Goal: Task Accomplishment & Management: Manage account settings

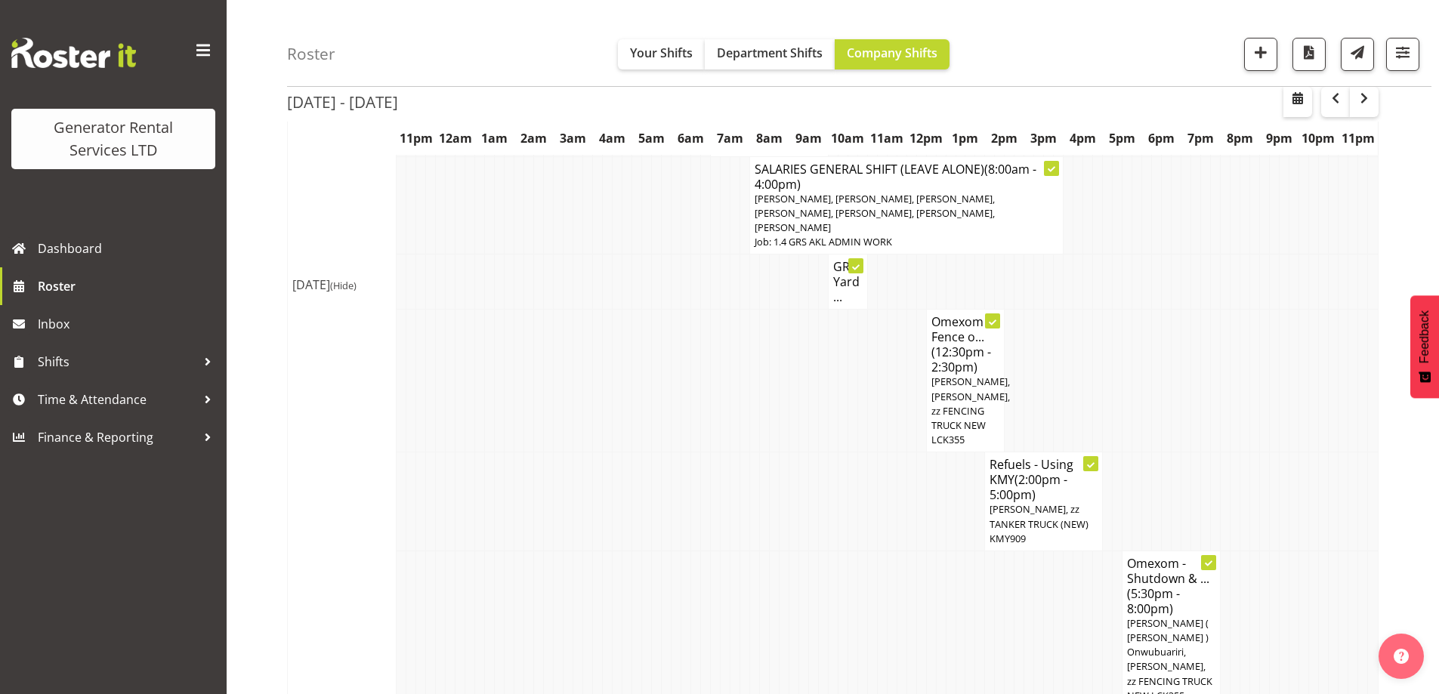
scroll to position [831, 0]
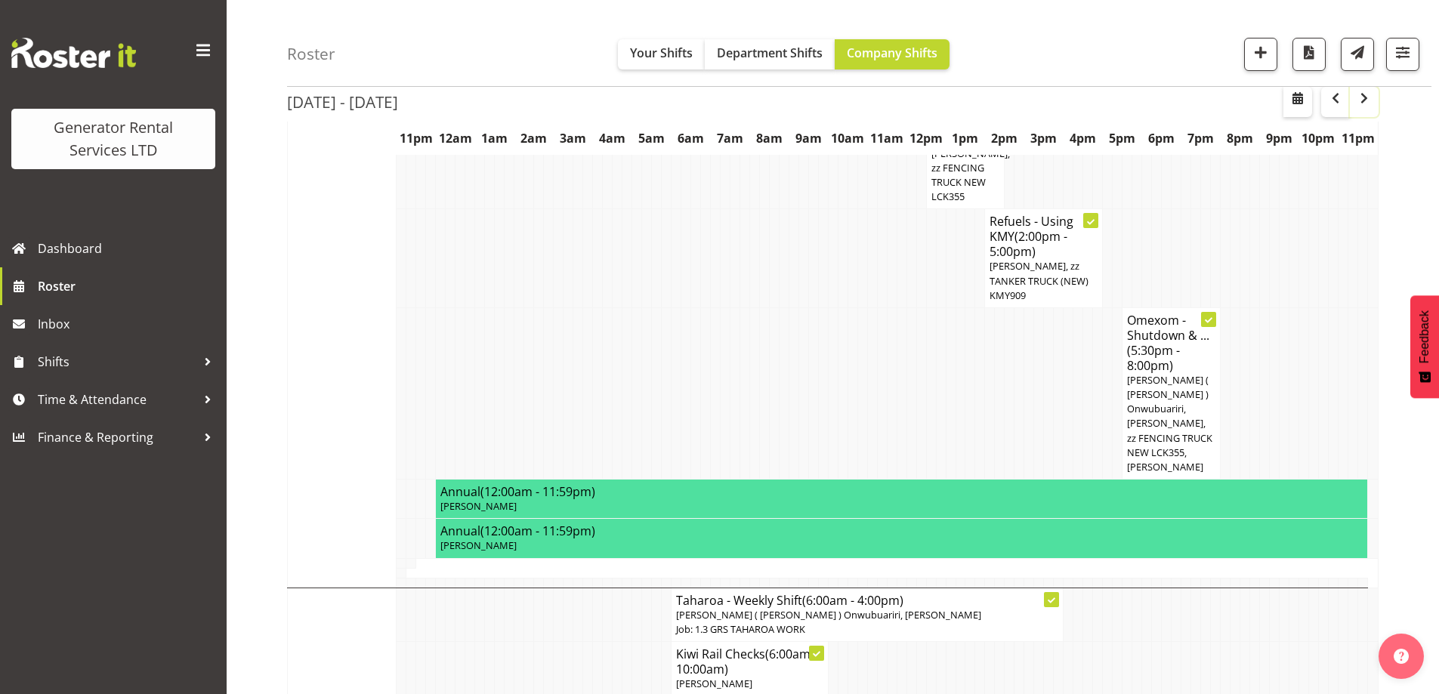
click at [1372, 107] on span "button" at bounding box center [1364, 98] width 18 height 18
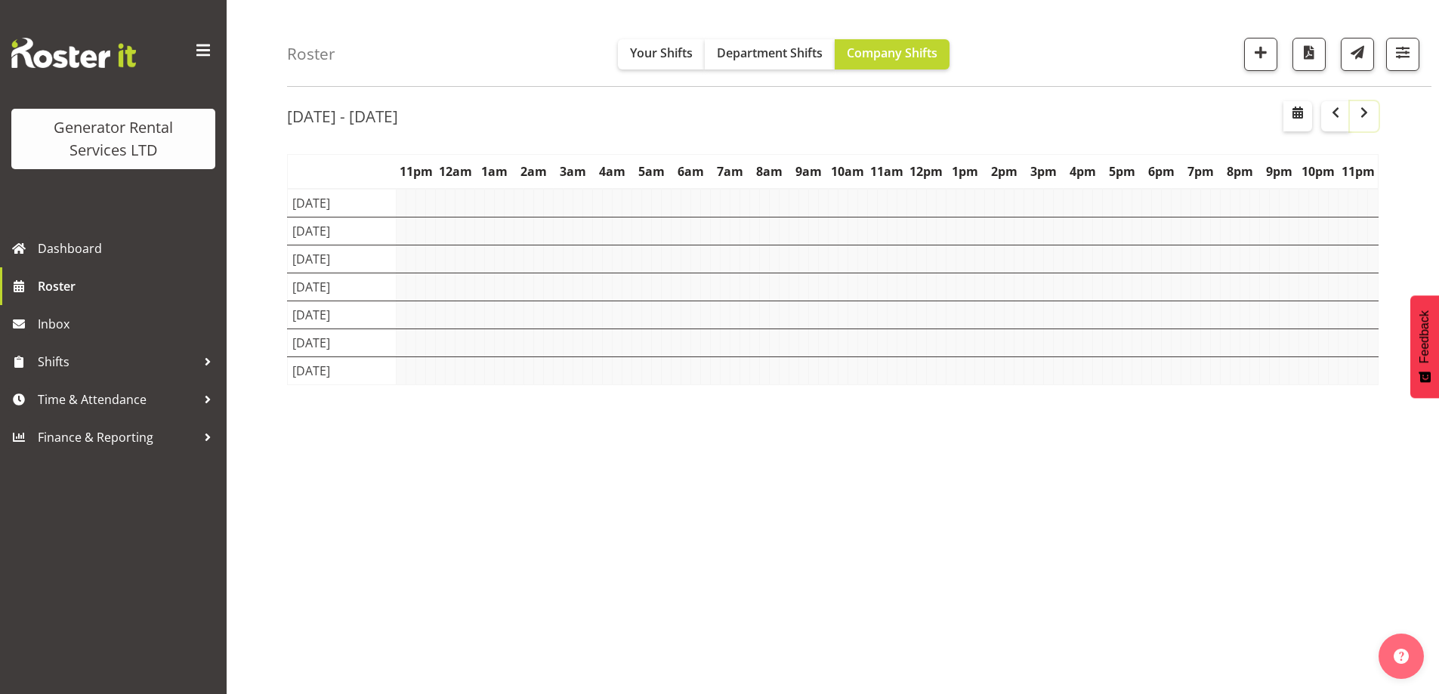
scroll to position [53, 0]
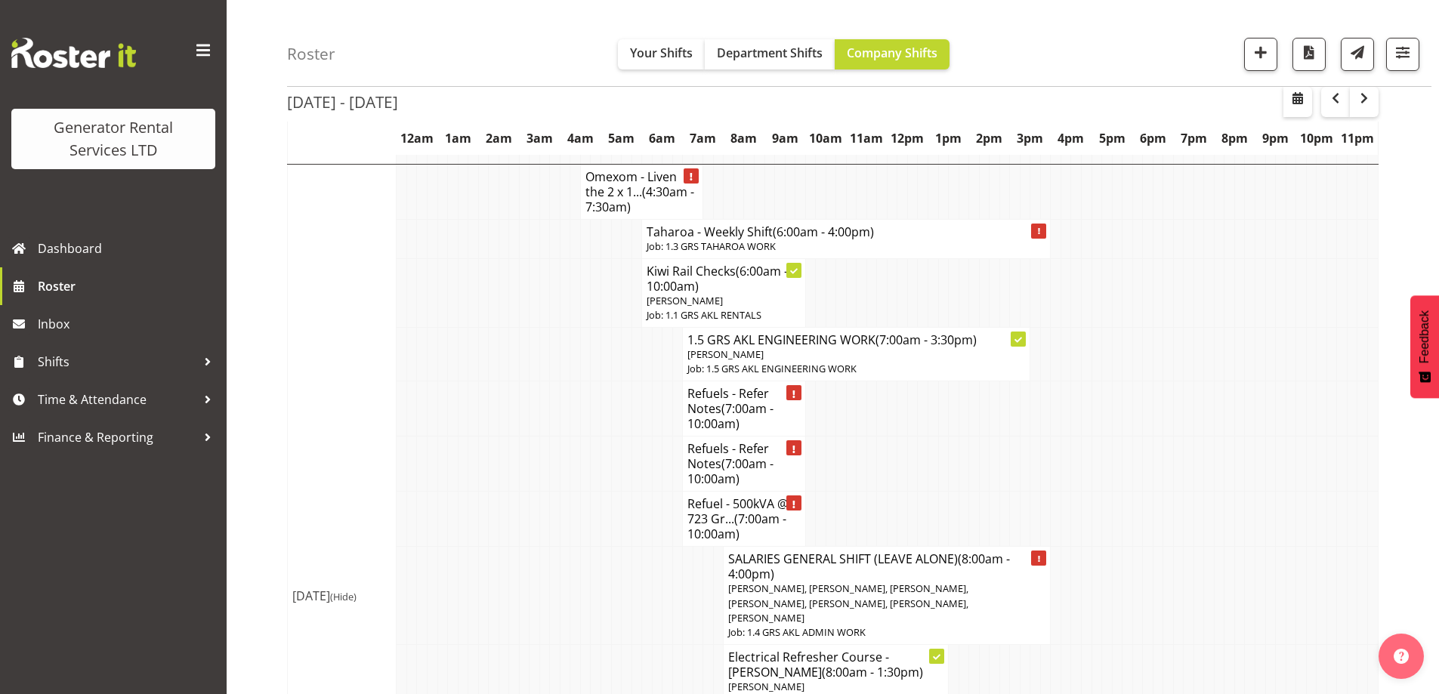
scroll to position [1511, 0]
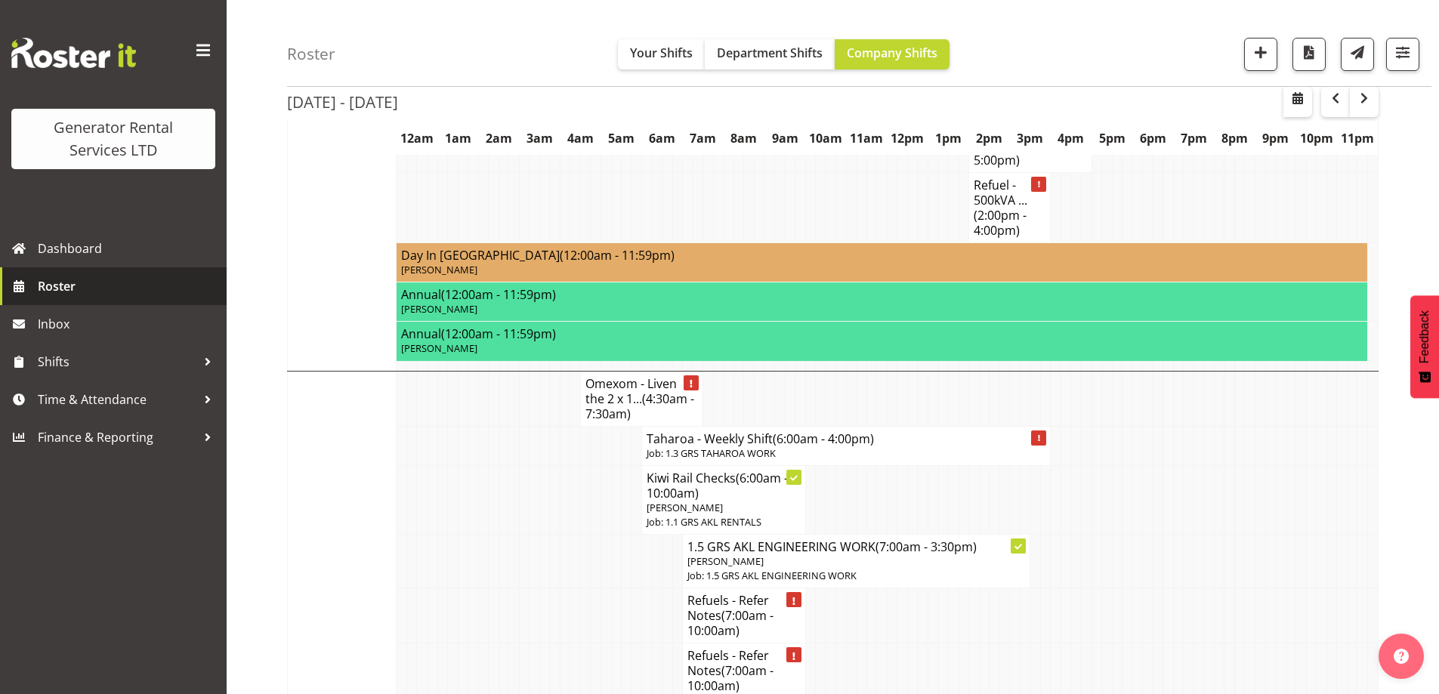
click at [153, 286] on span "Roster" at bounding box center [128, 286] width 181 height 23
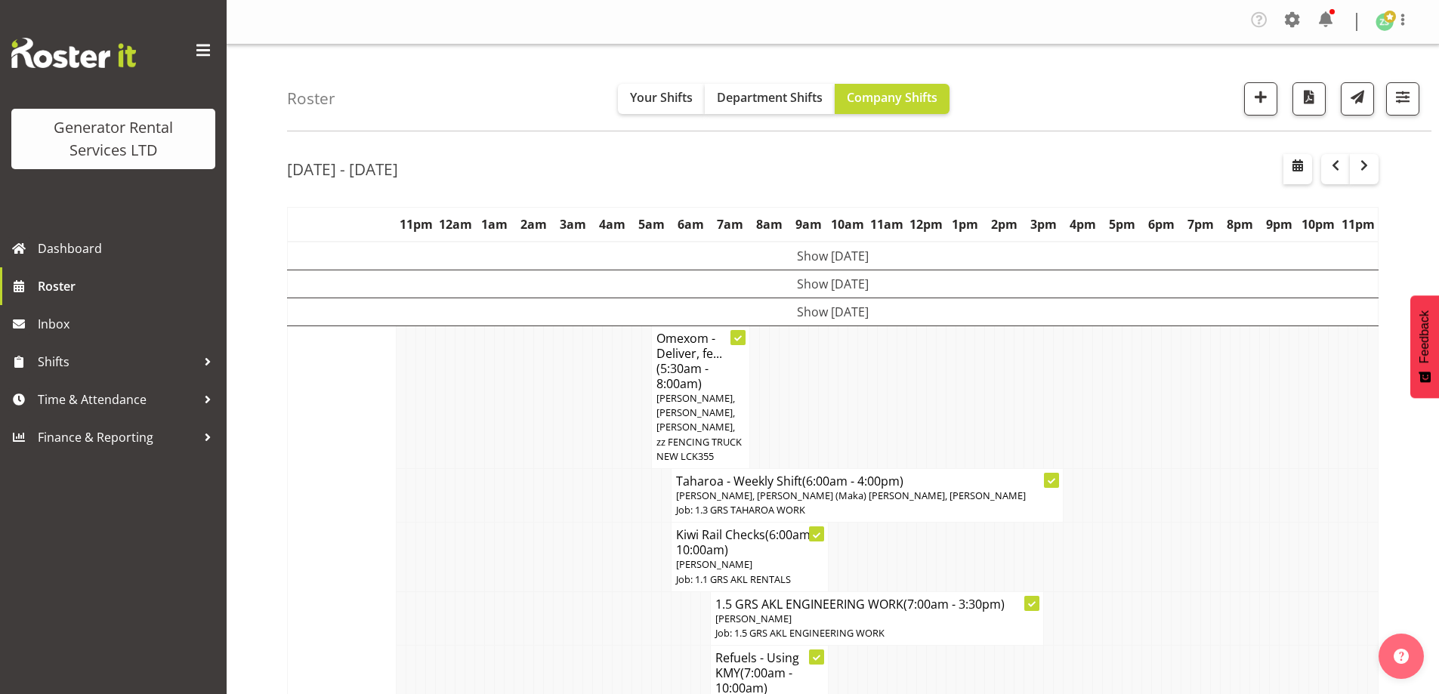
click at [465, 497] on td at bounding box center [470, 495] width 10 height 54
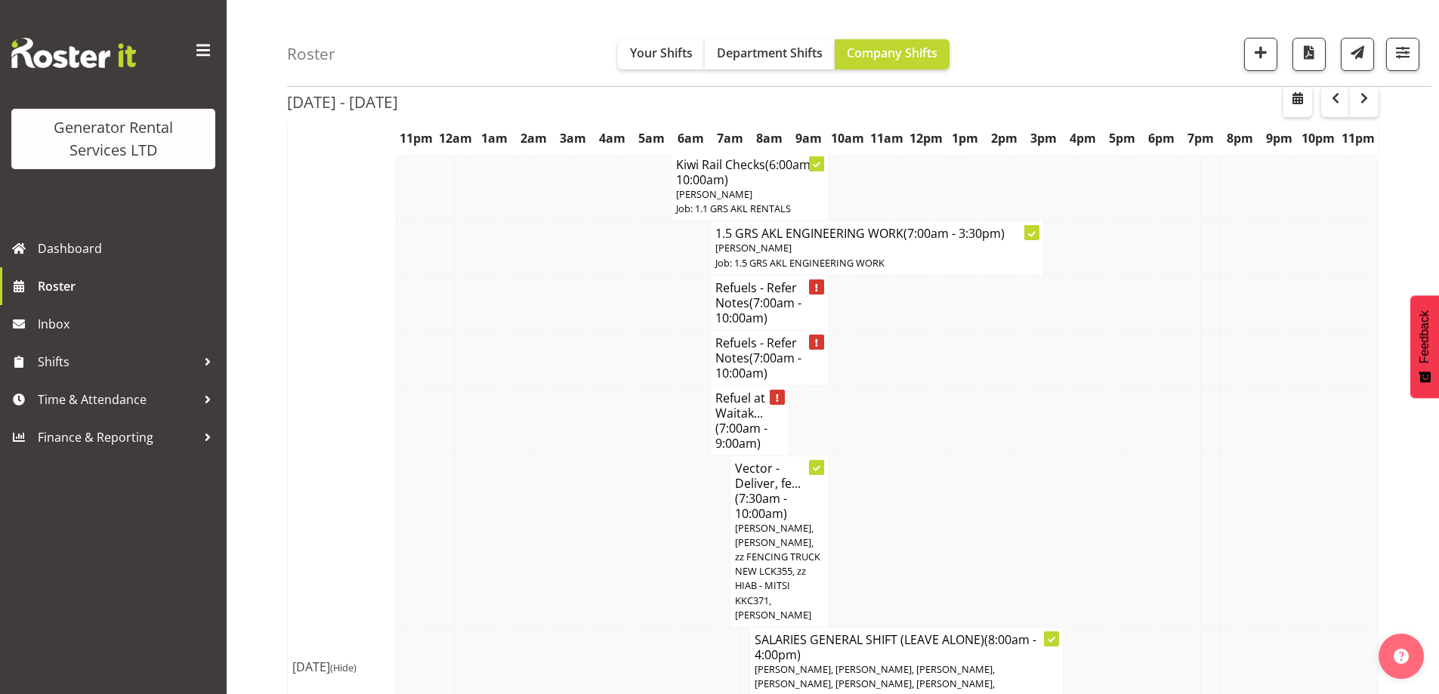
scroll to position [1662, 0]
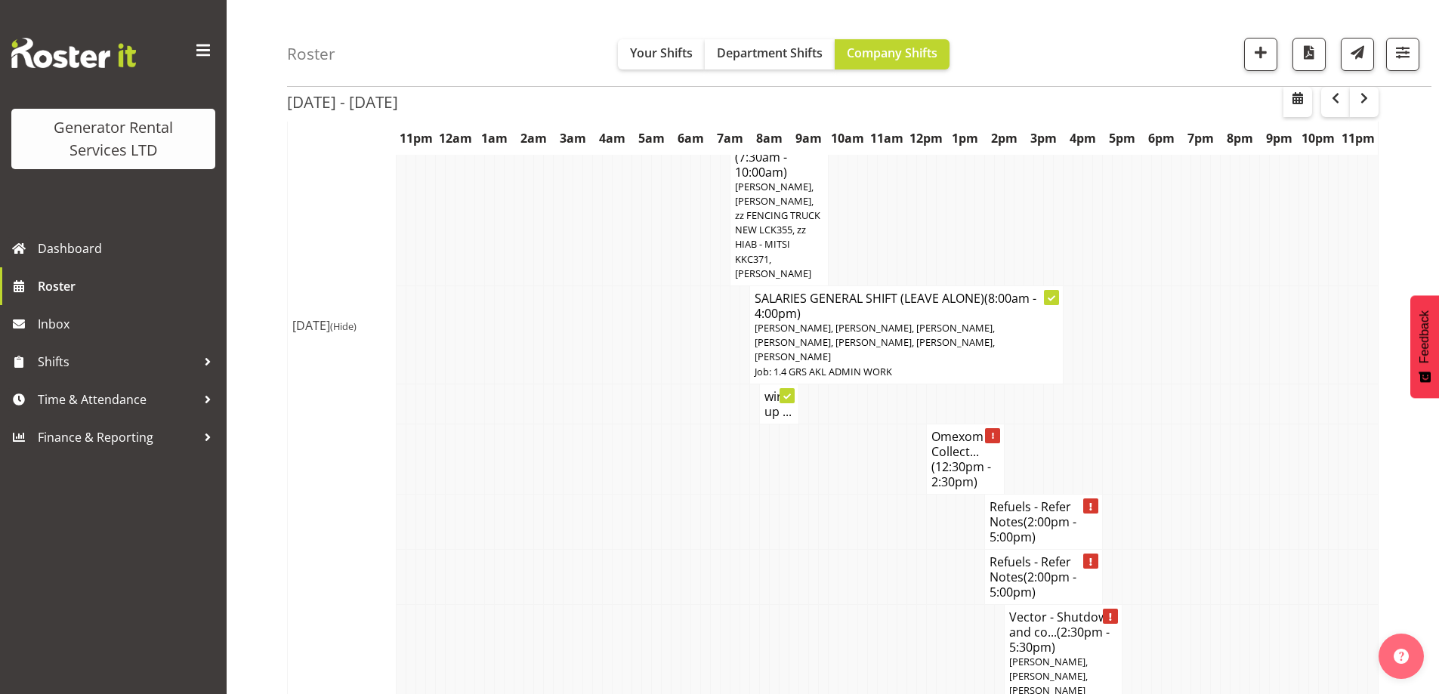
click at [1084, 655] on p "Caleb Phillips, Mina Nomani, Sione (Maka) Fifita, Sean Moitra" at bounding box center [1063, 698] width 108 height 87
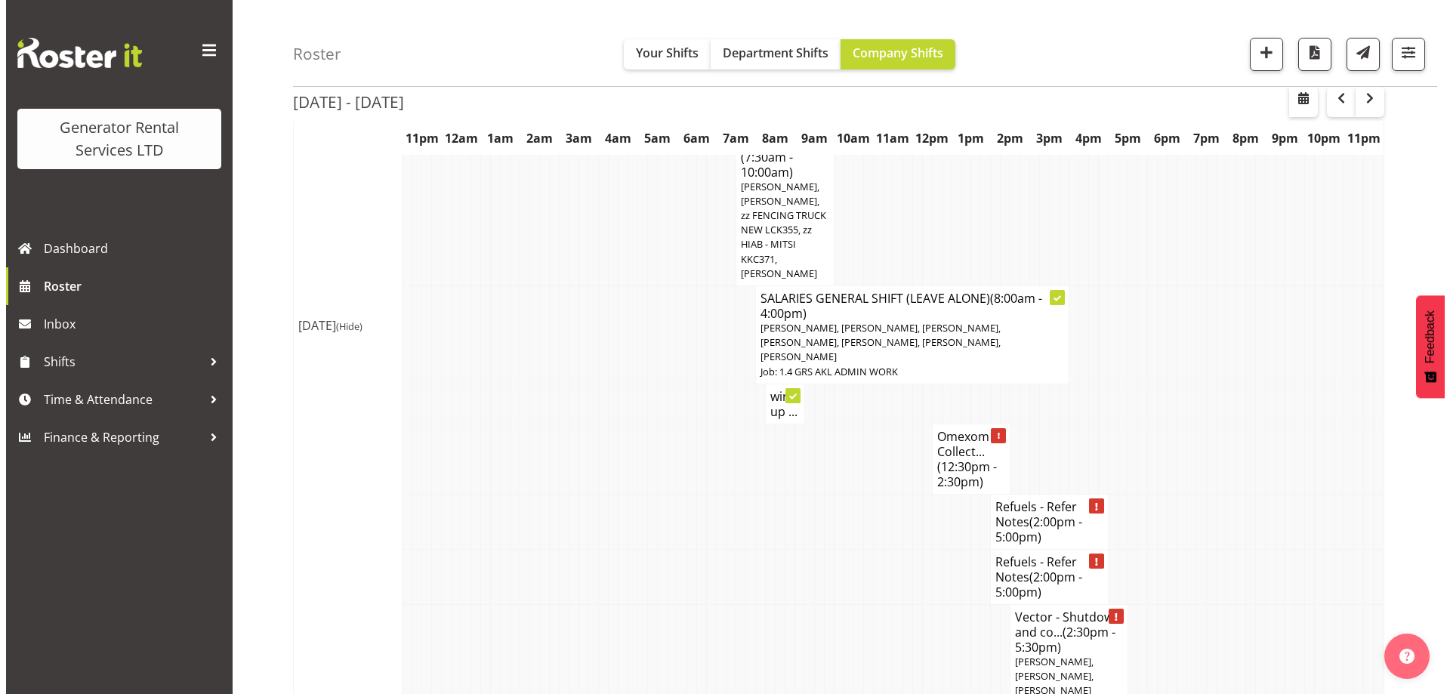
scroll to position [1654, 0]
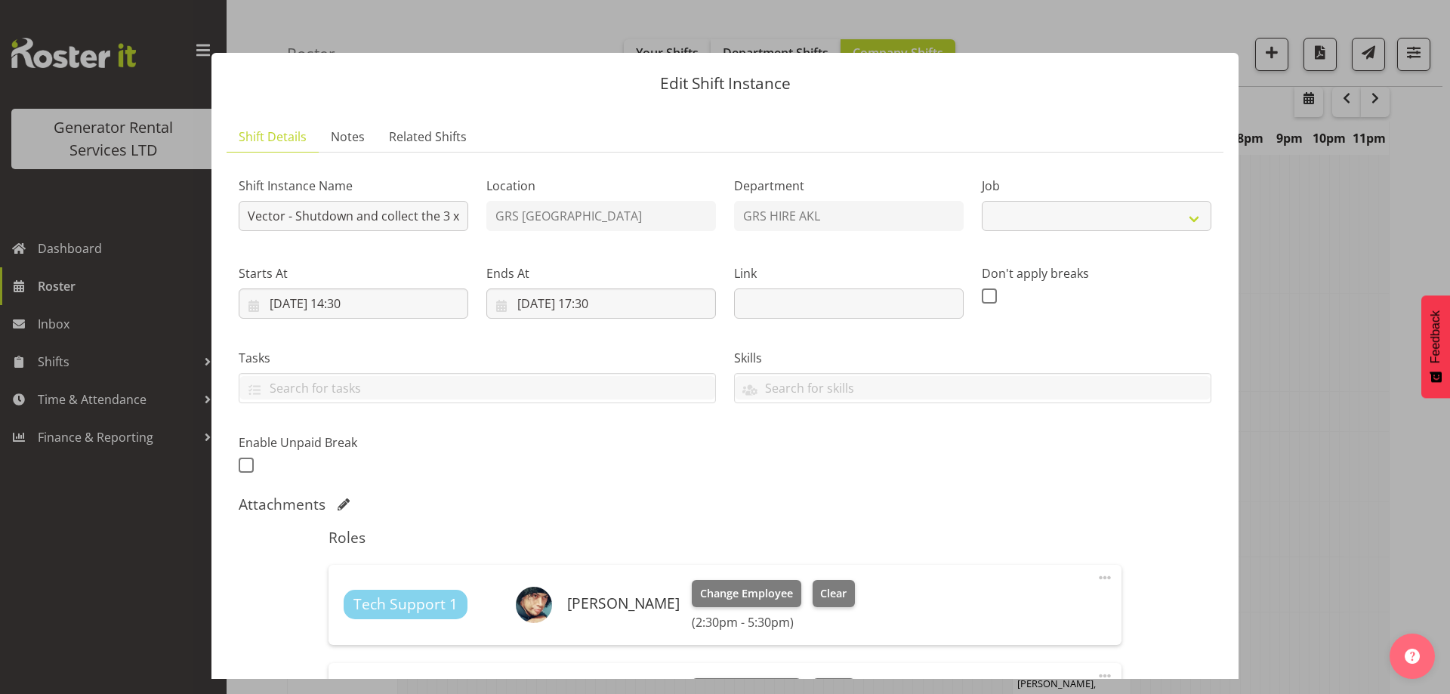
select select "9"
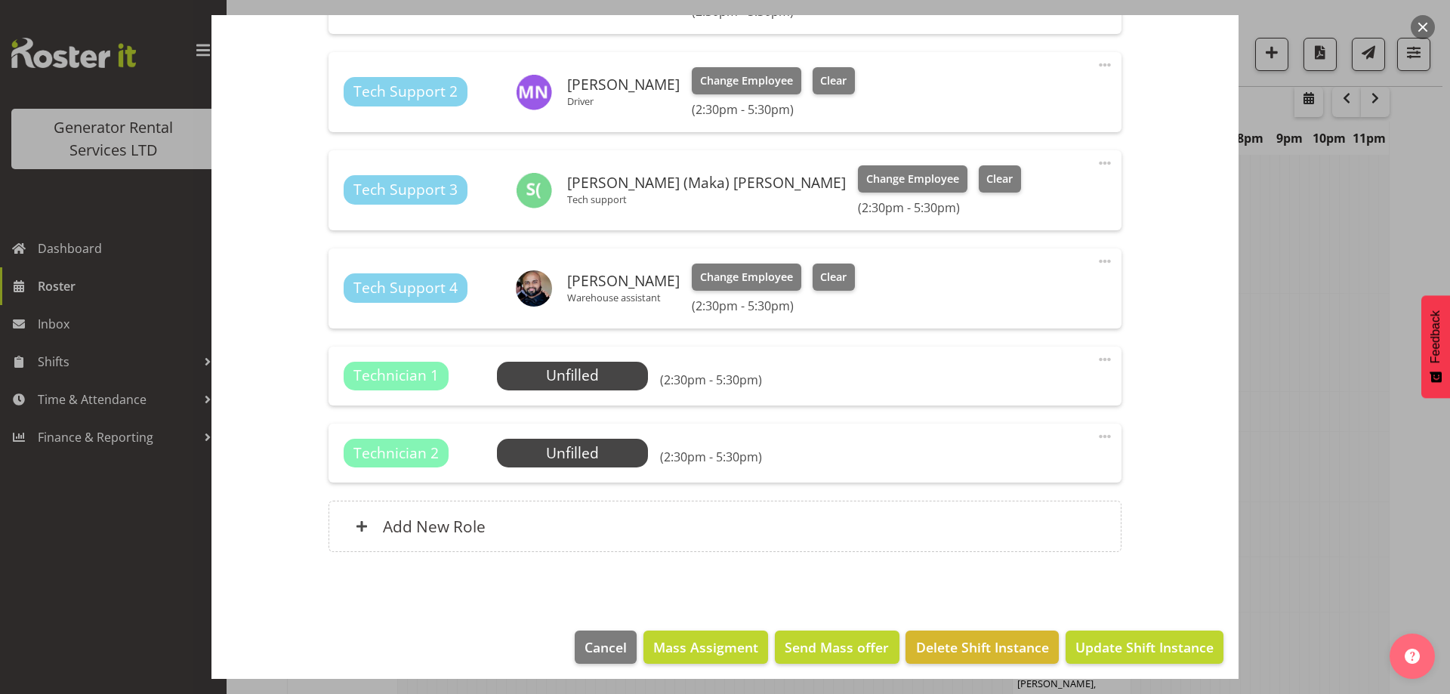
scroll to position [619, 0]
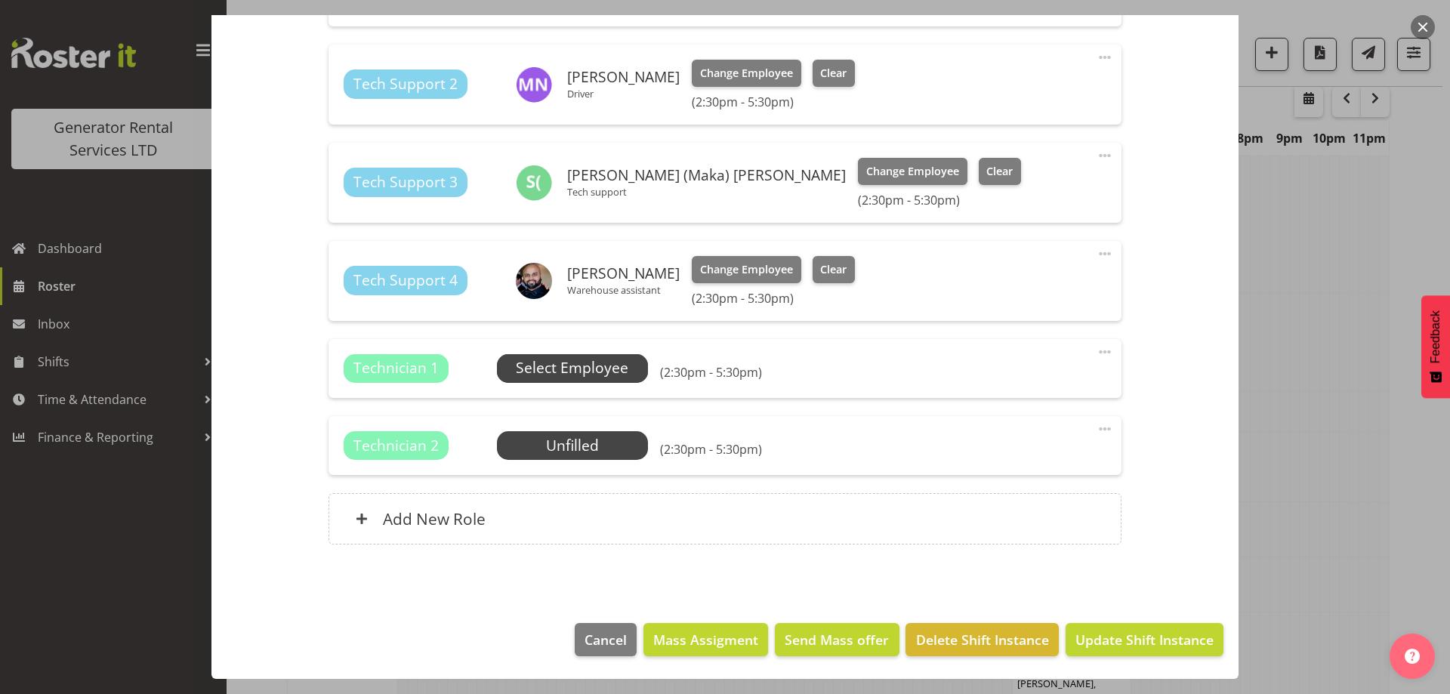
click at [596, 364] on span "Select Employee" at bounding box center [572, 368] width 113 height 22
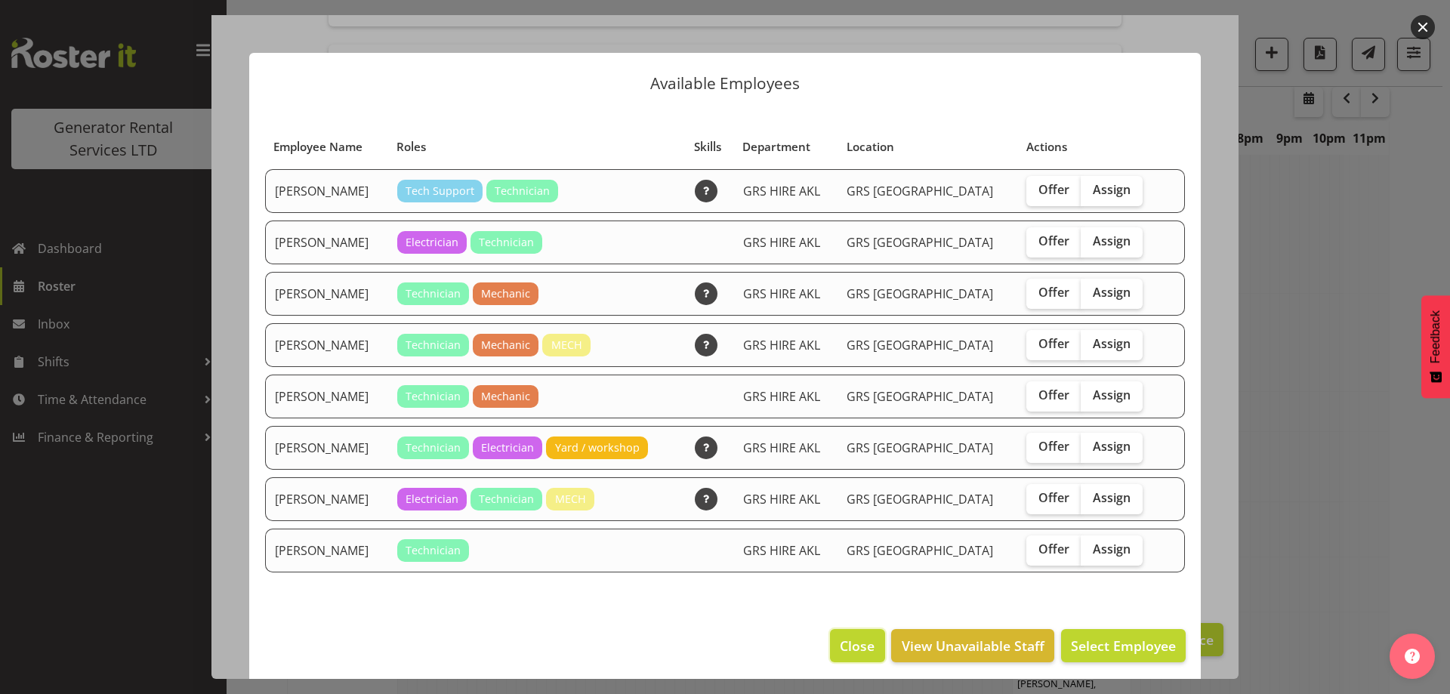
click at [840, 647] on span "Close" at bounding box center [857, 646] width 35 height 20
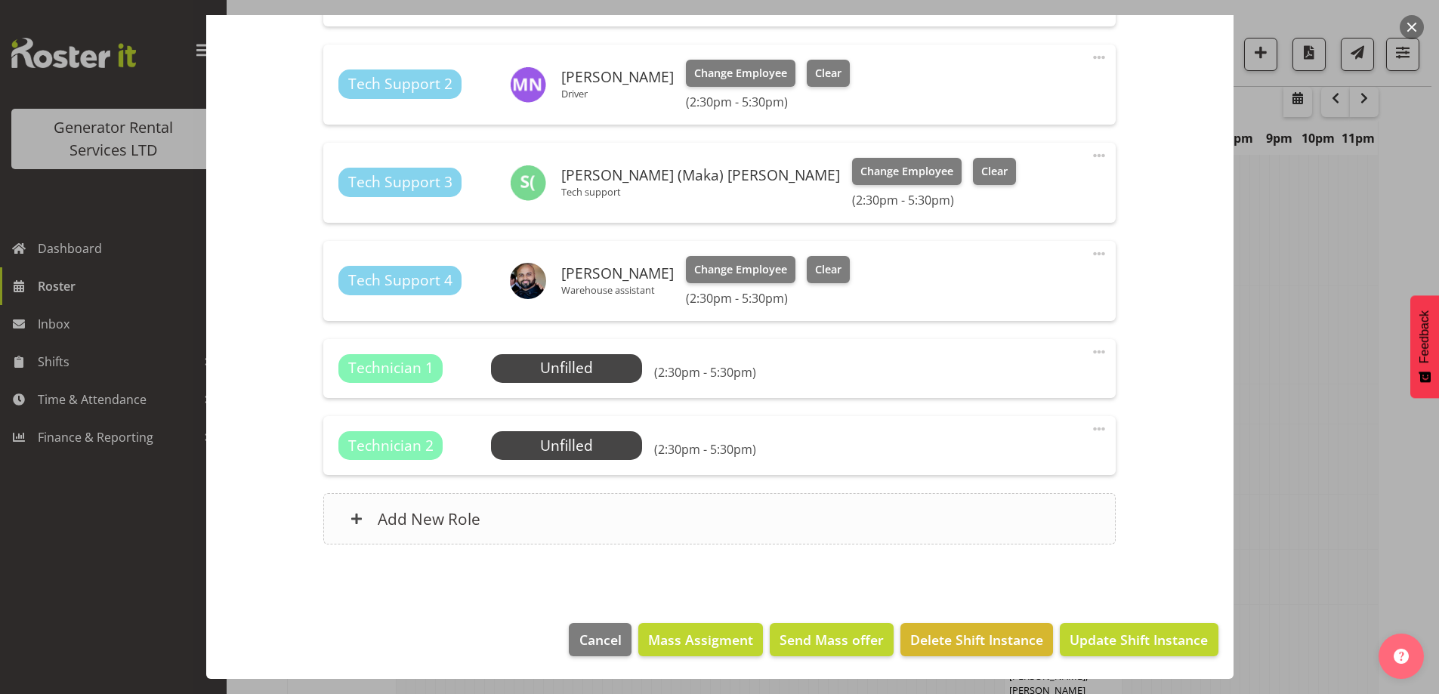
click at [543, 520] on div "Add New Role" at bounding box center [719, 518] width 792 height 51
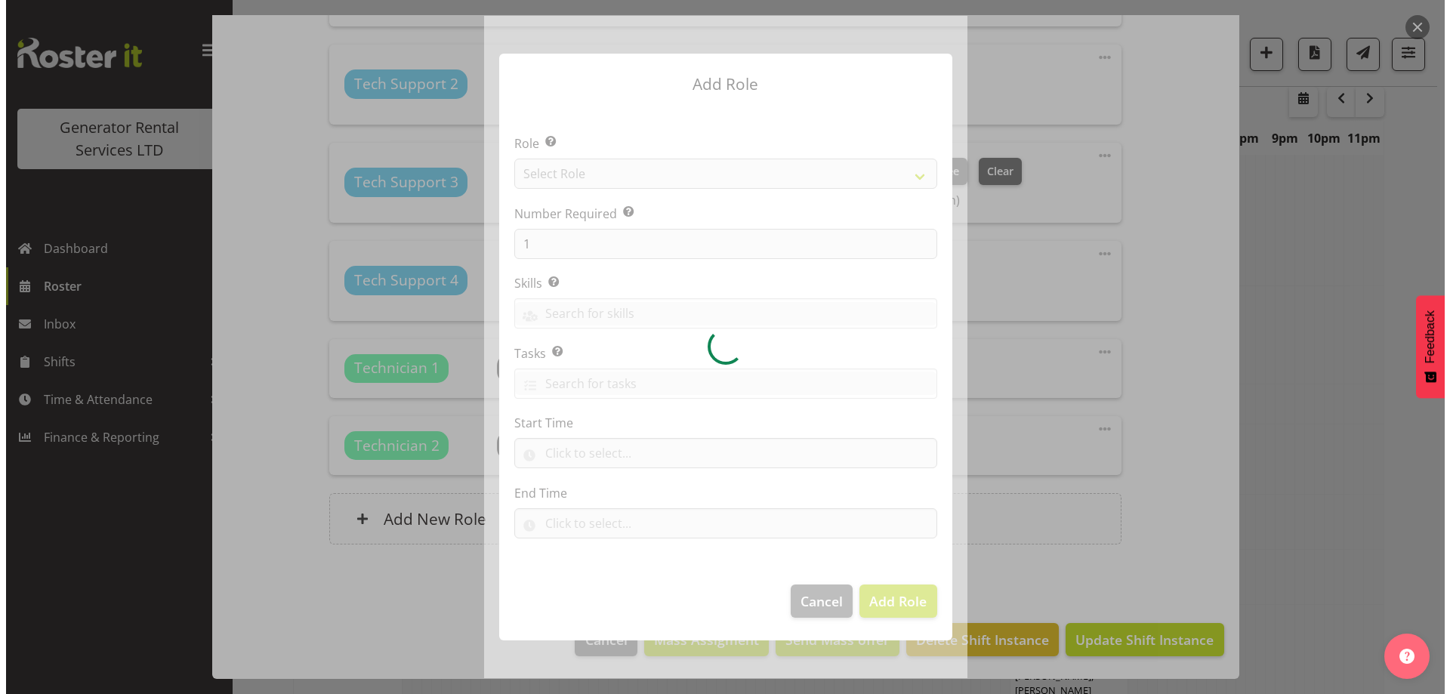
scroll to position [1654, 0]
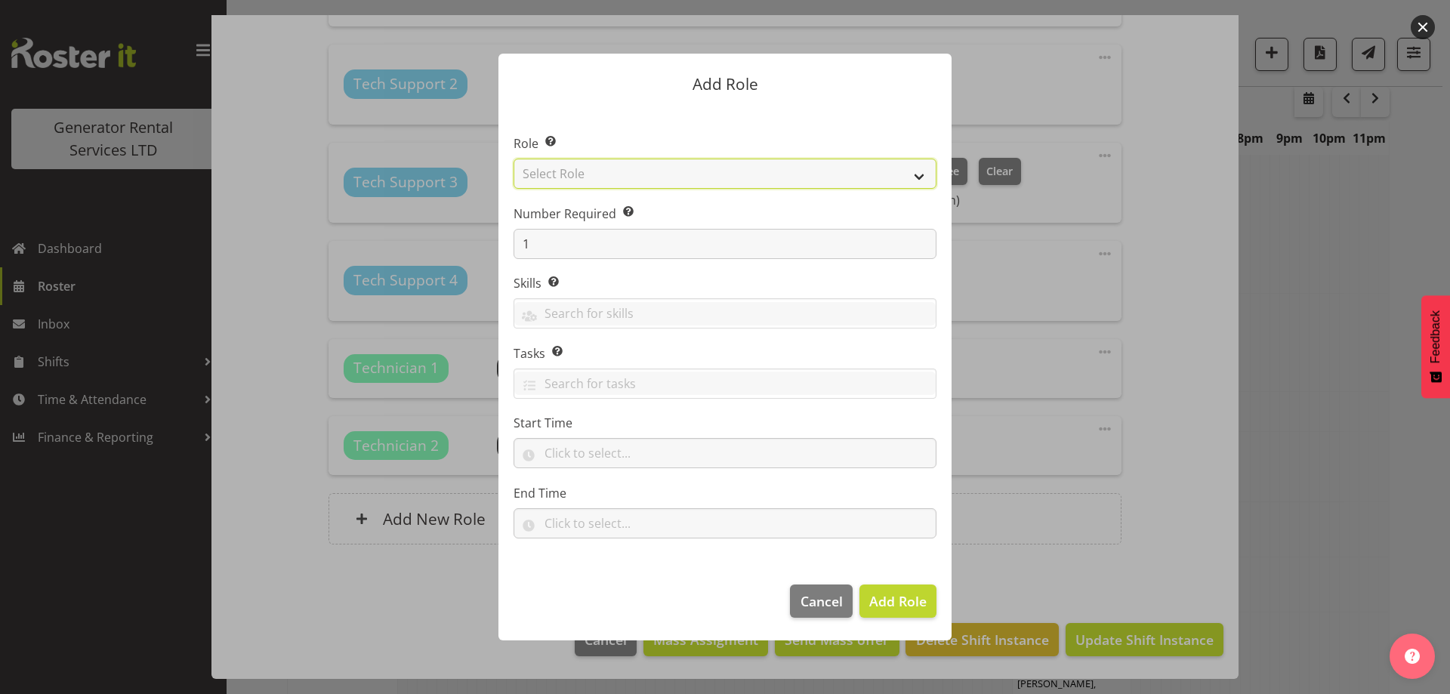
click at [594, 182] on select "Select Role Account Manager Electrician Engineering GM HSEQ manager MECH Mechan…" at bounding box center [725, 174] width 423 height 30
select select "20"
click at [514, 159] on select "Select Role Account Manager Electrician Engineering GM HSEQ manager MECH Mechan…" at bounding box center [725, 174] width 423 height 30
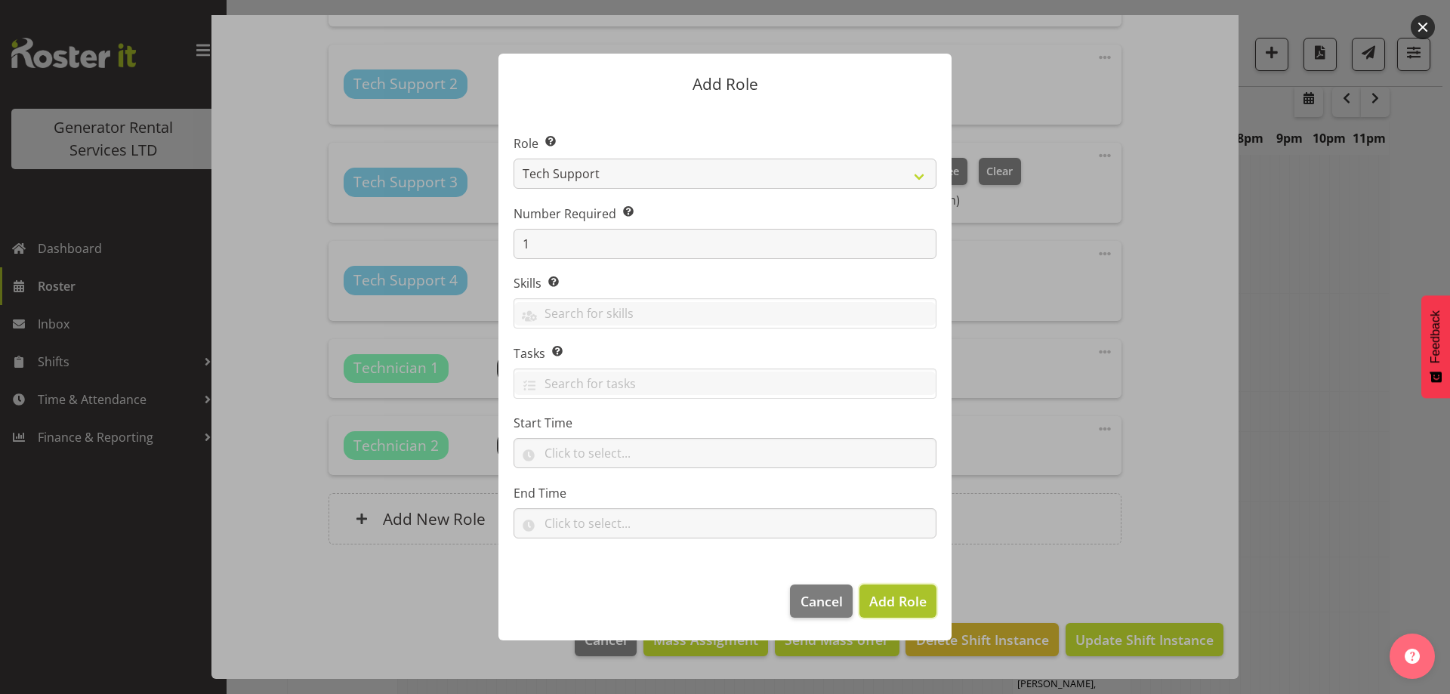
click at [885, 615] on button "Add Role" at bounding box center [898, 601] width 77 height 33
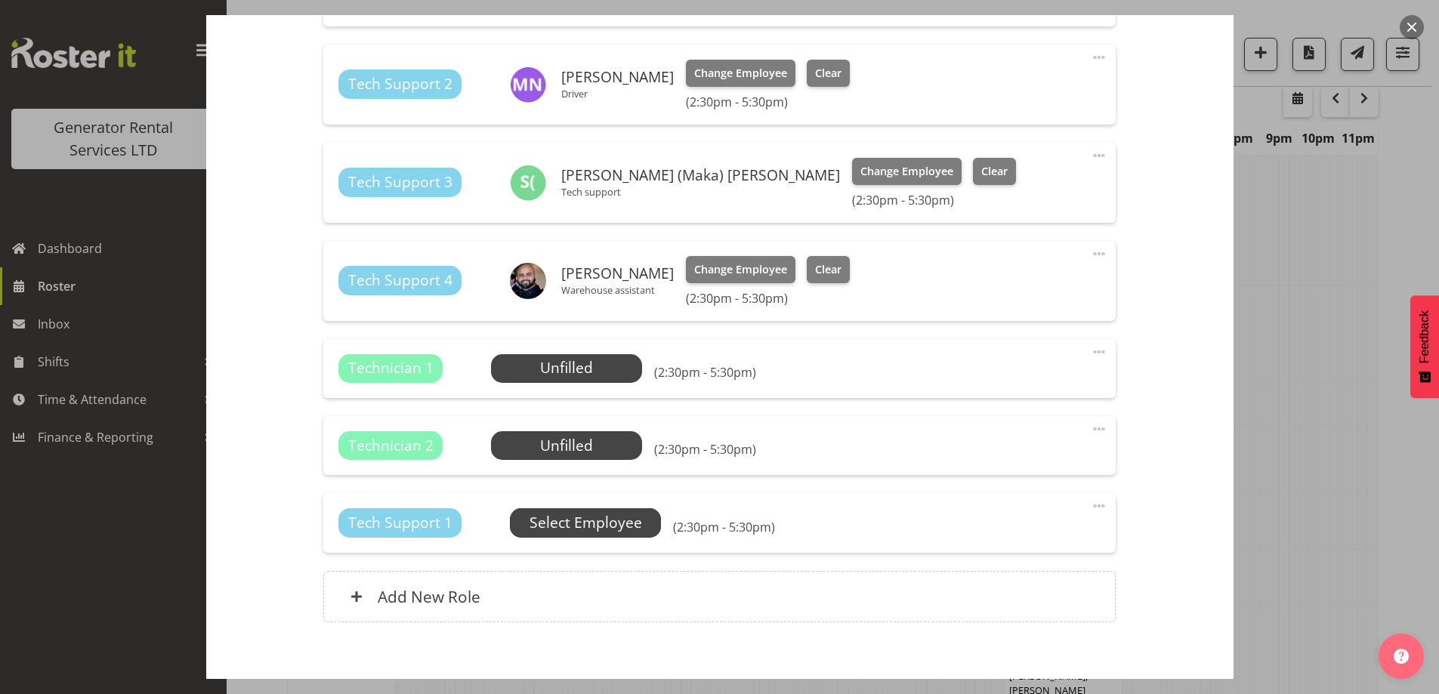
click at [603, 534] on span "Select Employee" at bounding box center [585, 522] width 151 height 29
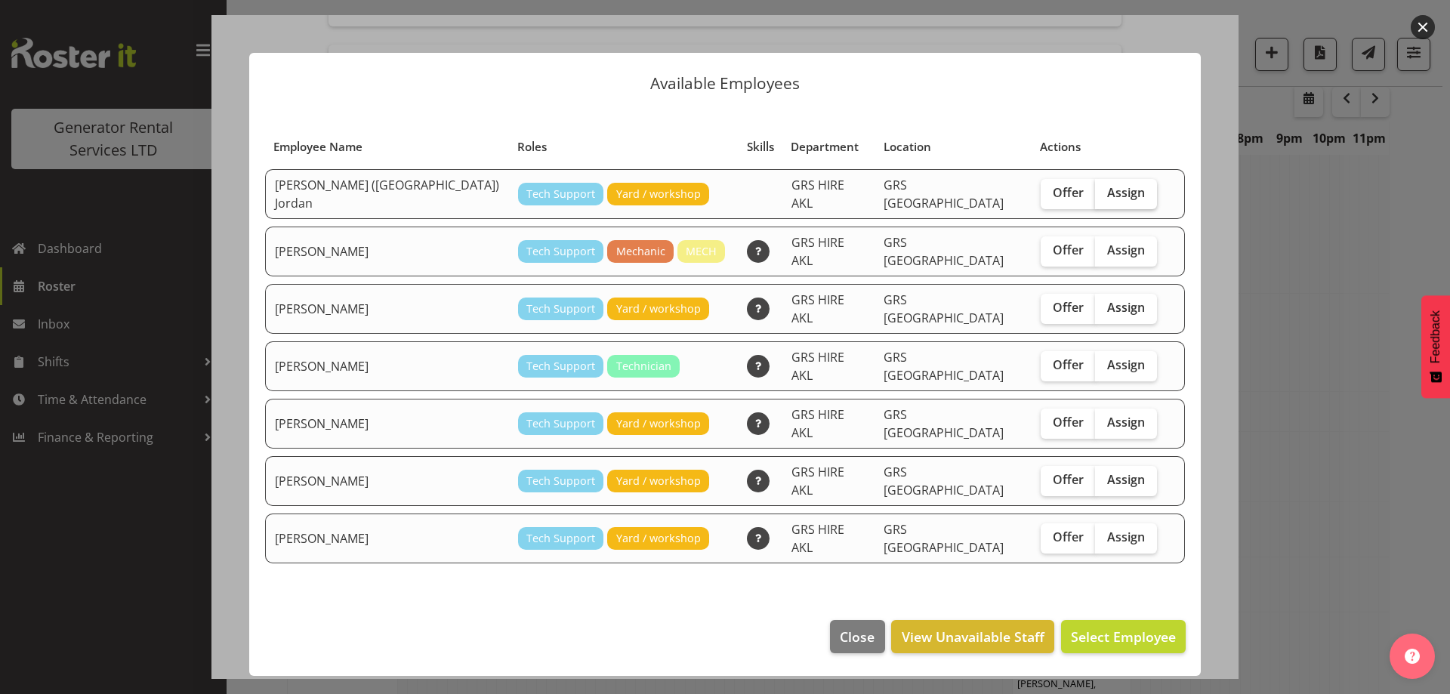
click at [1107, 193] on span "Assign" at bounding box center [1126, 192] width 38 height 15
click at [1095, 193] on input "Assign" at bounding box center [1100, 193] width 10 height 10
checkbox input "true"
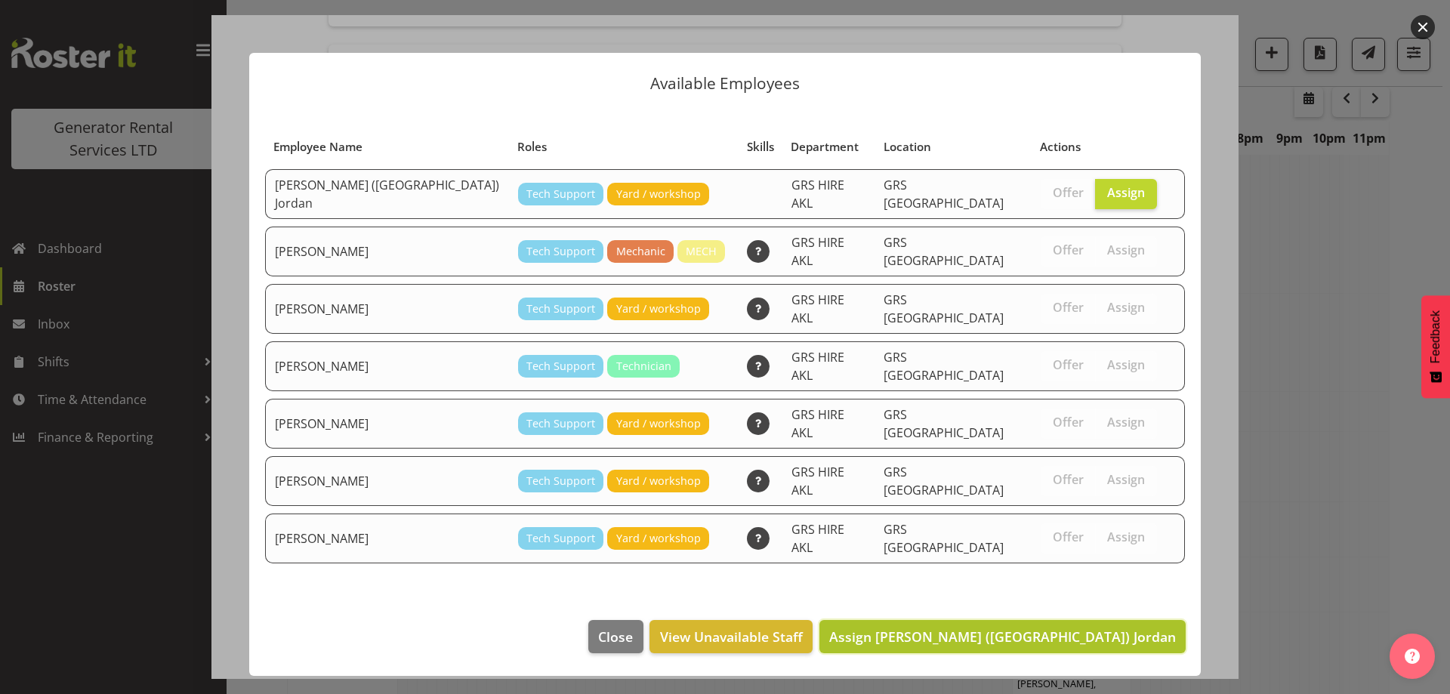
click at [1128, 620] on button "Assign Brendan (Paris) Jordan" at bounding box center [1003, 636] width 366 height 33
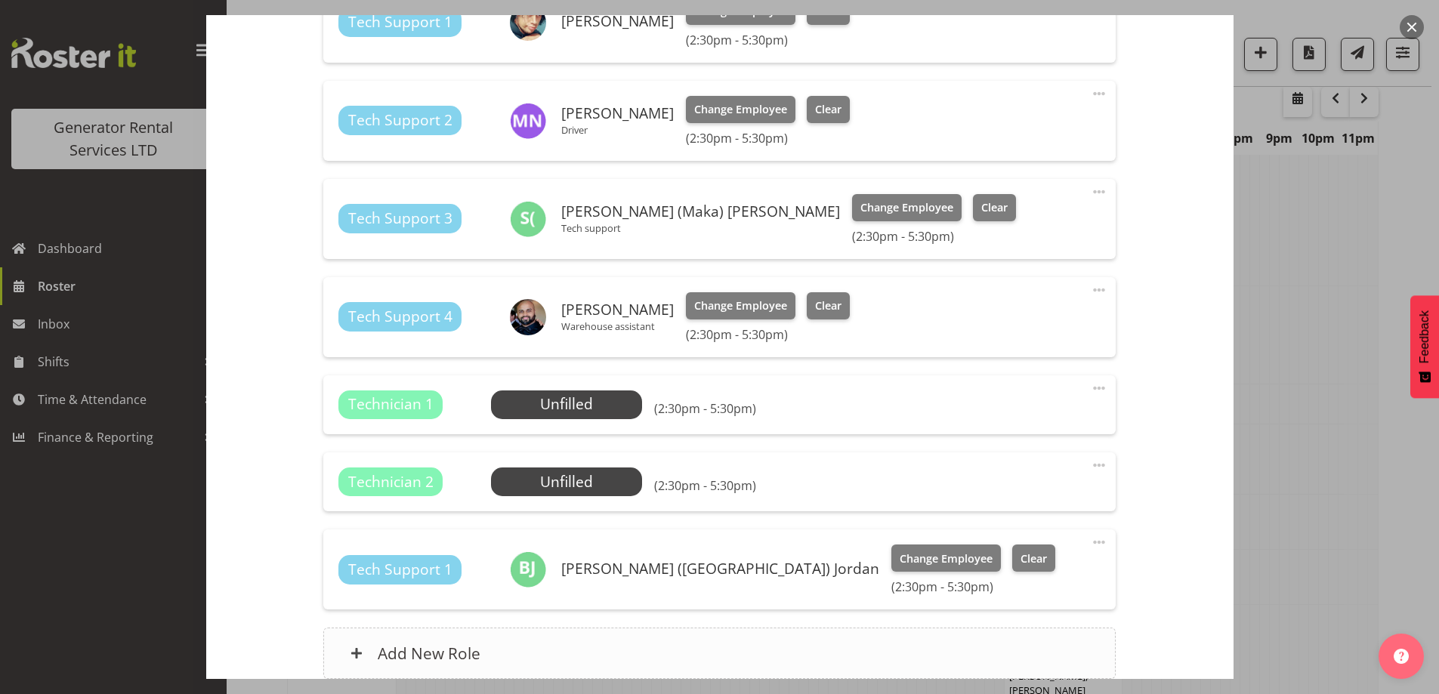
scroll to position [717, 0]
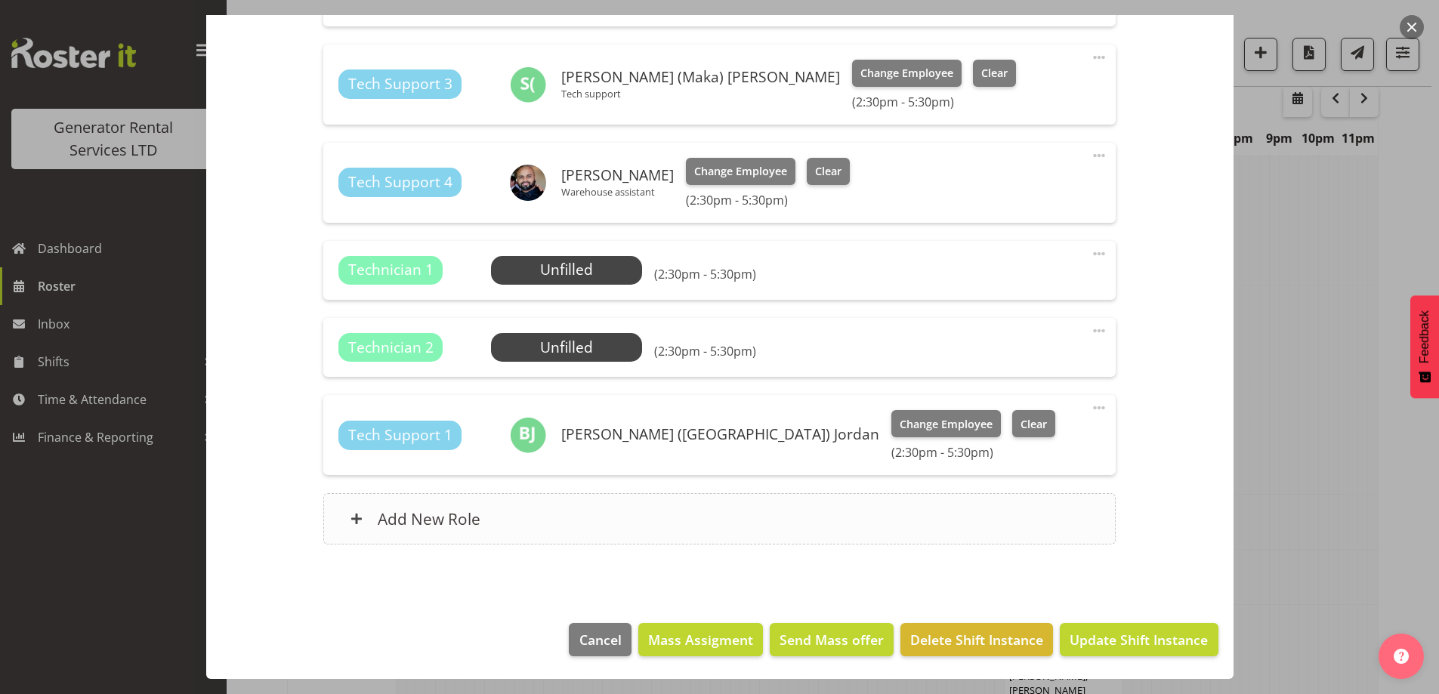
click at [765, 508] on div "Add New Role" at bounding box center [719, 518] width 792 height 51
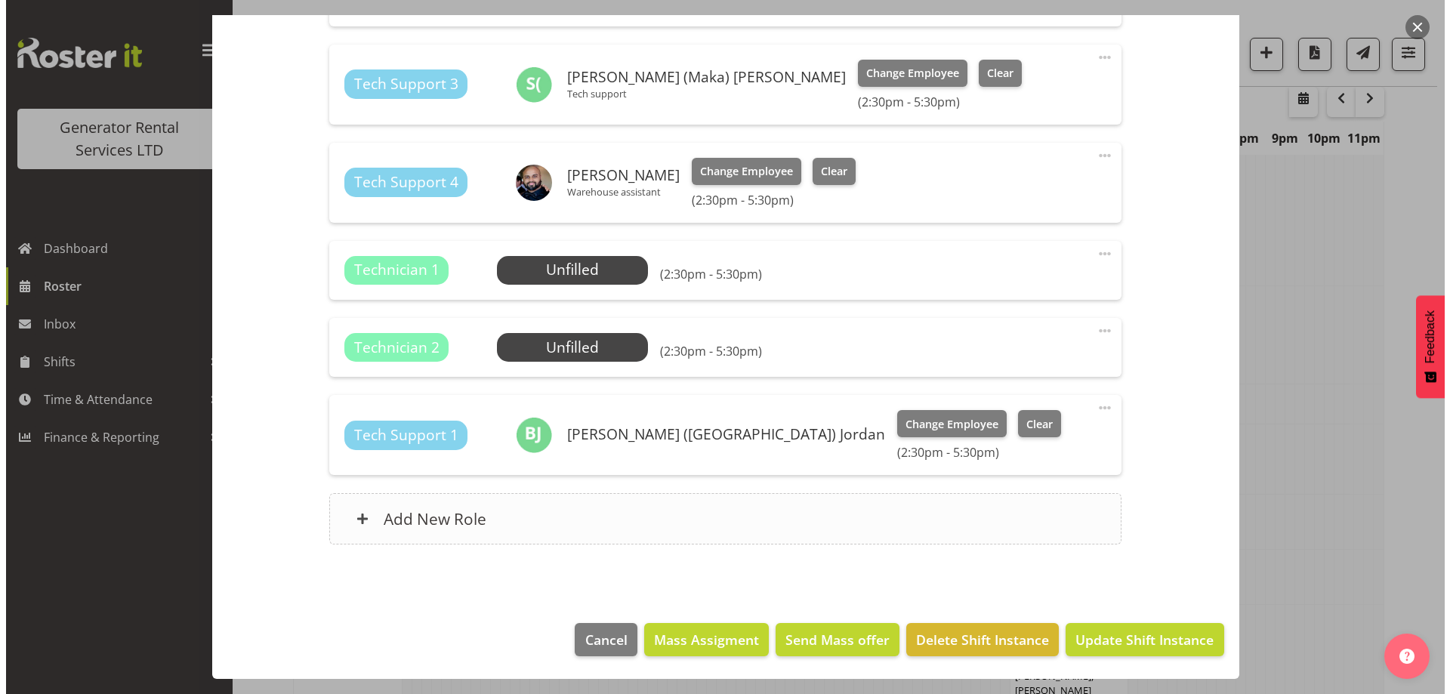
scroll to position [1654, 0]
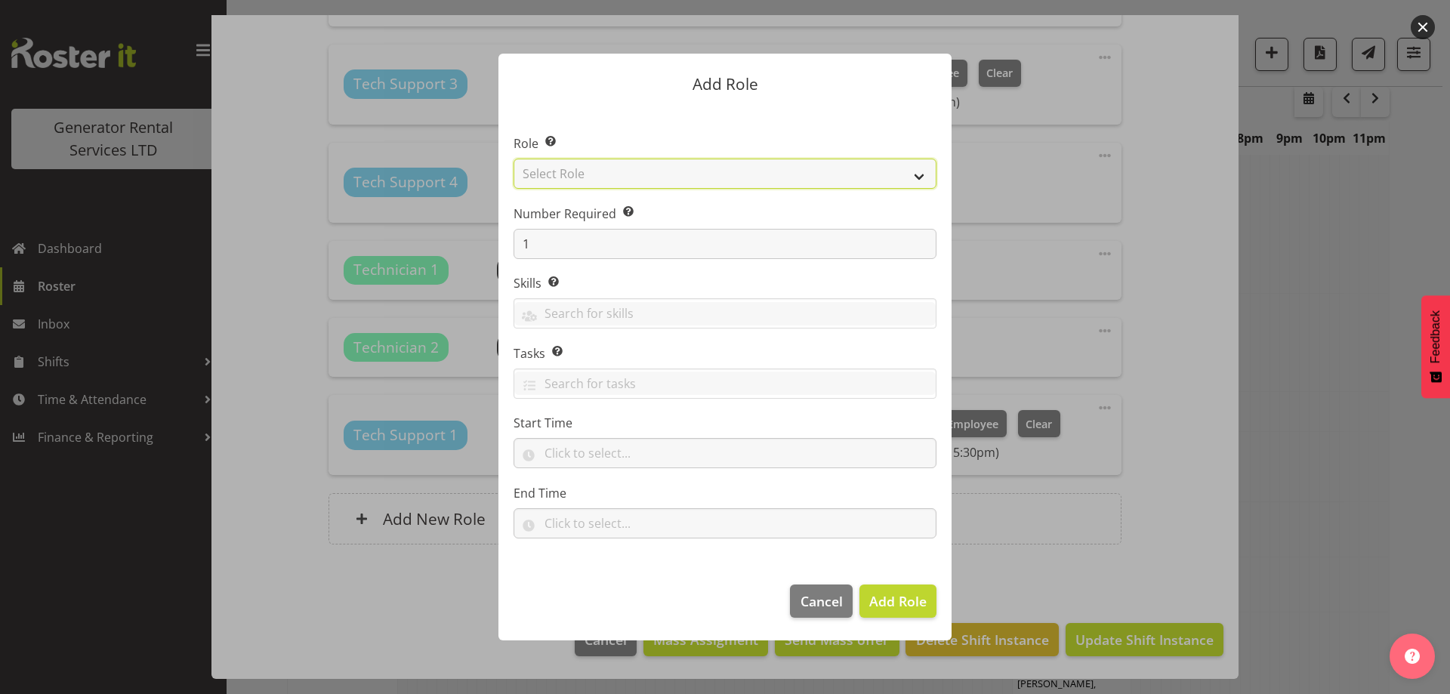
click at [661, 171] on select "Select Role Account Manager Electrician Engineering GM HSEQ manager MECH Mechan…" at bounding box center [725, 174] width 423 height 30
click at [1164, 431] on div at bounding box center [725, 347] width 1450 height 694
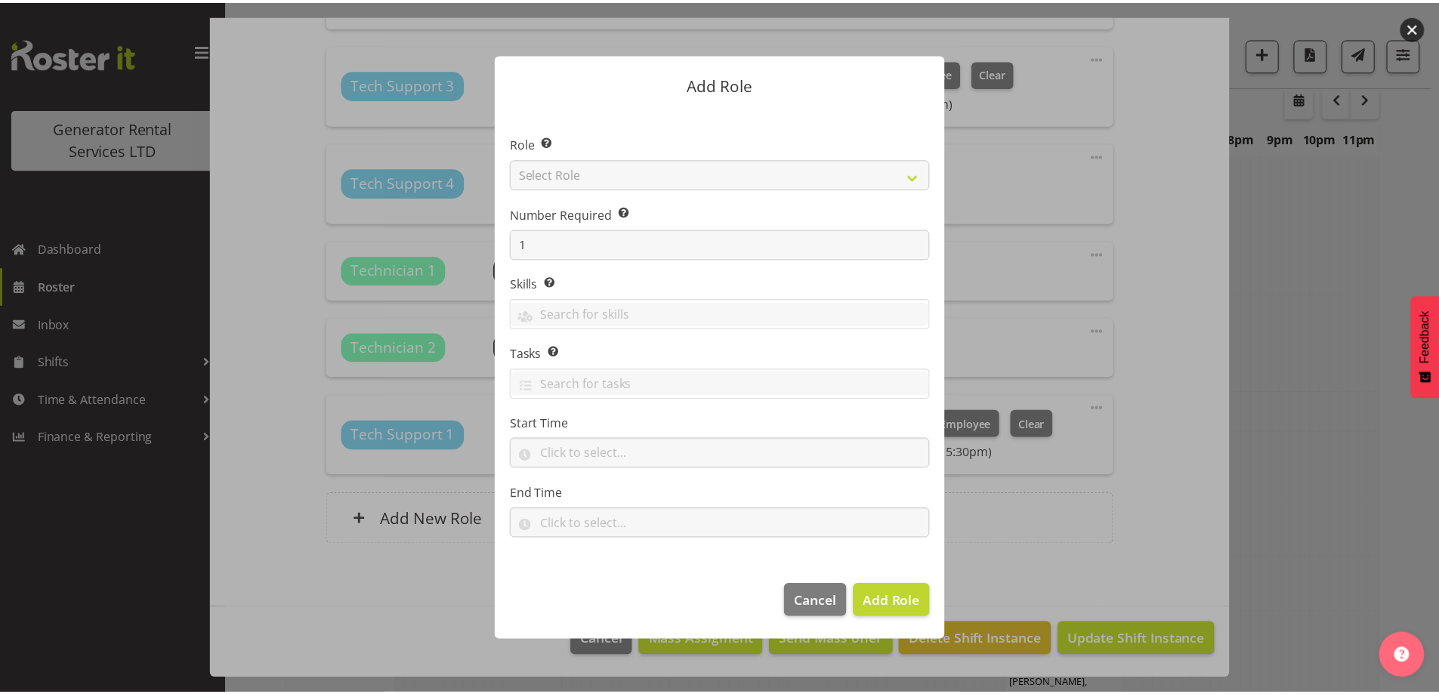
scroll to position [1662, 0]
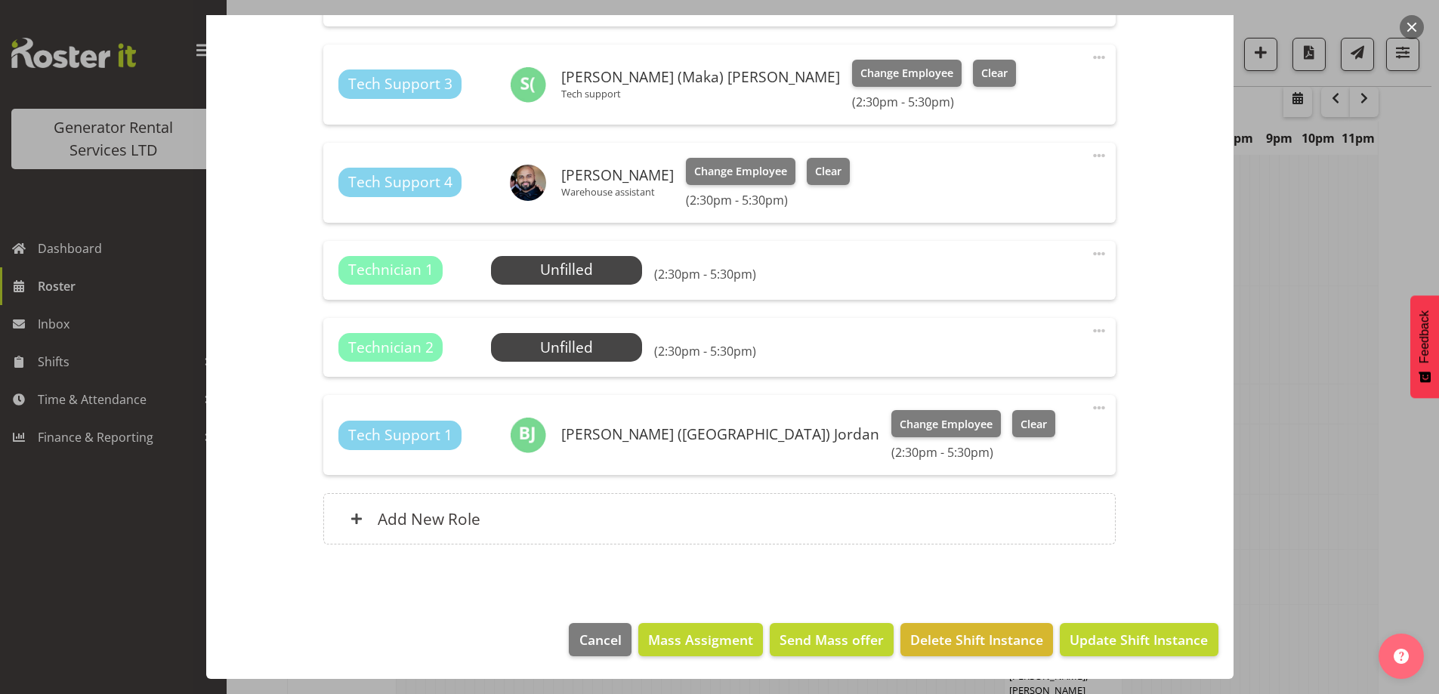
click at [1090, 333] on span at bounding box center [1099, 331] width 18 height 18
click at [1016, 422] on link "Delete" at bounding box center [1035, 421] width 145 height 27
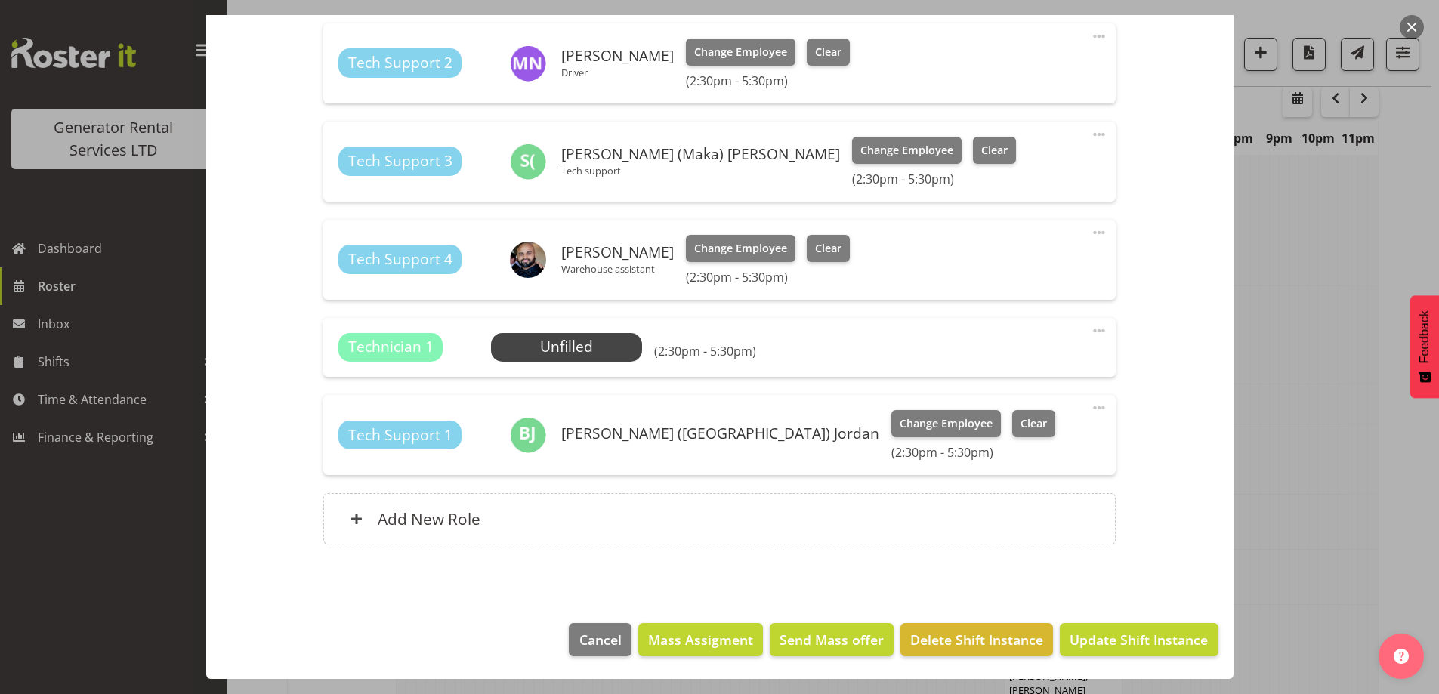
scroll to position [640, 0]
drag, startPoint x: 526, startPoint y: 315, endPoint x: 544, endPoint y: 338, distance: 29.2
click at [526, 316] on div "Roles Tech Support 1 Caleb Phillips Change Employee Clear (2:30pm - 5:30pm) Edi…" at bounding box center [719, 221] width 810 height 683
click at [544, 338] on span "Select Employee" at bounding box center [567, 347] width 113 height 22
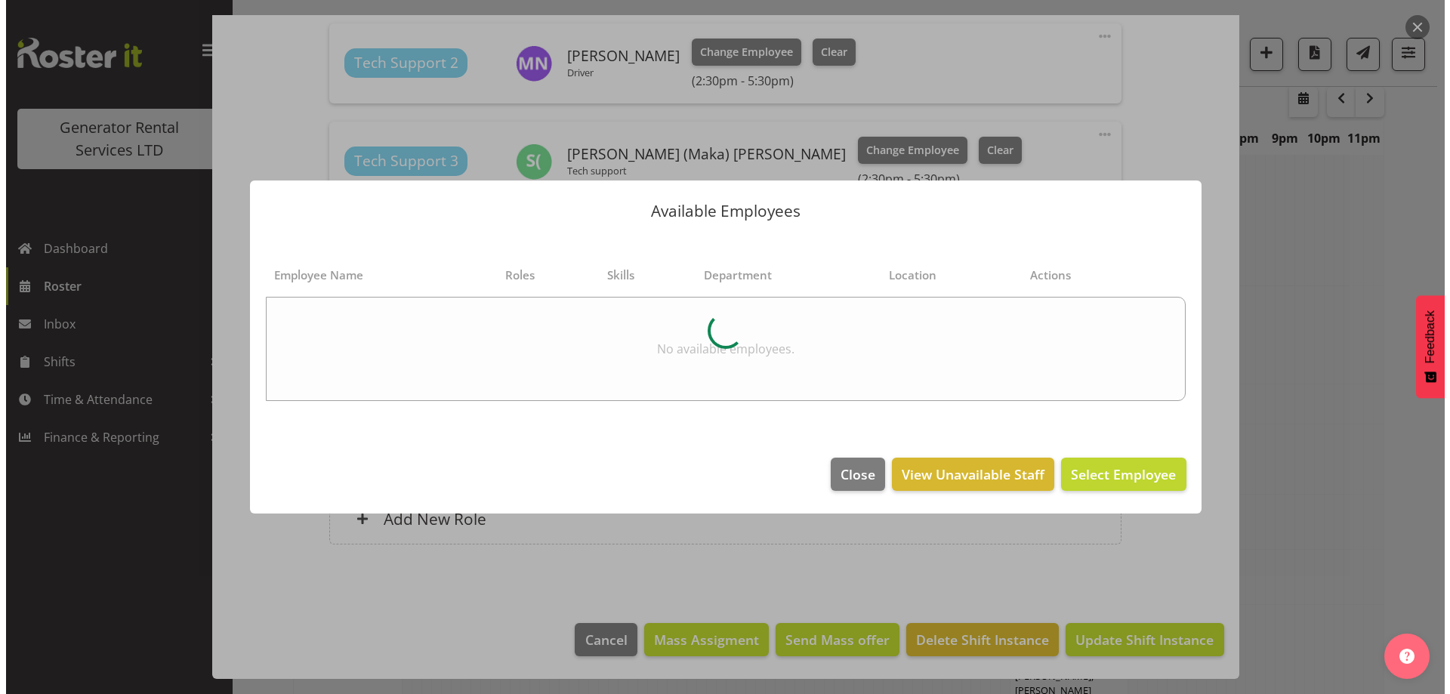
scroll to position [1654, 0]
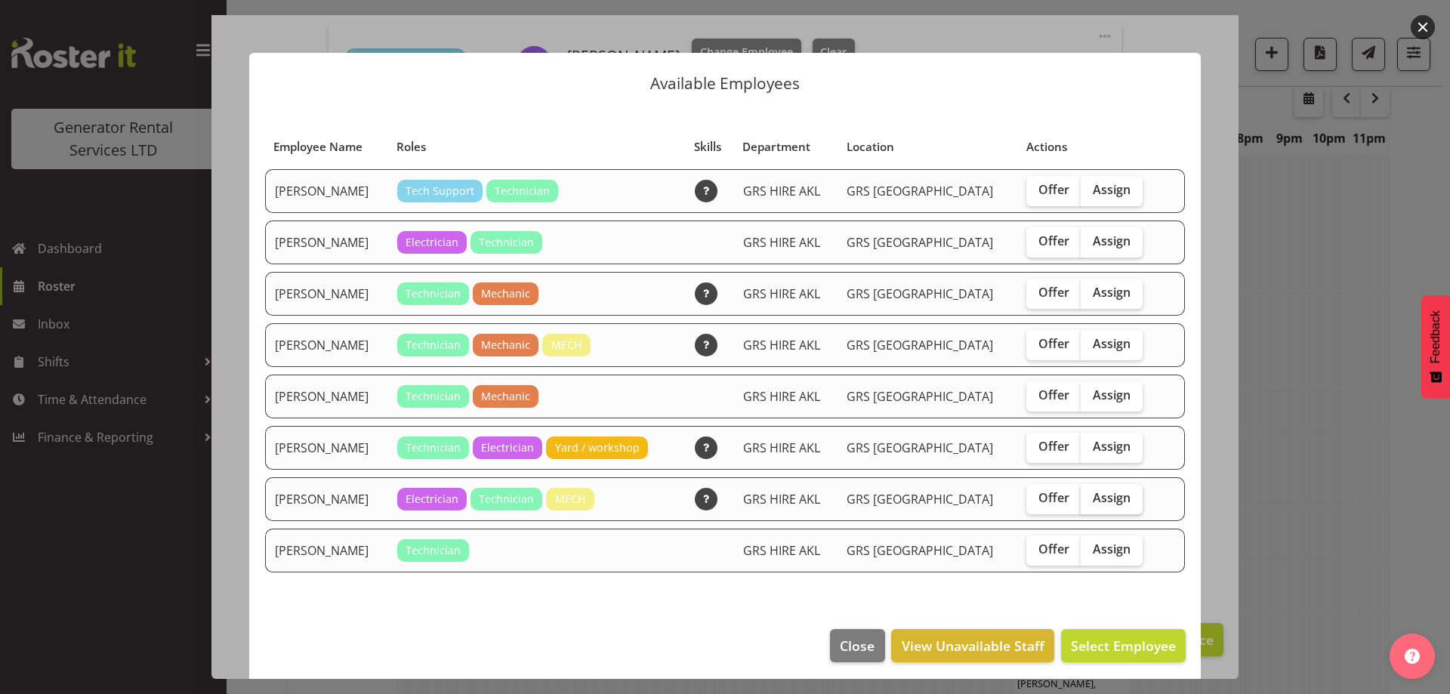
click at [1105, 495] on span "Assign" at bounding box center [1112, 497] width 38 height 15
click at [1091, 495] on input "Assign" at bounding box center [1086, 498] width 10 height 10
checkbox input "true"
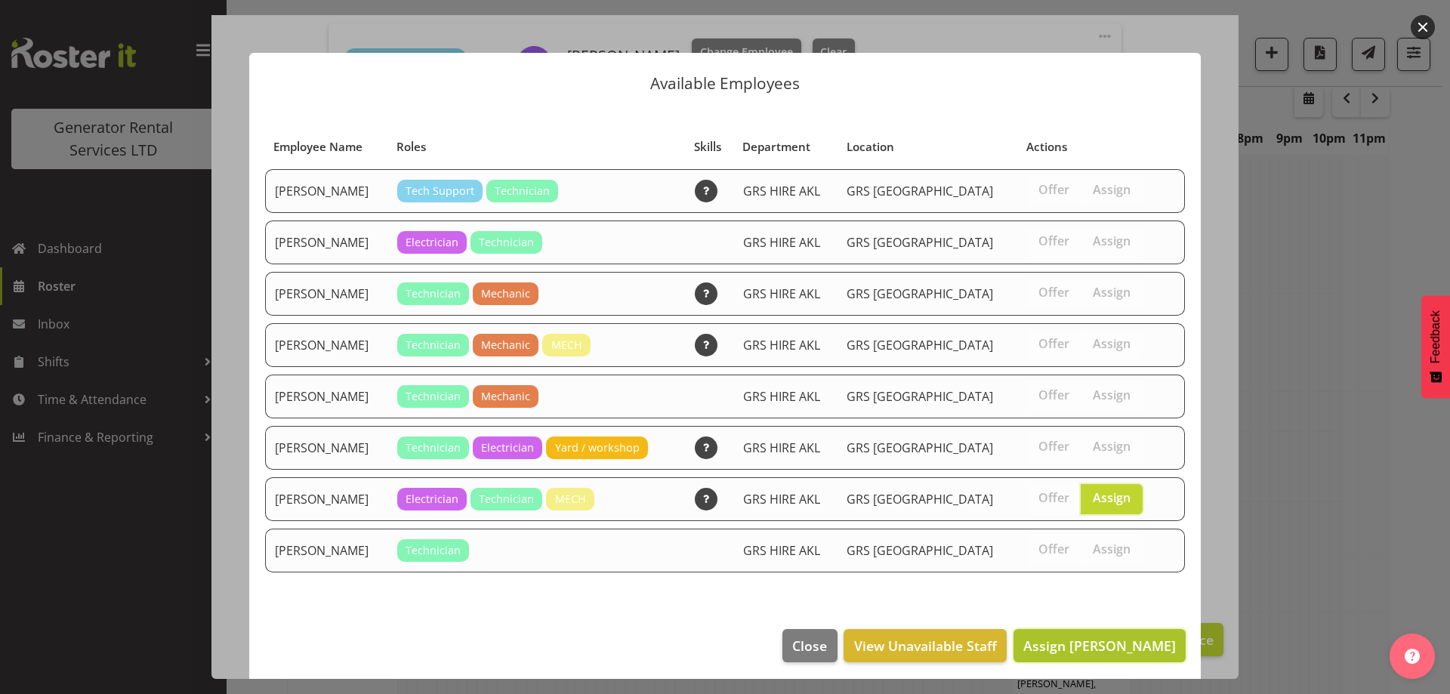
click at [1101, 652] on span "Assign Sam Peters" at bounding box center [1099, 646] width 153 height 18
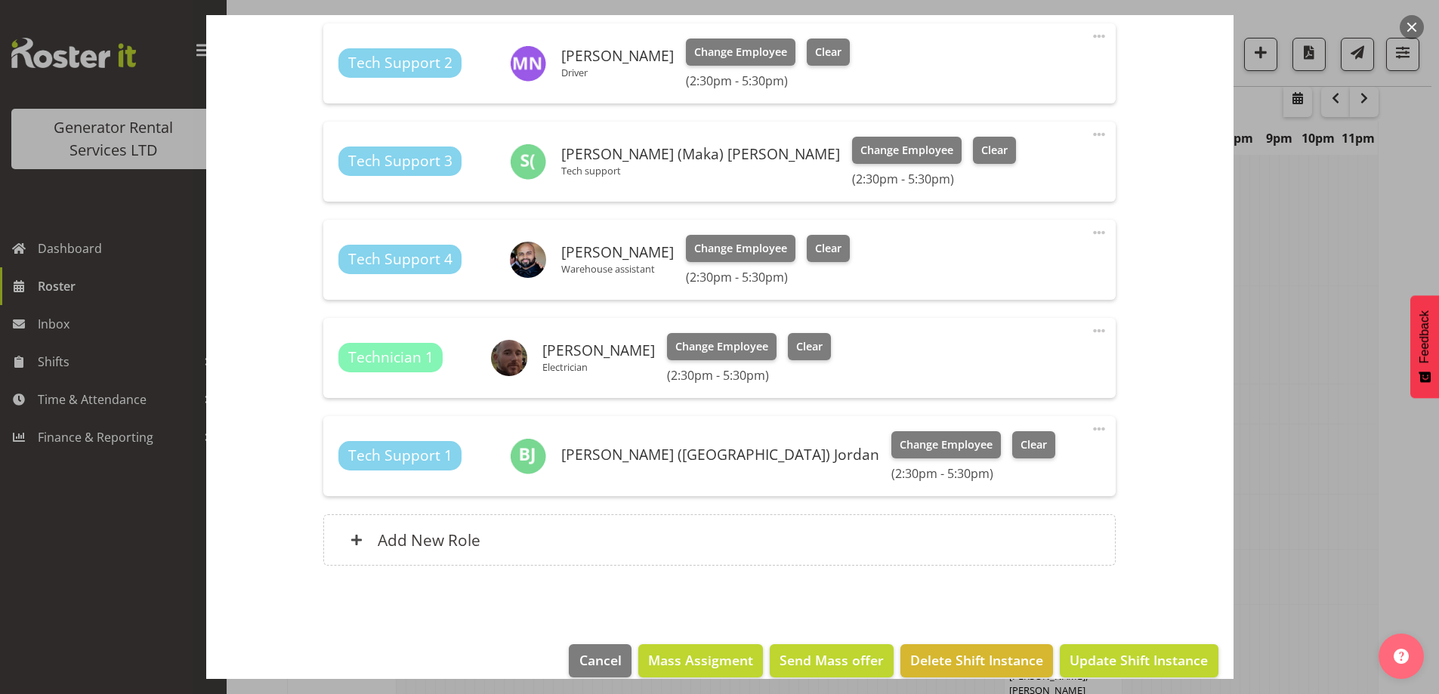
scroll to position [661, 0]
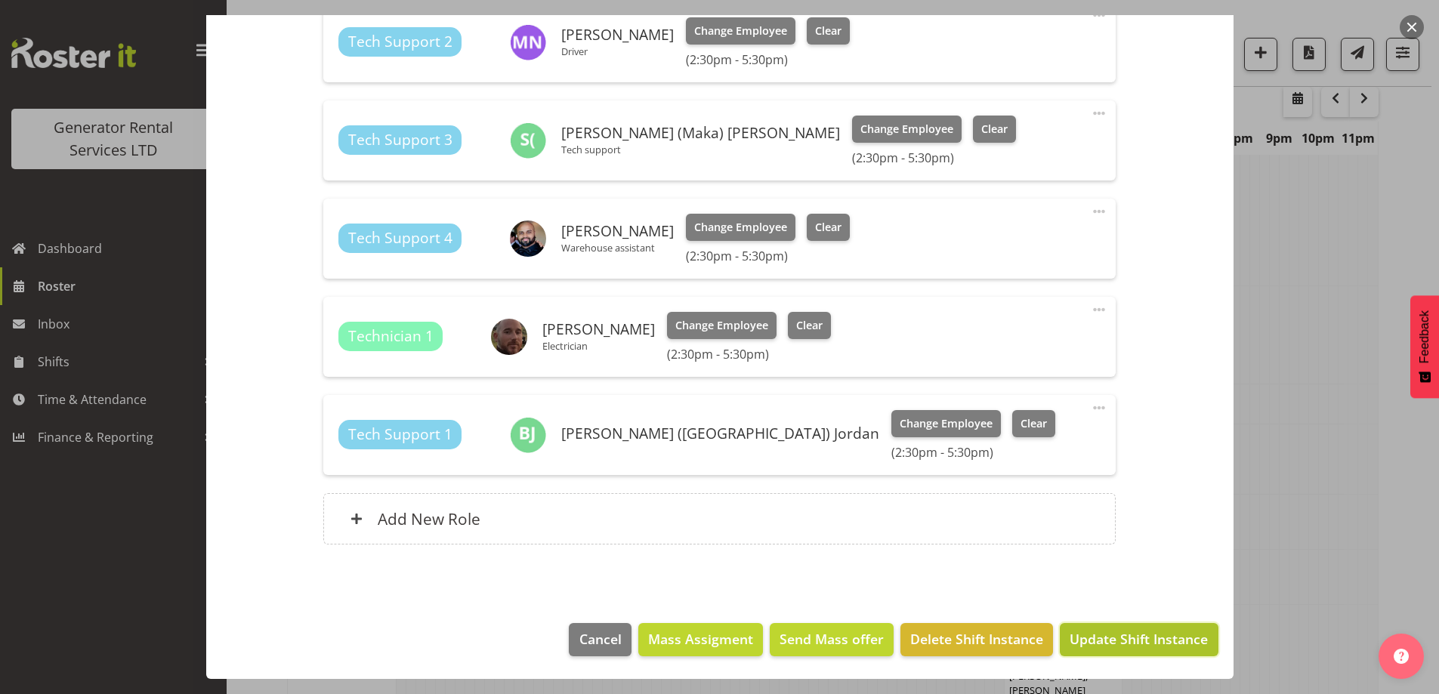
click at [1134, 641] on span "Update Shift Instance" at bounding box center [1139, 639] width 138 height 20
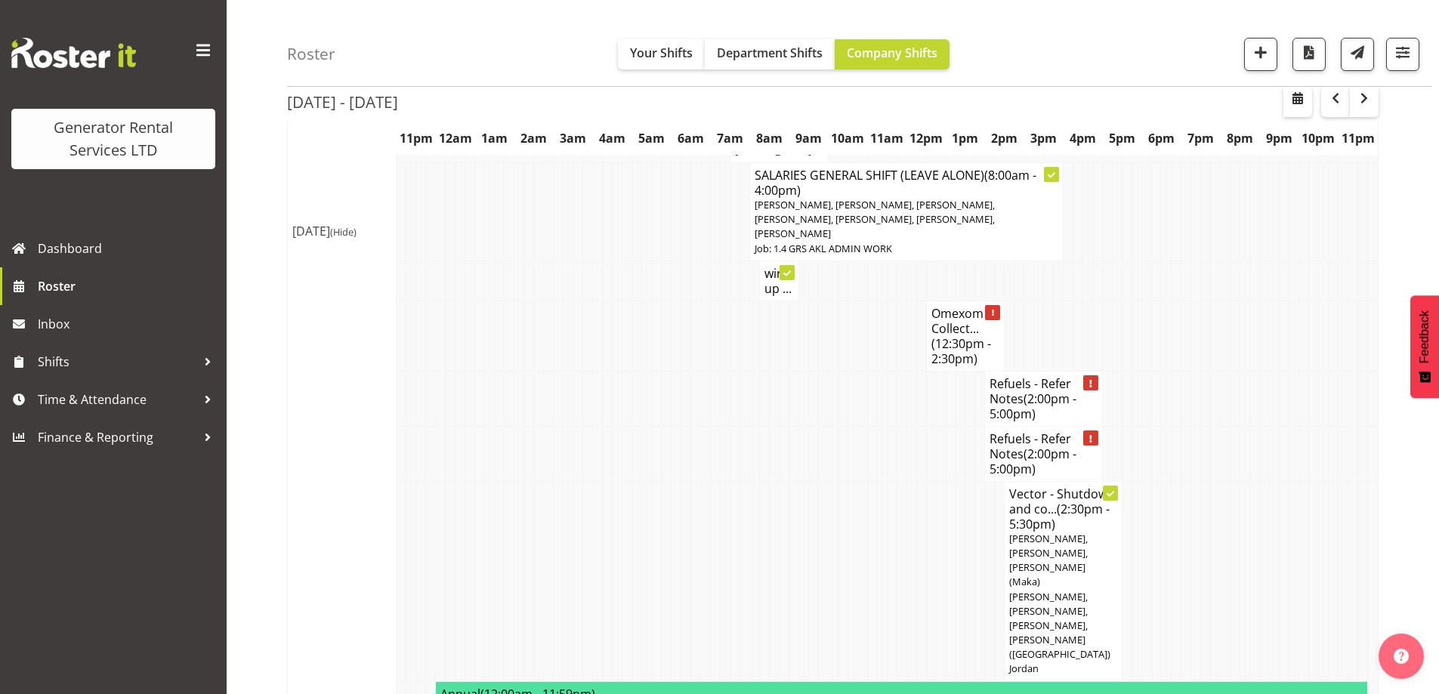
scroll to position [1568, 0]
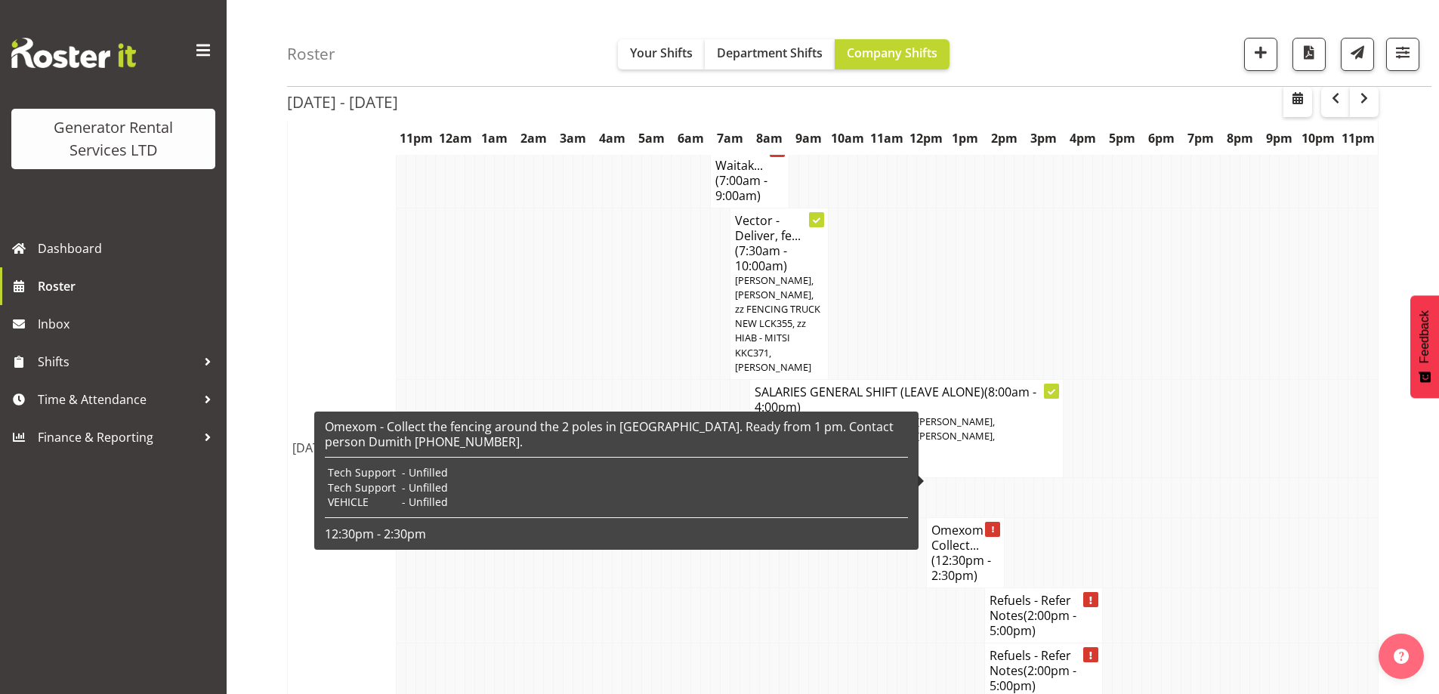
click at [955, 552] on span "(12:30pm - 2:30pm)" at bounding box center [961, 568] width 60 height 32
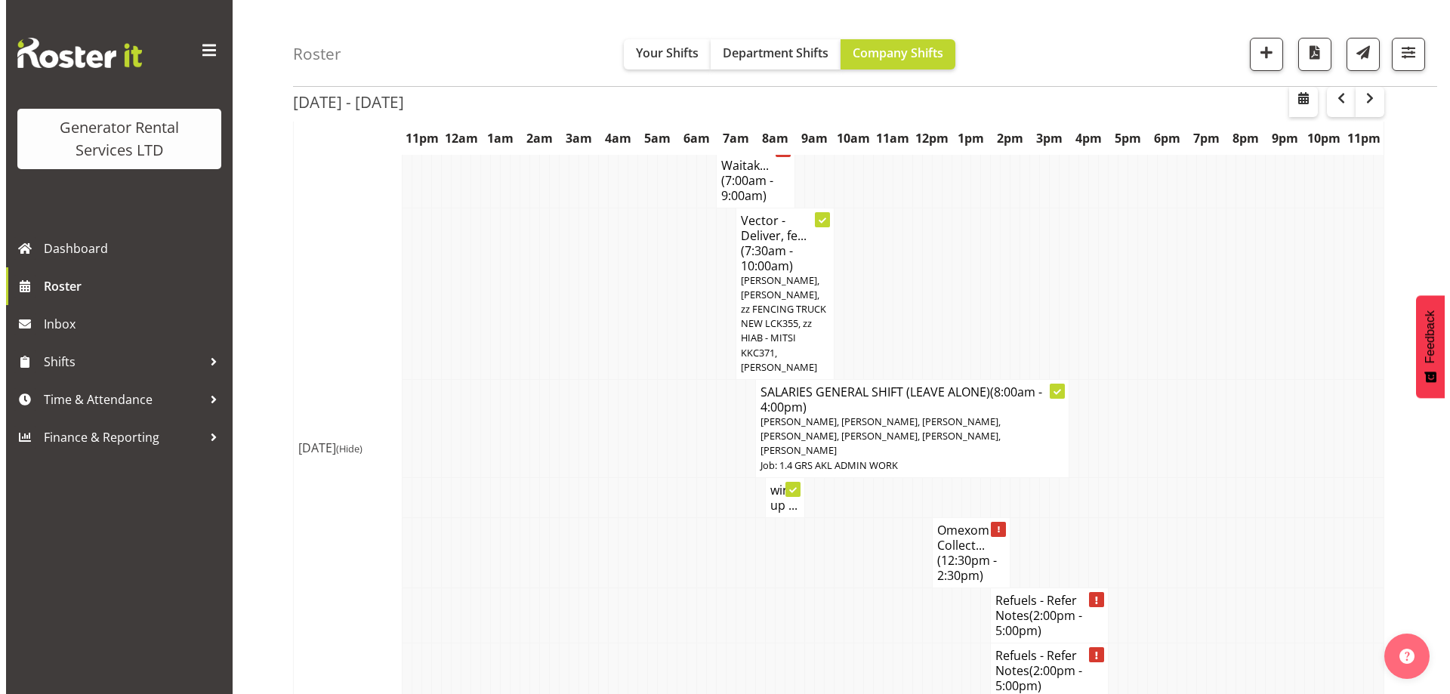
scroll to position [1561, 0]
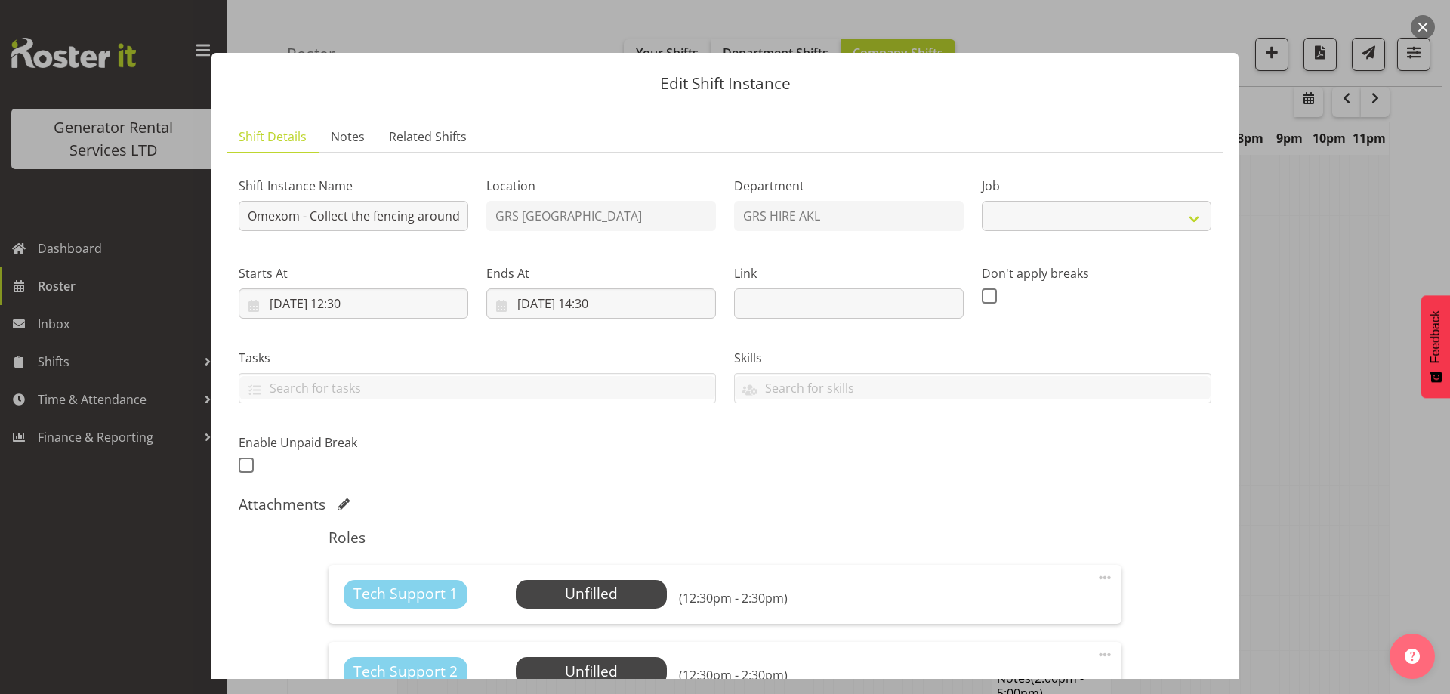
select select "7504"
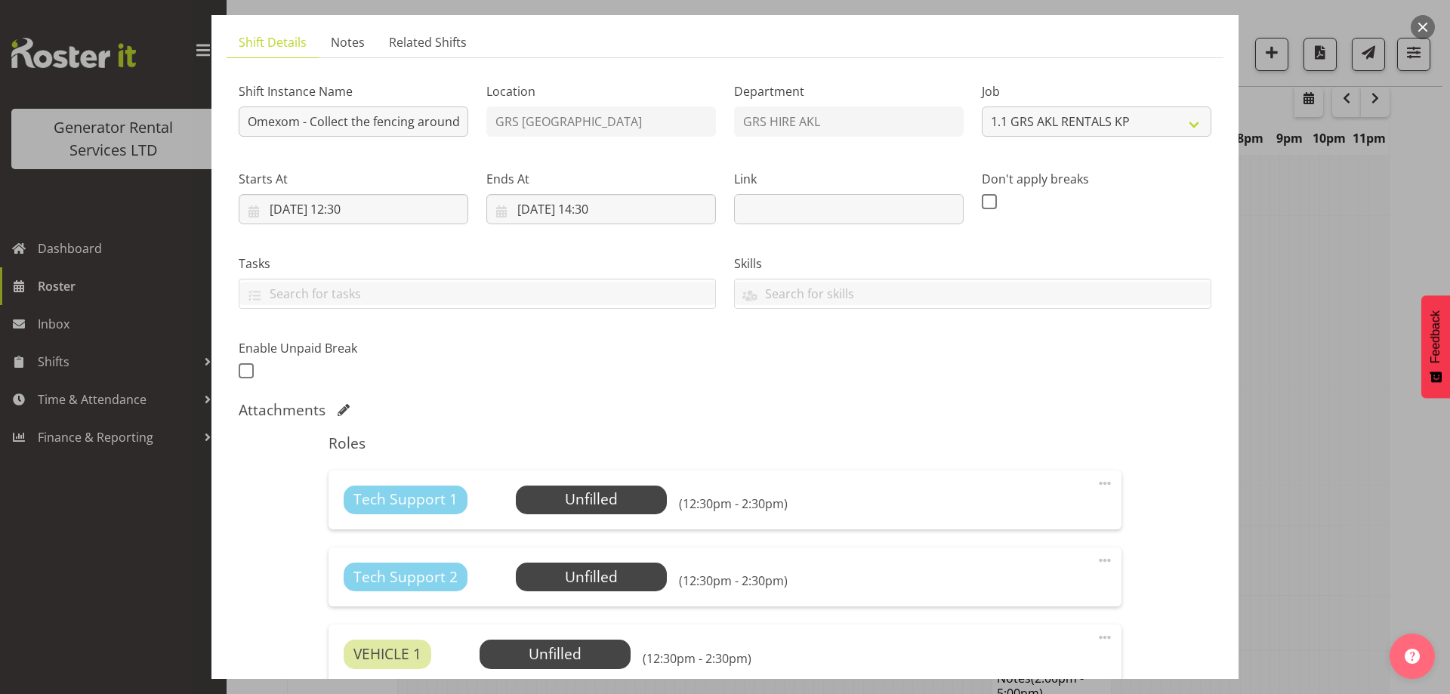
scroll to position [302, 0]
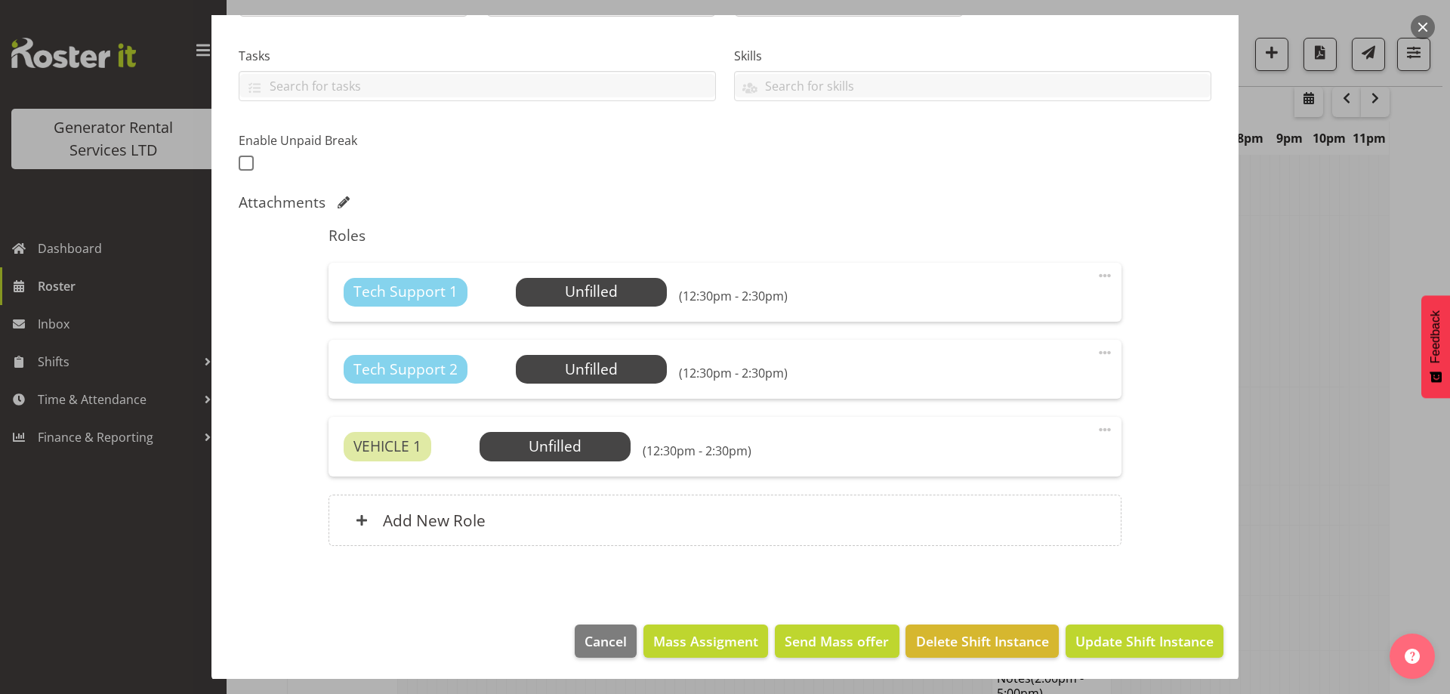
click at [555, 308] on div "Tech Support 1 Unfilled Select Employee (12:30pm - 2:30pm) Edit Cover Role Dele…" at bounding box center [725, 292] width 792 height 59
click at [562, 301] on span "Select Employee" at bounding box center [591, 292] width 113 height 22
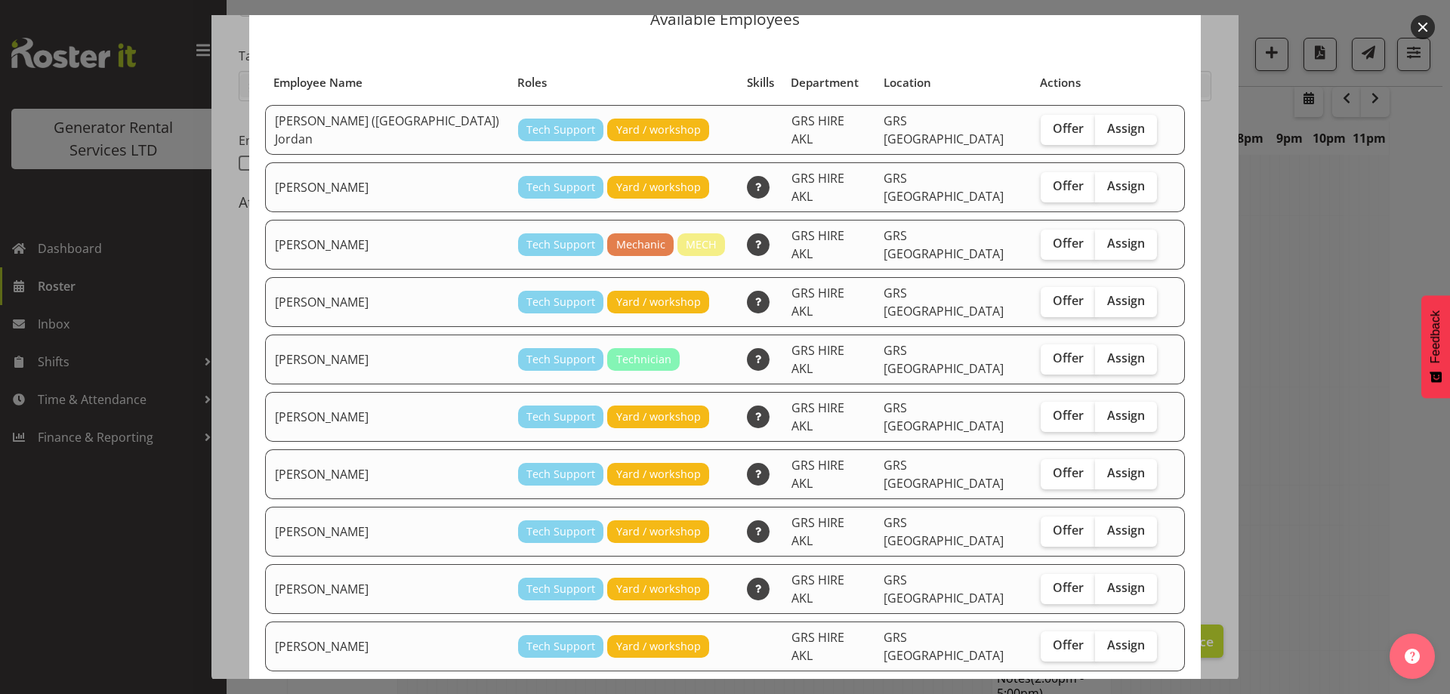
scroll to position [151, 0]
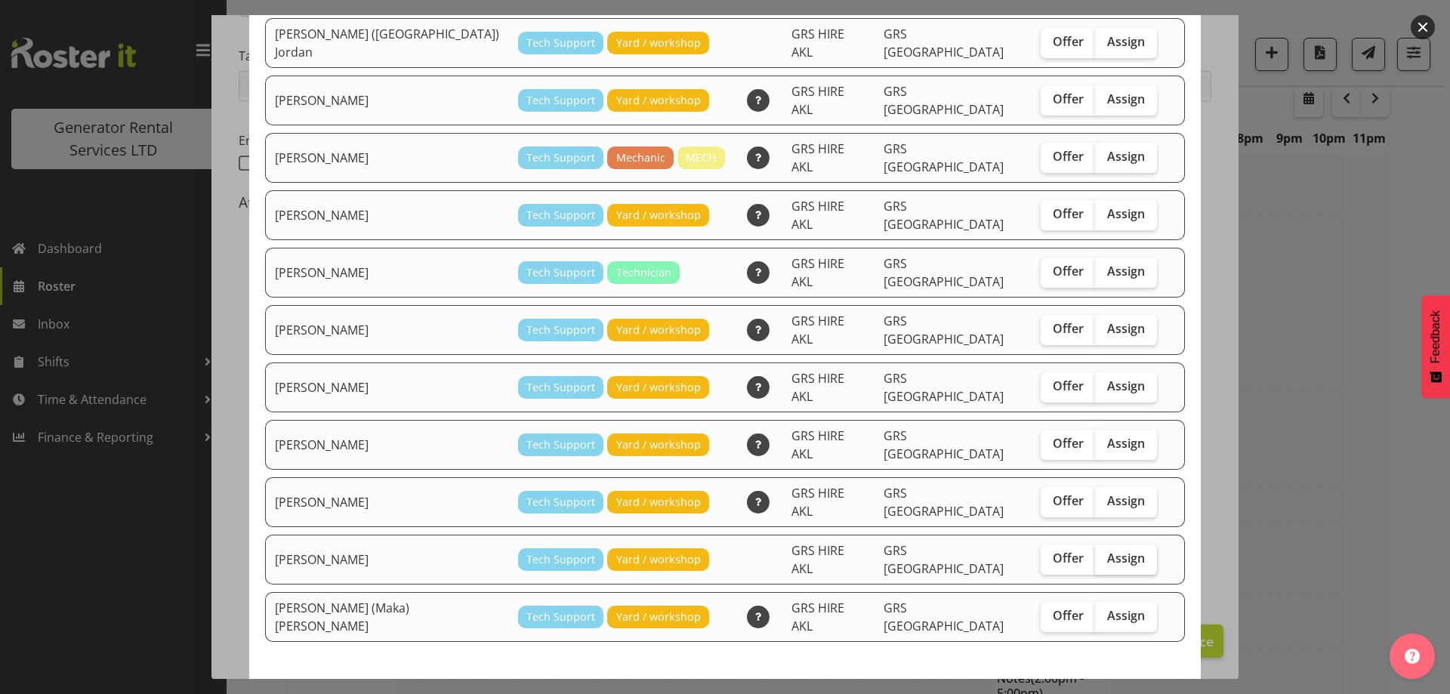
click at [1107, 551] on span "Assign" at bounding box center [1126, 558] width 38 height 15
click at [1099, 554] on input "Assign" at bounding box center [1100, 559] width 10 height 10
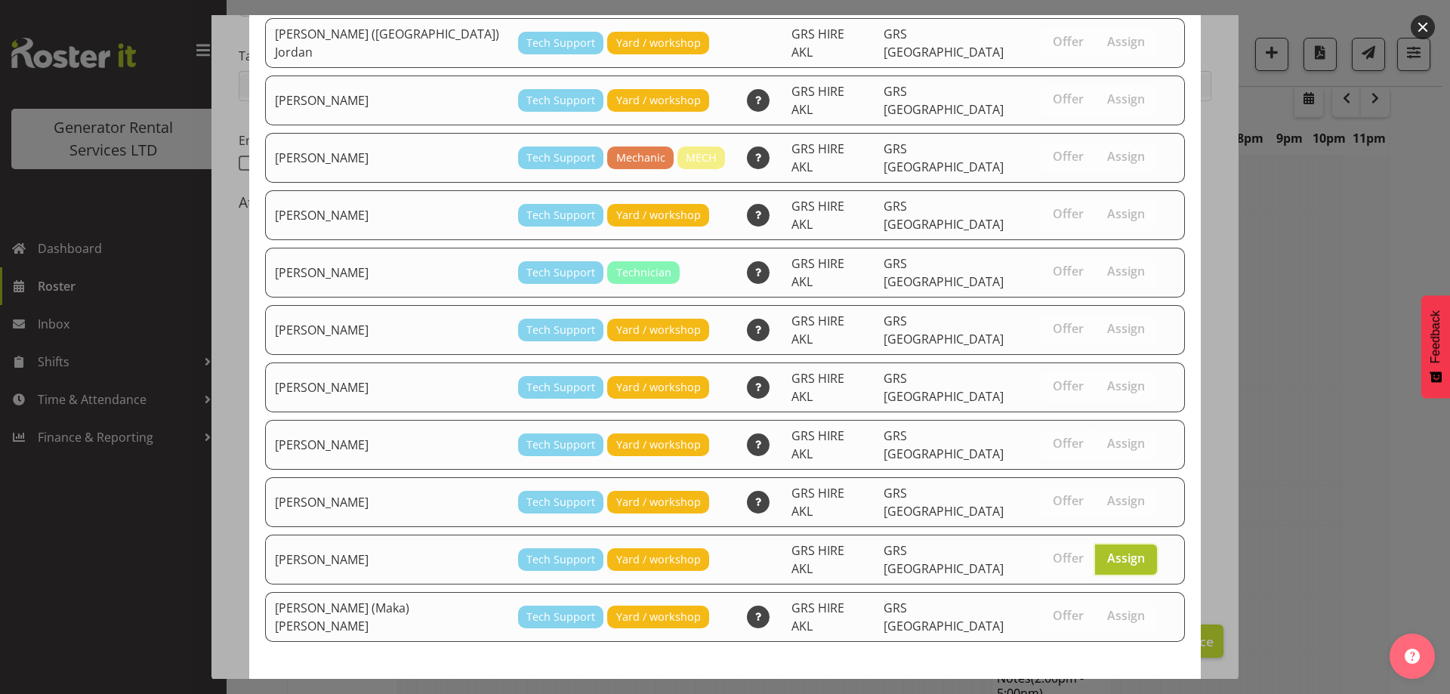
click at [1107, 551] on span "Assign" at bounding box center [1126, 558] width 38 height 15
click at [1095, 554] on input "Assign" at bounding box center [1100, 559] width 10 height 10
checkbox input "false"
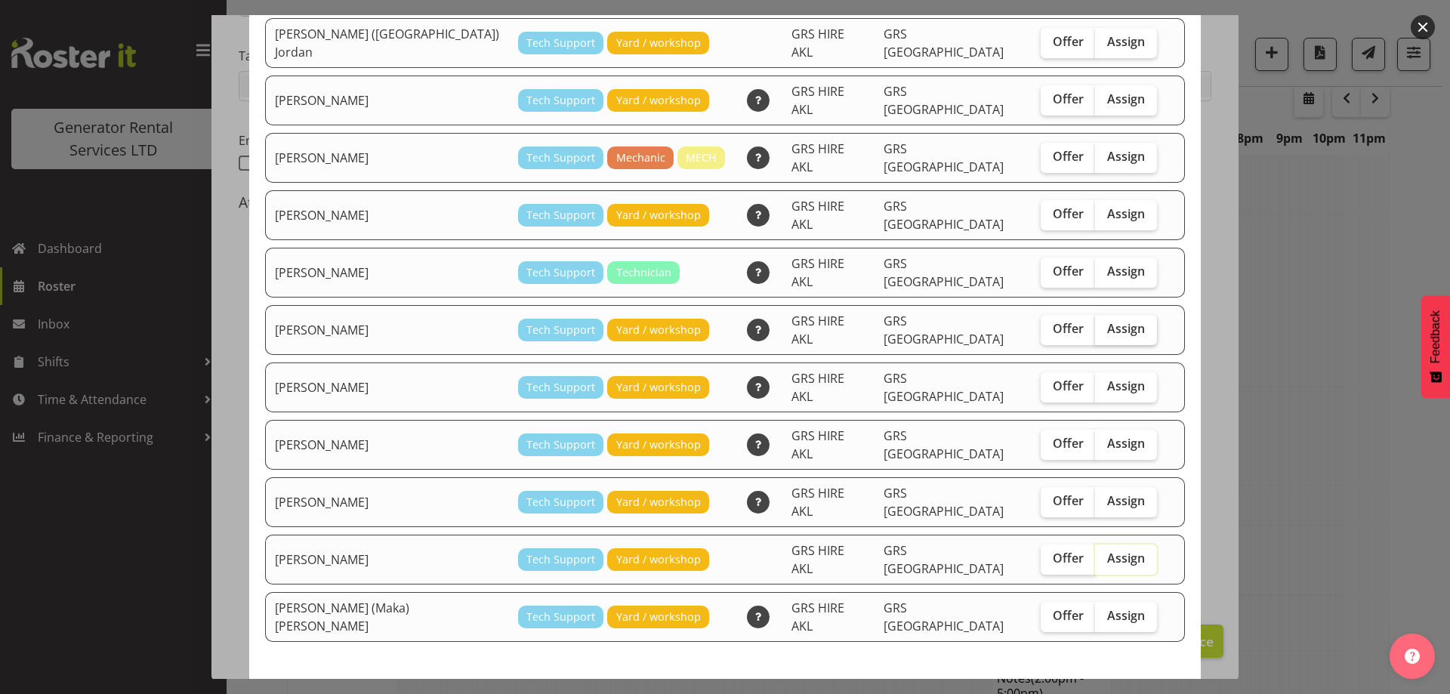
click at [1107, 321] on span "Assign" at bounding box center [1126, 328] width 38 height 15
click at [1098, 324] on input "Assign" at bounding box center [1100, 329] width 10 height 10
checkbox input "true"
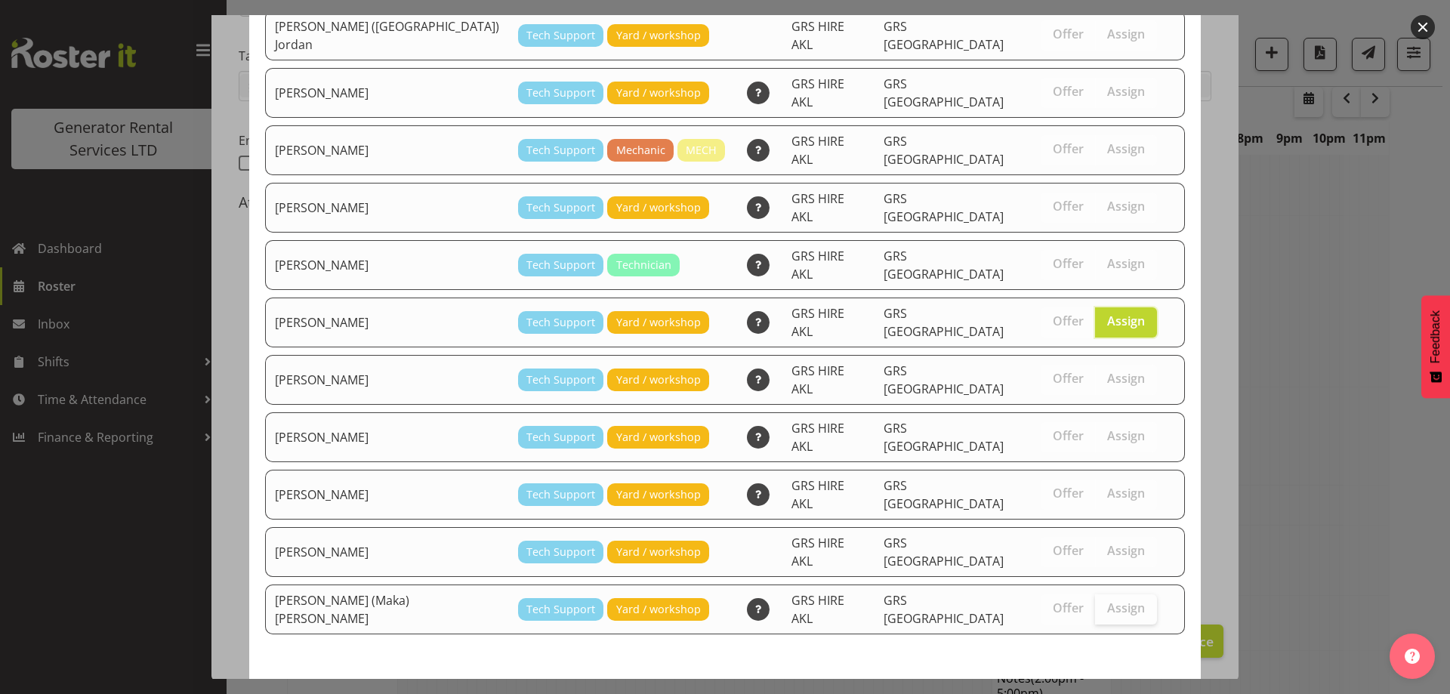
scroll to position [160, 0]
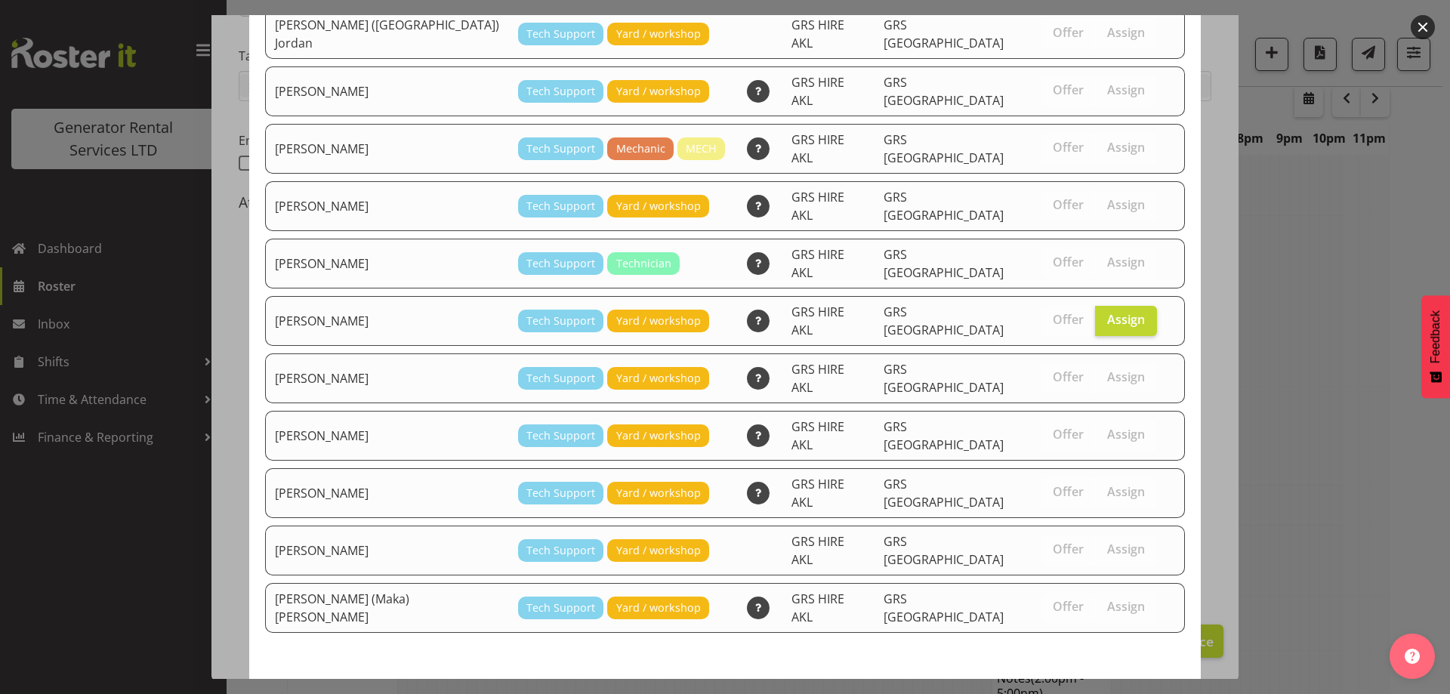
click at [1076, 693] on span "Assign Michael Marshall" at bounding box center [1099, 706] width 153 height 20
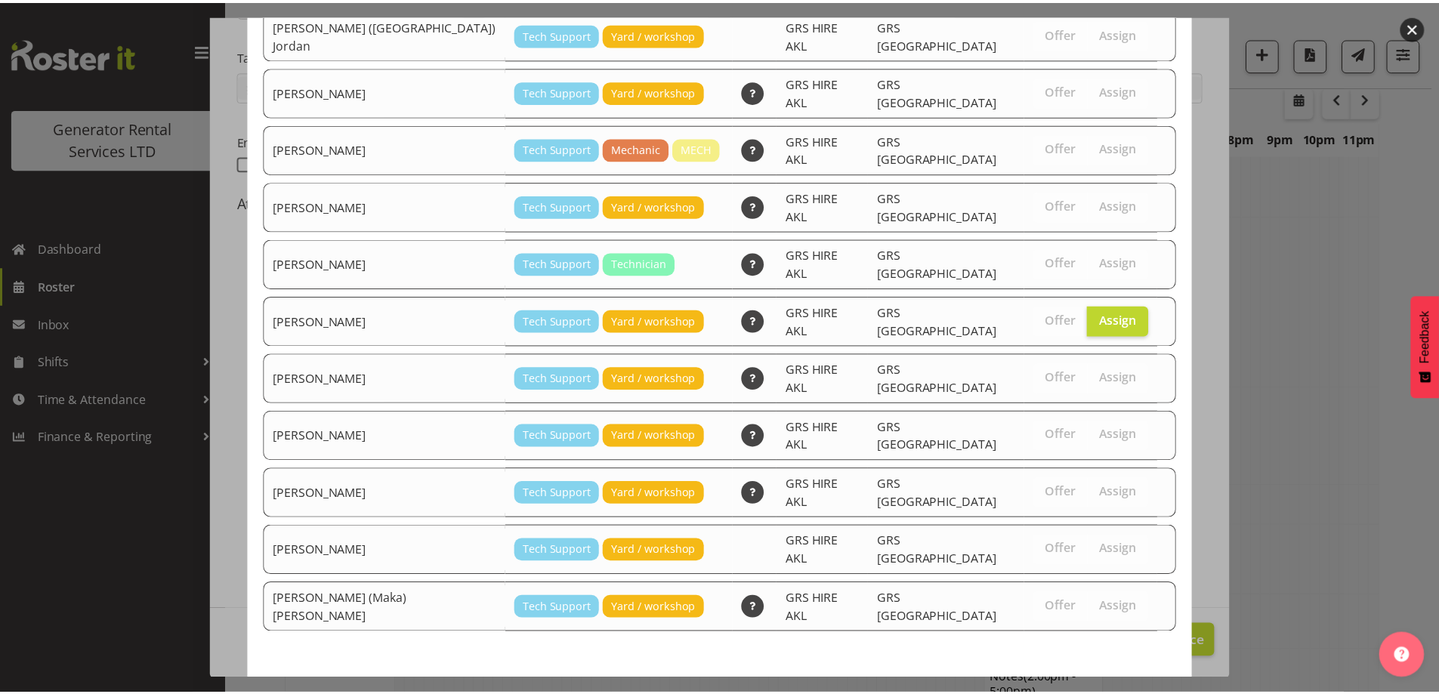
scroll to position [1568, 0]
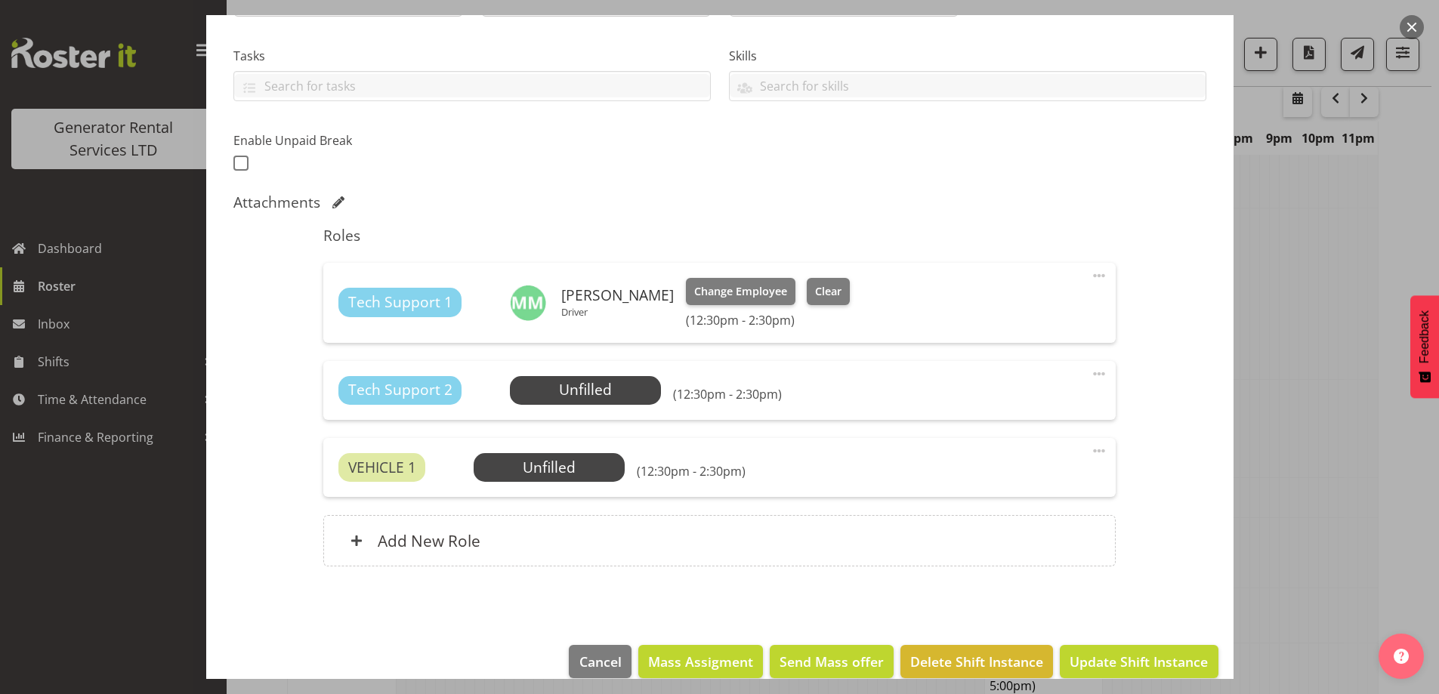
click at [596, 405] on div "Tech Support 2 Unfilled Select Employee (12:30pm - 2:30pm) Edit Cover Role Dele…" at bounding box center [719, 390] width 792 height 59
click at [603, 388] on span "Select Employee" at bounding box center [585, 390] width 113 height 22
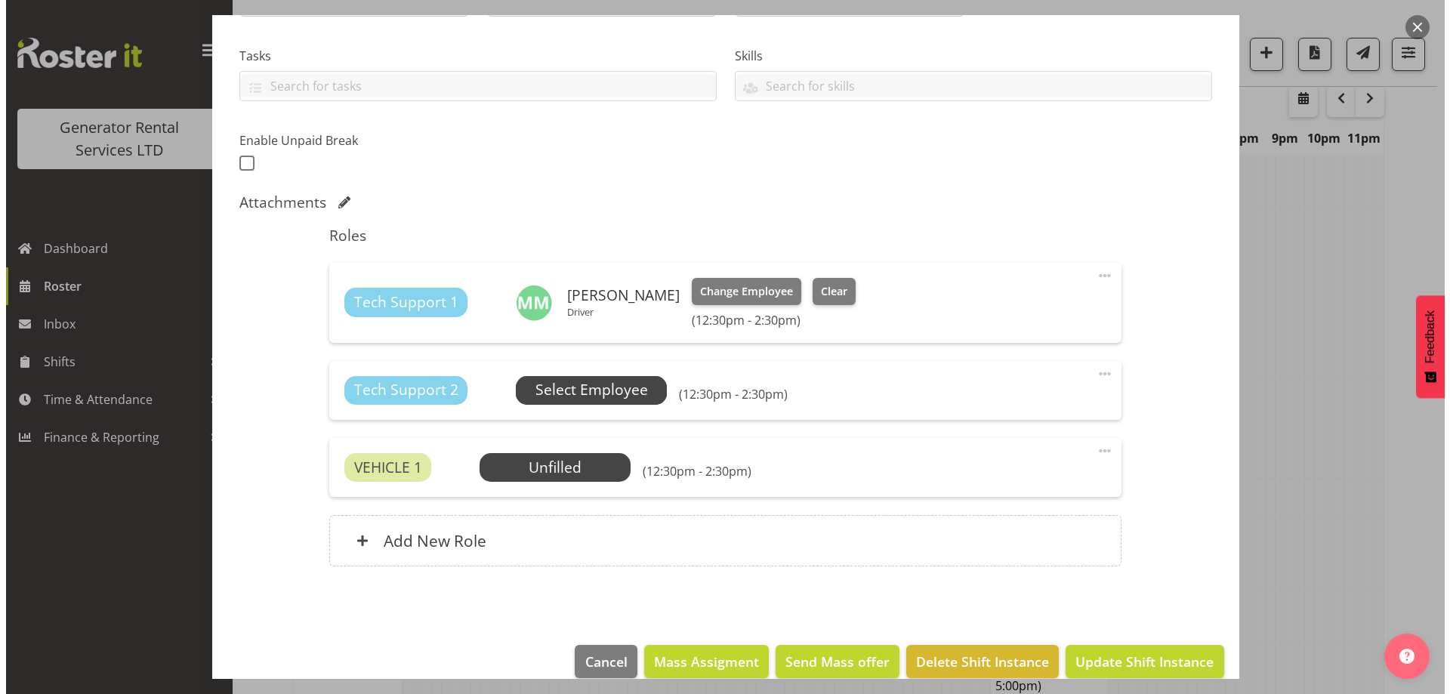
scroll to position [1561, 0]
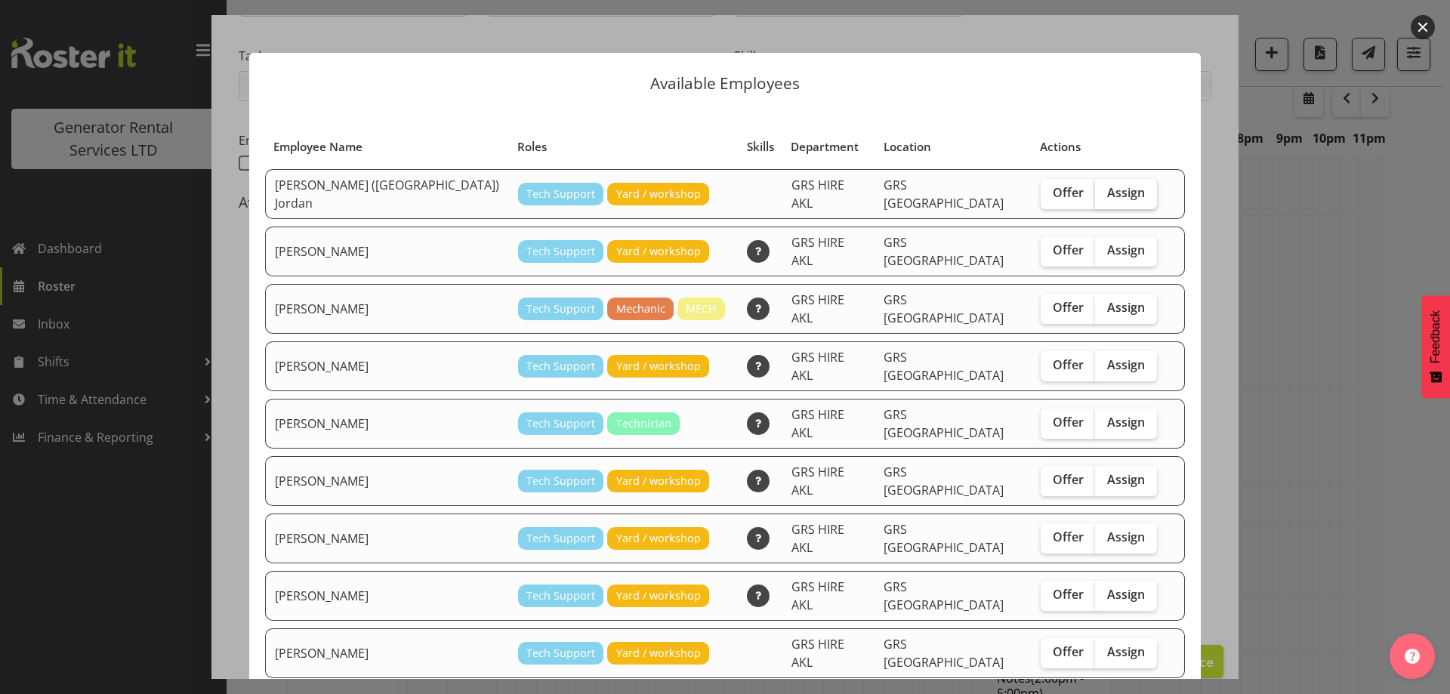
click at [1107, 194] on span "Assign" at bounding box center [1126, 192] width 38 height 15
click at [1095, 194] on input "Assign" at bounding box center [1100, 193] width 10 height 10
checkbox input "true"
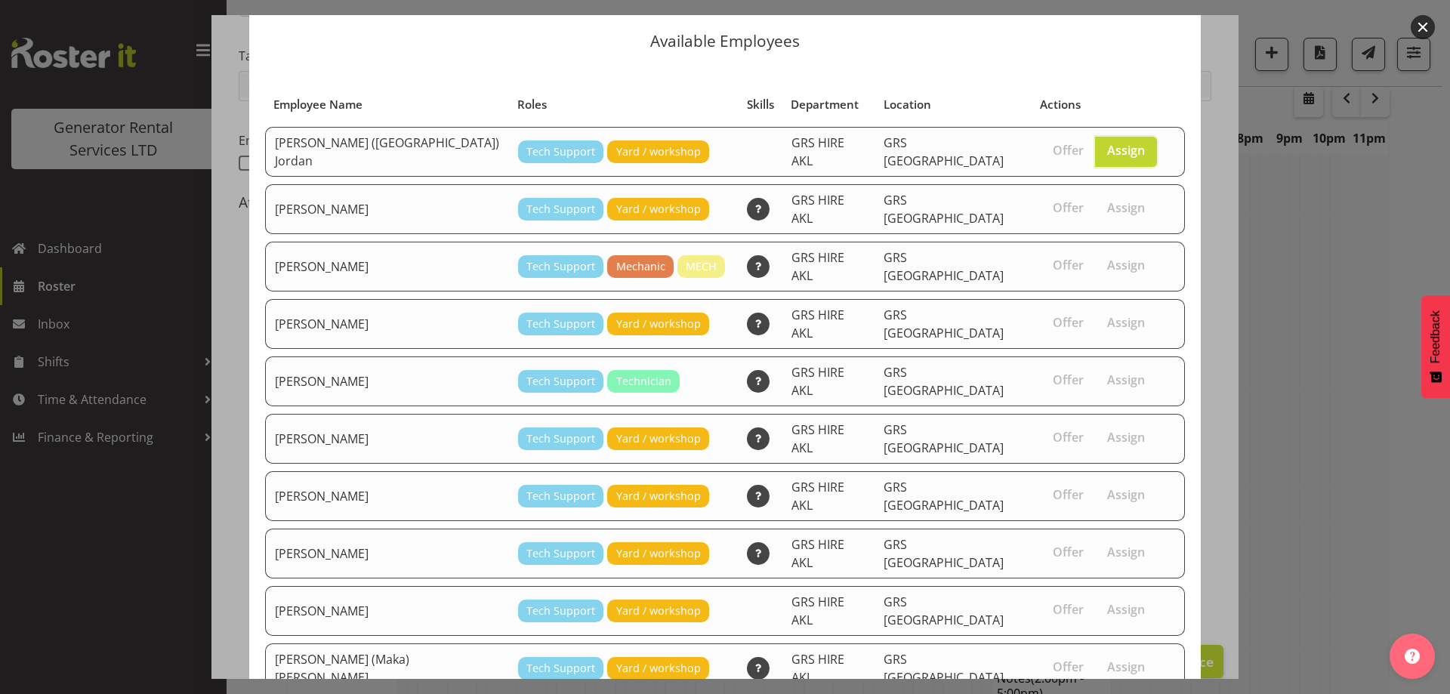
scroll to position [109, 0]
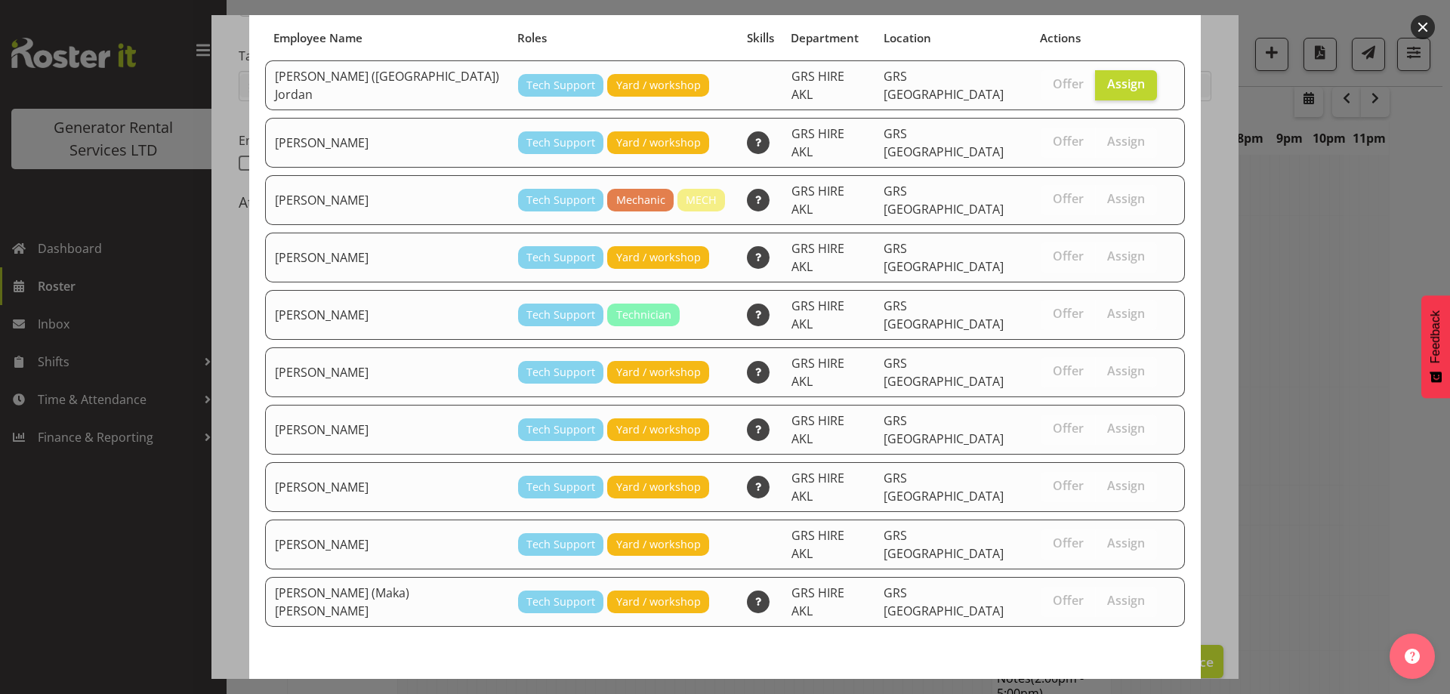
click at [1087, 691] on span "Assign Brendan (Paris) Jordan" at bounding box center [1002, 700] width 347 height 18
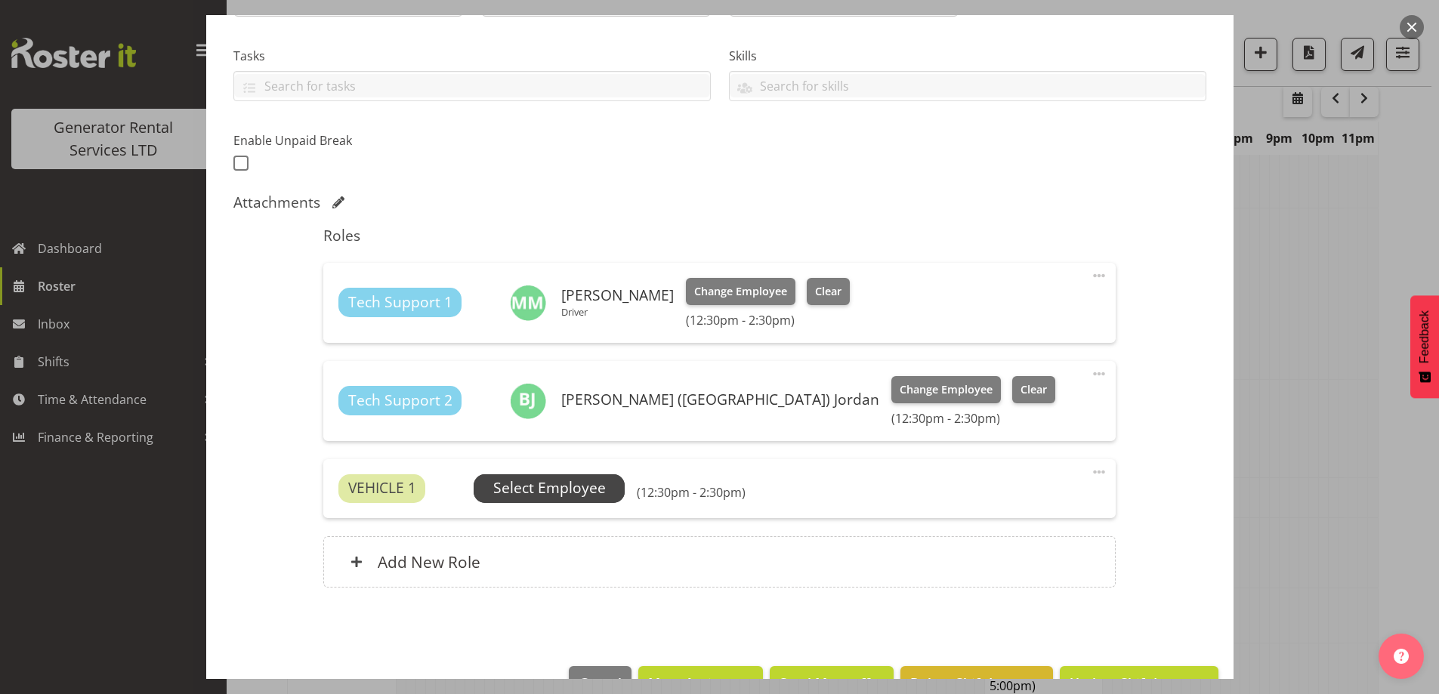
click at [588, 502] on span "Select Employee" at bounding box center [549, 488] width 151 height 29
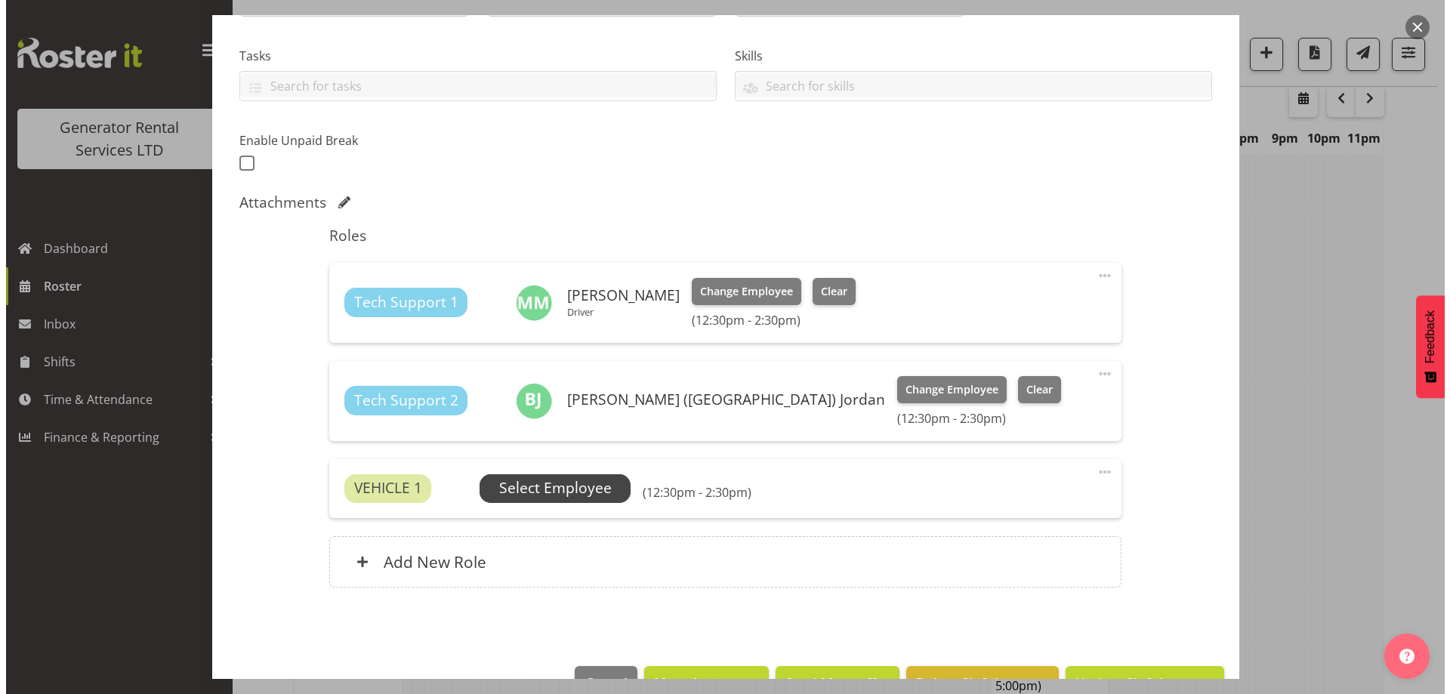
scroll to position [1561, 0]
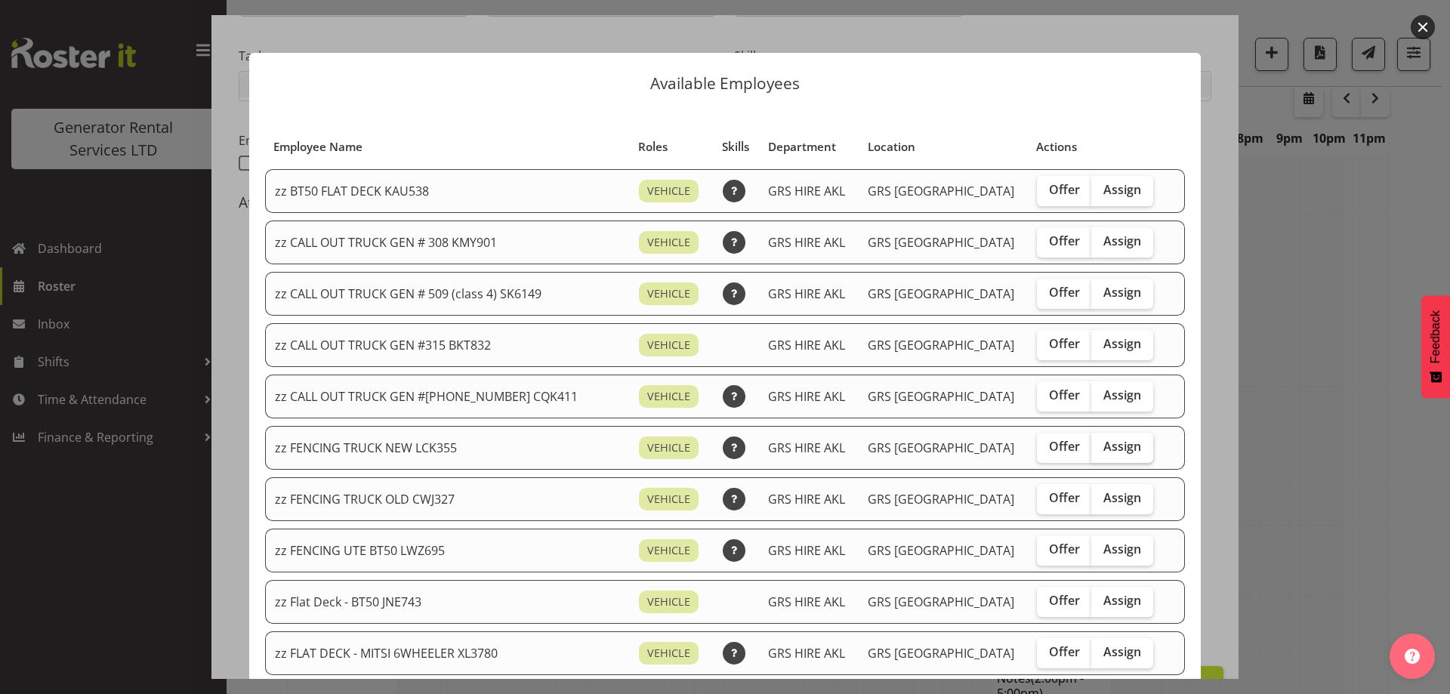
click at [1104, 449] on span "Assign" at bounding box center [1123, 446] width 38 height 15
click at [1091, 449] on input "Assign" at bounding box center [1096, 447] width 10 height 10
checkbox input "true"
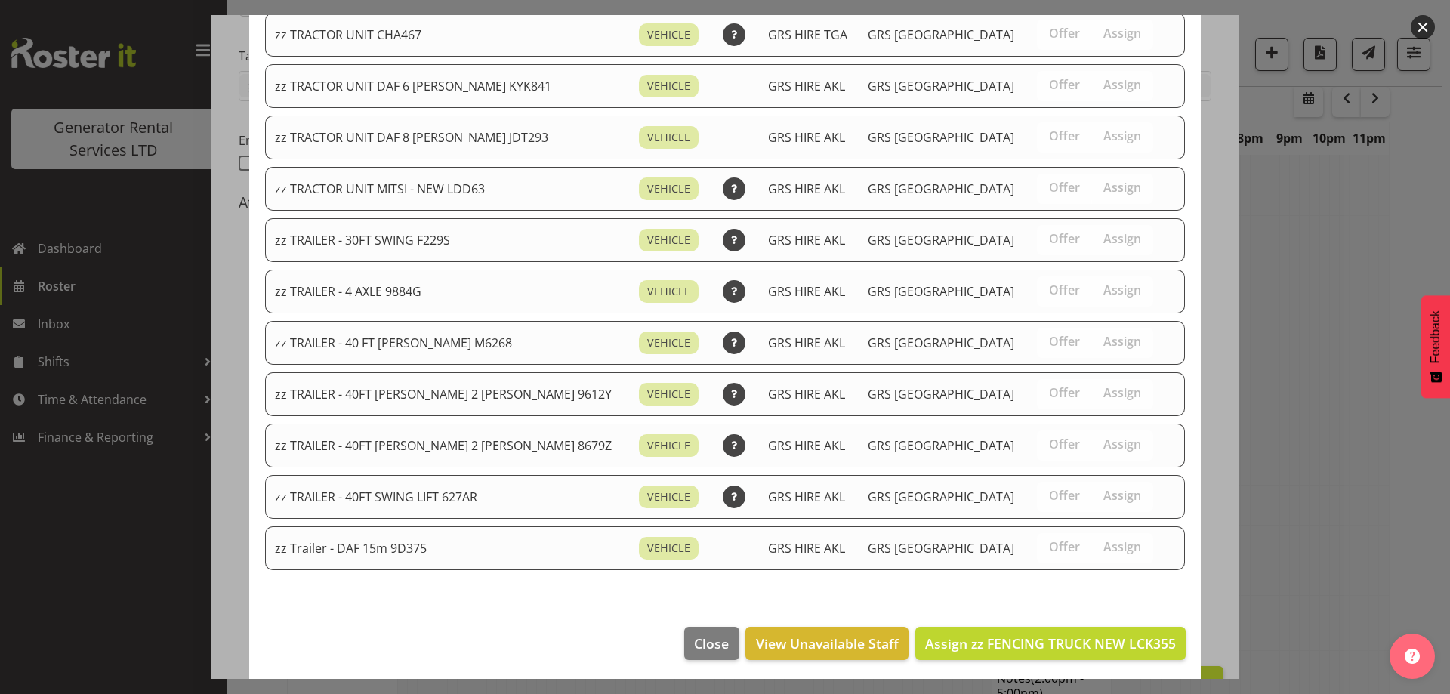
scroll to position [1906, 0]
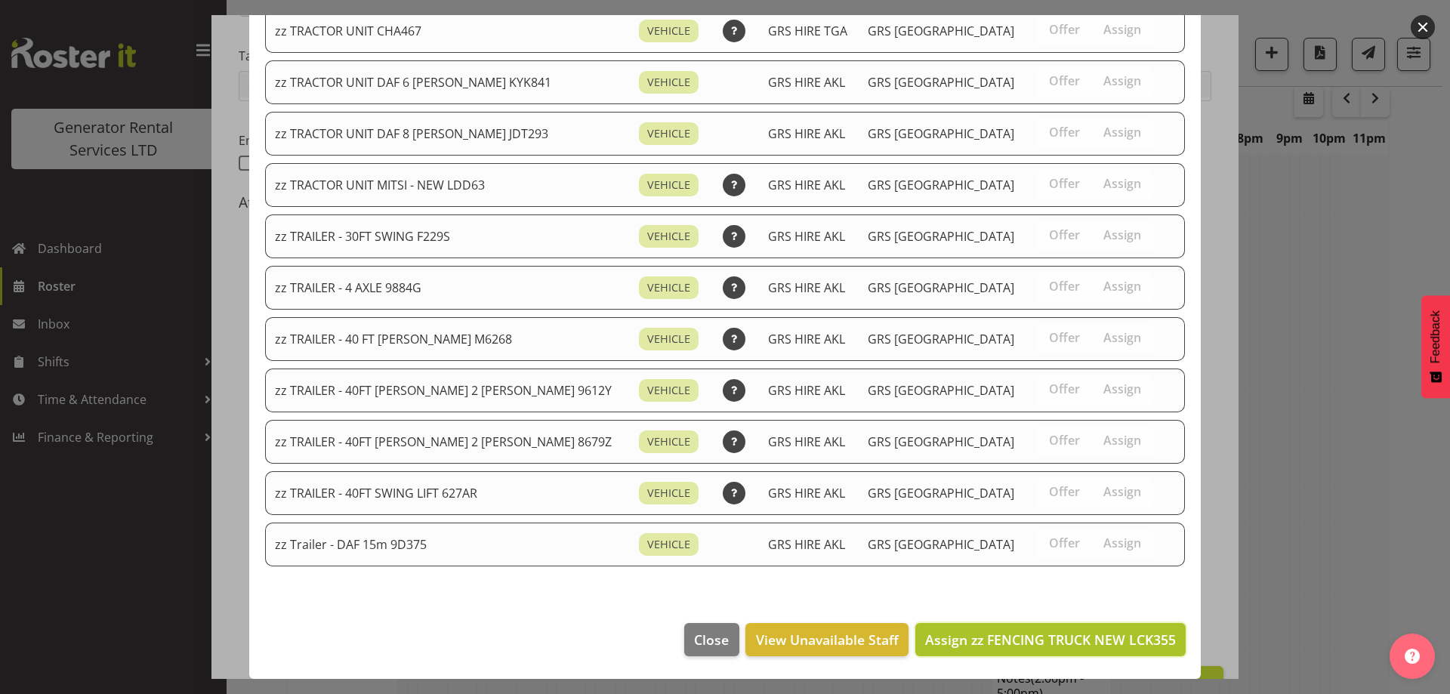
click at [1044, 631] on span "Assign zz FENCING TRUCK NEW LCK355" at bounding box center [1050, 640] width 251 height 18
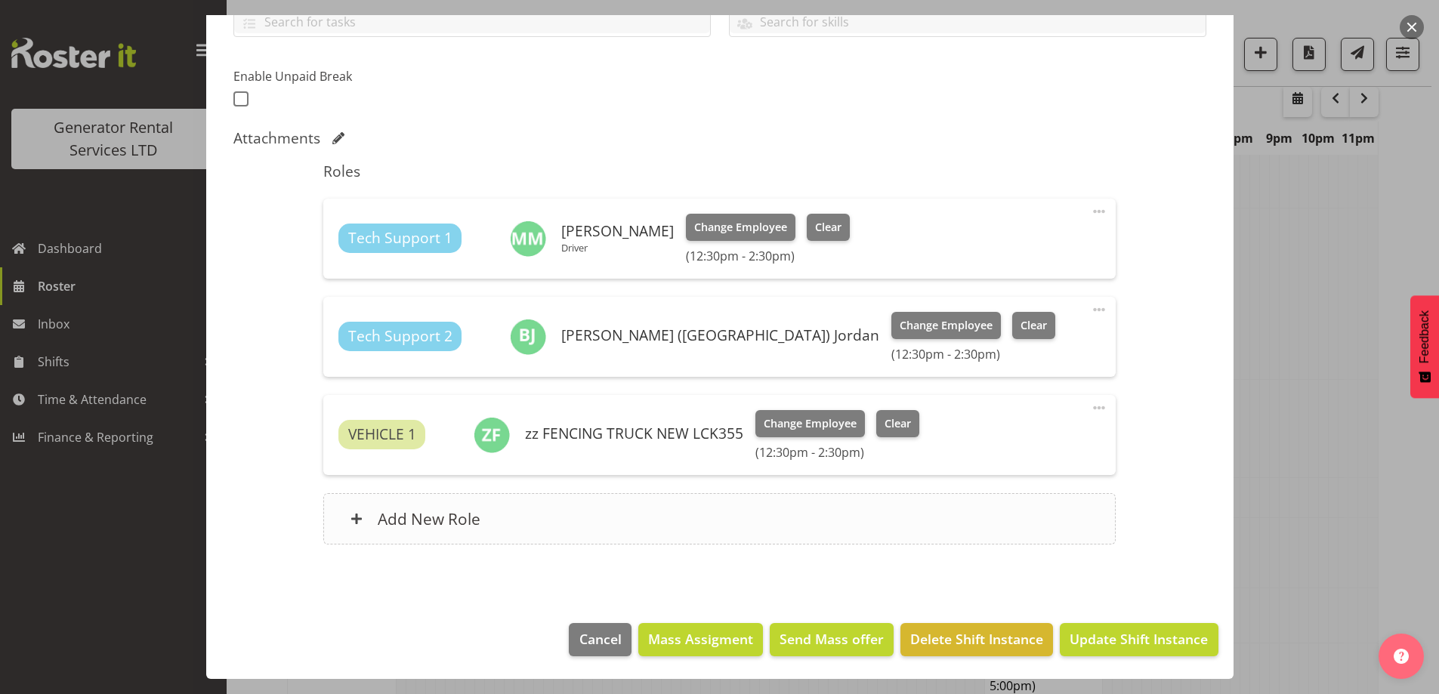
scroll to position [1644, 0]
click at [1130, 641] on span "Update Shift Instance" at bounding box center [1139, 639] width 138 height 20
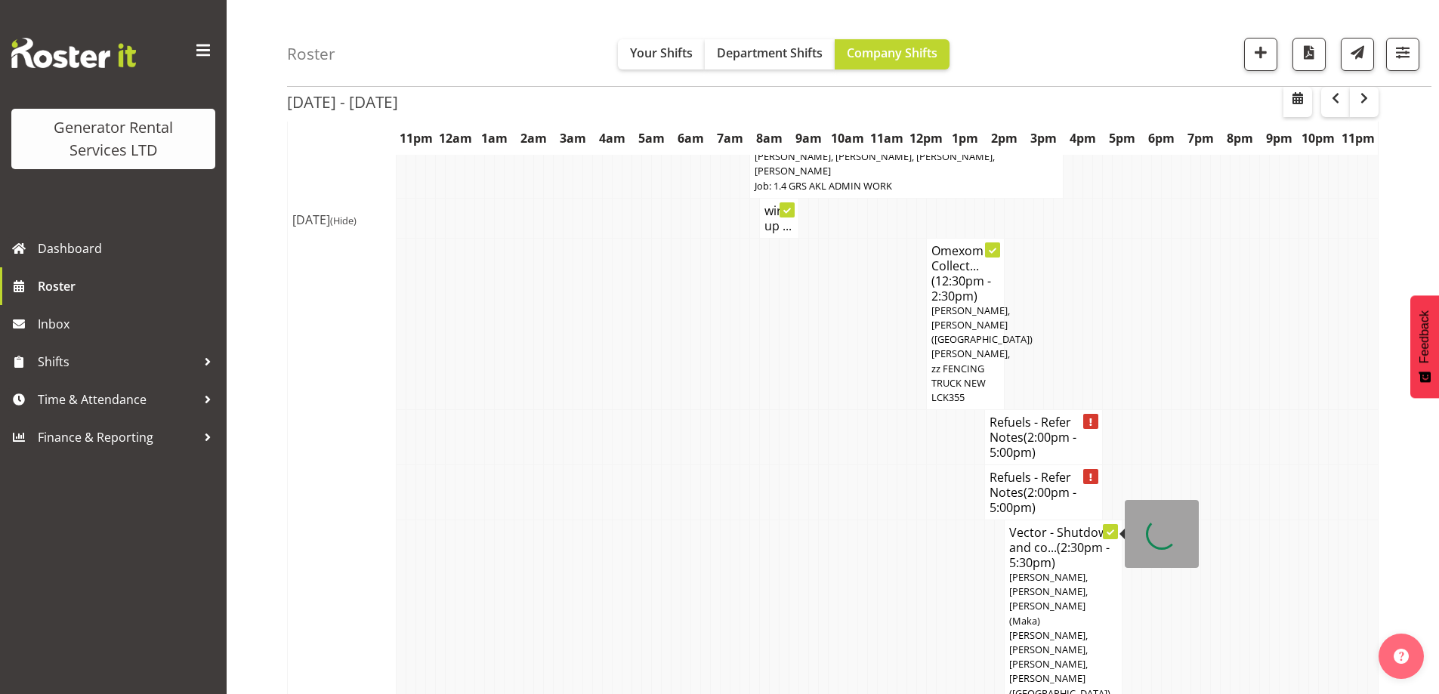
scroll to position [1870, 0]
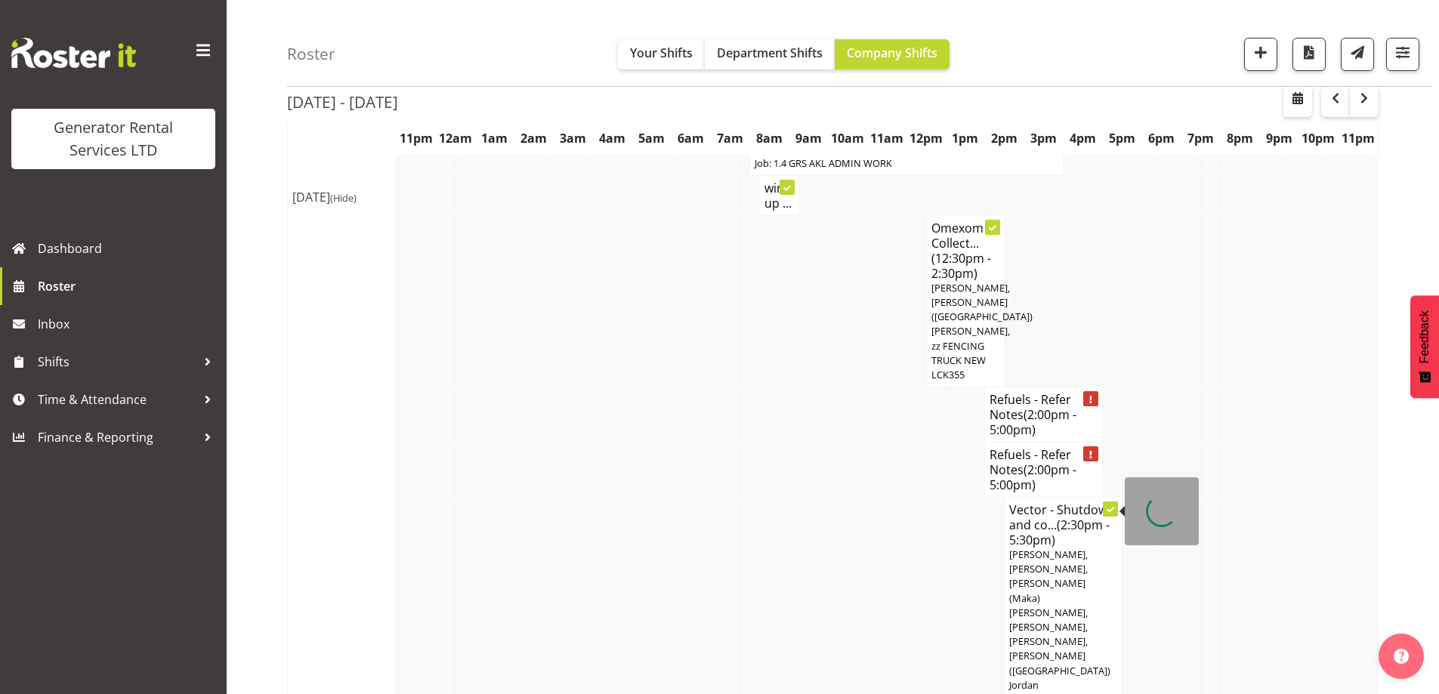
click at [1077, 548] on span "Caleb Phillips, Mina Nomani, Sione (Maka) Fifita, Sean Moitra, Sam Peters, Bren…" at bounding box center [1059, 620] width 101 height 144
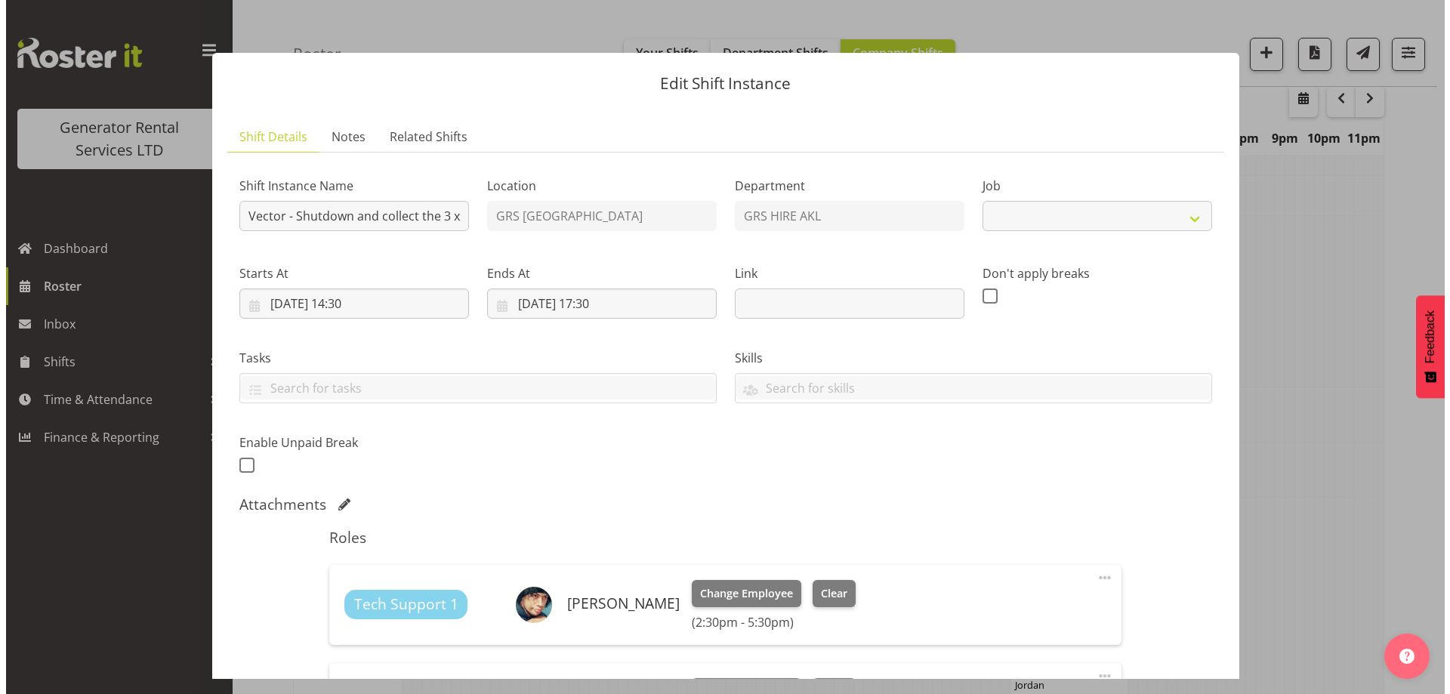
scroll to position [1863, 0]
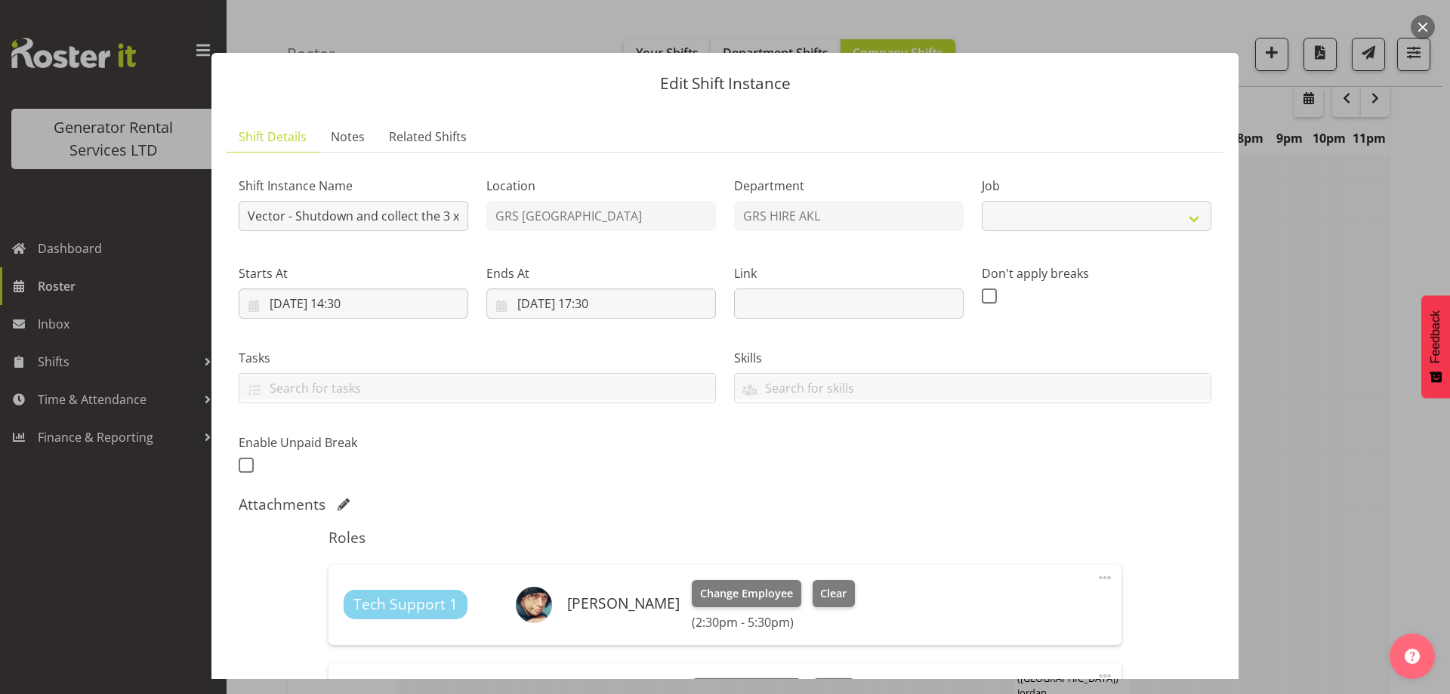
select select "9"
drag, startPoint x: 398, startPoint y: 224, endPoint x: 443, endPoint y: 224, distance: 44.6
click at [443, 224] on input "Vector - Shutdown and collect the 3 x generators at Mangere (800kva con, 500kva…" at bounding box center [354, 216] width 230 height 30
click at [396, 225] on input "Vector - Shutdown and collect the 3 x generators at Mangere (800kva con, 500kva…" at bounding box center [354, 216] width 230 height 30
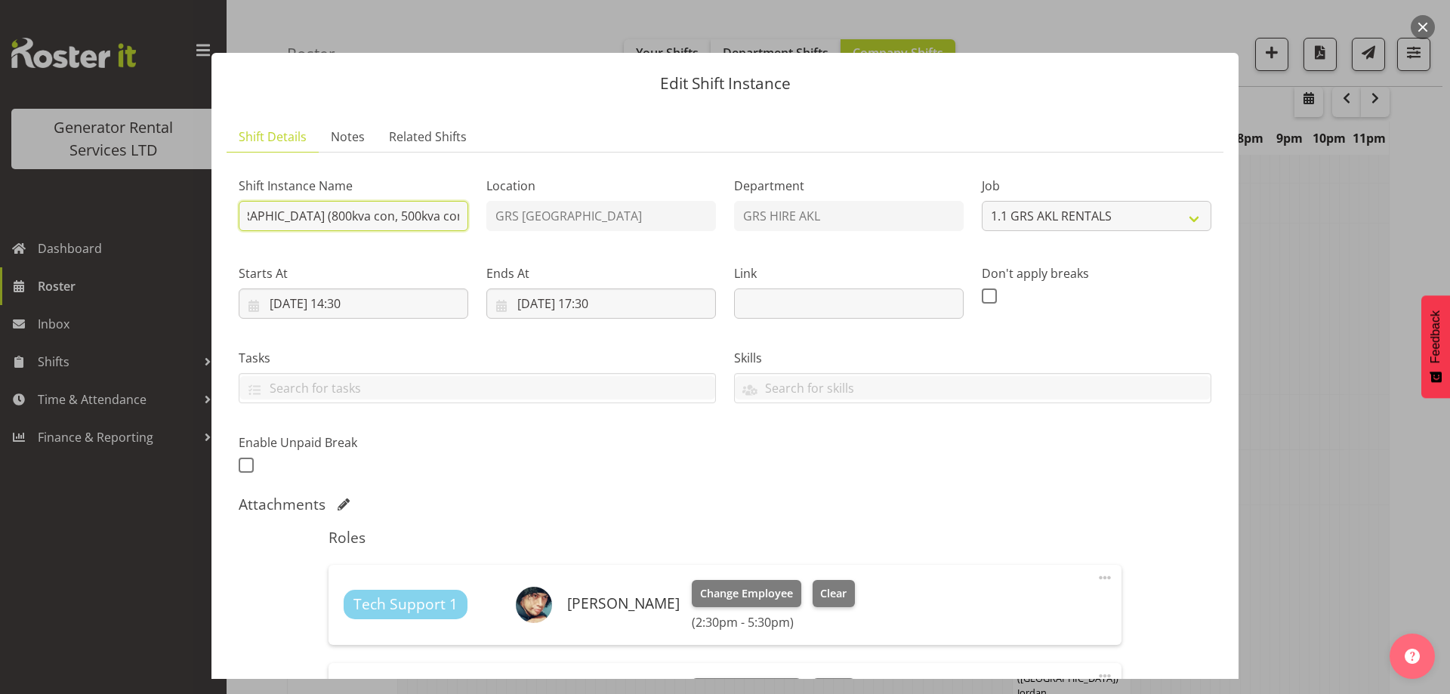
drag, startPoint x: 394, startPoint y: 221, endPoint x: 471, endPoint y: 221, distance: 76.3
click at [471, 221] on div "Shift Instance Name Vector - Shutdown and collect the 3 x generators at Mangere…" at bounding box center [354, 200] width 248 height 88
click at [377, 218] on input "Vector - Shutdown and collect the 3 x generators at Mangere (800kva con, 500kva…" at bounding box center [354, 216] width 230 height 30
click at [347, 216] on input "Vector - Shutdown and collect the 3 x generators at Mangere (800kva con, 500kva…" at bounding box center [354, 216] width 230 height 30
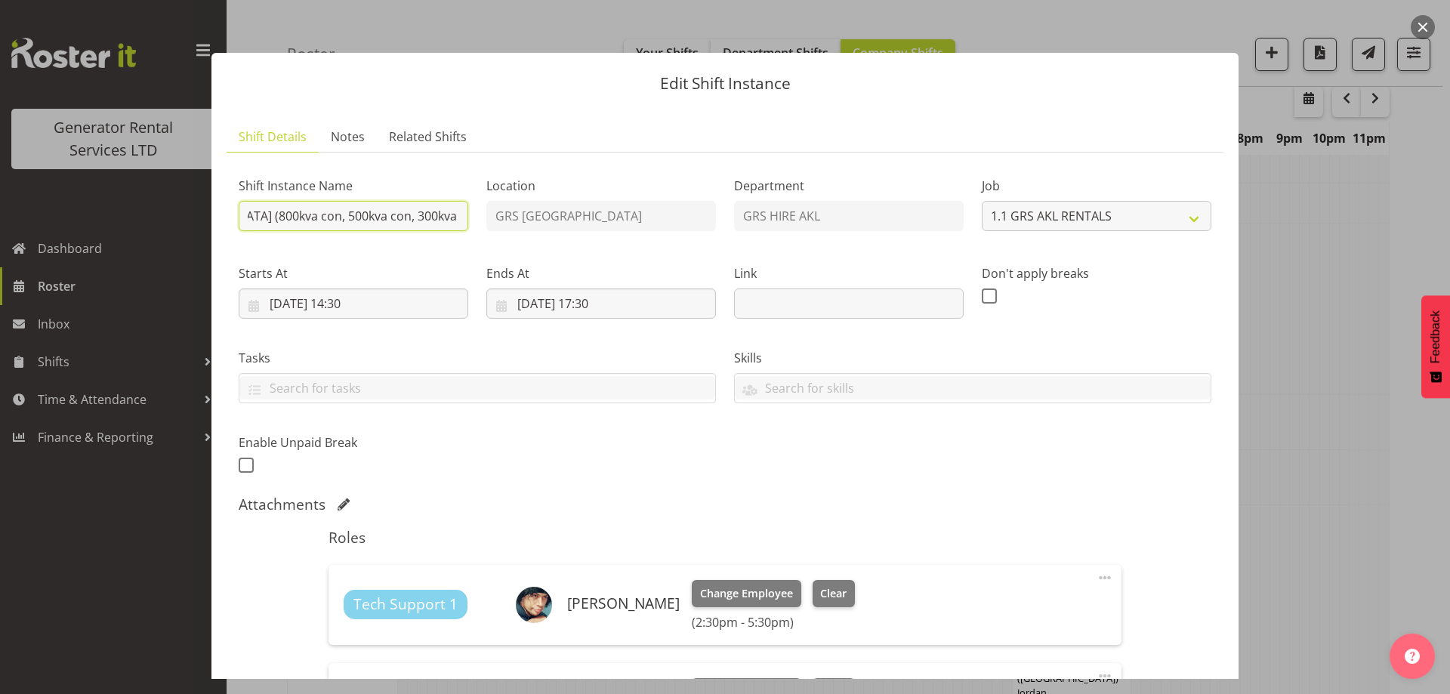
scroll to position [0, 147]
drag, startPoint x: 287, startPoint y: 218, endPoint x: 251, endPoint y: 218, distance: 36.3
click at [243, 219] on input "Vector - Shutdown and collect the 3 x generators at Mangere (800kva con, 500kva…" at bounding box center [354, 216] width 230 height 30
click at [323, 211] on input "Vector - Shutdown and collect the 3 x generators at Mangere (800kva con, 500kva…" at bounding box center [354, 216] width 230 height 30
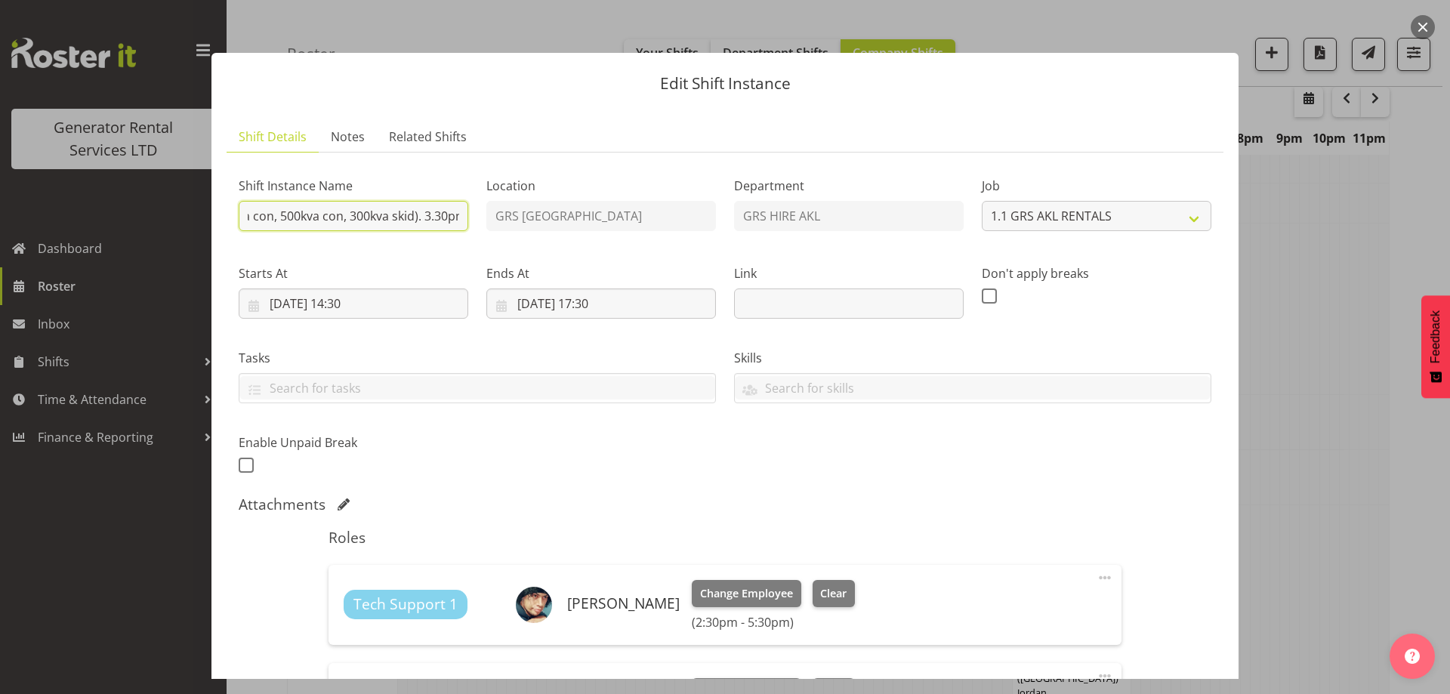
drag, startPoint x: 323, startPoint y: 211, endPoint x: 382, endPoint y: 221, distance: 60.6
click at [382, 221] on input "Vector - Shutdown and collect the 3 x generators at Mangere (800kva con, 500kva…" at bounding box center [354, 216] width 230 height 30
click at [353, 215] on input "Vector - Shutdown and collect the 3 x generators at Mangere (800kva con, 500kva…" at bounding box center [354, 216] width 230 height 30
click at [687, 227] on div "Shift Instance Name Vector - Shutdown and collect the 3 x generators at Mangere…" at bounding box center [725, 321] width 991 height 331
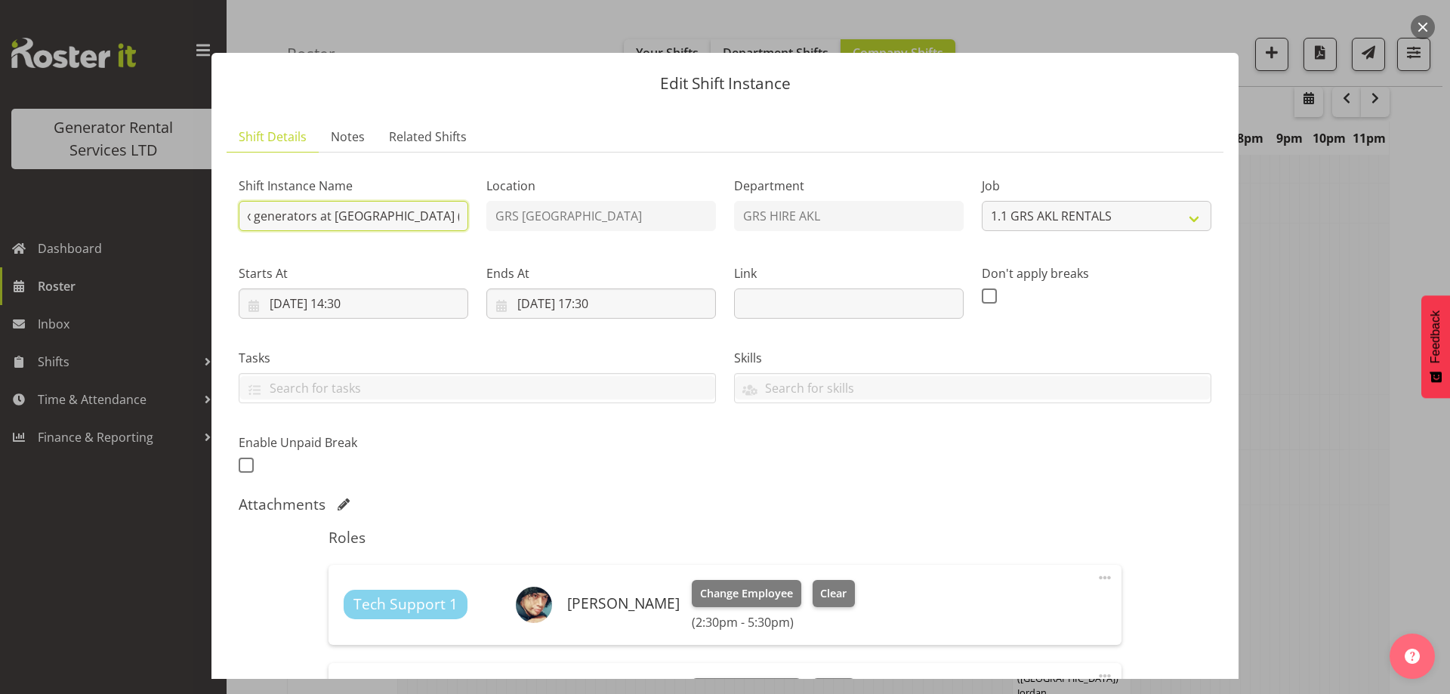
scroll to position [0, 222]
drag, startPoint x: 364, startPoint y: 220, endPoint x: 450, endPoint y: 224, distance: 86.2
click at [450, 224] on input "Vector - Shutdown the 3 x generators at Mangere (800kva con, 500kva con, 300kva…" at bounding box center [354, 216] width 230 height 30
click at [412, 221] on input "Vector - Shutdown the 3 x generators at Mangere (800kva con, 500kva con, 300kva…" at bounding box center [354, 216] width 230 height 30
drag, startPoint x: 412, startPoint y: 221, endPoint x: 448, endPoint y: 221, distance: 36.3
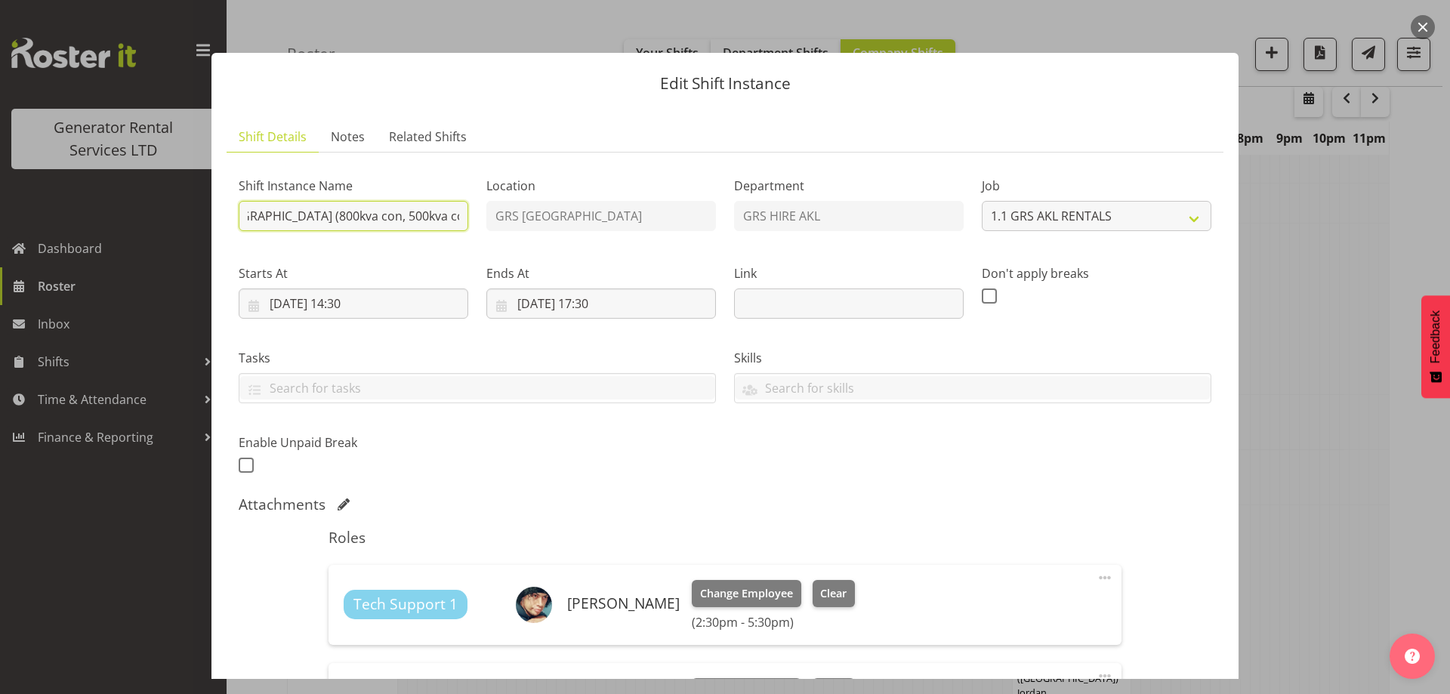
click at [448, 221] on input "Vector - Shutdown the 3 x generators at Mangere (800kva con, 500kva con, 300kva…" at bounding box center [354, 216] width 230 height 30
click at [486, 218] on div "Shift Instance Name Vector - Shutdown the 3 x generators at Mangere (800kva con…" at bounding box center [725, 321] width 991 height 331
click at [454, 218] on input "Vector - Shutdown the 3 x generators at Mangere (800kva con, 500kva con, 300kva…" at bounding box center [354, 216] width 230 height 30
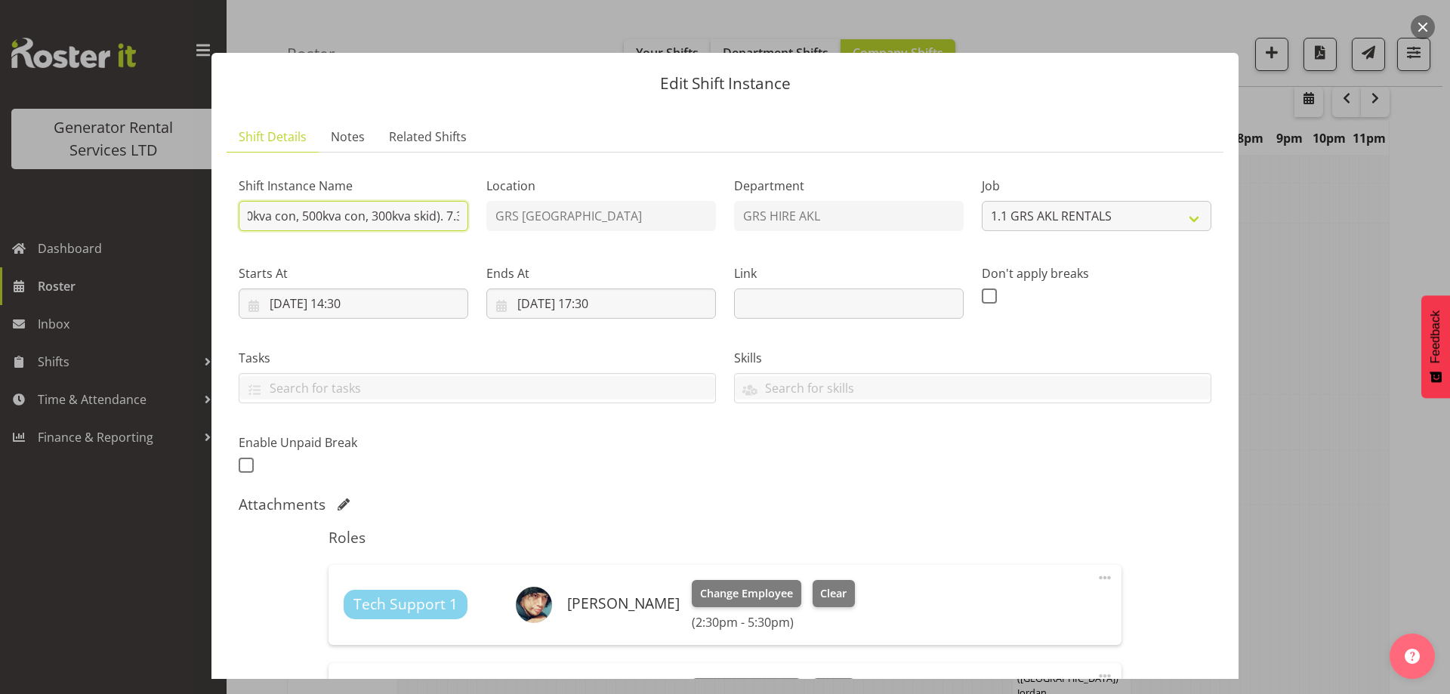
click at [462, 217] on input "Vector - Shutdown the 3 x generators at Mangere (800kva con, 500kva con, 300kva…" at bounding box center [354, 216] width 230 height 30
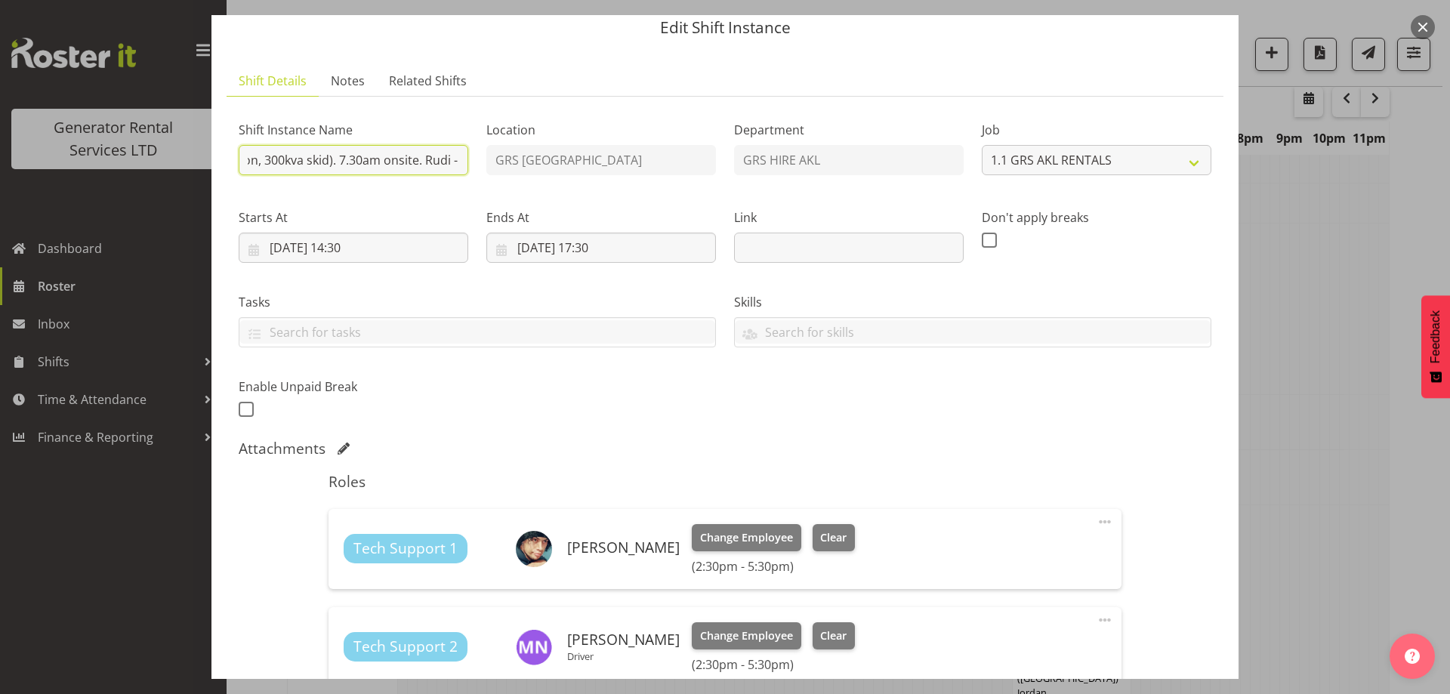
scroll to position [151, 0]
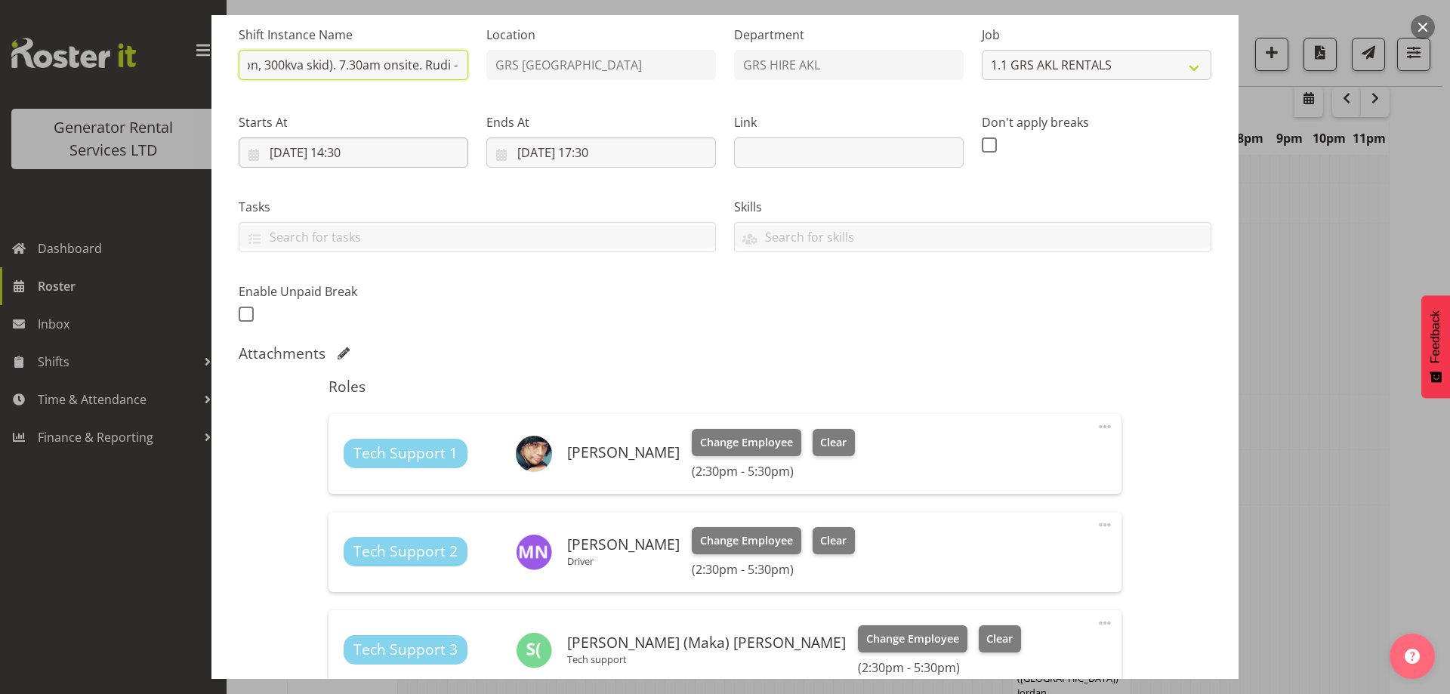
type input "Vector - Shutdown the 3 x generators at Mangere (800kva con, 500kva con, 300kva…"
click at [424, 157] on input "05/09/2025, 14:30" at bounding box center [354, 152] width 230 height 30
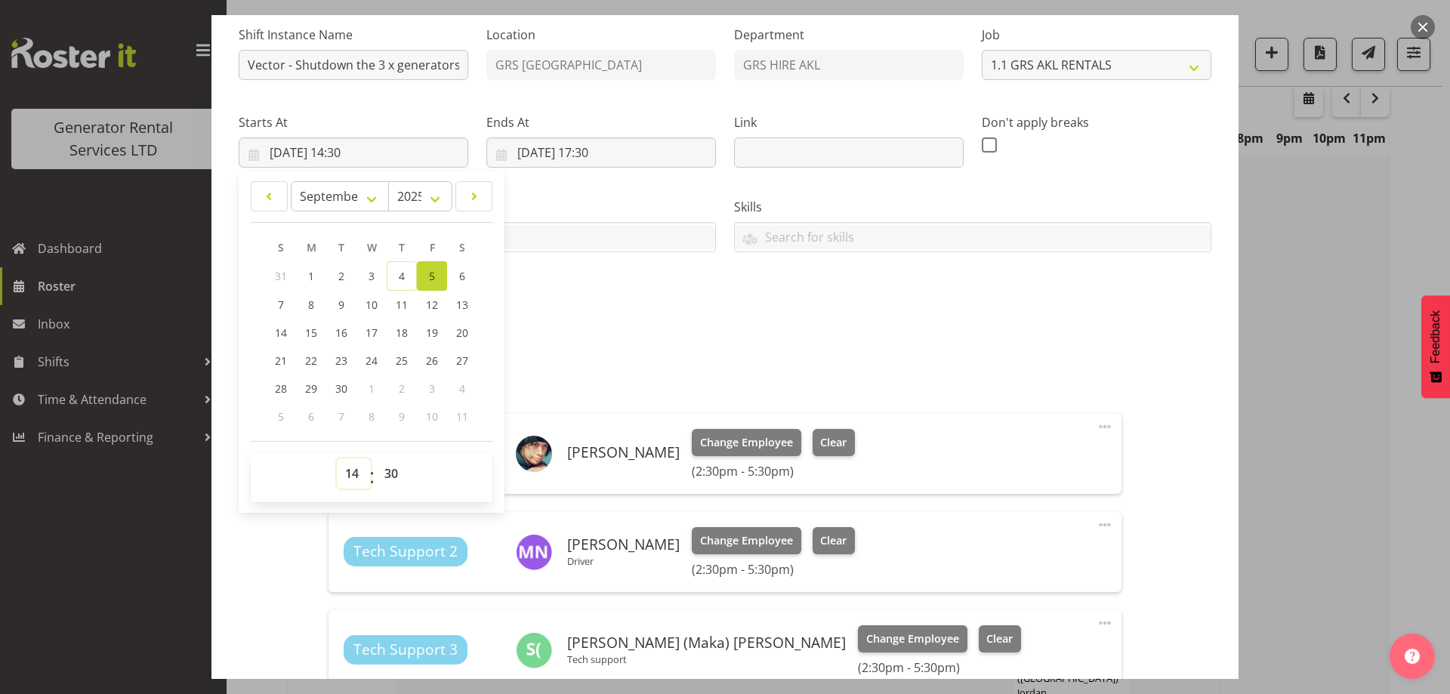
click at [350, 472] on select "00 01 02 03 04 05 06 07 08 09 10 11 12 13 14 15 16 17 18 19 20 21 22 23" at bounding box center [354, 473] width 34 height 30
select select "6"
click at [337, 458] on select "00 01 02 03 04 05 06 07 08 09 10 11 12 13 14 15 16 17 18 19 20 21 22 23" at bounding box center [354, 473] width 34 height 30
type input "05/09/2025, 06:30"
click at [637, 147] on input "05/09/2025, 17:30" at bounding box center [601, 152] width 230 height 30
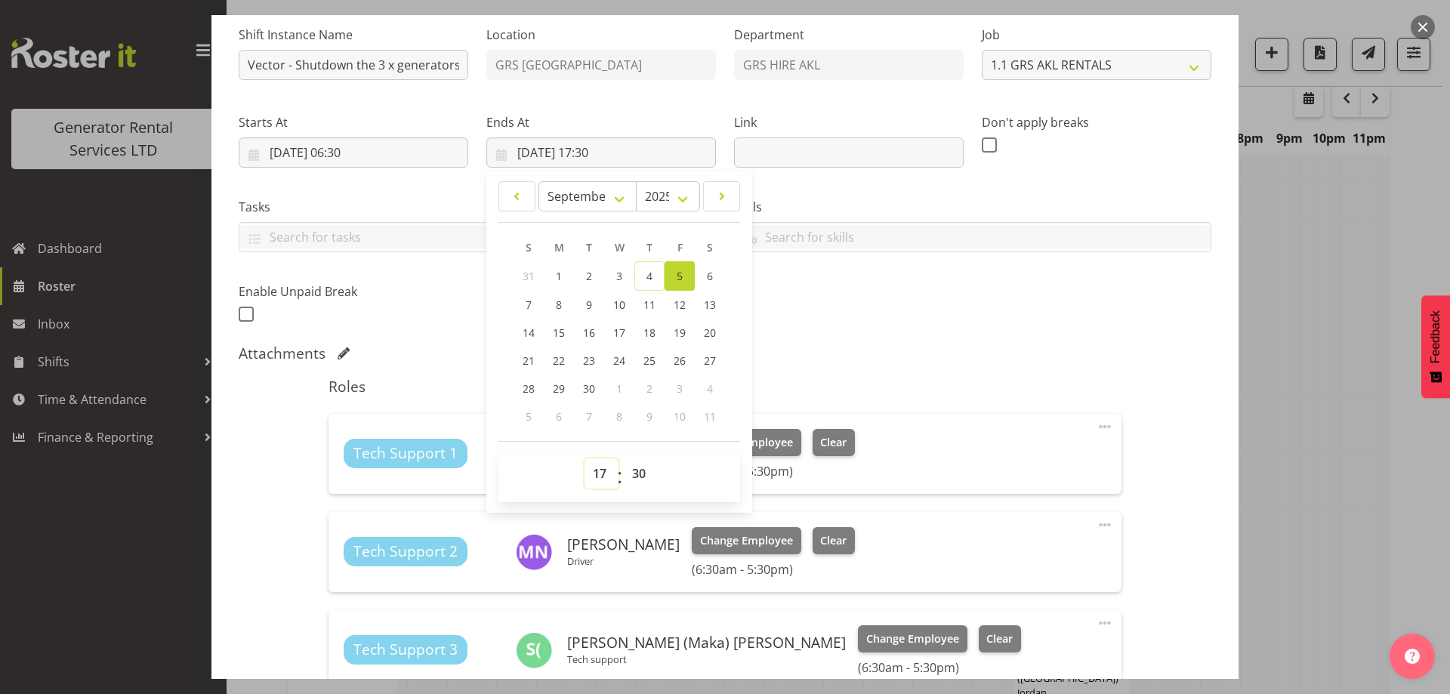
click at [590, 471] on select "00 01 02 03 04 05 06 07 08 09 10 11 12 13 14 15 16 17 18 19 20 21 22 23" at bounding box center [602, 473] width 34 height 30
select select "9"
click at [585, 458] on select "00 01 02 03 04 05 06 07 08 09 10 11 12 13 14 15 16 17 18 19 20 21 22 23" at bounding box center [602, 473] width 34 height 30
type input "05/09/2025, 09:30"
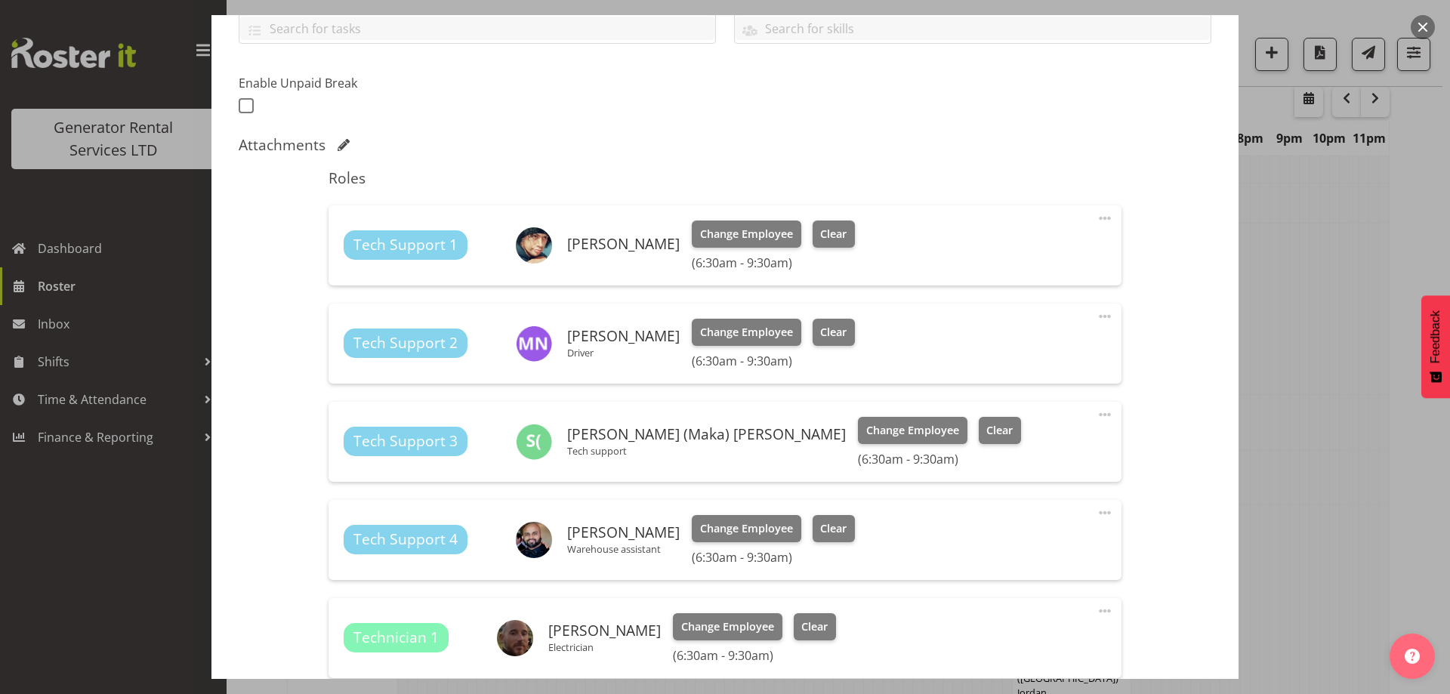
scroll to position [378, 0]
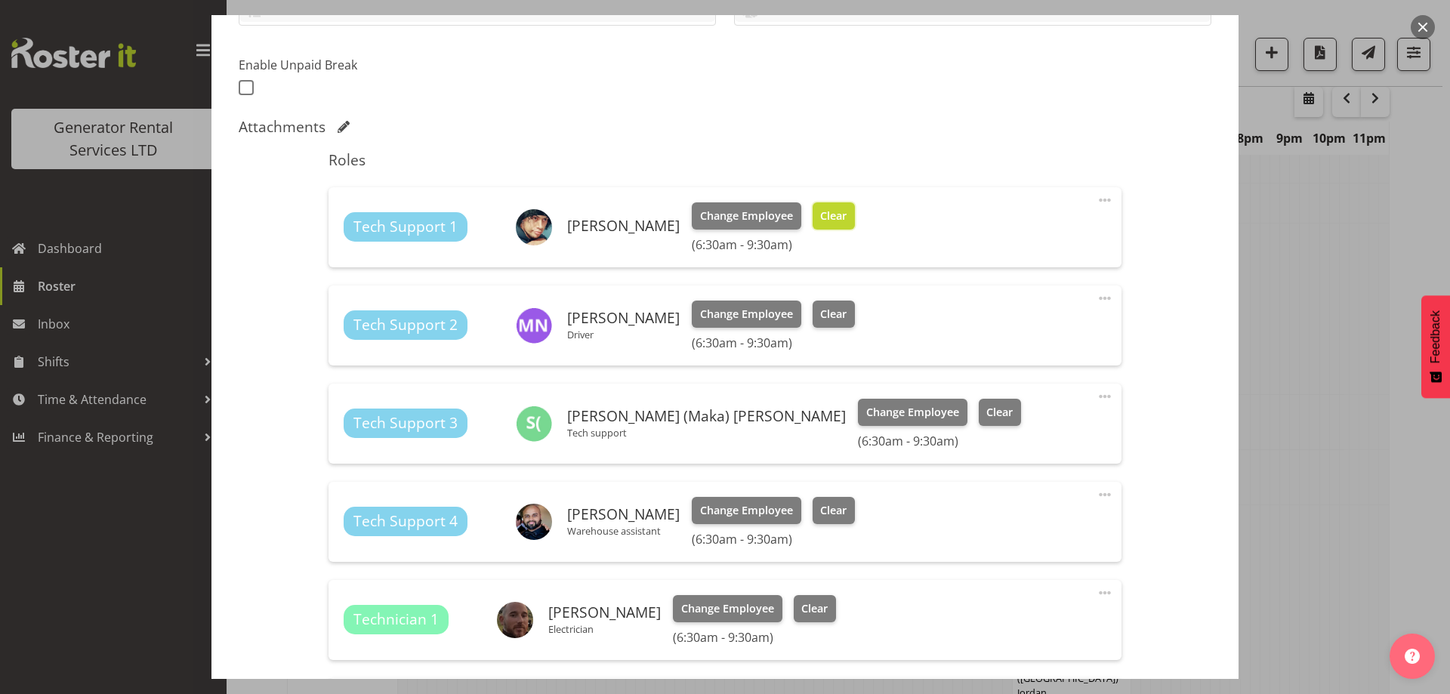
click at [820, 209] on span "Clear" at bounding box center [833, 216] width 26 height 17
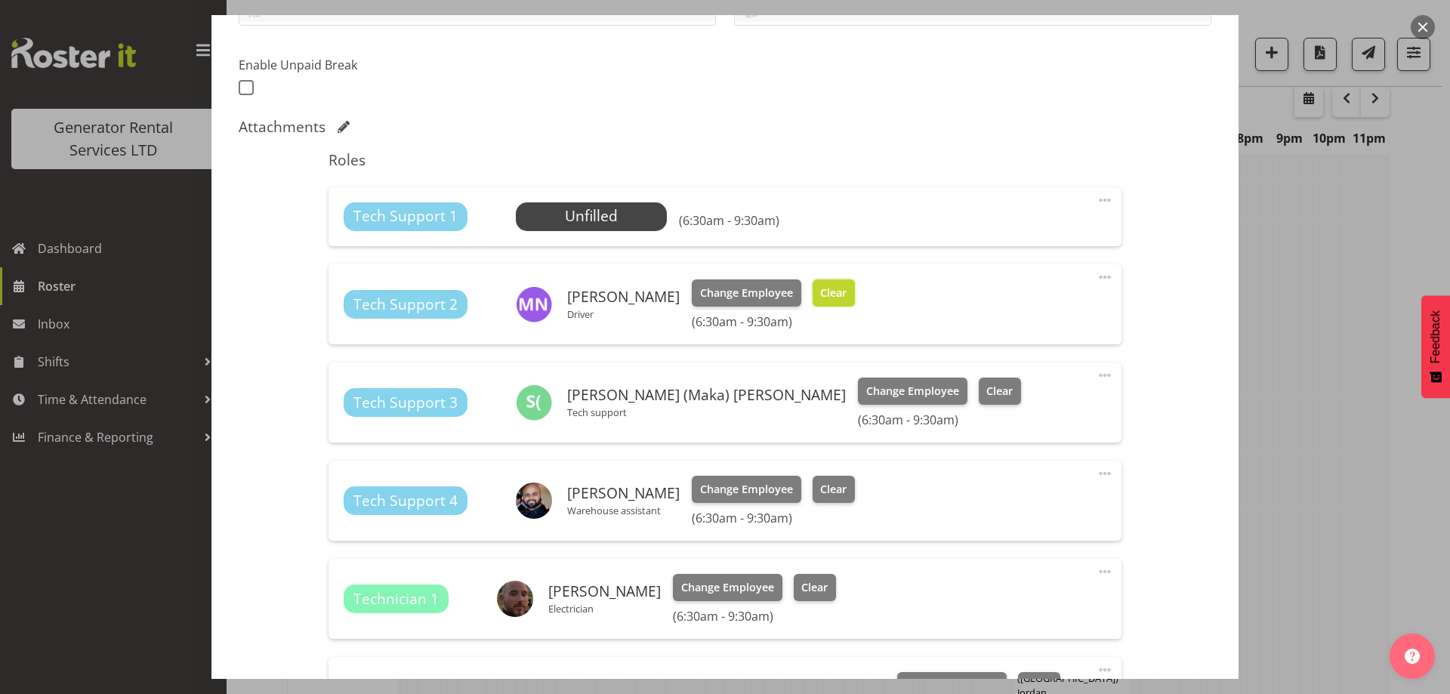
click at [821, 290] on span "Clear" at bounding box center [833, 293] width 26 height 17
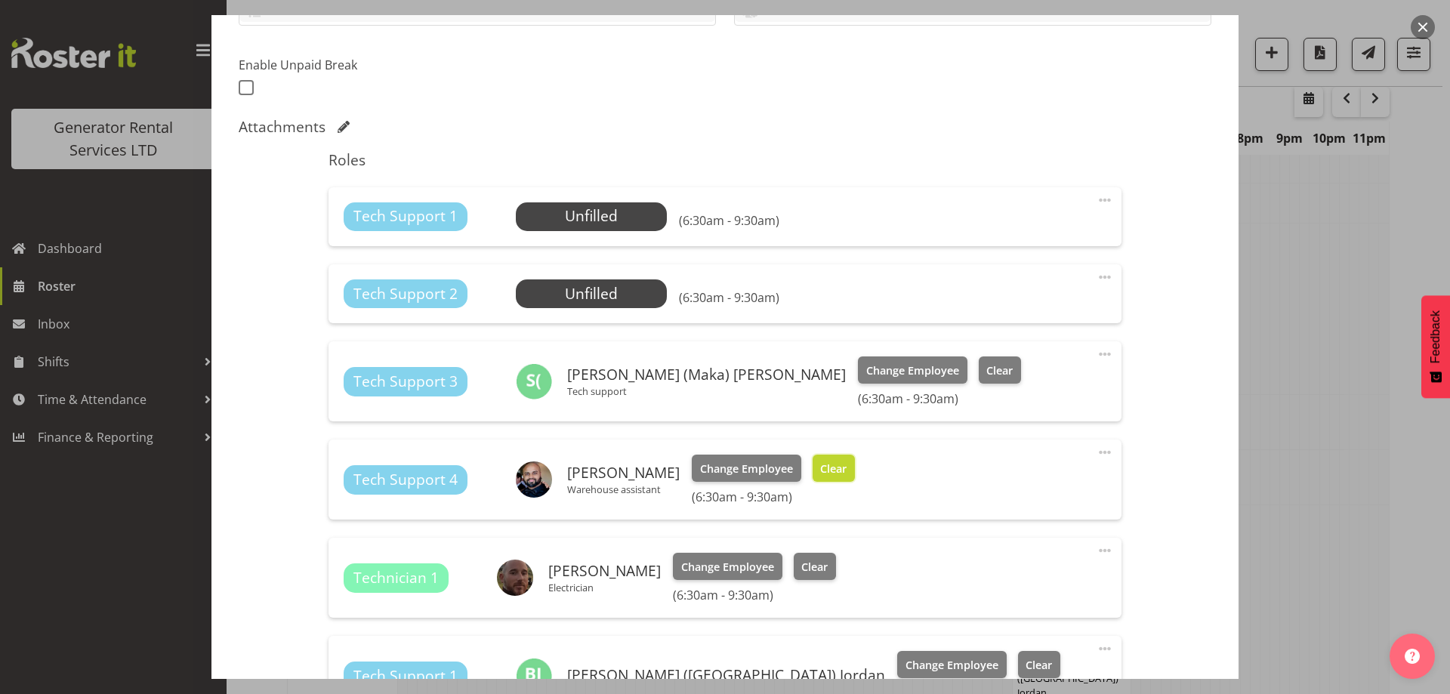
click at [826, 468] on span "Clear" at bounding box center [833, 469] width 26 height 17
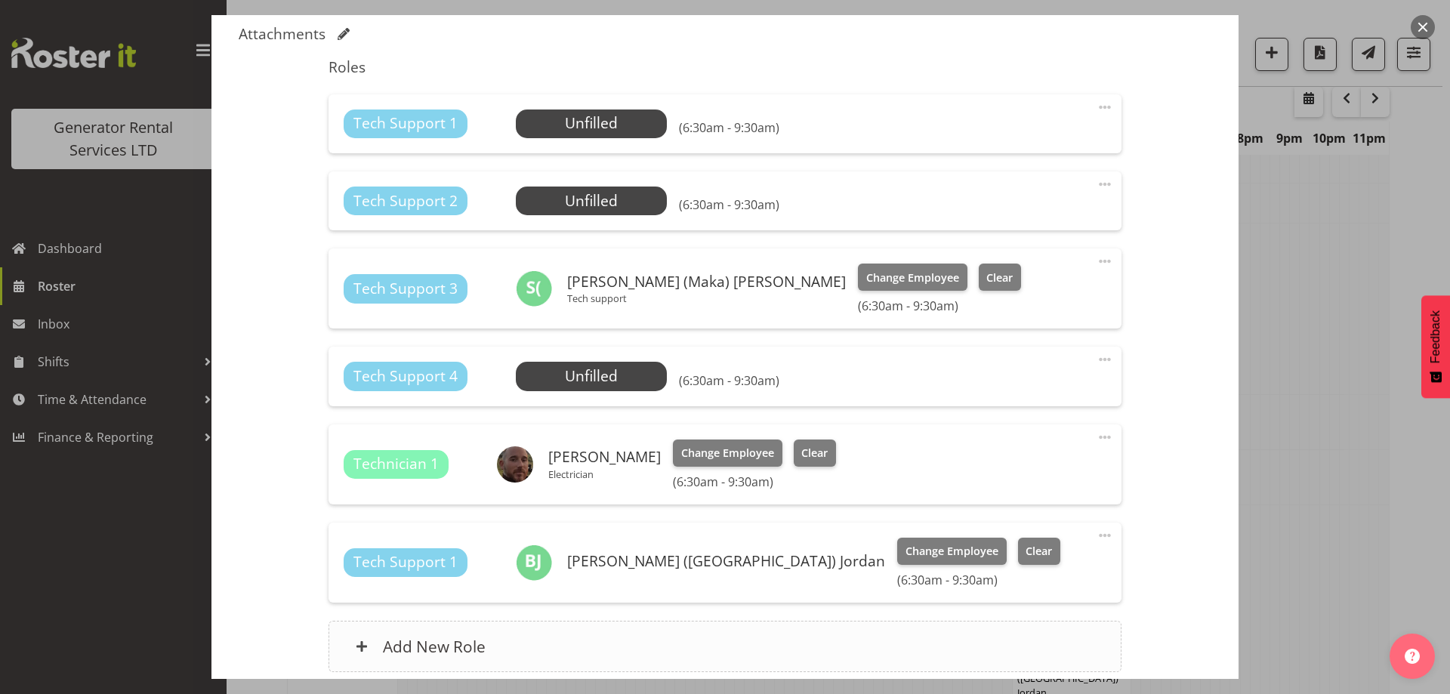
scroll to position [598, 0]
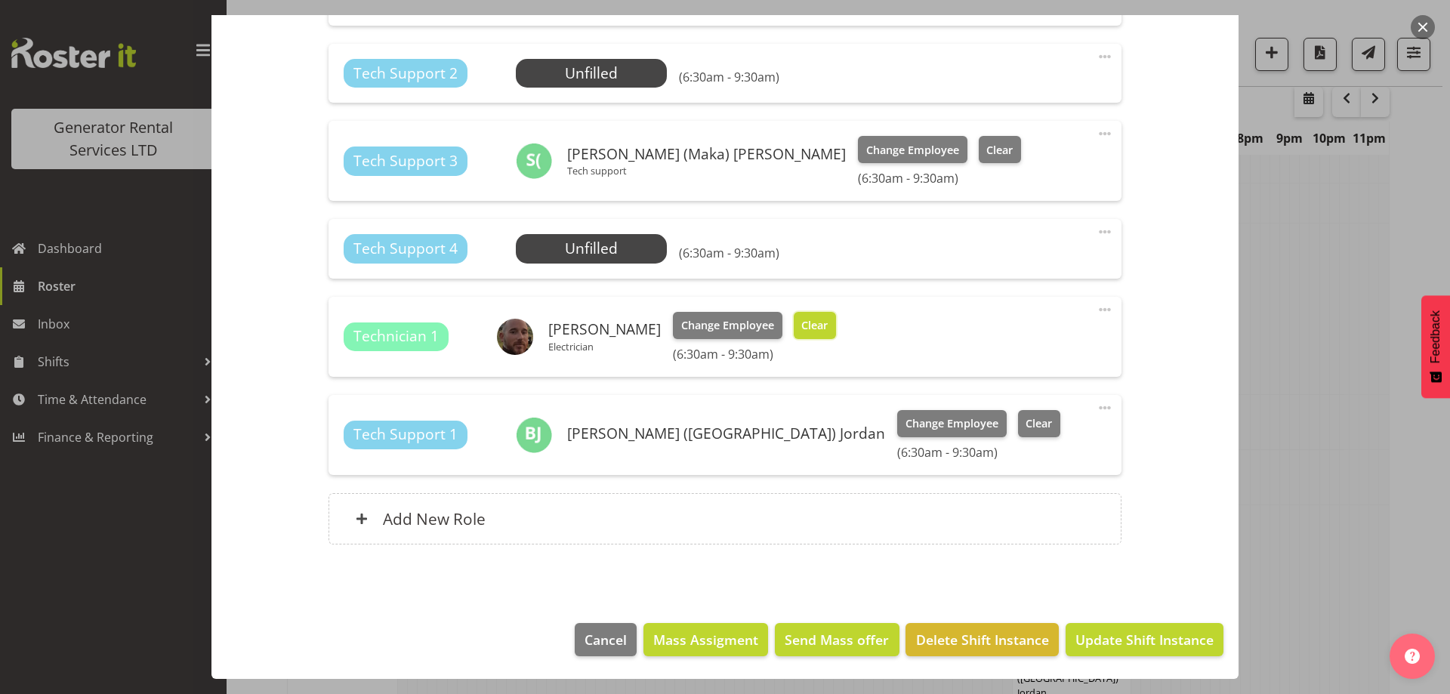
click at [804, 319] on span "Clear" at bounding box center [814, 325] width 26 height 17
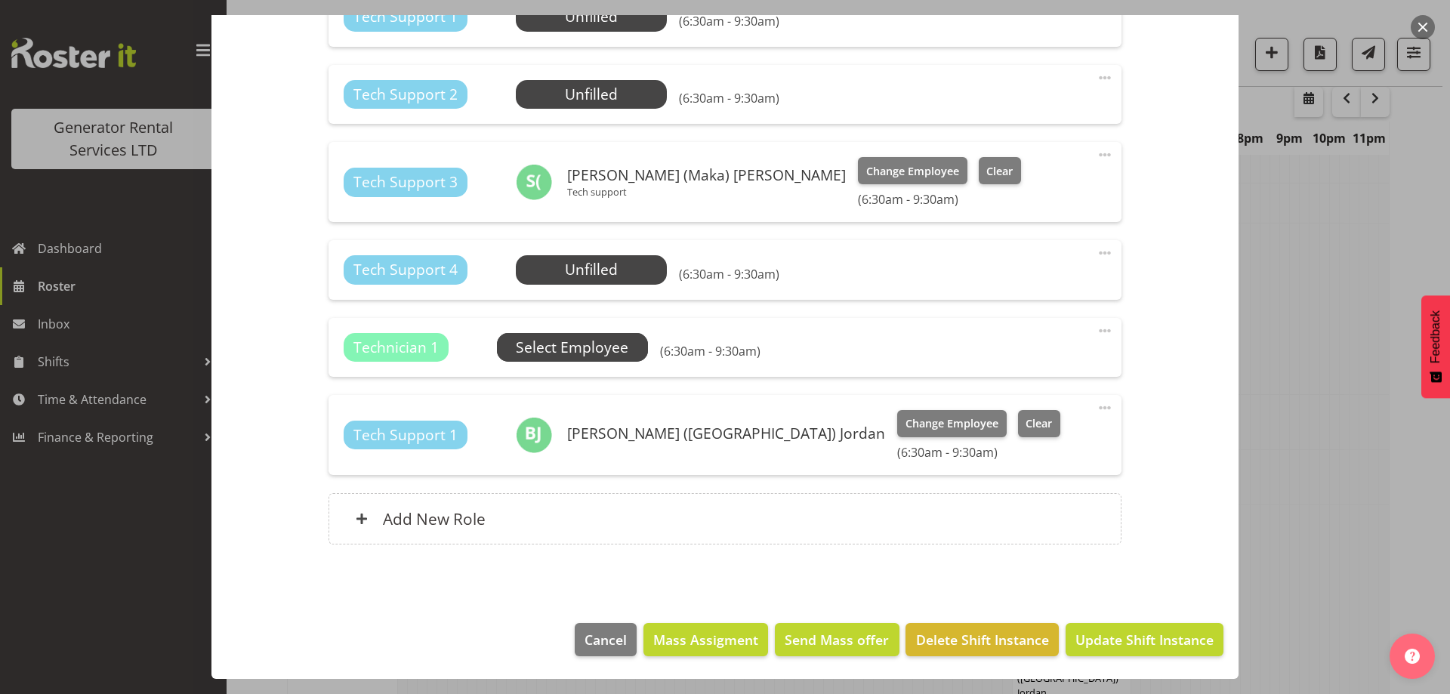
click at [600, 350] on span "Select Employee" at bounding box center [572, 348] width 113 height 22
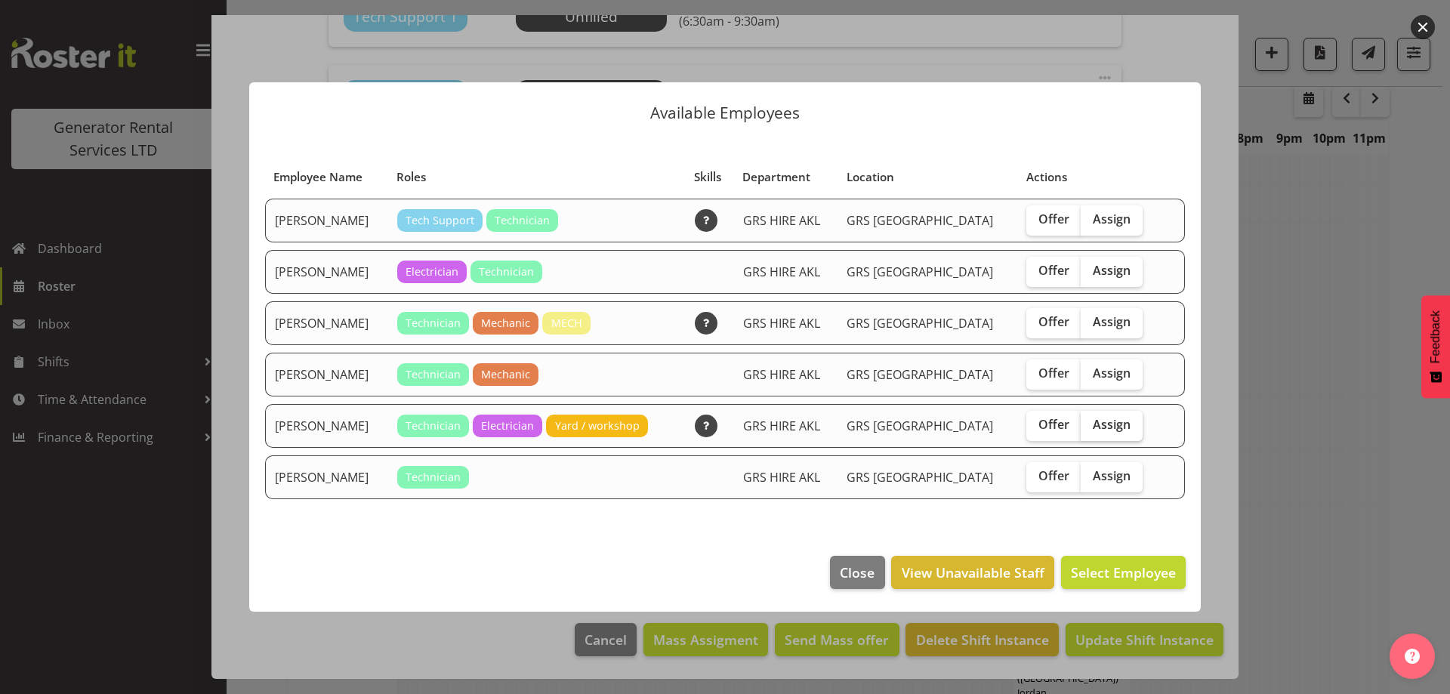
click at [1108, 428] on span "Assign" at bounding box center [1112, 424] width 38 height 15
click at [1091, 428] on input "Assign" at bounding box center [1086, 425] width 10 height 10
checkbox input "true"
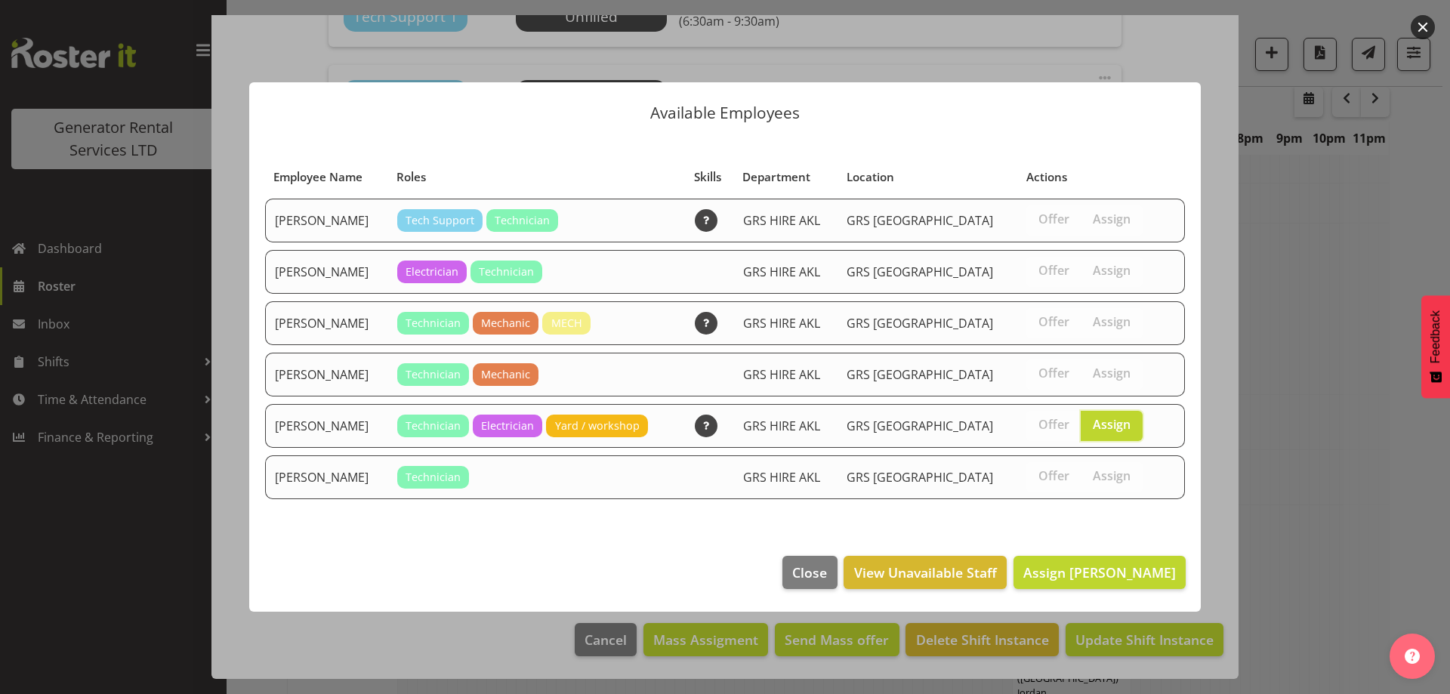
click at [1127, 548] on footer "Close View Unavailable Staff Assign Rob Ryan" at bounding box center [725, 576] width 952 height 71
click at [1120, 569] on span "Assign Rob Ryan" at bounding box center [1099, 572] width 153 height 18
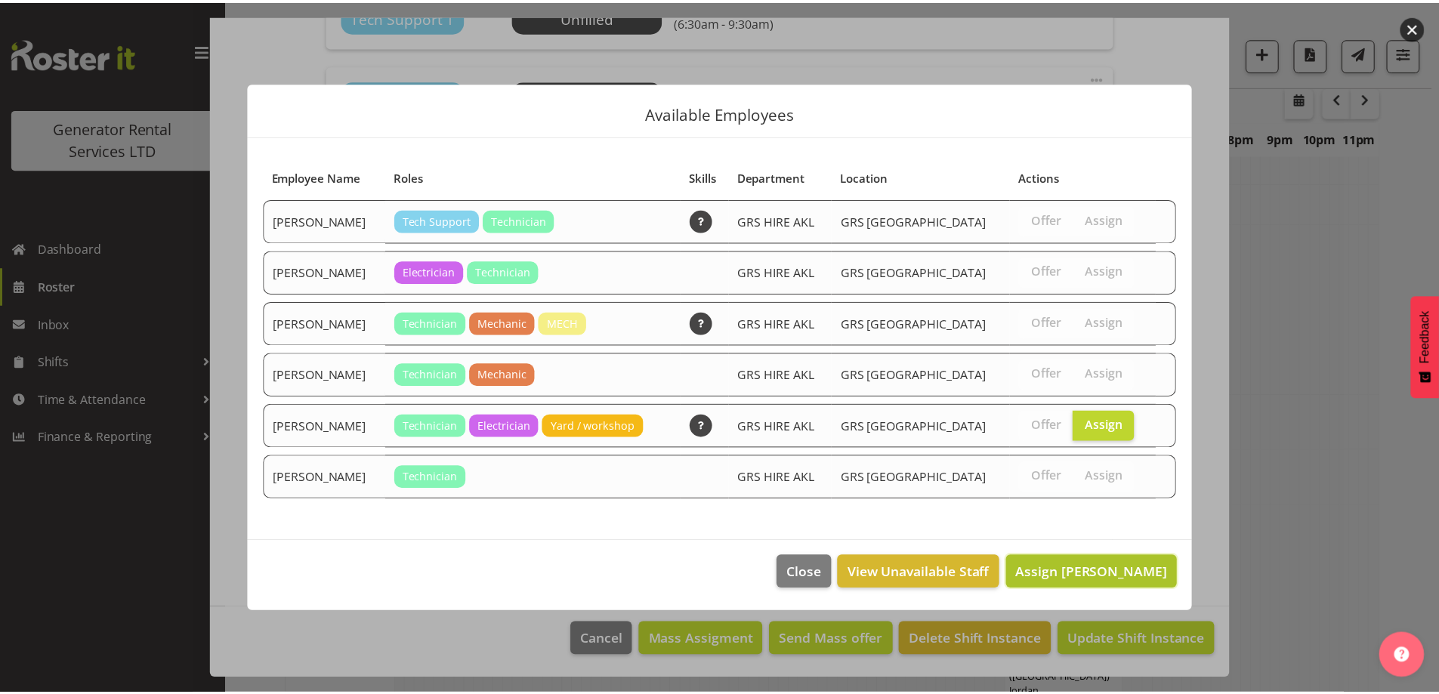
scroll to position [1870, 0]
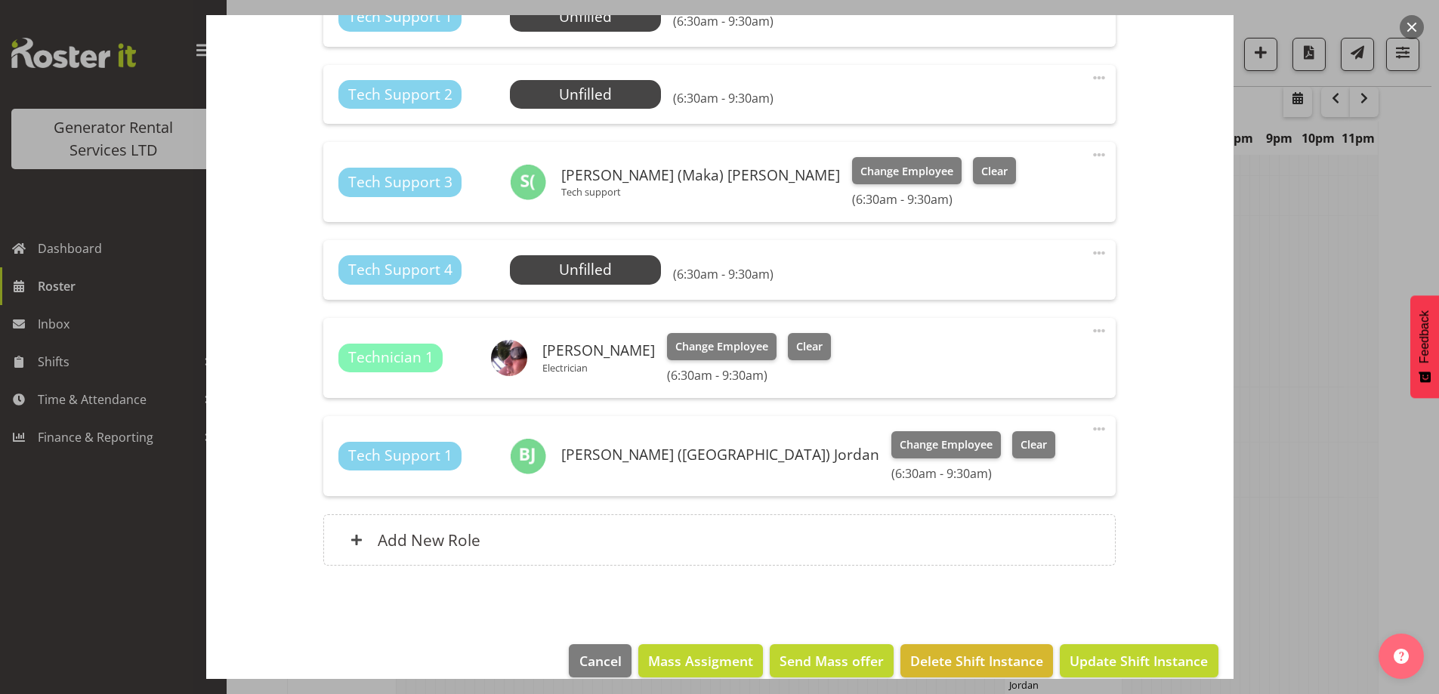
click at [1090, 430] on span at bounding box center [1099, 429] width 18 height 18
click at [986, 516] on link "Delete" at bounding box center [1035, 519] width 145 height 27
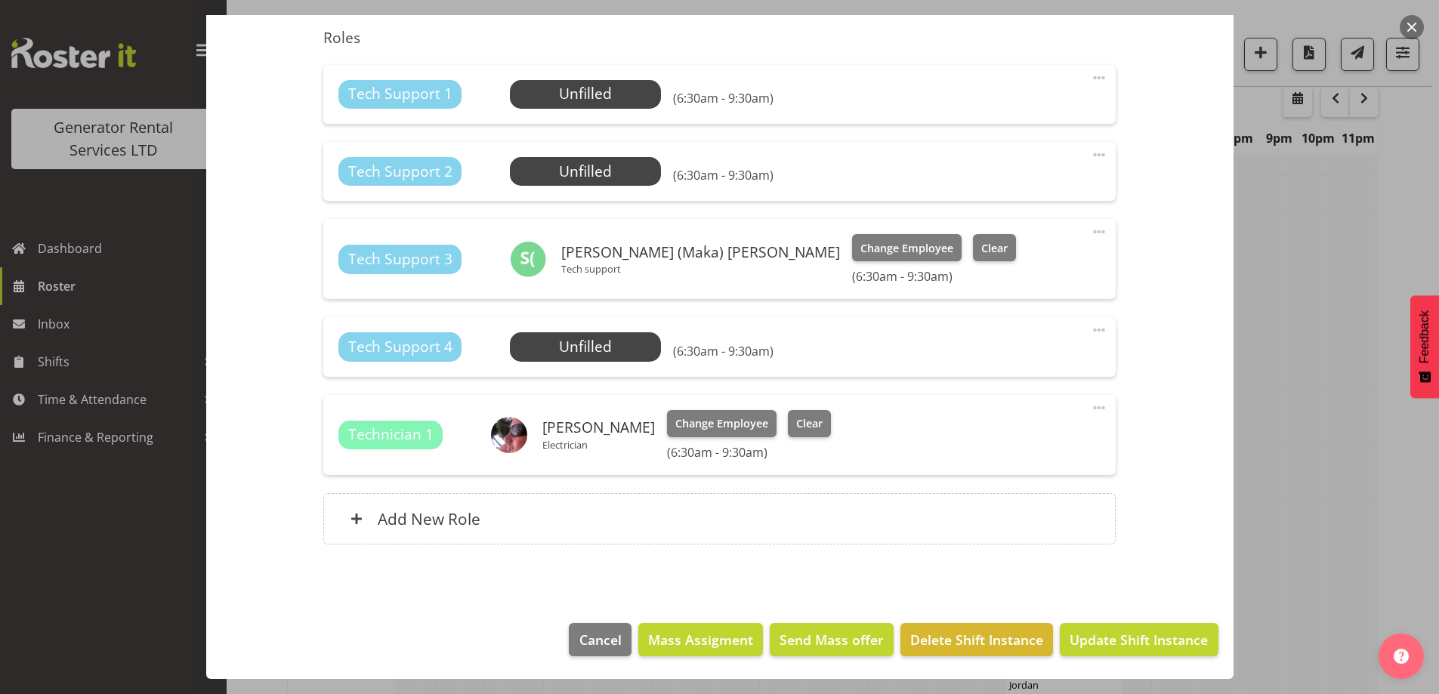
scroll to position [500, 0]
click at [1090, 332] on span at bounding box center [1099, 330] width 18 height 18
click at [1032, 427] on link "Delete" at bounding box center [1035, 420] width 145 height 27
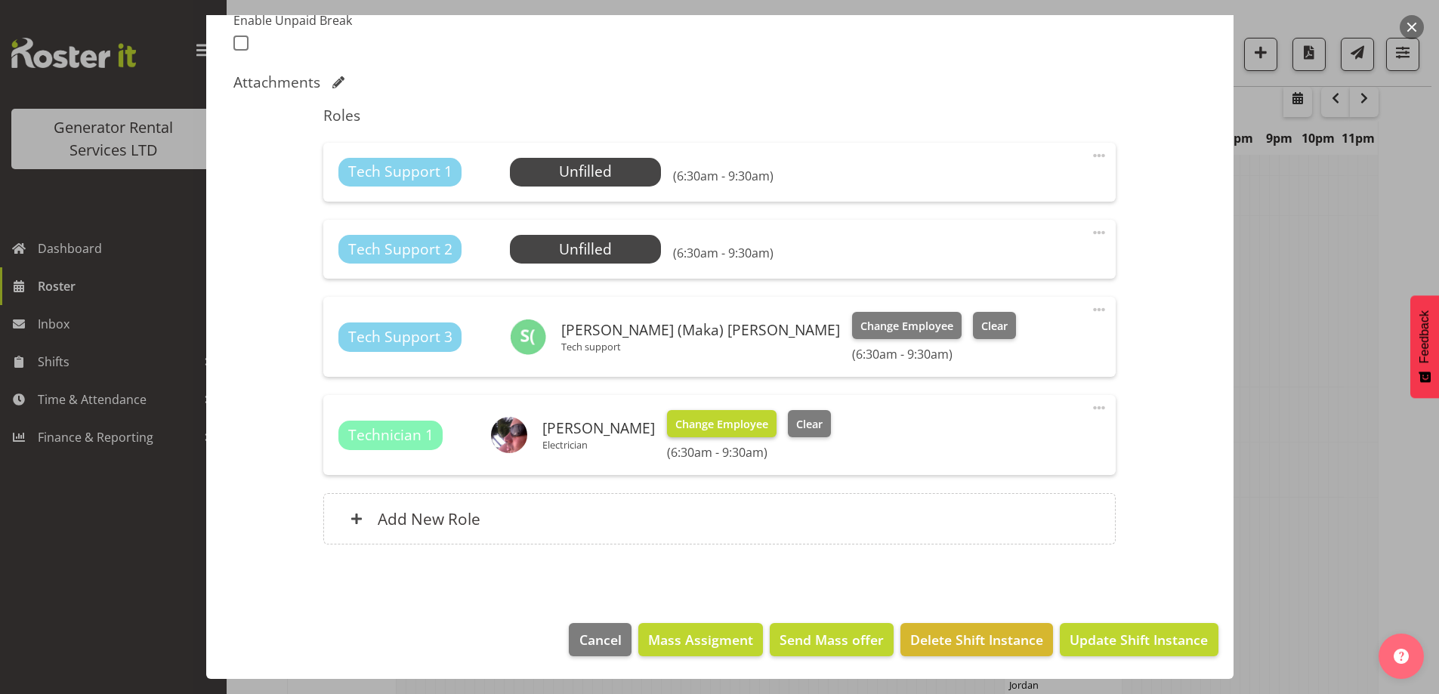
scroll to position [347, 0]
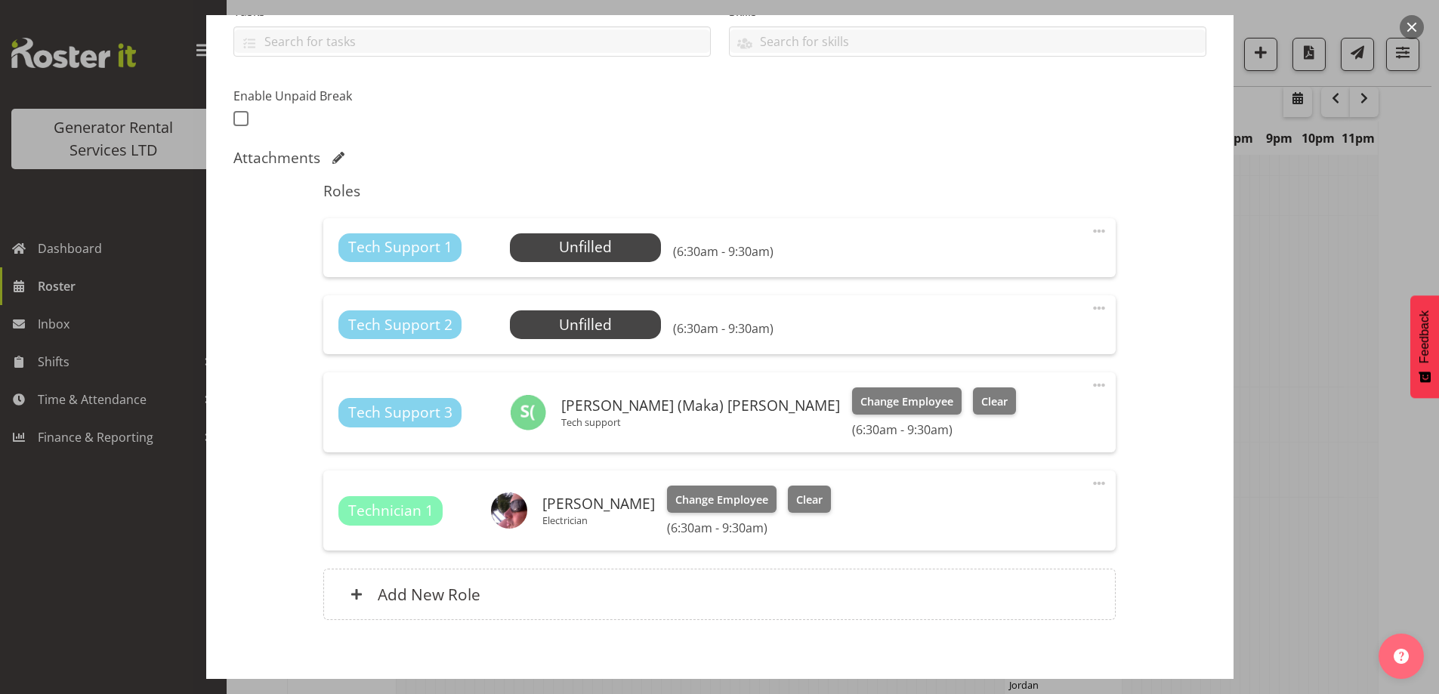
click at [1090, 387] on span at bounding box center [1099, 385] width 18 height 18
click at [1028, 471] on link "Delete" at bounding box center [1035, 475] width 145 height 27
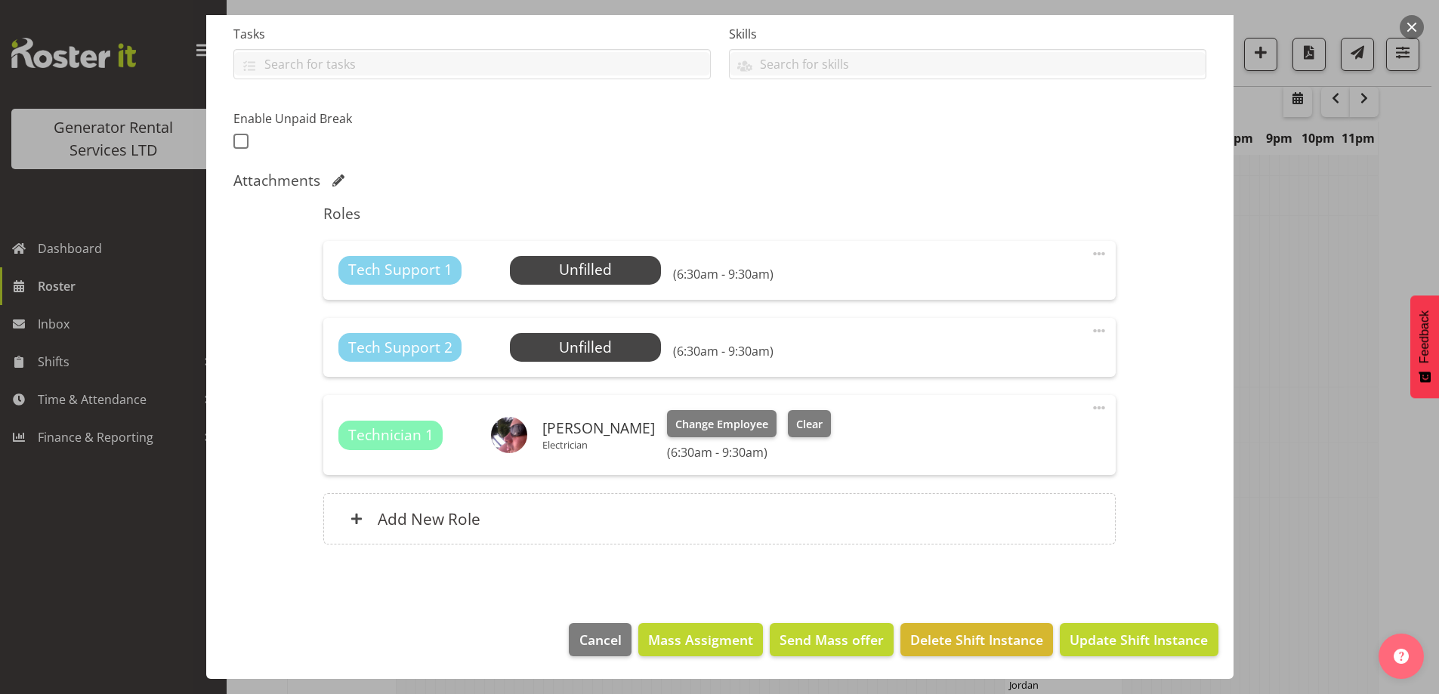
click at [1090, 329] on span at bounding box center [1099, 331] width 18 height 18
click at [990, 429] on link "Delete" at bounding box center [1035, 421] width 145 height 27
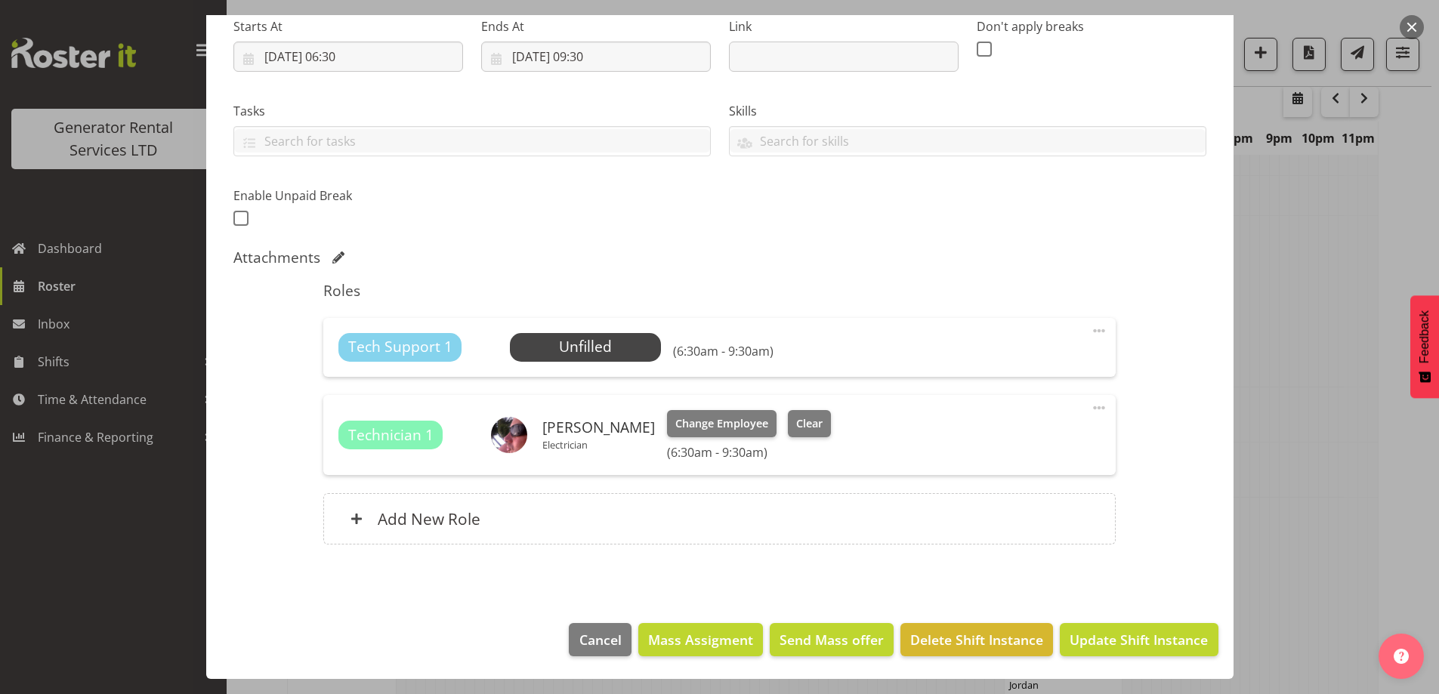
click at [1090, 330] on span at bounding box center [1099, 331] width 18 height 18
click at [1030, 418] on link "Delete" at bounding box center [1035, 421] width 145 height 27
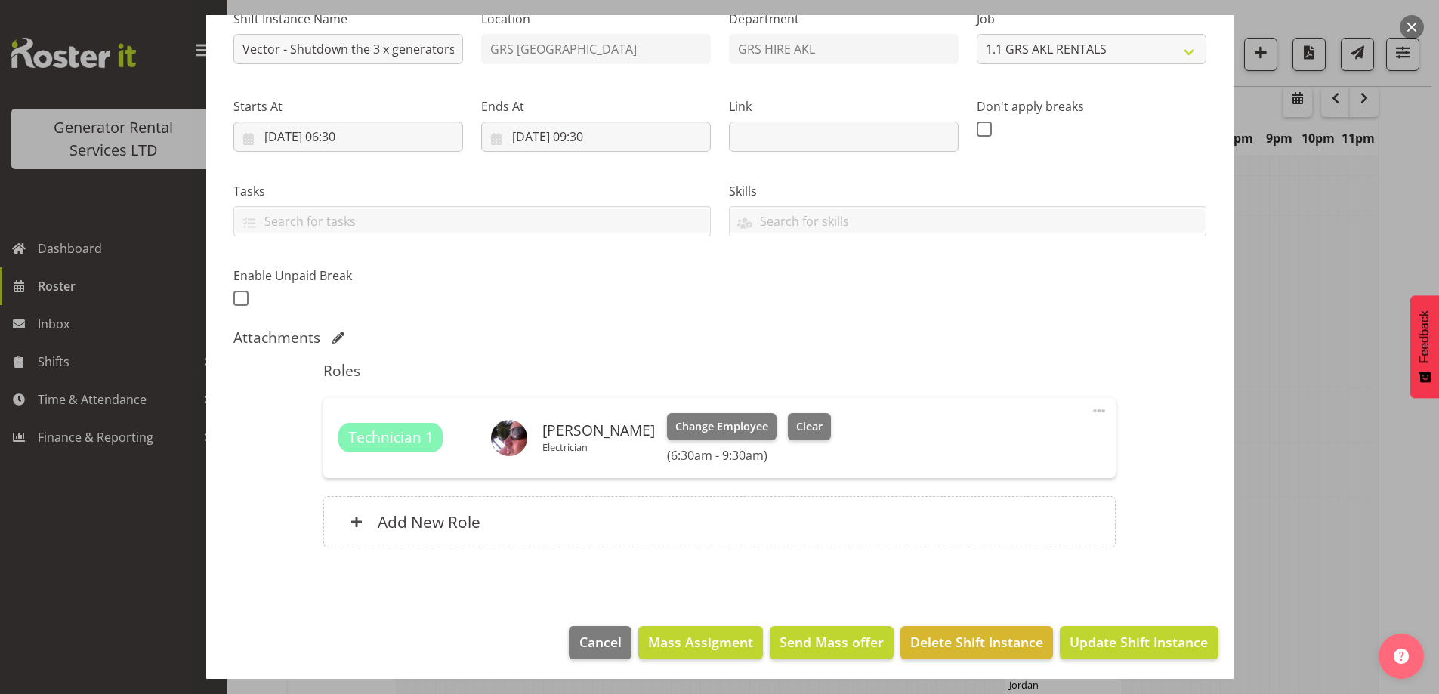
scroll to position [170, 0]
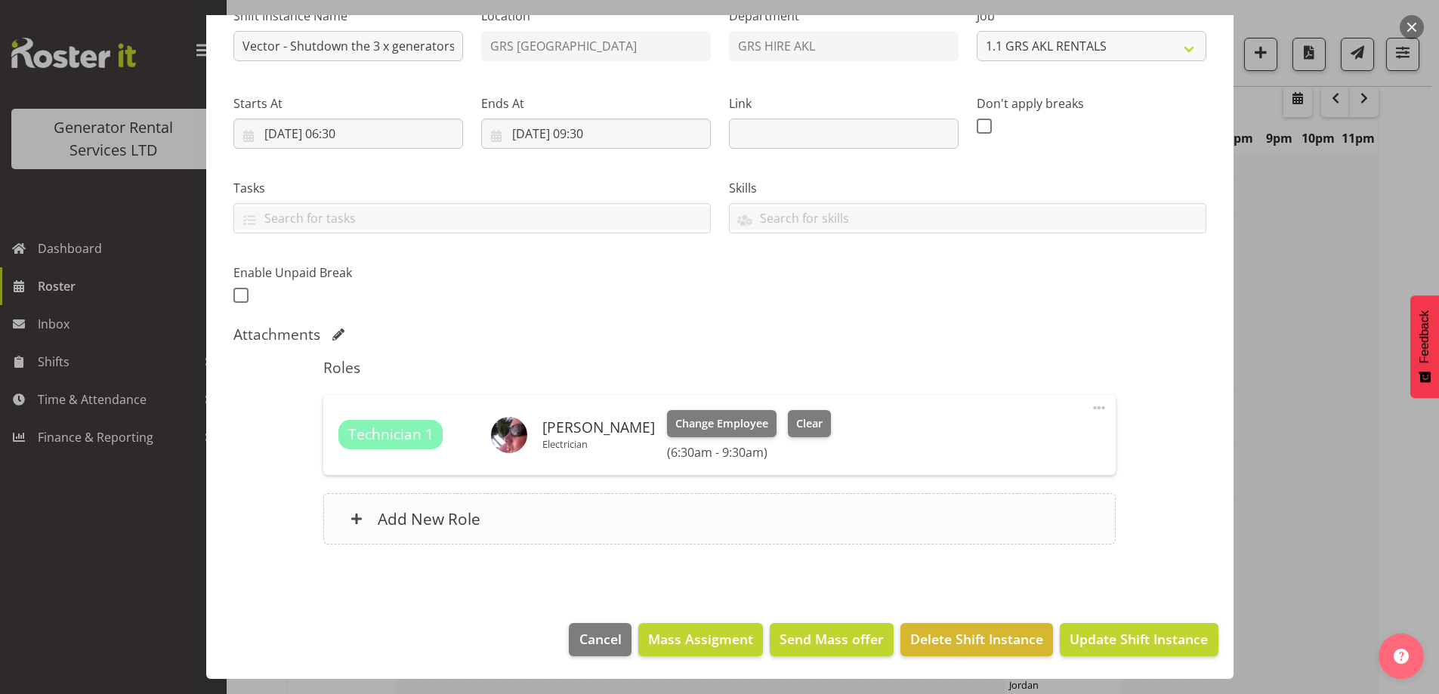
click at [547, 513] on div "Add New Role" at bounding box center [719, 518] width 792 height 51
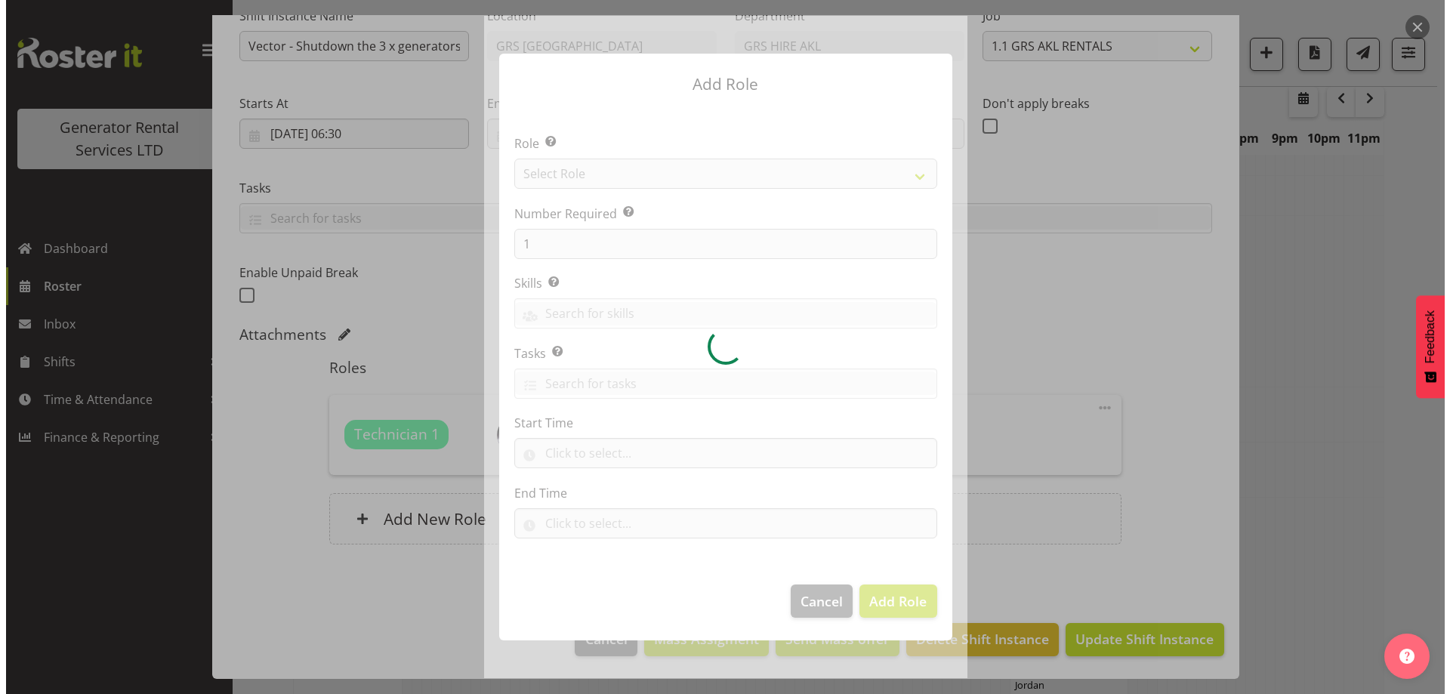
scroll to position [1863, 0]
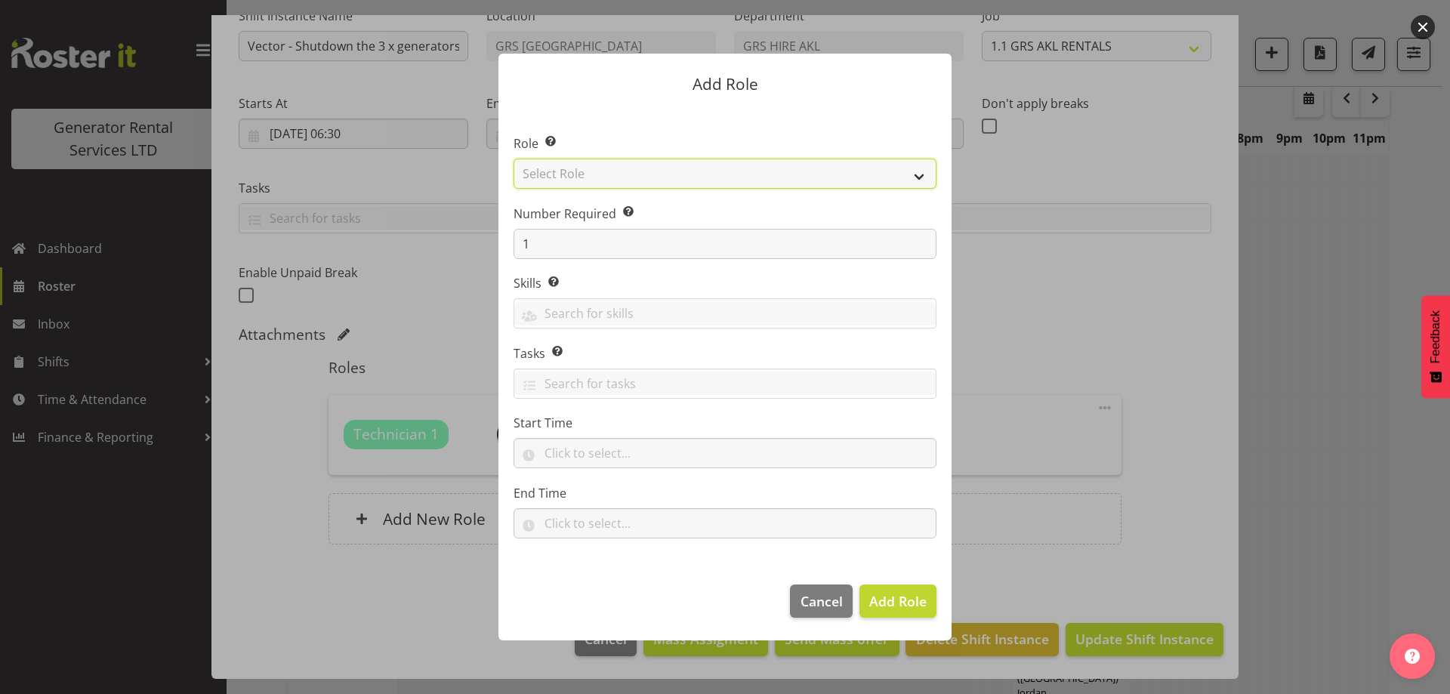
click at [607, 174] on select "Select Role Account Manager Electrician Engineering GM HSEQ manager MECH Mechan…" at bounding box center [725, 174] width 423 height 30
select select "21"
click at [514, 159] on select "Select Role Account Manager Electrician Engineering GM HSEQ manager MECH Mechan…" at bounding box center [725, 174] width 423 height 30
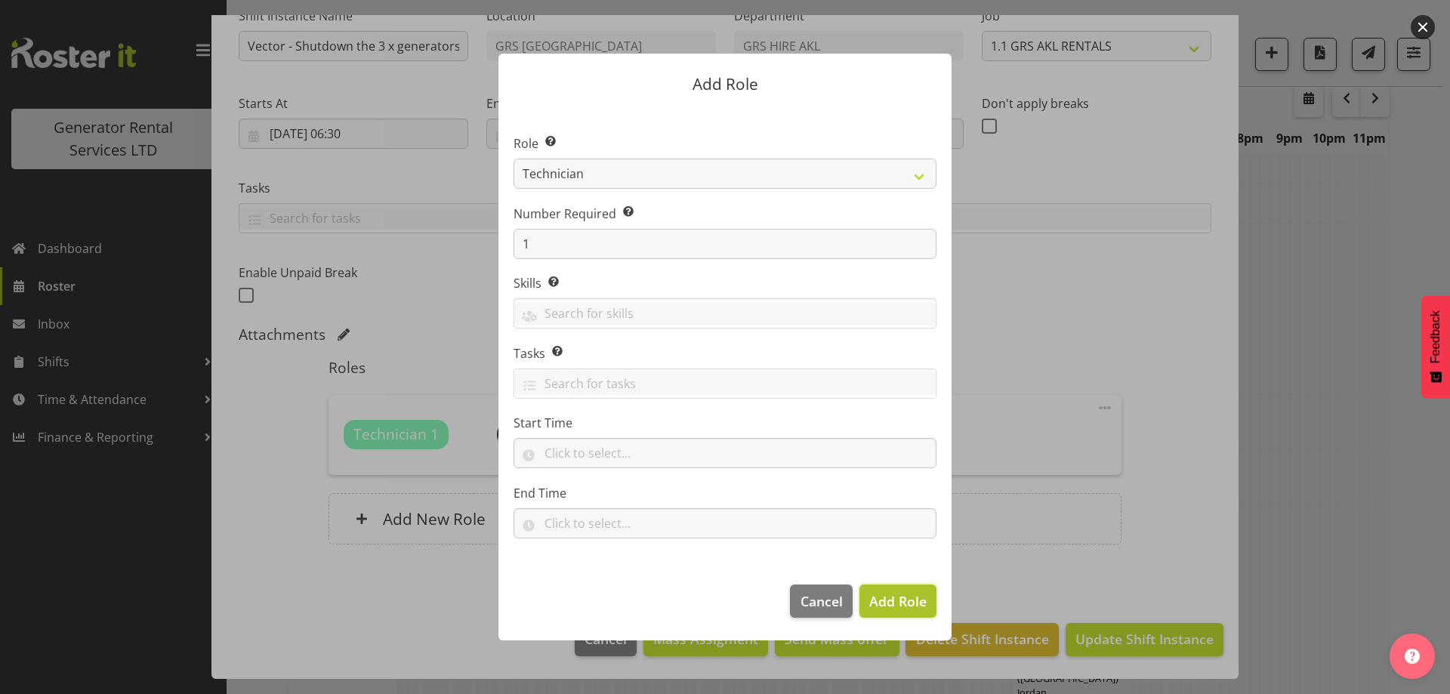
click at [916, 600] on span "Add Role" at bounding box center [897, 601] width 57 height 18
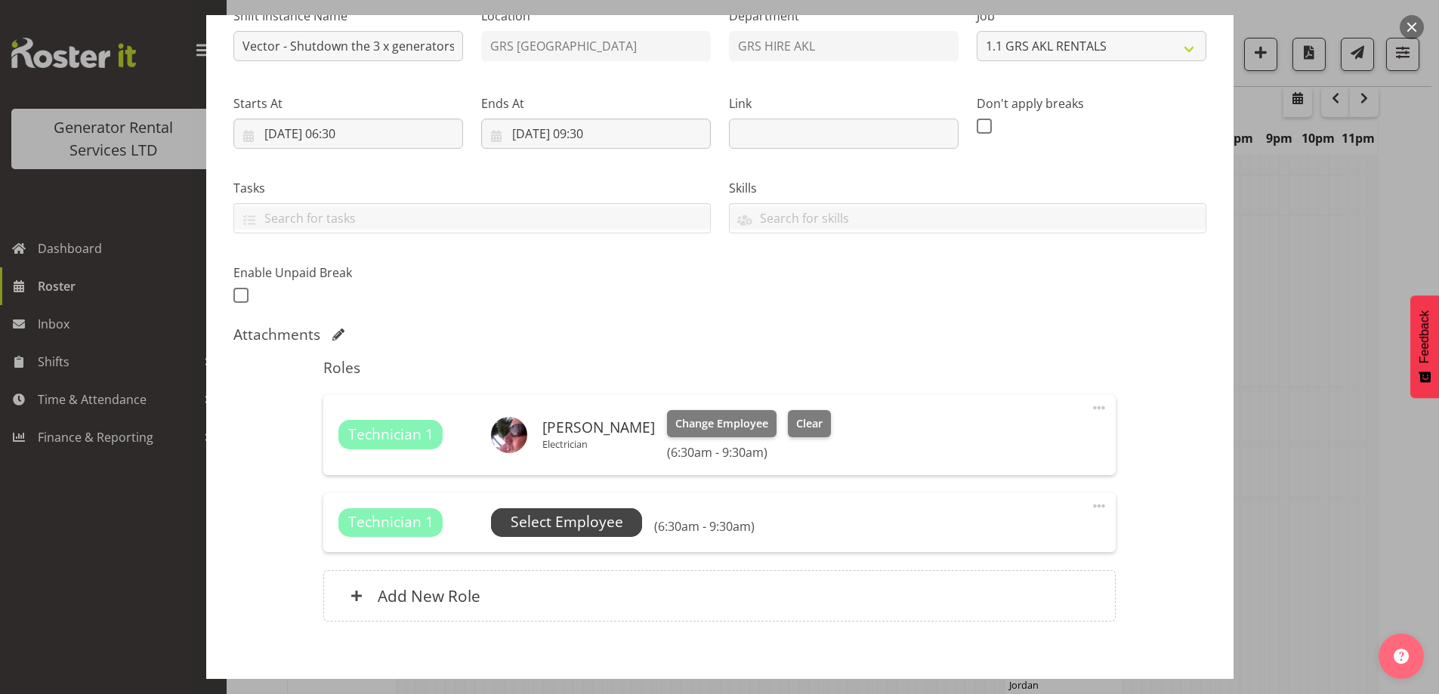
click at [573, 525] on span "Select Employee" at bounding box center [567, 522] width 113 height 22
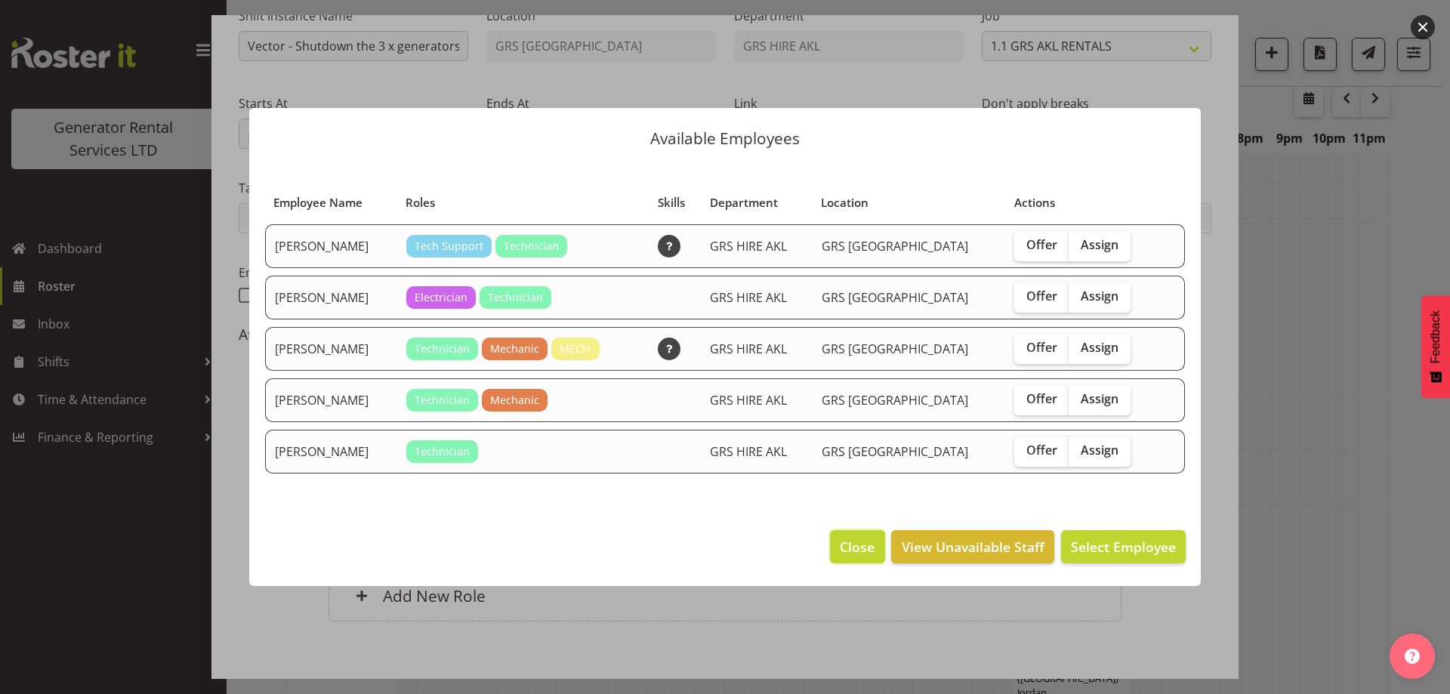
click at [850, 551] on span "Close" at bounding box center [857, 547] width 35 height 20
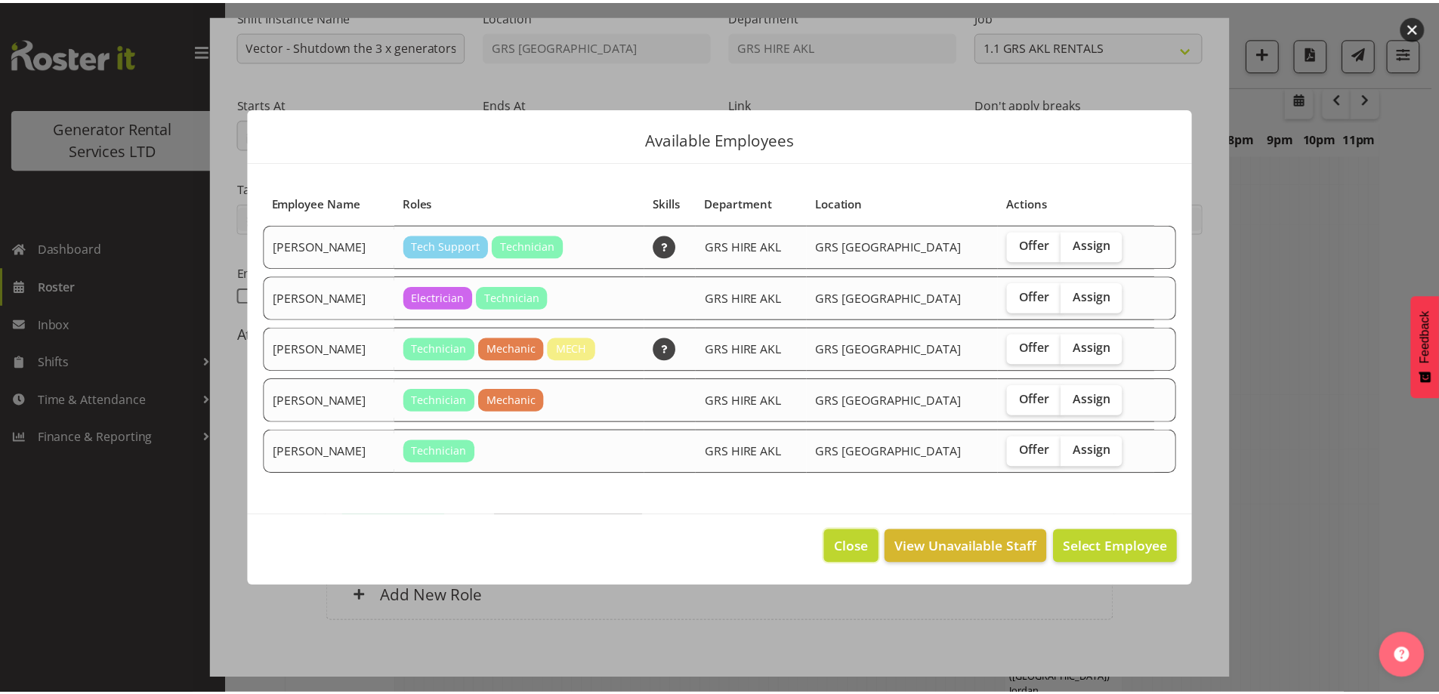
scroll to position [1870, 0]
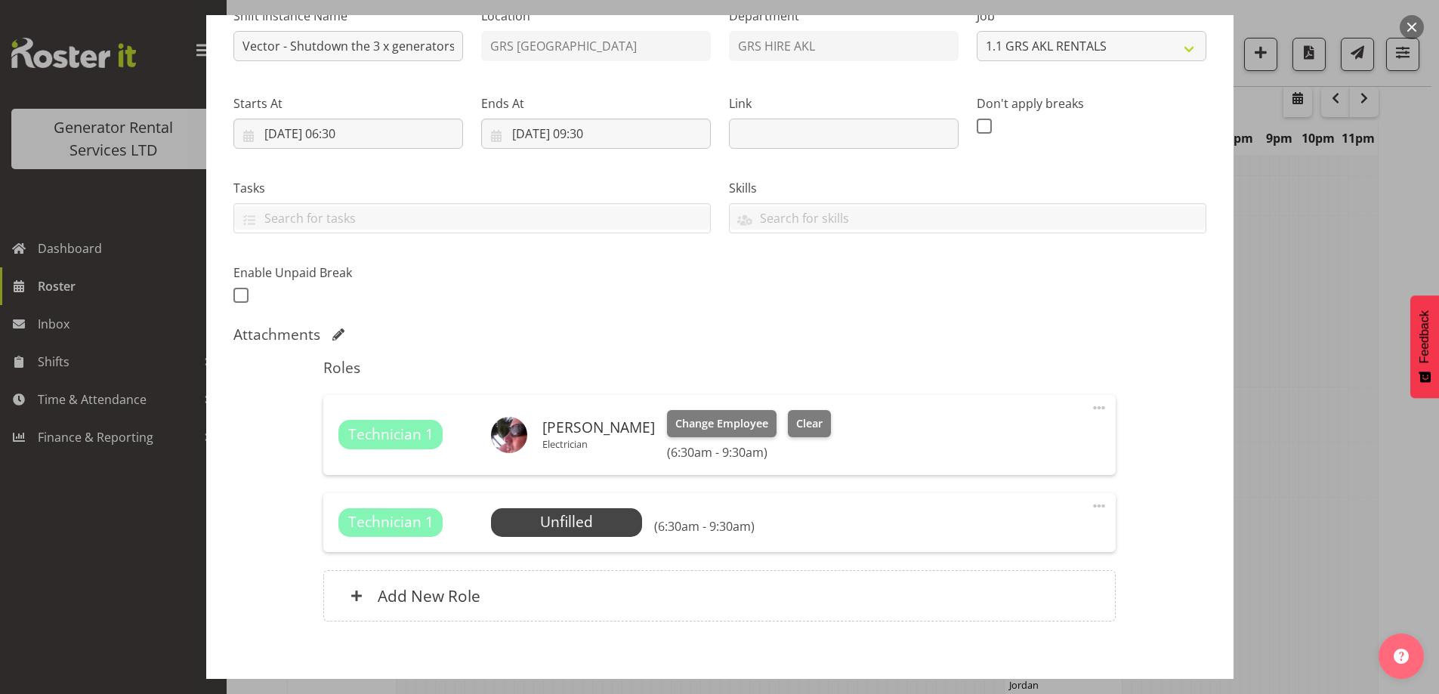
click at [1090, 508] on span at bounding box center [1099, 506] width 18 height 18
click at [1023, 595] on link "Delete" at bounding box center [1035, 596] width 145 height 27
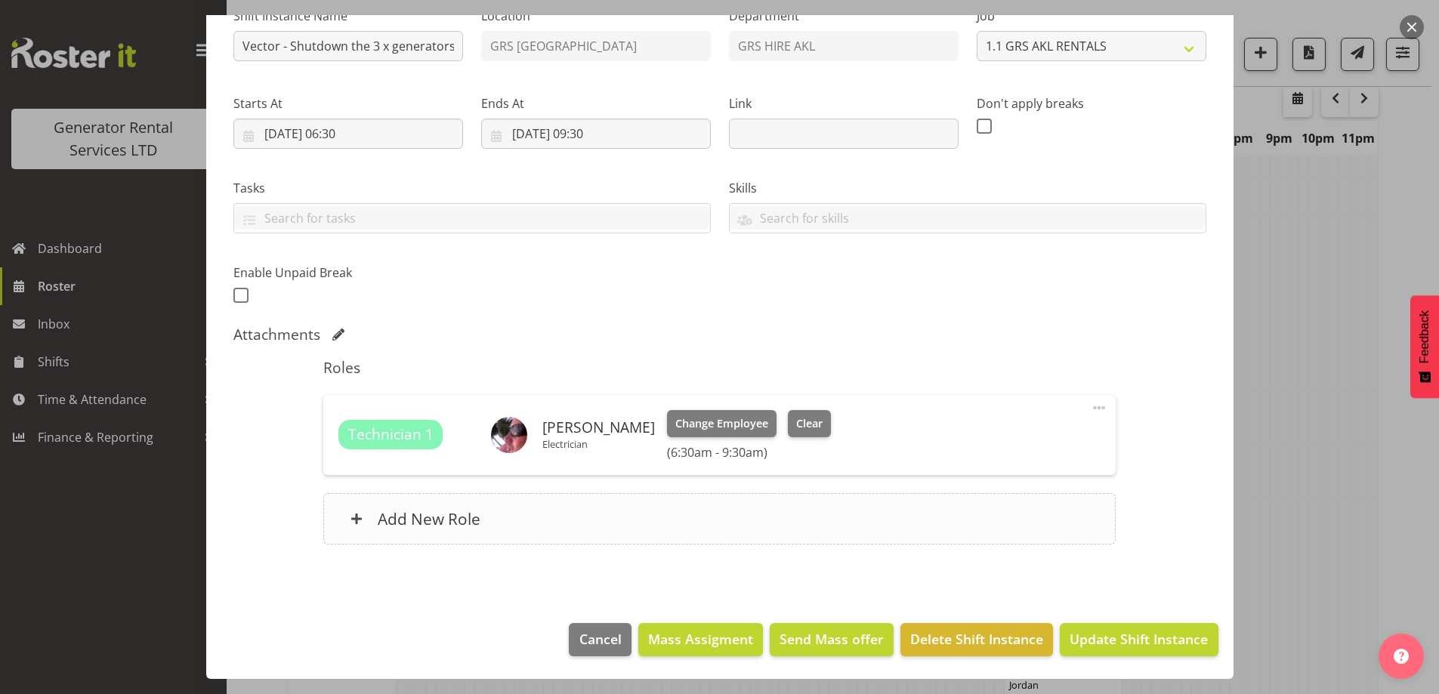
click at [570, 530] on div "Add New Role" at bounding box center [719, 518] width 792 height 51
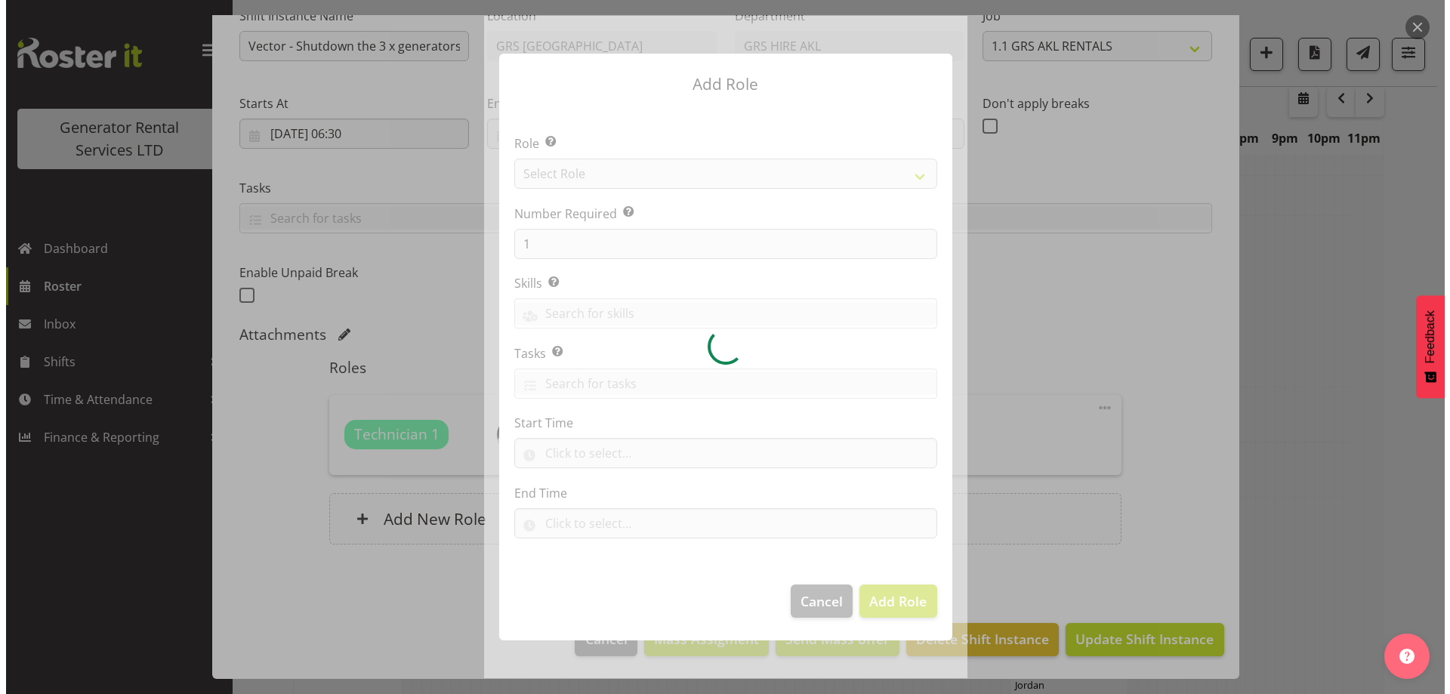
scroll to position [1863, 0]
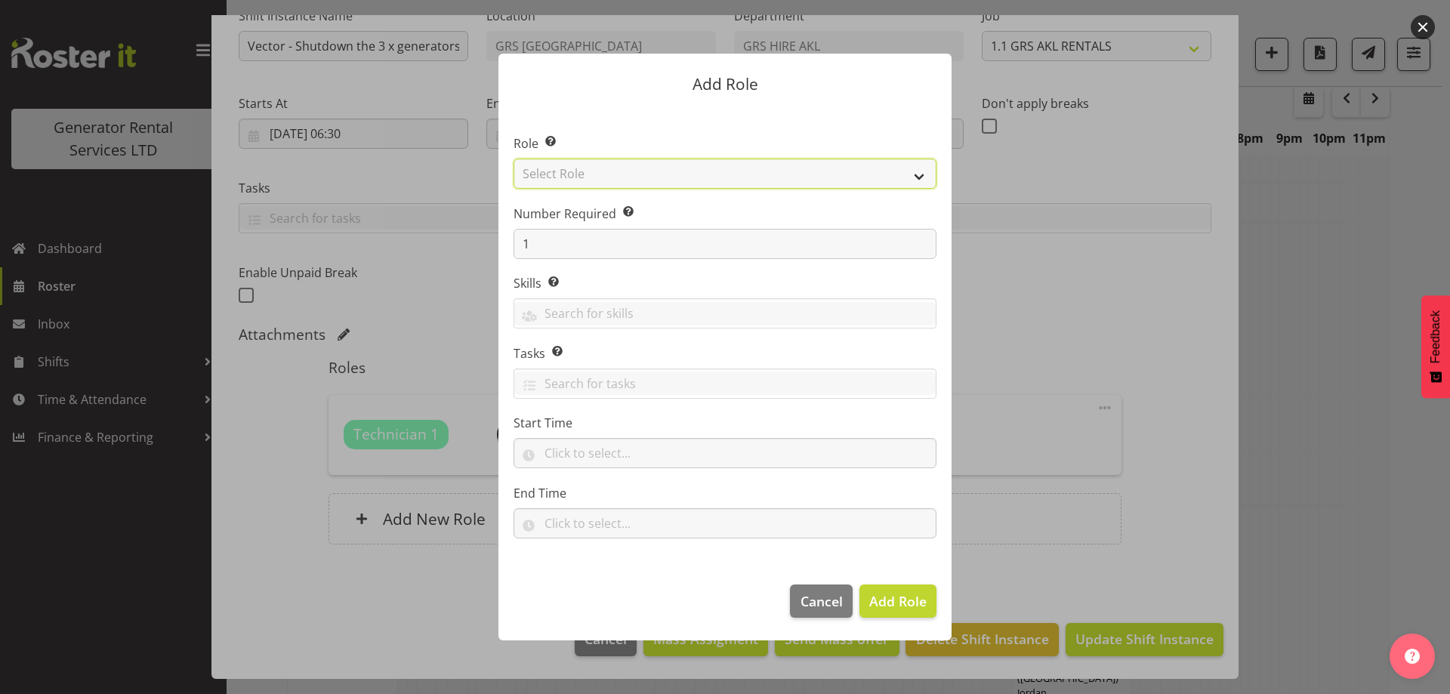
click at [608, 181] on select "Select Role Account Manager Electrician Engineering GM HSEQ manager MECH Mechan…" at bounding box center [725, 174] width 423 height 30
select select "20"
click at [514, 159] on select "Select Role Account Manager Electrician Engineering GM HSEQ manager MECH Mechan…" at bounding box center [725, 174] width 423 height 30
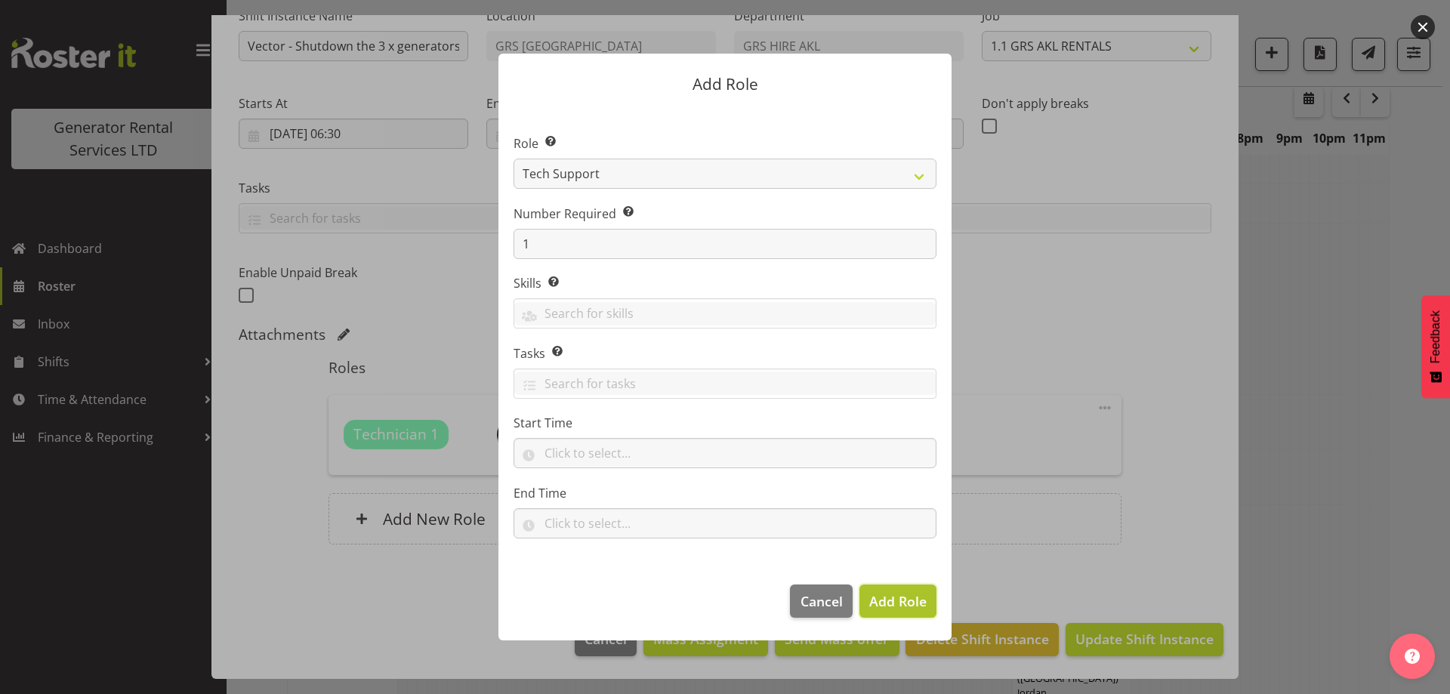
click at [906, 588] on button "Add Role" at bounding box center [898, 601] width 77 height 33
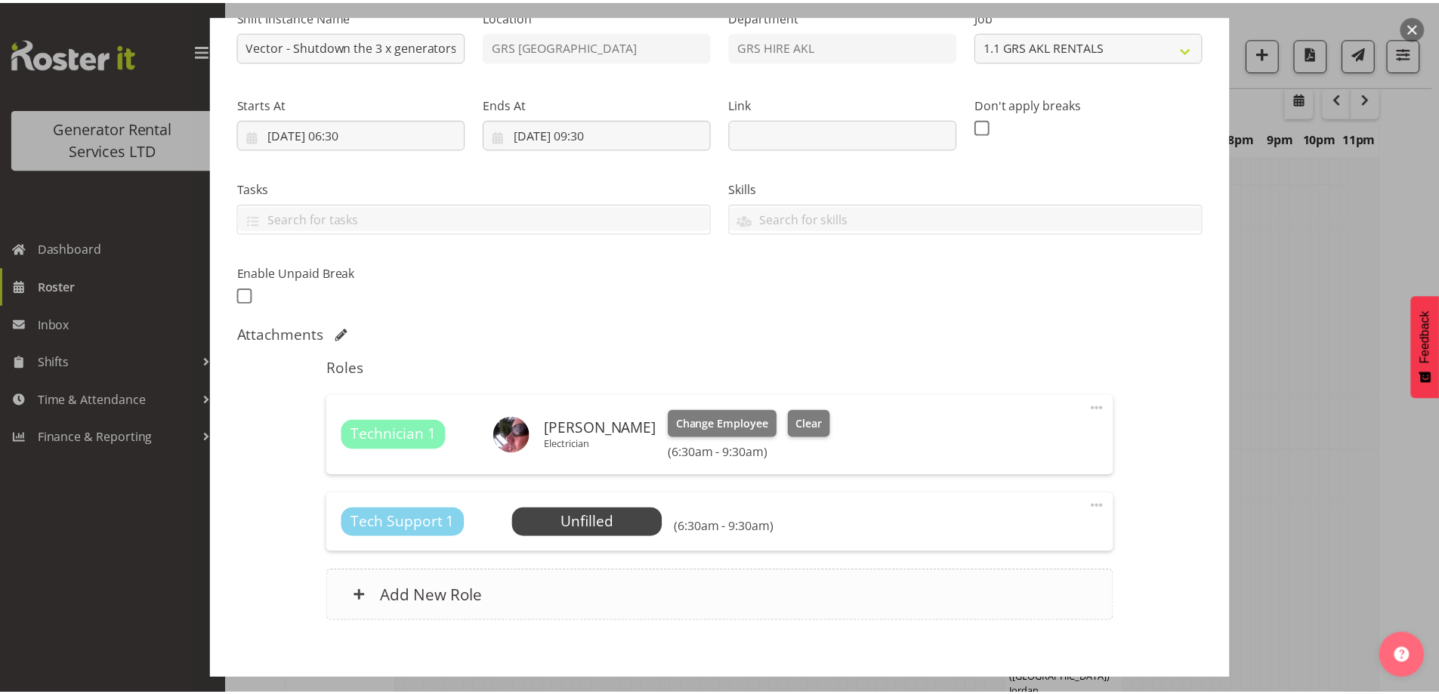
scroll to position [1870, 0]
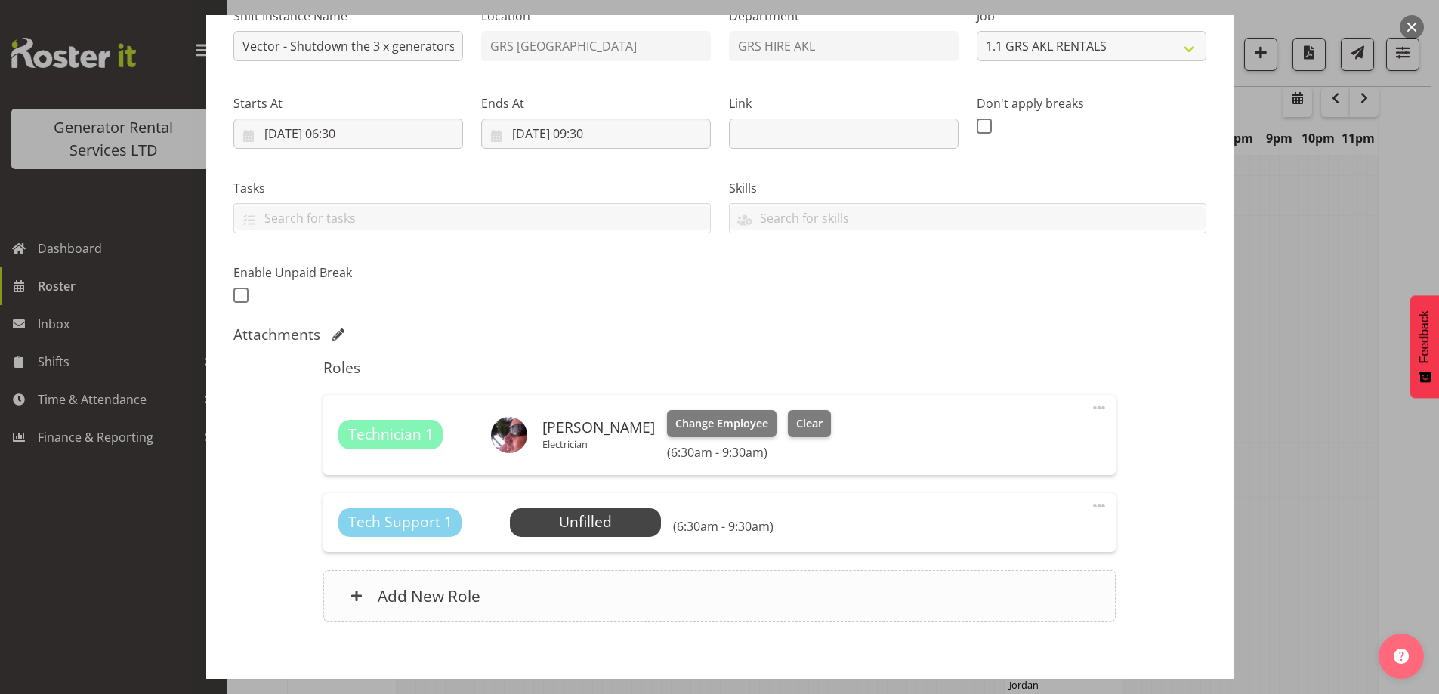
click at [715, 597] on div "Add New Role" at bounding box center [719, 595] width 792 height 51
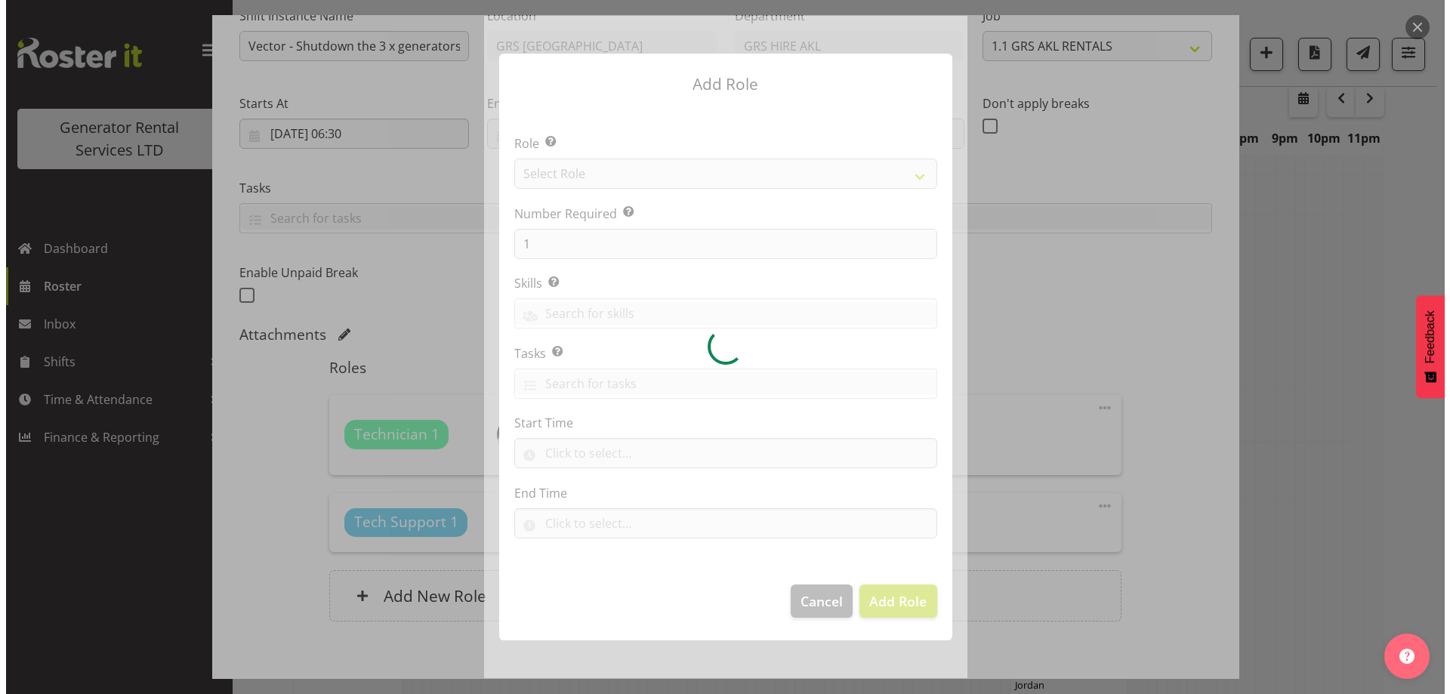
scroll to position [1863, 0]
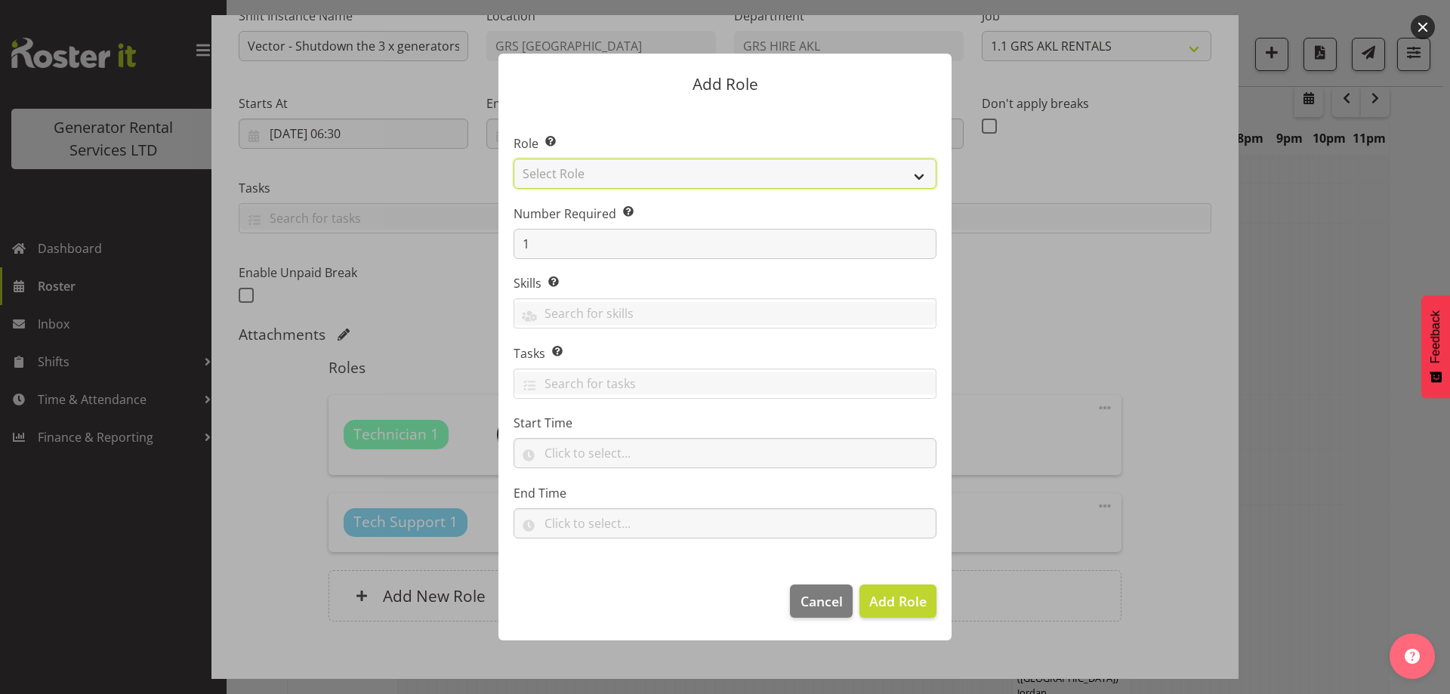
click at [628, 174] on select "Select Role Account Manager Electrician Engineering GM HSEQ manager MECH Mechan…" at bounding box center [725, 174] width 423 height 30
select select "20"
click at [514, 159] on select "Select Role Account Manager Electrician Engineering GM HSEQ manager MECH Mechan…" at bounding box center [725, 174] width 423 height 30
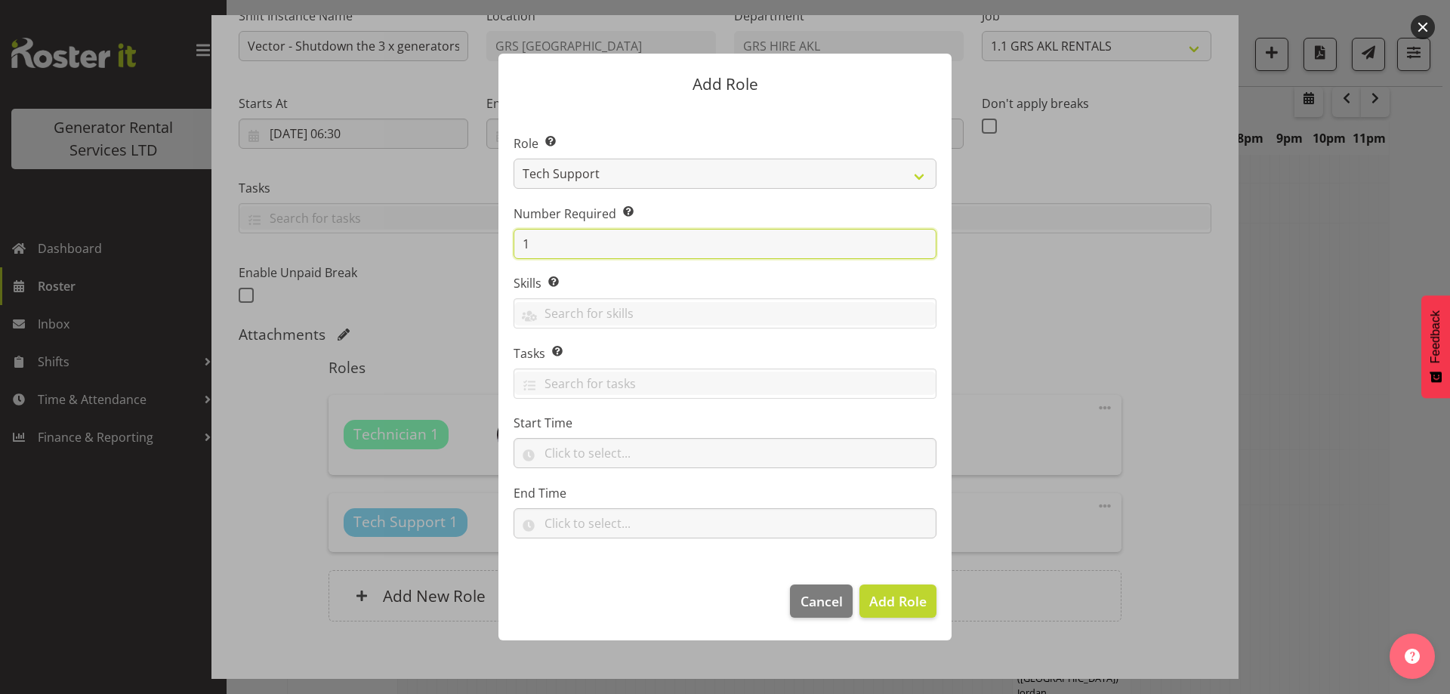
click at [567, 239] on input "1" at bounding box center [725, 244] width 423 height 30
type input "2"
click at [896, 602] on span "Add 2 Roles" at bounding box center [889, 601] width 76 height 18
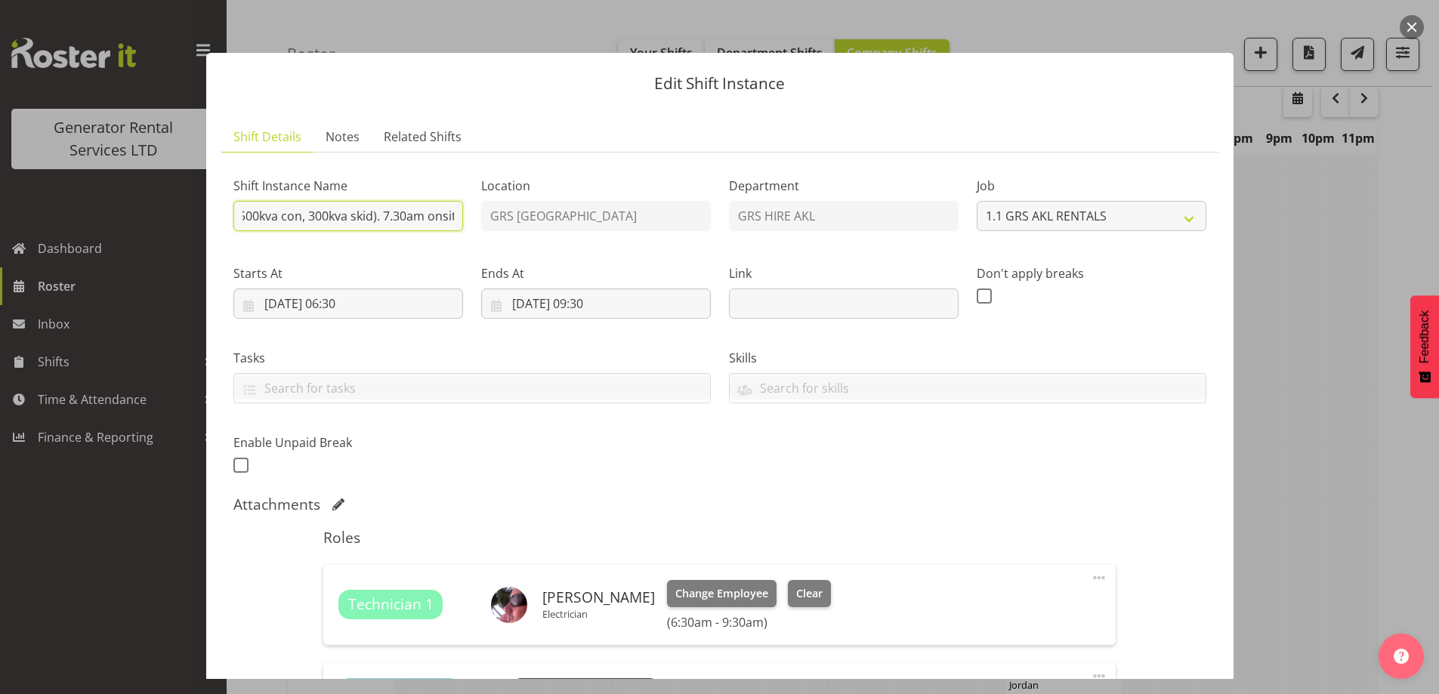
scroll to position [0, 480]
drag, startPoint x: 380, startPoint y: 216, endPoint x: 471, endPoint y: 218, distance: 91.4
click at [471, 218] on div "Shift Instance Name Vector - Shutdown the 3 x generators at Mangere (800kva con…" at bounding box center [719, 321] width 991 height 331
click at [424, 218] on input "Vector - Shutdown the 3 x generators at Mangere (800kva con, 500kva con, 300kva…" at bounding box center [348, 216] width 230 height 30
click at [457, 216] on input "Vector - Shutdown the 3 x generators at Mangere (800kva con, 500kva con, 300kva…" at bounding box center [348, 216] width 230 height 30
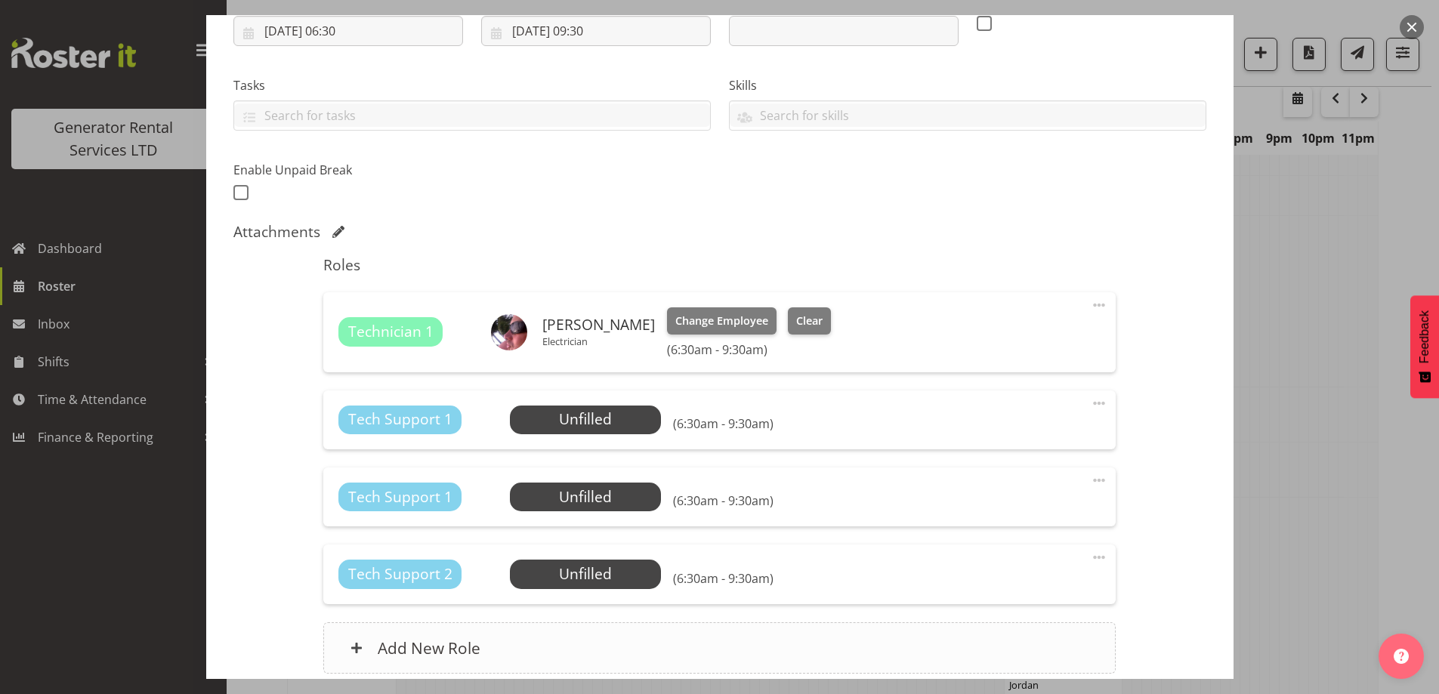
scroll to position [378, 0]
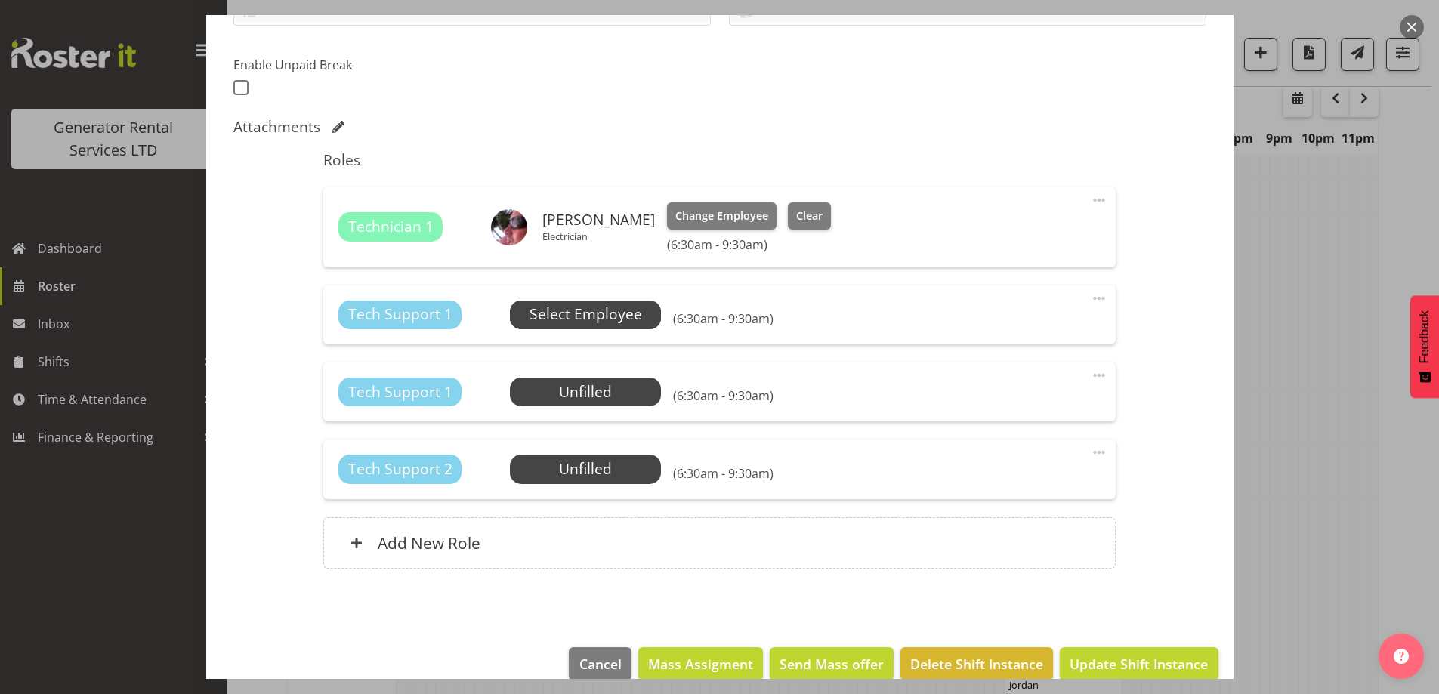
type input "Vector - Shutdown the 3 x generators at Mangere (800kva con, 500kva con, 300kva…"
click at [634, 319] on span "Select Employee" at bounding box center [585, 315] width 113 height 22
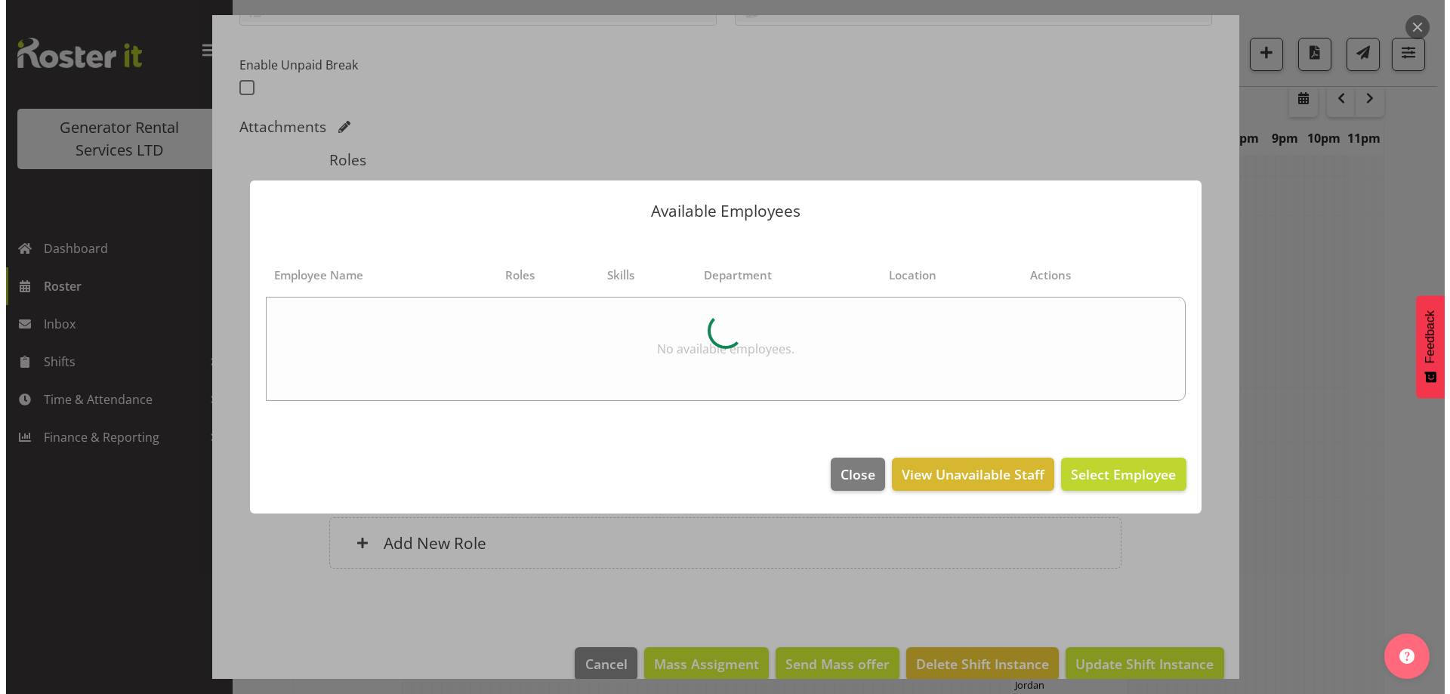
scroll to position [1863, 0]
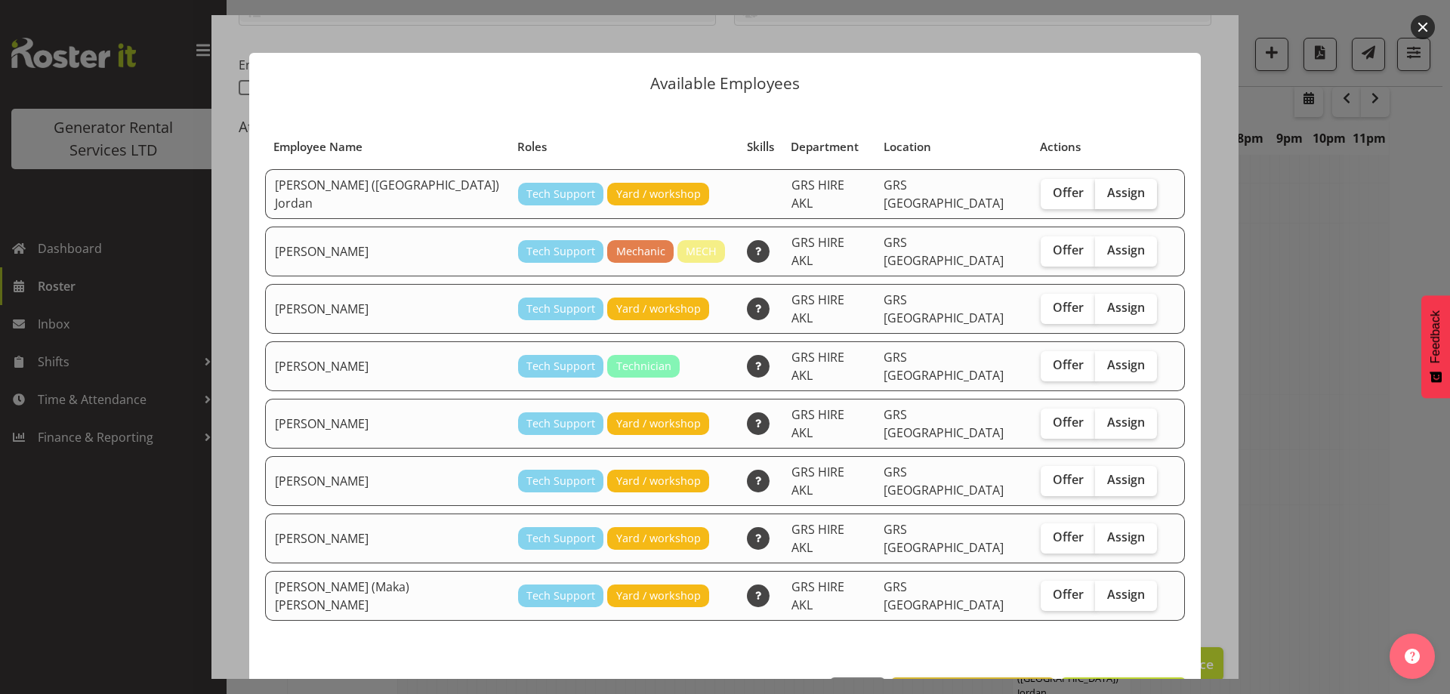
click at [1107, 187] on span "Assign" at bounding box center [1126, 192] width 38 height 15
click at [1095, 188] on input "Assign" at bounding box center [1100, 193] width 10 height 10
checkbox input "true"
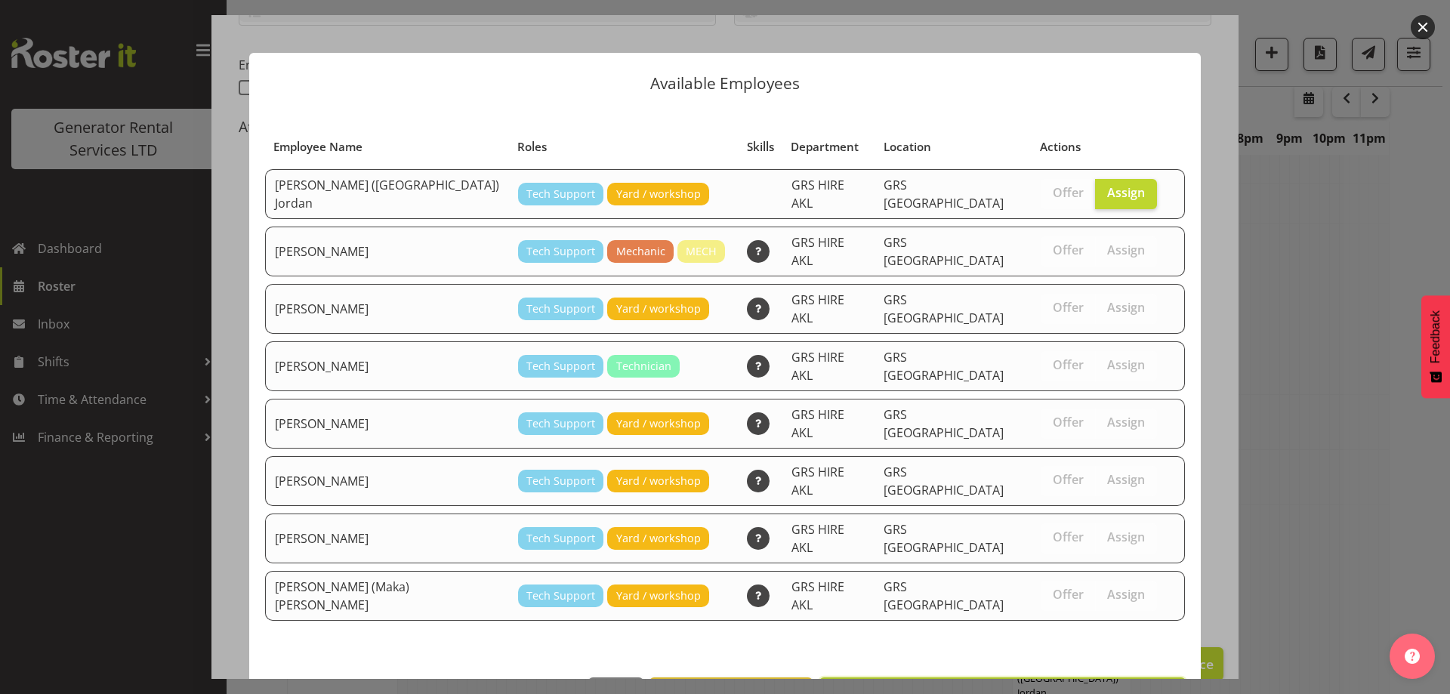
click at [1119, 685] on span "Assign Brendan (Paris) Jordan" at bounding box center [1002, 694] width 347 height 18
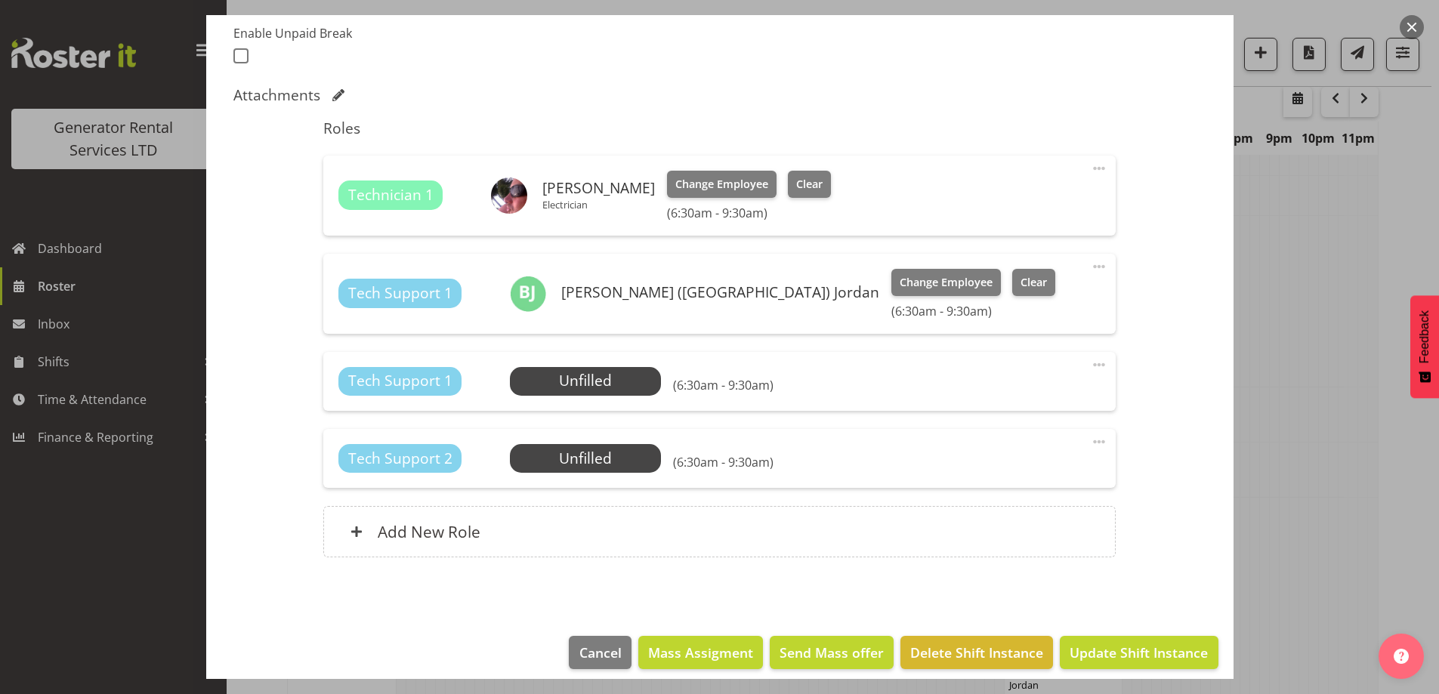
scroll to position [422, 0]
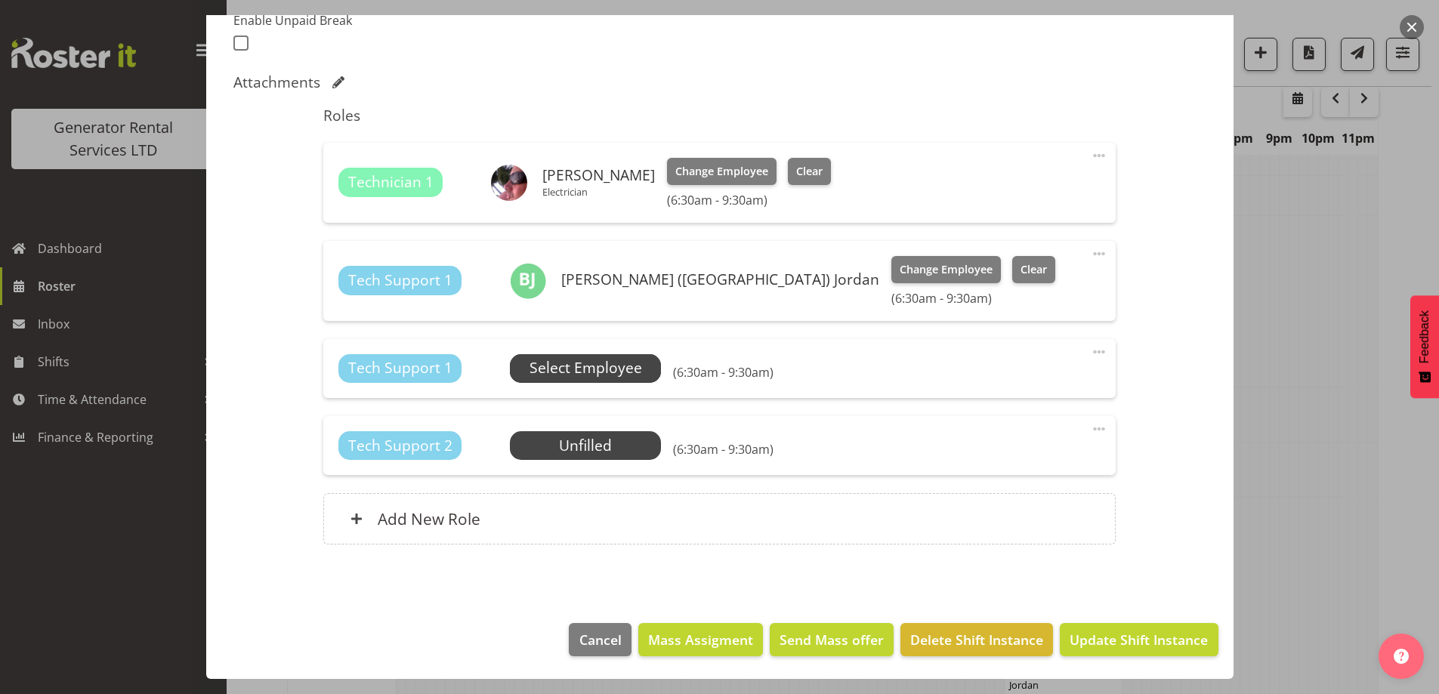
click at [613, 375] on span "Select Employee" at bounding box center [585, 368] width 113 height 22
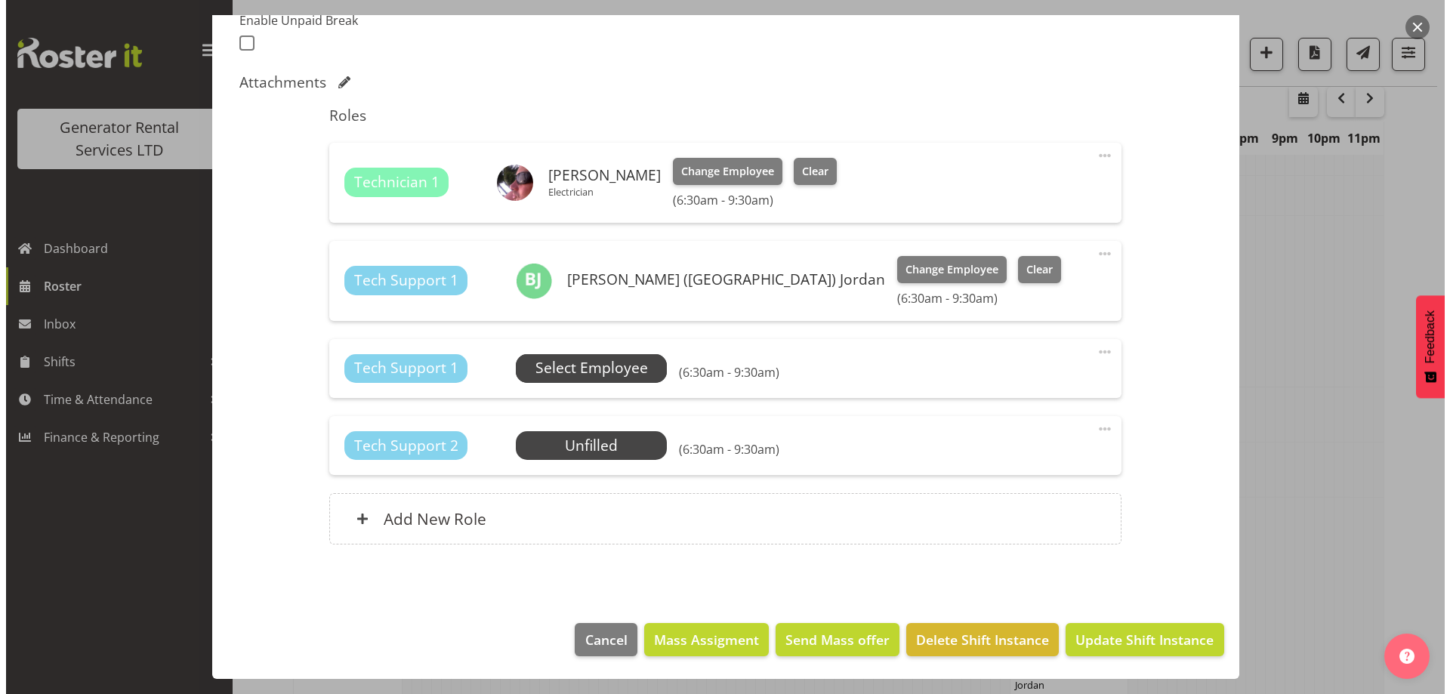
scroll to position [1863, 0]
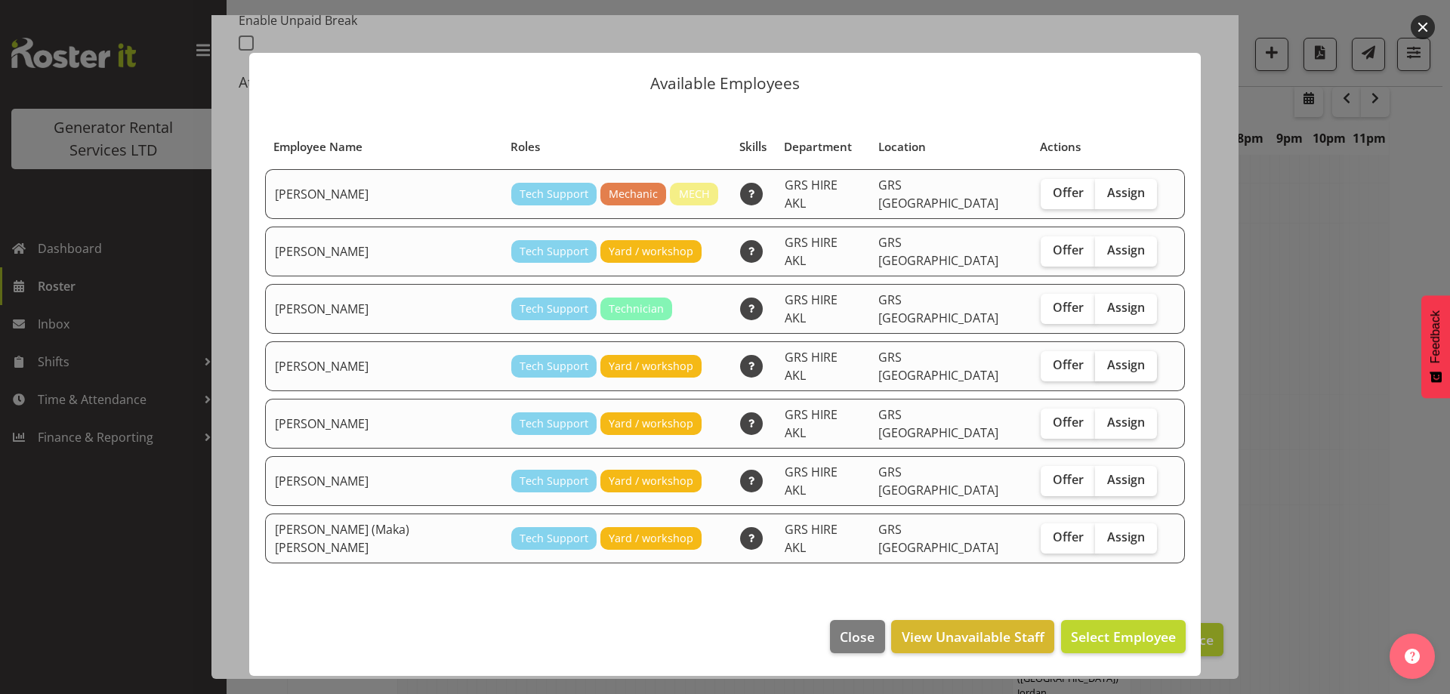
click at [1107, 357] on span "Assign" at bounding box center [1126, 364] width 38 height 15
click at [1095, 360] on input "Assign" at bounding box center [1100, 365] width 10 height 10
checkbox input "true"
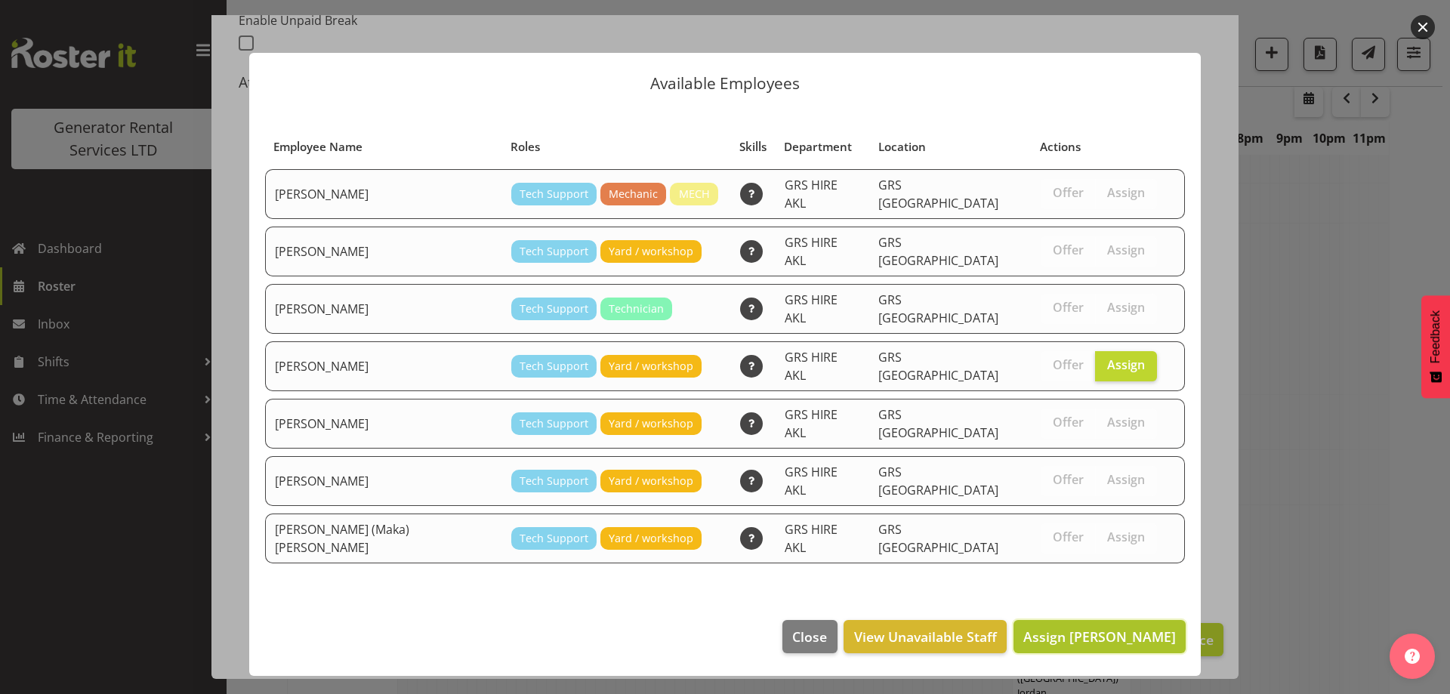
click at [1116, 628] on span "Assign Michael Marshall" at bounding box center [1099, 637] width 153 height 18
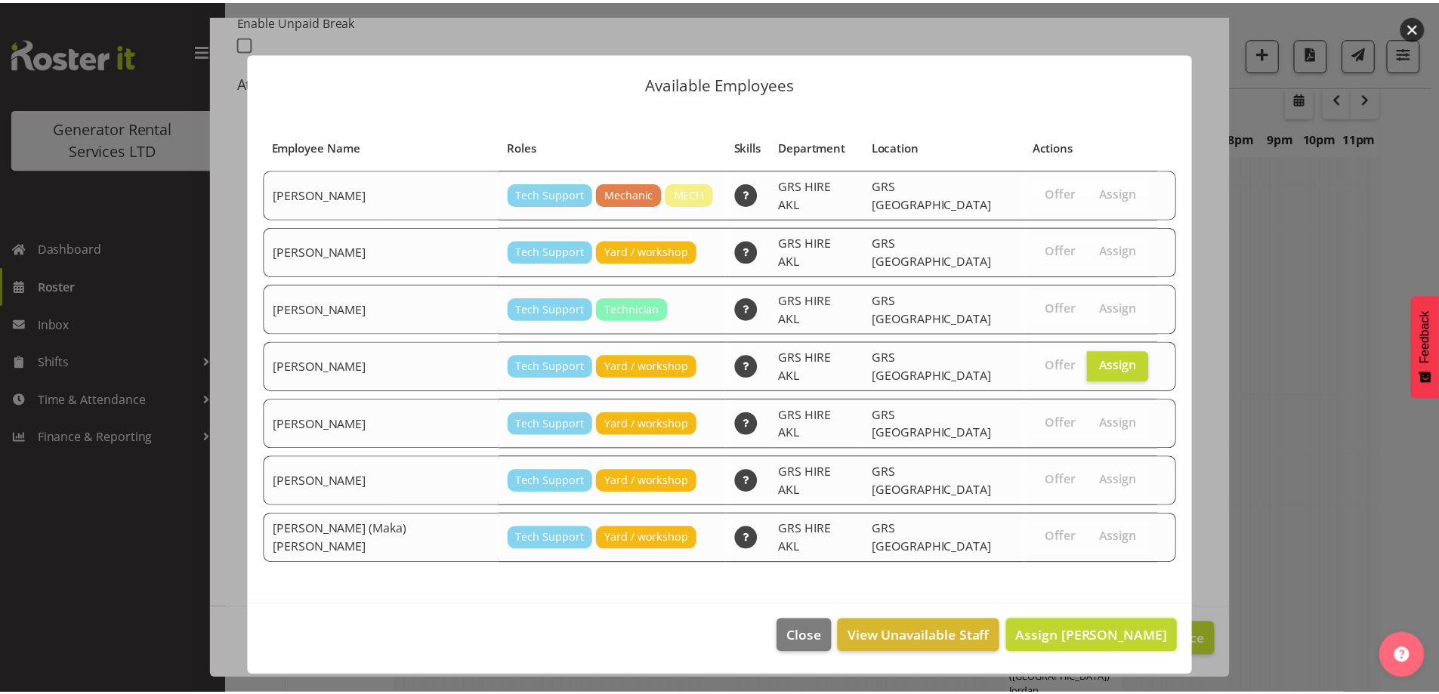
scroll to position [1870, 0]
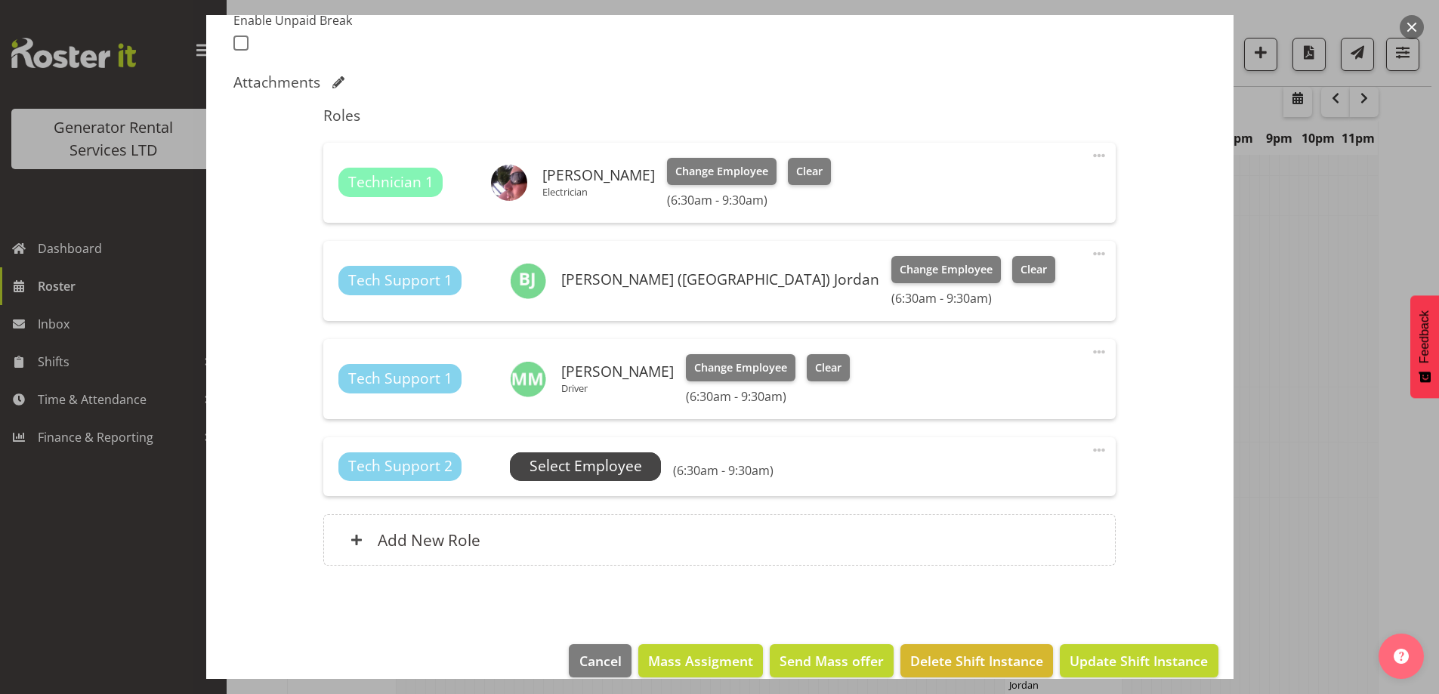
click at [571, 468] on span "Select Employee" at bounding box center [585, 466] width 113 height 22
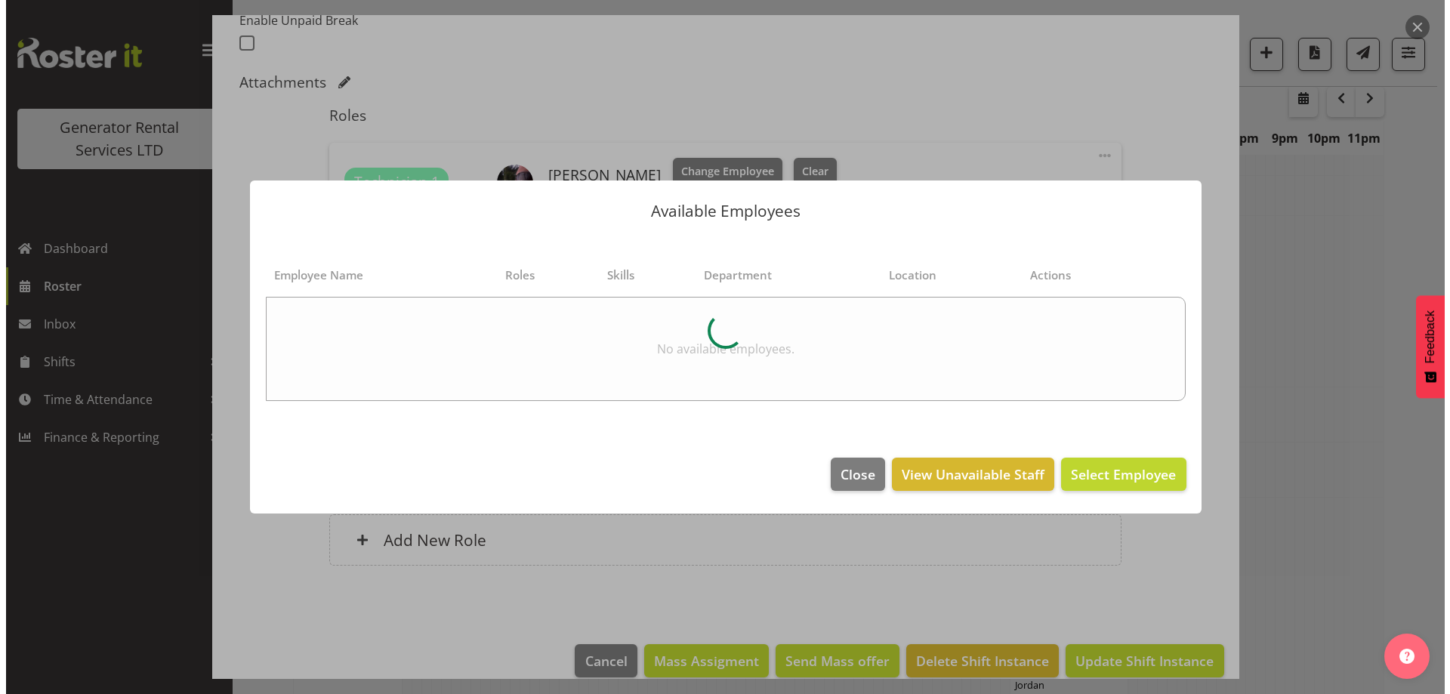
scroll to position [1863, 0]
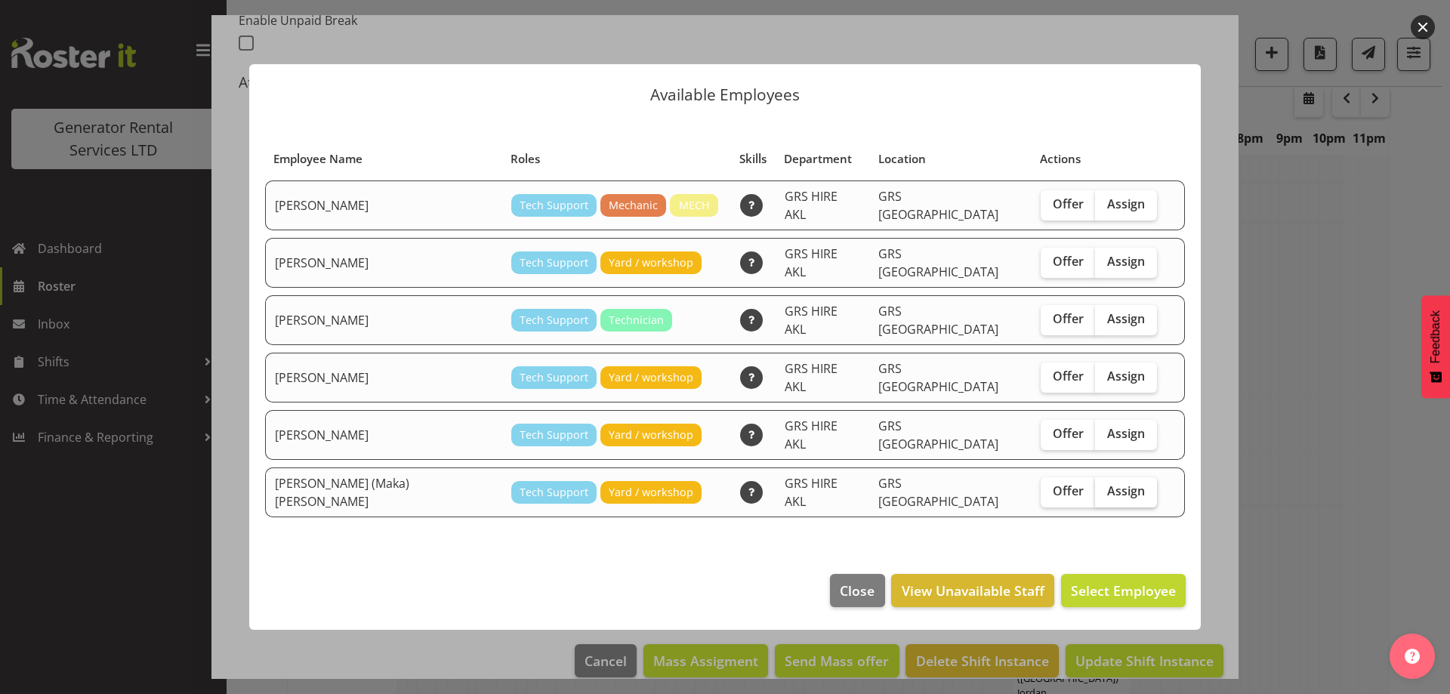
click at [1107, 483] on span "Assign" at bounding box center [1126, 490] width 38 height 15
click at [1095, 486] on input "Assign" at bounding box center [1100, 491] width 10 height 10
checkbox input "true"
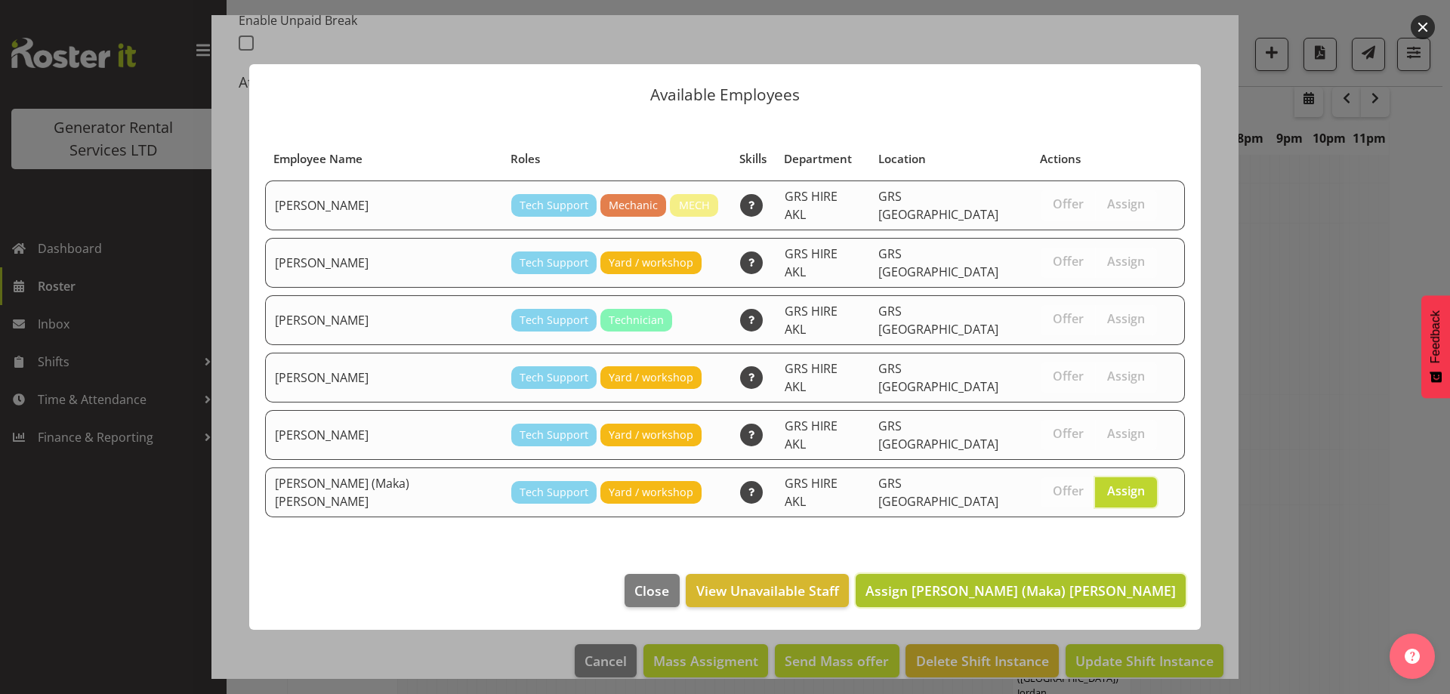
click at [1109, 582] on span "Assign Sione (Maka) Fifita" at bounding box center [1021, 591] width 310 height 18
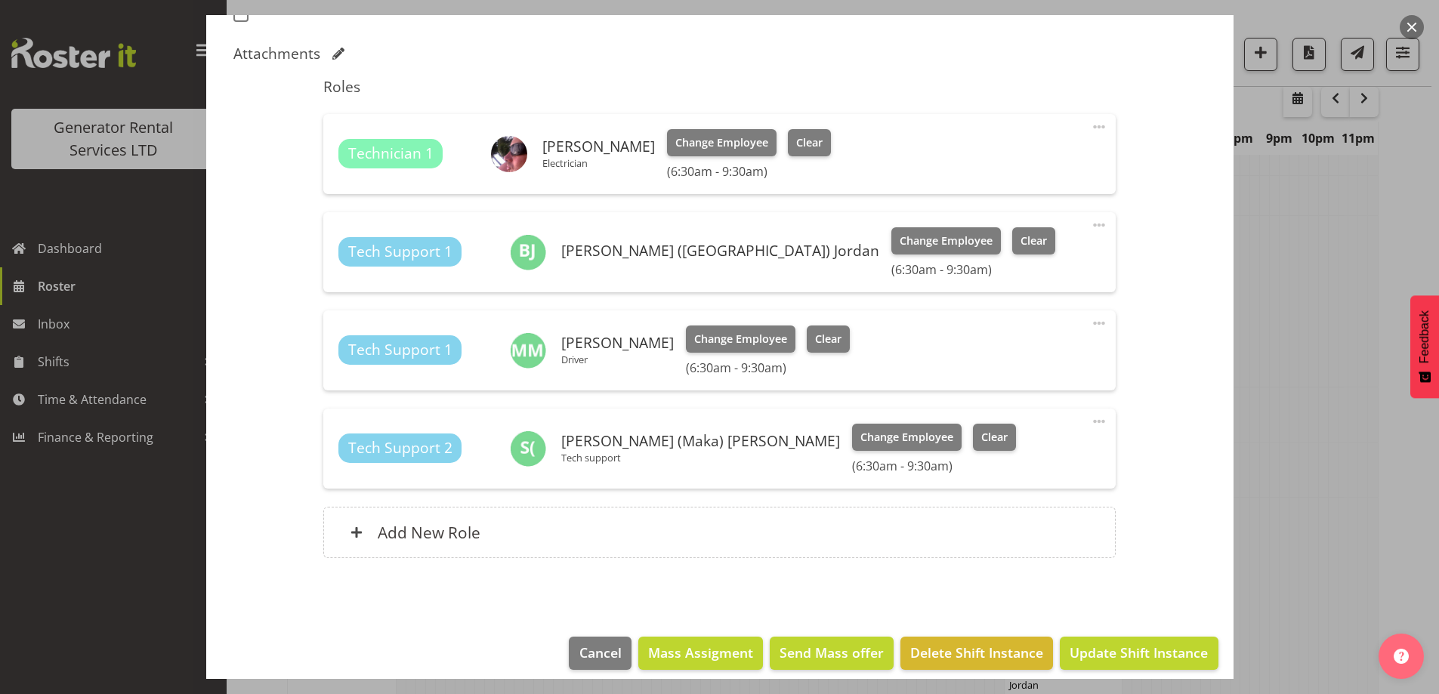
scroll to position [465, 0]
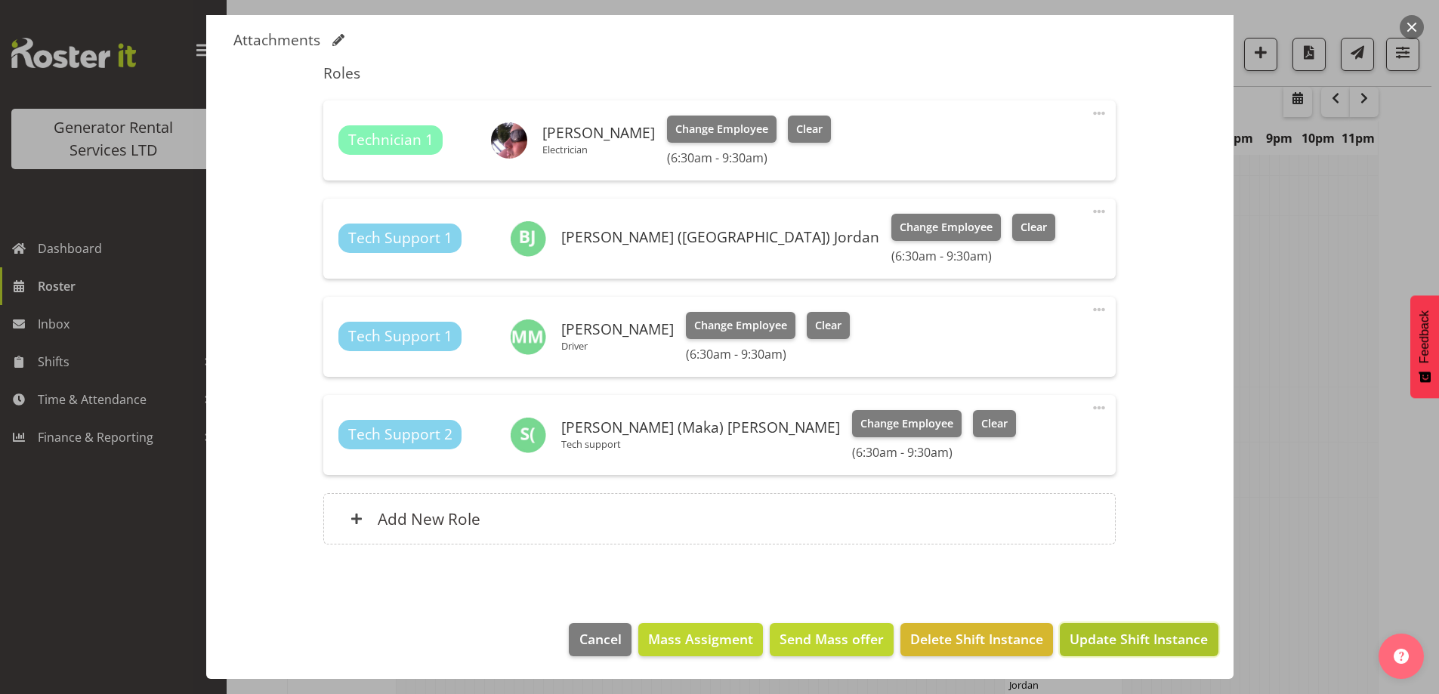
click at [1135, 641] on span "Update Shift Instance" at bounding box center [1139, 639] width 138 height 20
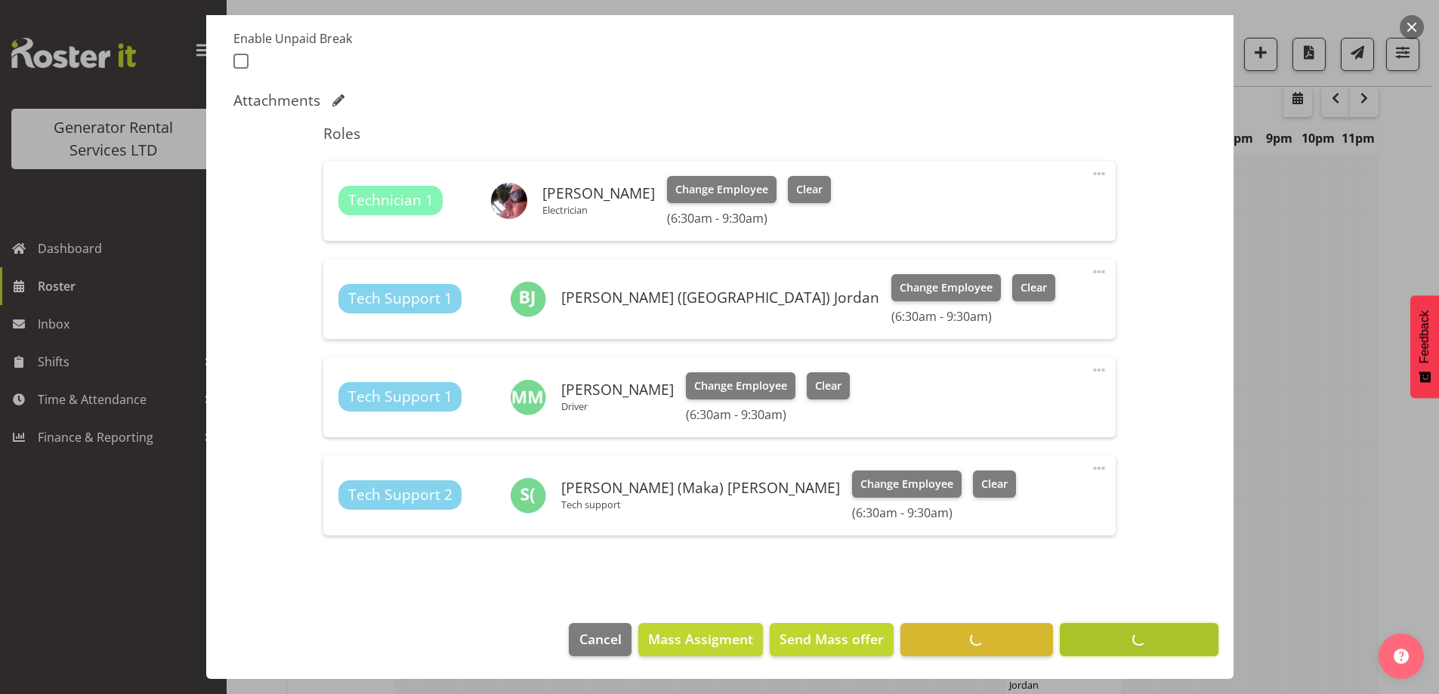
scroll to position [53, 0]
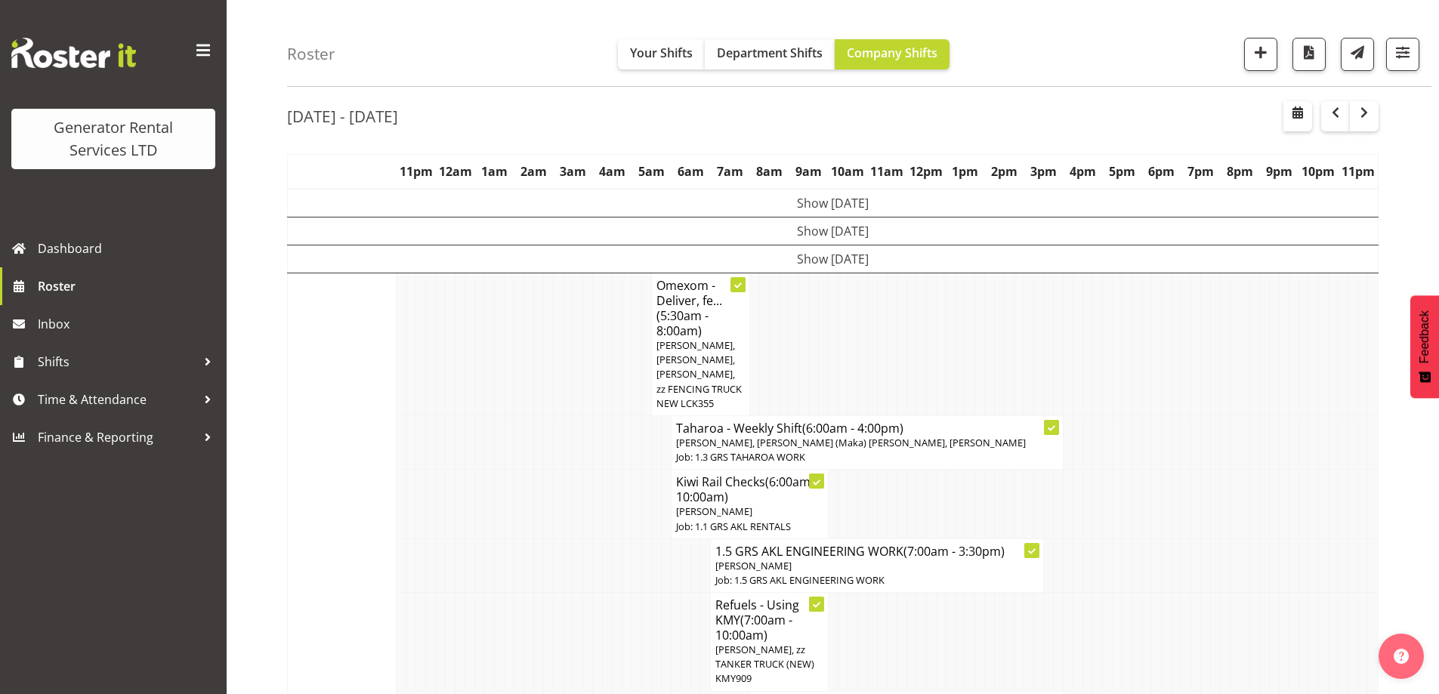
click at [629, 610] on td at bounding box center [627, 642] width 10 height 99
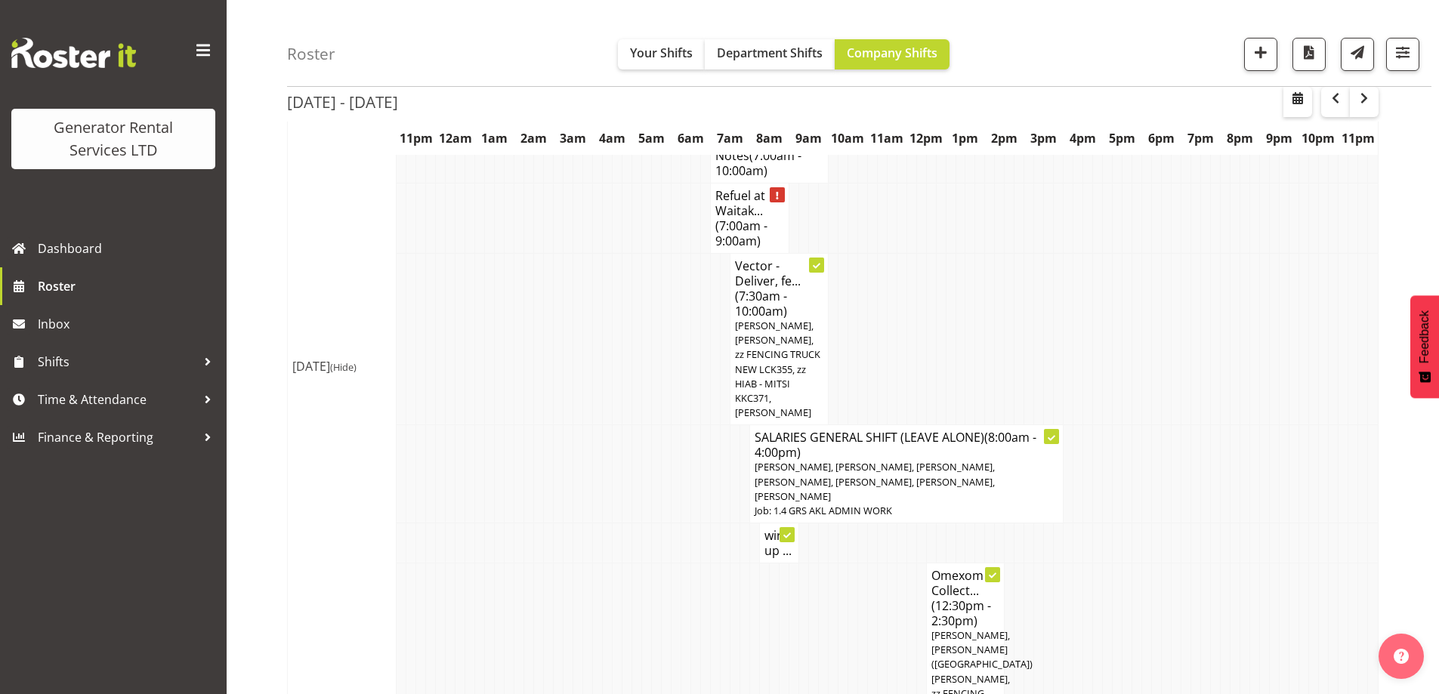
scroll to position [1639, 0]
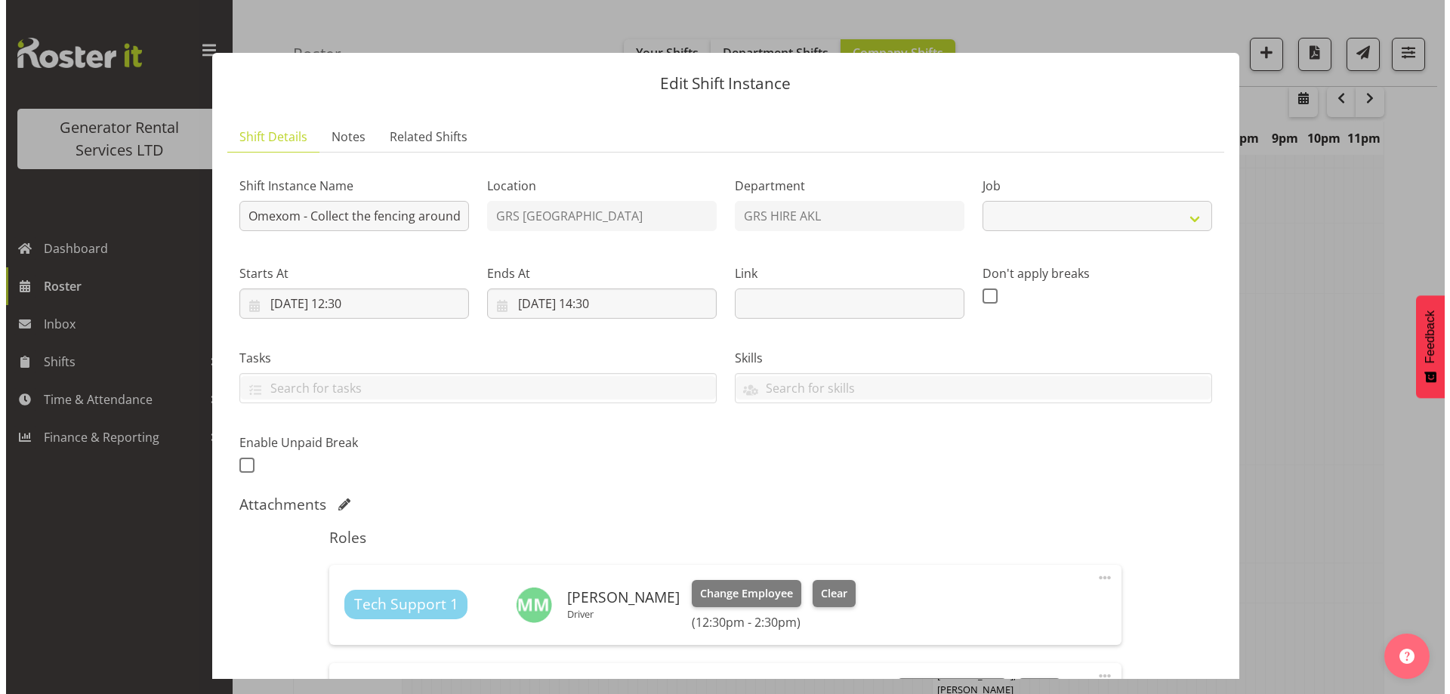
scroll to position [1632, 0]
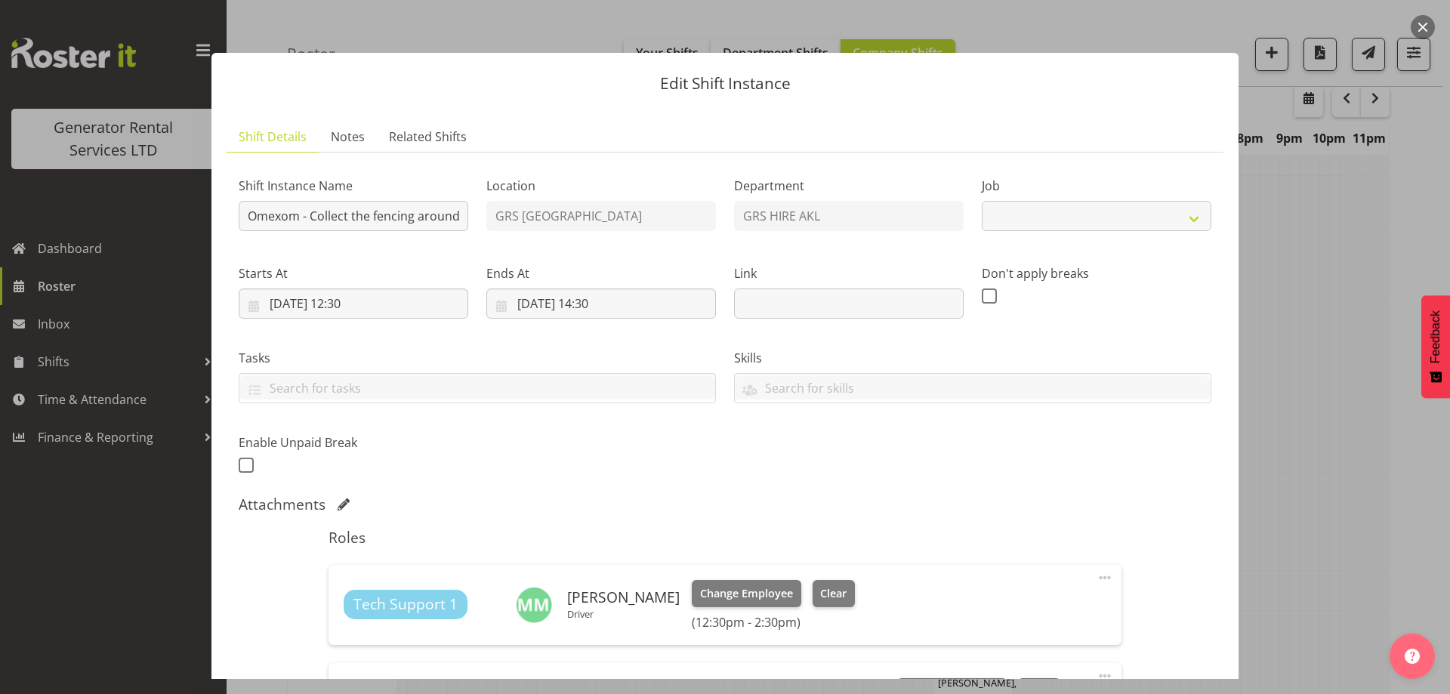
select select "7504"
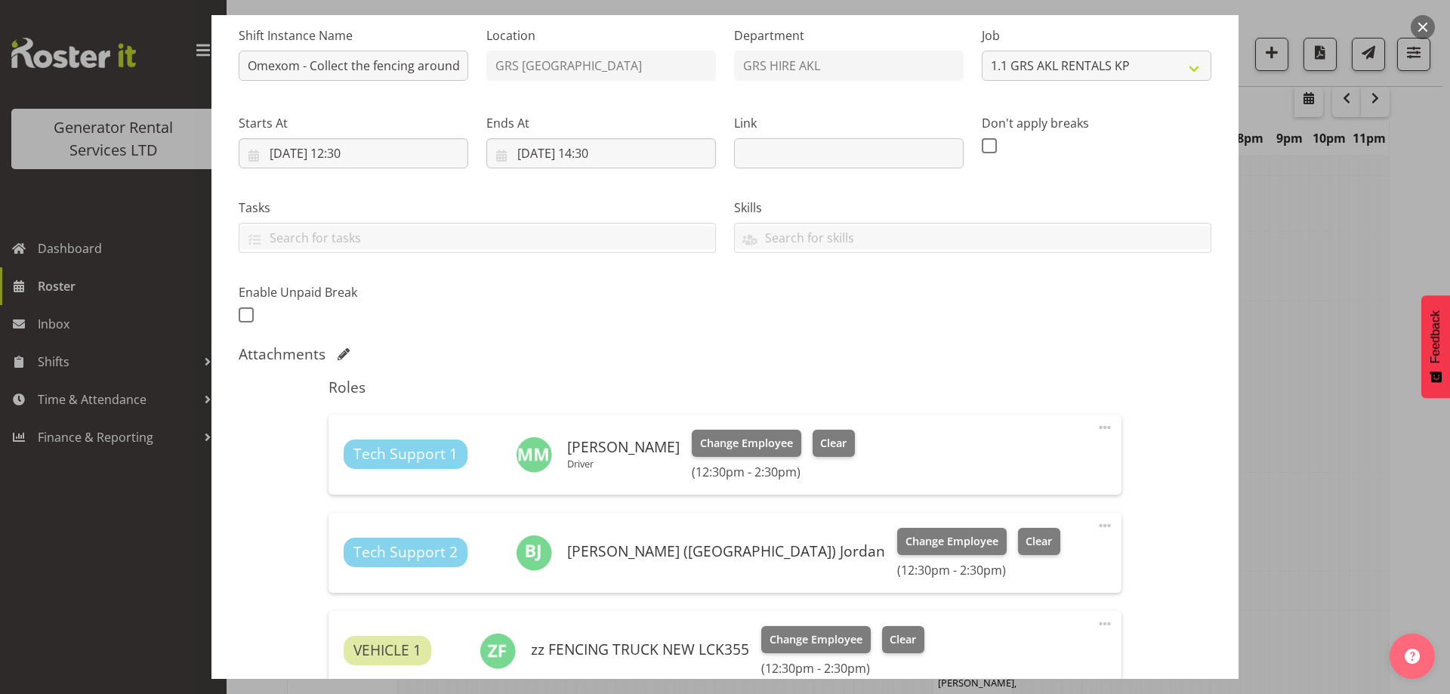
scroll to position [151, 0]
click at [764, 437] on span "Change Employee" at bounding box center [746, 442] width 93 height 17
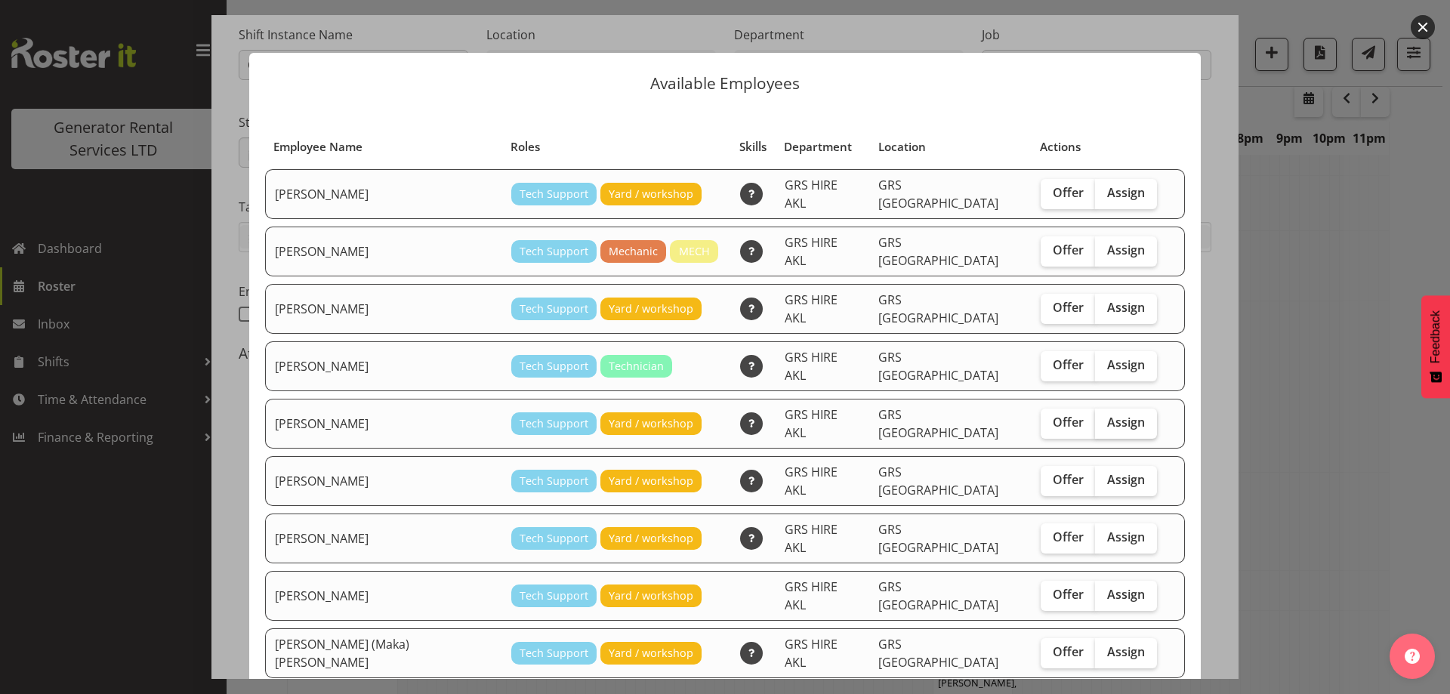
click at [1107, 415] on span "Assign" at bounding box center [1126, 422] width 38 height 15
click at [1095, 418] on input "Assign" at bounding box center [1100, 423] width 10 height 10
checkbox input "true"
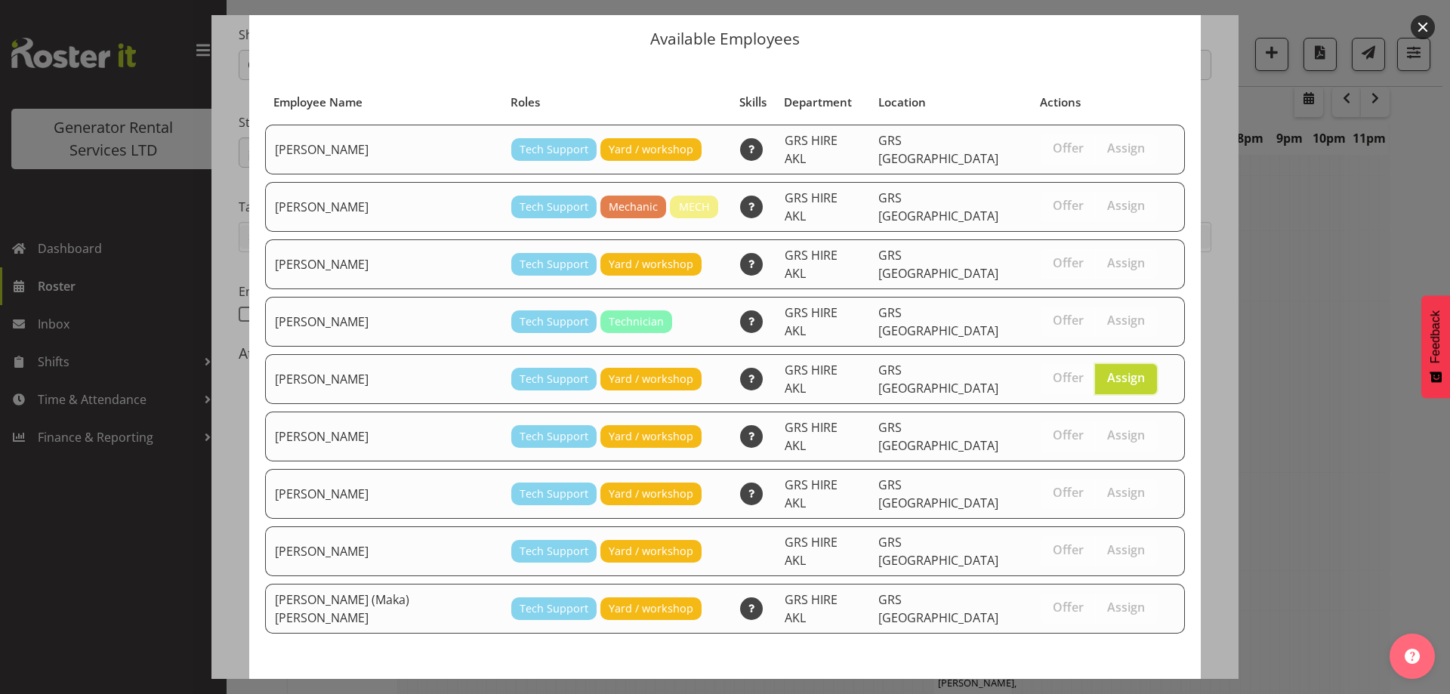
scroll to position [57, 0]
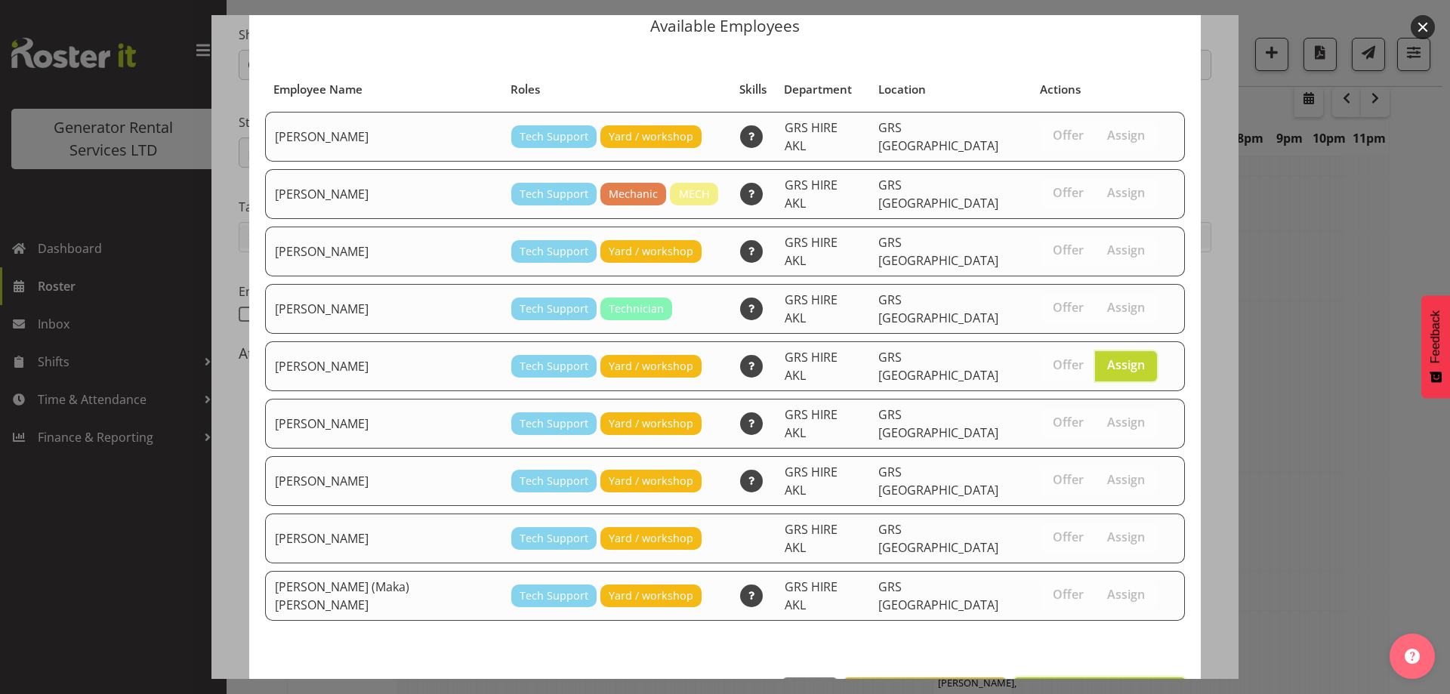
click at [1101, 685] on span "Assign Mina Nomani" at bounding box center [1099, 694] width 153 height 18
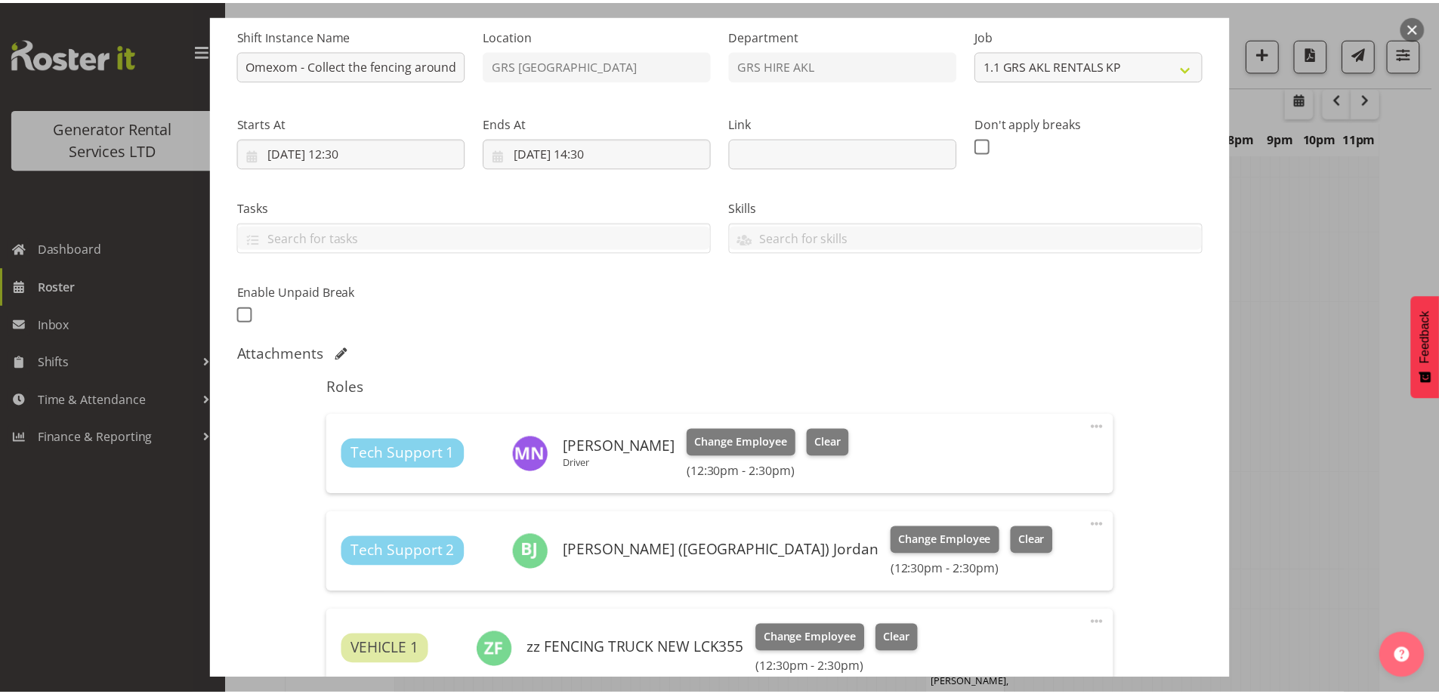
scroll to position [1639, 0]
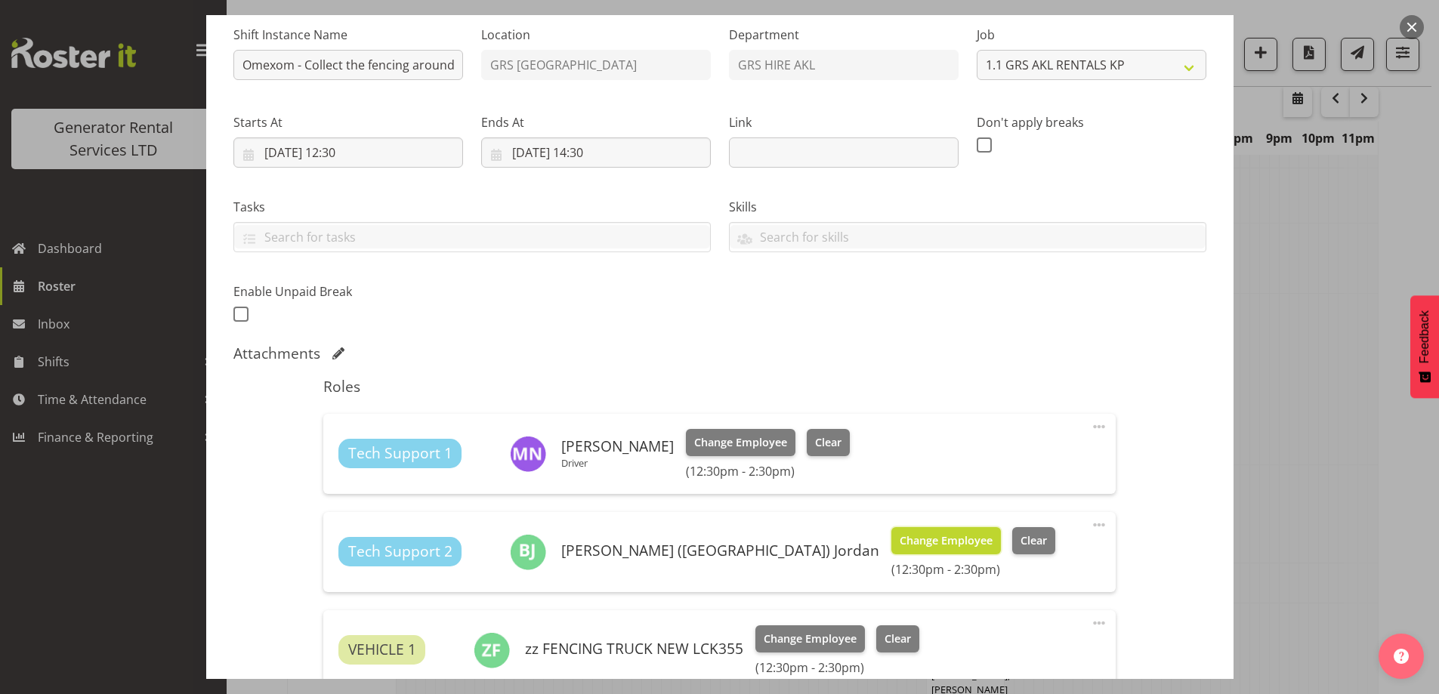
click at [900, 542] on span "Change Employee" at bounding box center [946, 541] width 93 height 17
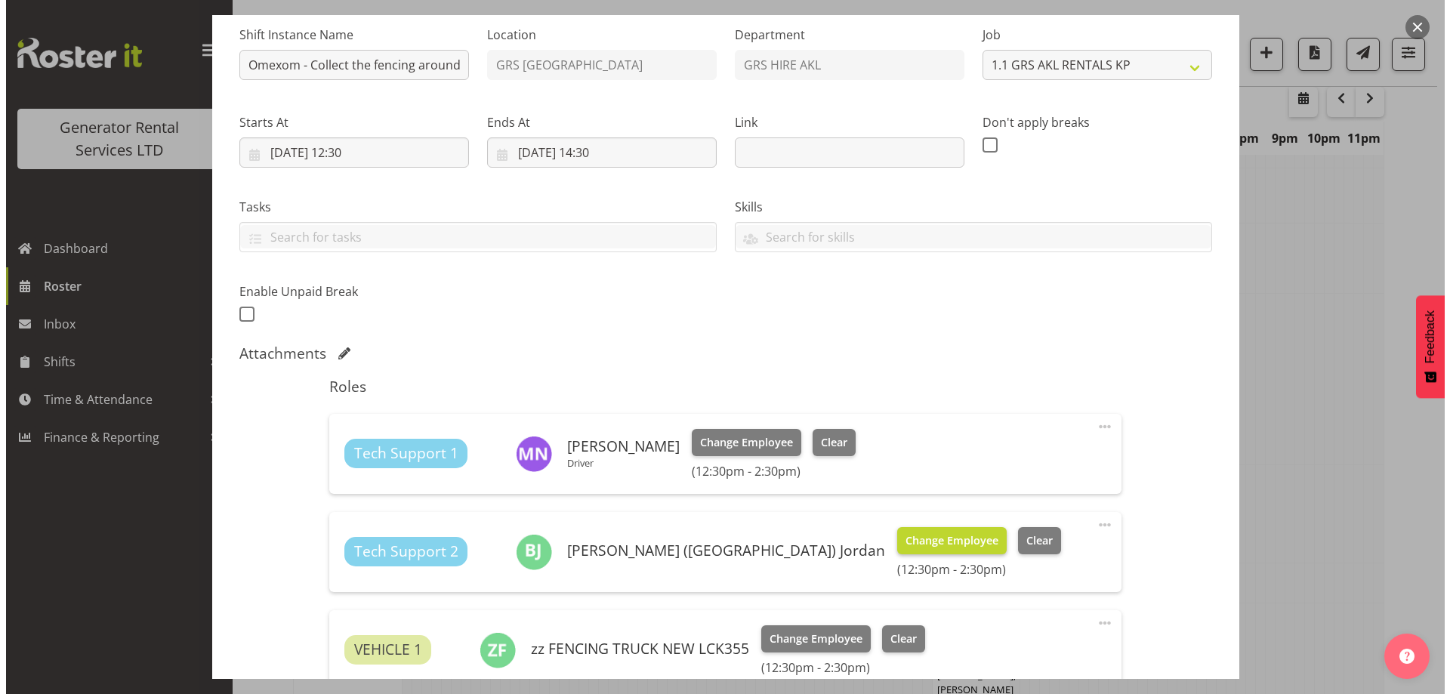
scroll to position [1632, 0]
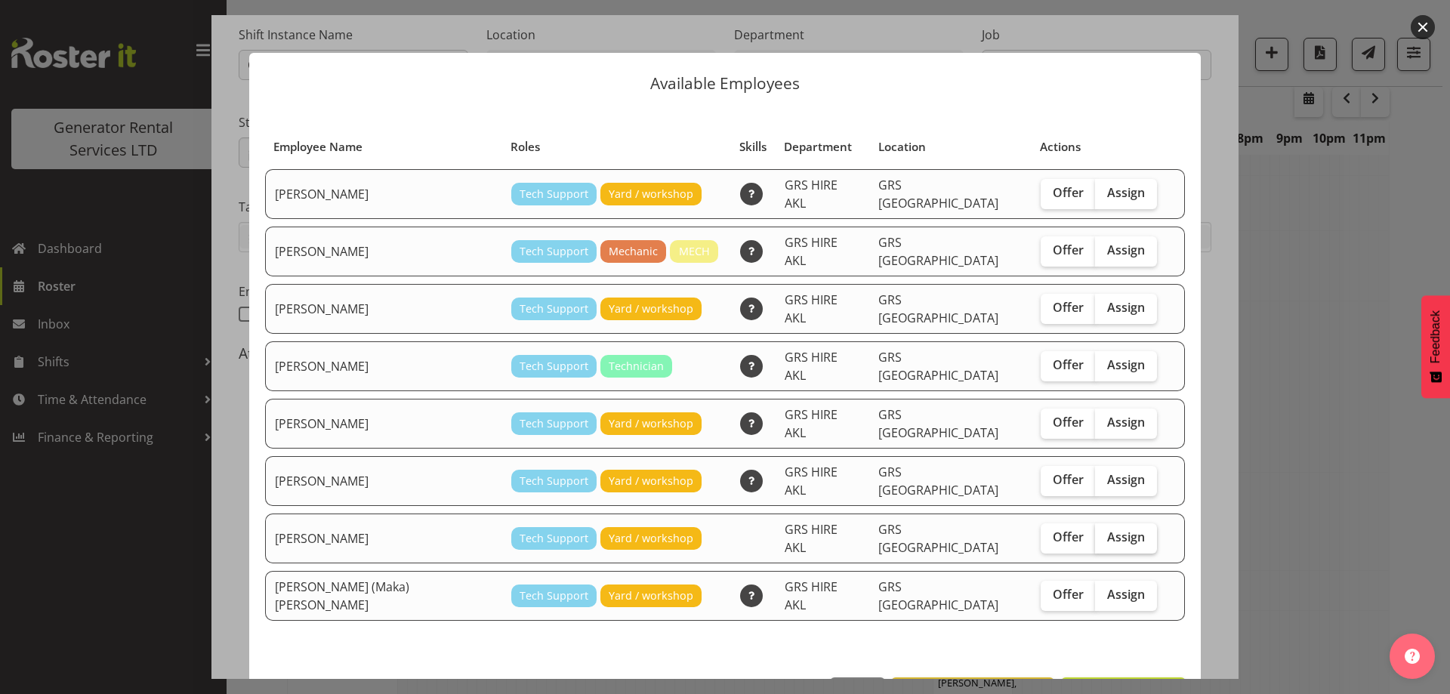
click at [1107, 529] on span "Assign" at bounding box center [1126, 536] width 38 height 15
click at [1095, 533] on input "Assign" at bounding box center [1100, 538] width 10 height 10
checkbox input "true"
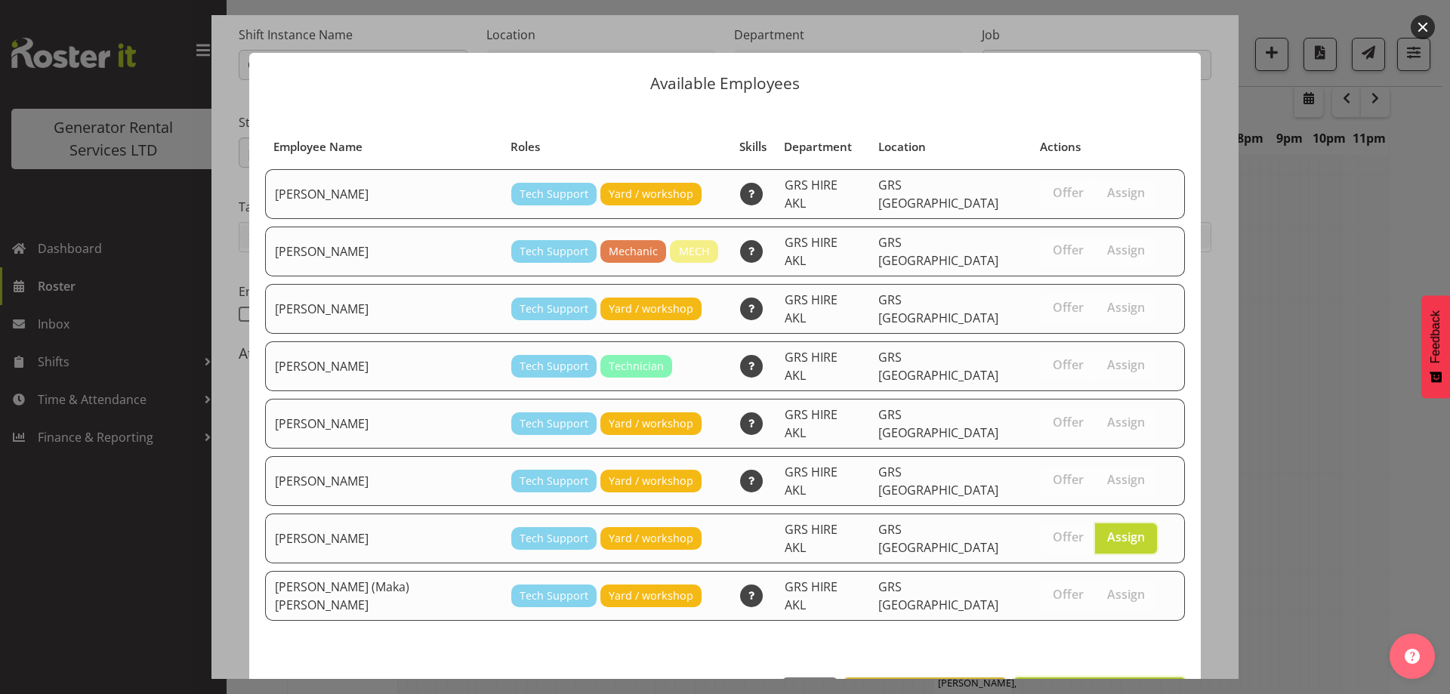
click at [1072, 678] on button "Assign Sean Moitra" at bounding box center [1100, 694] width 172 height 33
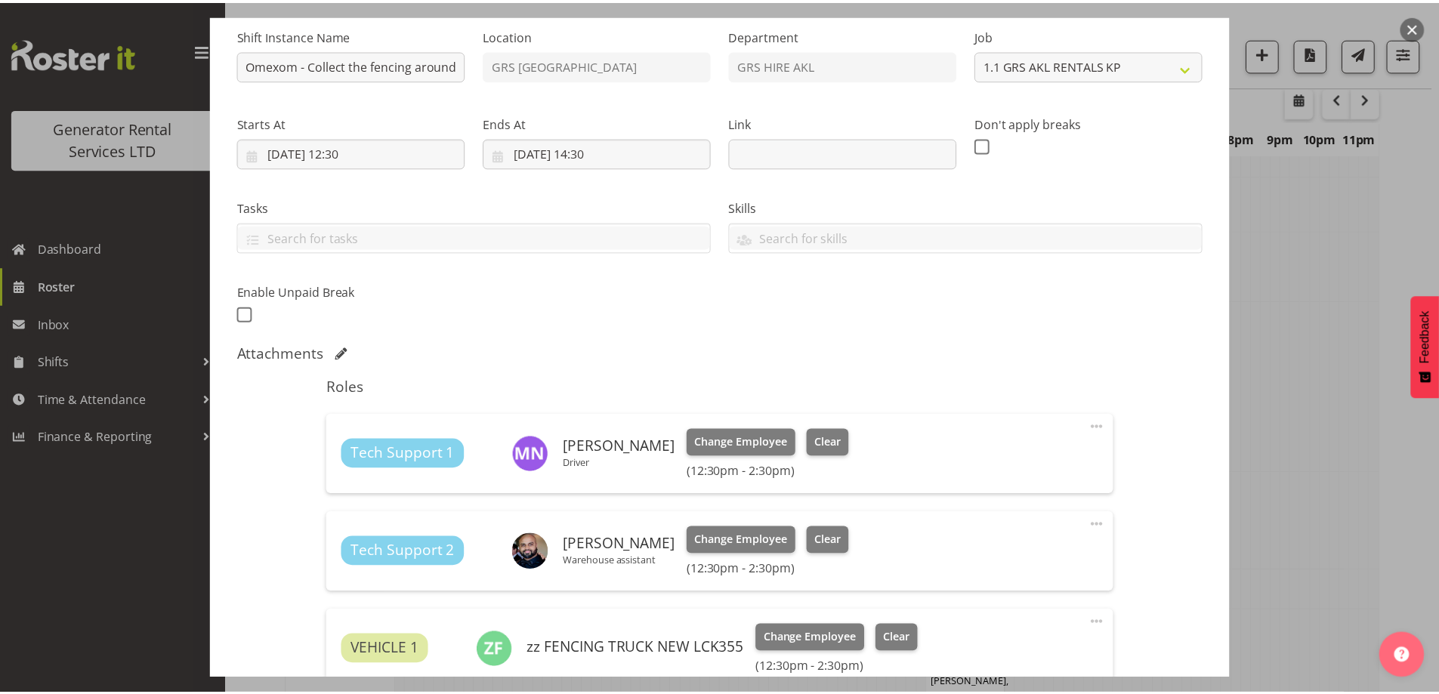
scroll to position [1639, 0]
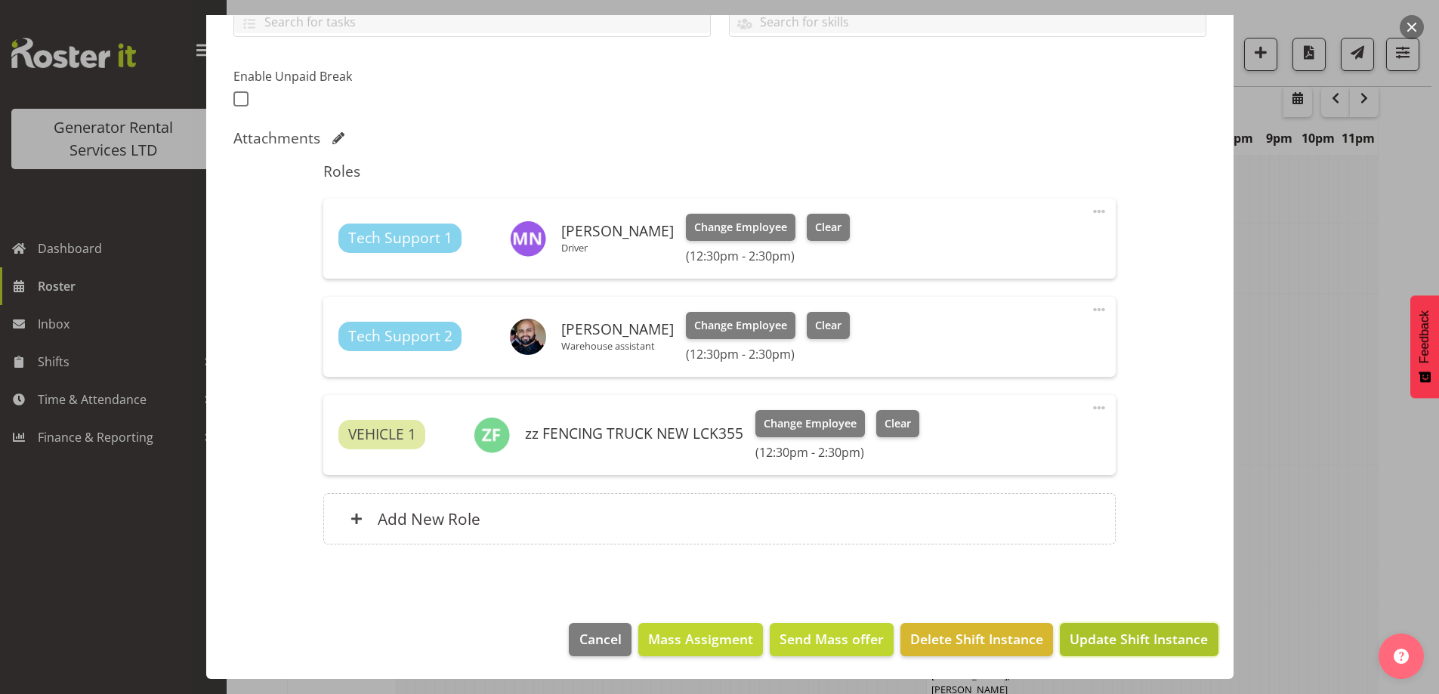
click at [1142, 643] on span "Update Shift Instance" at bounding box center [1139, 639] width 138 height 20
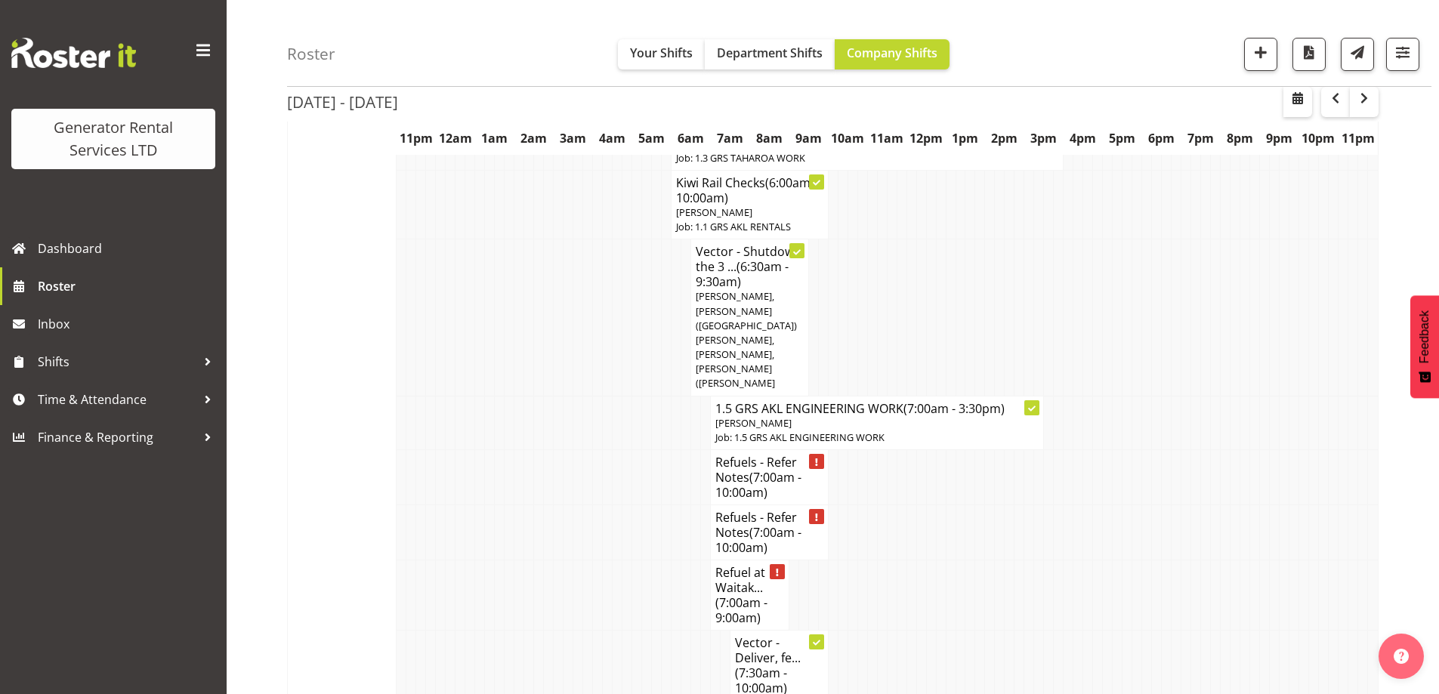
scroll to position [1412, 0]
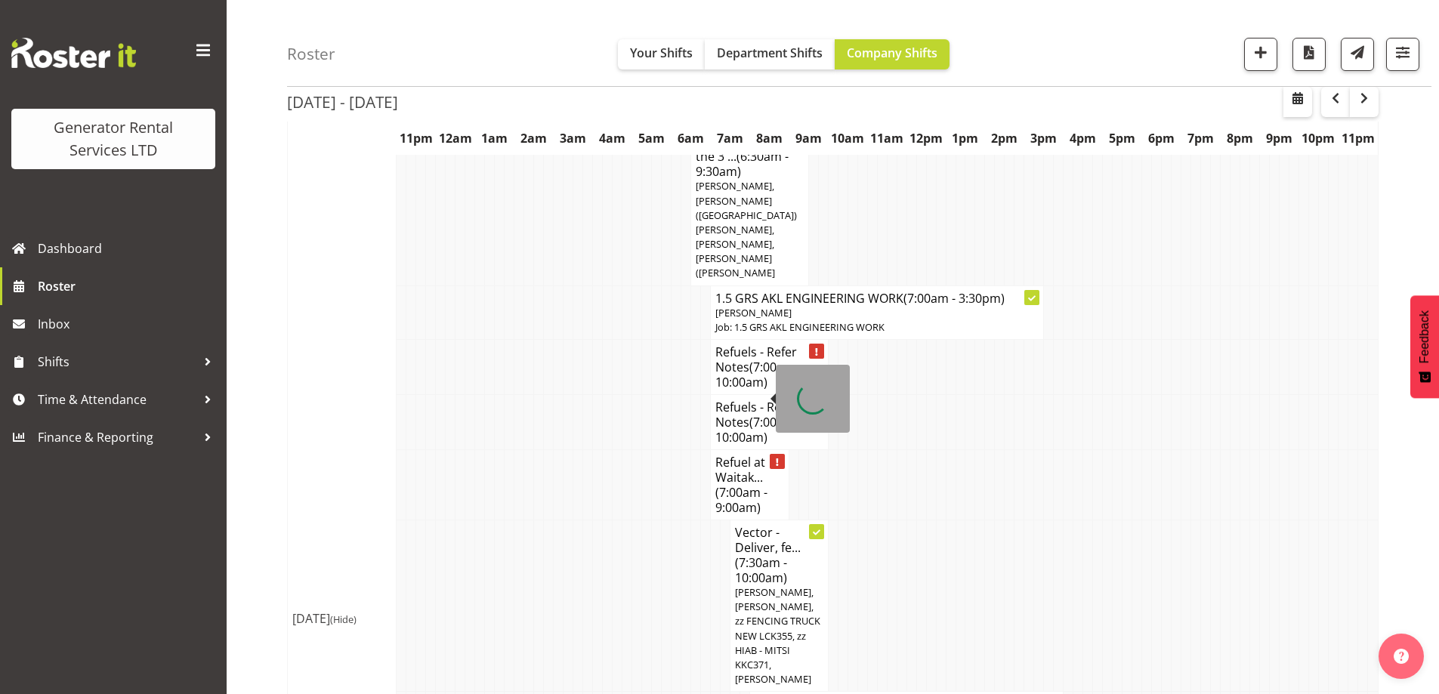
click at [751, 455] on h4 "Refuel at Waitak... (7:00am - 9:00am)" at bounding box center [749, 485] width 69 height 60
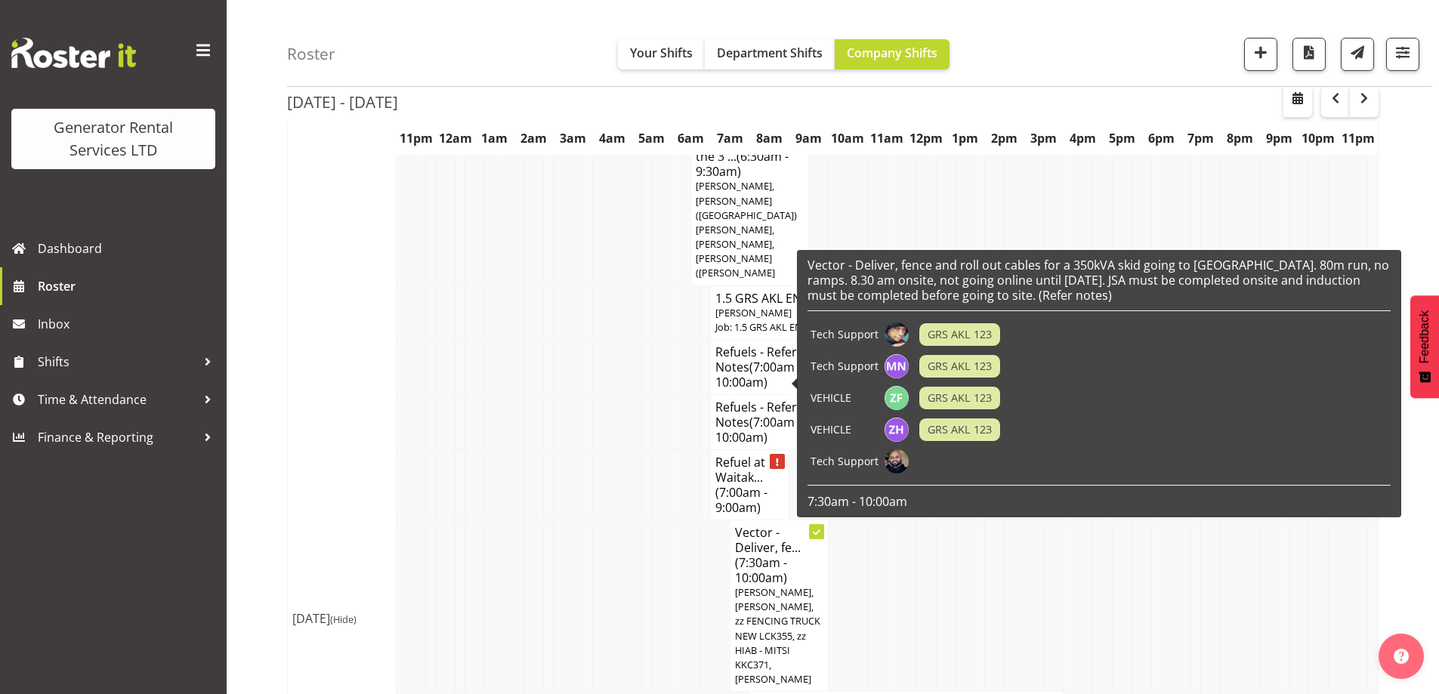
click at [738, 455] on h4 "Refuel at Waitak... (7:00am - 9:00am)" at bounding box center [749, 485] width 69 height 60
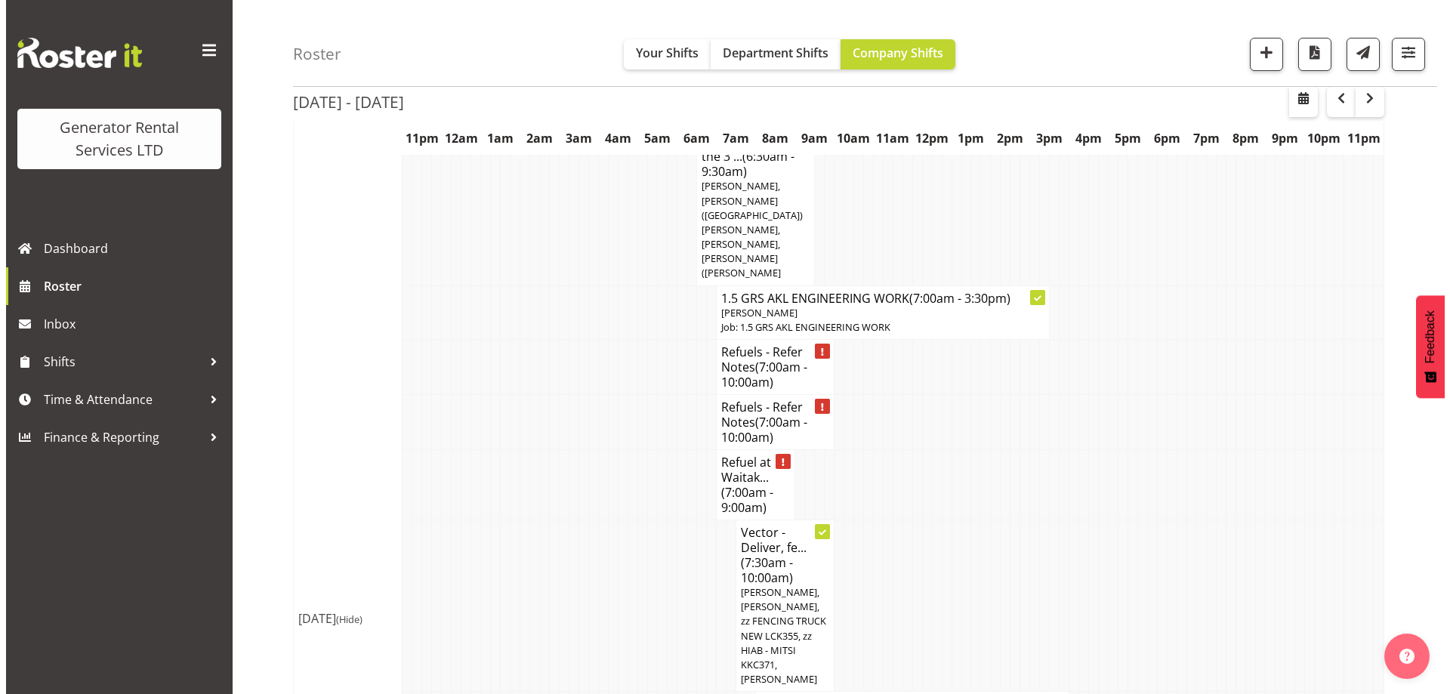
scroll to position [1405, 0]
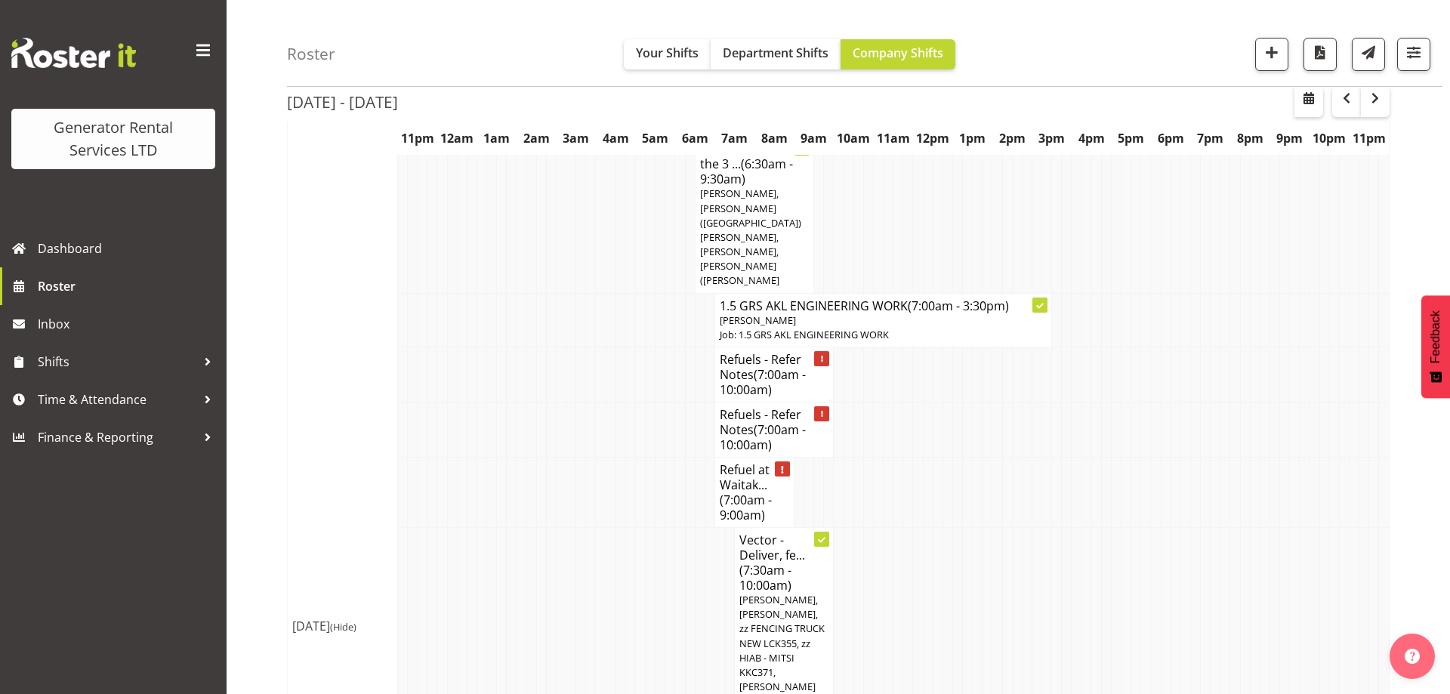
select select
select select "8"
select select "2025"
select select "7"
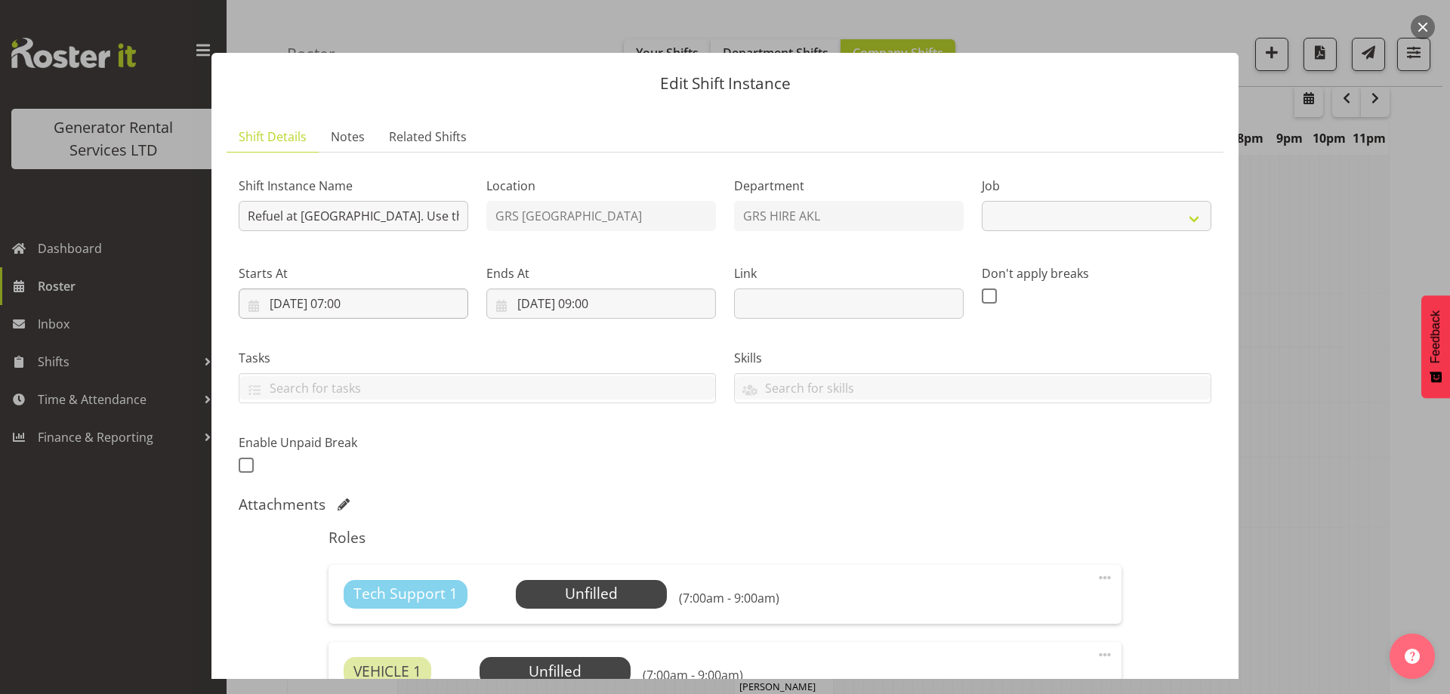
select select "9"
click at [440, 307] on input "05/09/2025, 07:00" at bounding box center [354, 304] width 230 height 30
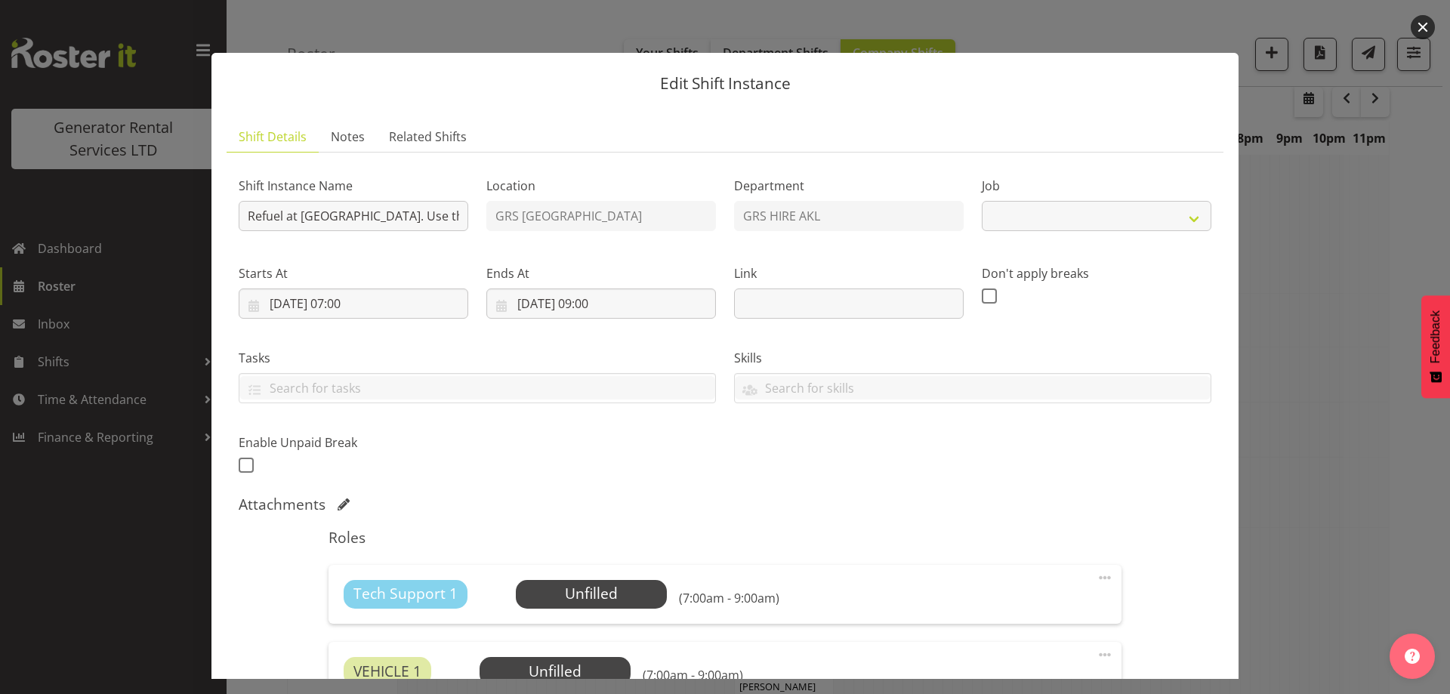
select select "9"
click at [1299, 465] on div at bounding box center [725, 347] width 1450 height 694
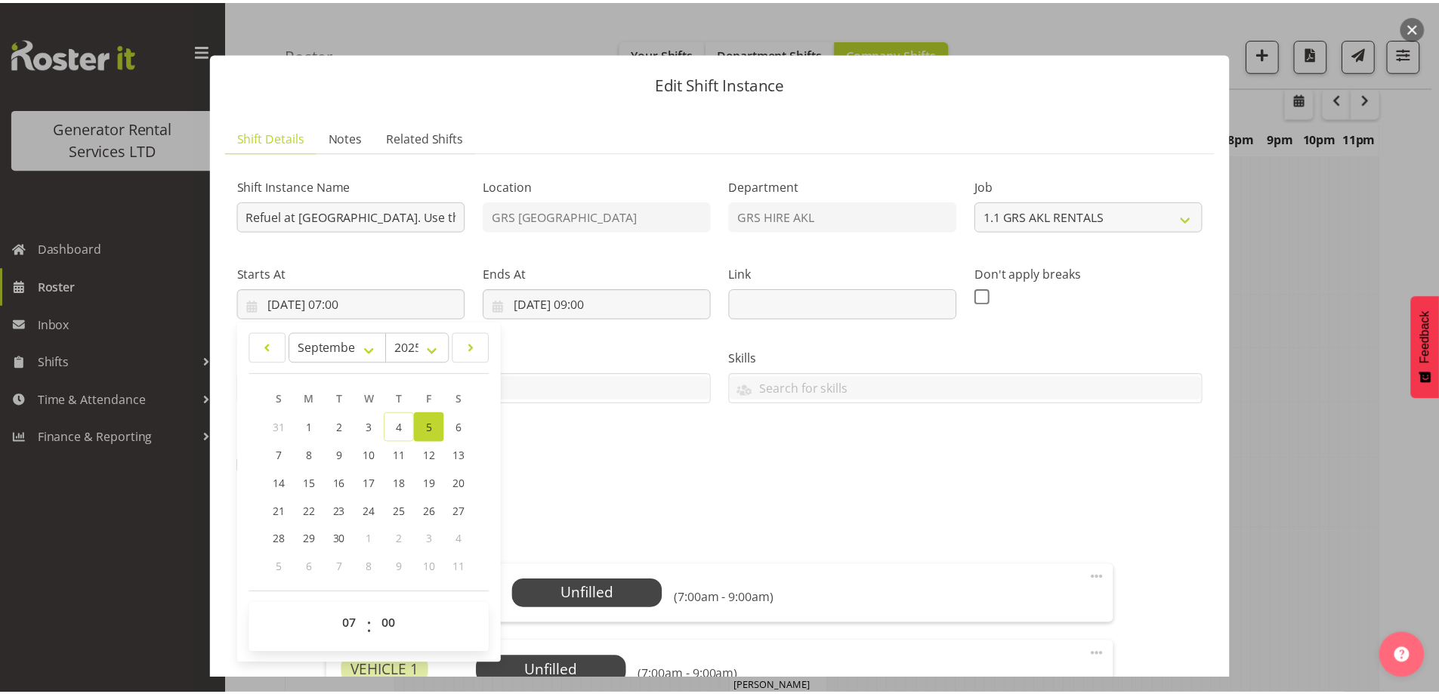
scroll to position [1412, 0]
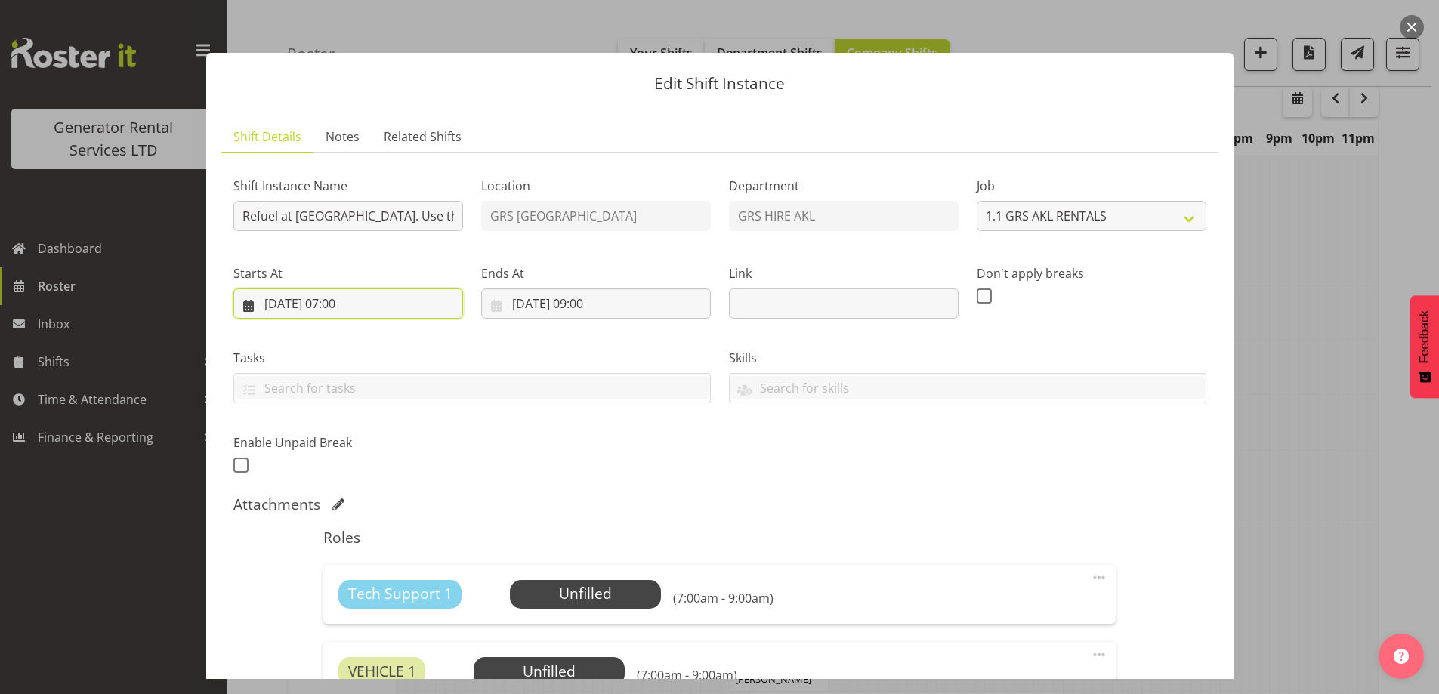
click at [417, 291] on input "05/09/2025, 07:00" at bounding box center [348, 304] width 230 height 30
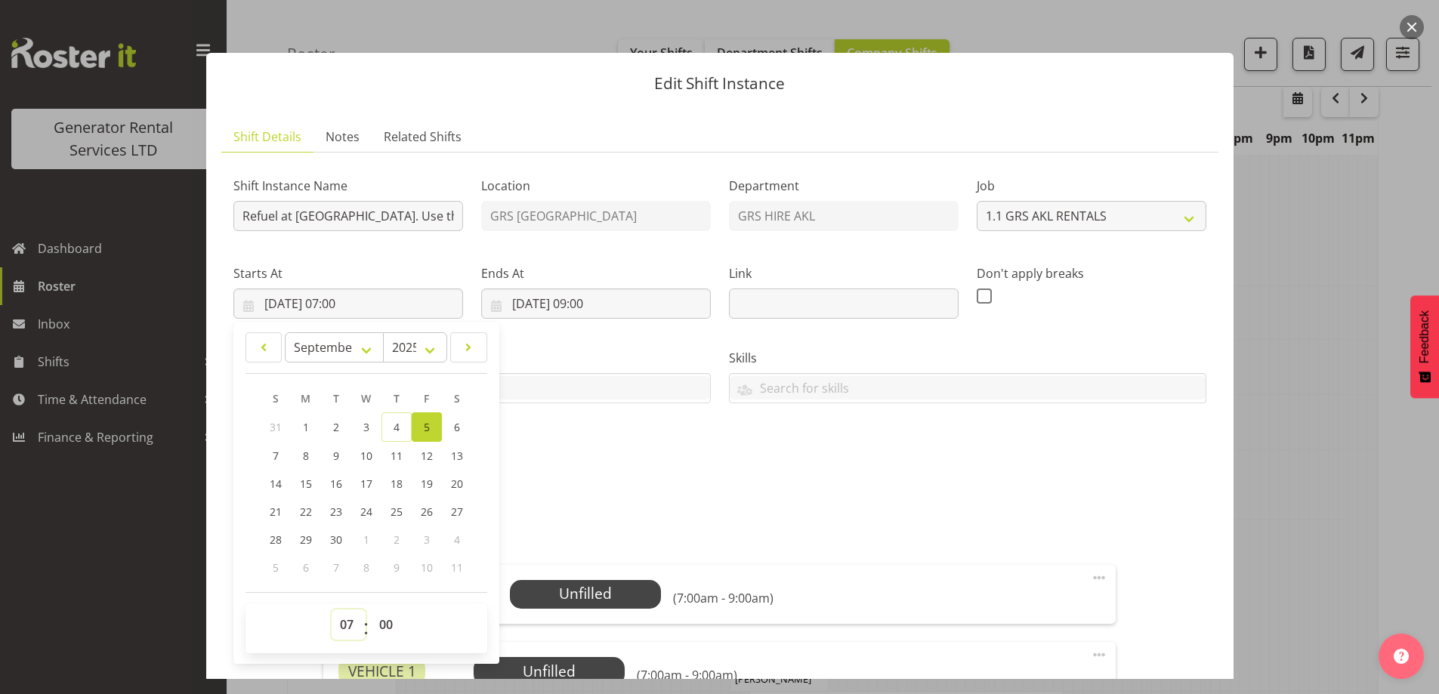
click at [335, 615] on select "00 01 02 03 04 05 06 07 08 09 10 11 12 13 14 15 16 17 18 19 20 21 22 23" at bounding box center [349, 625] width 34 height 30
select select "14"
click at [332, 610] on select "00 01 02 03 04 05 06 07 08 09 10 11 12 13 14 15 16 17 18 19 20 21 22 23" at bounding box center [349, 625] width 34 height 30
type input "05/09/2025, 14:00"
drag, startPoint x: 638, startPoint y: 305, endPoint x: 636, endPoint y: 389, distance: 83.9
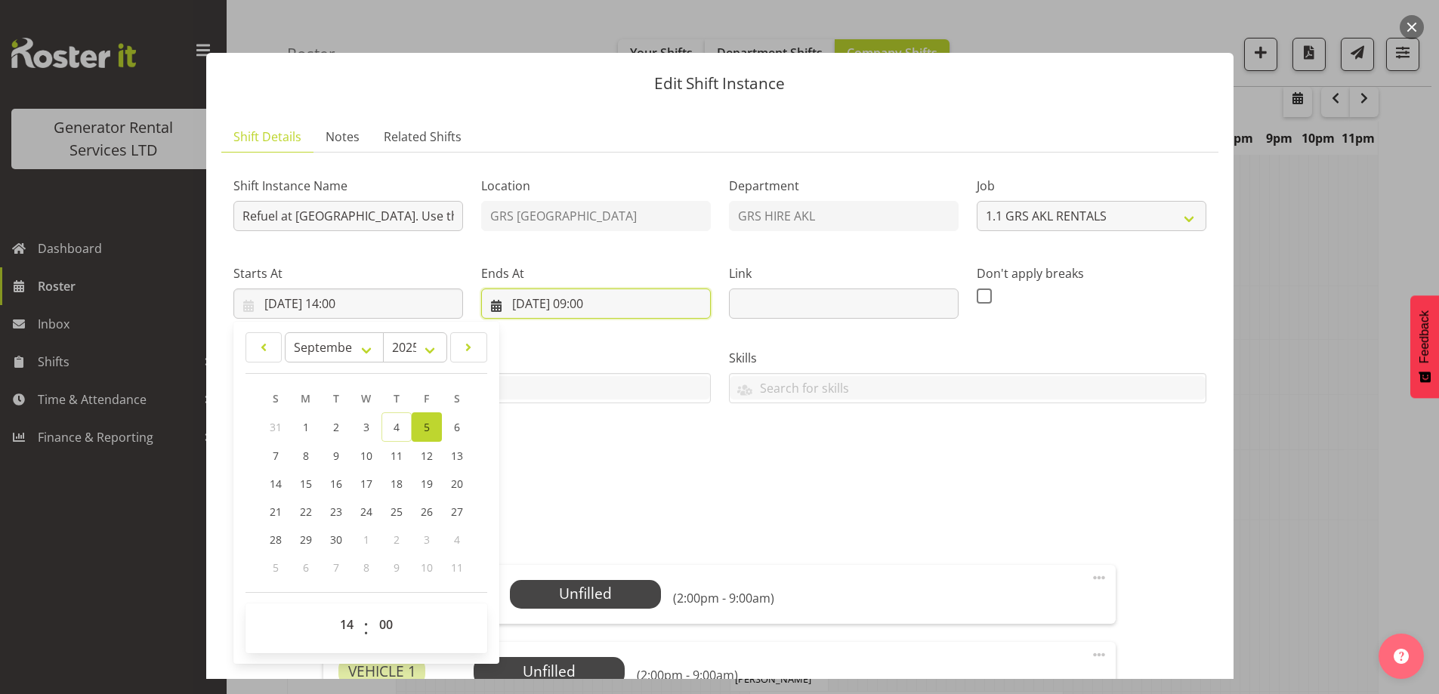
click at [638, 306] on input "05/09/2025, 09:00" at bounding box center [596, 304] width 230 height 30
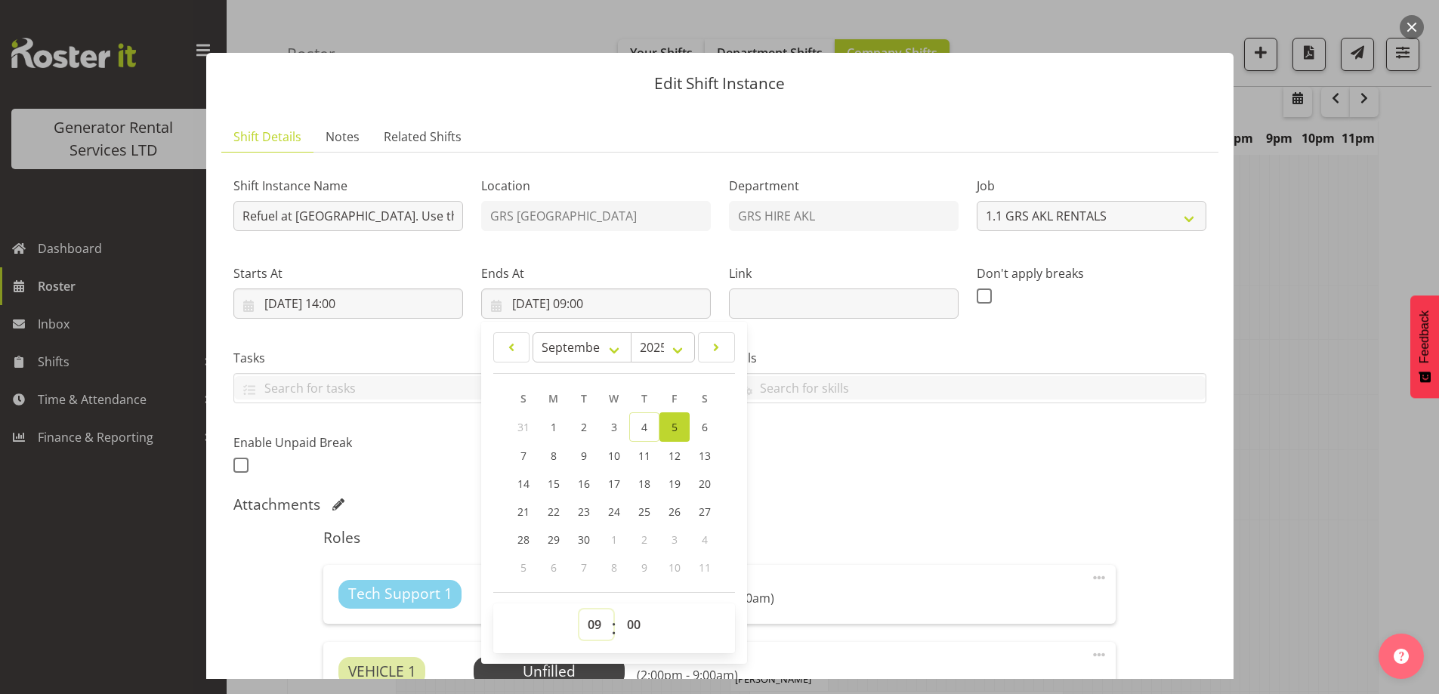
drag, startPoint x: 590, startPoint y: 624, endPoint x: 590, endPoint y: 610, distance: 13.6
click at [590, 623] on select "00 01 02 03 04 05 06 07 08 09 10 11 12 13 14 15 16 17 18 19 20 21 22 23" at bounding box center [596, 625] width 34 height 30
select select "17"
click at [579, 610] on select "00 01 02 03 04 05 06 07 08 09 10 11 12 13 14 15 16 17 18 19 20 21 22 23" at bounding box center [596, 625] width 34 height 30
type input "05/09/2025, 17:00"
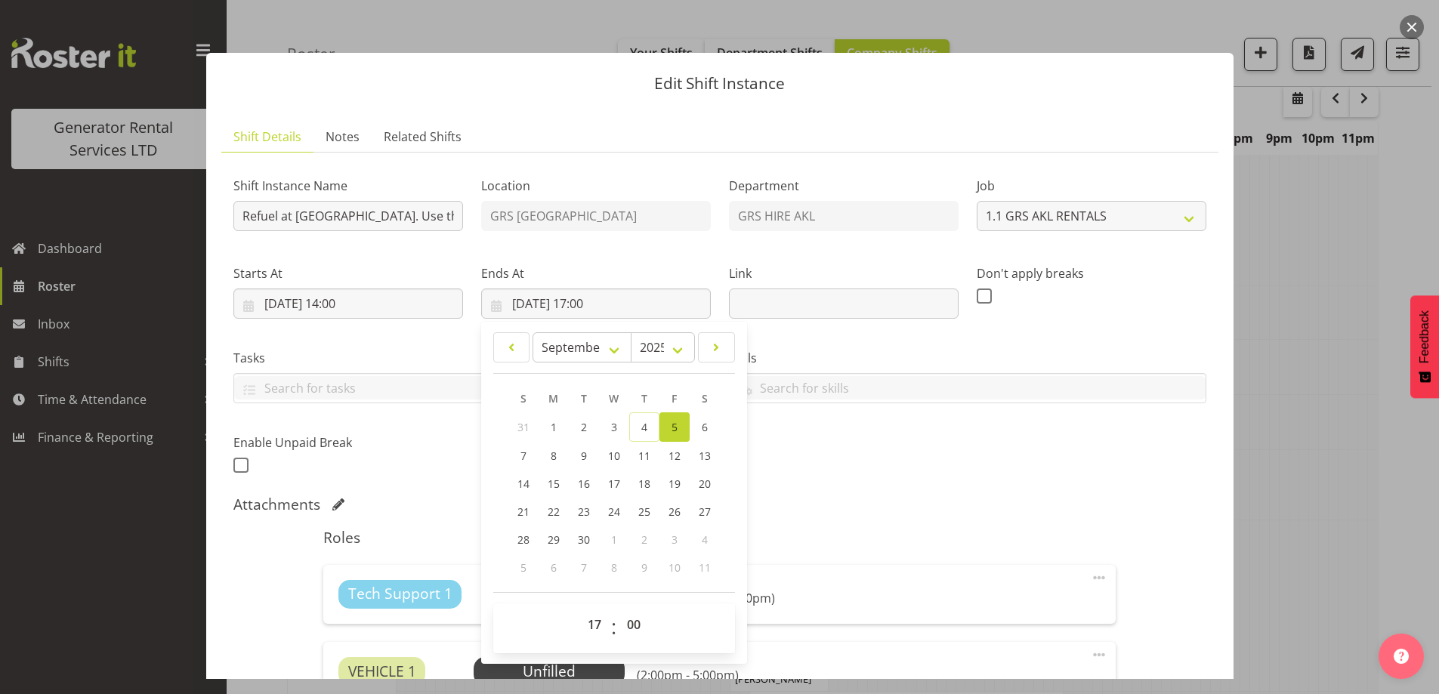
click at [878, 453] on div "Shift Instance Name Refuel at Waitakere Hospital. Use the 12,000Ltr fuel truck …" at bounding box center [719, 321] width 991 height 331
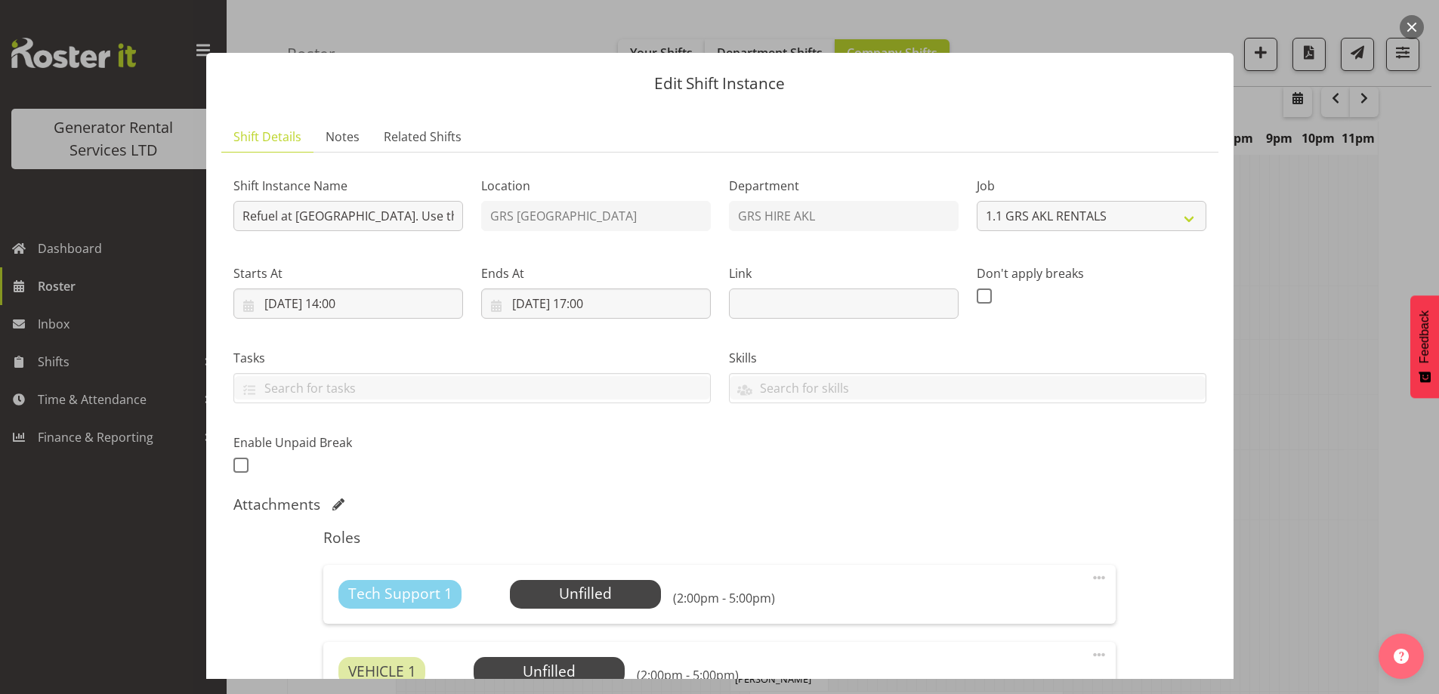
scroll to position [226, 0]
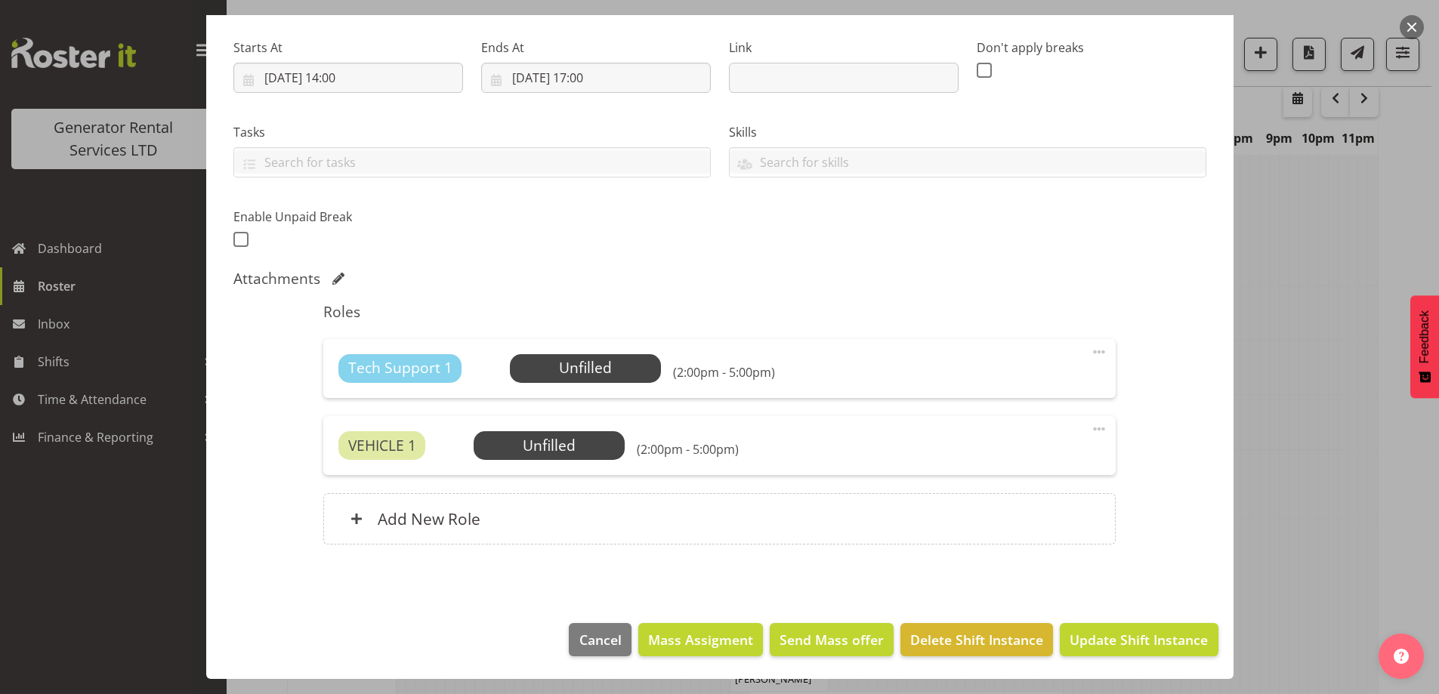
click at [665, 379] on div "Tech Support 1 Unfilled Select Employee (2:00pm - 5:00pm)" at bounding box center [719, 368] width 762 height 29
click at [628, 368] on span "Select Employee" at bounding box center [585, 368] width 113 height 22
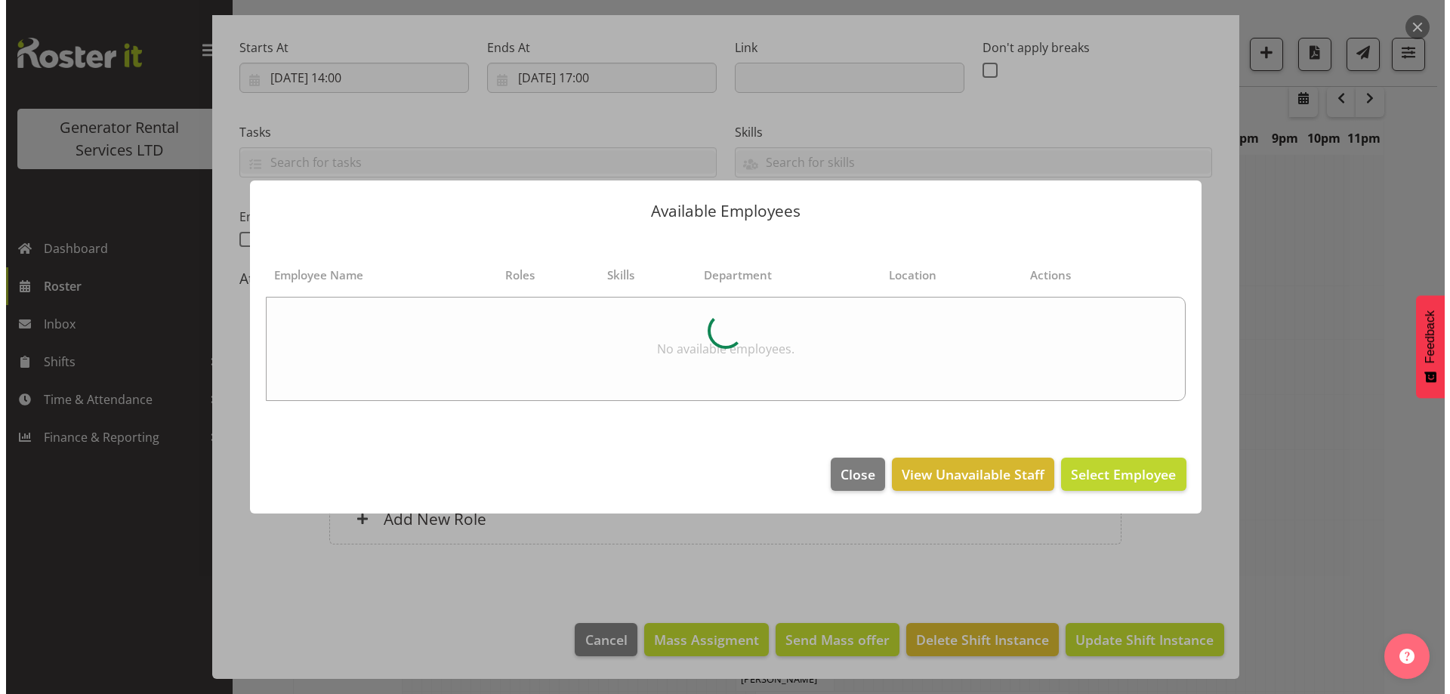
scroll to position [1405, 0]
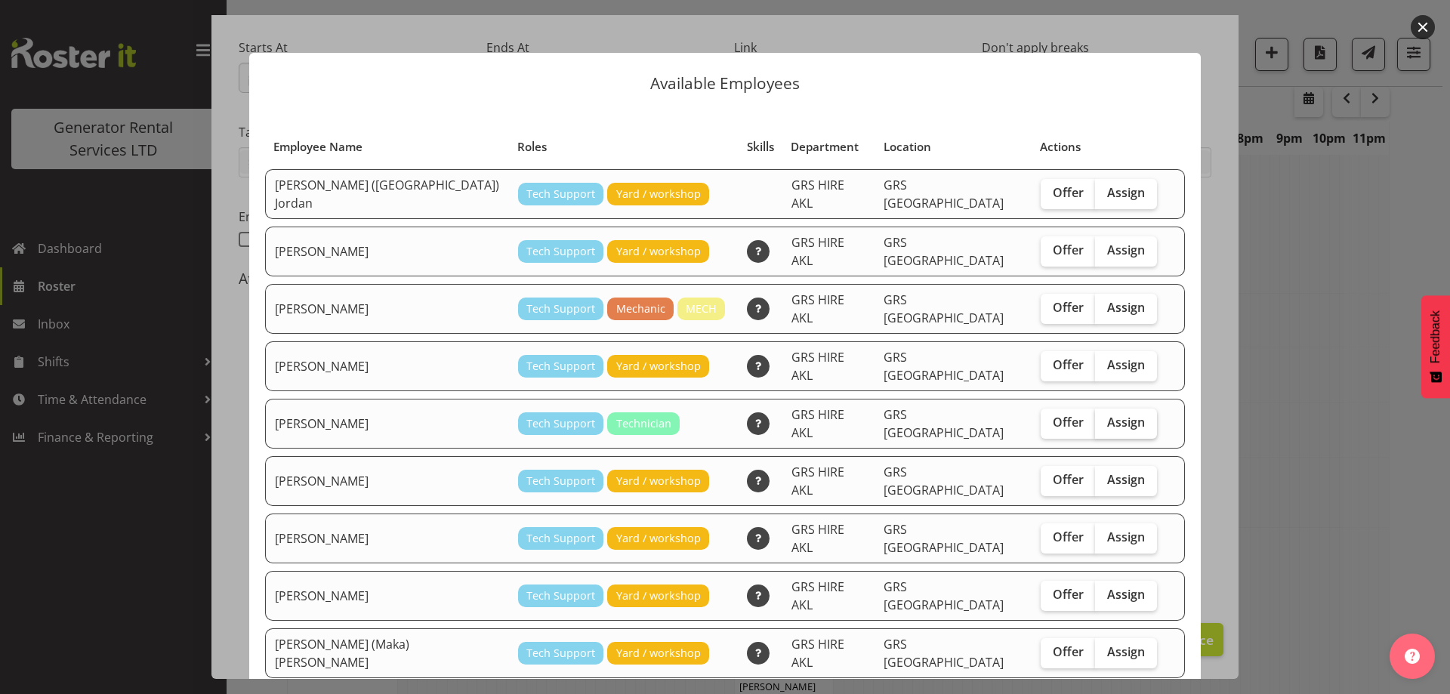
drag, startPoint x: 1105, startPoint y: 394, endPoint x: 1134, endPoint y: 460, distance: 72.4
click at [1107, 409] on label "Assign" at bounding box center [1126, 424] width 62 height 30
click at [1105, 418] on input "Assign" at bounding box center [1100, 423] width 10 height 10
checkbox input "true"
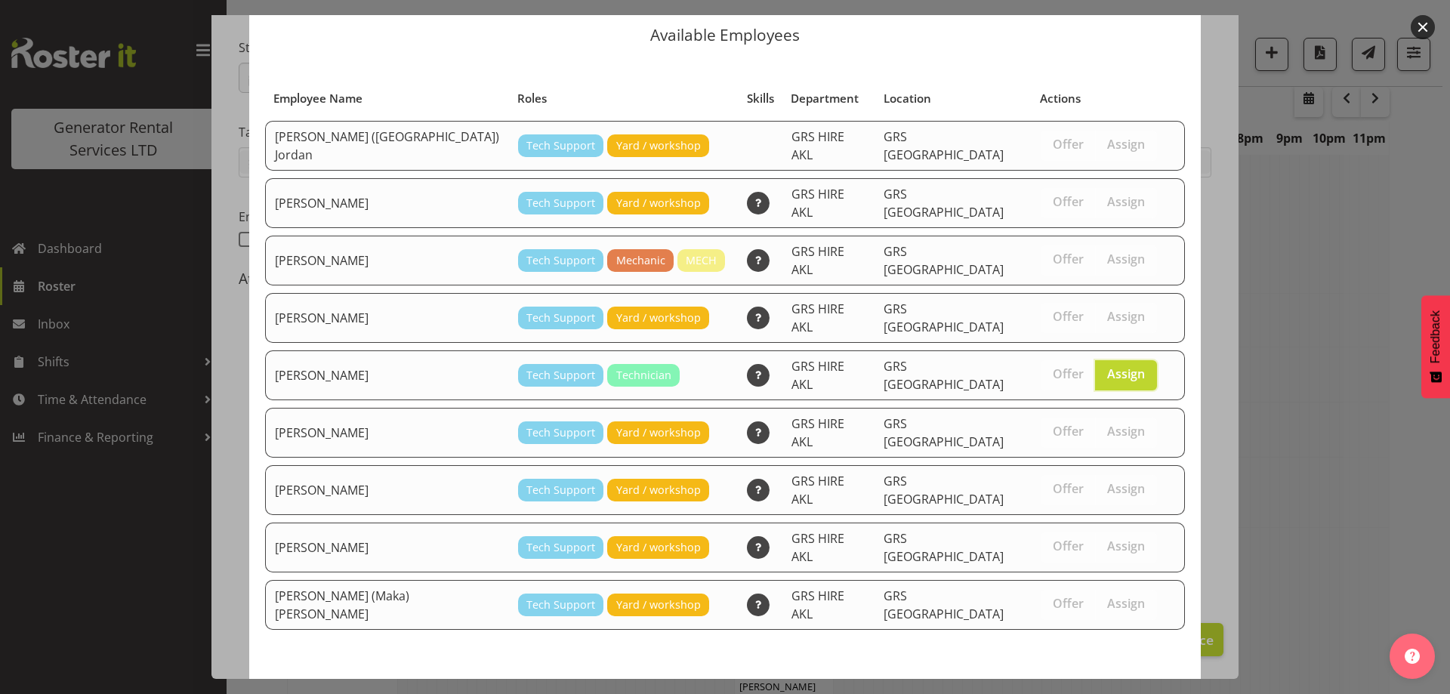
scroll to position [57, 0]
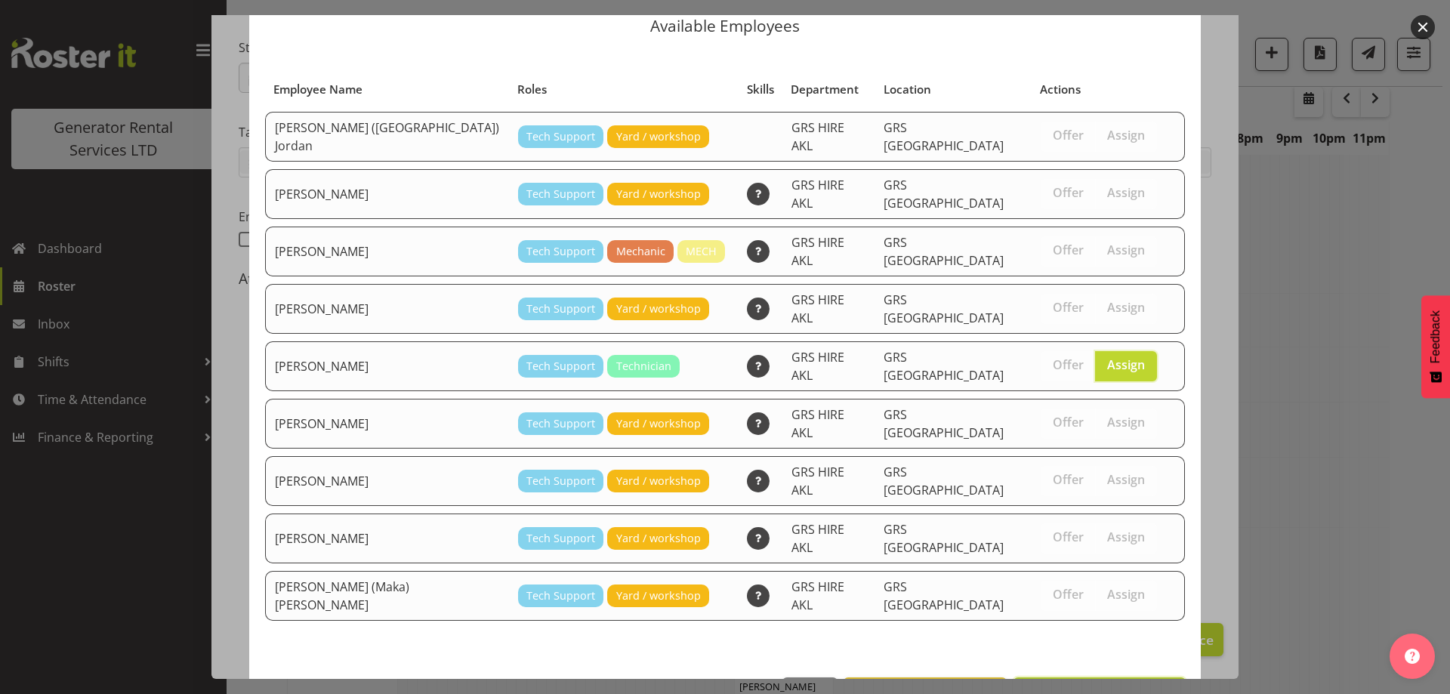
click at [1103, 685] on span "Assign Craig Barrett" at bounding box center [1099, 694] width 153 height 18
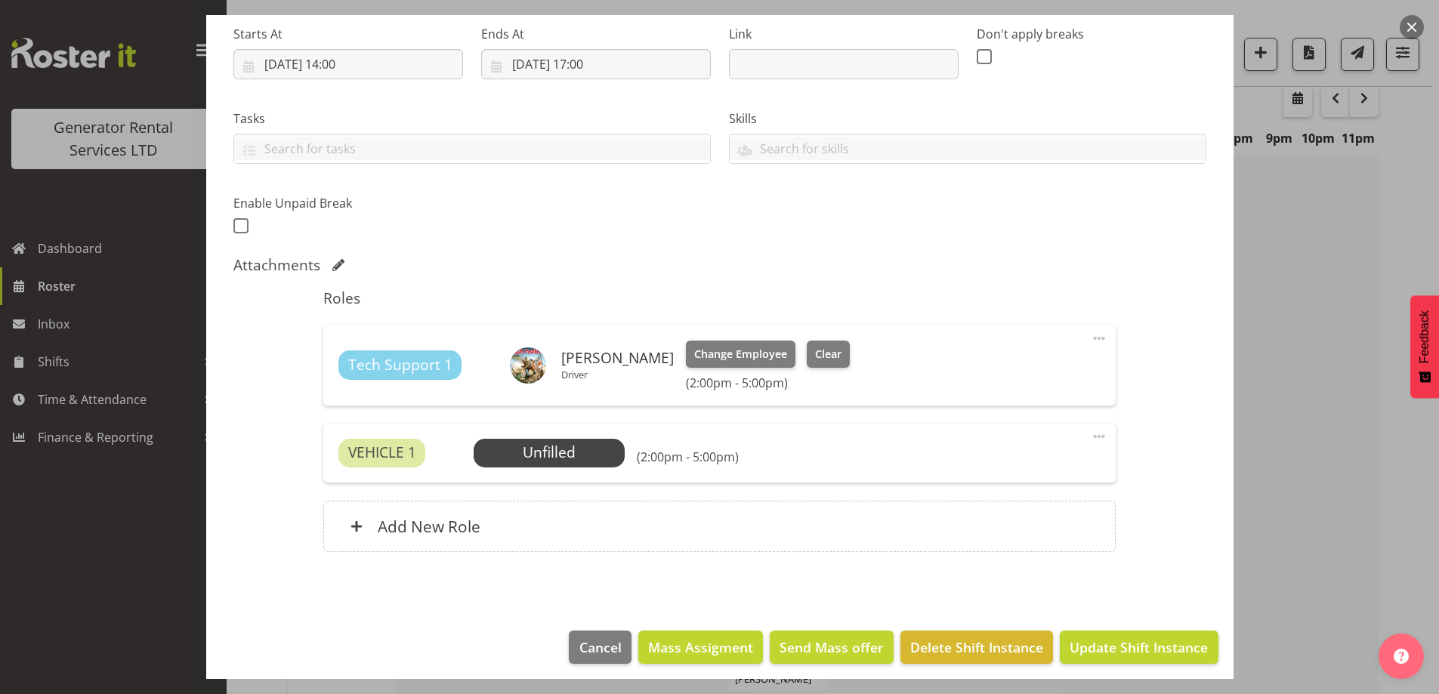
scroll to position [247, 0]
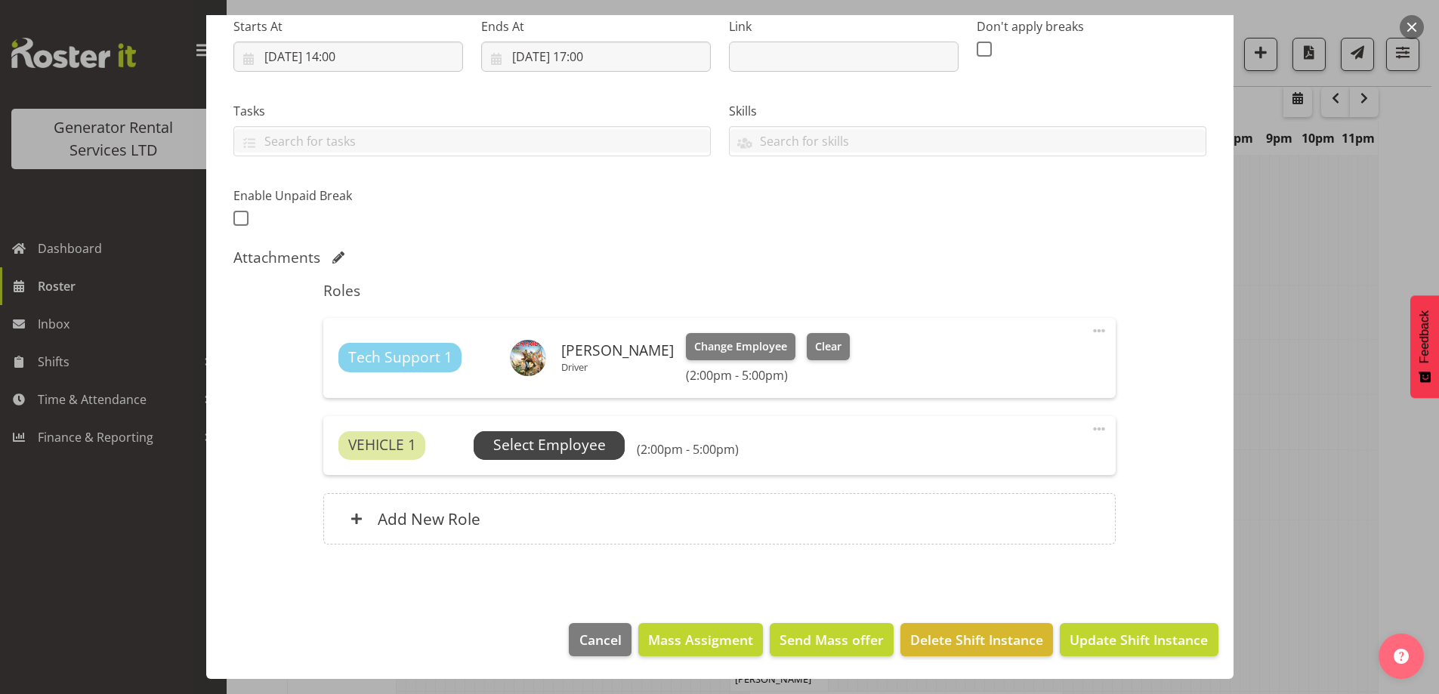
click at [597, 453] on span "Select Employee" at bounding box center [549, 445] width 113 height 22
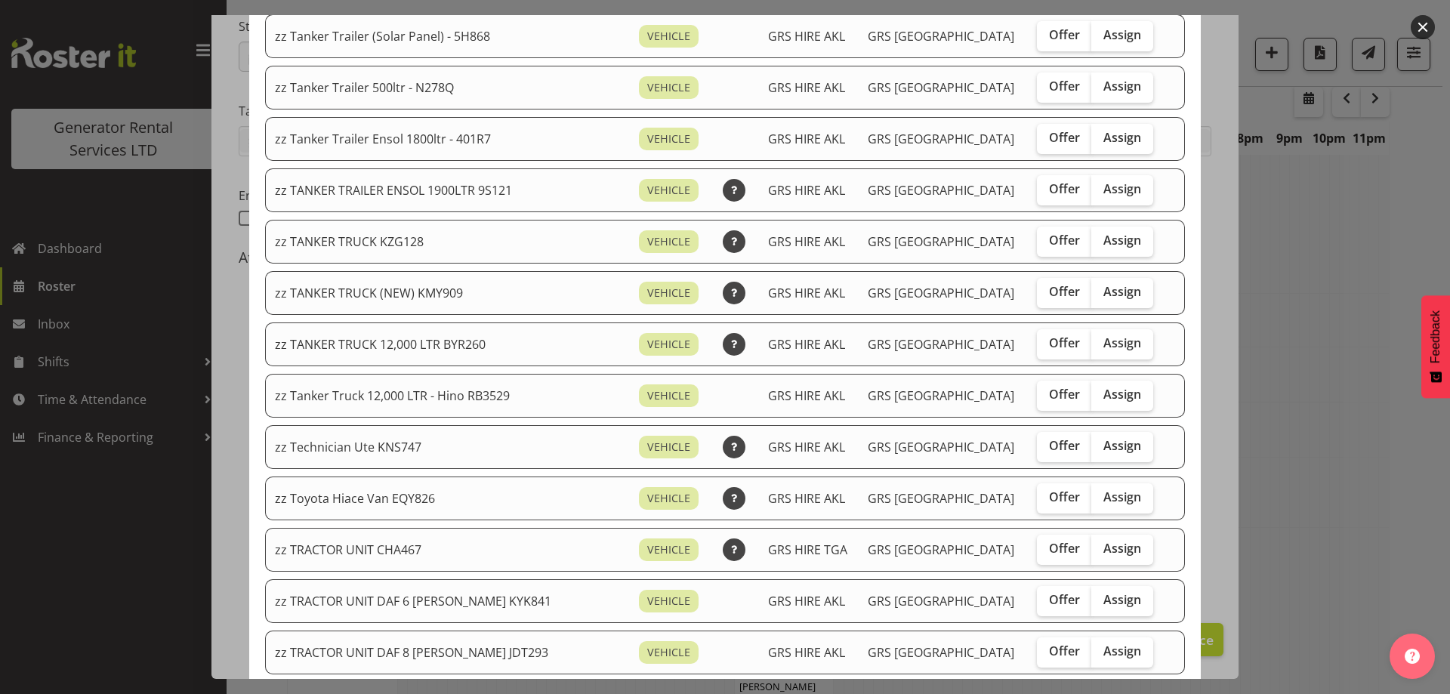
scroll to position [1511, 0]
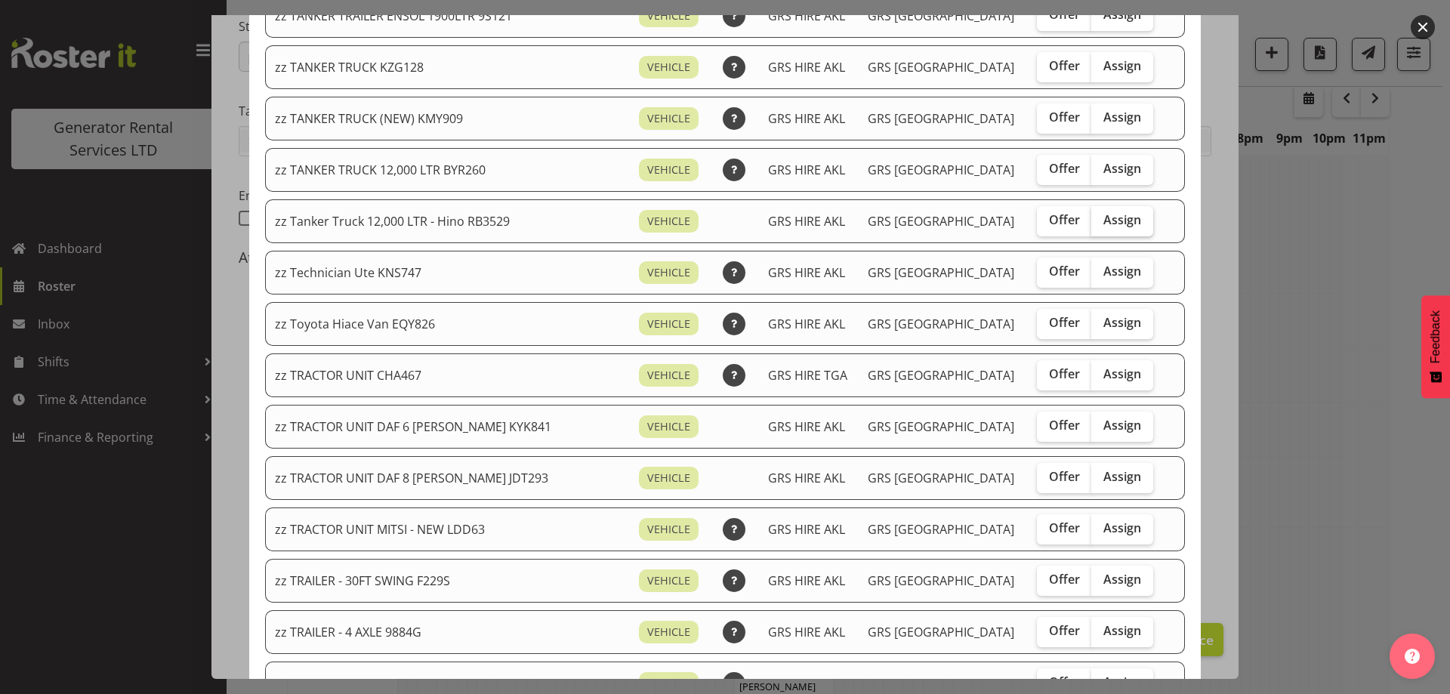
click at [1104, 224] on span "Assign" at bounding box center [1123, 219] width 38 height 15
click at [1097, 224] on input "Assign" at bounding box center [1096, 220] width 10 height 10
checkbox input "true"
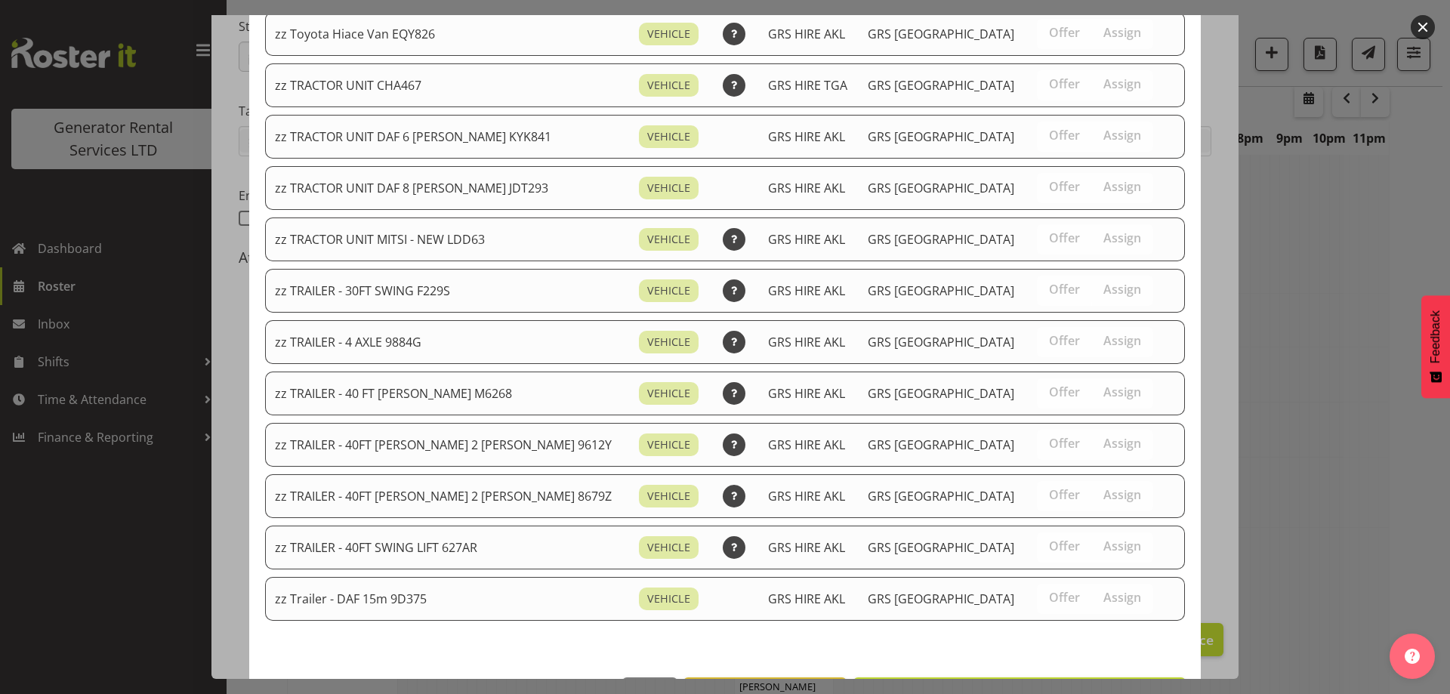
scroll to position [1855, 0]
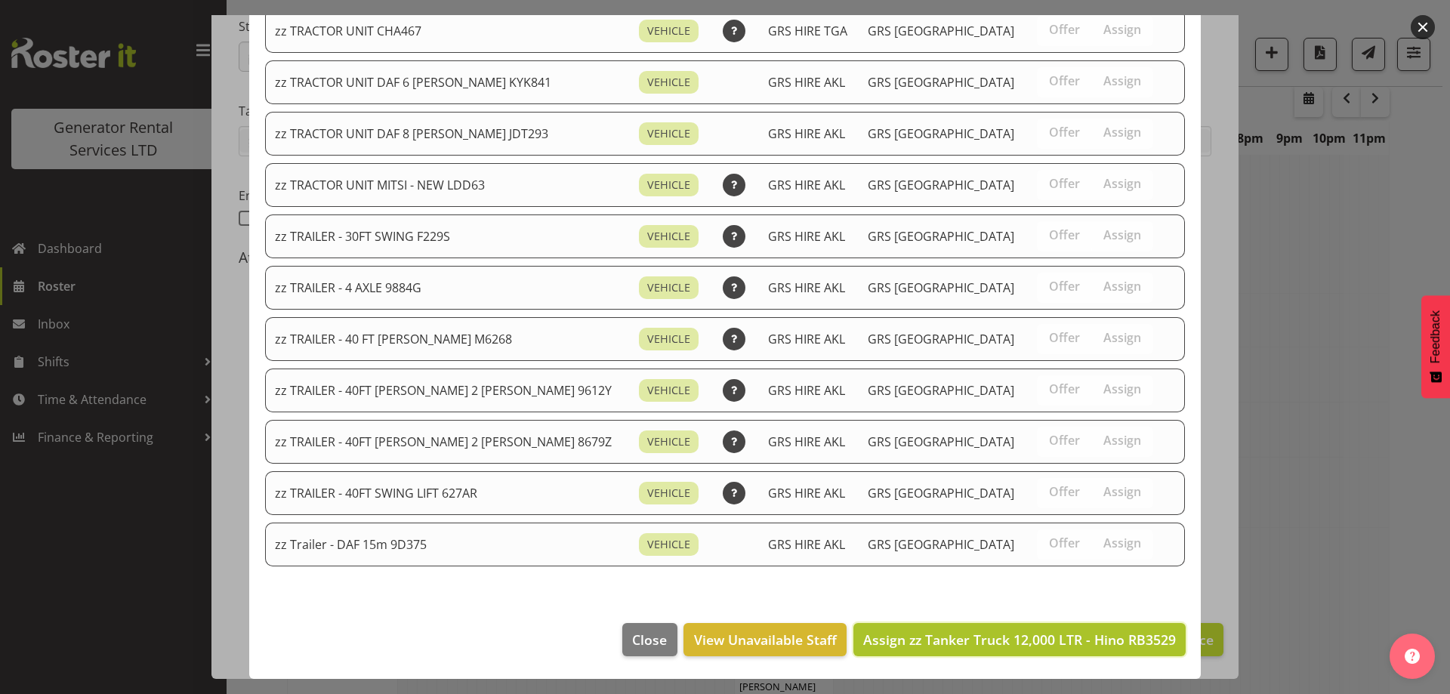
click at [1087, 634] on span "Assign zz Tanker Truck 12,000 LTR - Hino RB3529" at bounding box center [1019, 640] width 313 height 18
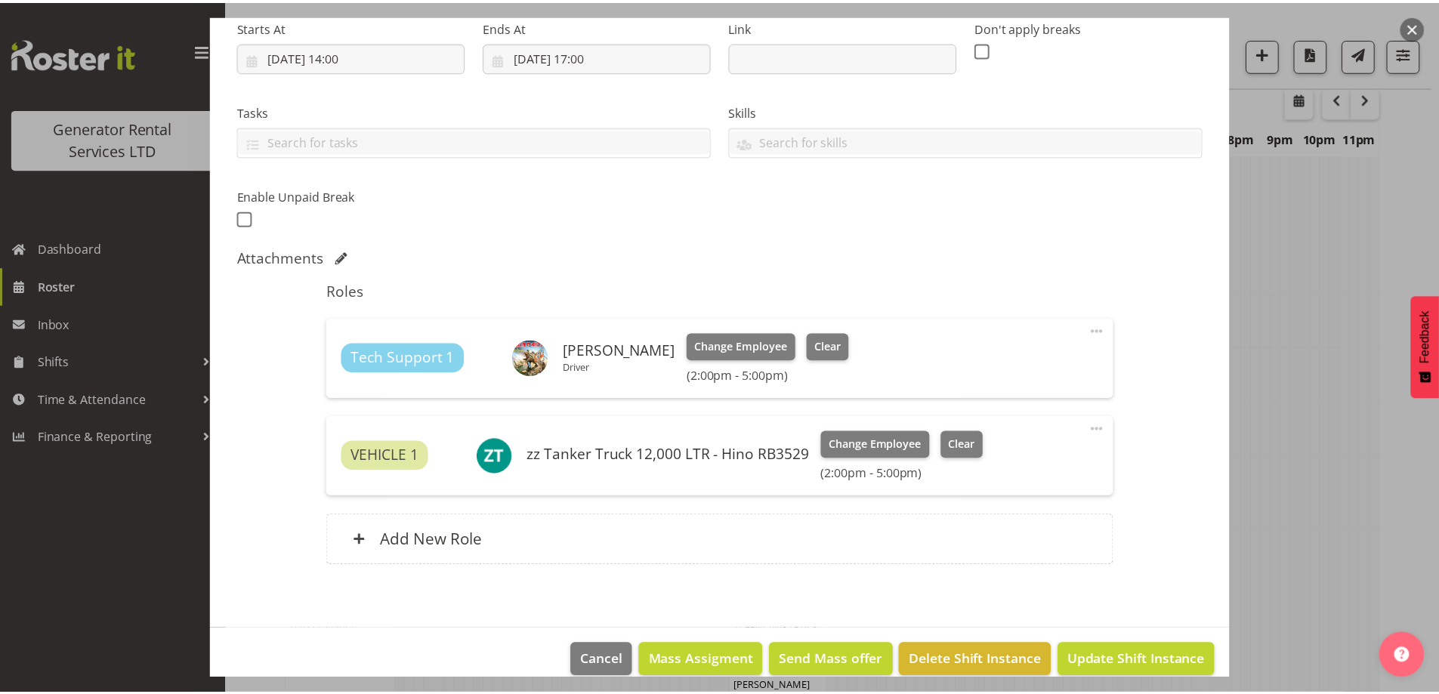
scroll to position [1412, 0]
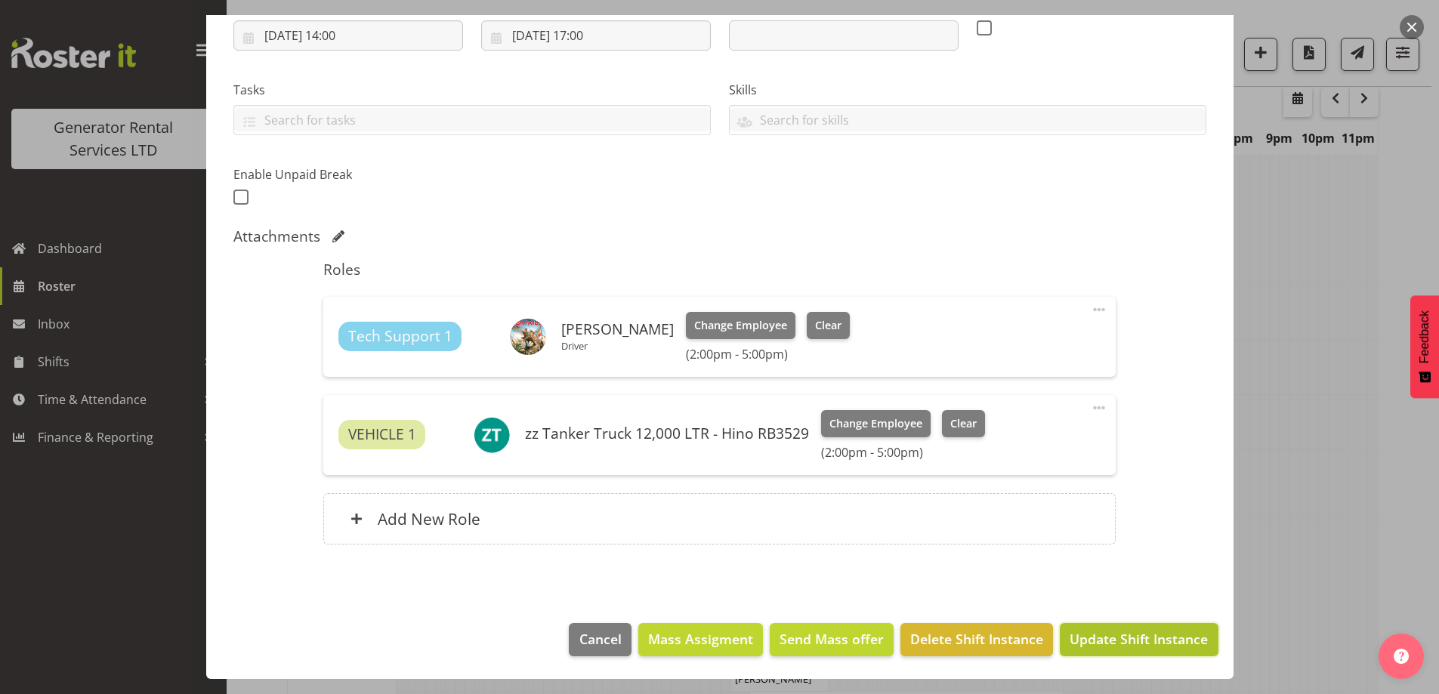
click at [1106, 632] on span "Update Shift Instance" at bounding box center [1139, 639] width 138 height 20
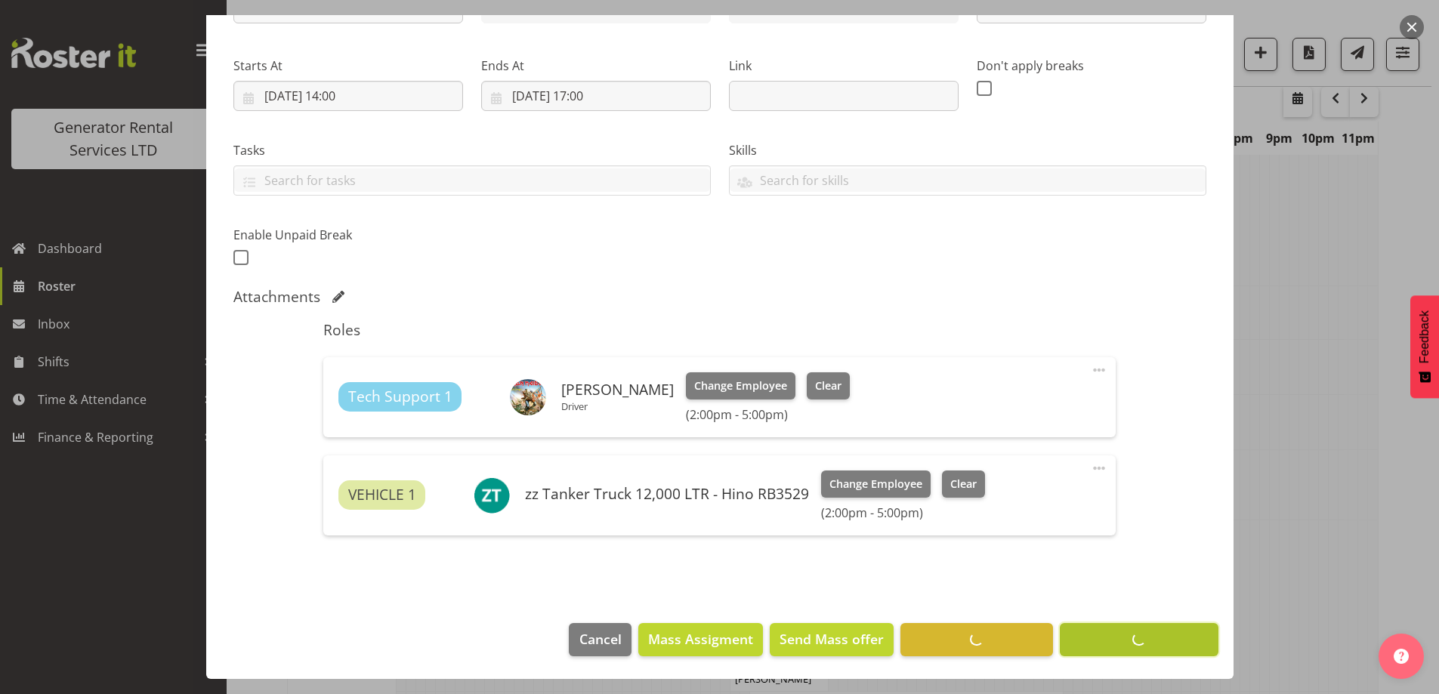
scroll to position [53, 0]
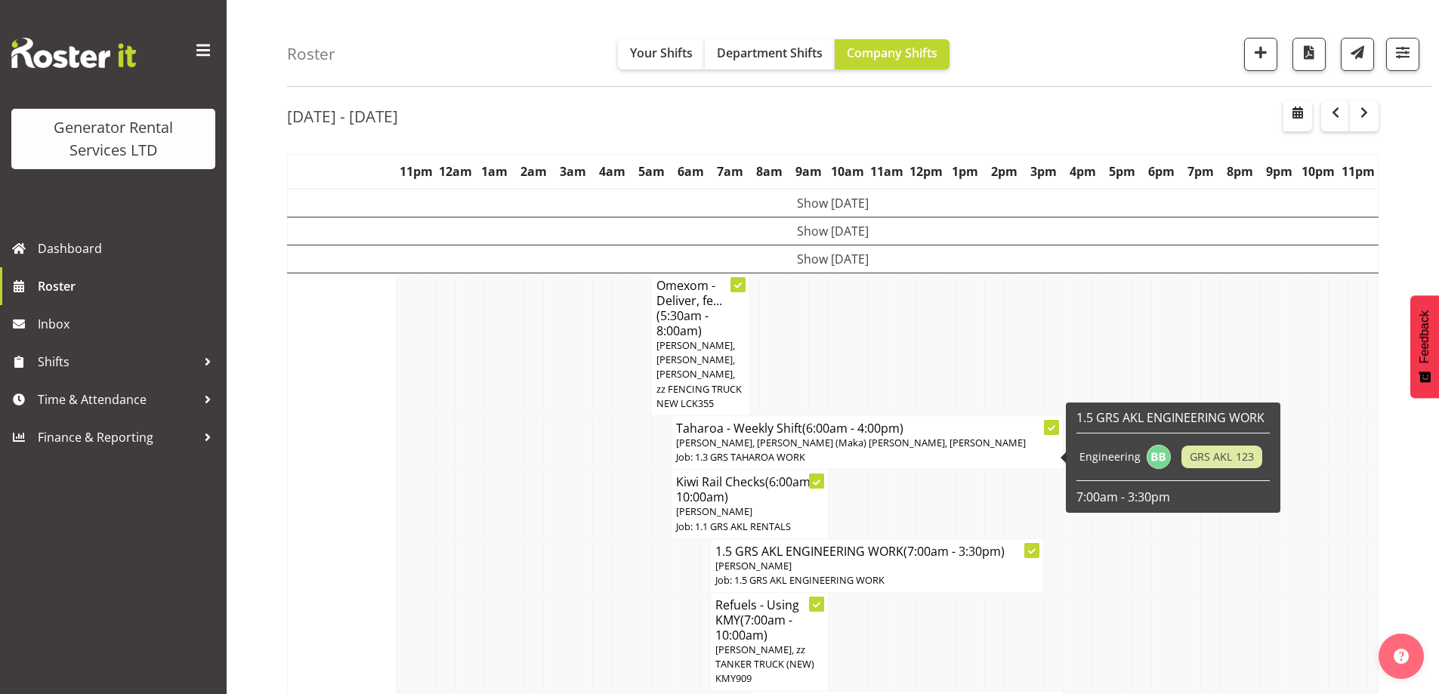
click at [584, 481] on td at bounding box center [588, 504] width 10 height 69
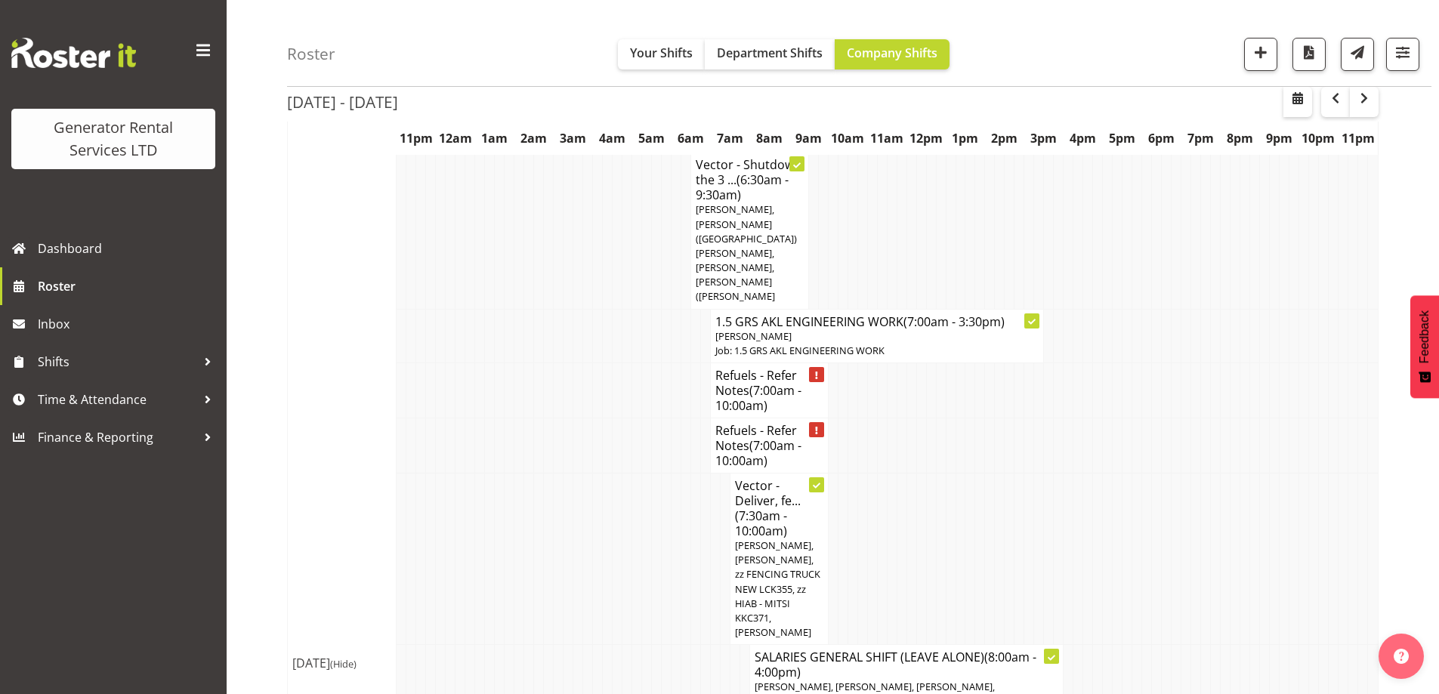
scroll to position [1337, 0]
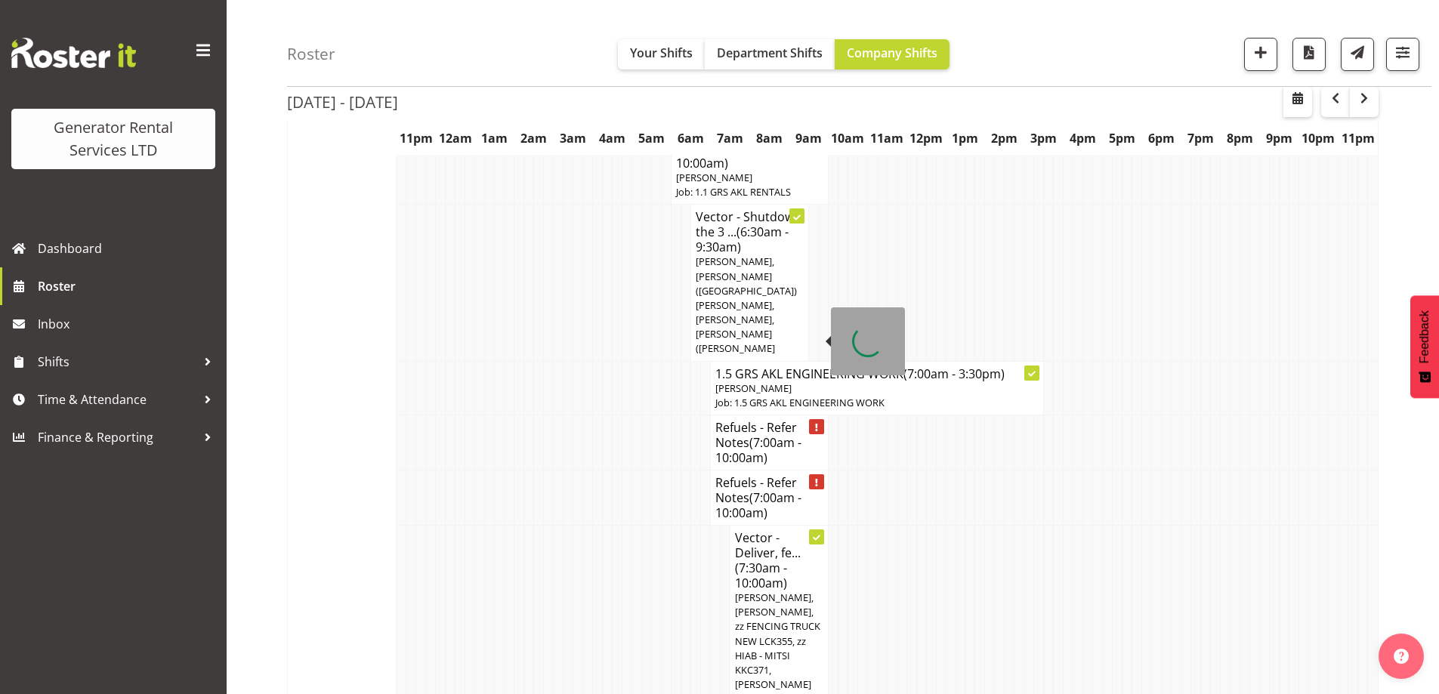
click at [762, 434] on span "(7:00am - 10:00am)" at bounding box center [758, 450] width 86 height 32
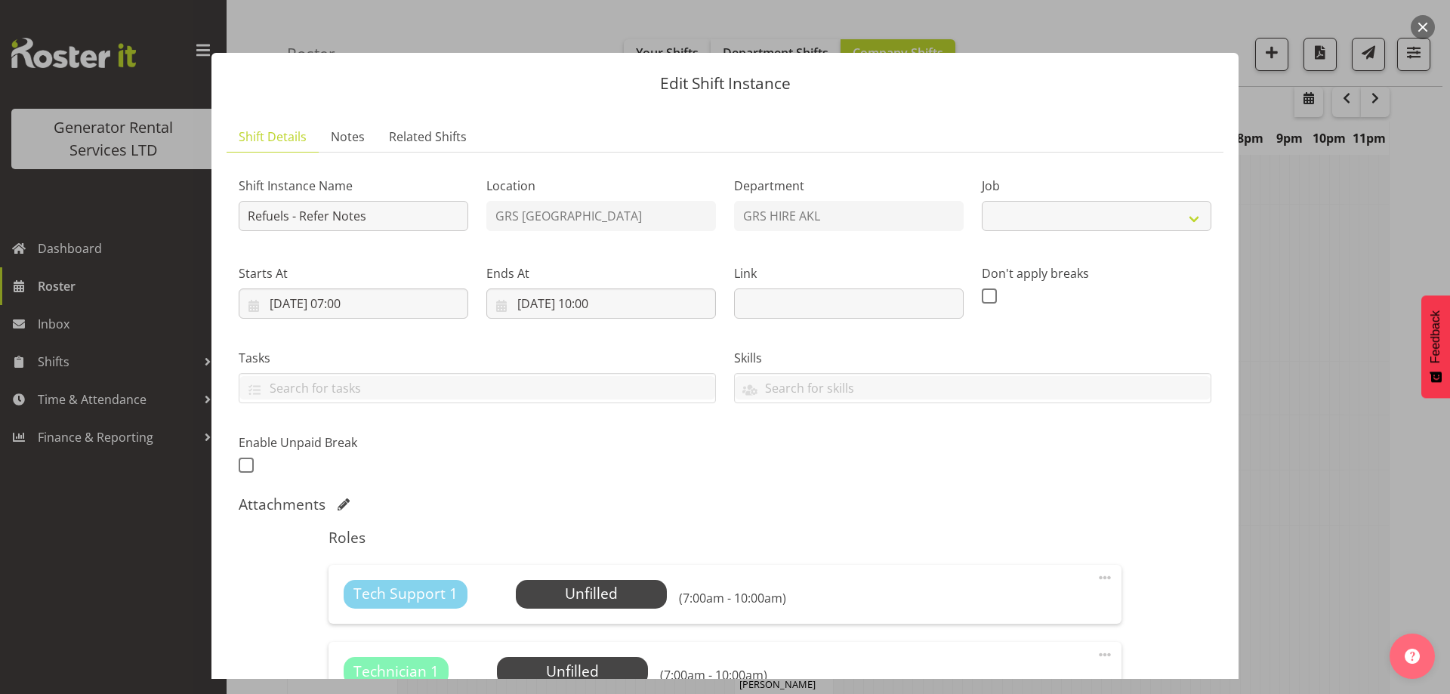
select select "9"
click at [351, 137] on span "Notes" at bounding box center [348, 137] width 34 height 18
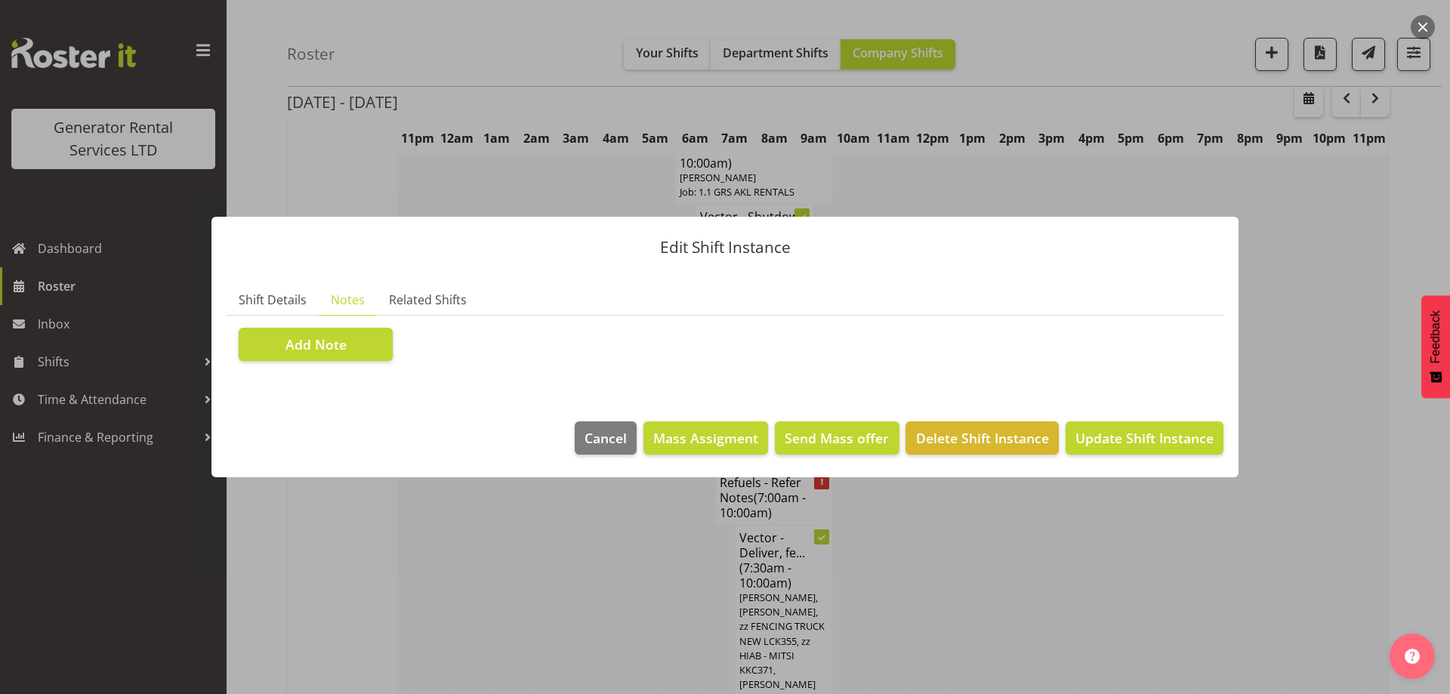
click at [350, 380] on section "Shift Details Notes Related Shifts Shift Instance Name Refuels - Refer Notes Lo…" at bounding box center [724, 338] width 1027 height 137
click at [366, 353] on button "Add Note" at bounding box center [316, 344] width 154 height 33
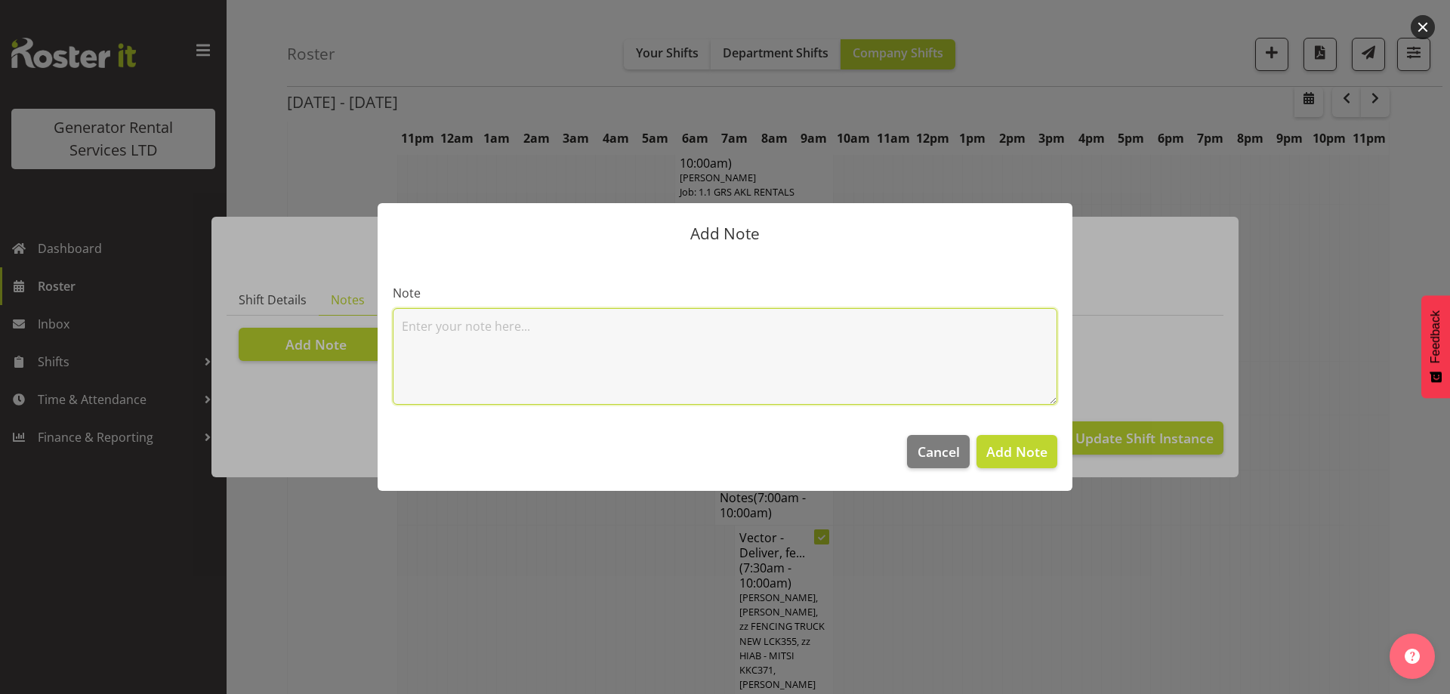
click at [445, 338] on textarea at bounding box center [725, 356] width 665 height 97
paste textarea "#115 @ 102 Langley Rd, Wiri (Pilehire)"
click at [402, 333] on textarea "#115 @ 102 Langley Rd, Wiri (Pilehire)" at bounding box center [725, 356] width 665 height 97
paste textarea "100kva @ Macrennie Construction Site, 6 Carr Rd Mt Roskill (There is a driveway…"
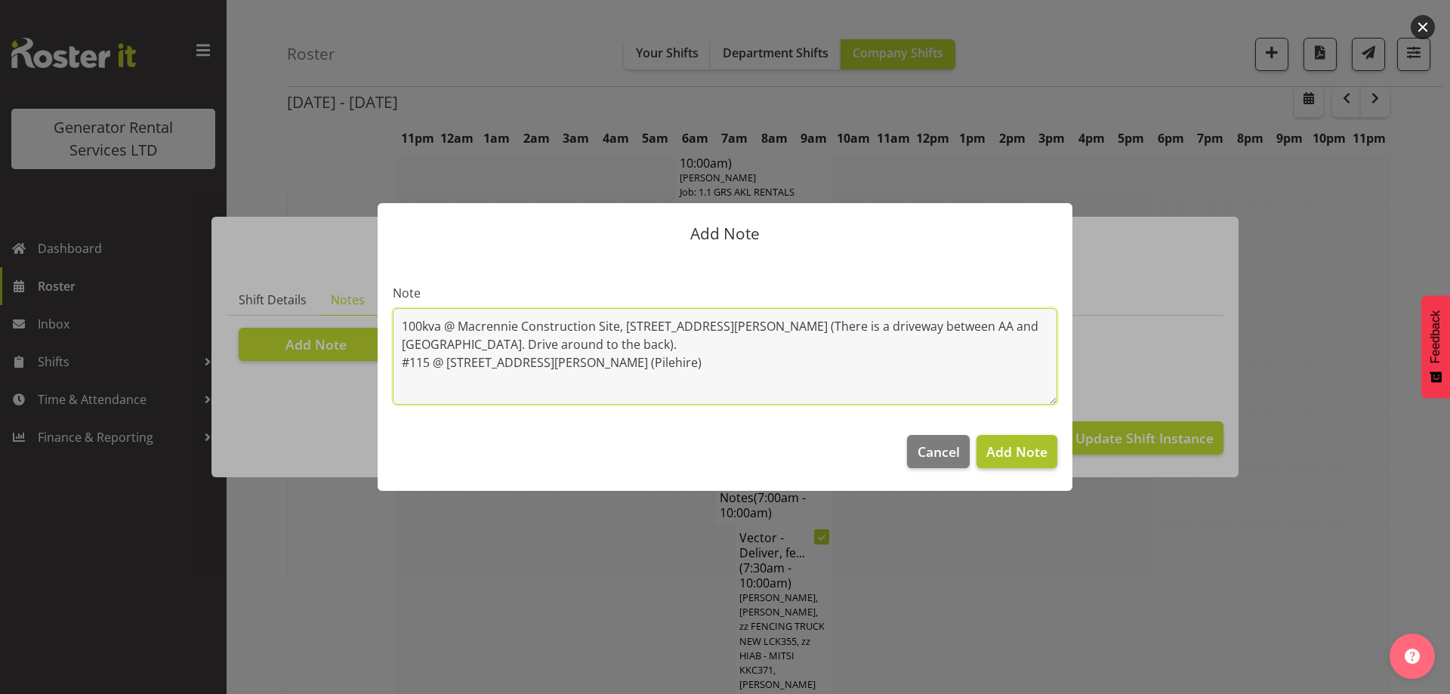
type textarea "100kva @ Macrennie Construction Site, 6 Carr Rd Mt Roskill (There is a driveway…"
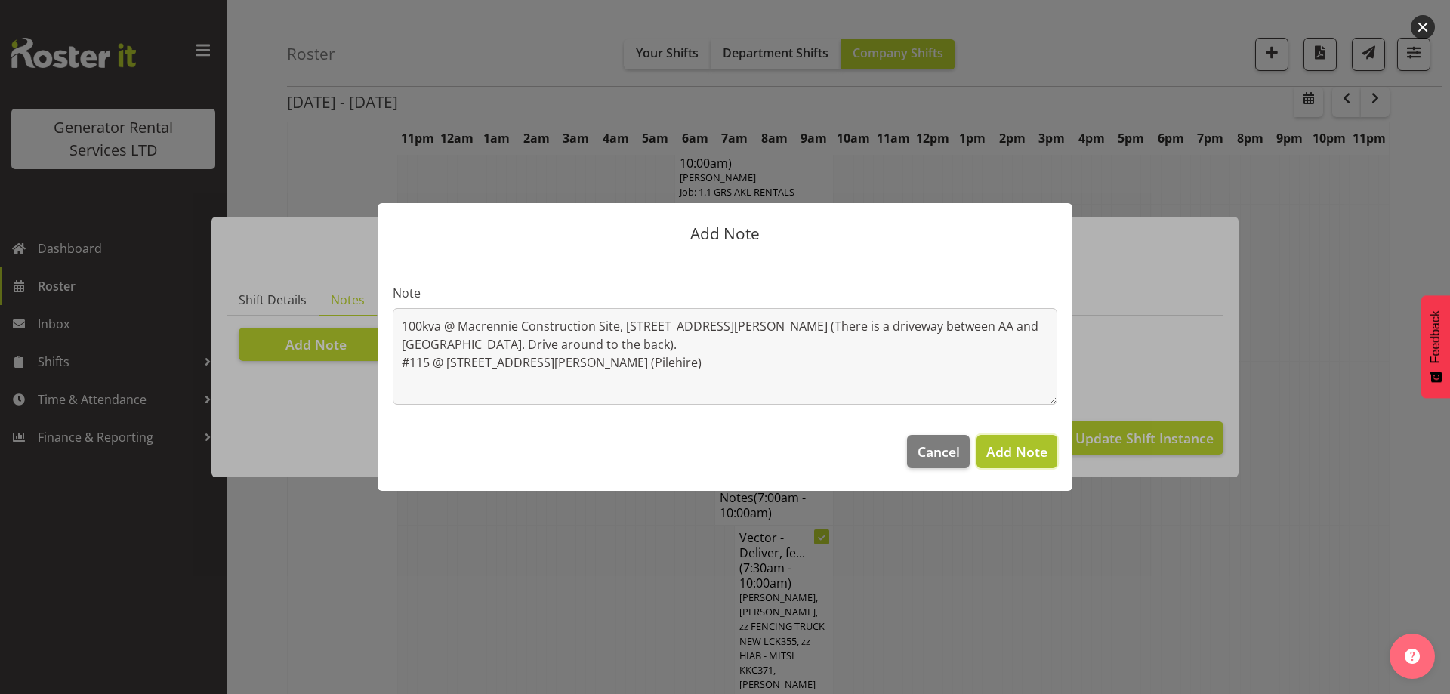
click at [1046, 454] on span "Add Note" at bounding box center [1016, 452] width 61 height 18
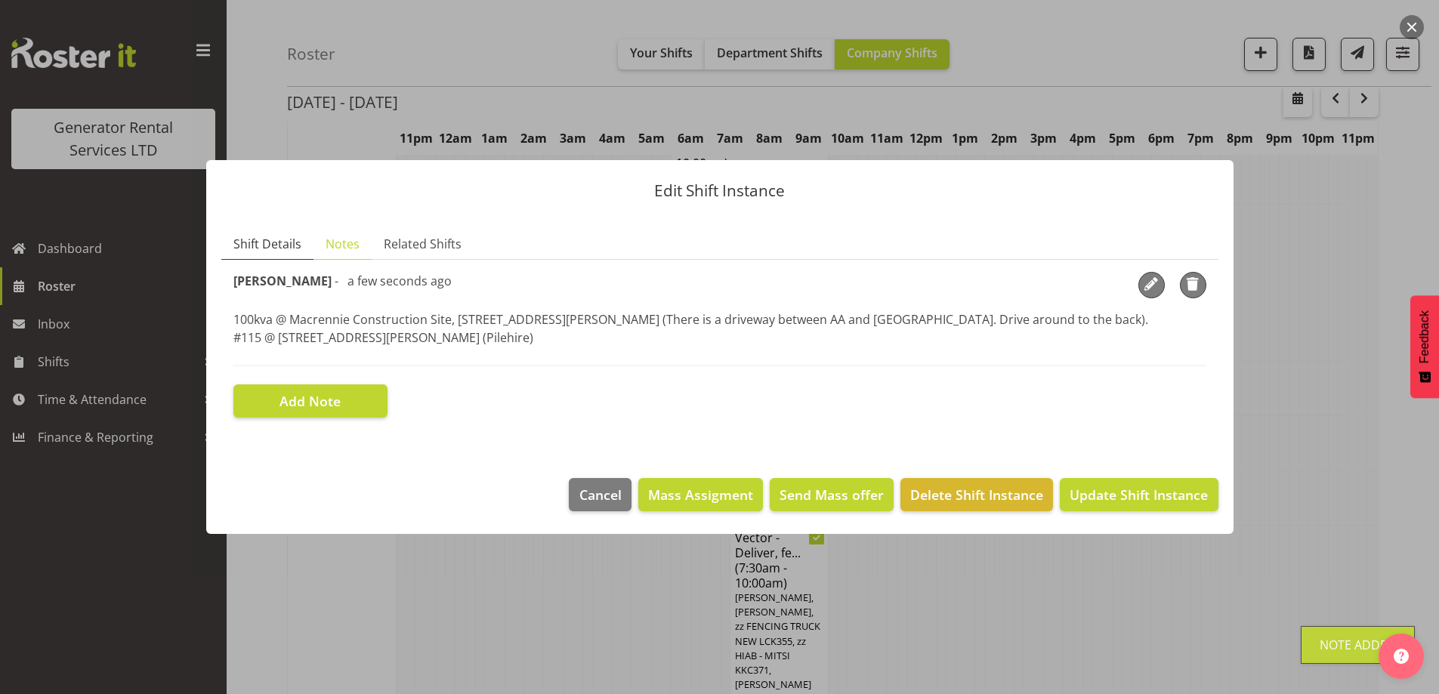
click at [274, 239] on span "Shift Details" at bounding box center [267, 244] width 68 height 18
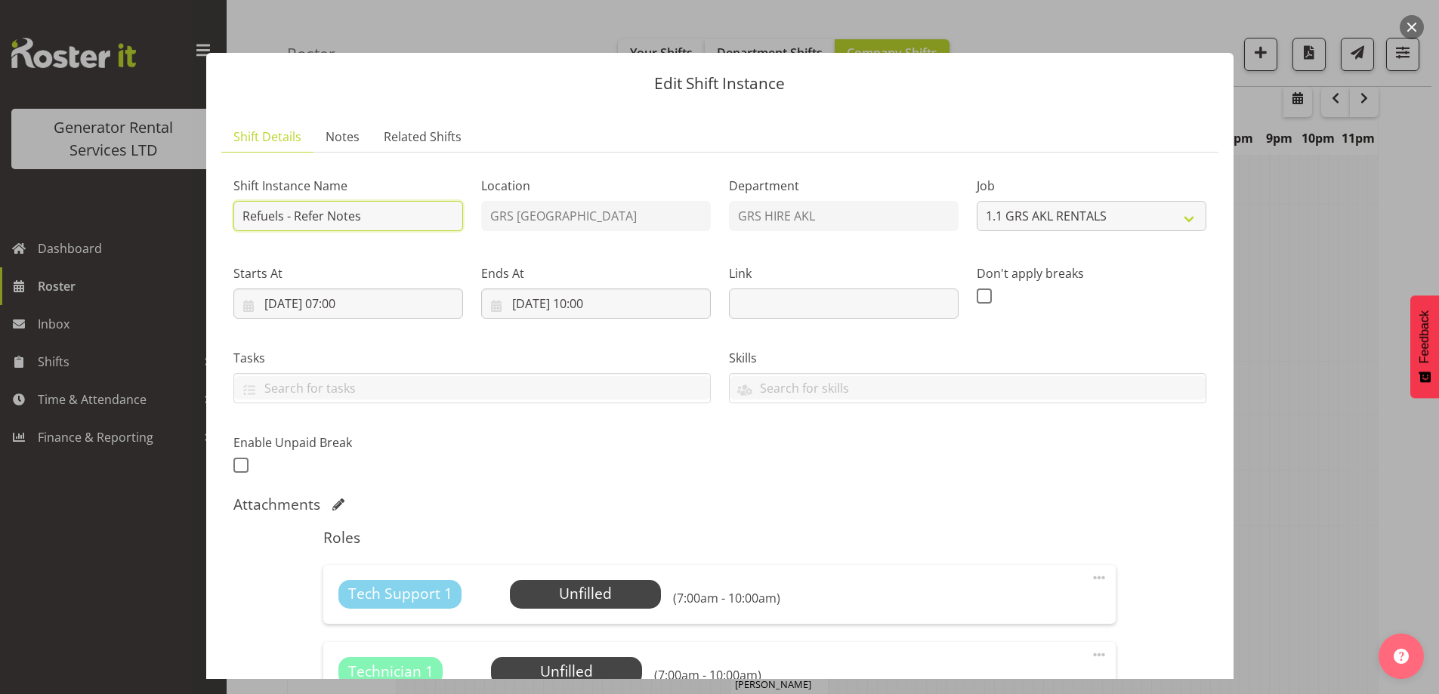
drag, startPoint x: 357, startPoint y: 218, endPoint x: 296, endPoint y: 218, distance: 61.2
click at [296, 218] on input "Refuels - Refer Notes" at bounding box center [348, 216] width 230 height 30
type input "Refuels - Using KMY"
click at [542, 458] on div "Shift Instance Name Refuels - Using KMY Location GRS Auckland Department GRS HI…" at bounding box center [719, 321] width 991 height 331
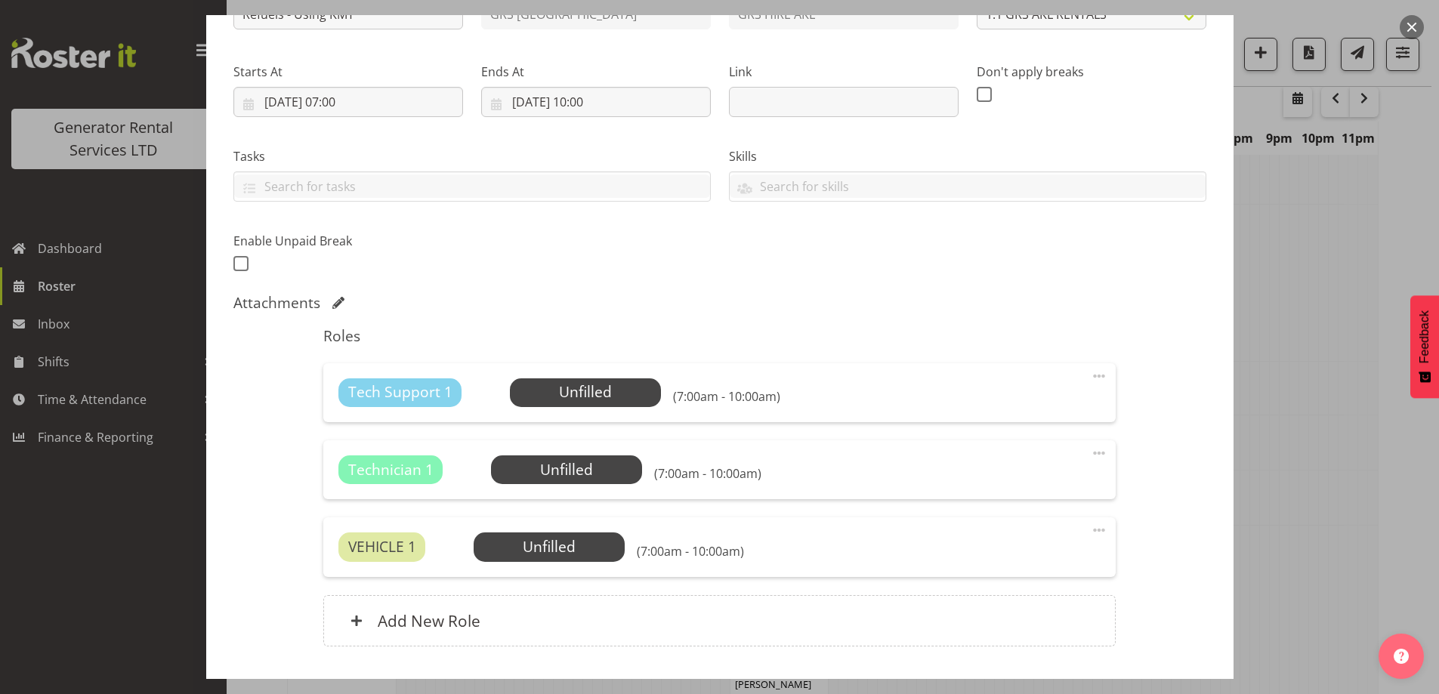
scroll to position [304, 0]
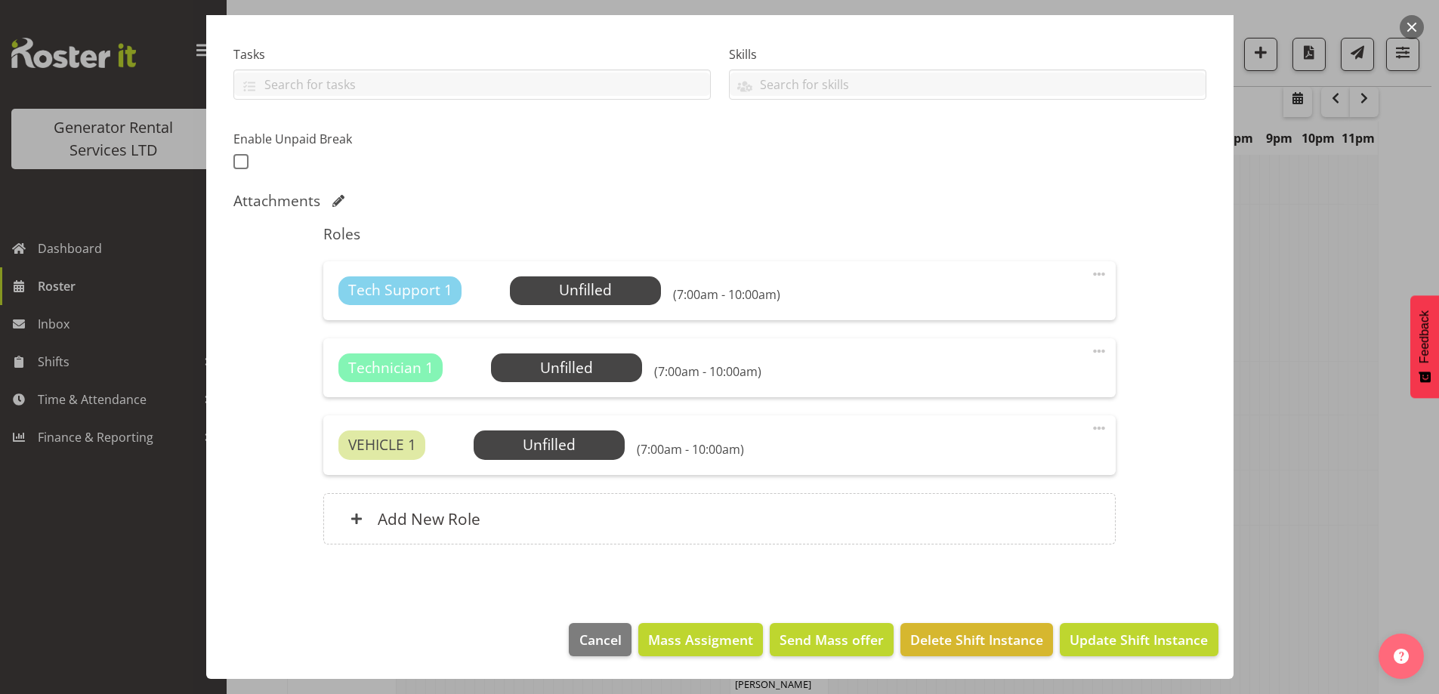
drag, startPoint x: 1081, startPoint y: 358, endPoint x: 1091, endPoint y: 352, distance: 12.2
click at [1091, 352] on span at bounding box center [1099, 351] width 18 height 18
click at [1073, 442] on link "Delete" at bounding box center [1035, 441] width 145 height 27
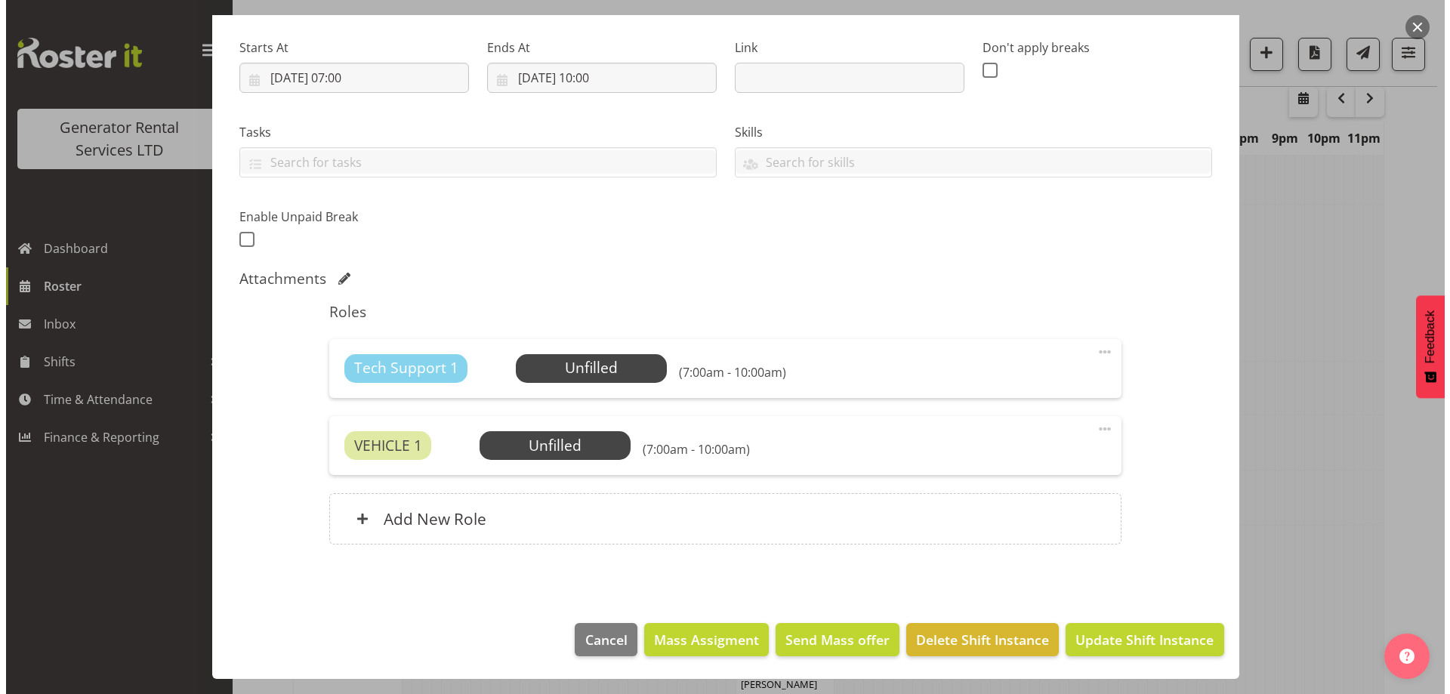
scroll to position [226, 0]
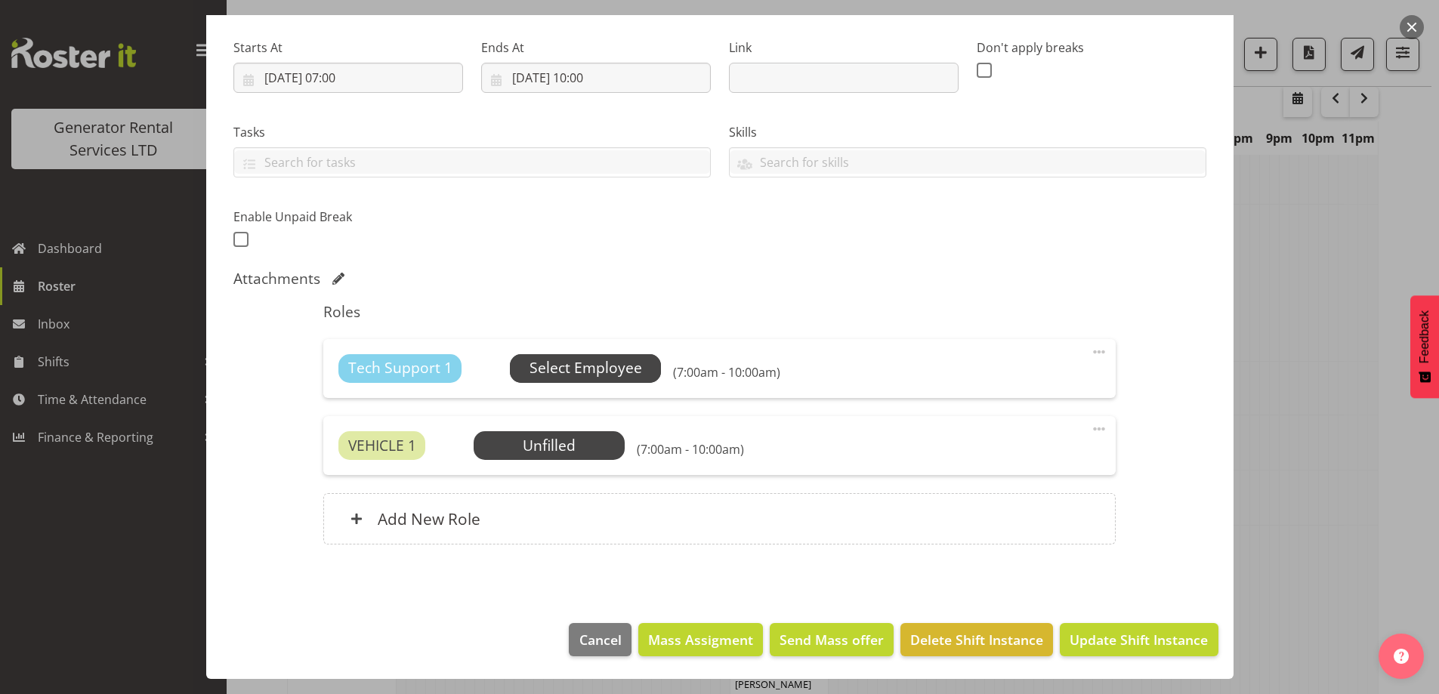
click at [584, 374] on span "Select Employee" at bounding box center [585, 368] width 113 height 22
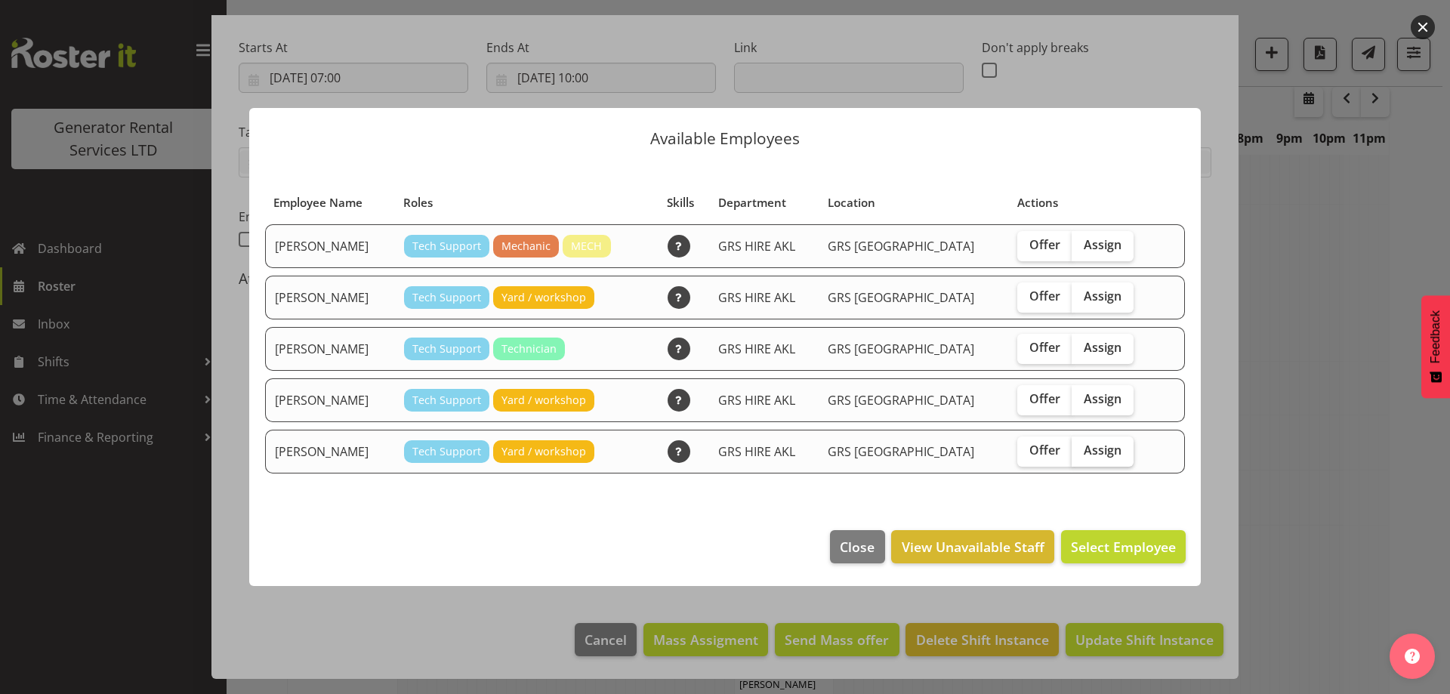
drag, startPoint x: 1082, startPoint y: 443, endPoint x: 1091, endPoint y: 451, distance: 12.4
click at [1084, 444] on span "Assign" at bounding box center [1103, 450] width 38 height 15
click at [1082, 446] on input "Assign" at bounding box center [1077, 451] width 10 height 10
checkbox input "true"
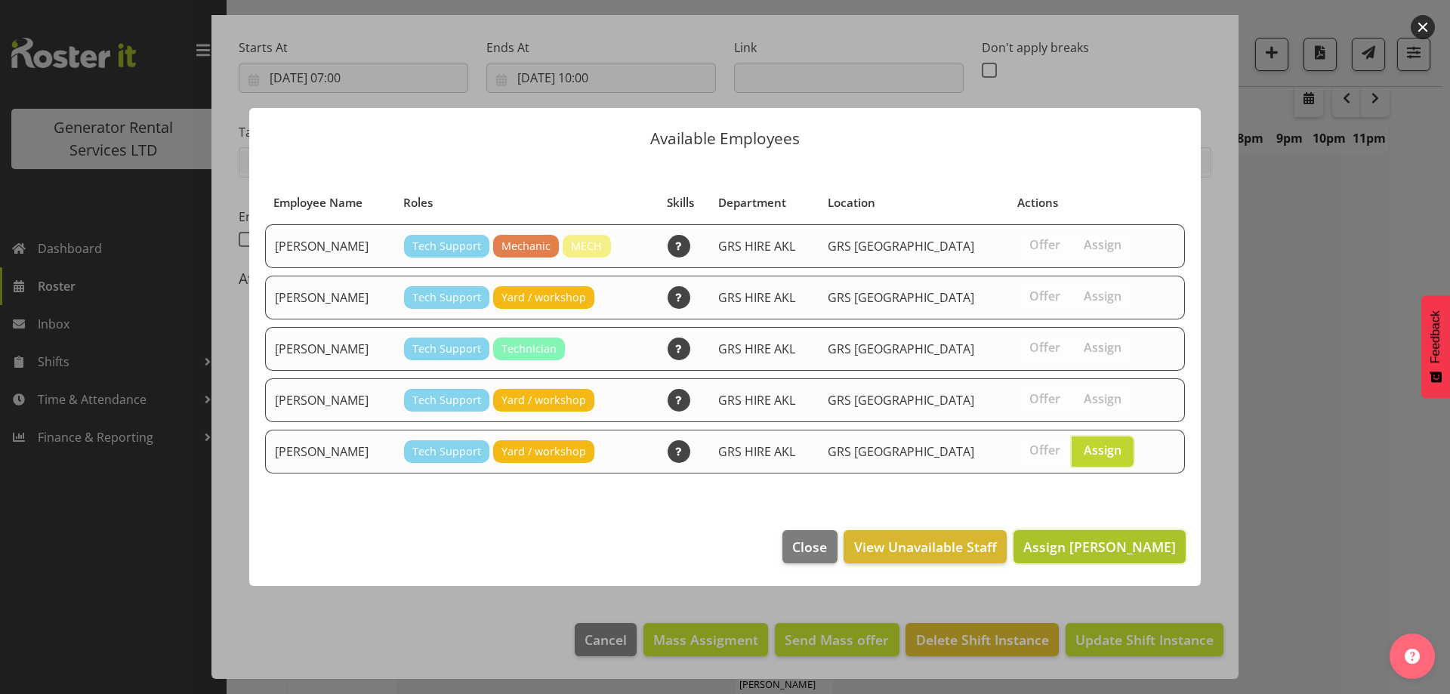
click at [1138, 562] on button "Assign Sam Carter" at bounding box center [1100, 546] width 172 height 33
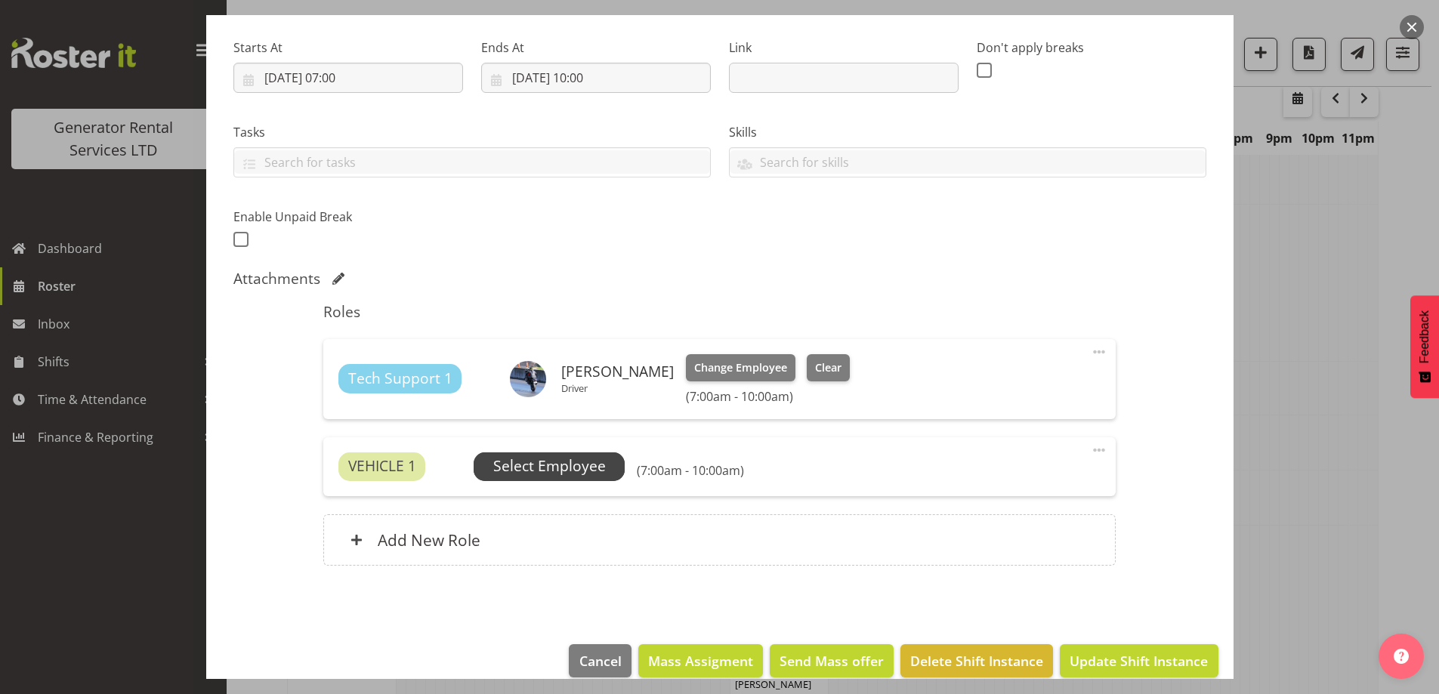
click at [582, 456] on span "Select Employee" at bounding box center [549, 466] width 113 height 22
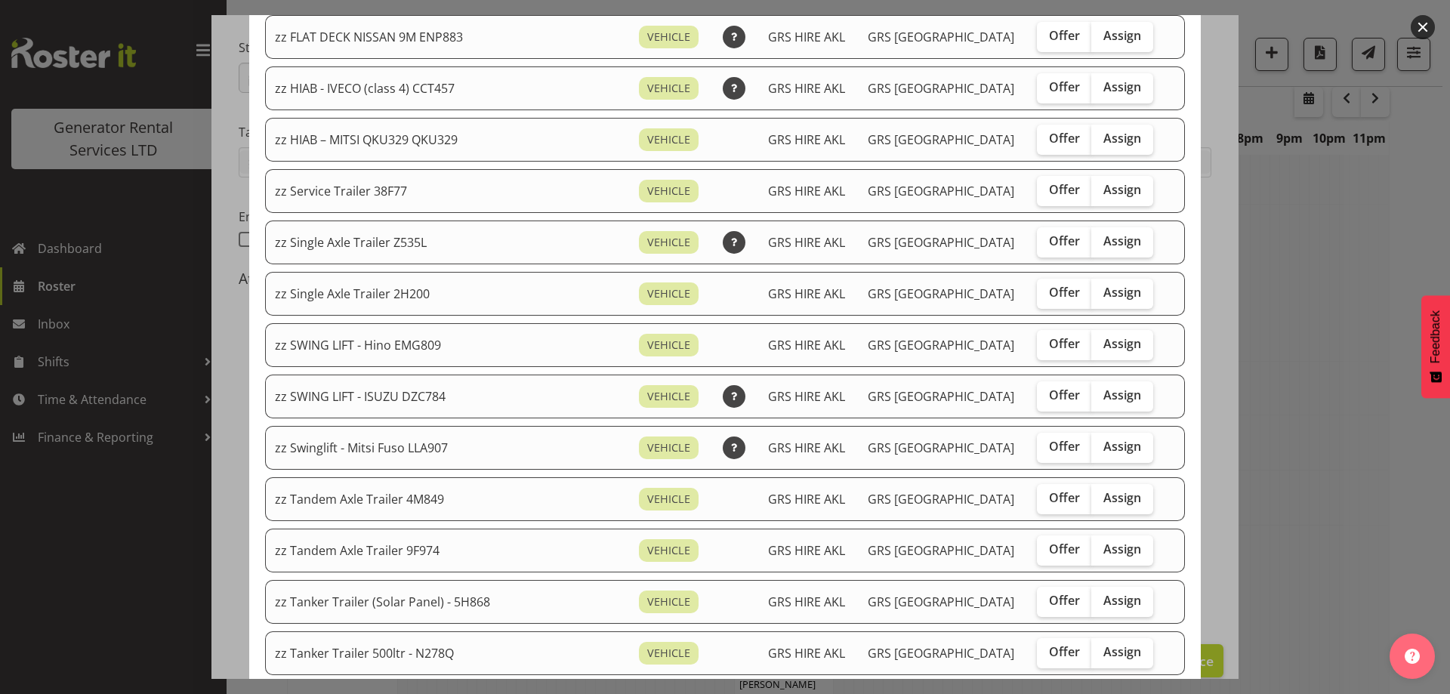
scroll to position [982, 0]
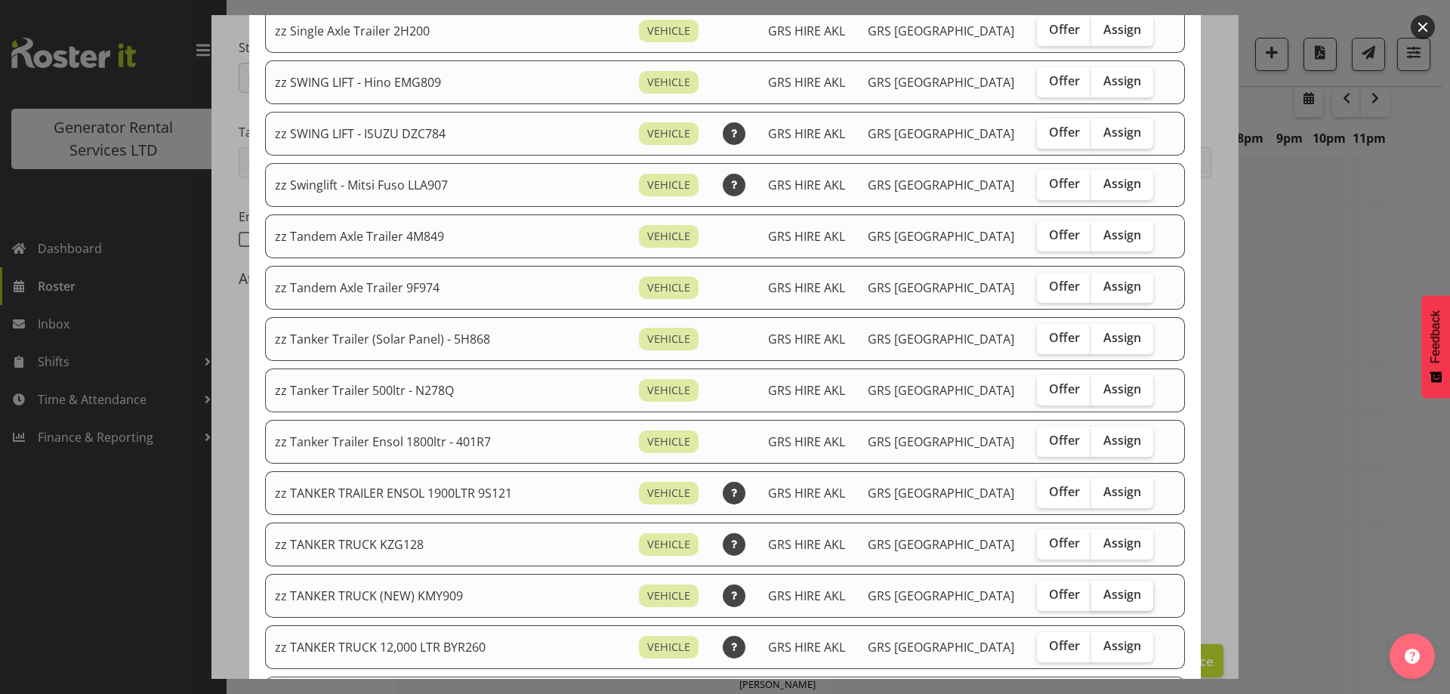
click at [1104, 590] on span "Assign" at bounding box center [1123, 594] width 38 height 15
click at [1097, 590] on input "Assign" at bounding box center [1096, 595] width 10 height 10
checkbox input "true"
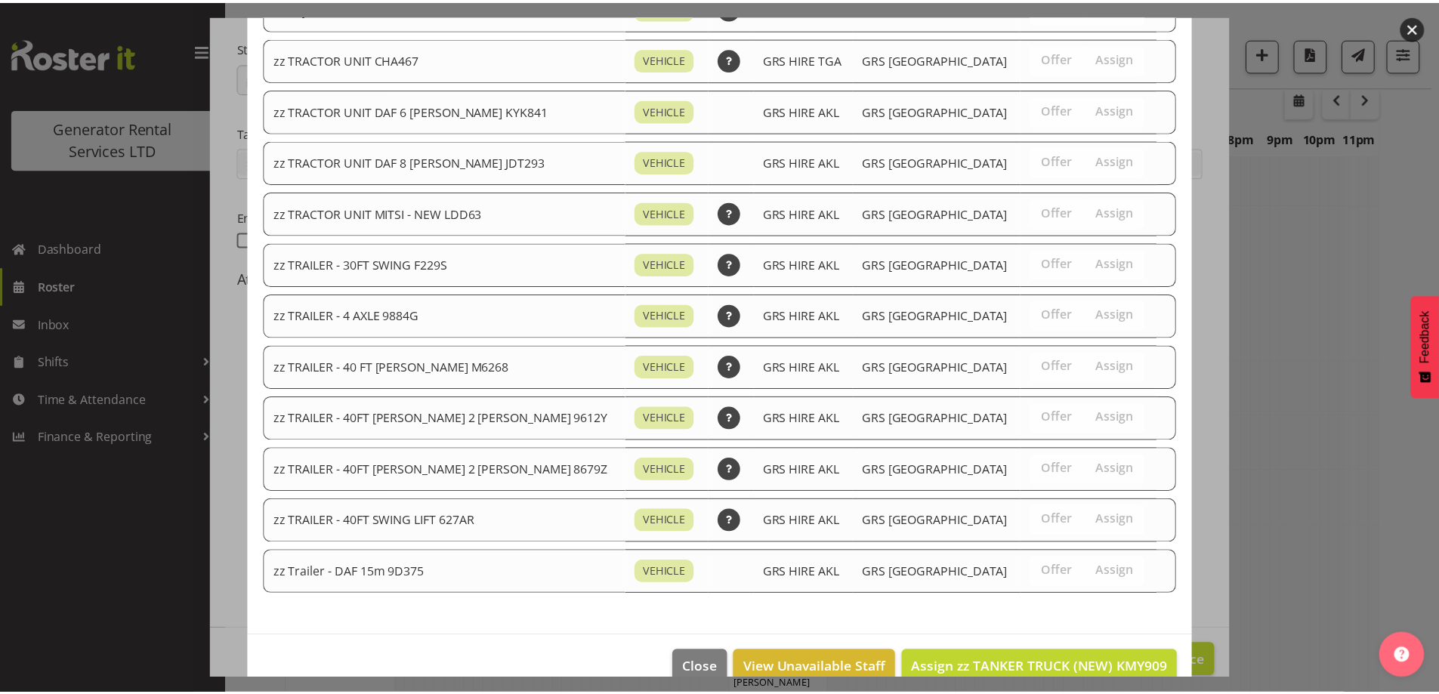
scroll to position [1804, 0]
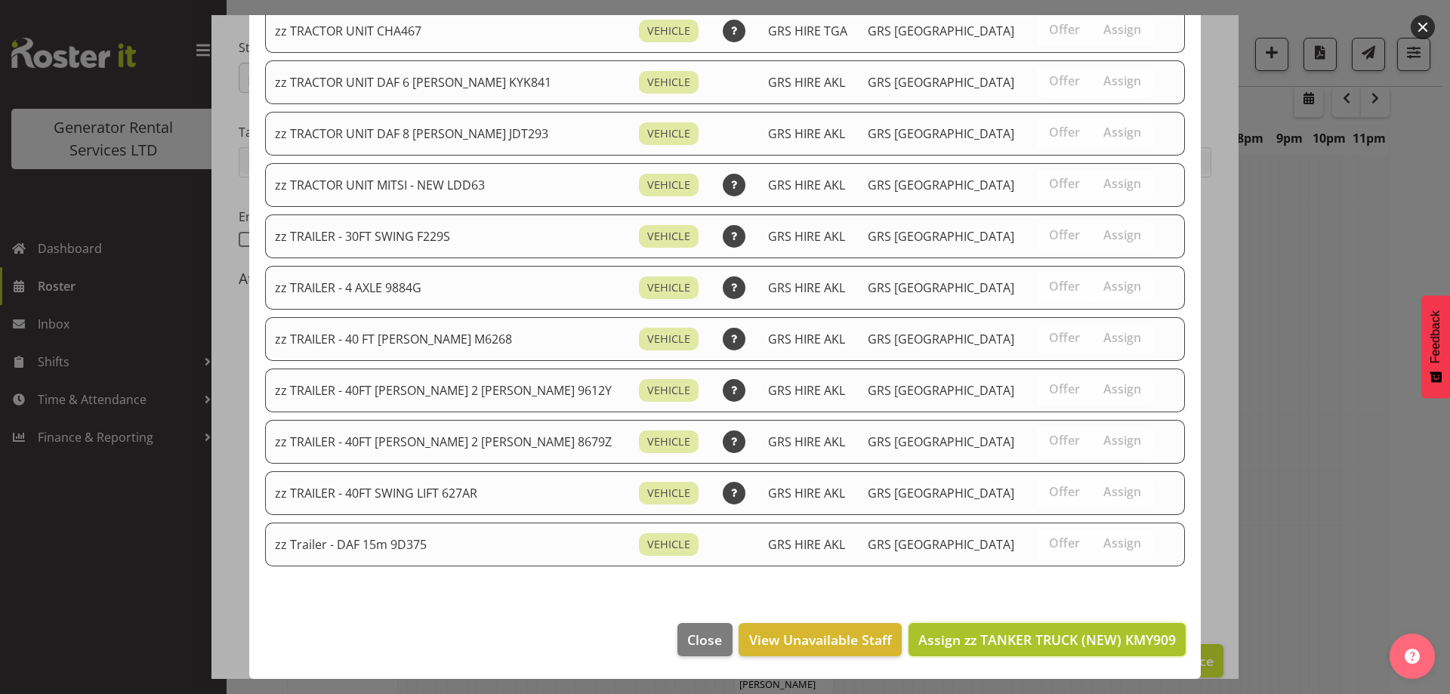
click at [1099, 630] on span "Assign zz TANKER TRUCK (NEW) KMY909" at bounding box center [1047, 640] width 258 height 20
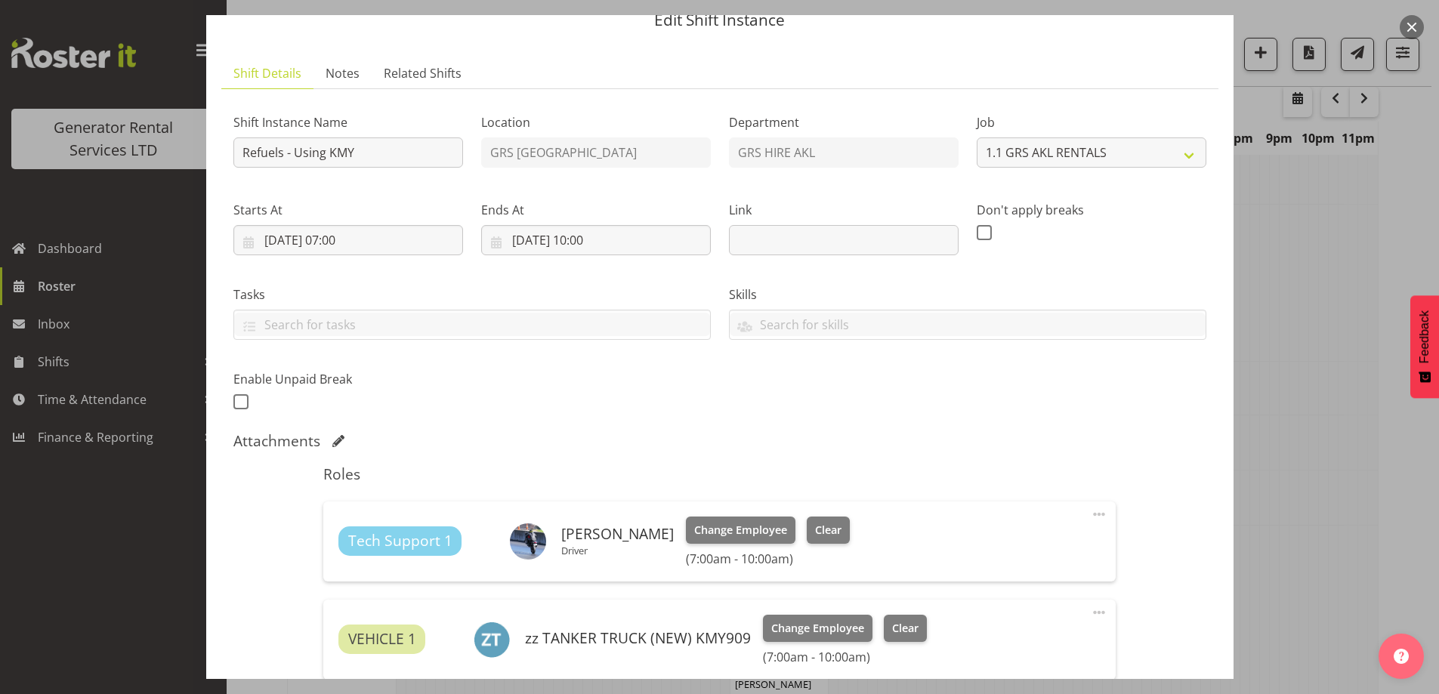
scroll to position [0, 0]
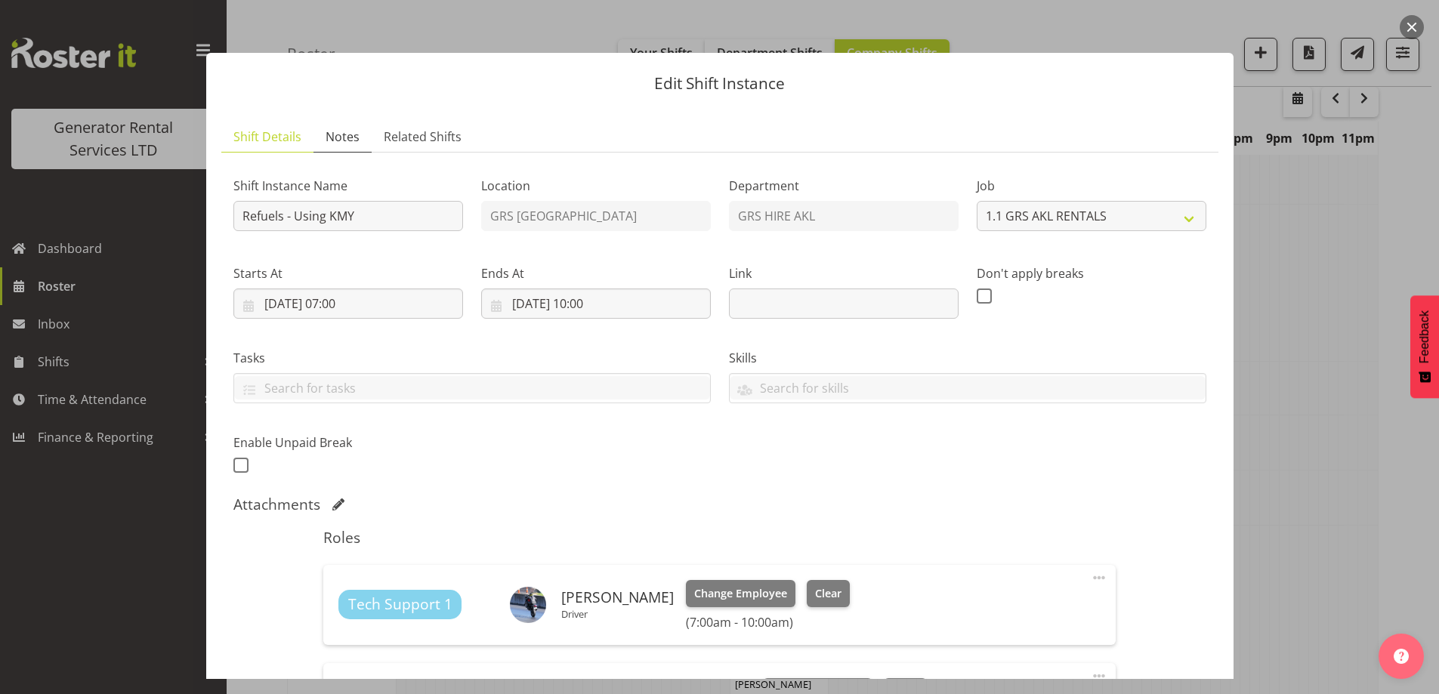
click at [341, 143] on span "Notes" at bounding box center [343, 137] width 34 height 18
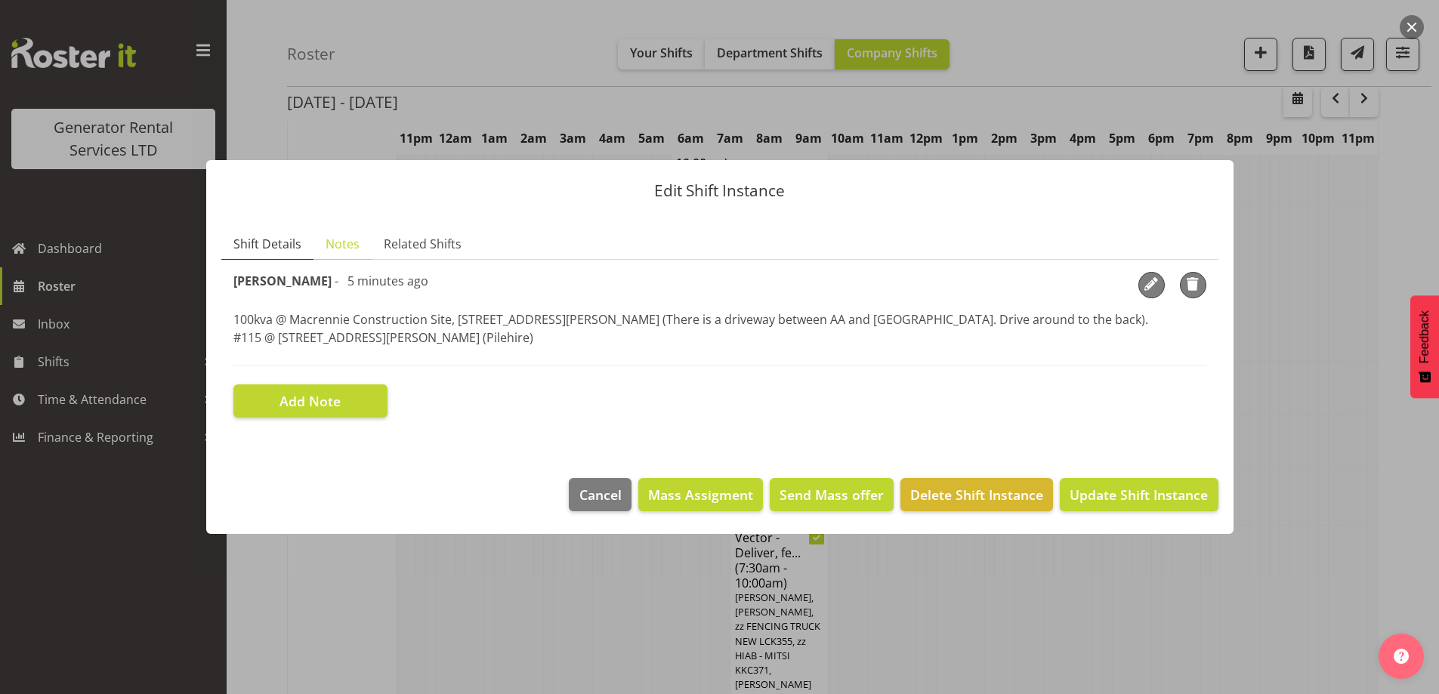
click at [279, 228] on section "Shift Details Notes Related Shifts Shift Instance Name Refuels - Using KMY Loca…" at bounding box center [719, 338] width 1027 height 249
click at [276, 246] on span "Shift Details" at bounding box center [267, 244] width 68 height 18
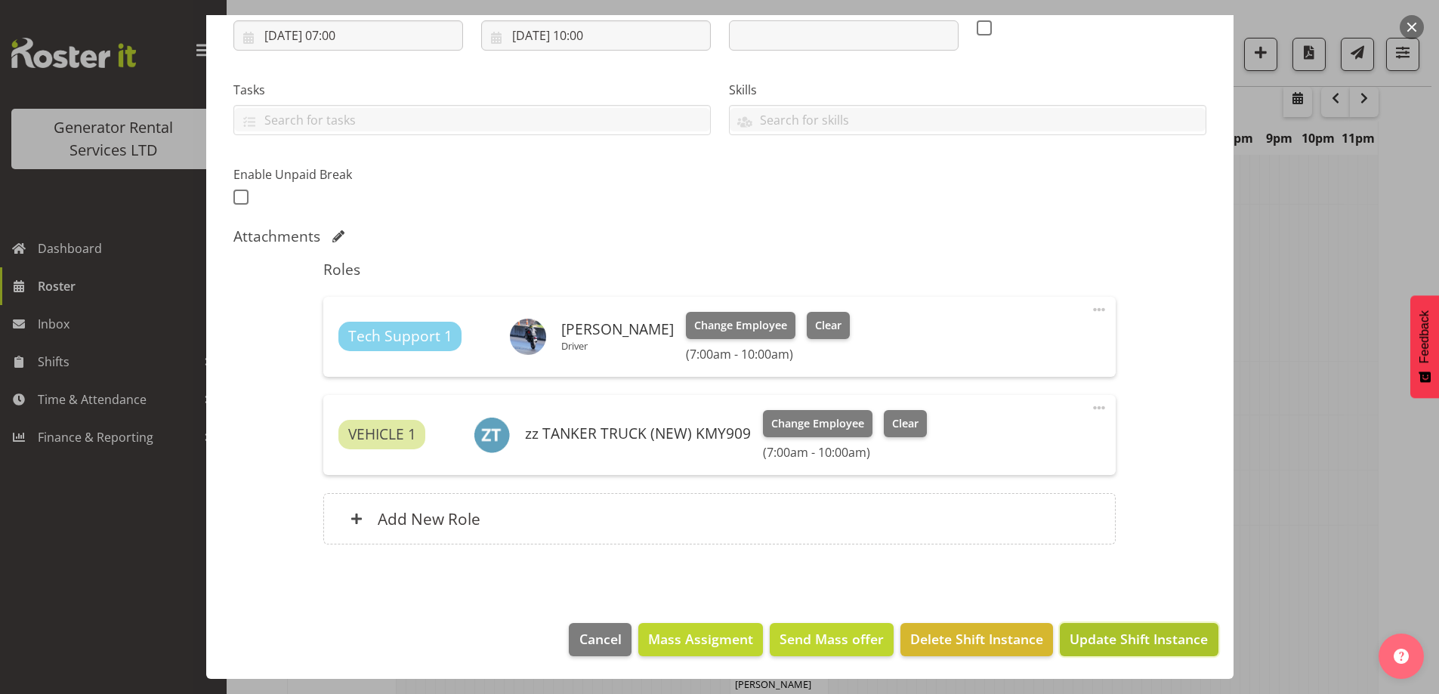
click at [1150, 638] on span "Update Shift Instance" at bounding box center [1139, 639] width 138 height 20
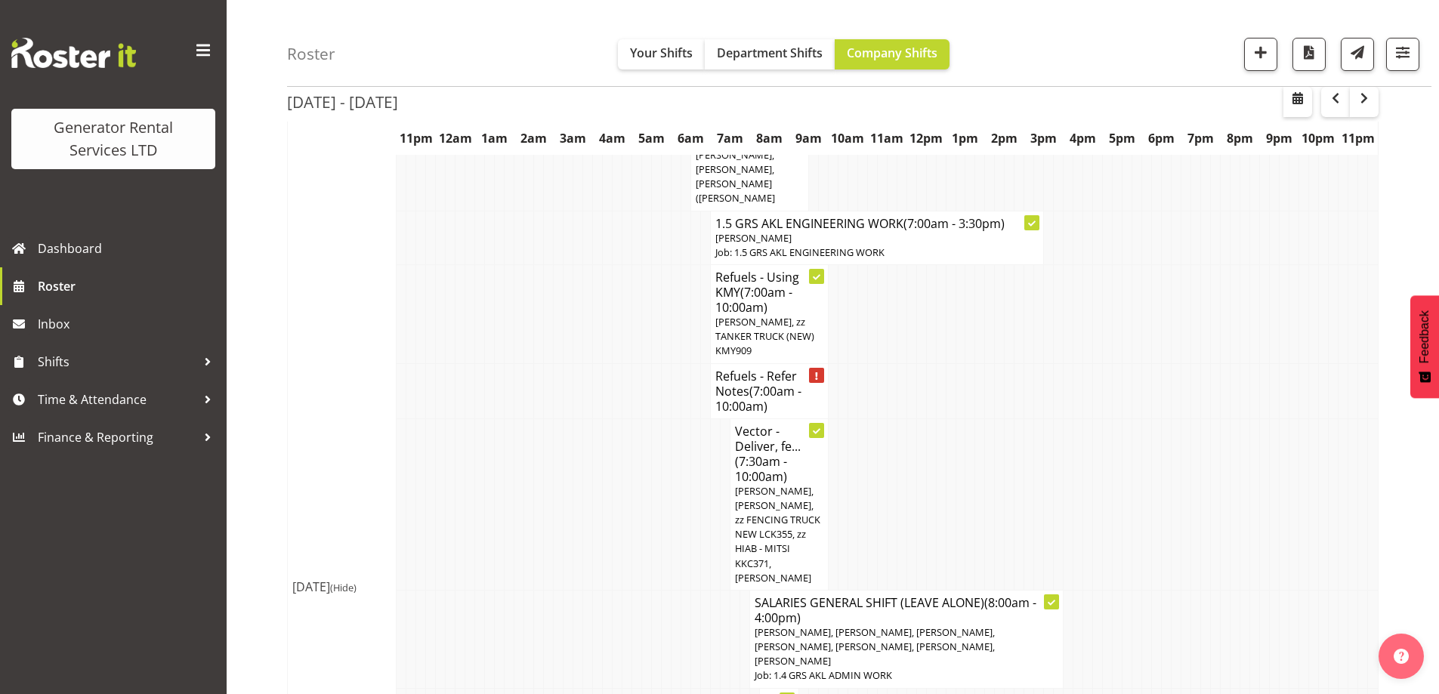
scroll to position [1473, 0]
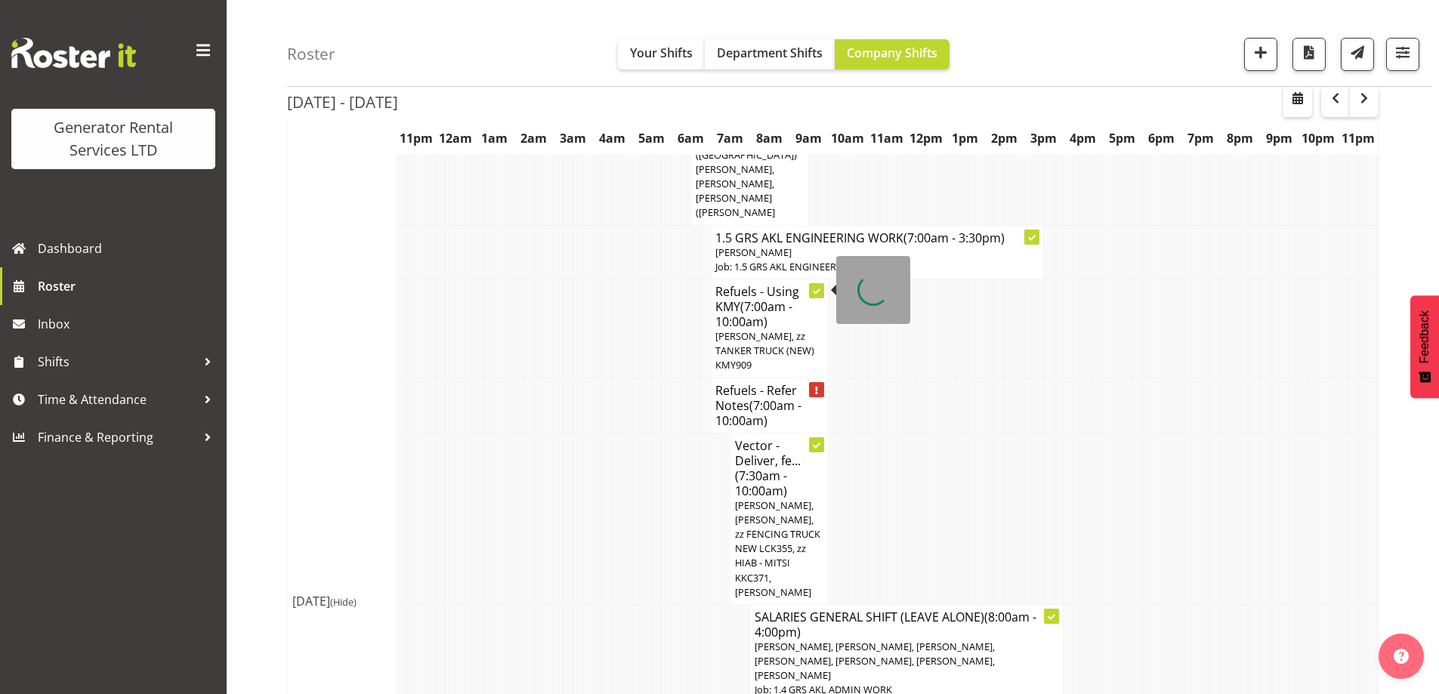
click at [788, 383] on h4 "Refuels - Refer Notes (7:00am - 10:00am)" at bounding box center [769, 405] width 108 height 45
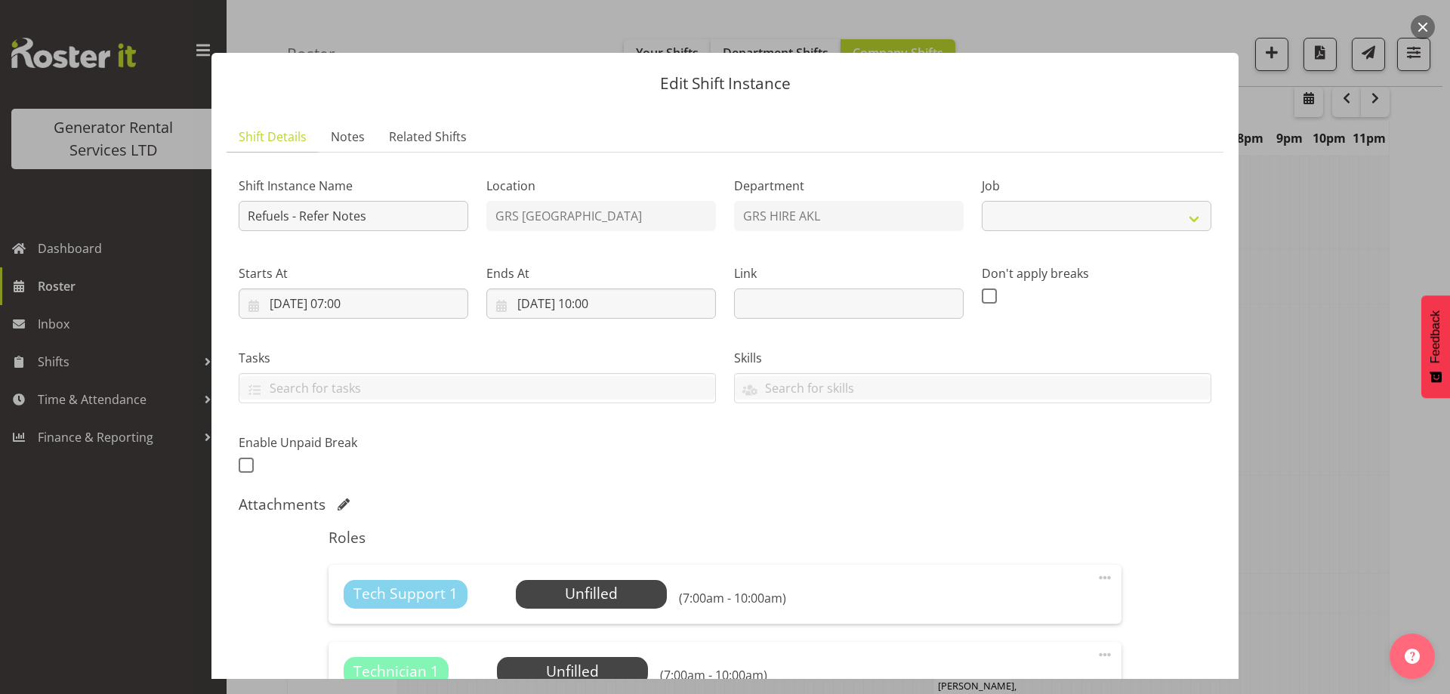
scroll to position [1624, 0]
select select "9"
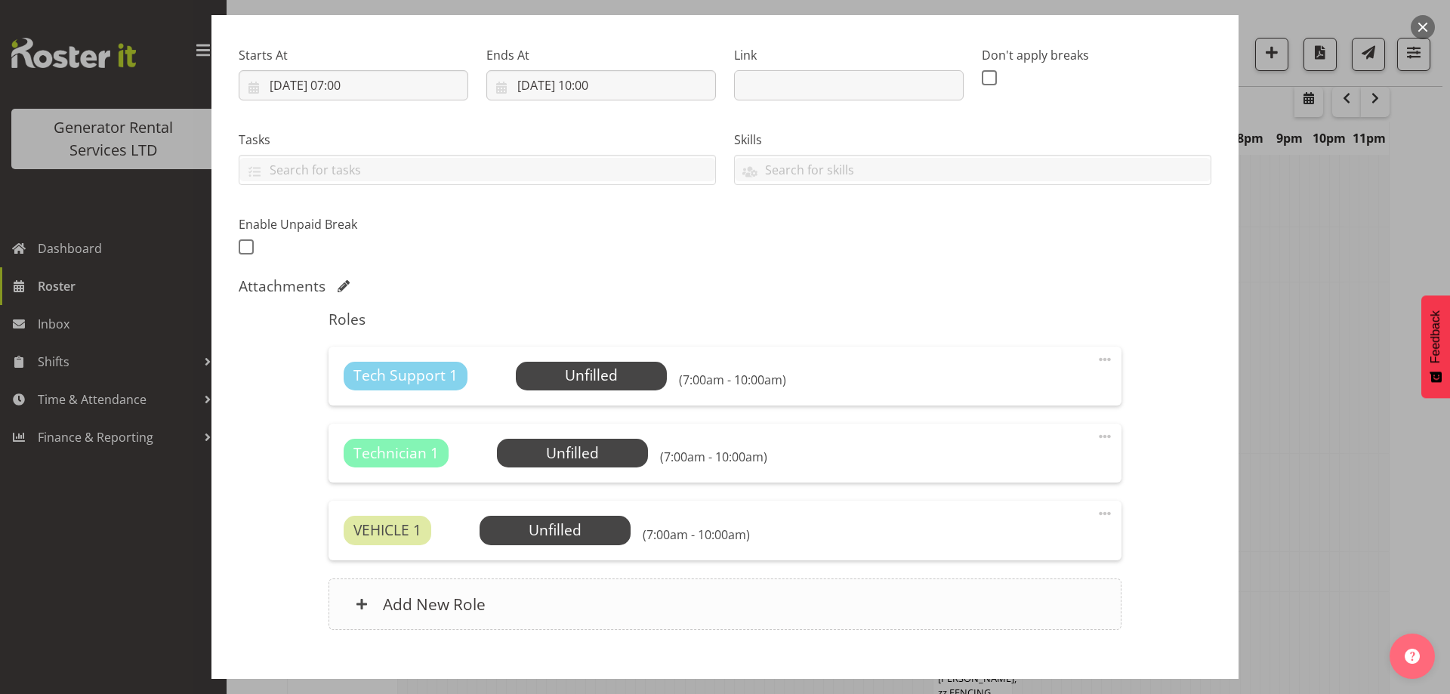
scroll to position [304, 0]
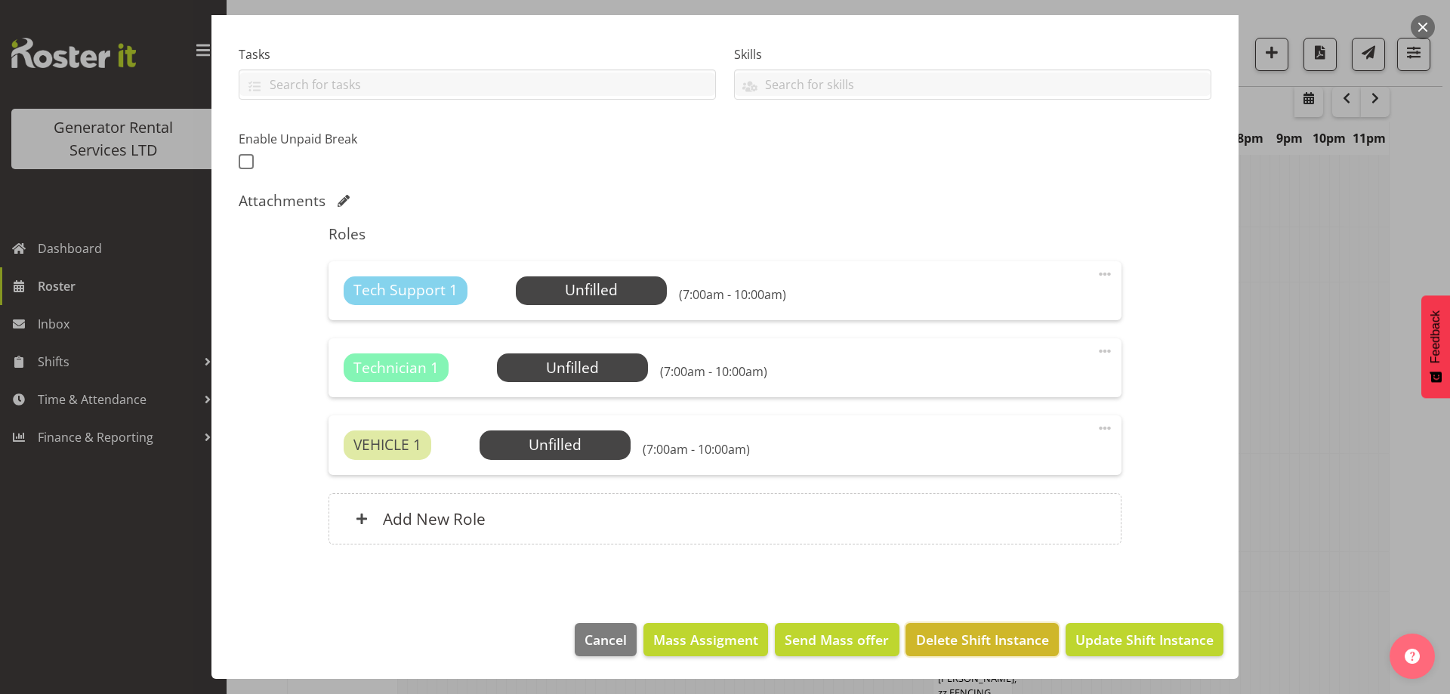
click at [959, 638] on span "Delete Shift Instance" at bounding box center [982, 640] width 133 height 20
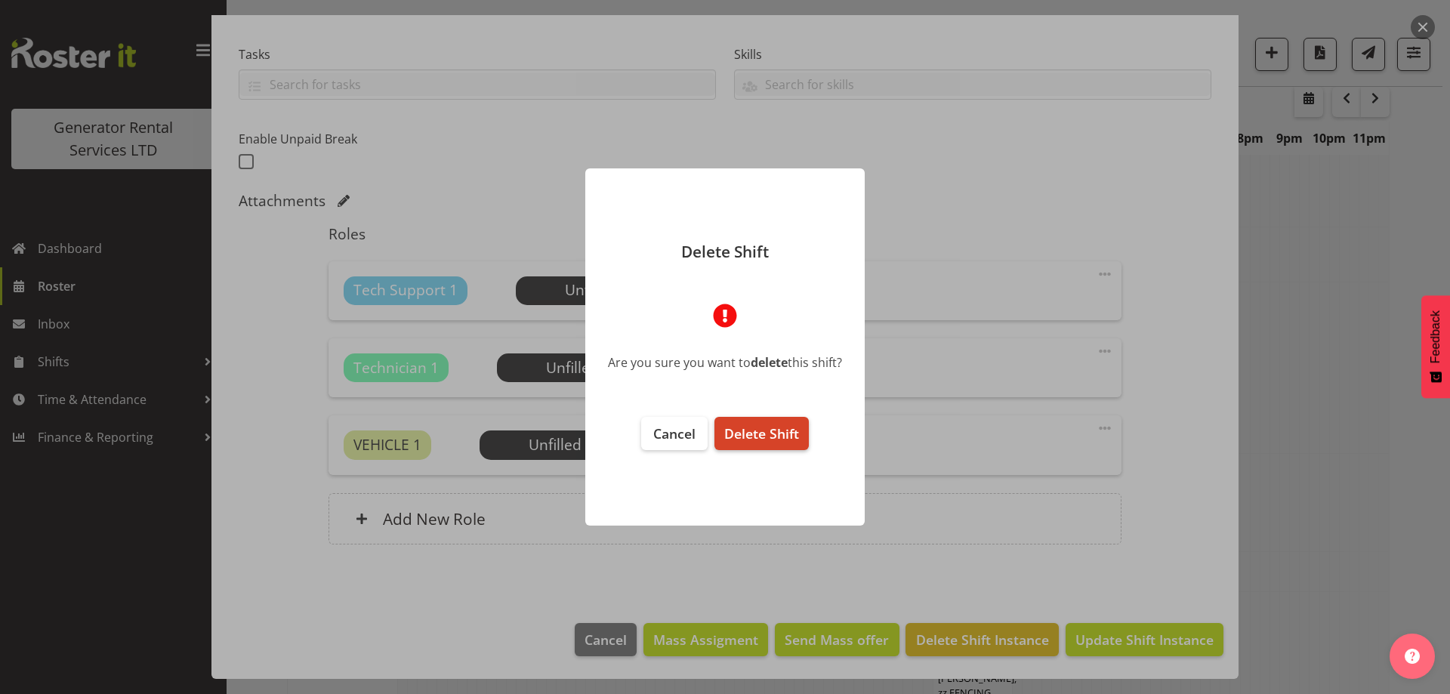
click at [756, 431] on span "Delete Shift" at bounding box center [761, 433] width 75 height 18
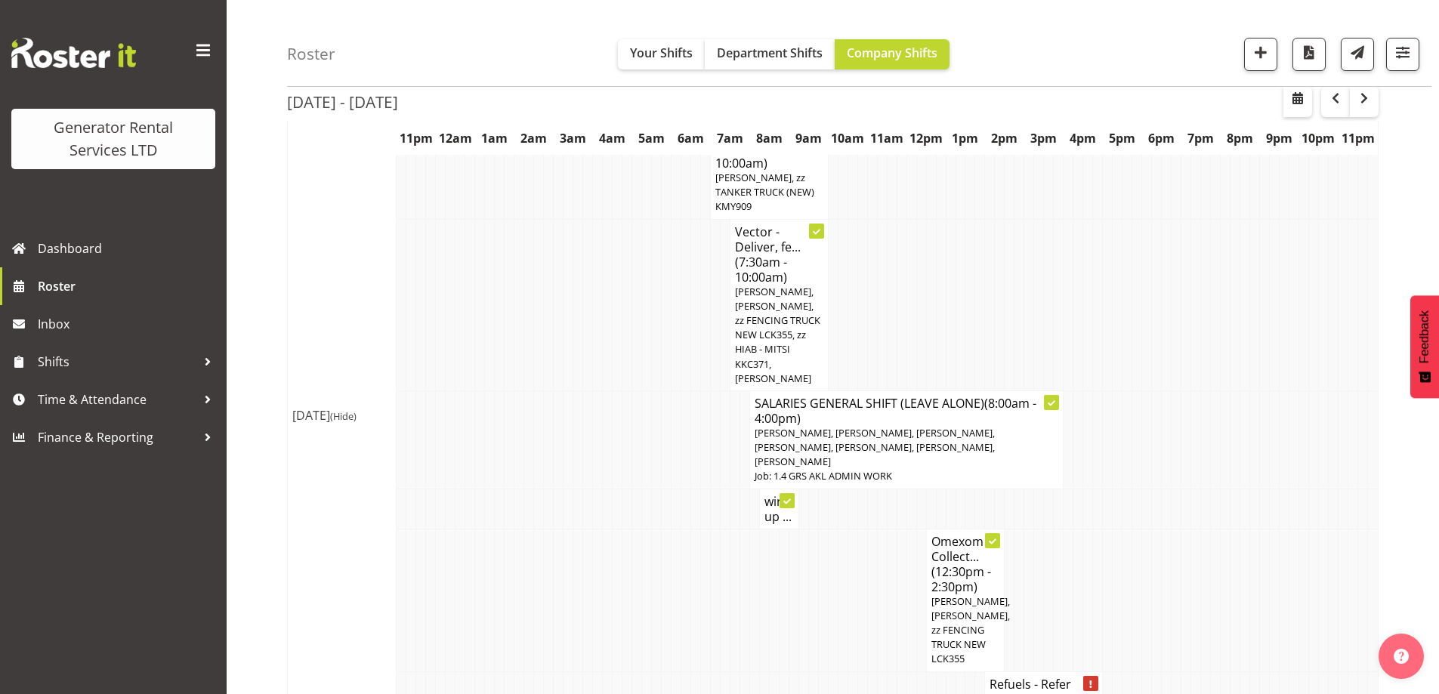
scroll to position [1934, 0]
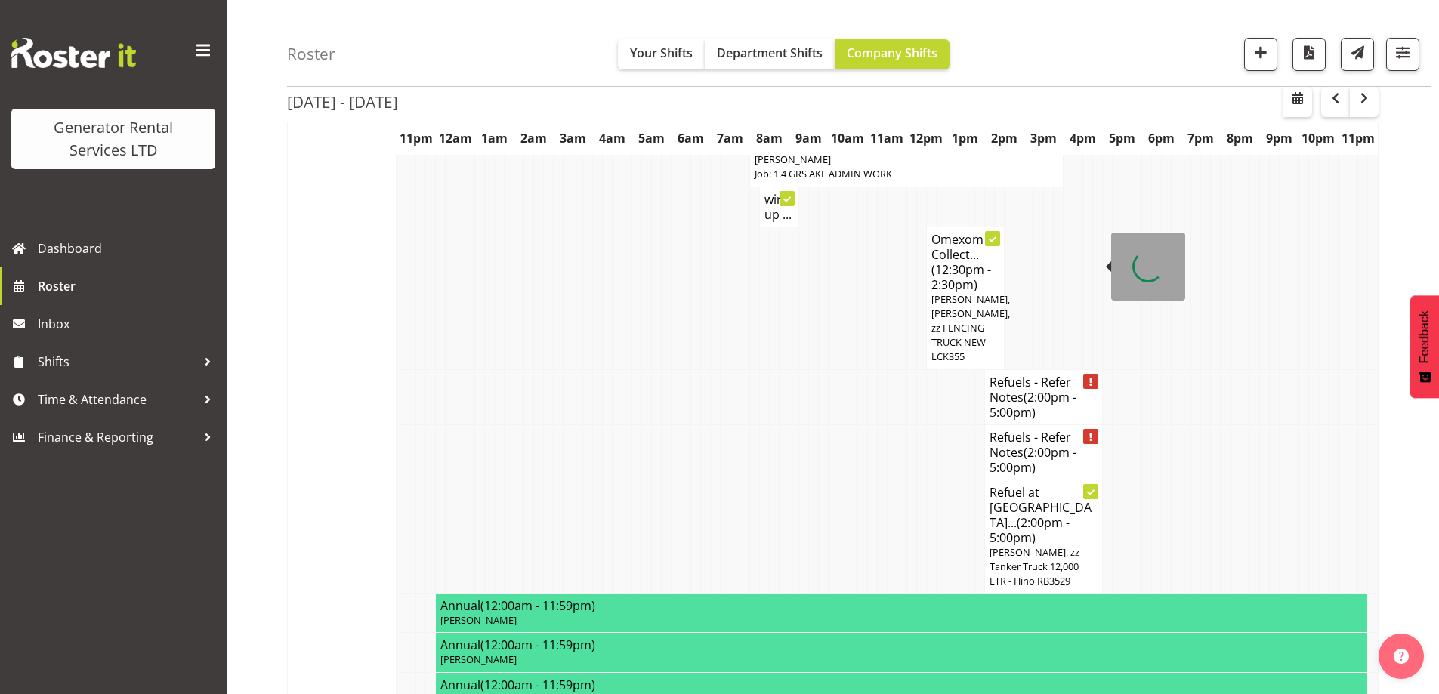
click at [1032, 389] on span "(2:00pm - 5:00pm)" at bounding box center [1032, 405] width 87 height 32
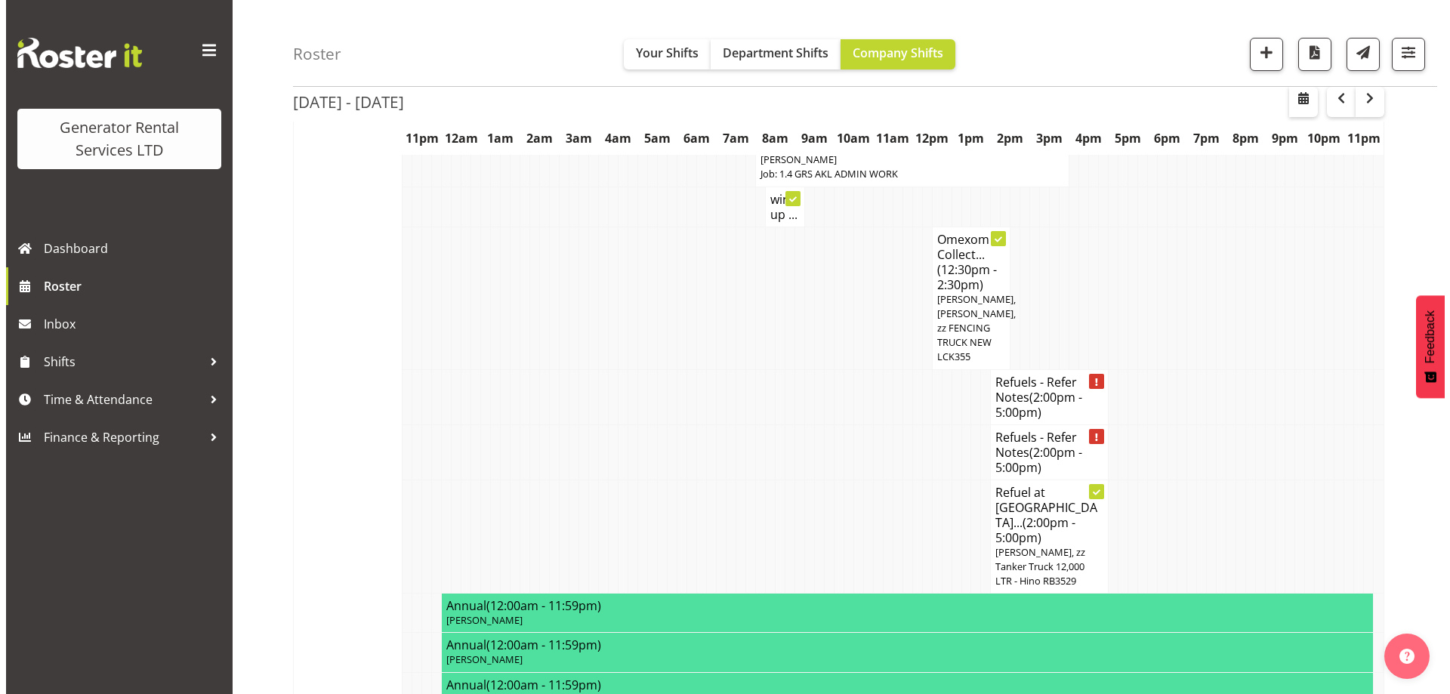
scroll to position [1926, 0]
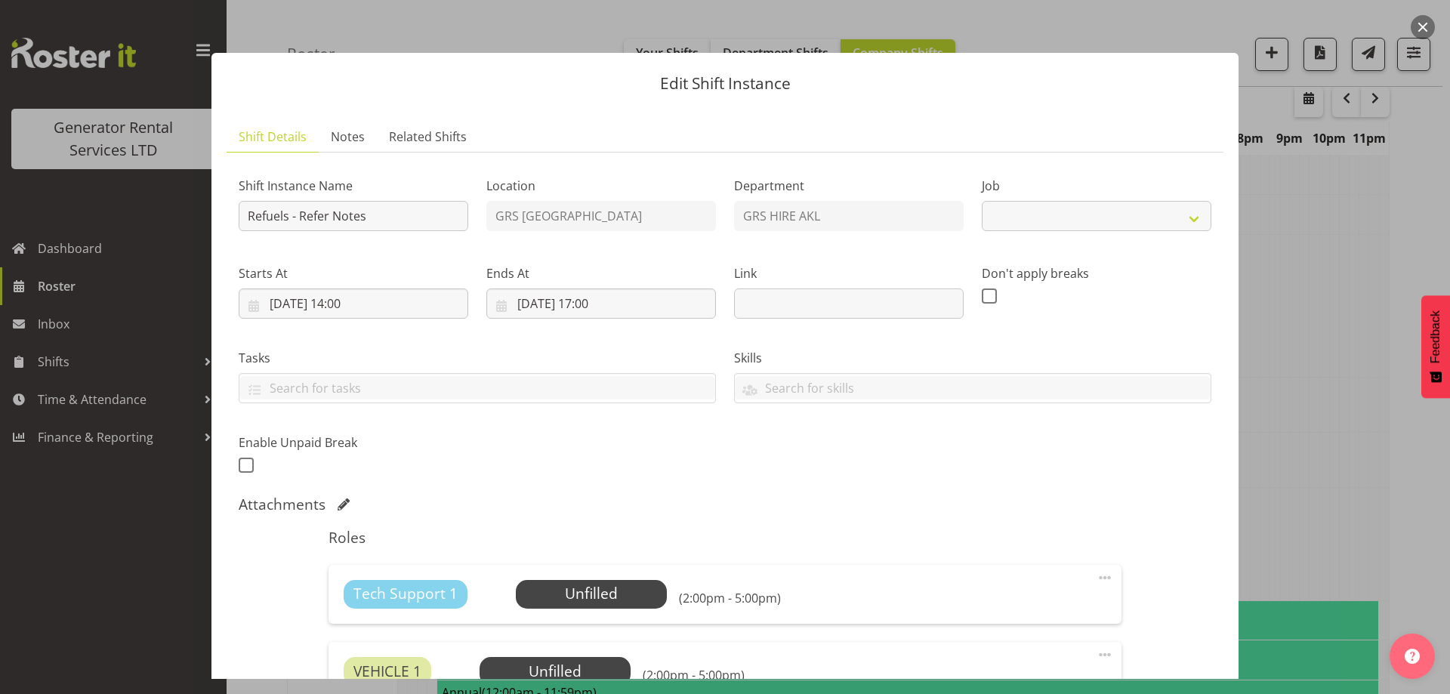
select select "9"
click at [354, 131] on span "Notes" at bounding box center [348, 137] width 34 height 18
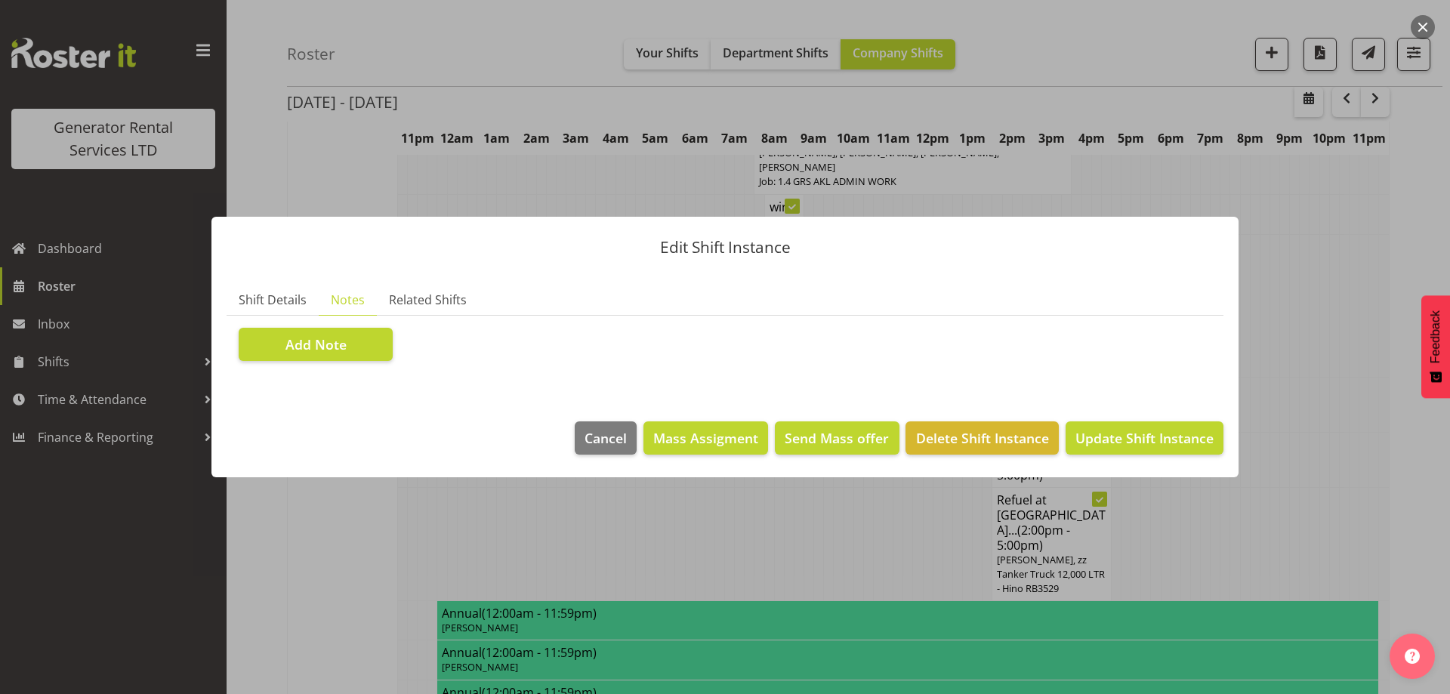
click at [520, 649] on div at bounding box center [725, 347] width 1450 height 694
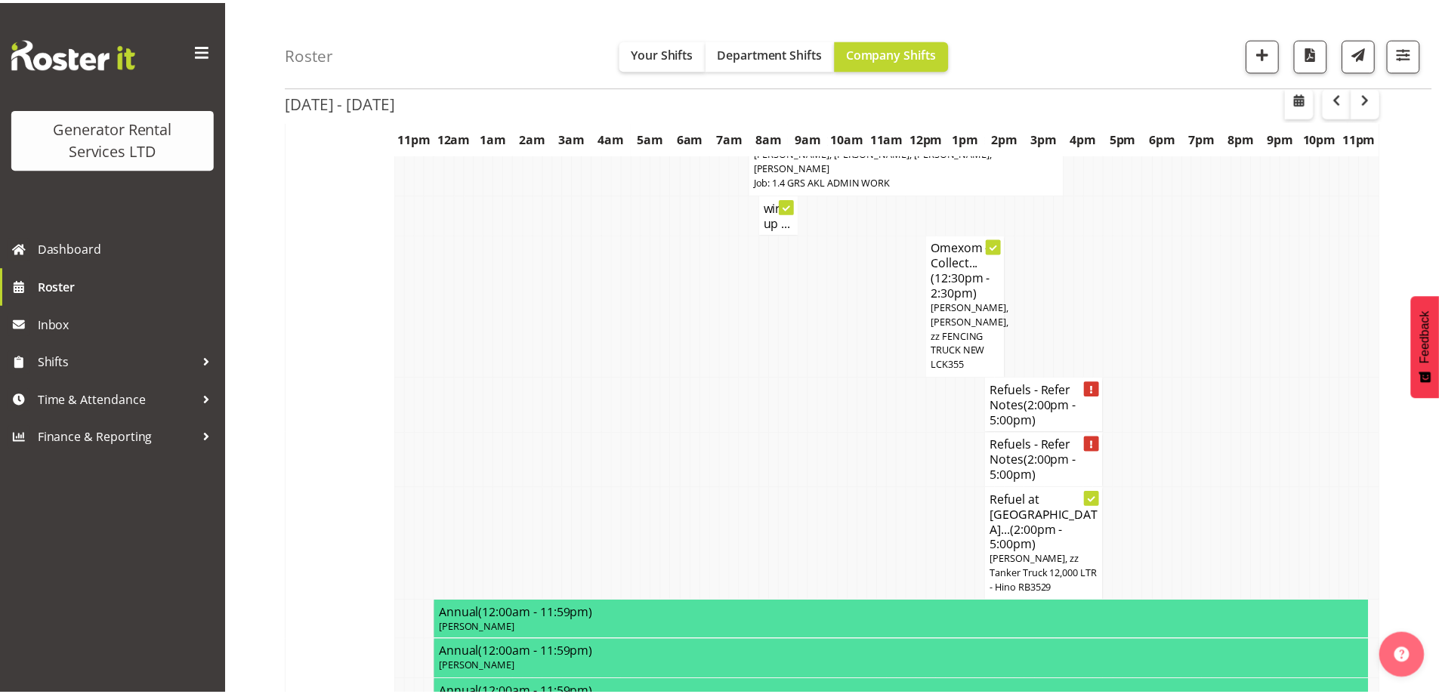
scroll to position [1934, 0]
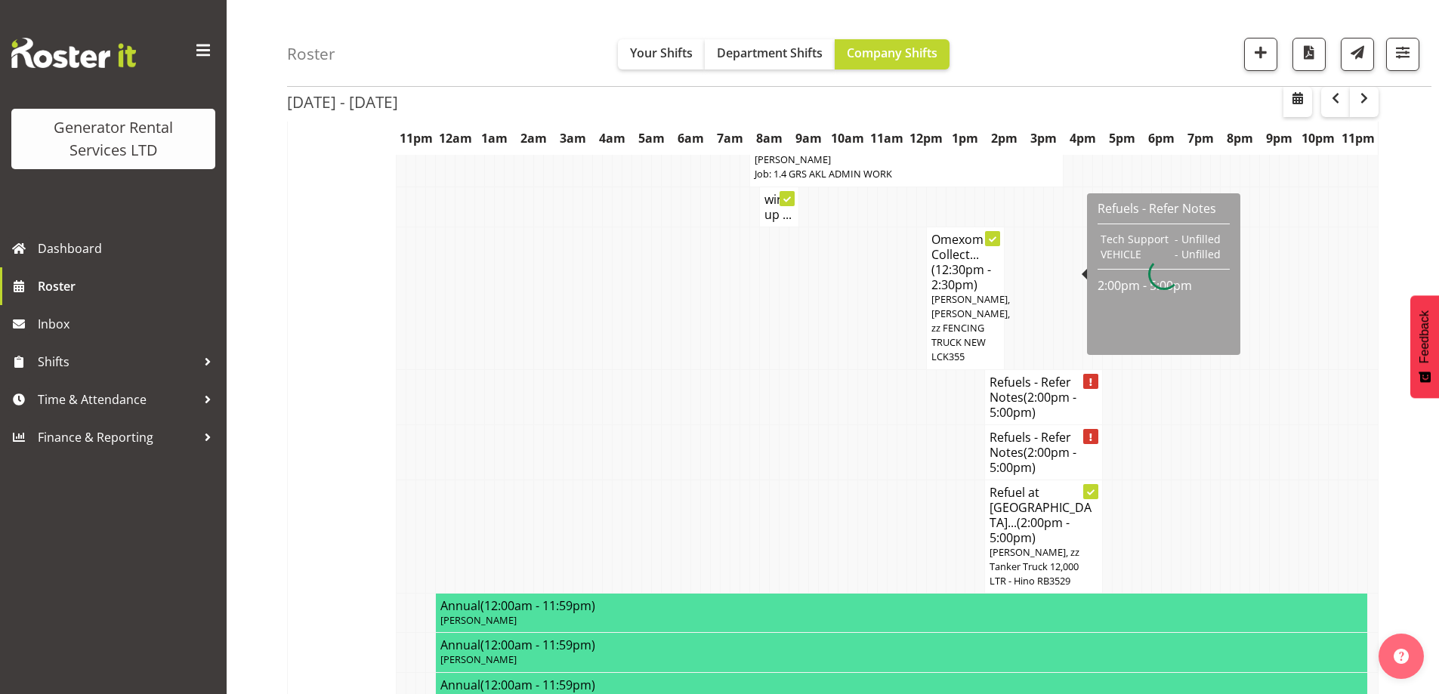
click at [1033, 389] on span "(2:00pm - 5:00pm)" at bounding box center [1032, 405] width 87 height 32
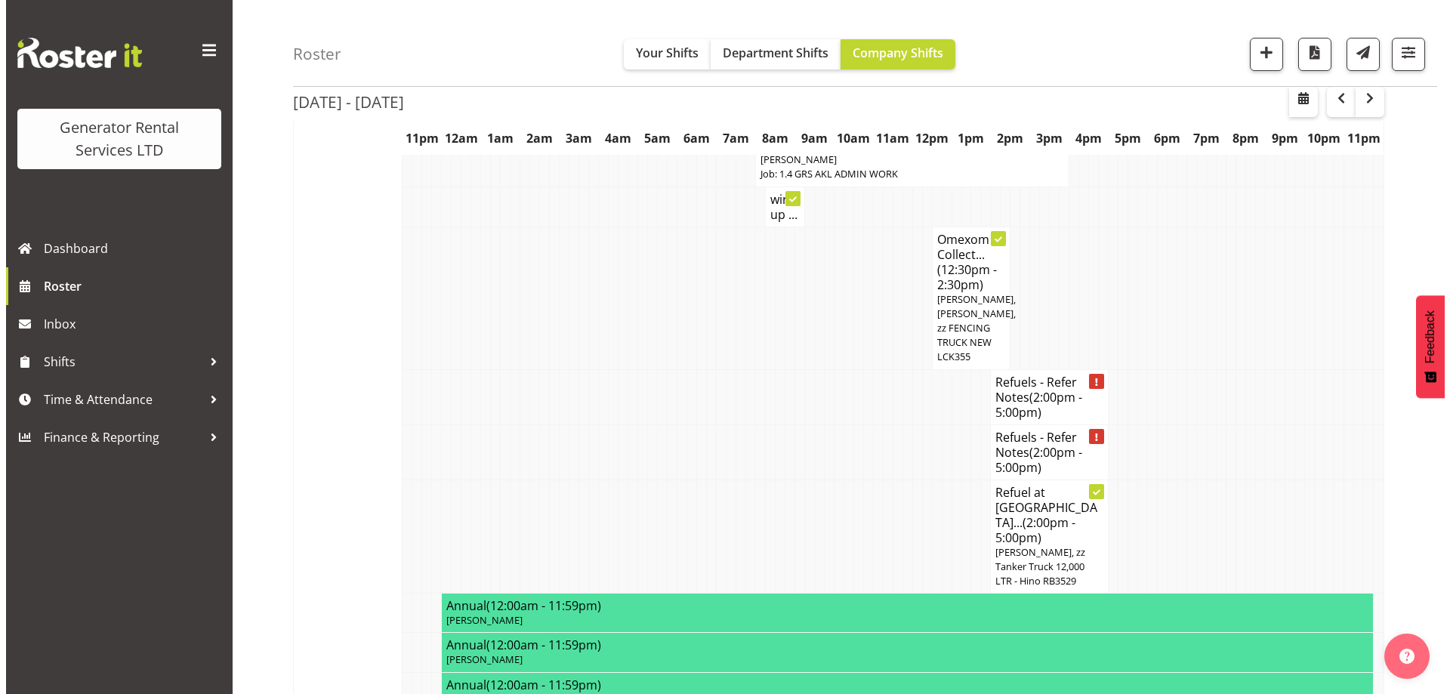
scroll to position [1926, 0]
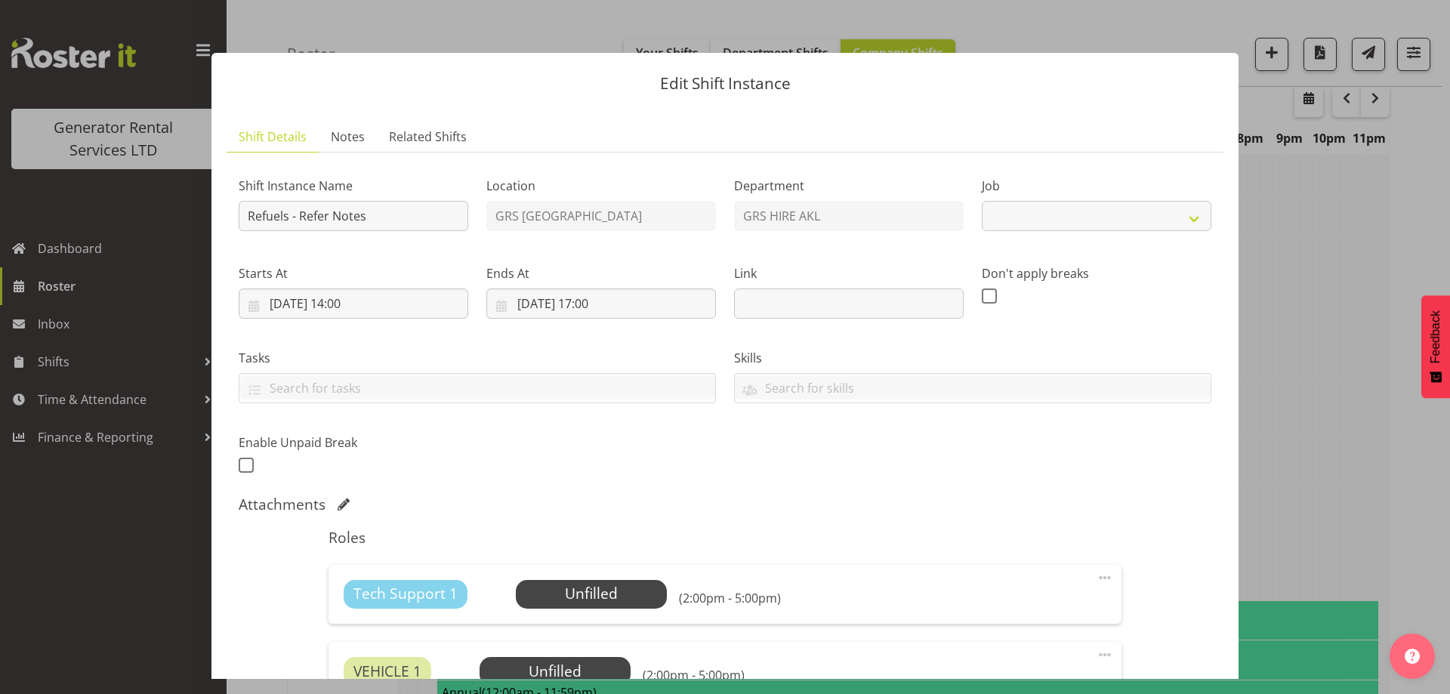
select select "9"
click at [346, 134] on span "Notes" at bounding box center [348, 137] width 34 height 18
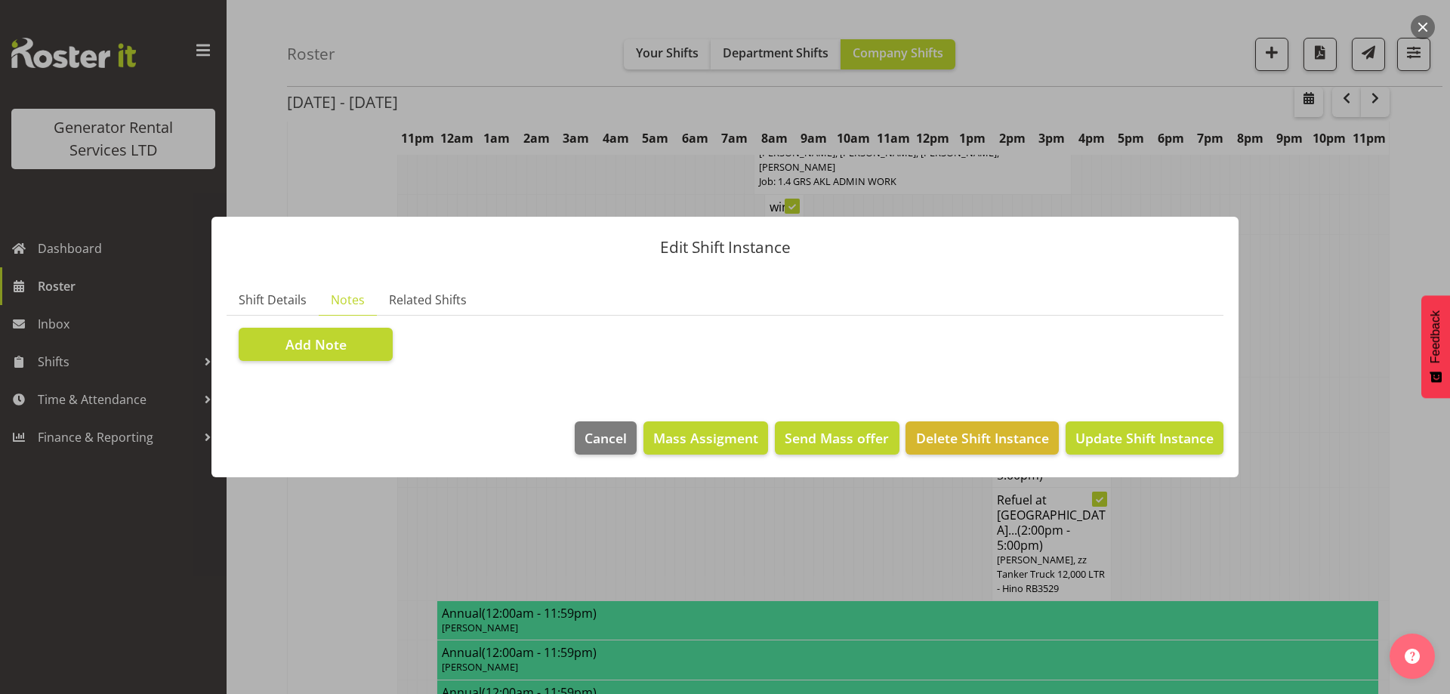
drag, startPoint x: 327, startPoint y: 402, endPoint x: 335, endPoint y: 365, distance: 37.8
click at [327, 400] on section "Shift Details Notes Related Shifts Shift Instance Name Refuels - Refer Notes Lo…" at bounding box center [724, 338] width 1027 height 137
click at [335, 359] on button "Add Note" at bounding box center [316, 344] width 154 height 33
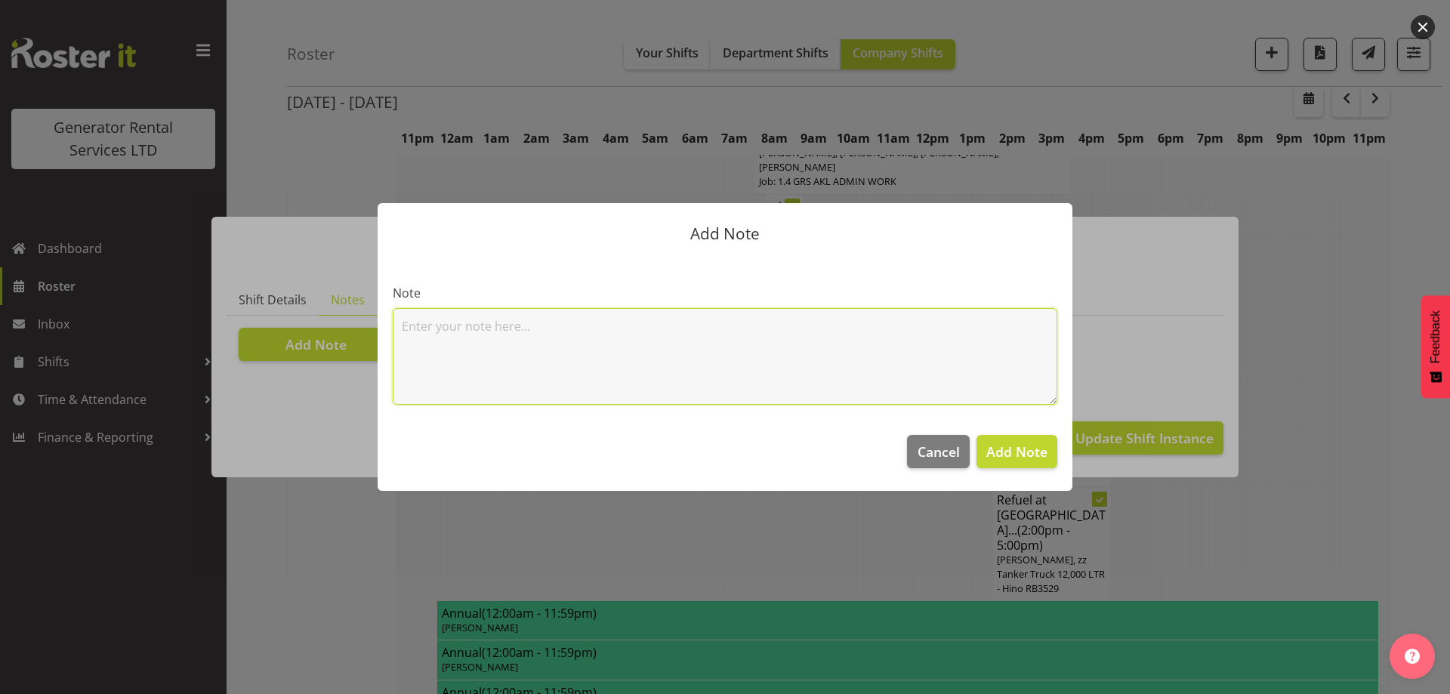
click at [422, 338] on textarea at bounding box center [725, 356] width 665 height 97
paste textarea "100kva @ Macrennie Construction Site, 6 Carr Rd Mt Roskill (There is a driveway…"
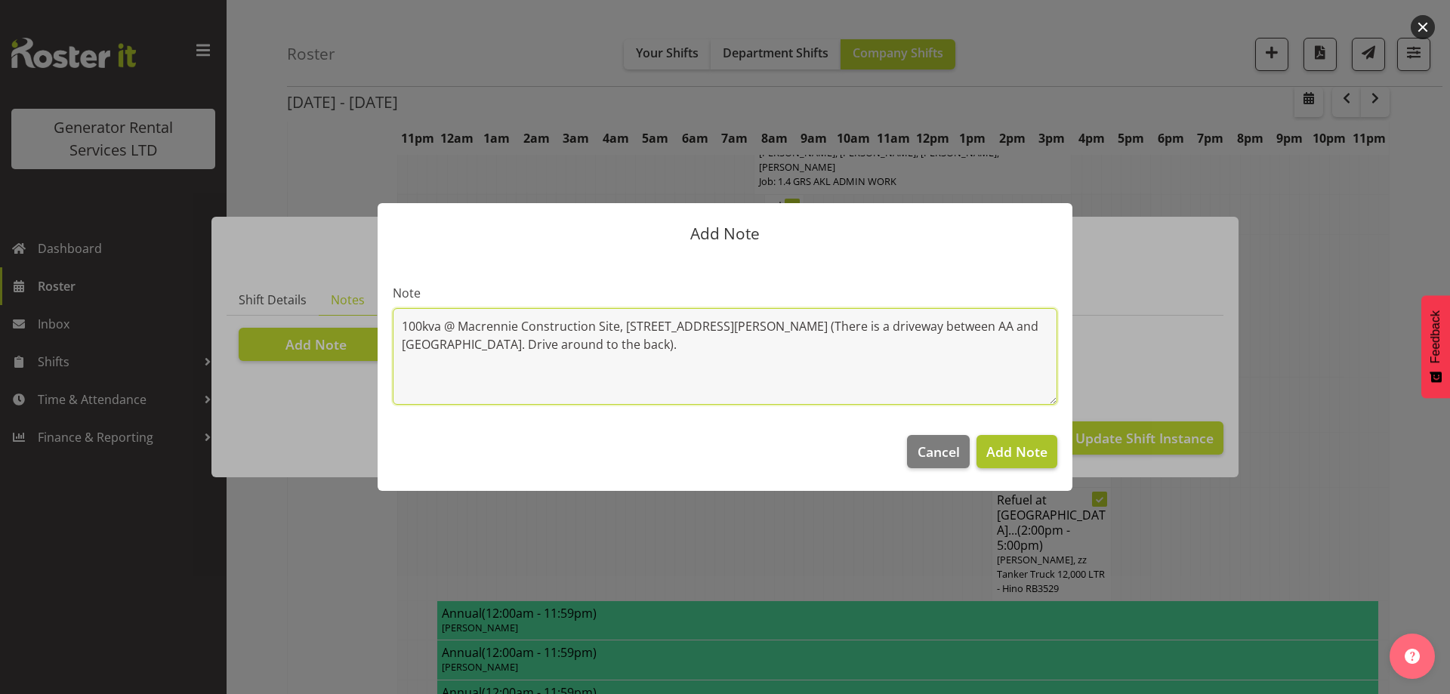
type textarea "100kva @ Macrennie Construction Site, 6 Carr Rd Mt Roskill (There is a driveway…"
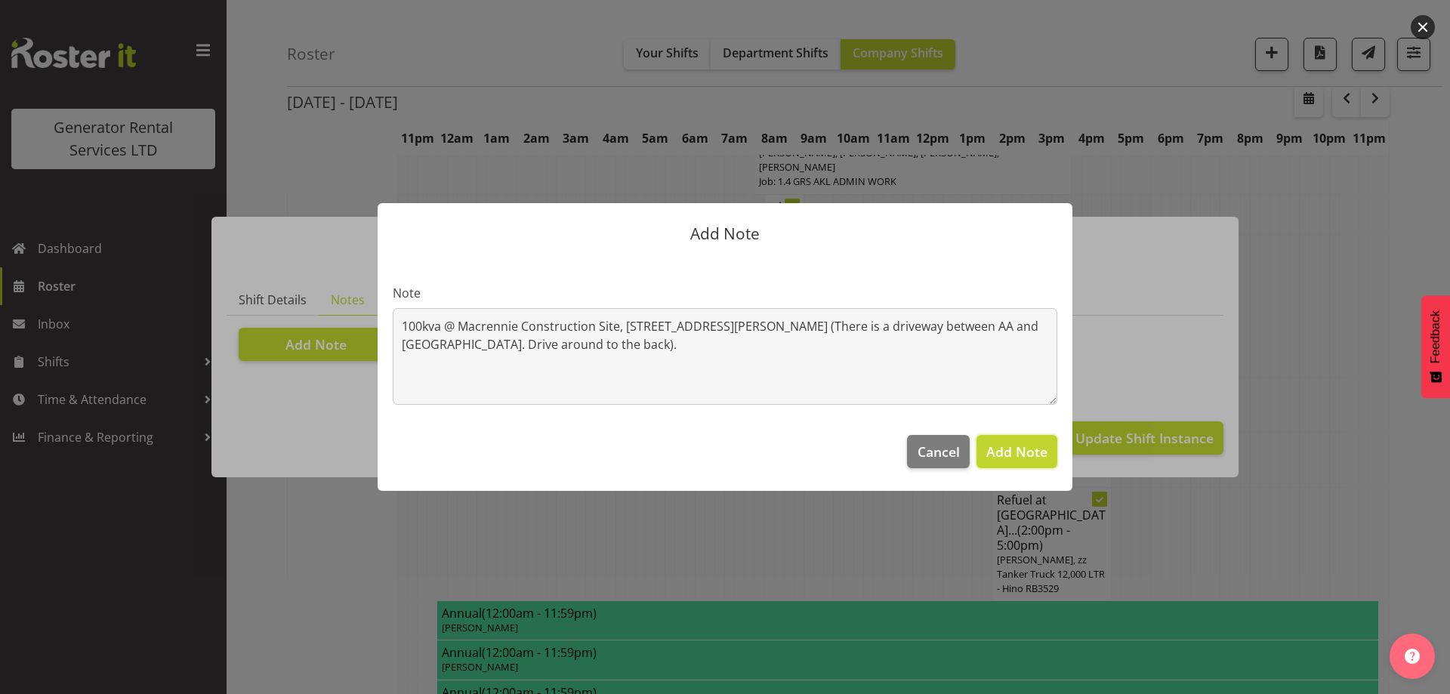
drag, startPoint x: 1004, startPoint y: 450, endPoint x: 990, endPoint y: 450, distance: 13.6
click at [1007, 450] on span "Add Note" at bounding box center [1016, 452] width 61 height 18
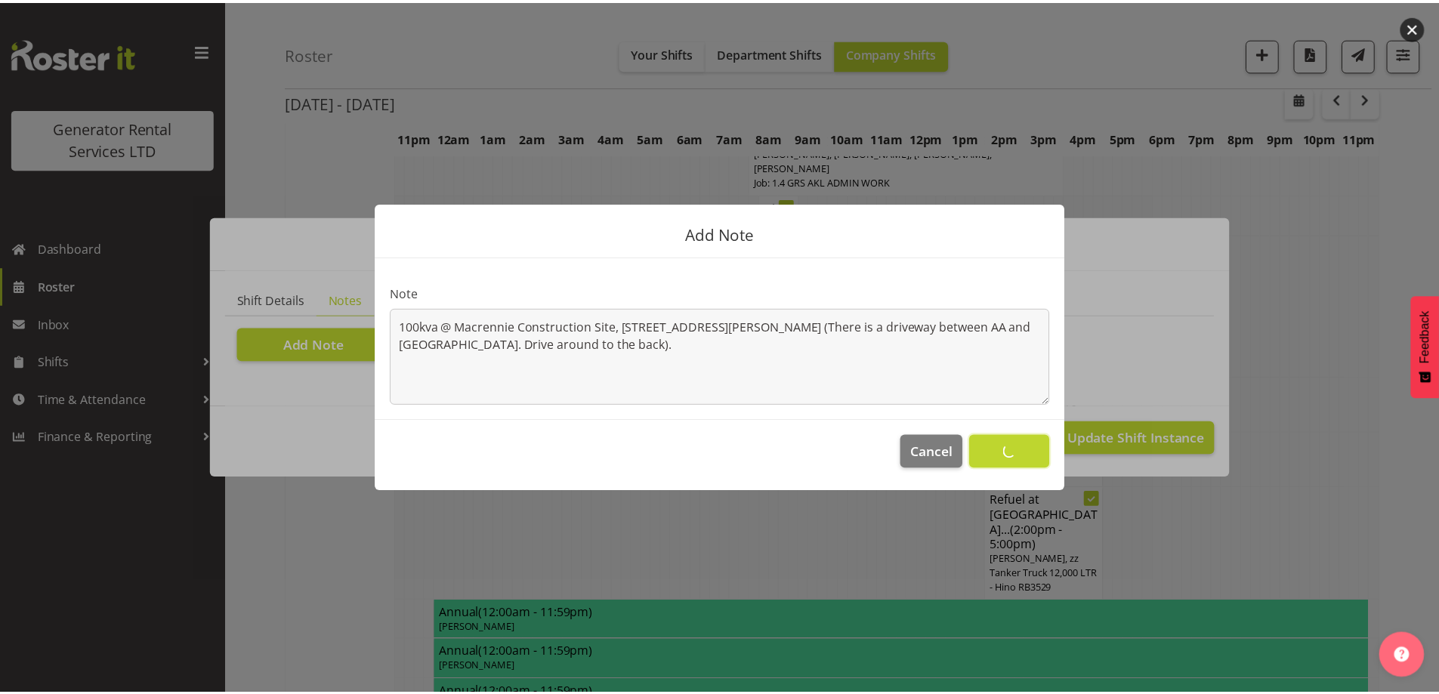
scroll to position [1934, 0]
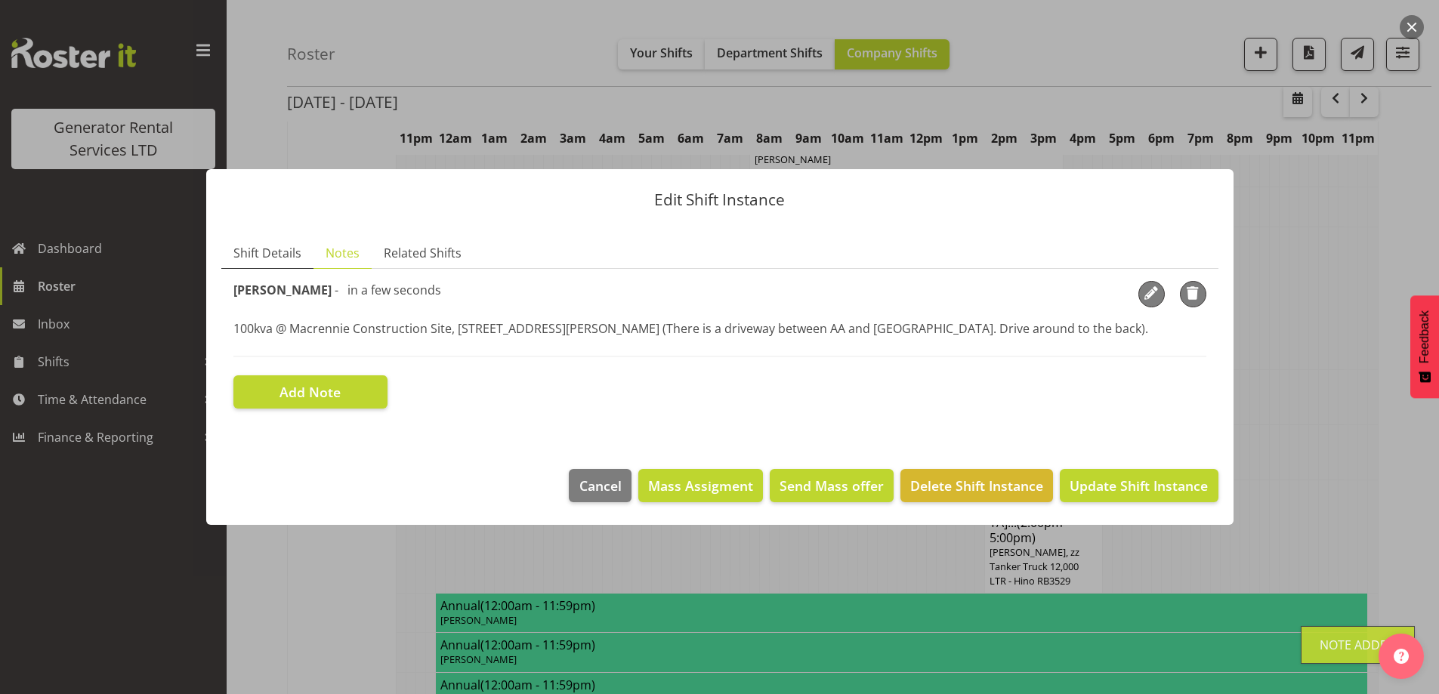
drag, startPoint x: 245, startPoint y: 262, endPoint x: 310, endPoint y: 319, distance: 86.8
click at [245, 262] on link "Shift Details" at bounding box center [267, 253] width 92 height 31
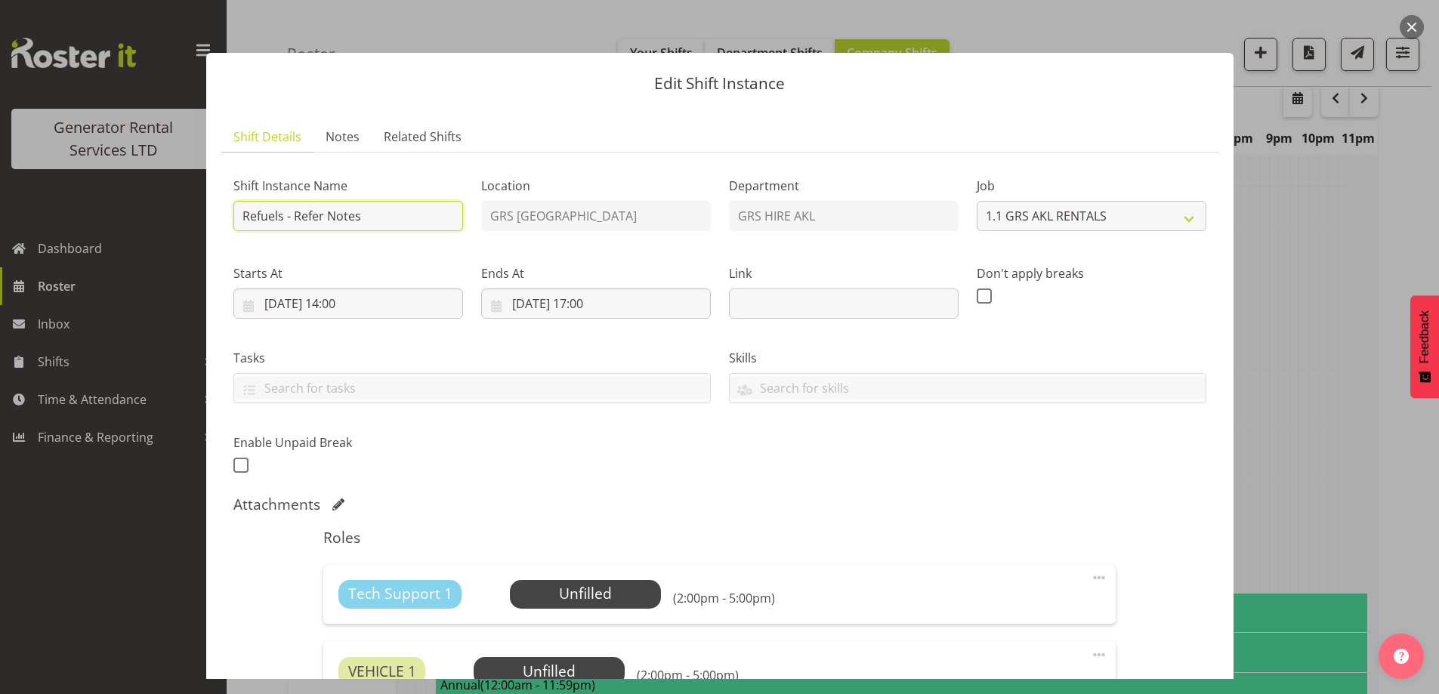
drag, startPoint x: 350, startPoint y: 216, endPoint x: 293, endPoint y: 211, distance: 57.6
click at [293, 211] on input "Refuels - Refer Notes" at bounding box center [348, 216] width 230 height 30
type input "Refuels - Using KMY"
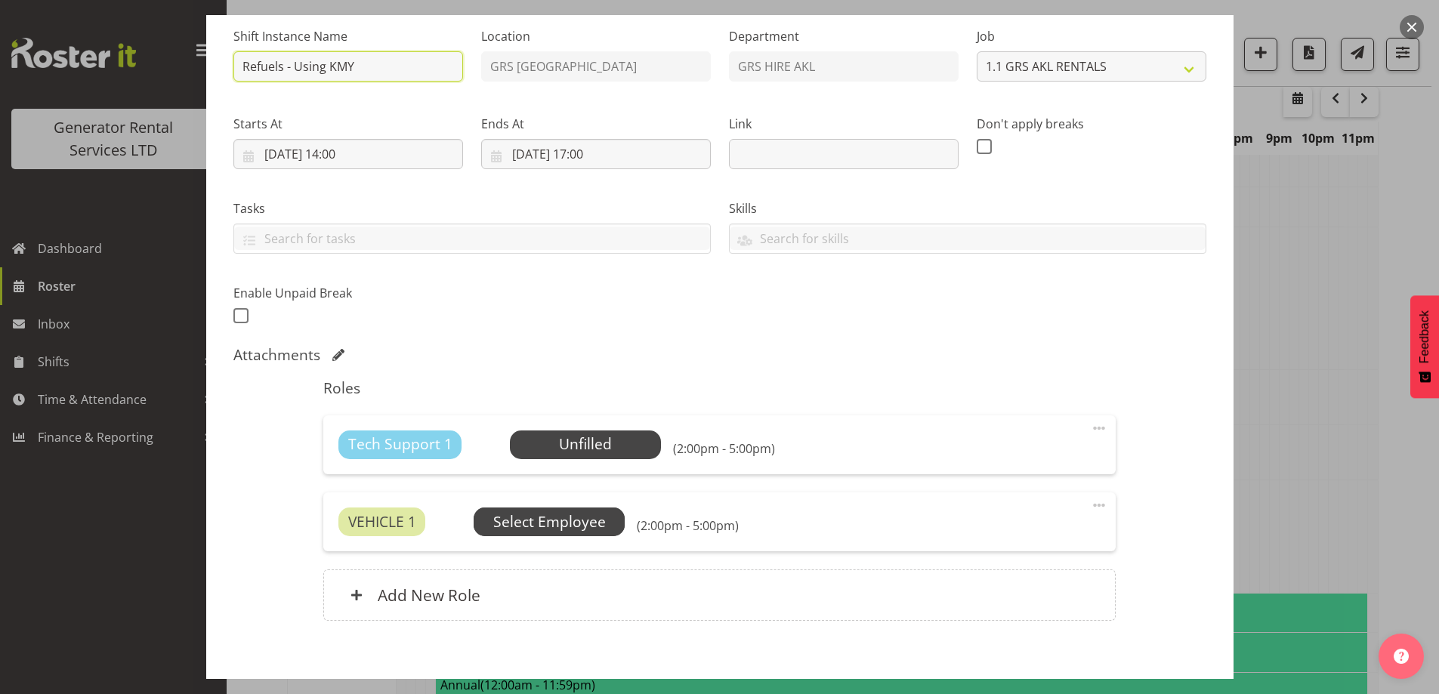
scroll to position [226, 0]
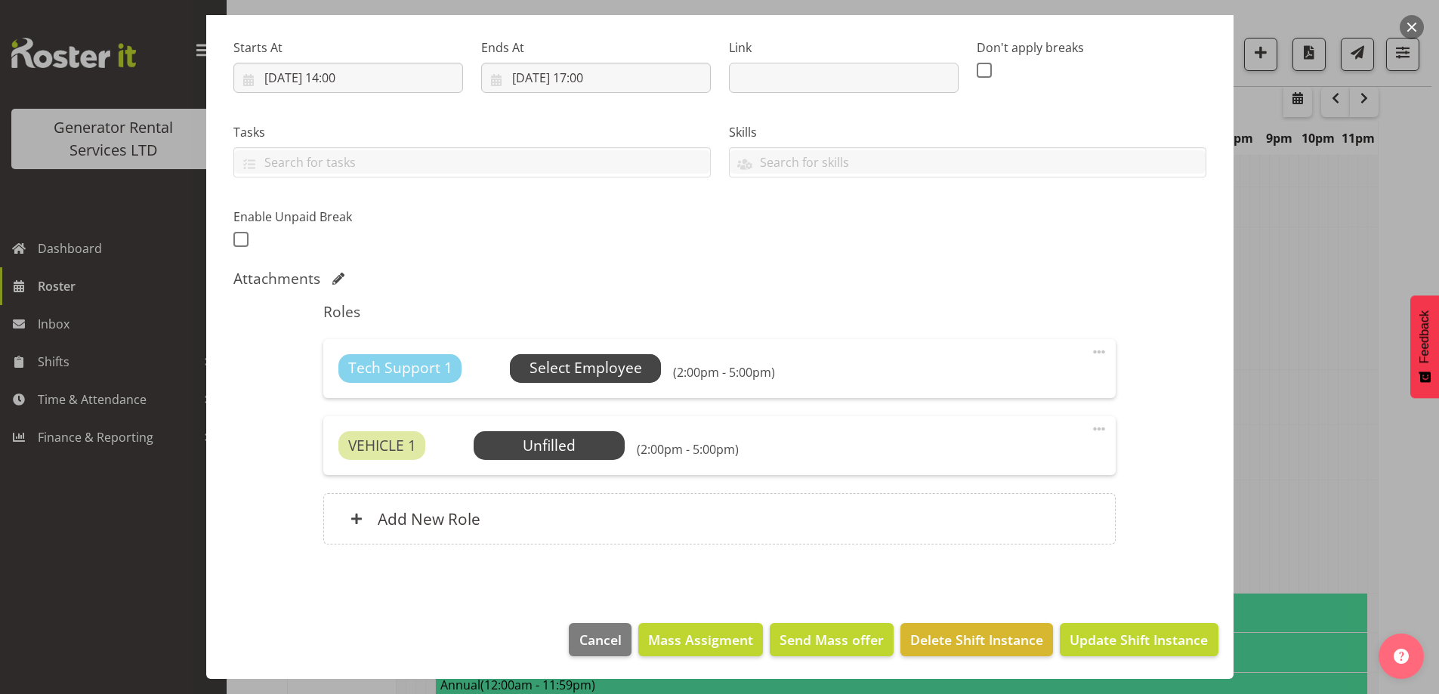
click at [618, 372] on span "Select Employee" at bounding box center [585, 368] width 113 height 22
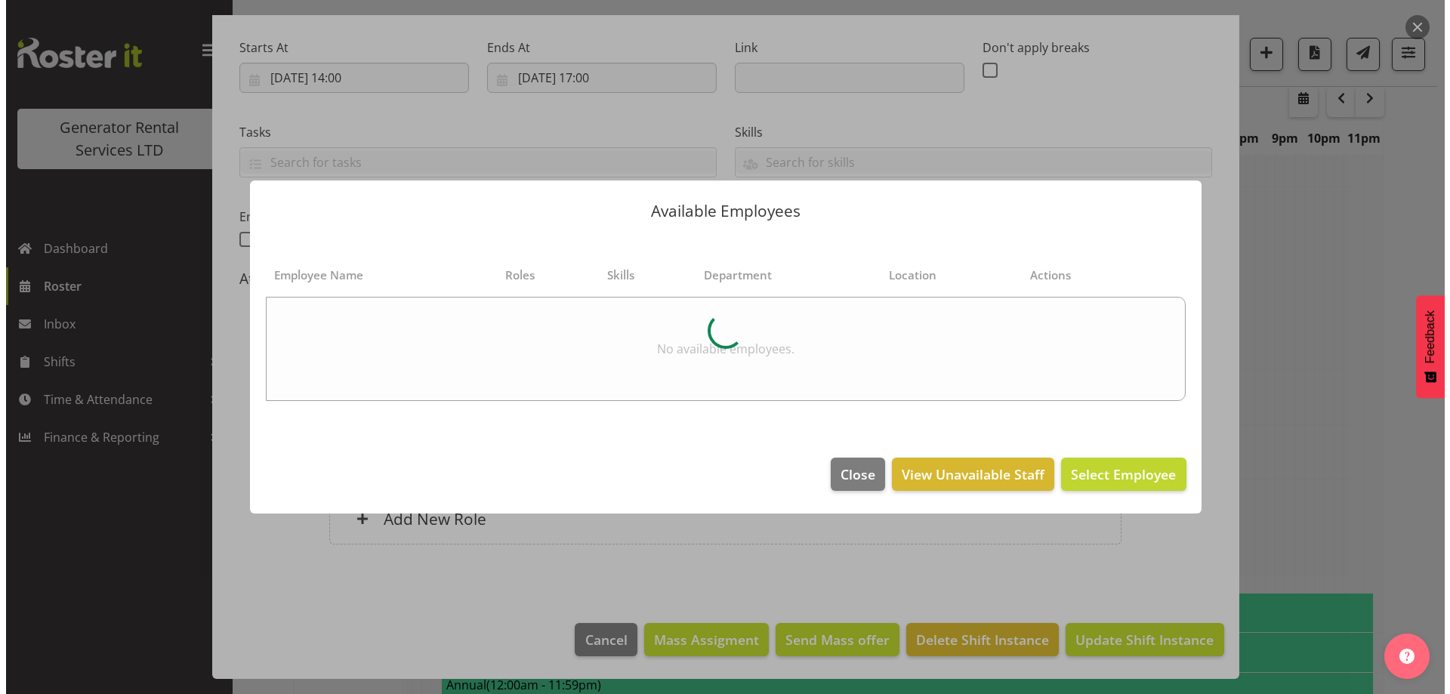
scroll to position [1926, 0]
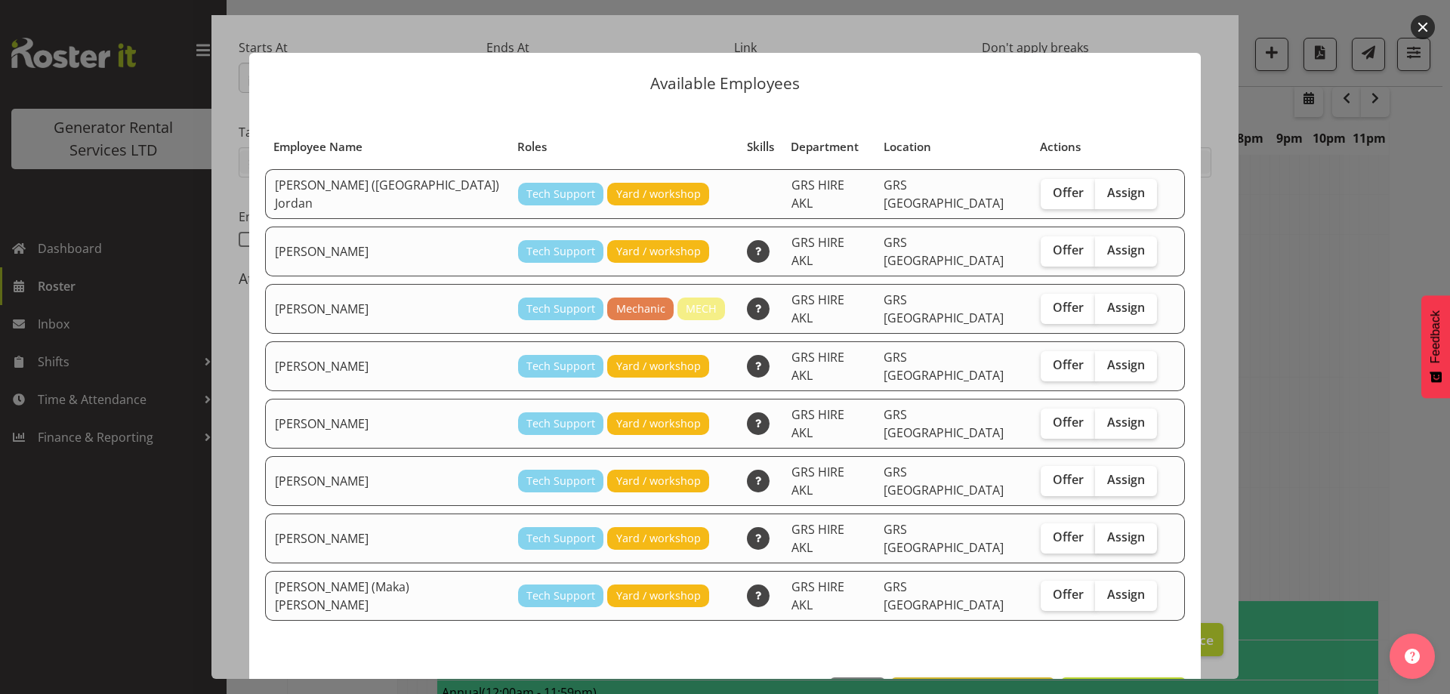
click at [1107, 529] on span "Assign" at bounding box center [1126, 536] width 38 height 15
click at [1102, 533] on input "Assign" at bounding box center [1100, 538] width 10 height 10
checkbox input "true"
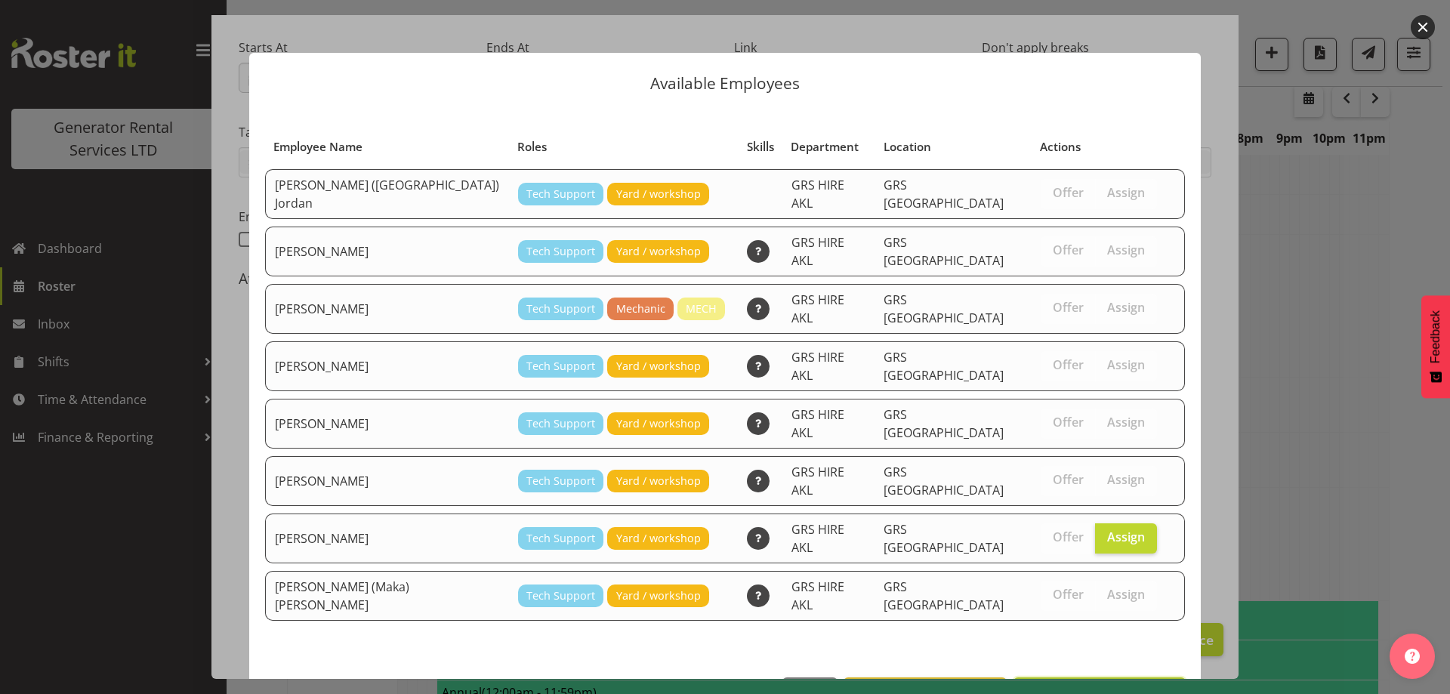
click at [1107, 685] on span "Assign Sam Carter" at bounding box center [1099, 694] width 153 height 18
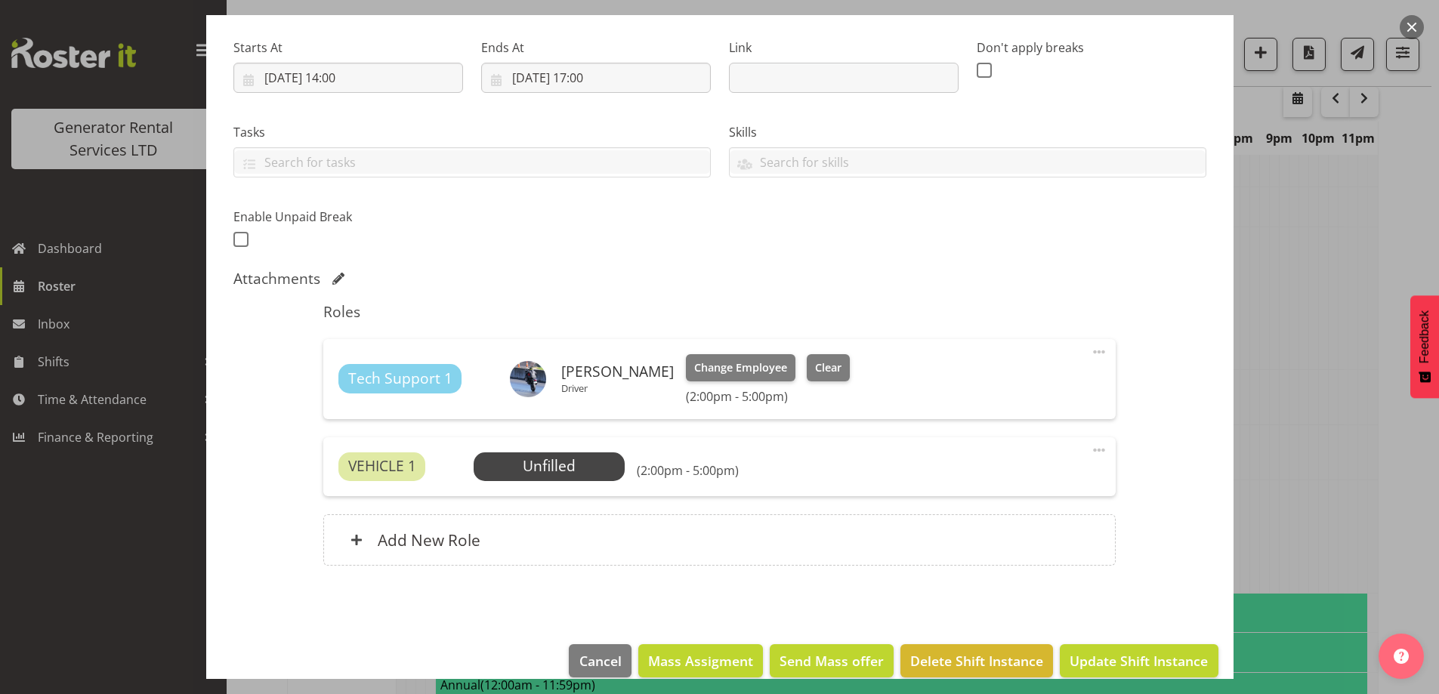
scroll to position [247, 0]
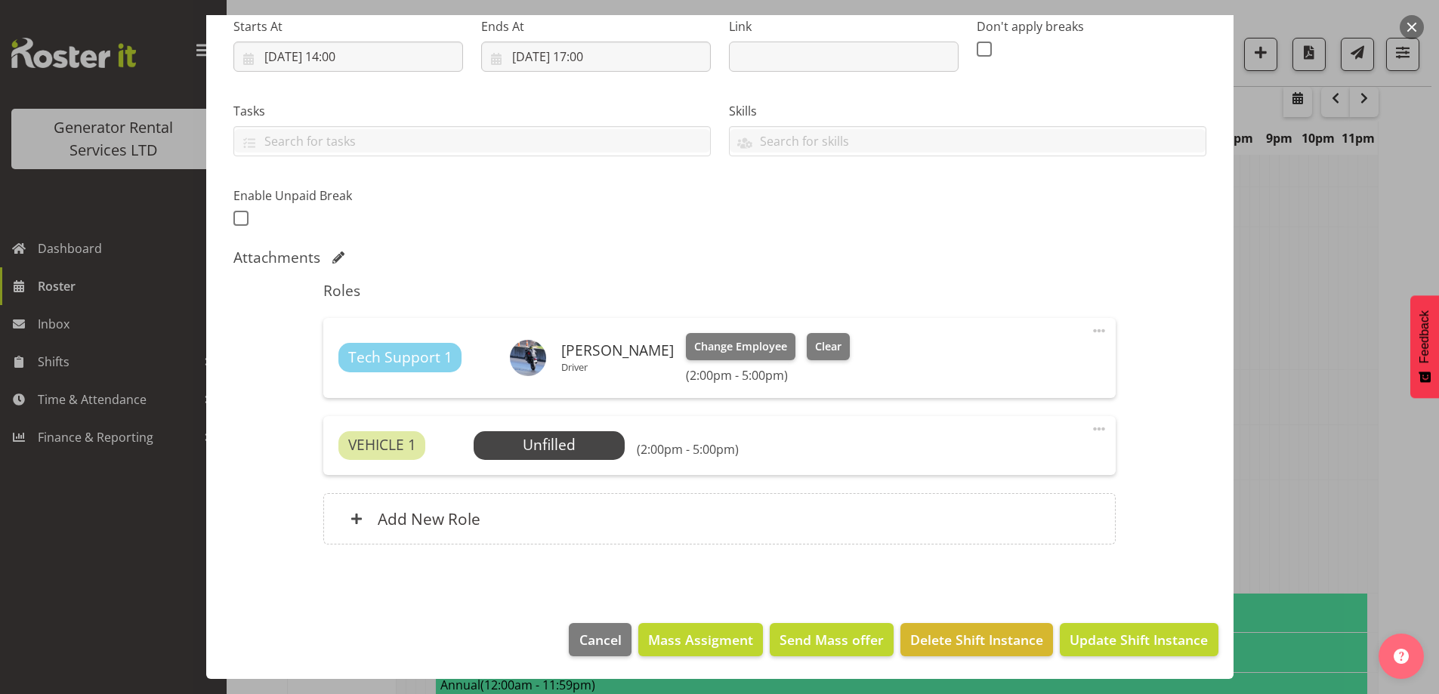
click at [586, 428] on div "VEHICLE 1 Unfilled Select Employee (2:00pm - 5:00pm) Edit Cover Role Delete" at bounding box center [719, 445] width 792 height 59
click at [588, 443] on span "Select Employee" at bounding box center [549, 445] width 113 height 22
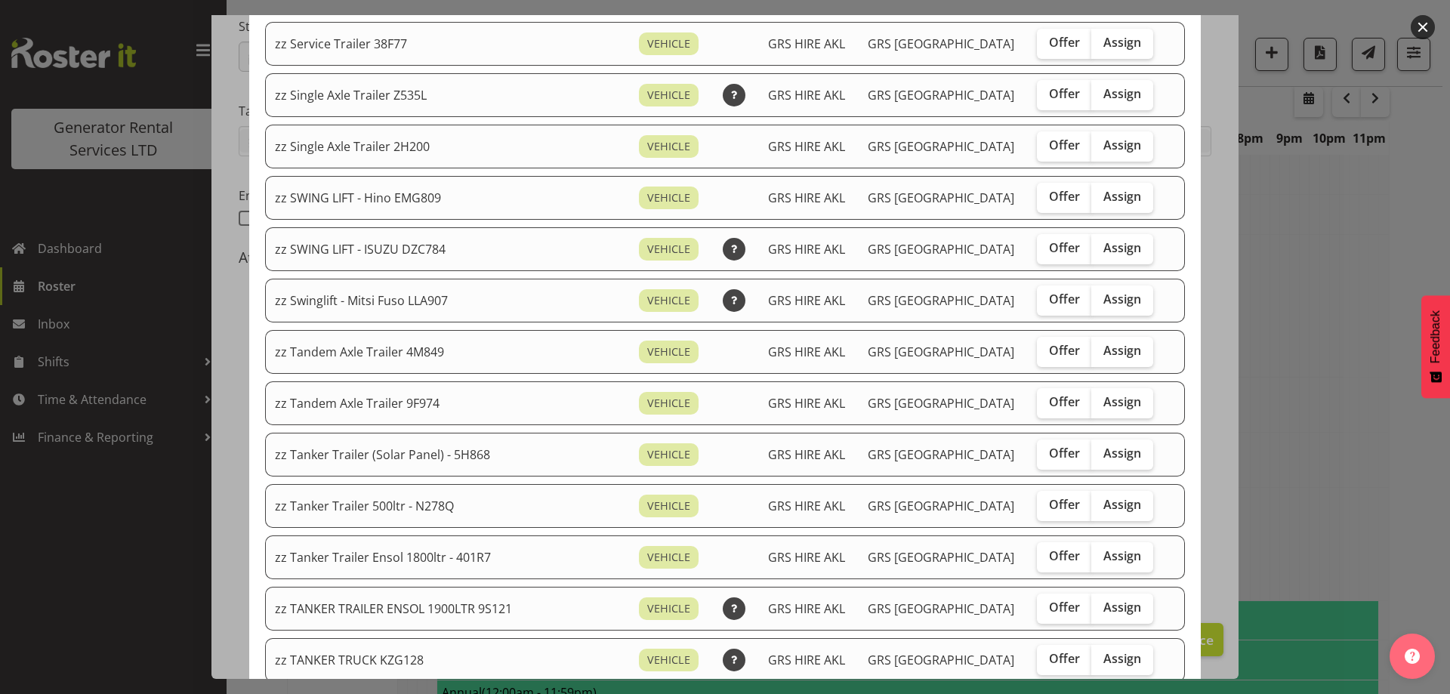
scroll to position [1133, 0]
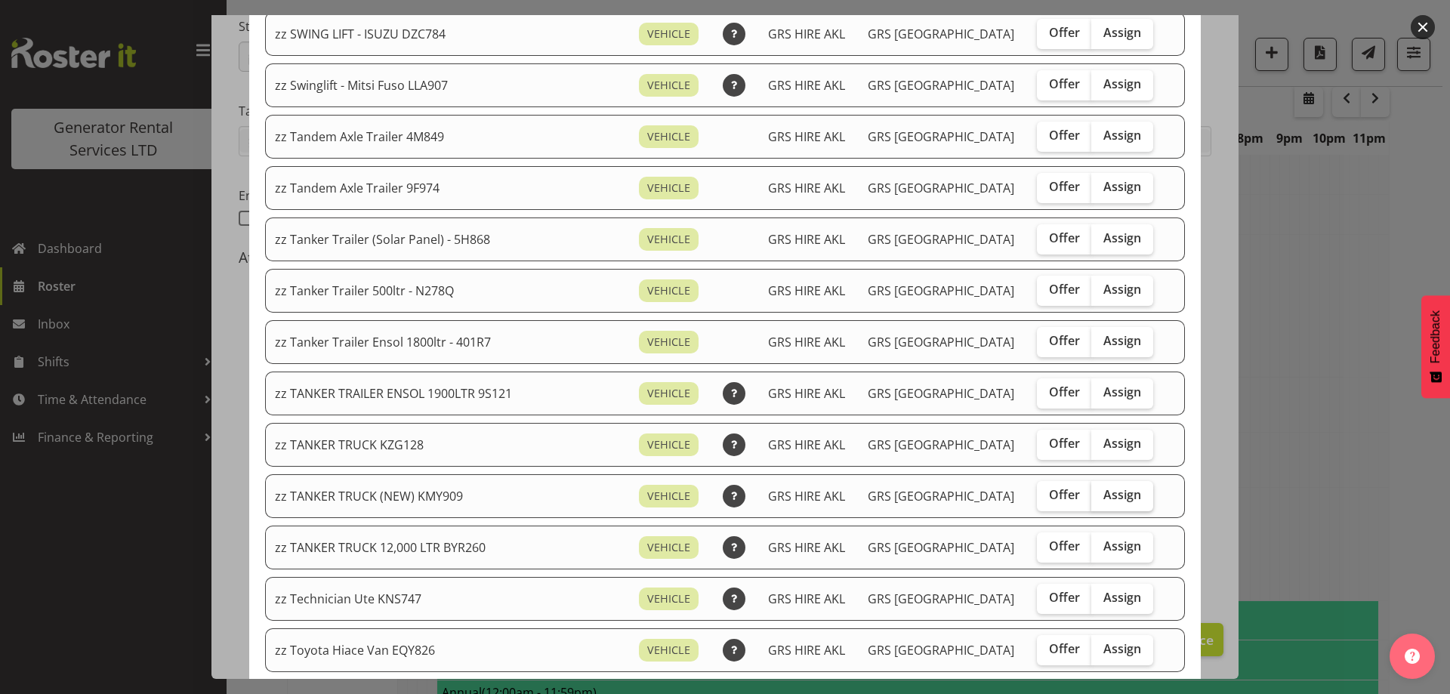
click at [1104, 492] on span "Assign" at bounding box center [1123, 494] width 38 height 15
click at [1094, 492] on input "Assign" at bounding box center [1096, 495] width 10 height 10
checkbox input "true"
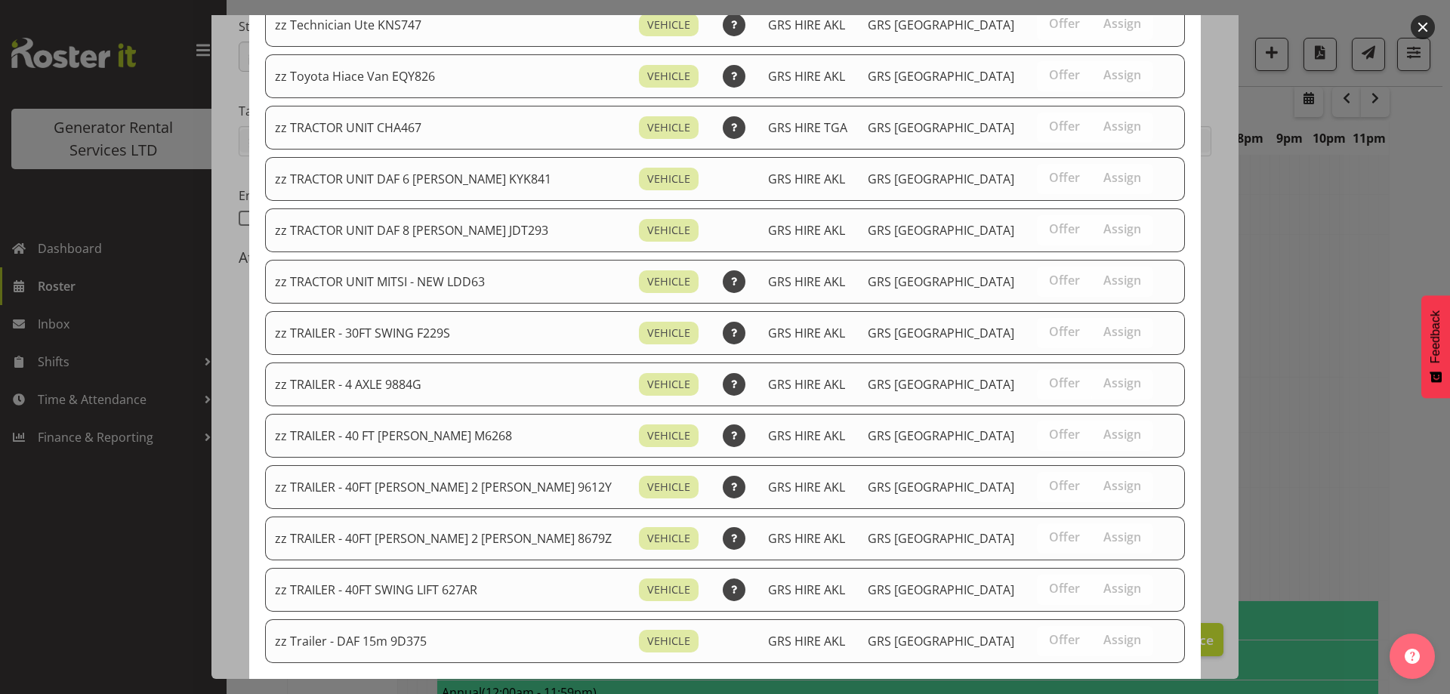
scroll to position [1804, 0]
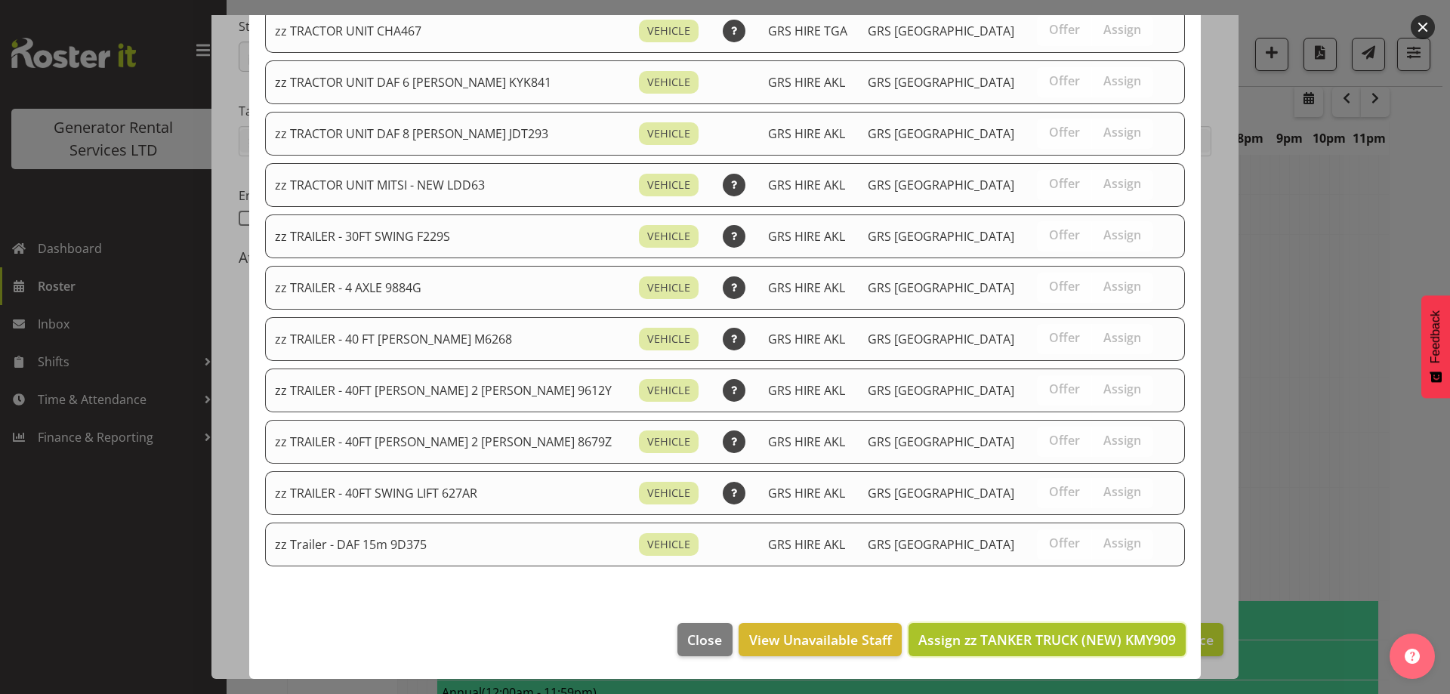
click at [1127, 638] on span "Assign zz TANKER TRUCK (NEW) KMY909" at bounding box center [1047, 640] width 258 height 18
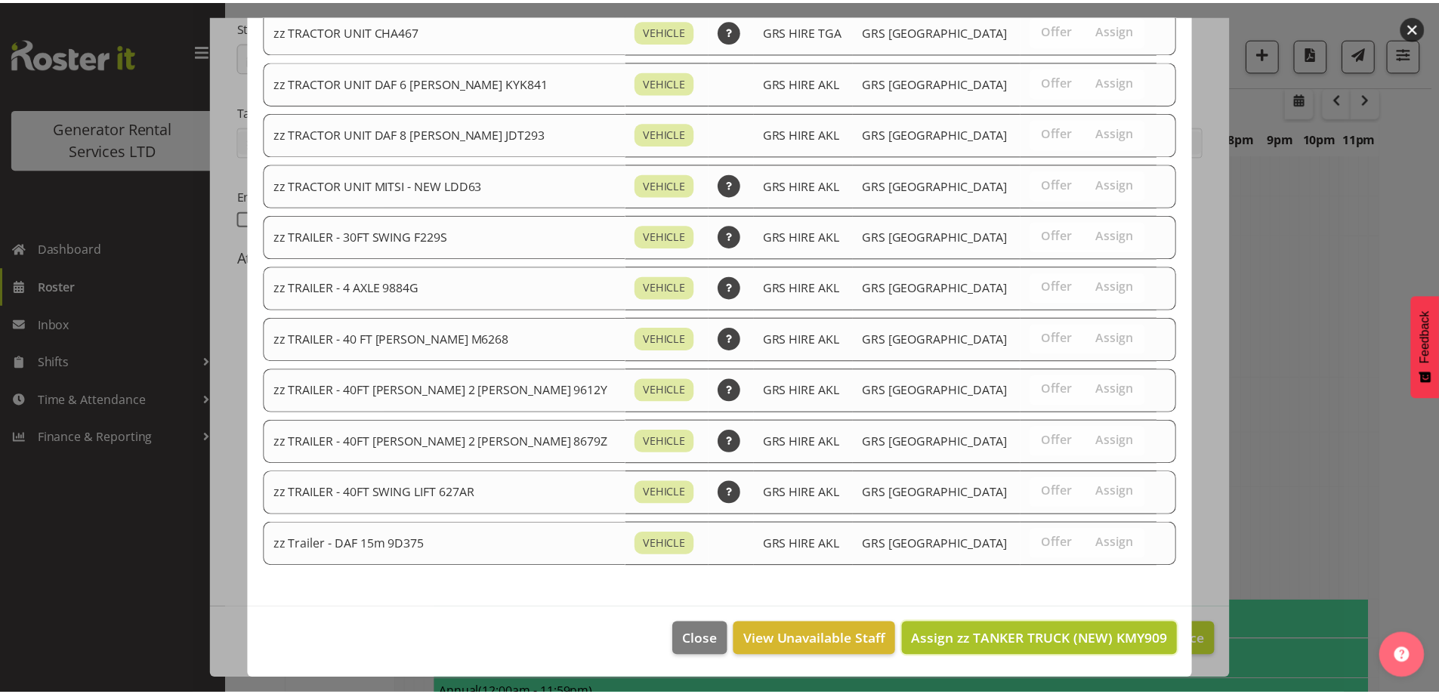
scroll to position [1934, 0]
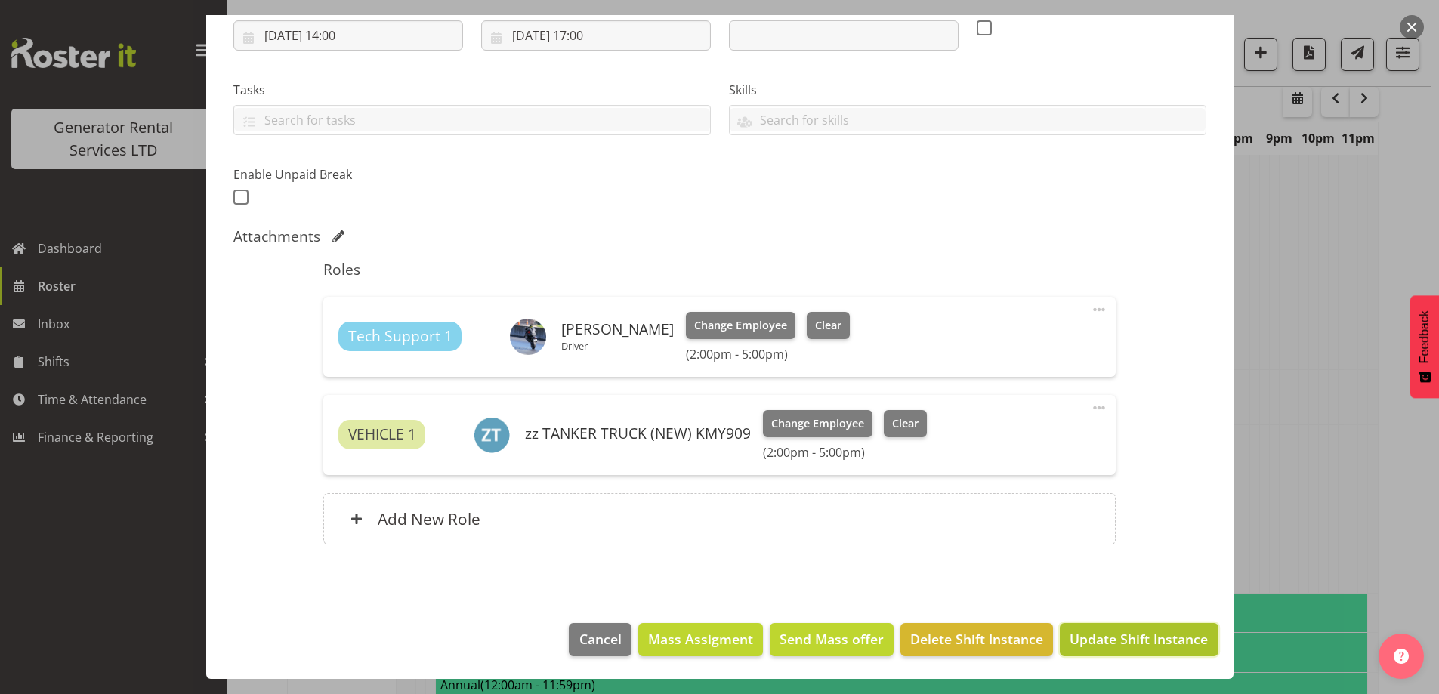
click at [1116, 634] on span "Update Shift Instance" at bounding box center [1139, 639] width 138 height 20
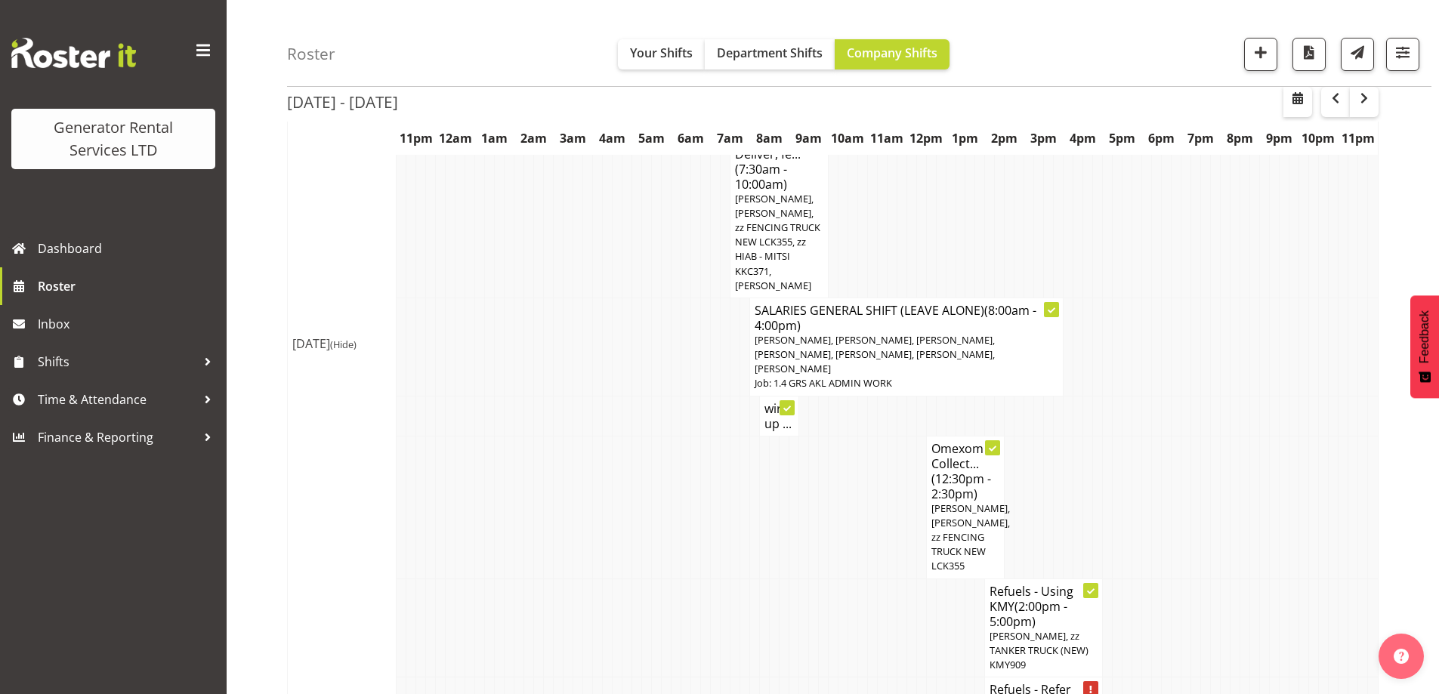
scroll to position [1866, 0]
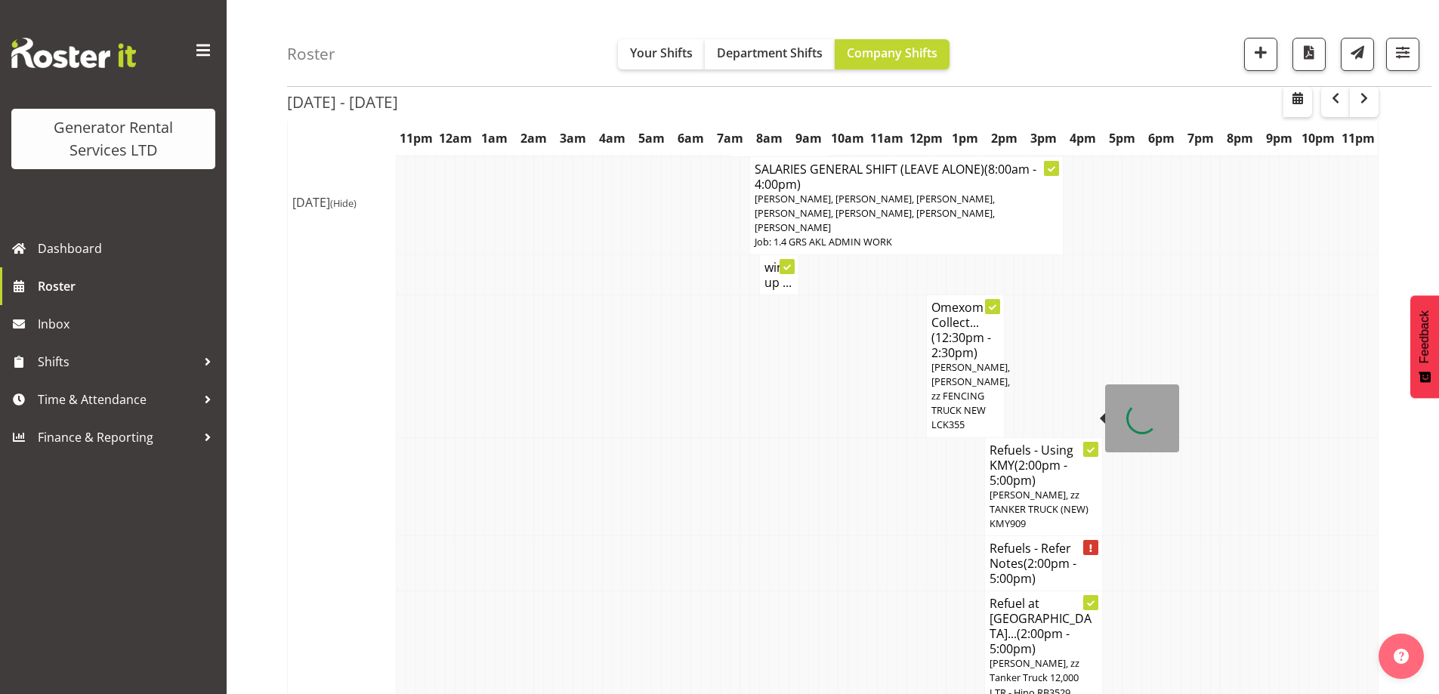
click at [1030, 555] on span "(2:00pm - 5:00pm)" at bounding box center [1032, 571] width 87 height 32
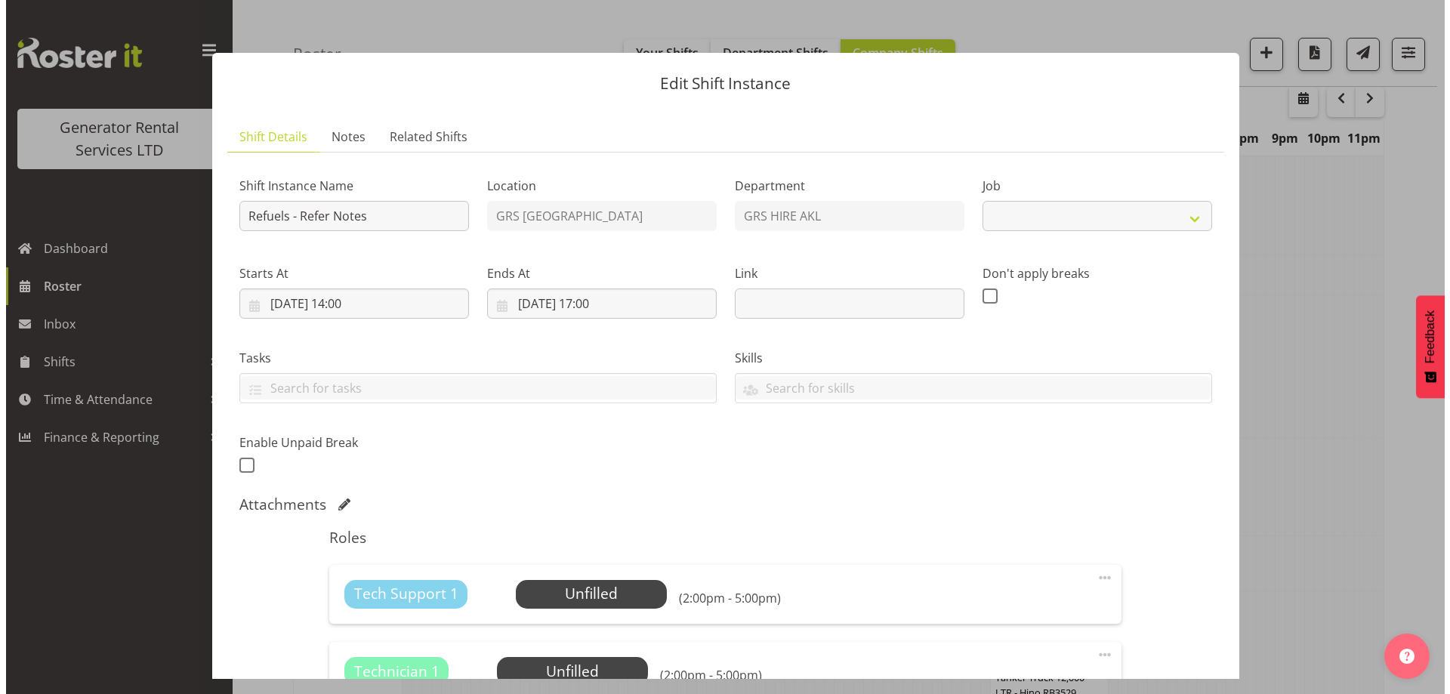
scroll to position [1858, 0]
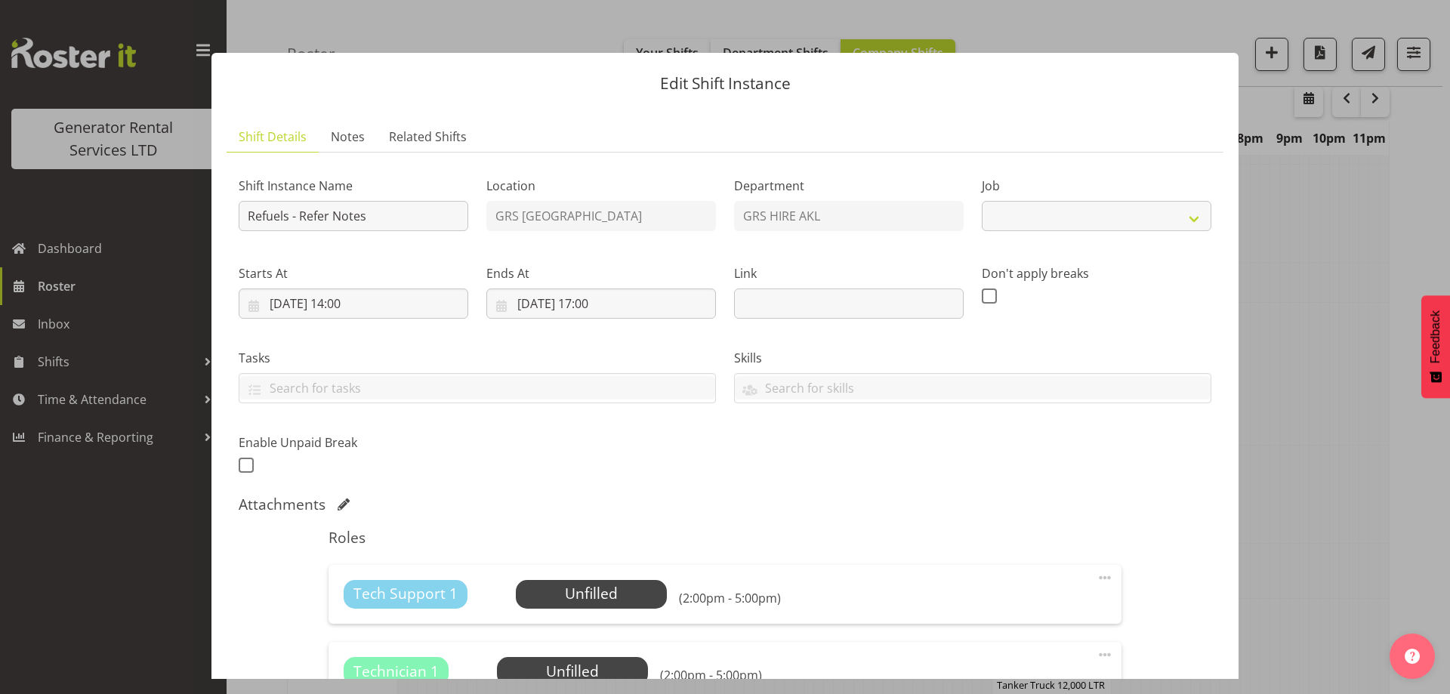
select select "9"
drag, startPoint x: 372, startPoint y: 211, endPoint x: 303, endPoint y: 210, distance: 68.8
click at [303, 210] on input "Refuels - Refer Notes" at bounding box center [354, 216] width 230 height 30
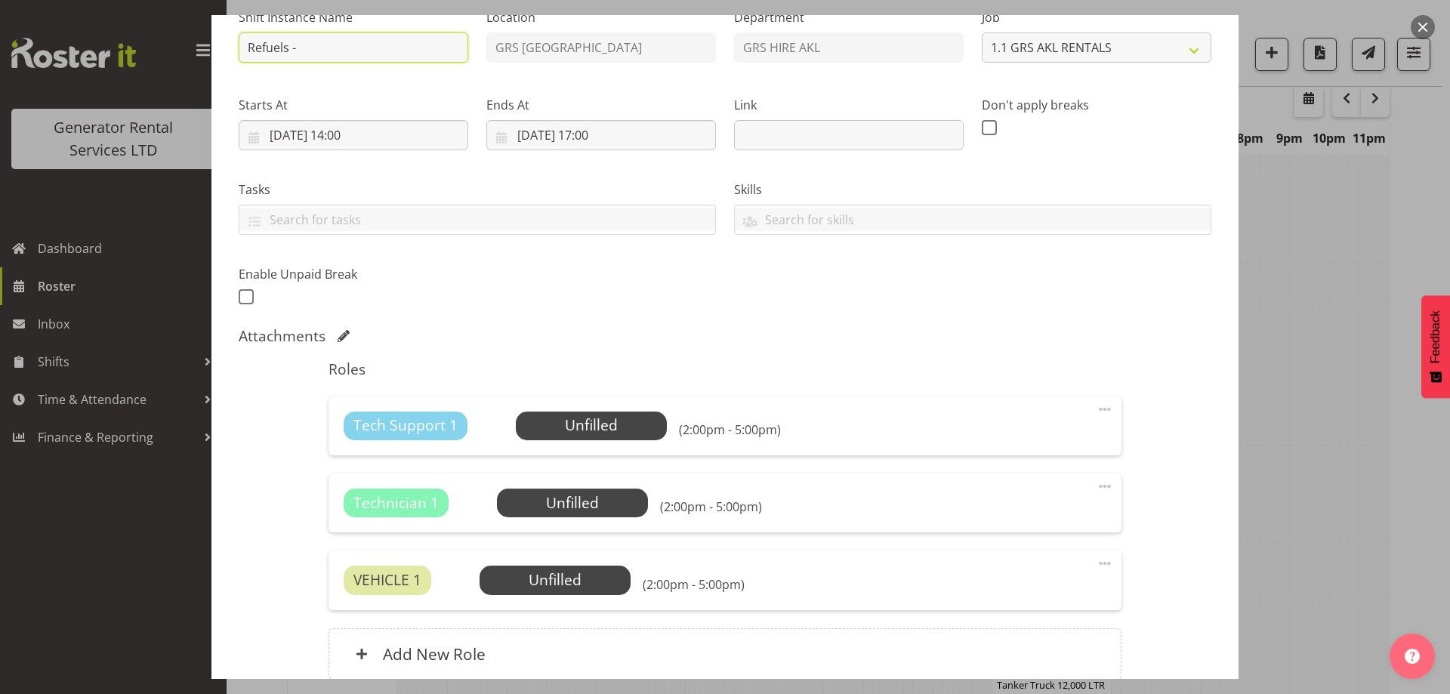
scroll to position [302, 0]
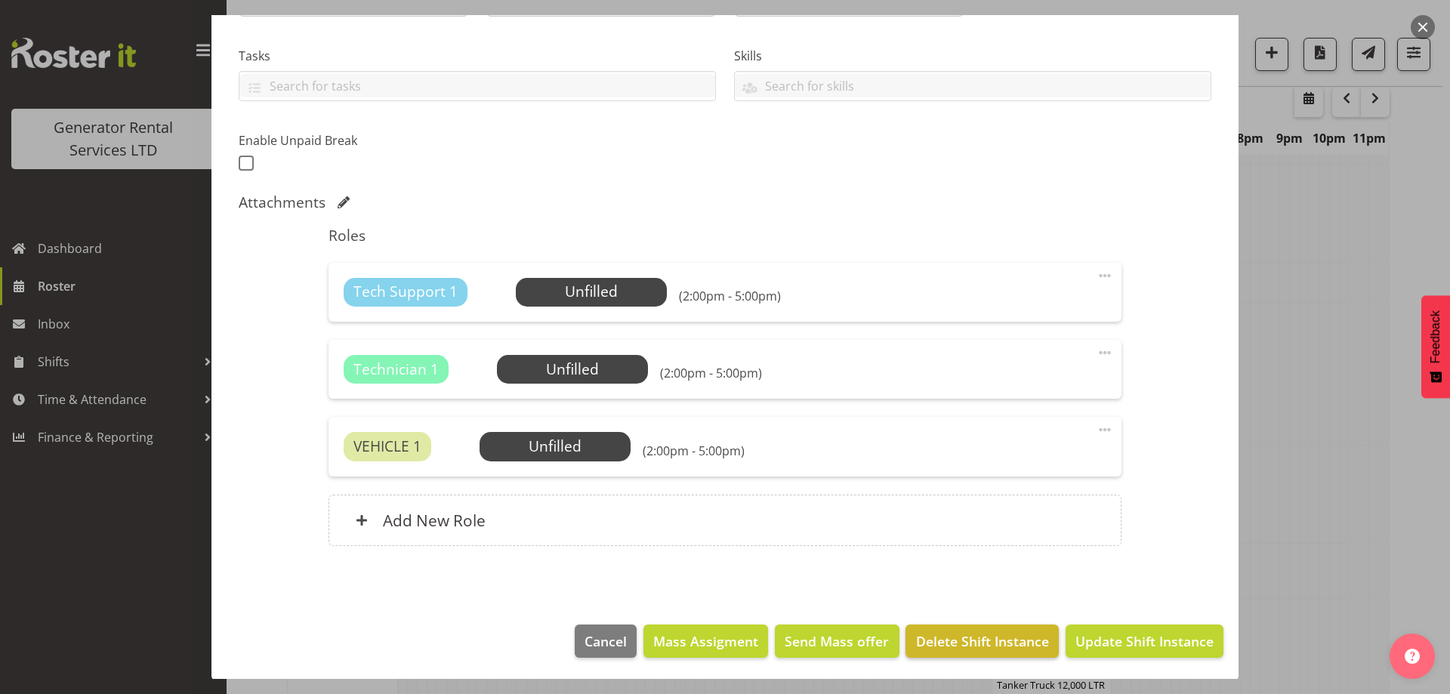
type input "Refuels -"
click at [959, 636] on span "Delete Shift Instance" at bounding box center [982, 641] width 133 height 20
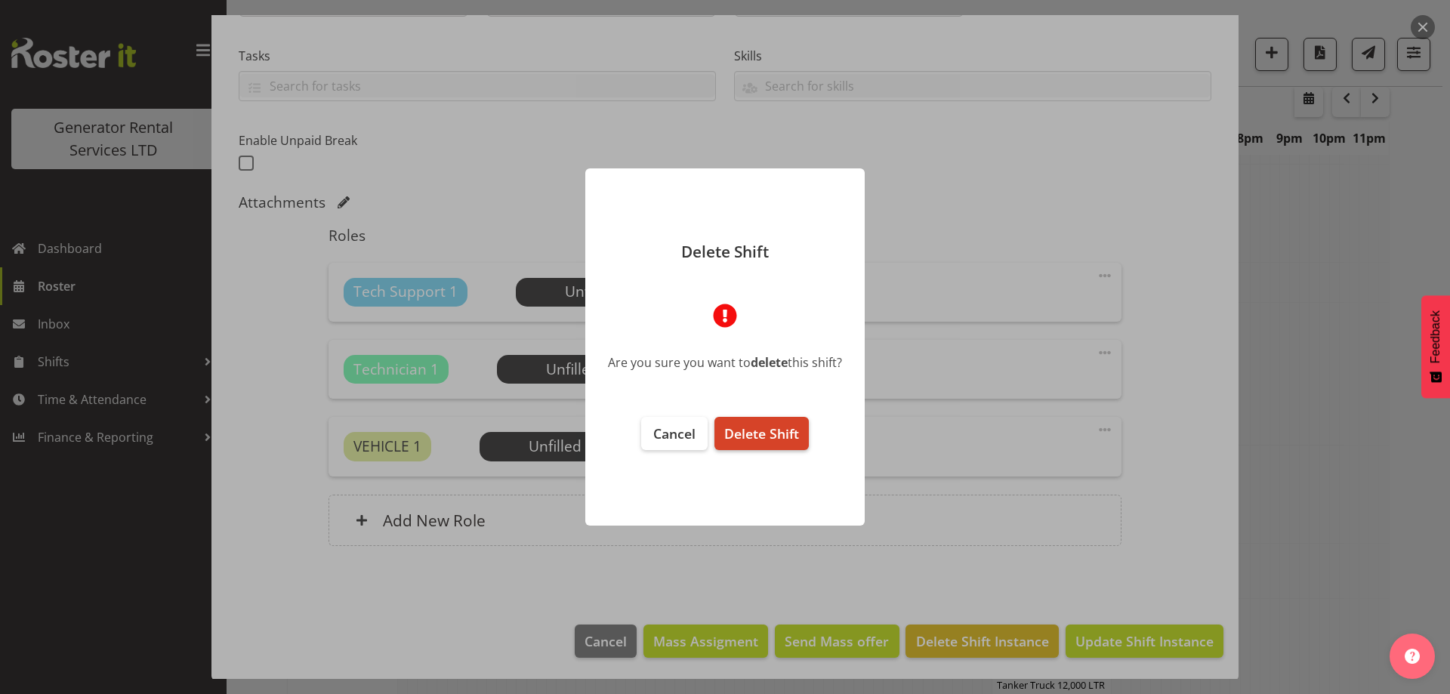
click at [786, 424] on span "Delete Shift" at bounding box center [761, 433] width 75 height 18
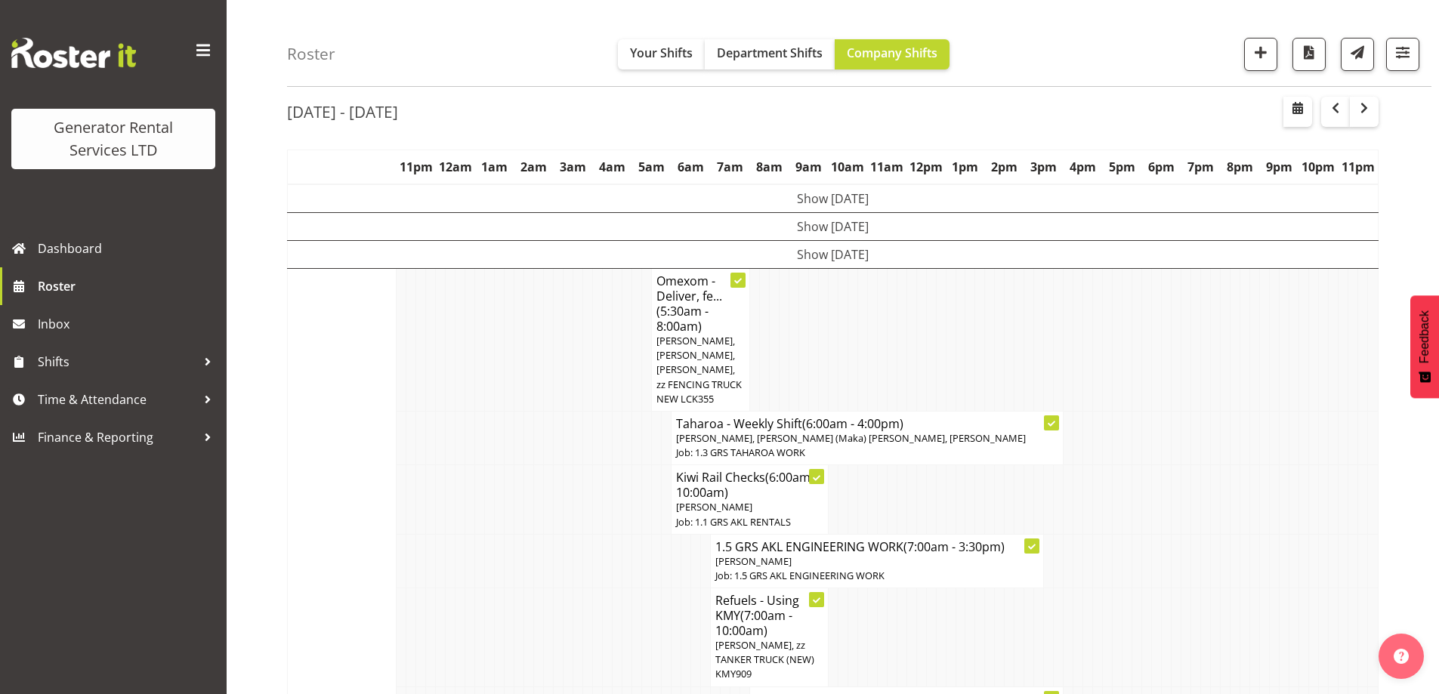
scroll to position [1866, 0]
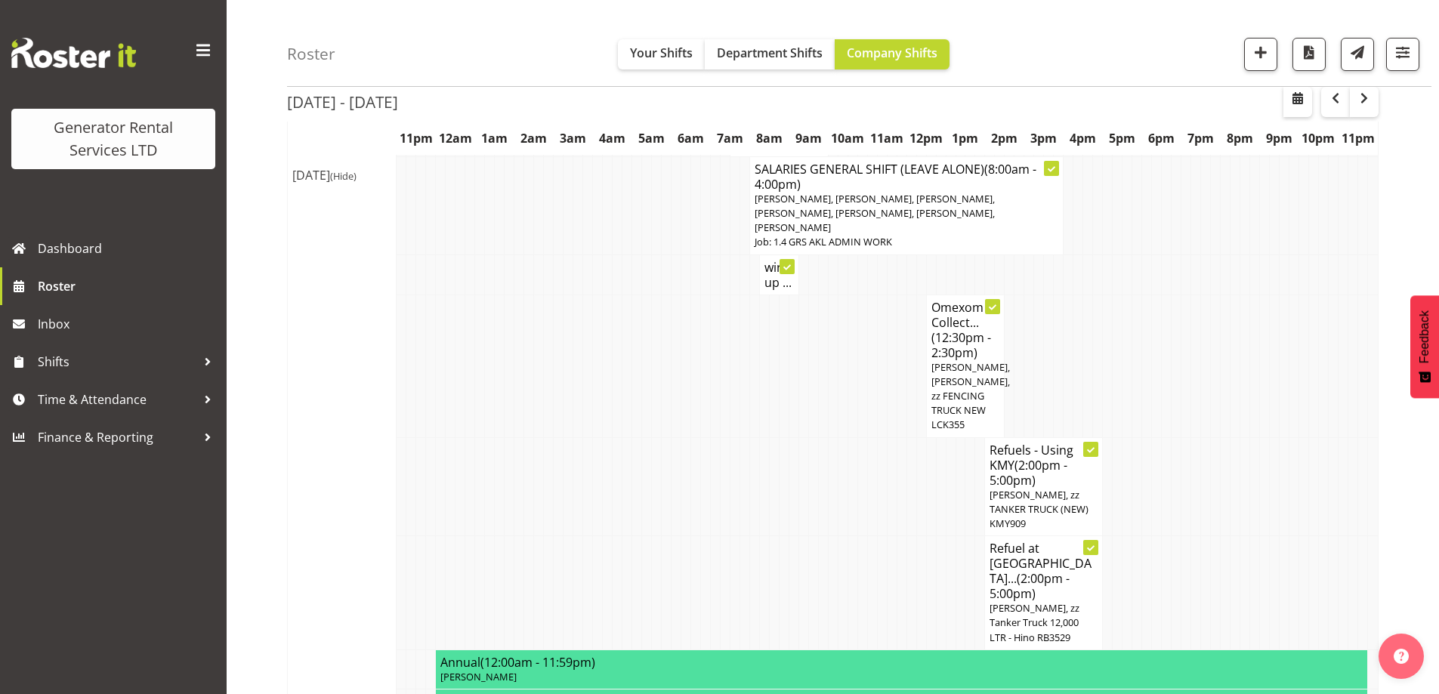
click at [791, 437] on td at bounding box center [794, 486] width 10 height 99
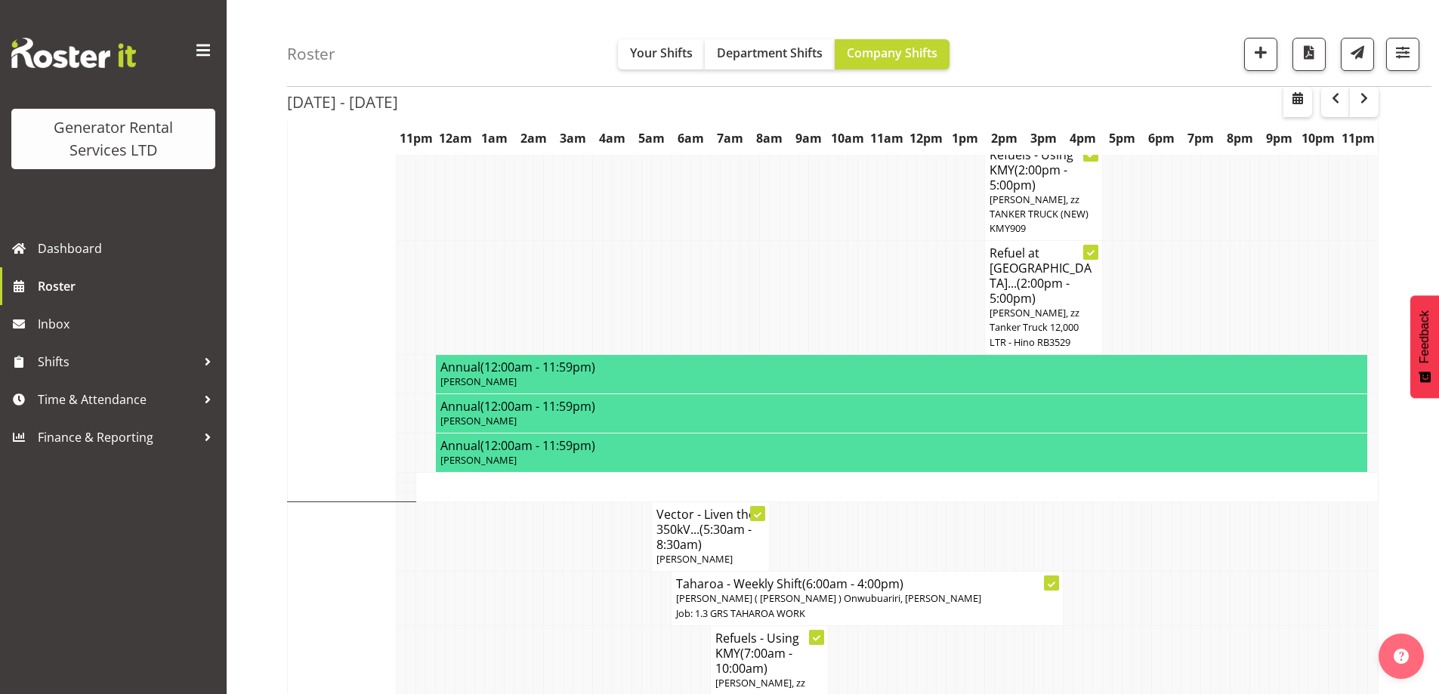
scroll to position [2243, 0]
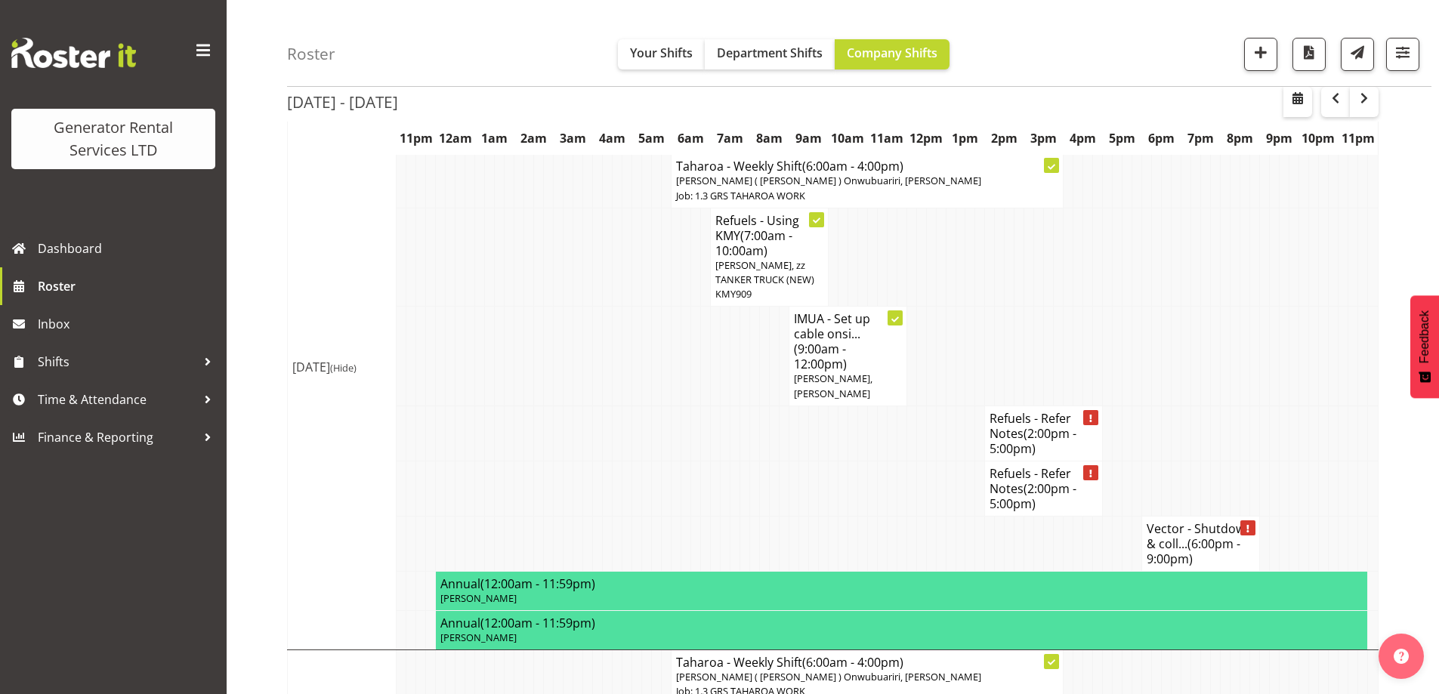
scroll to position [2545, 0]
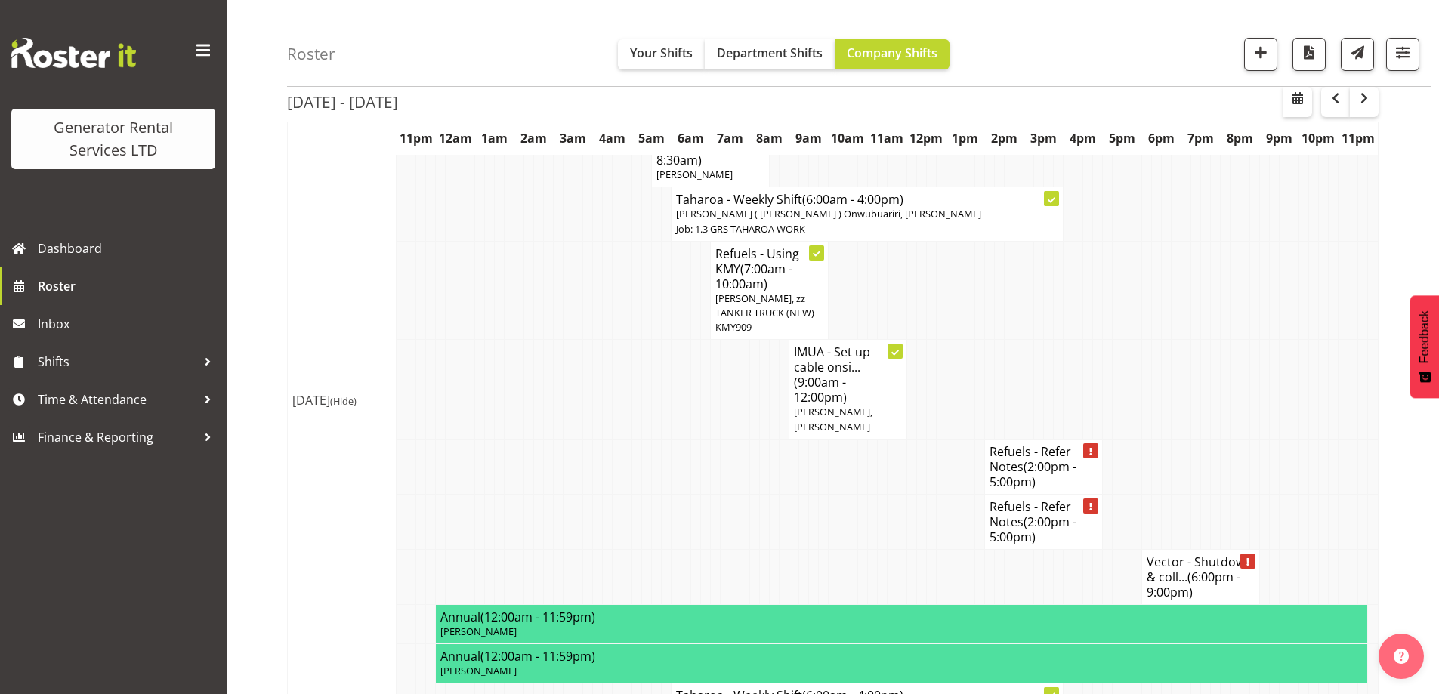
click at [557, 439] on td at bounding box center [559, 466] width 10 height 55
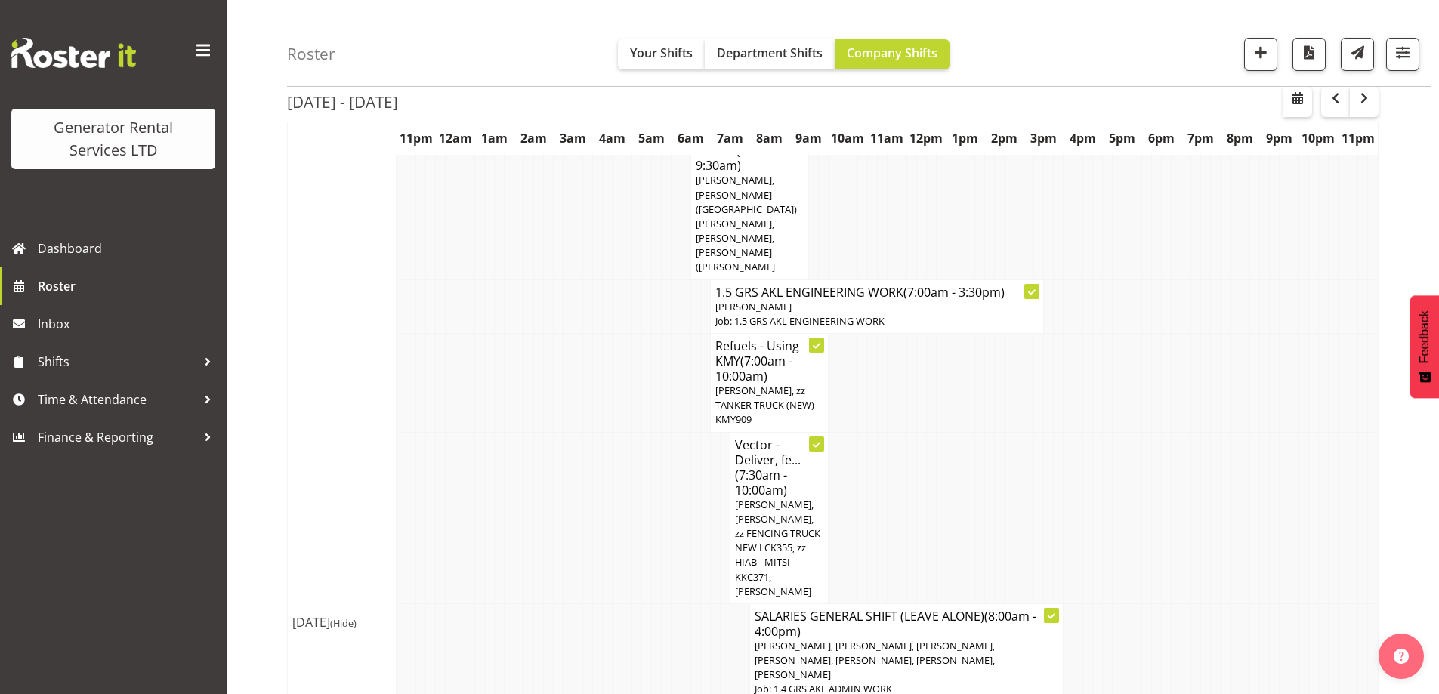
scroll to position [1412, 0]
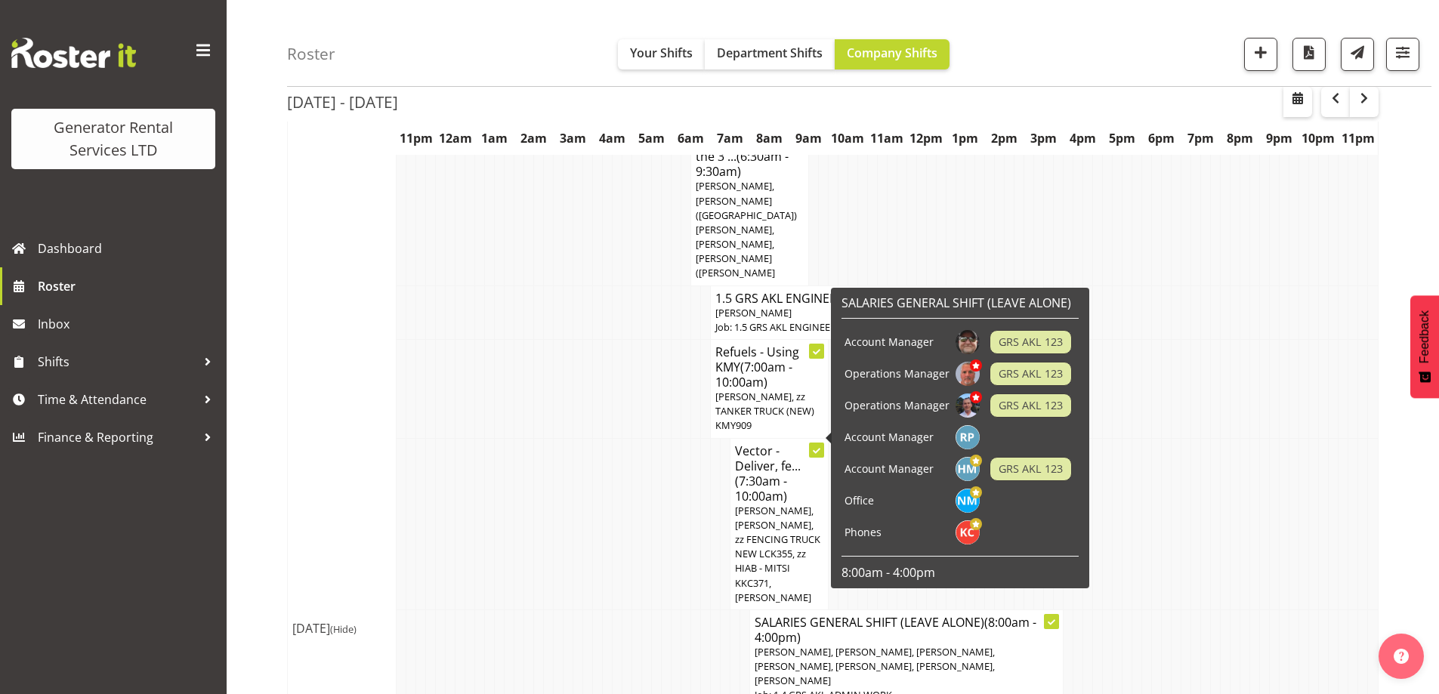
click at [642, 438] on td at bounding box center [647, 523] width 10 height 171
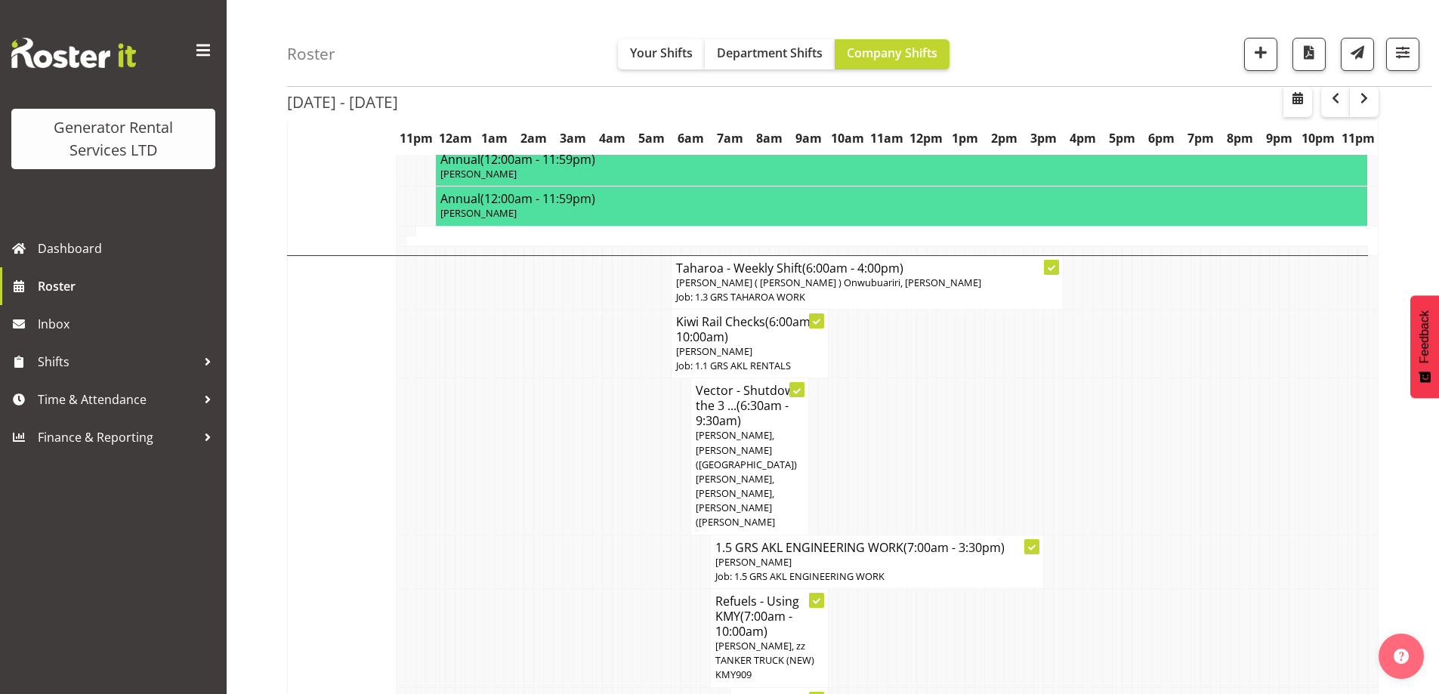
scroll to position [1261, 0]
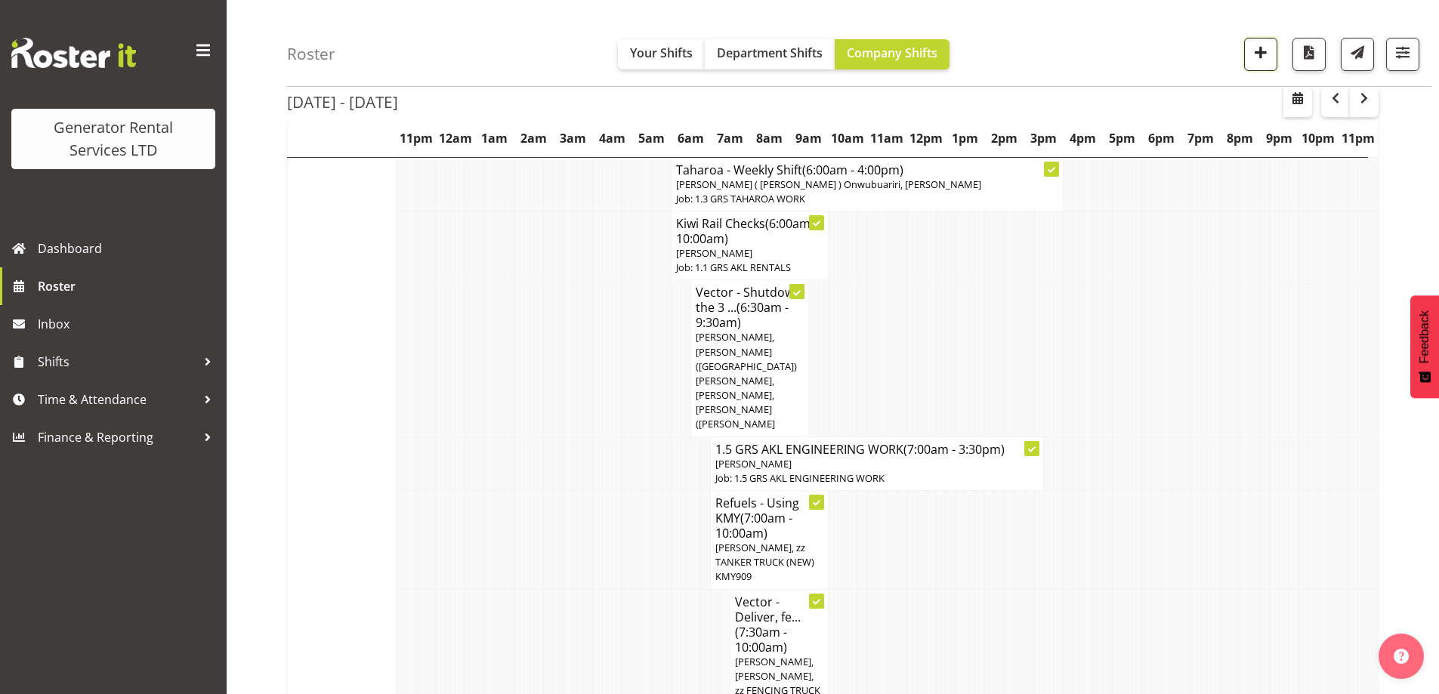
click at [1273, 57] on button "button" at bounding box center [1260, 54] width 33 height 33
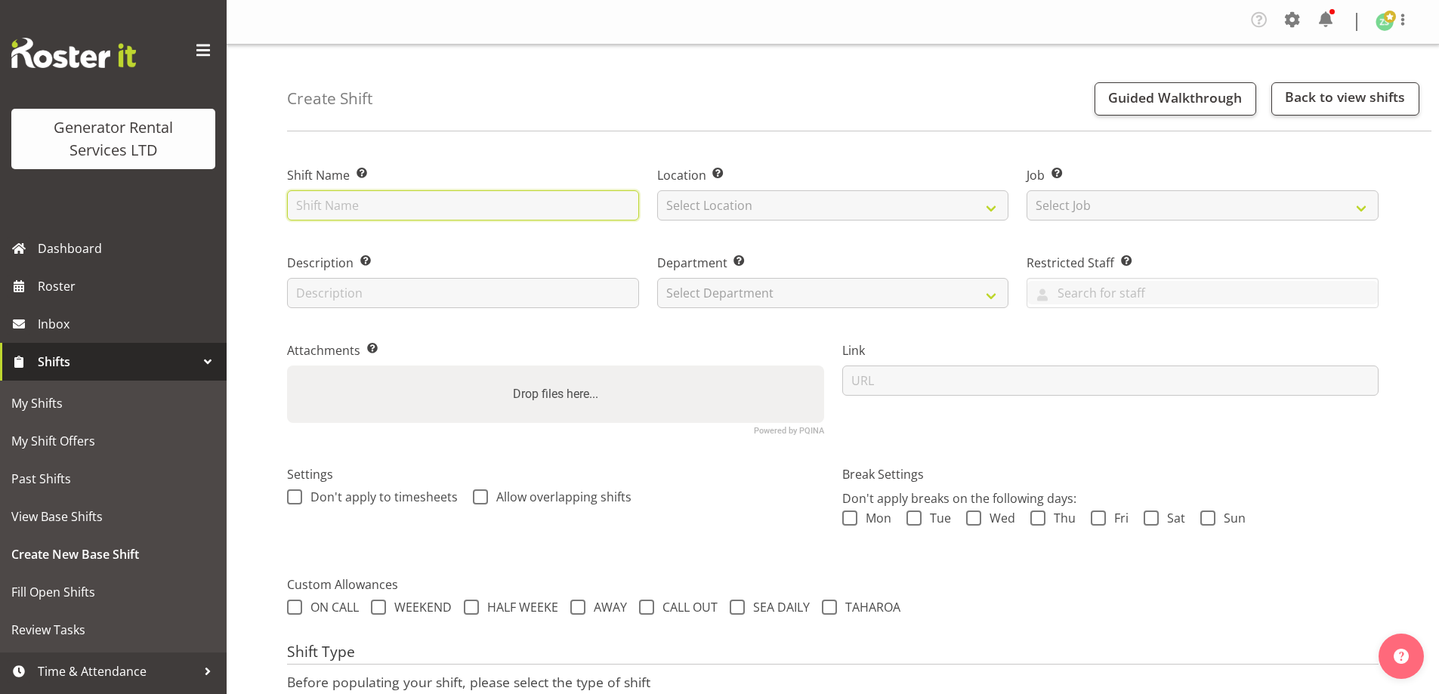
drag, startPoint x: 0, startPoint y: 0, endPoint x: 481, endPoint y: 211, distance: 525.3
click at [479, 211] on input "text" at bounding box center [463, 205] width 352 height 30
click at [614, 214] on input "RCR - Collect the 300kva truck, cable and ramps from" at bounding box center [463, 205] width 352 height 30
paste input "Woolworths - 217 Great South Road, Papatoetoe Site contact Satwidner - 0272 432…"
drag, startPoint x: 488, startPoint y: 200, endPoint x: 221, endPoint y: 199, distance: 267.4
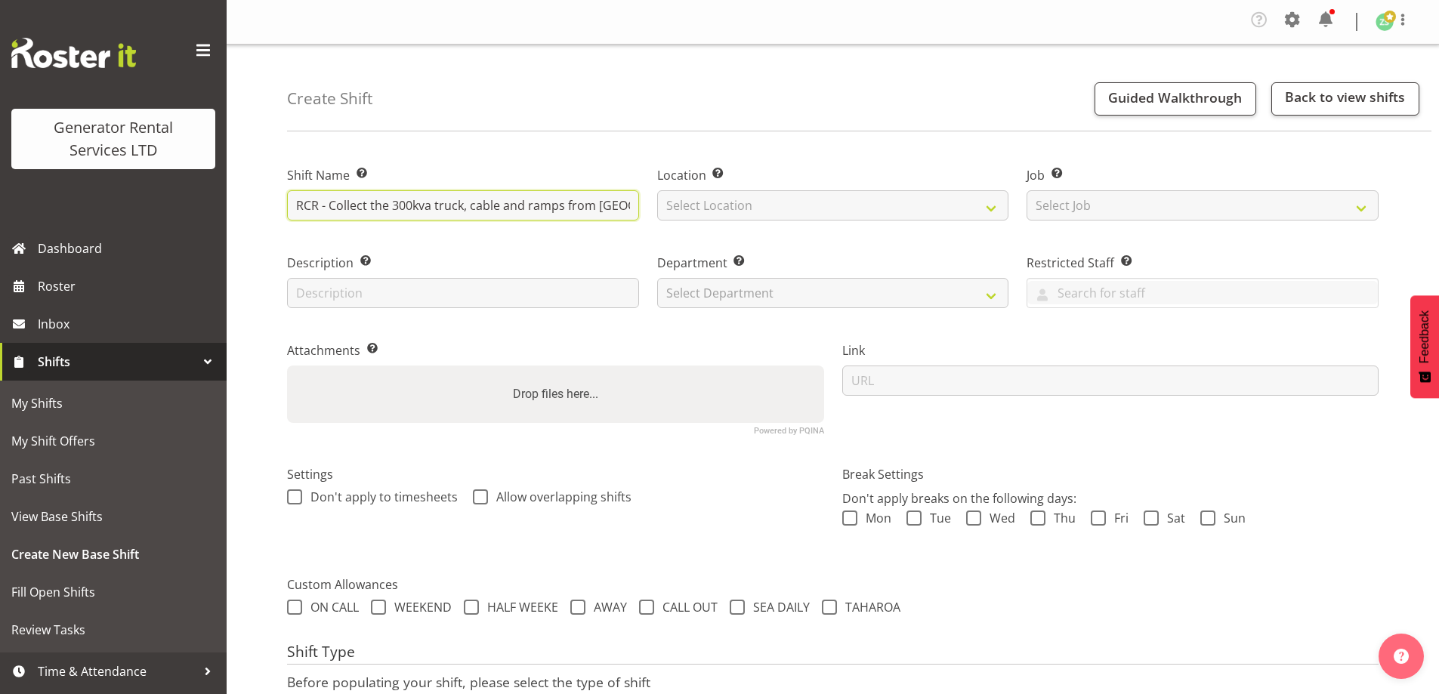
click at [221, 199] on div "Generator Rental Services LTD Dashboard Roster Inbox Shifts My Shifts My Shift …" at bounding box center [719, 405] width 1439 height 810
click at [322, 210] on input "RCR - Collect the 300kva truck, cable and ramps from Woolworths - 217 Great Sou…" at bounding box center [463, 205] width 352 height 30
drag, startPoint x: 336, startPoint y: 205, endPoint x: 715, endPoint y: 227, distance: 379.9
click at [715, 227] on div "Shift Name Enter a name for the shift (e.g. Day Shift). RCR - Collect the 300kv…" at bounding box center [833, 294] width 1110 height 299
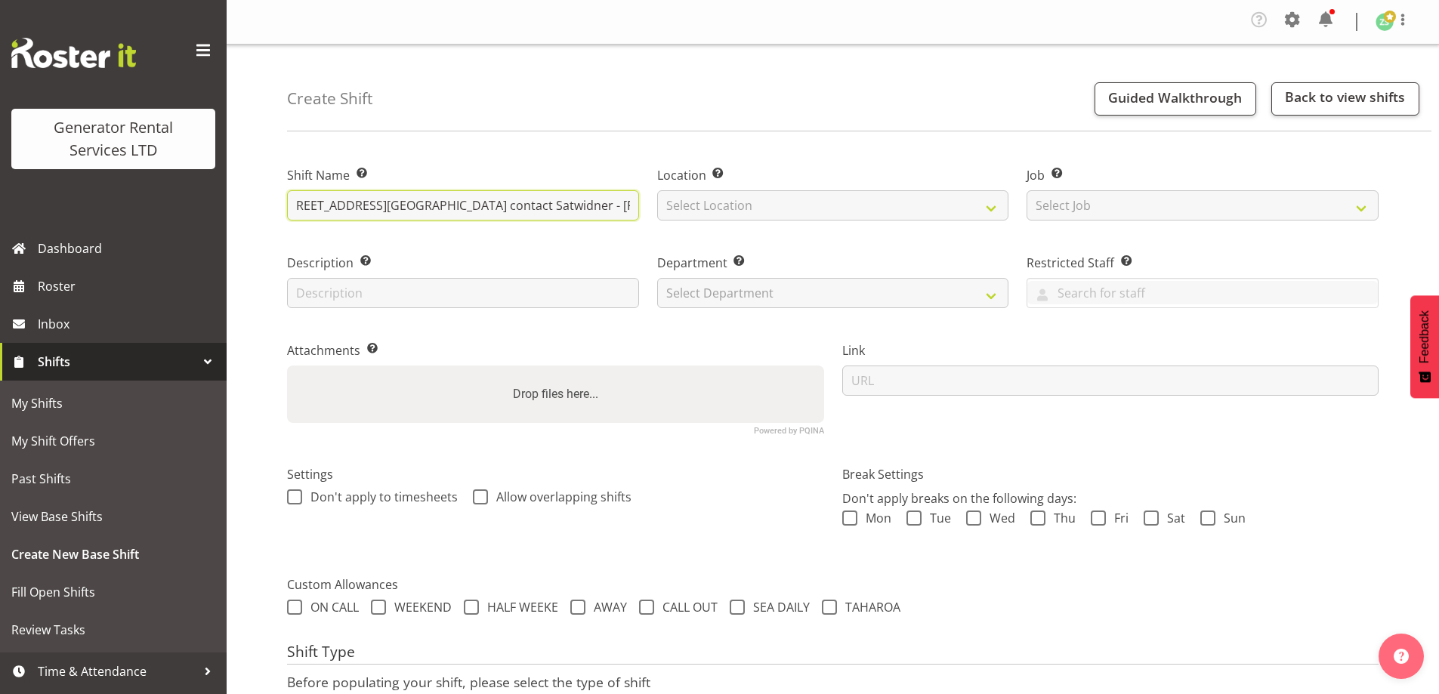
click at [634, 202] on input "RCR - Collect the 300kva truck, cable and ramps from Woolworths - 217 Great Sou…" at bounding box center [463, 205] width 352 height 30
type input "RCR - Collect the 300kva truck, cable and ramps from [GEOGRAPHIC_DATA] - [STREE…"
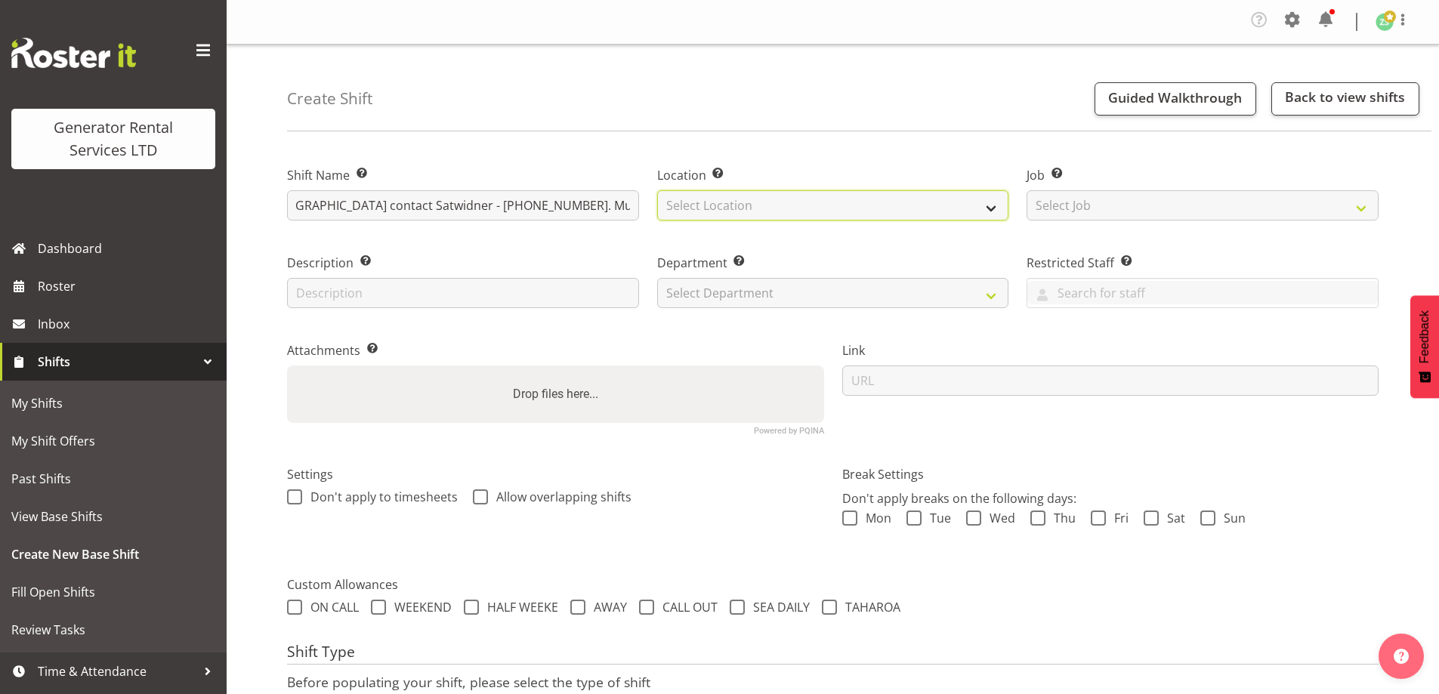
drag, startPoint x: 725, startPoint y: 210, endPoint x: 773, endPoint y: 218, distance: 49.1
click at [725, 210] on select "Select Location GRS Auckland" at bounding box center [833, 205] width 352 height 30
select select "28"
click at [657, 190] on select "Select Location GRS Auckland" at bounding box center [833, 205] width 352 height 30
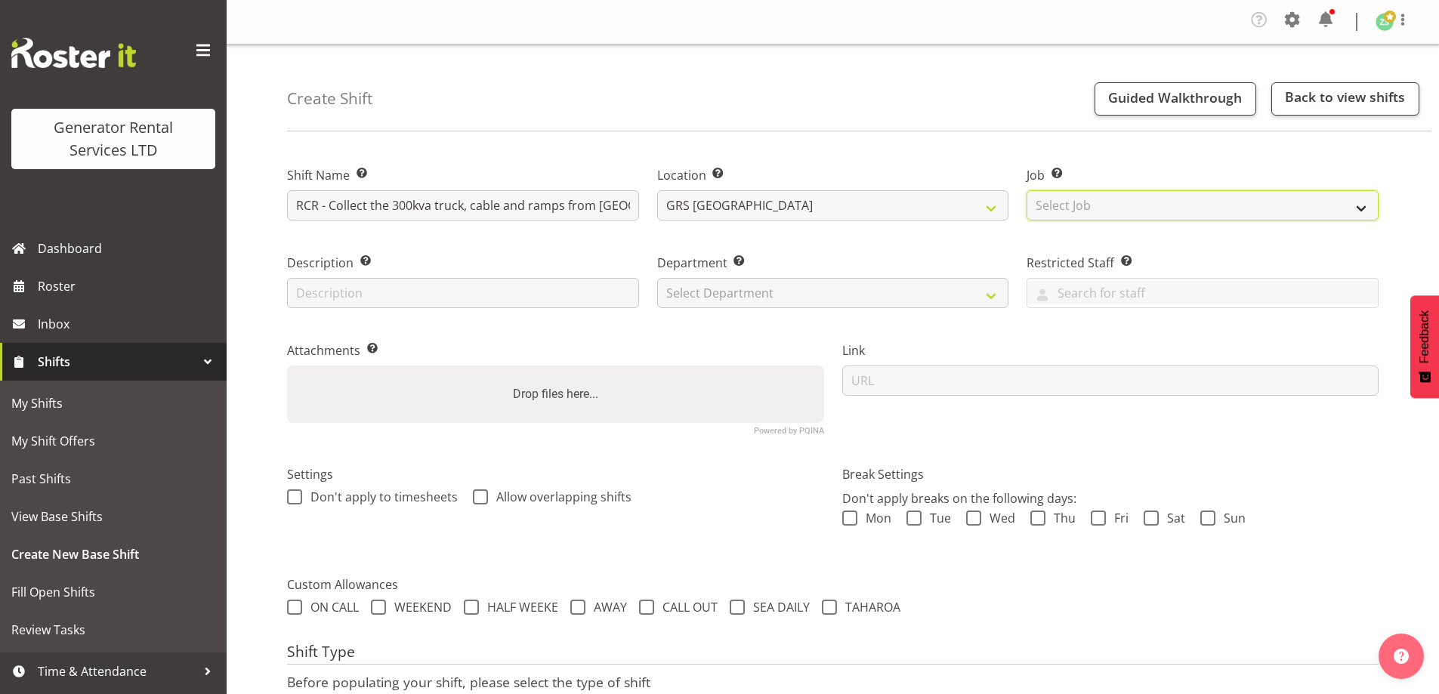
click at [1091, 198] on select "Select Job Create new job 1.1 GRS AKL RENTALS 1.1 GRS AKL RENTALS AC 1.1 GRS AK…" at bounding box center [1203, 205] width 352 height 30
select select "9"
click at [1027, 190] on select "Select Job Create new job 1.1 GRS AKL RENTALS 1.1 GRS AKL RENTALS AC 1.1 GRS AK…" at bounding box center [1203, 205] width 352 height 30
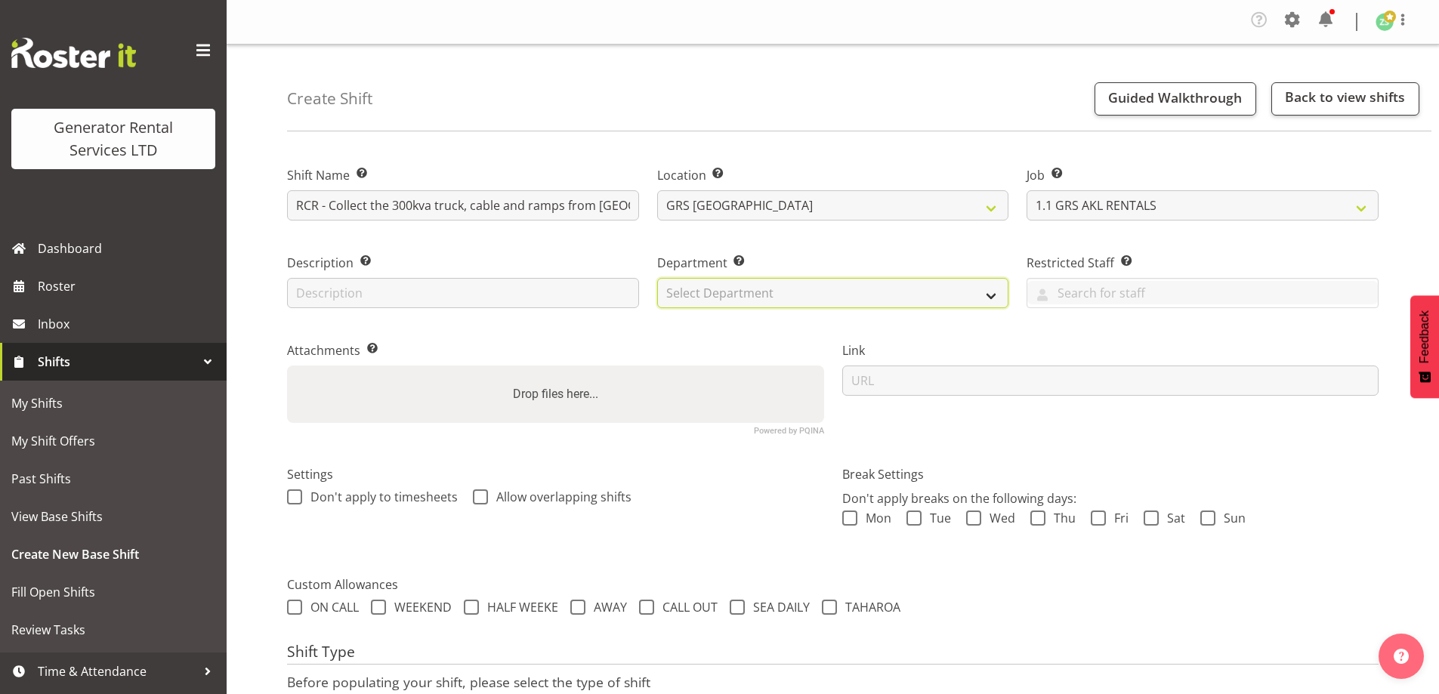
click at [915, 304] on select "Select Department GRS ADMIN AKL GRS HIRE AKL GRS HIRE TGA GRS HIRE HST GRS ENGI…" at bounding box center [833, 293] width 352 height 30
select select "20"
click at [657, 278] on select "Select Department GRS ADMIN AKL GRS HIRE AKL GRS HIRE TGA GRS HIRE HST GRS ENGI…" at bounding box center [833, 293] width 352 height 30
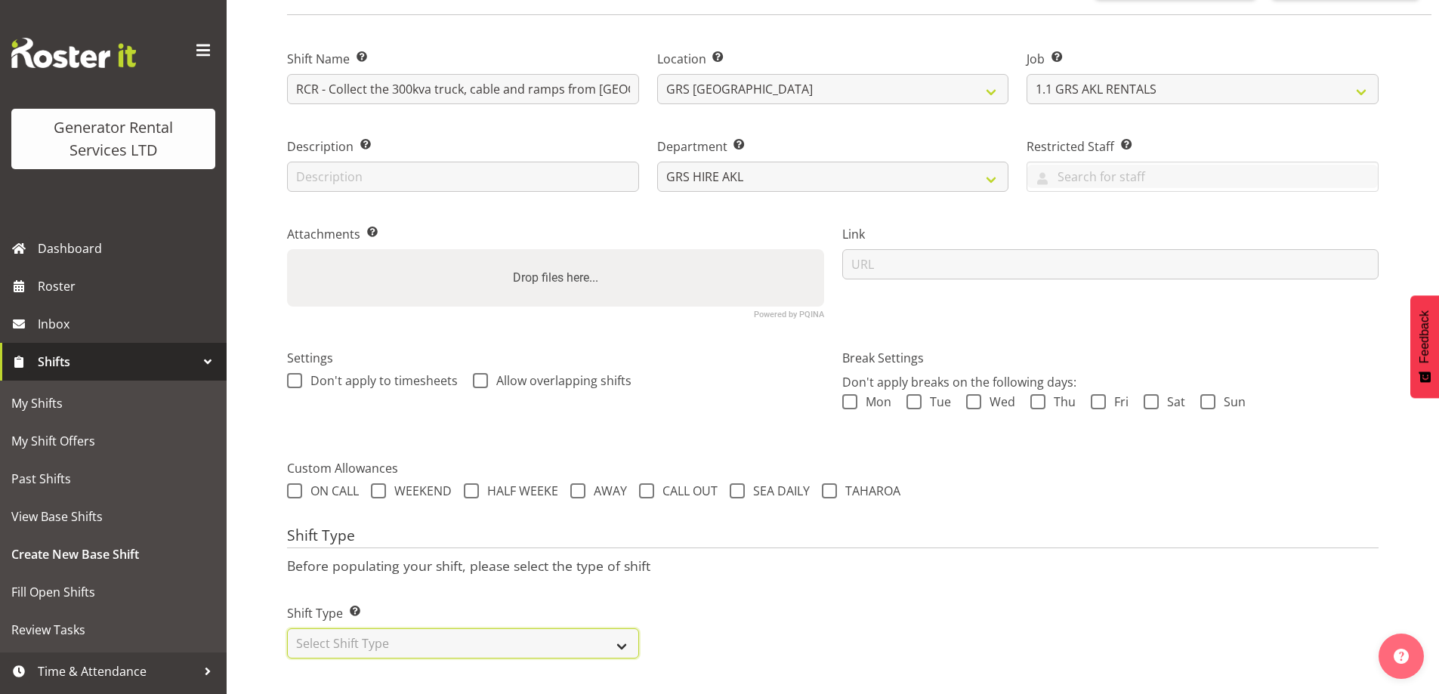
click at [505, 644] on select "Select Shift Type One Off Shift Recurring Shift Rotating Shift" at bounding box center [463, 643] width 352 height 30
select select "one_off"
click at [287, 628] on select "Select Shift Type One Off Shift Recurring Shift Rotating Shift" at bounding box center [463, 643] width 352 height 30
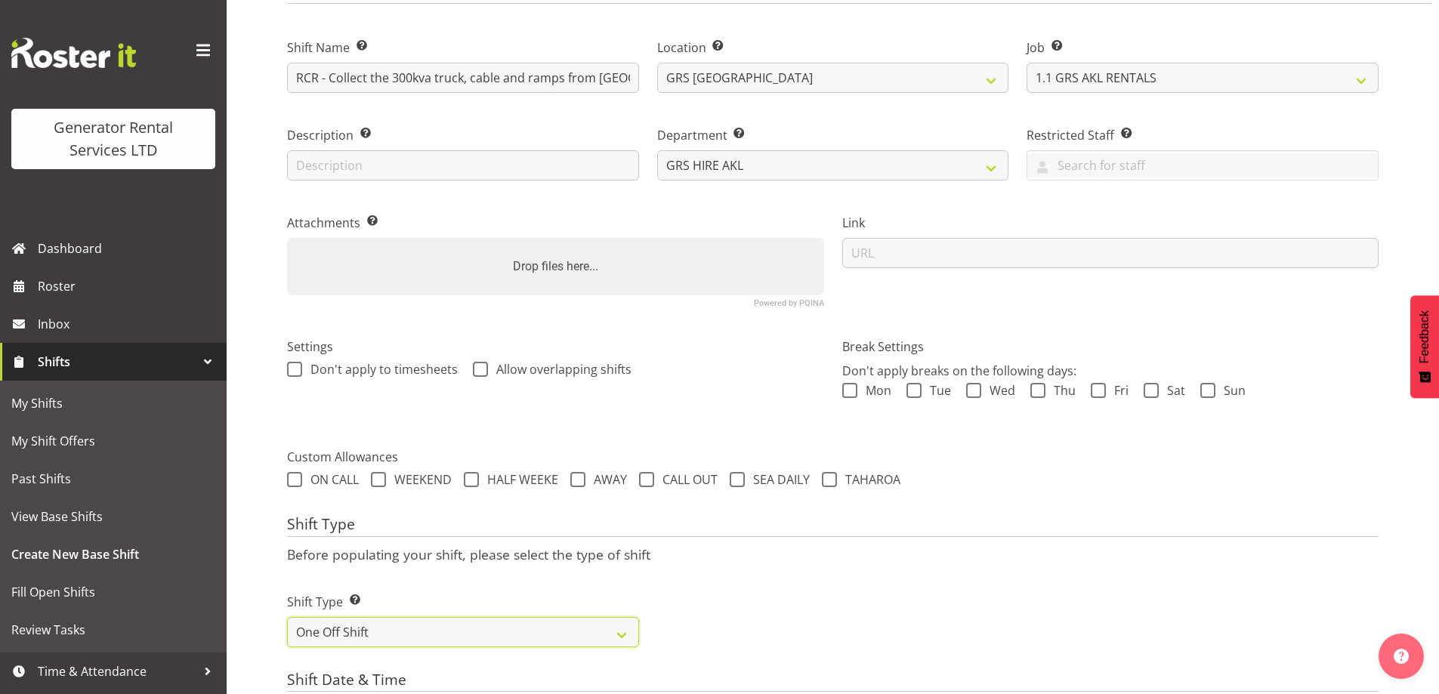
scroll to position [354, 0]
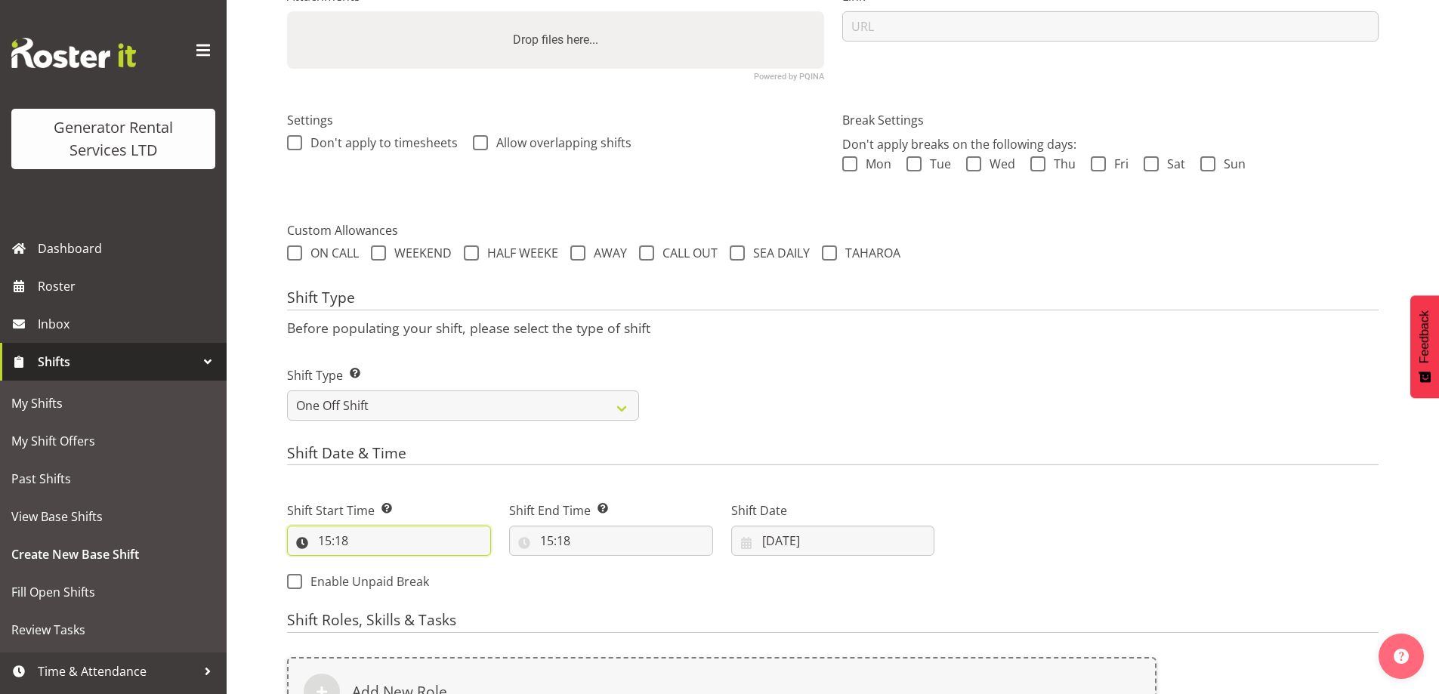
click at [447, 532] on input "15:18" at bounding box center [389, 541] width 204 height 30
click at [397, 575] on select "00 01 02 03 04 05 06 07 08 09 10 11 12 13 14 15 16 17 18 19 20 21 22 23" at bounding box center [390, 580] width 34 height 30
select select "6"
click at [373, 565] on select "00 01 02 03 04 05 06 07 08 09 10 11 12 13 14 15 16 17 18 19 20 21 22 23" at bounding box center [390, 580] width 34 height 30
type input "06:18"
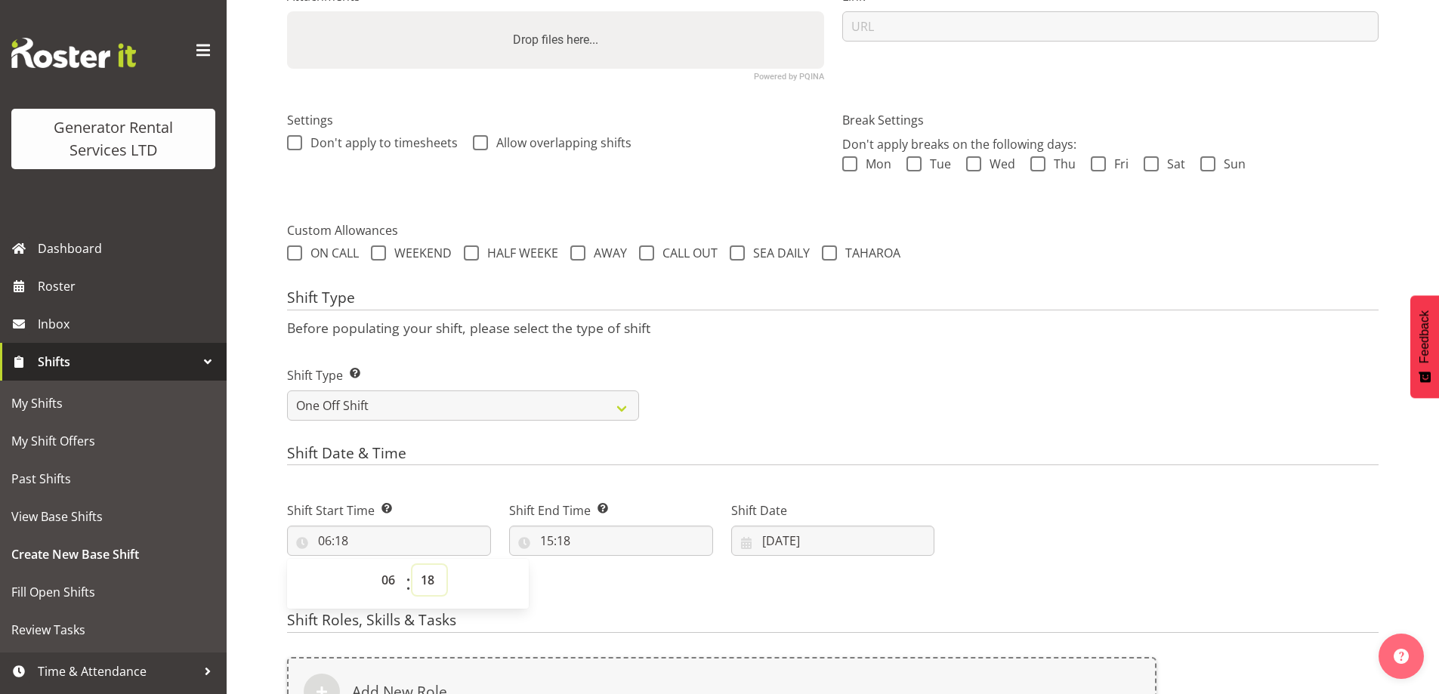
click at [436, 576] on select "00 01 02 03 04 05 06 07 08 09 10 11 12 13 14 15 16 17 18 19 20 21 22 23 24 25 2…" at bounding box center [429, 580] width 34 height 30
select select "0"
click at [412, 565] on select "00 01 02 03 04 05 06 07 08 09 10 11 12 13 14 15 16 17 18 19 20 21 22 23 24 25 2…" at bounding box center [429, 580] width 34 height 30
type input "06:00"
click at [606, 547] on input "15:18" at bounding box center [611, 541] width 204 height 30
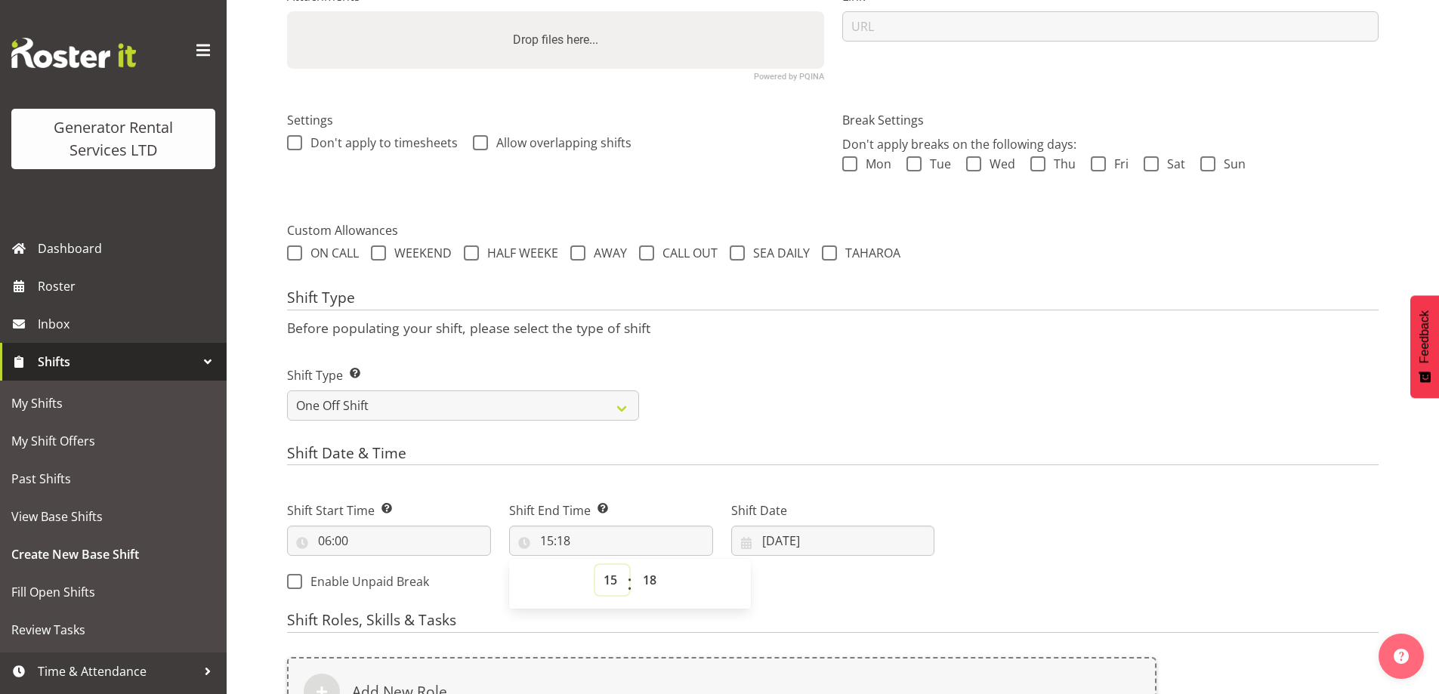
drag, startPoint x: 613, startPoint y: 585, endPoint x: 613, endPoint y: 568, distance: 16.6
click at [613, 582] on select "00 01 02 03 04 05 06 07 08 09 10 11 12 13 14 15 16 17 18 19 20 21 22 23" at bounding box center [612, 580] width 34 height 30
select select "9"
click at [595, 565] on select "00 01 02 03 04 05 06 07 08 09 10 11 12 13 14 15 16 17 18 19 20 21 22 23" at bounding box center [612, 580] width 34 height 30
type input "09:18"
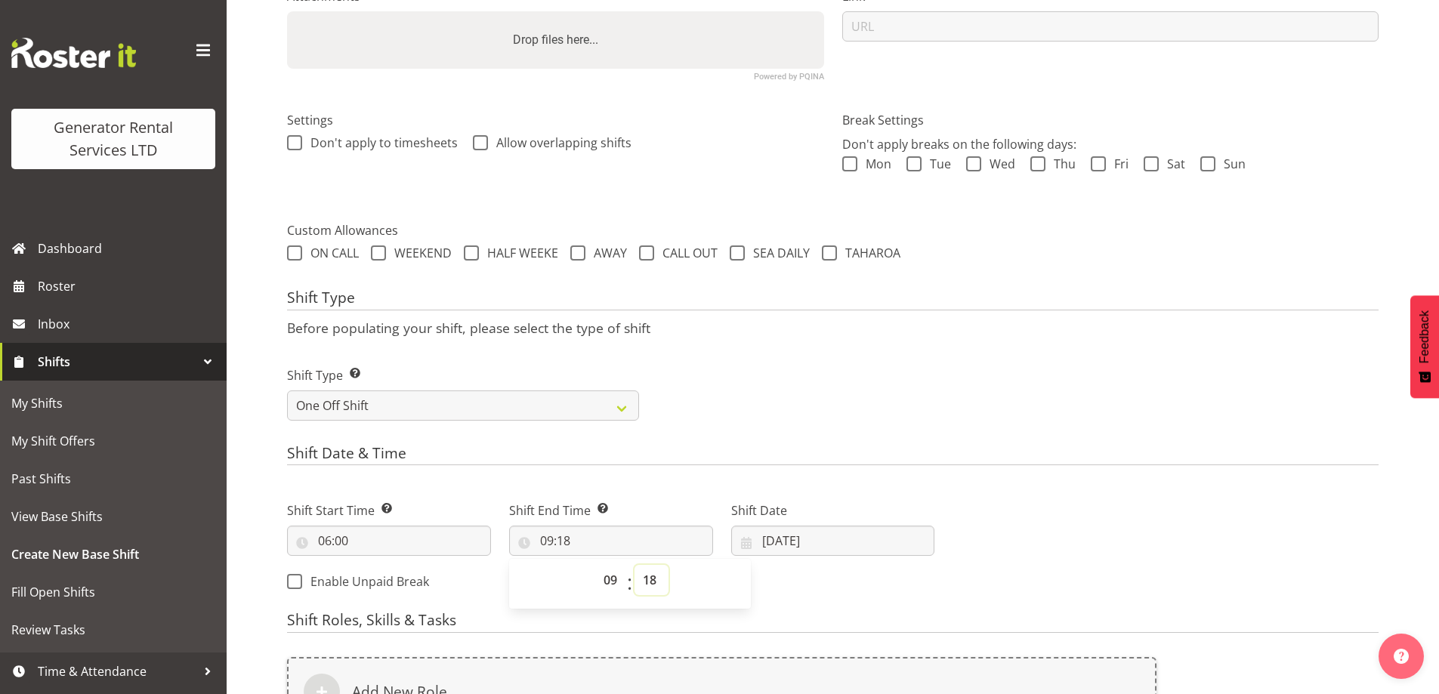
click at [656, 569] on select "00 01 02 03 04 05 06 07 08 09 10 11 12 13 14 15 16 17 18 19 20 21 22 23 24 25 2…" at bounding box center [651, 580] width 34 height 30
select select "0"
click at [634, 565] on select "00 01 02 03 04 05 06 07 08 09 10 11 12 13 14 15 16 17 18 19 20 21 22 23 24 25 2…" at bounding box center [651, 580] width 34 height 30
type input "09:00"
click at [849, 531] on input "04/09/2025" at bounding box center [833, 541] width 204 height 30
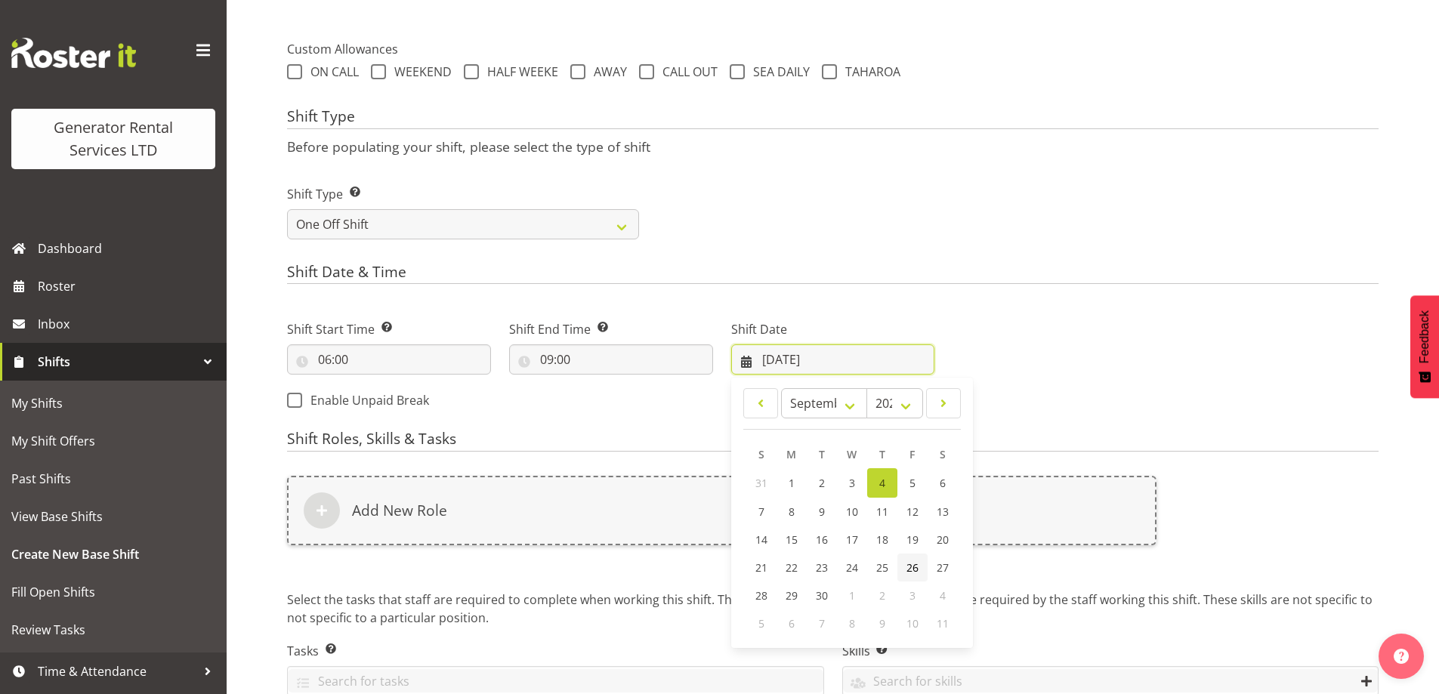
scroll to position [581, 0]
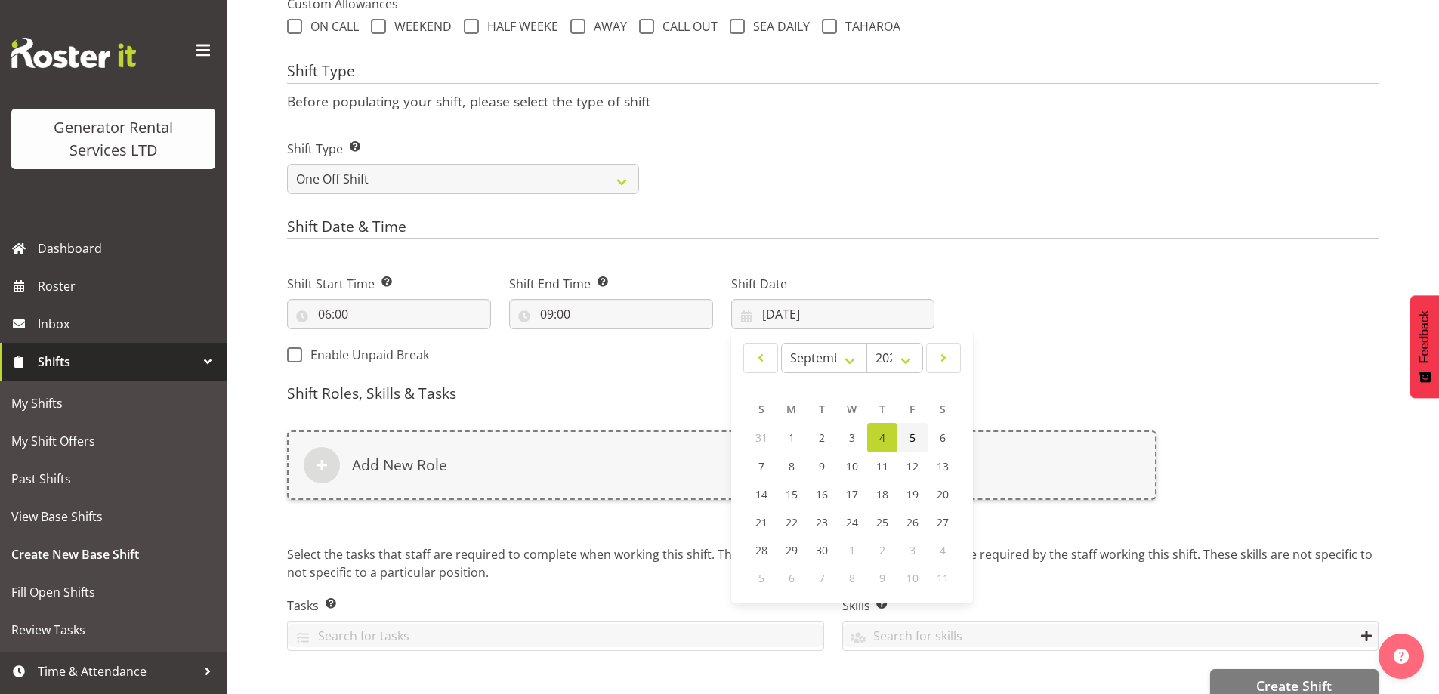
click at [914, 439] on span "5" at bounding box center [912, 438] width 6 height 14
type input "05/09/2025"
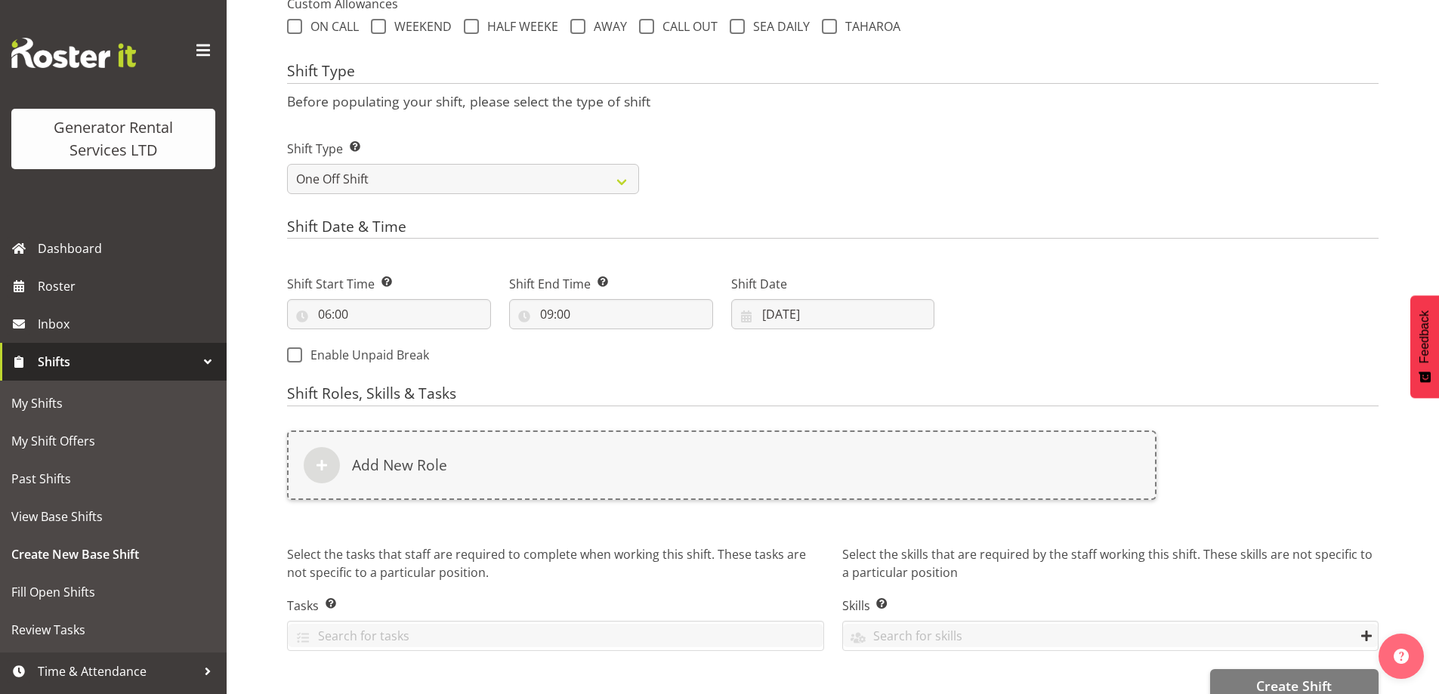
click at [787, 500] on div "Add New Role" at bounding box center [722, 474] width 888 height 106
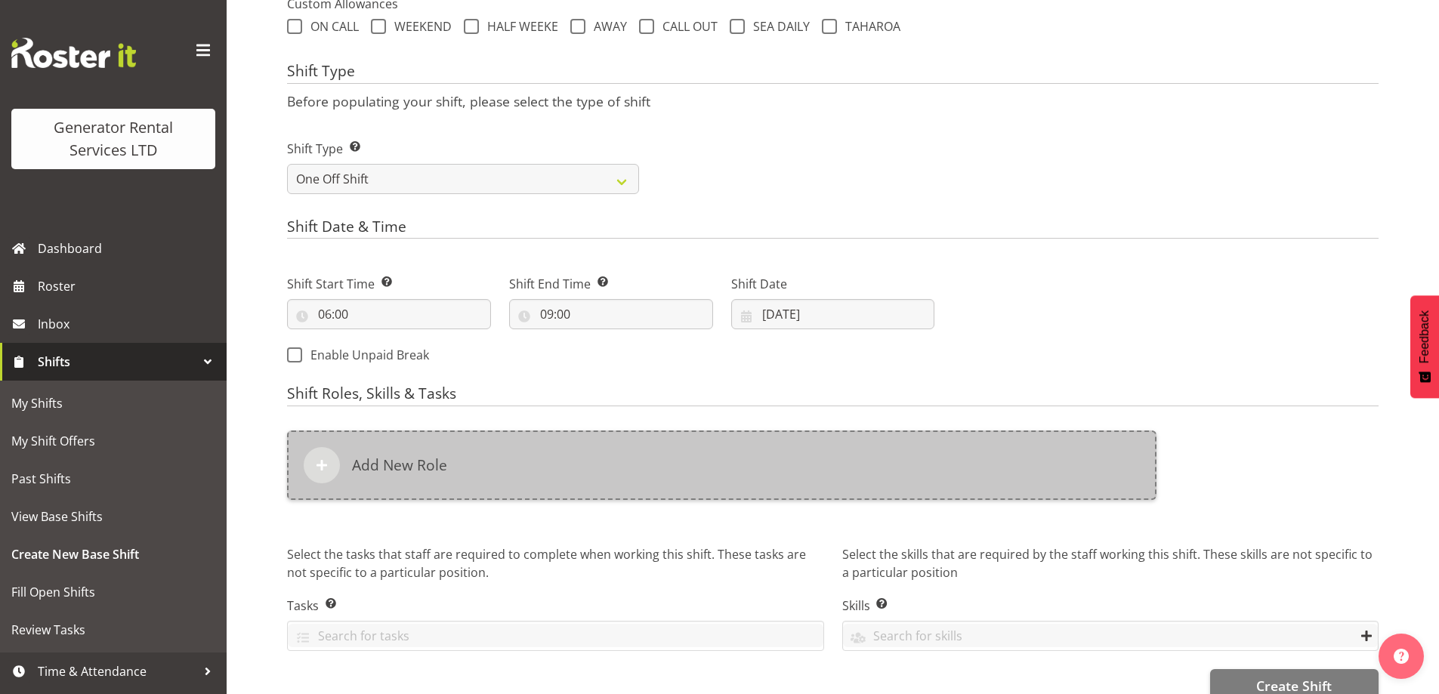
click at [794, 491] on div "Add New Role" at bounding box center [721, 465] width 869 height 69
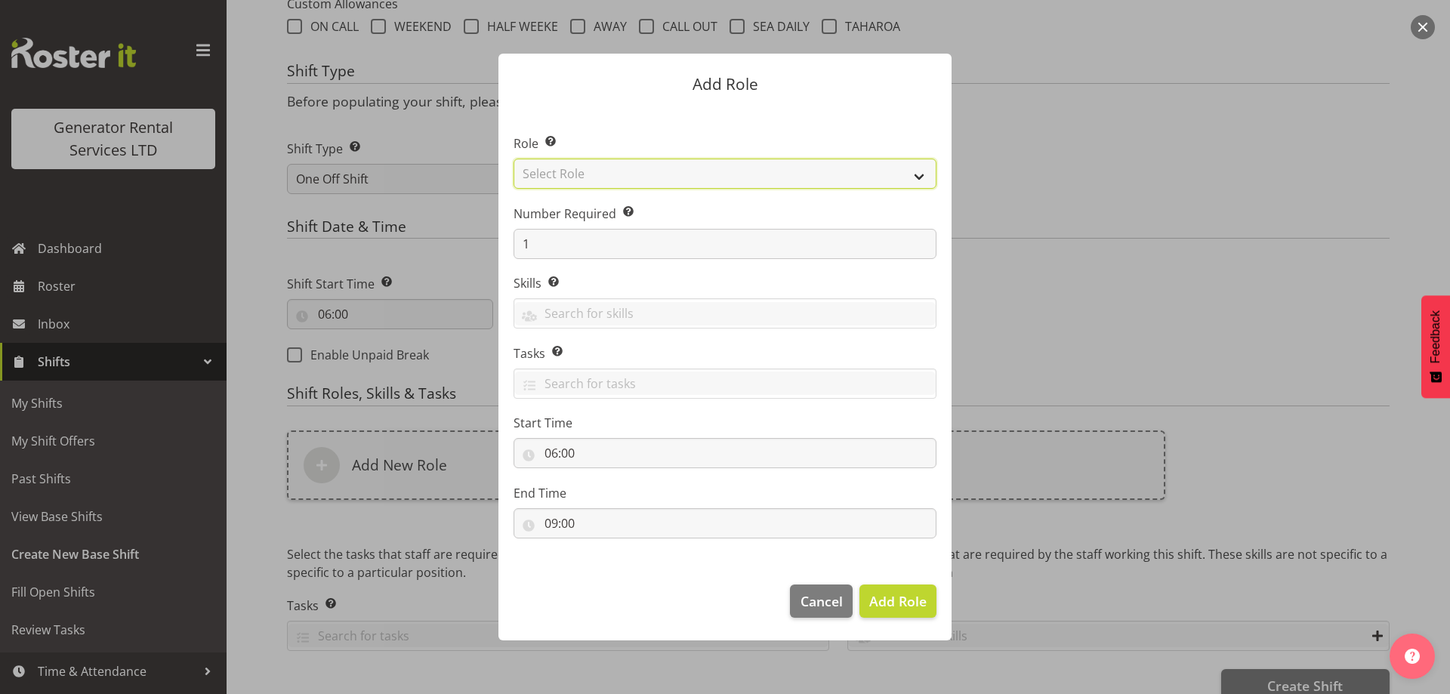
click at [597, 174] on select "Select Role Account Manager Electrician Engineering GM HSEQ manager MECH Mechan…" at bounding box center [725, 174] width 423 height 30
select select "20"
click at [514, 159] on select "Select Role Account Manager Electrician Engineering GM HSEQ manager MECH Mechan…" at bounding box center [725, 174] width 423 height 30
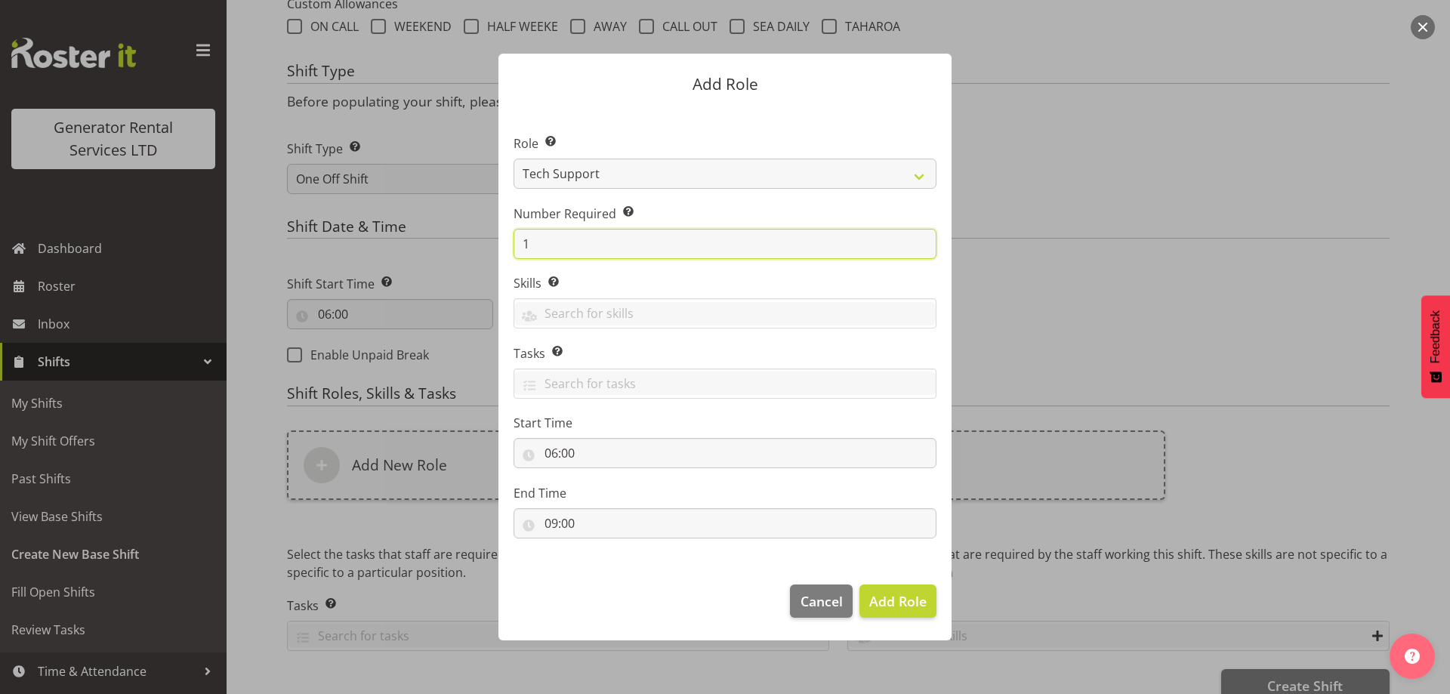
click at [610, 245] on input "1" at bounding box center [725, 244] width 423 height 30
click at [609, 245] on input "1" at bounding box center [725, 244] width 423 height 30
type input "2"
click at [924, 602] on span "Add 2 Roles" at bounding box center [889, 601] width 76 height 18
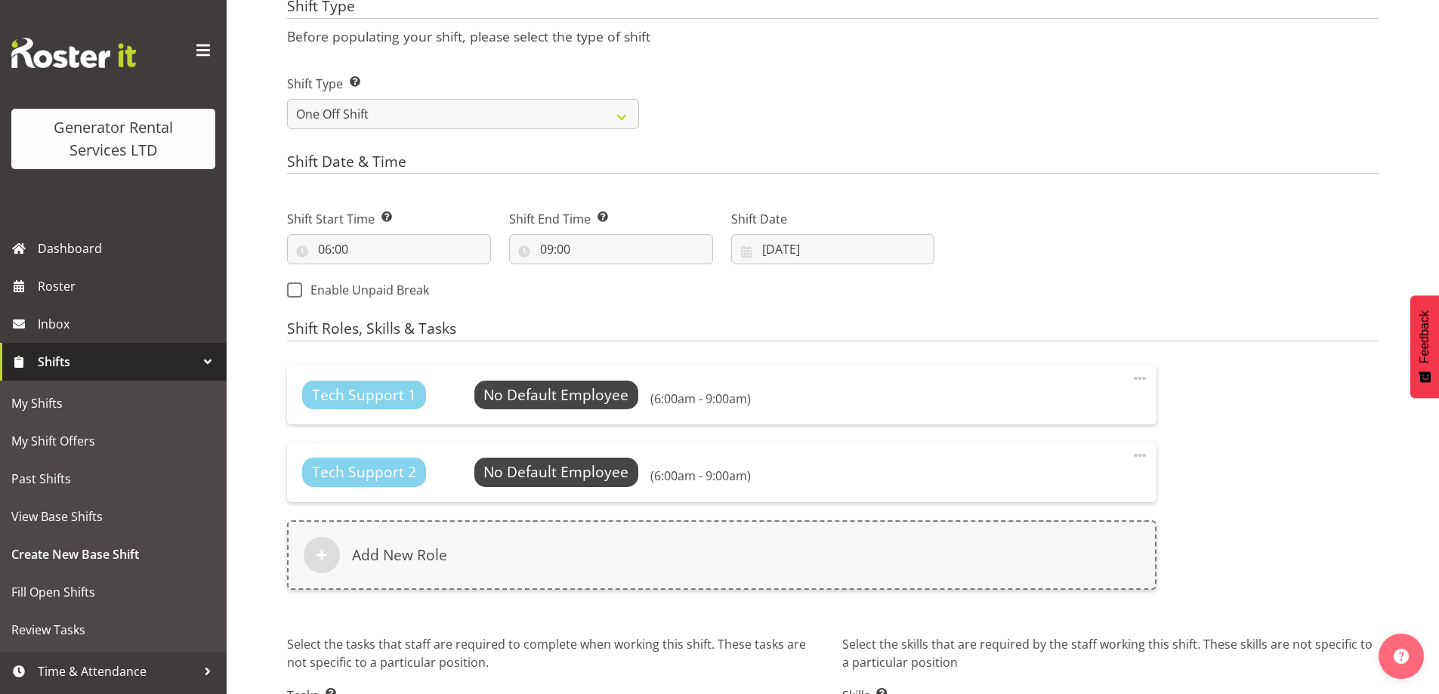
scroll to position [767, 0]
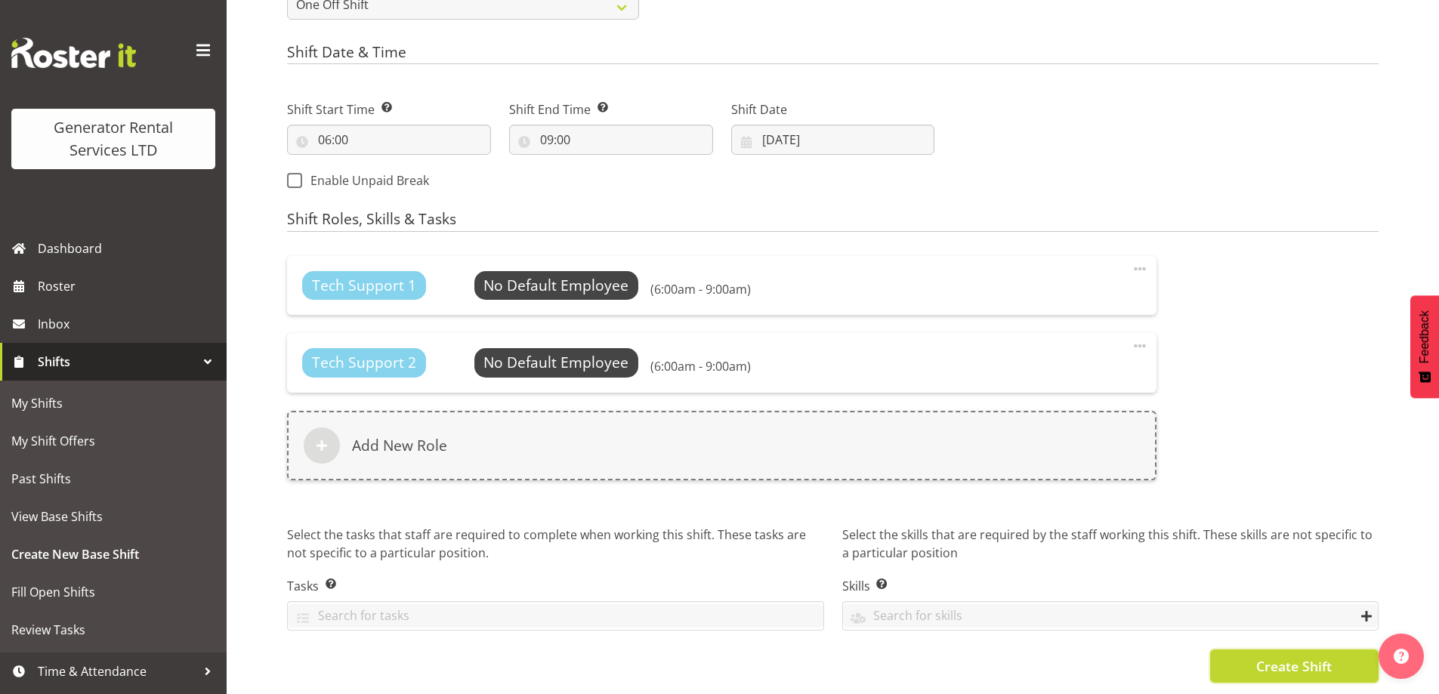
click at [1272, 656] on span "Create Shift" at bounding box center [1294, 666] width 76 height 20
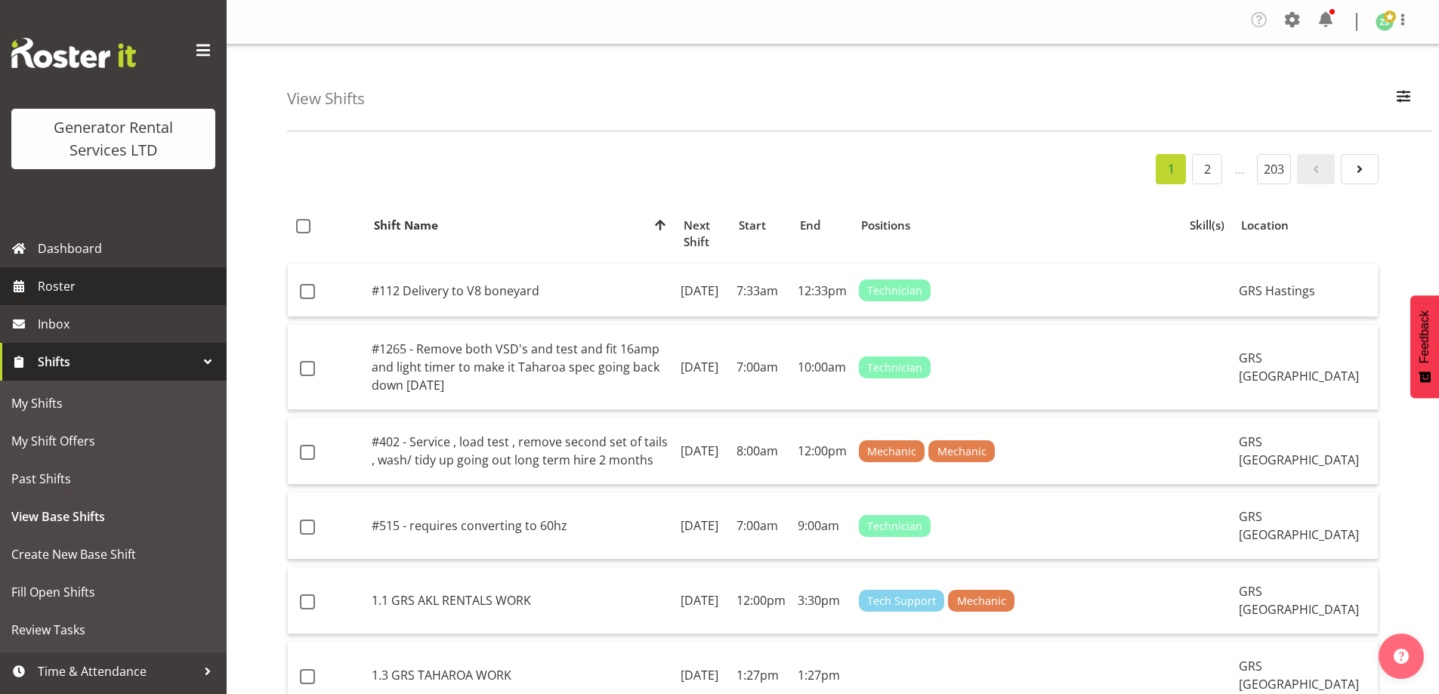
click at [94, 286] on span "Roster" at bounding box center [128, 286] width 181 height 23
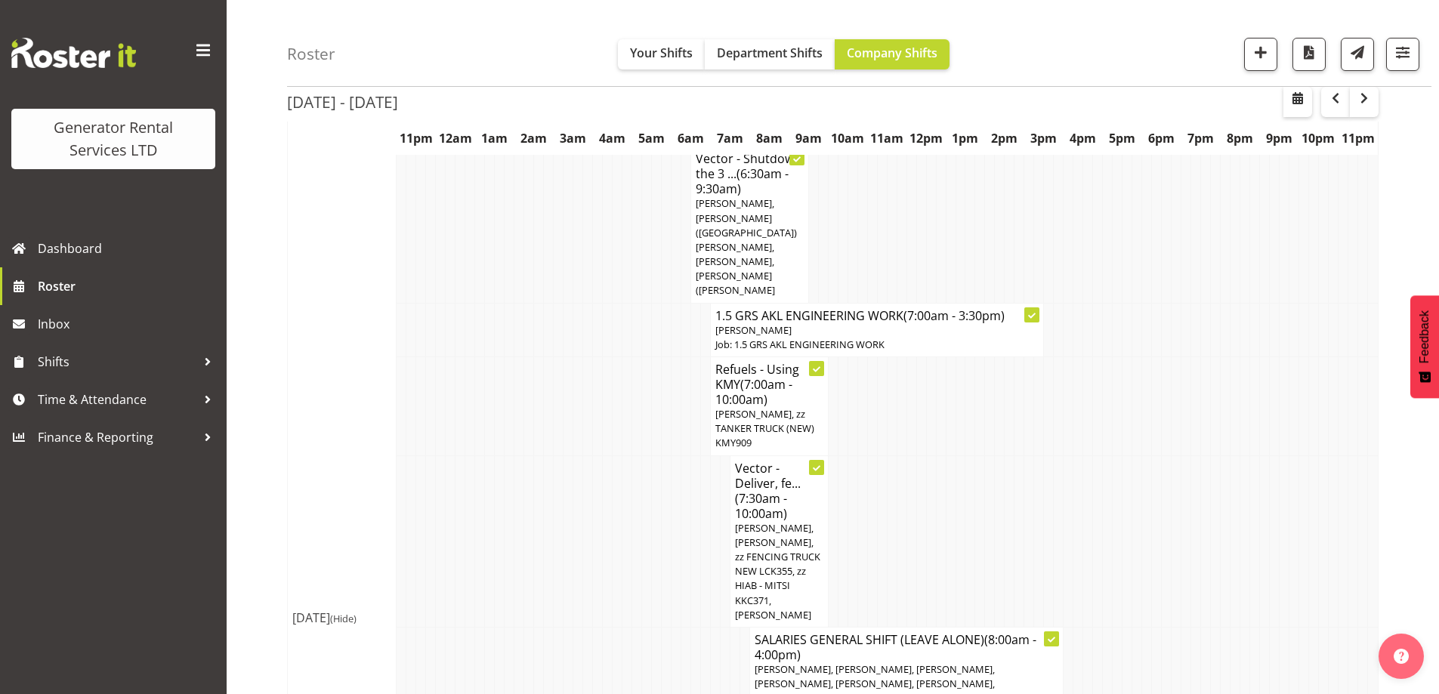
scroll to position [1209, 0]
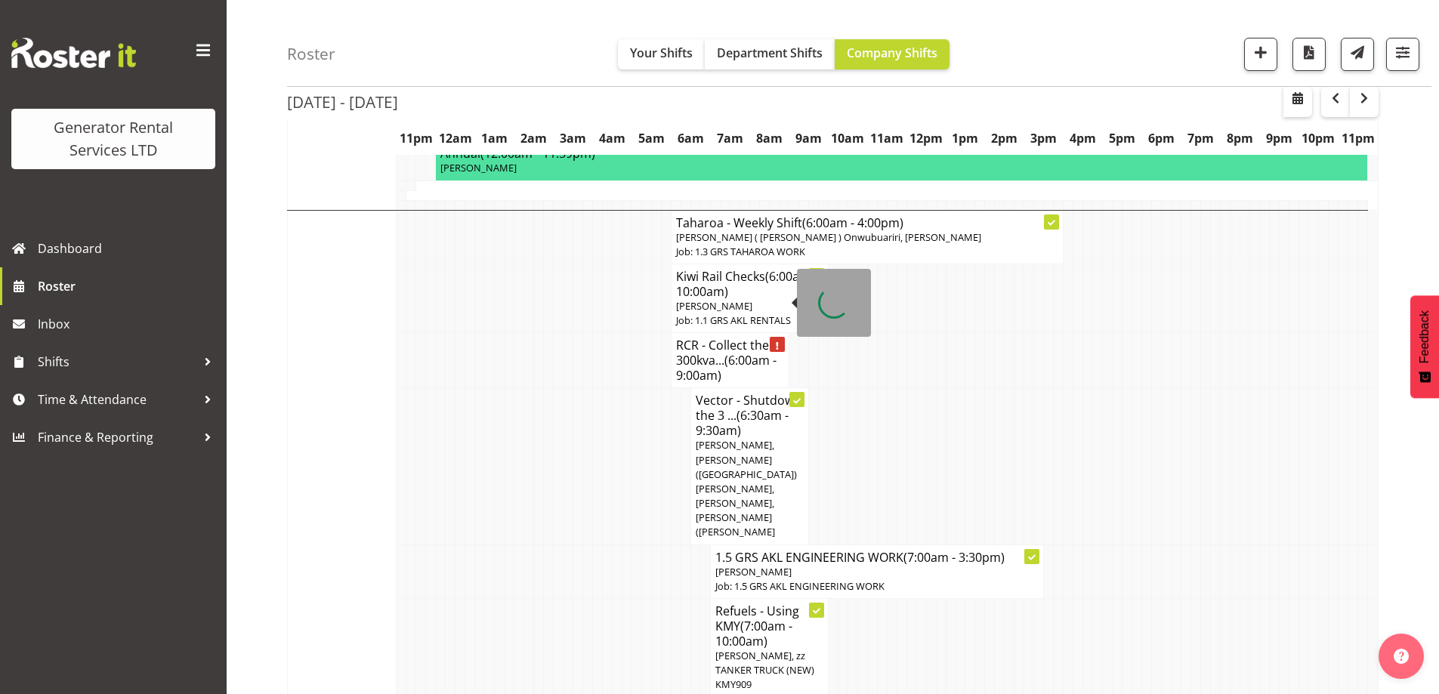
click at [709, 338] on h4 "RCR - Collect the 300kva... (6:00am - 9:00am)" at bounding box center [730, 360] width 108 height 45
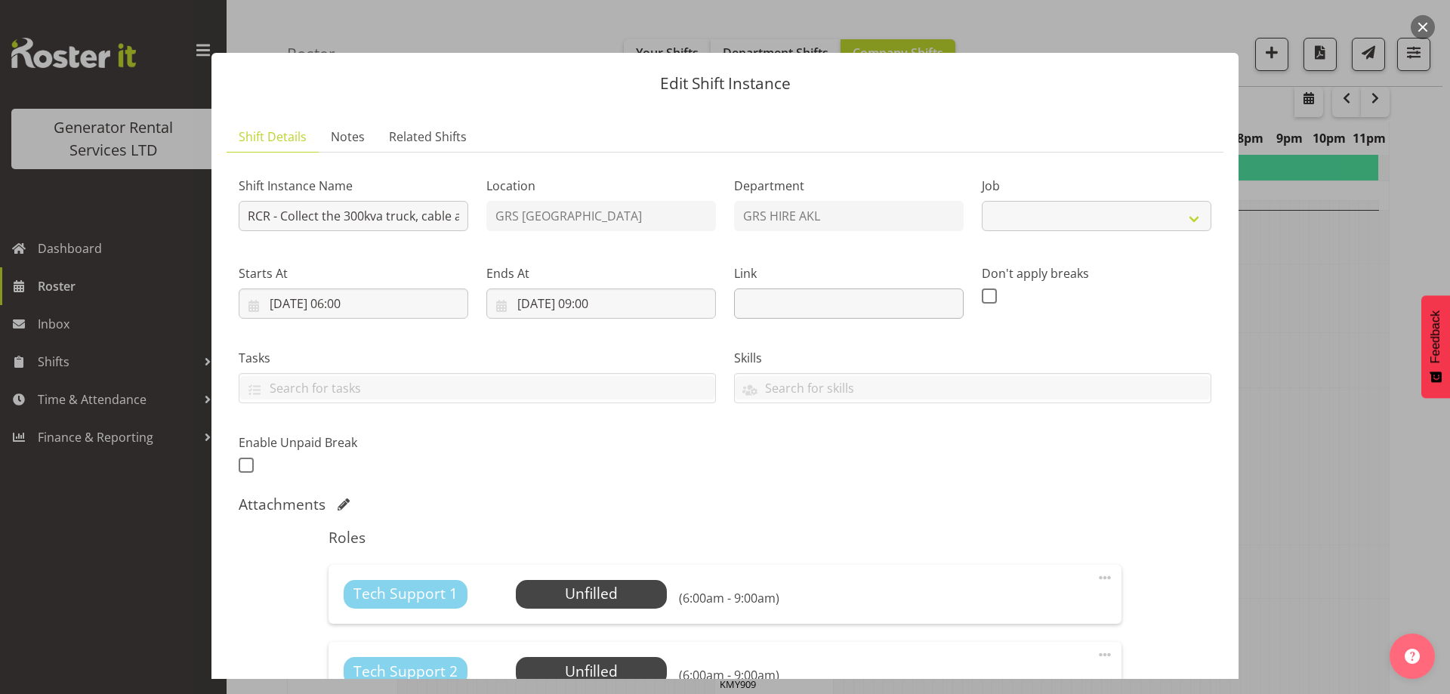
select select "9"
click at [1287, 421] on div at bounding box center [725, 347] width 1450 height 694
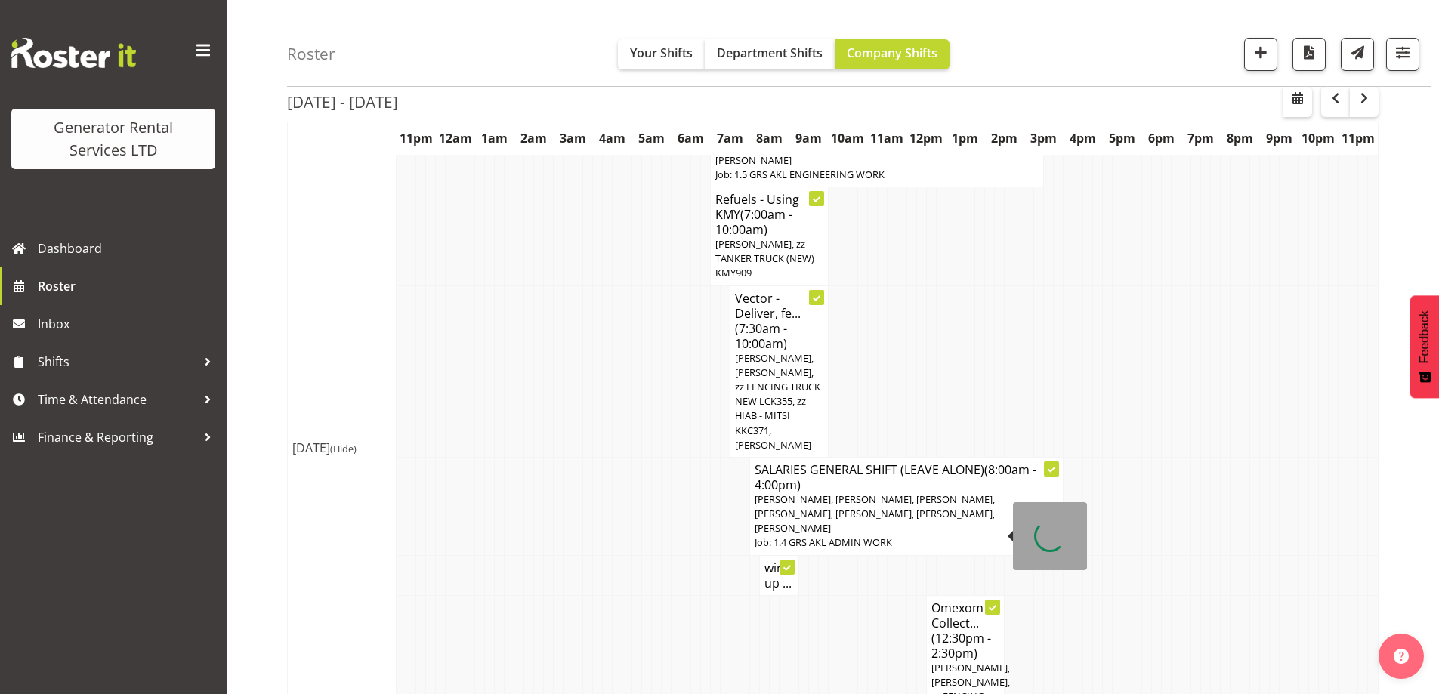
scroll to position [1662, 0]
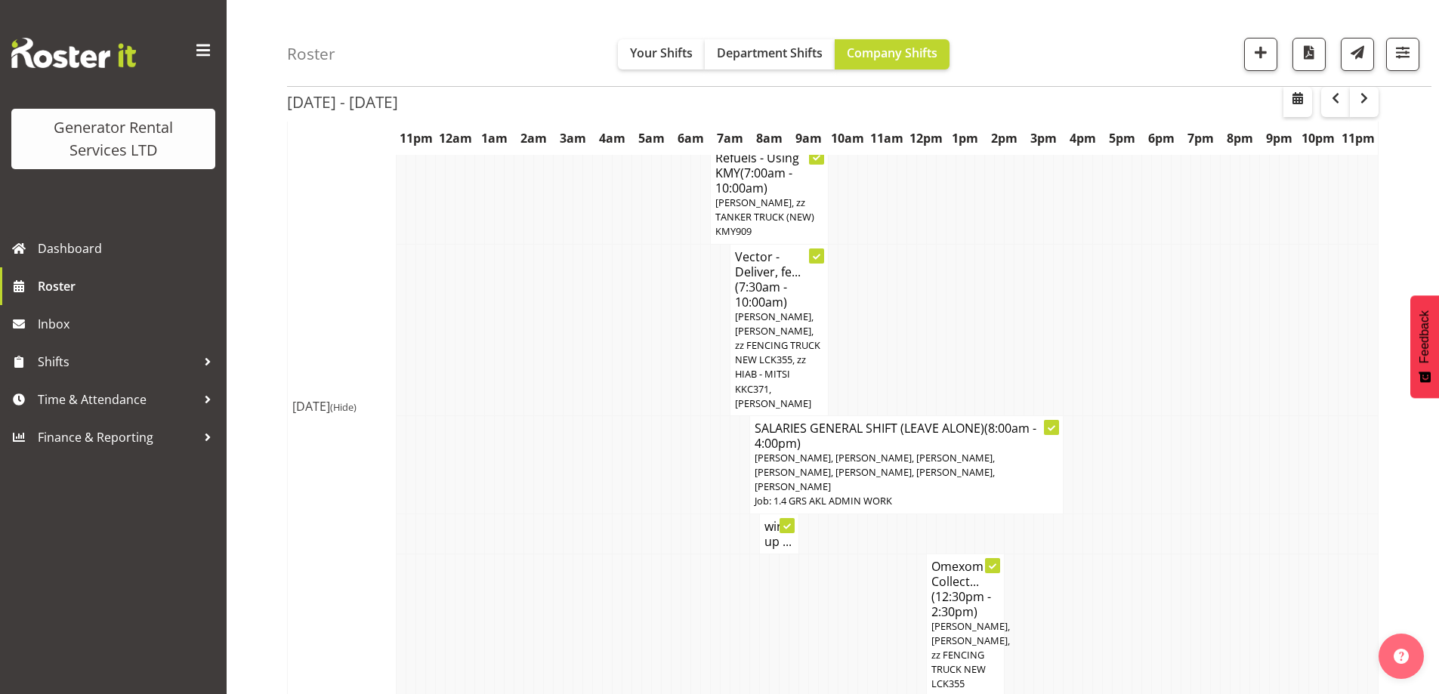
click at [826, 554] on td at bounding box center [823, 625] width 10 height 143
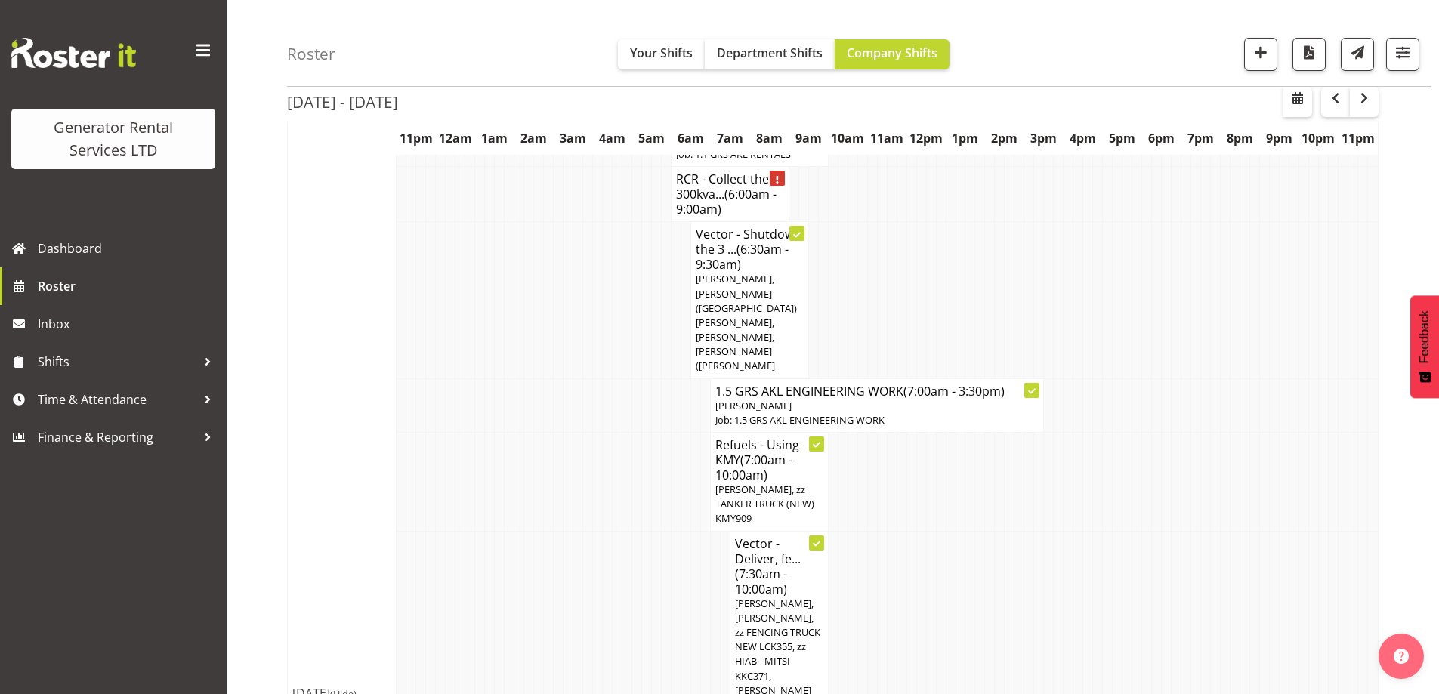
scroll to position [1209, 0]
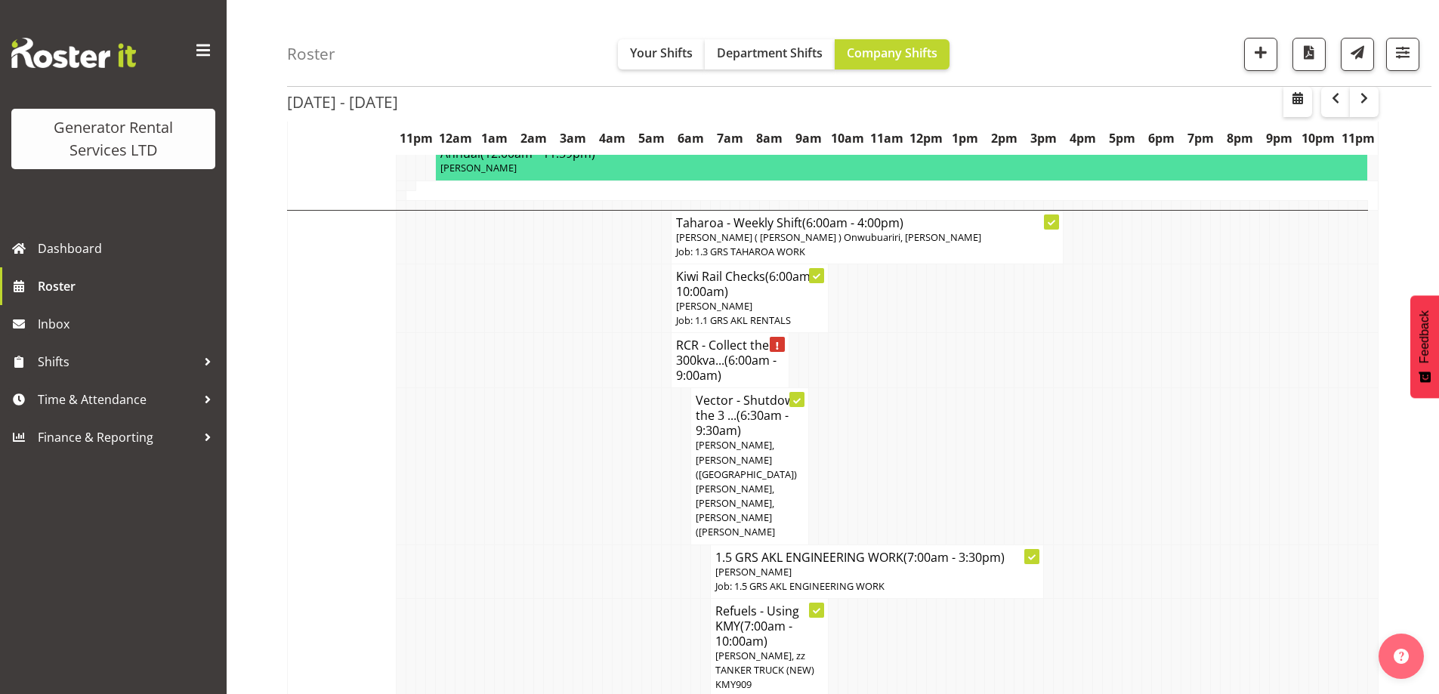
click at [946, 388] on td at bounding box center [951, 466] width 10 height 156
click at [780, 438] on span "[PERSON_NAME], [PERSON_NAME] ([GEOGRAPHIC_DATA]) [PERSON_NAME], [PERSON_NAME], …" at bounding box center [746, 488] width 101 height 100
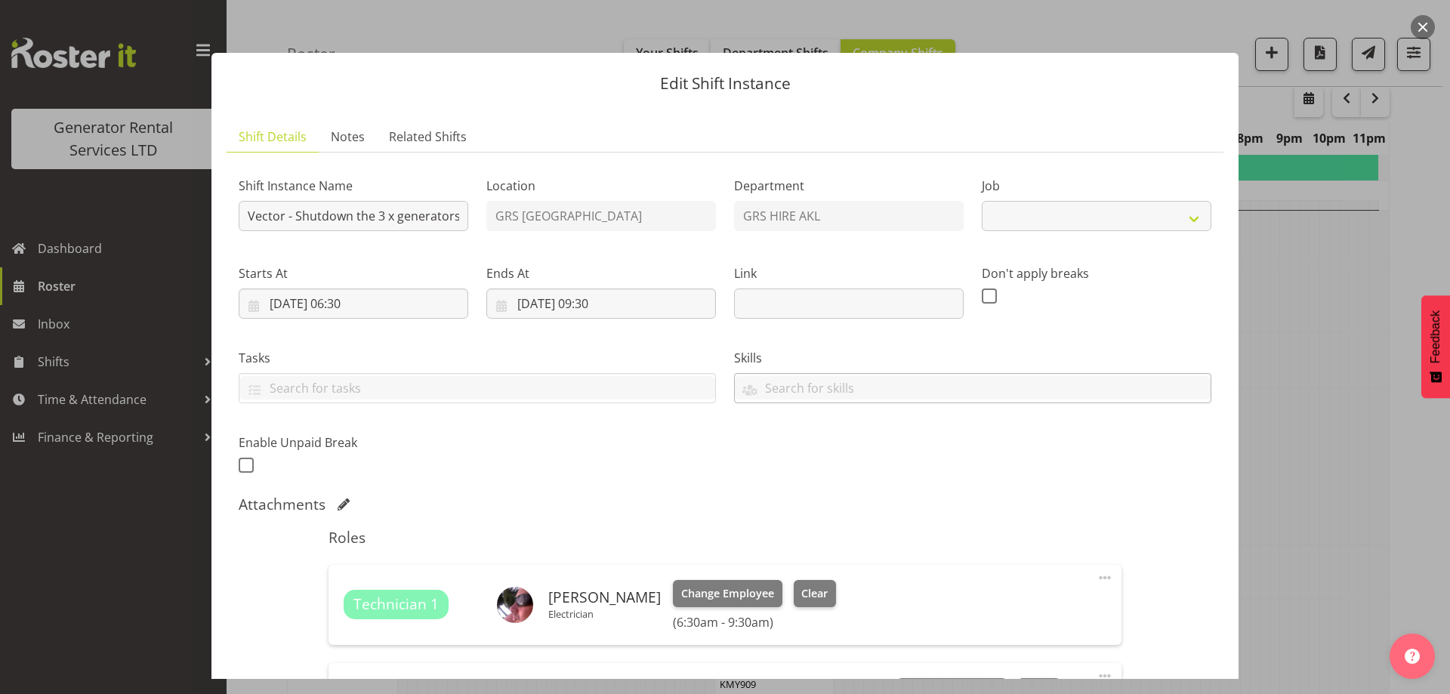
select select "9"
click at [1318, 401] on div at bounding box center [725, 347] width 1450 height 694
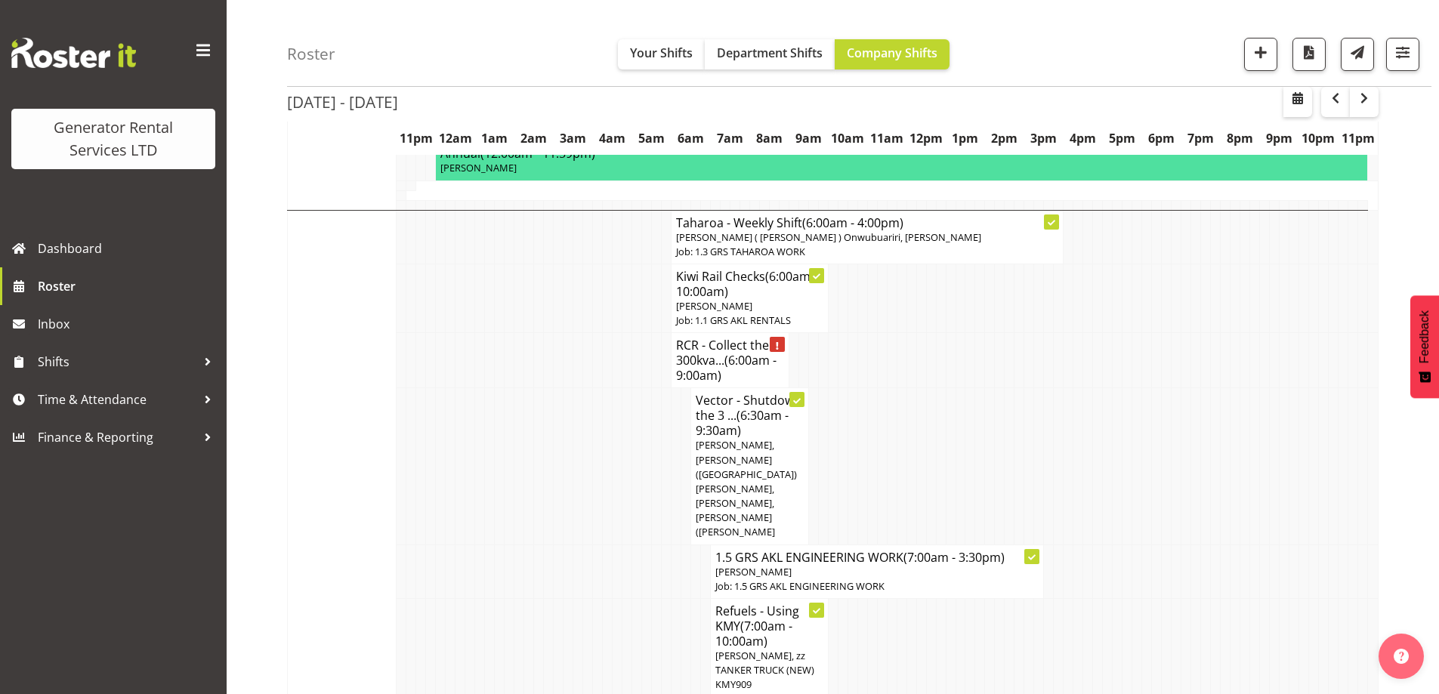
click at [638, 599] on td at bounding box center [637, 648] width 10 height 99
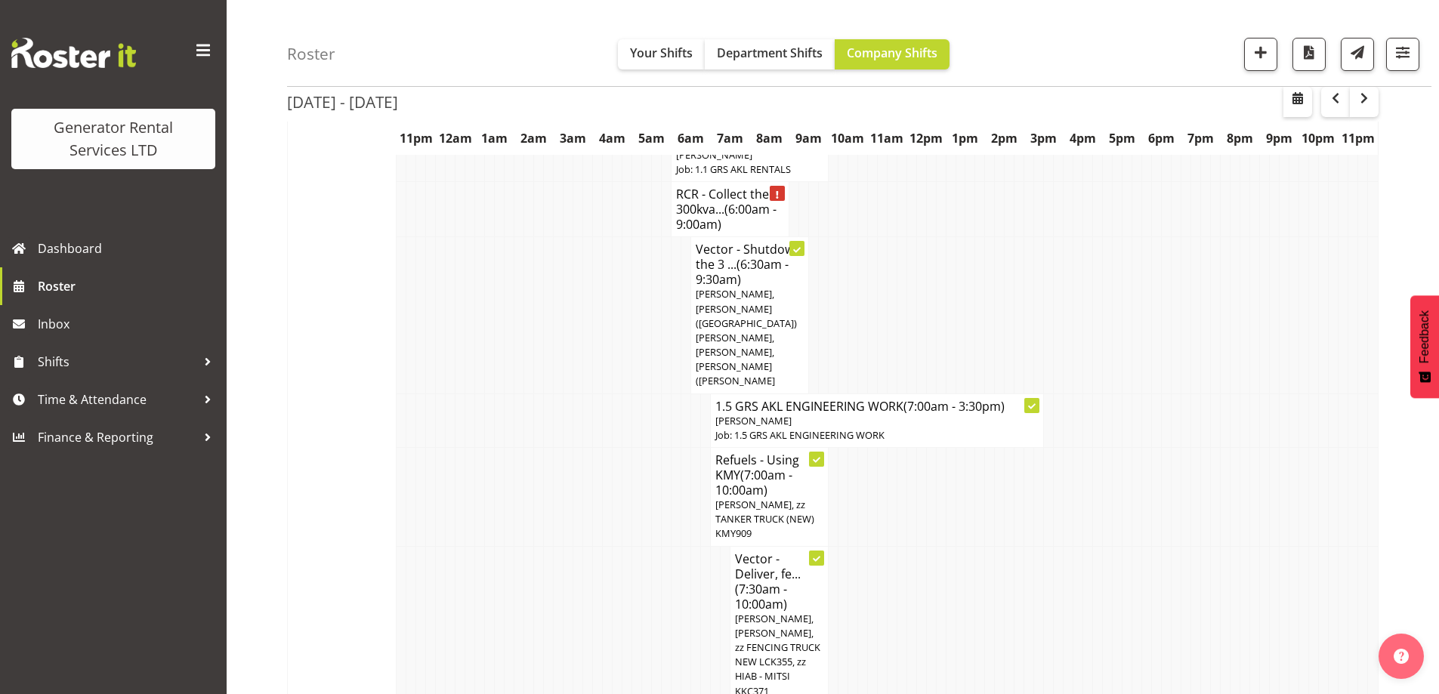
scroll to position [1057, 0]
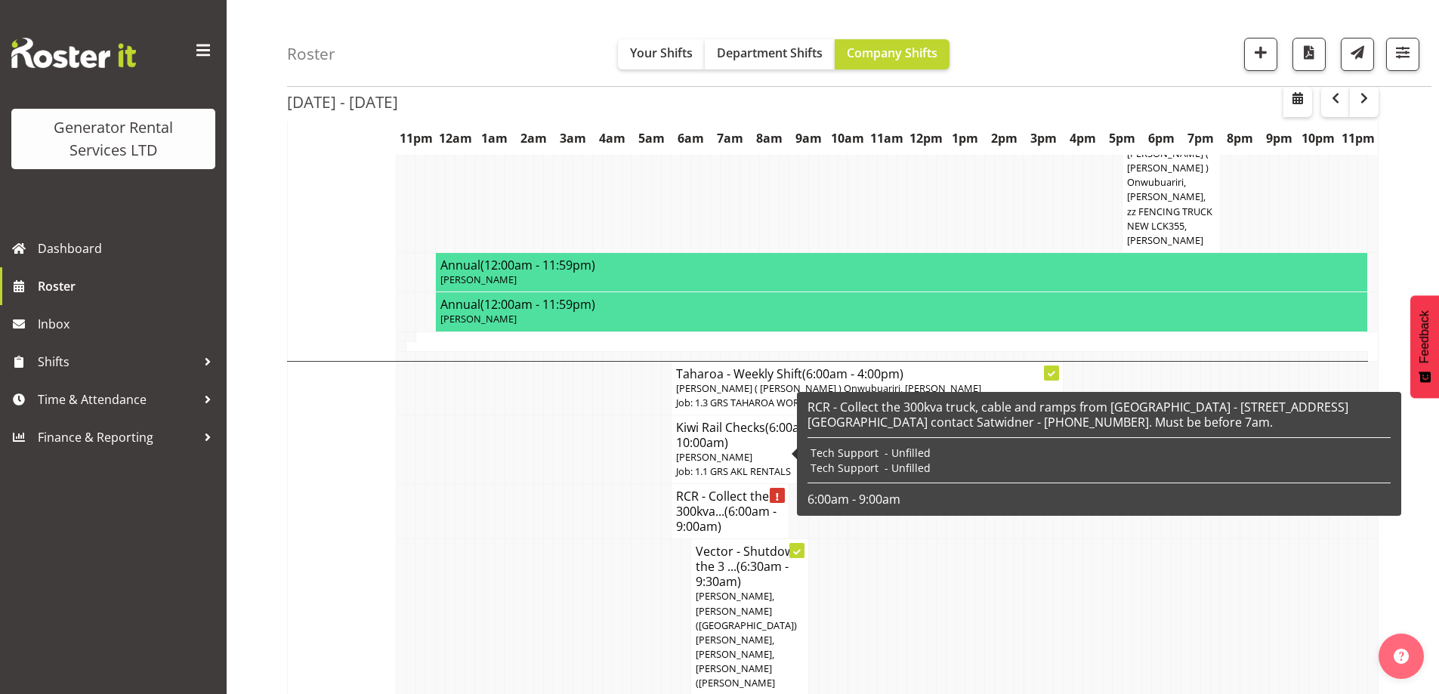
click at [727, 489] on h4 "RCR - Collect the 300kva... (6:00am - 9:00am)" at bounding box center [730, 511] width 108 height 45
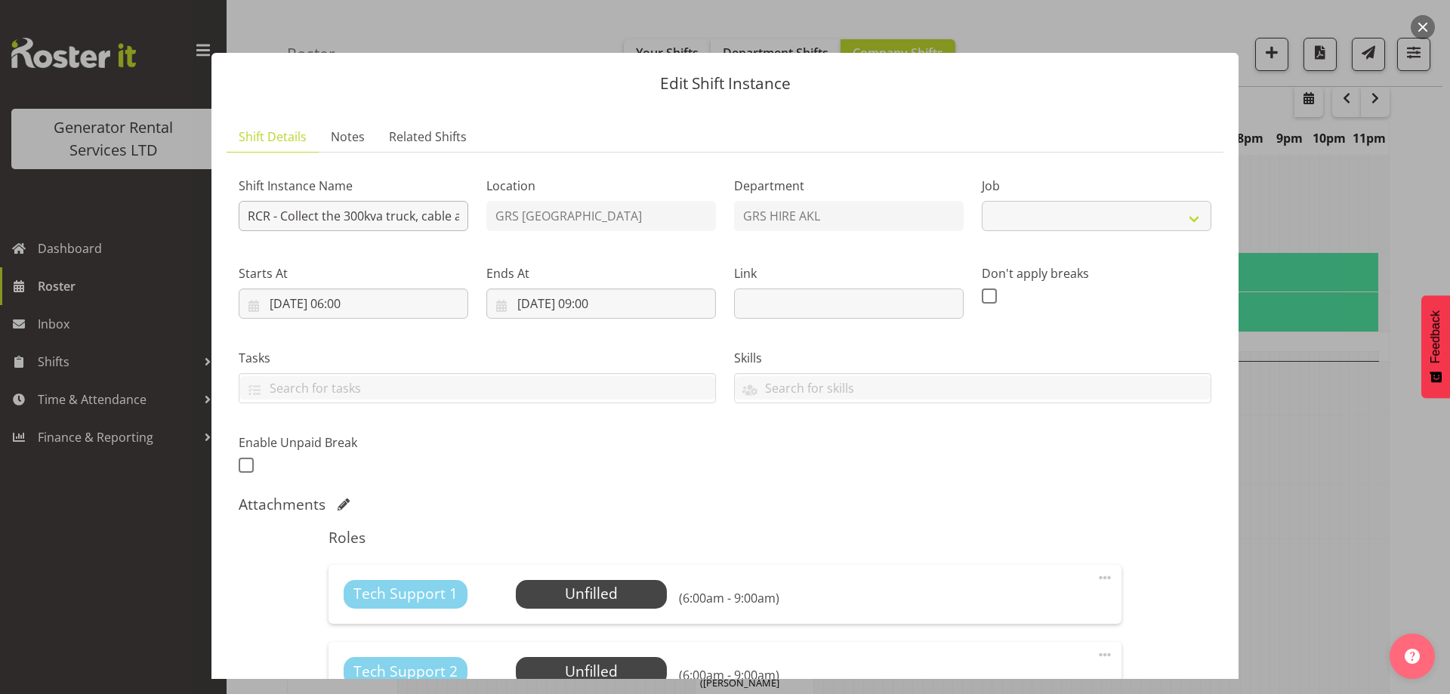
select select "9"
click at [590, 592] on span "Select Employee" at bounding box center [591, 594] width 113 height 22
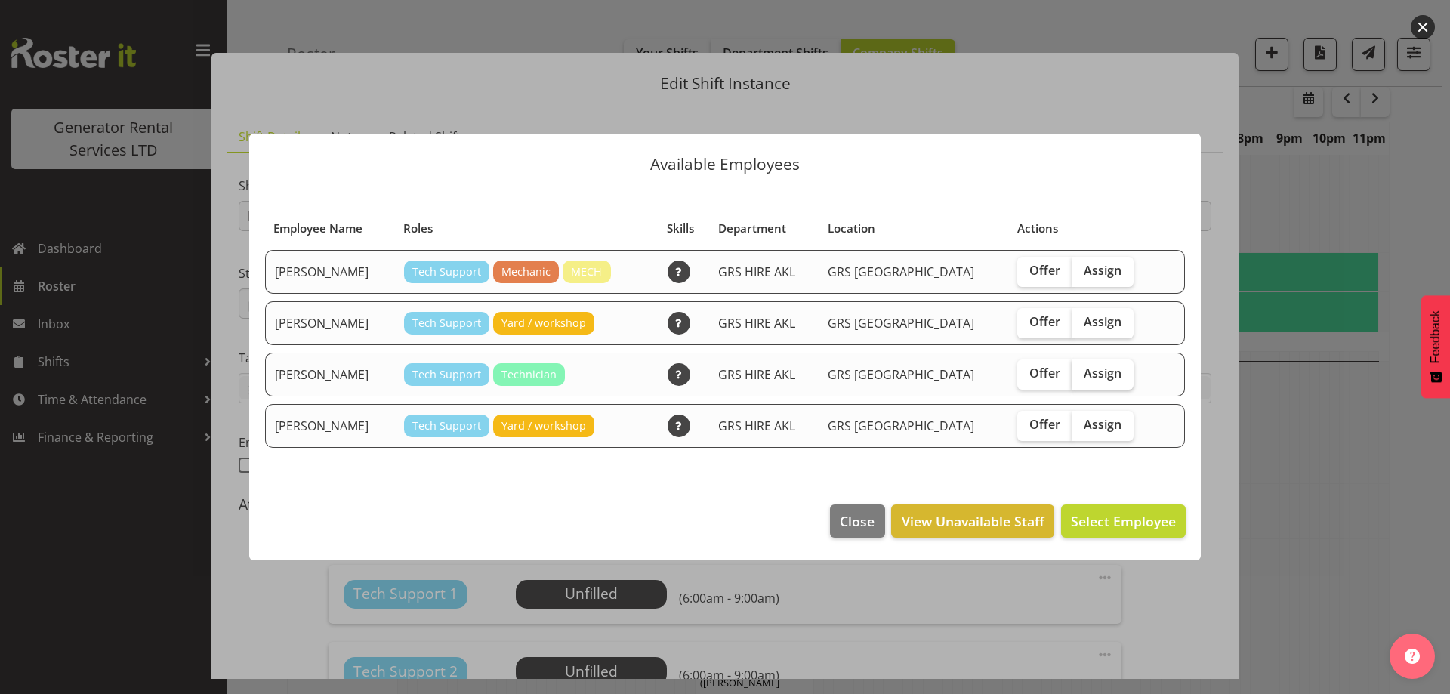
click at [1084, 374] on span "Assign" at bounding box center [1103, 373] width 38 height 15
click at [1077, 374] on input "Assign" at bounding box center [1077, 374] width 10 height 10
checkbox input "true"
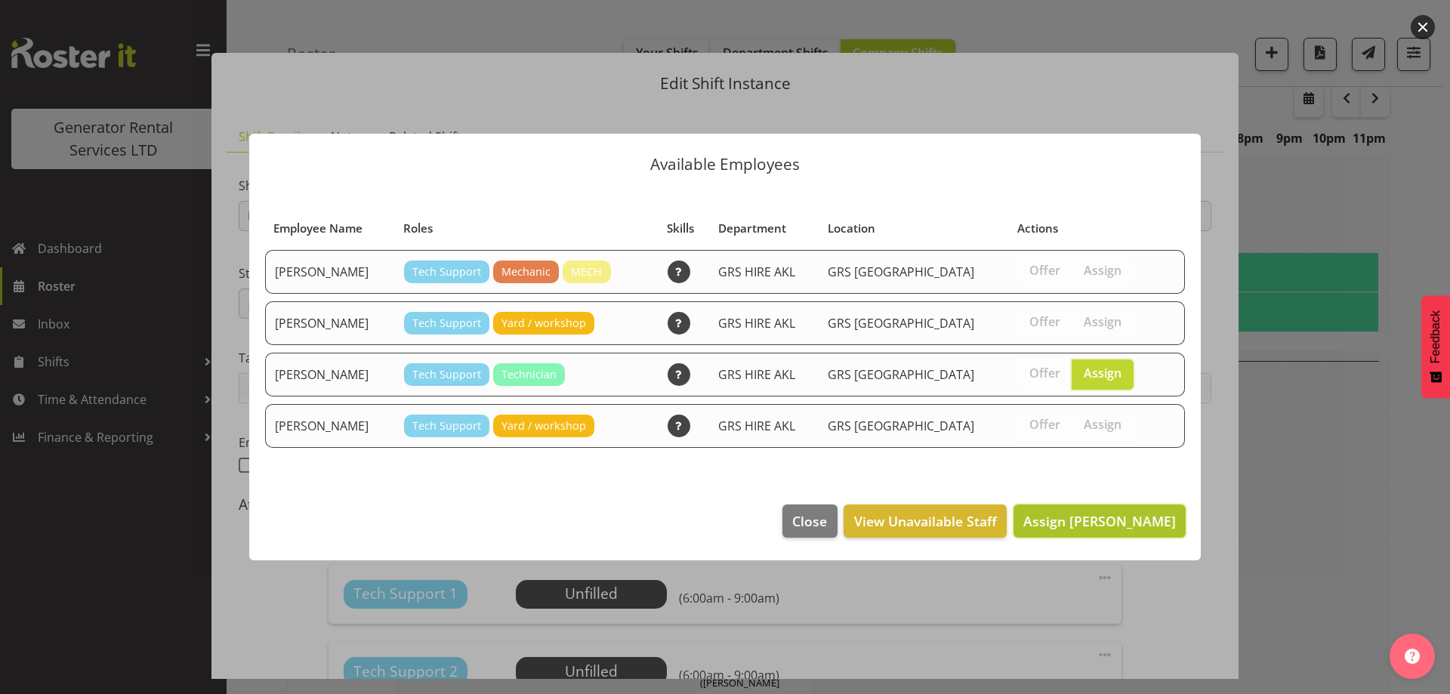
click at [1122, 522] on span "Assign Craig Barrett" at bounding box center [1099, 521] width 153 height 18
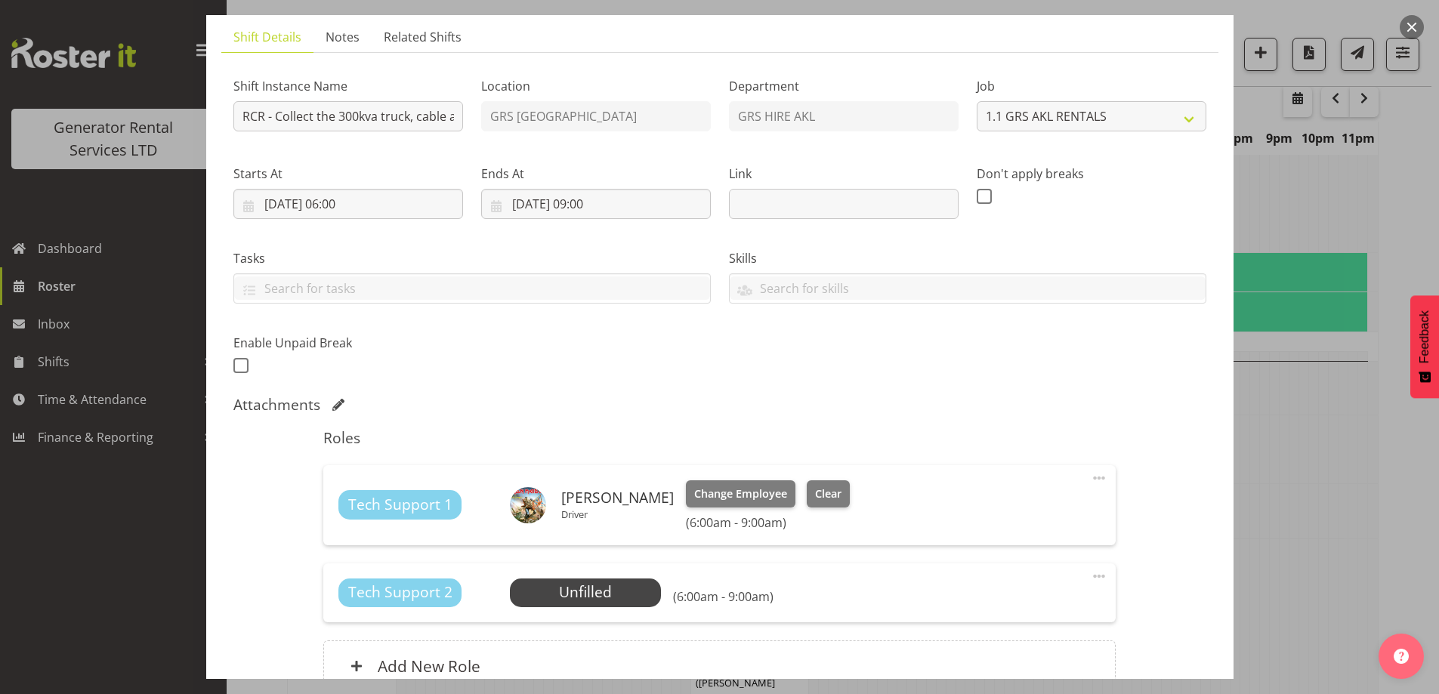
scroll to position [227, 0]
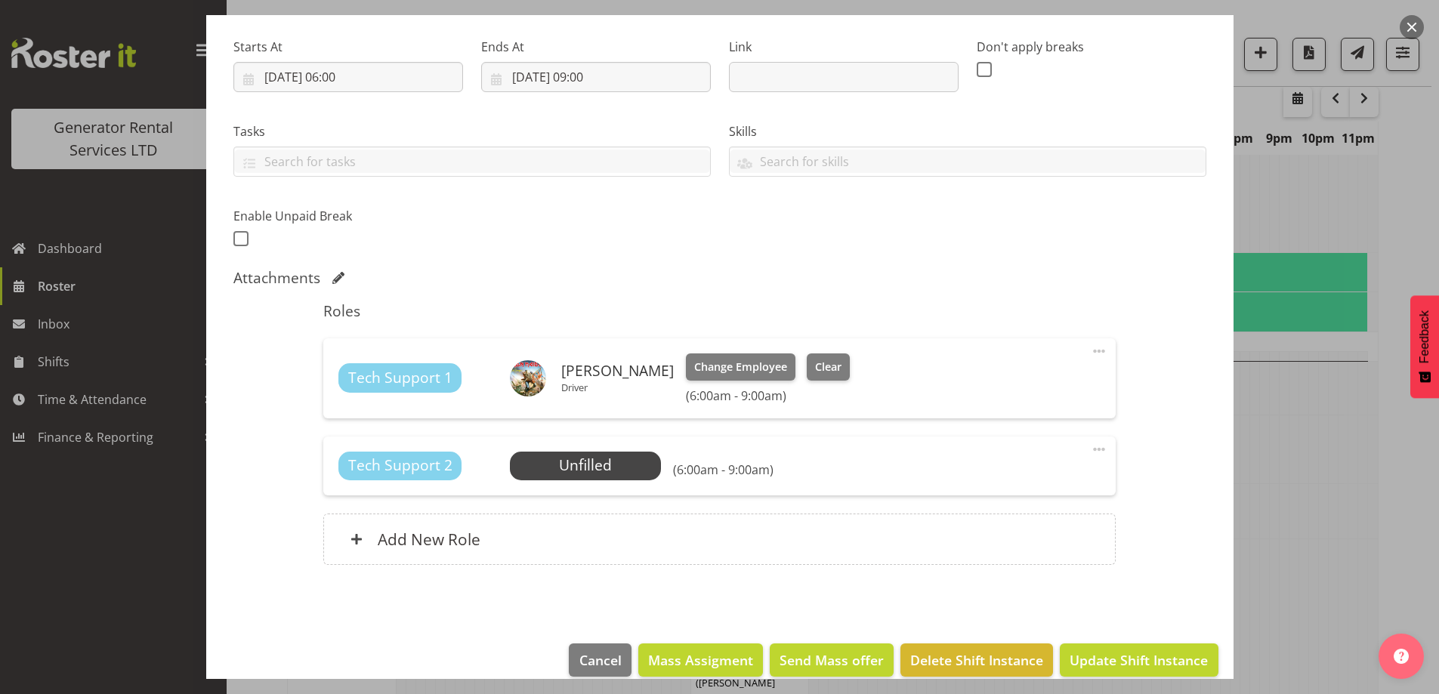
click at [645, 495] on div "Tech Support 2 Unfilled Select Employee (6:00am - 9:00am) Edit Cover Role Delete" at bounding box center [719, 466] width 792 height 59
click at [635, 466] on span "Select Employee" at bounding box center [585, 466] width 113 height 22
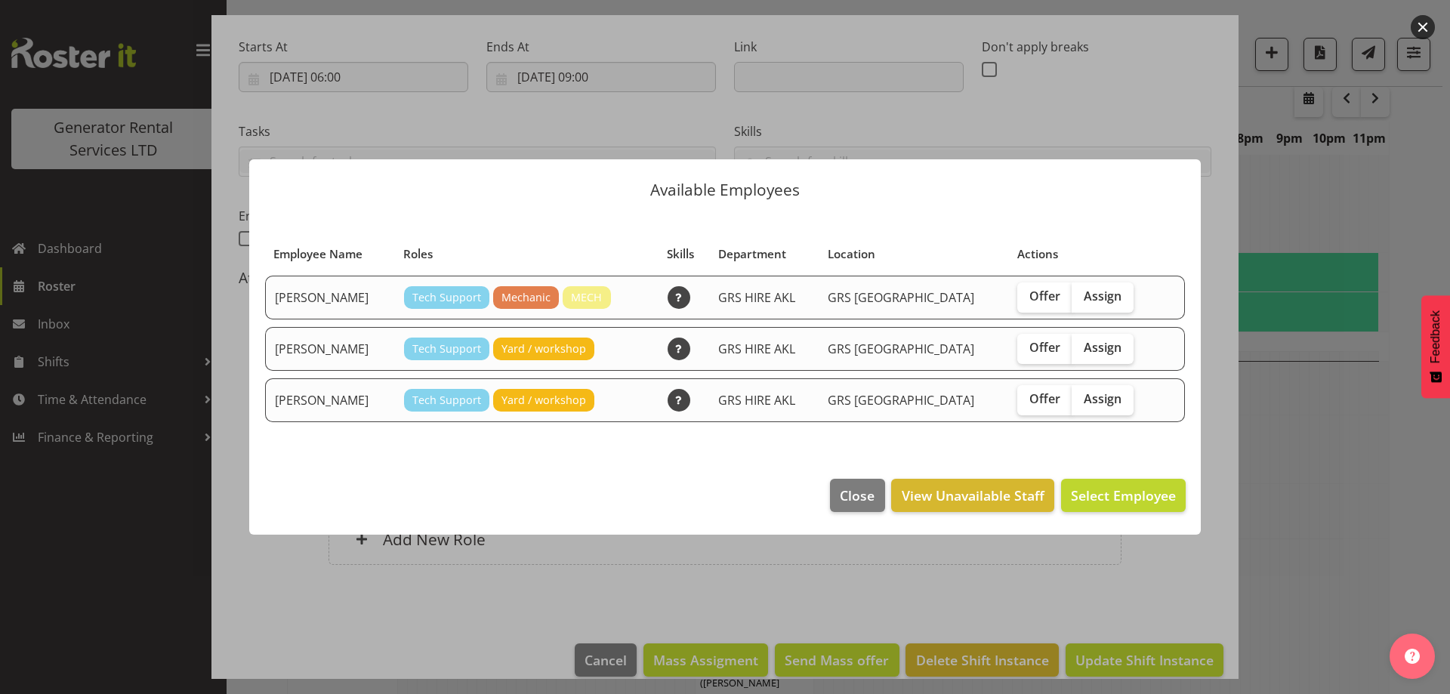
click at [847, 475] on footer "Close View Unavailable Staff Select Employee" at bounding box center [725, 499] width 952 height 71
click at [844, 499] on span "Close" at bounding box center [857, 496] width 35 height 20
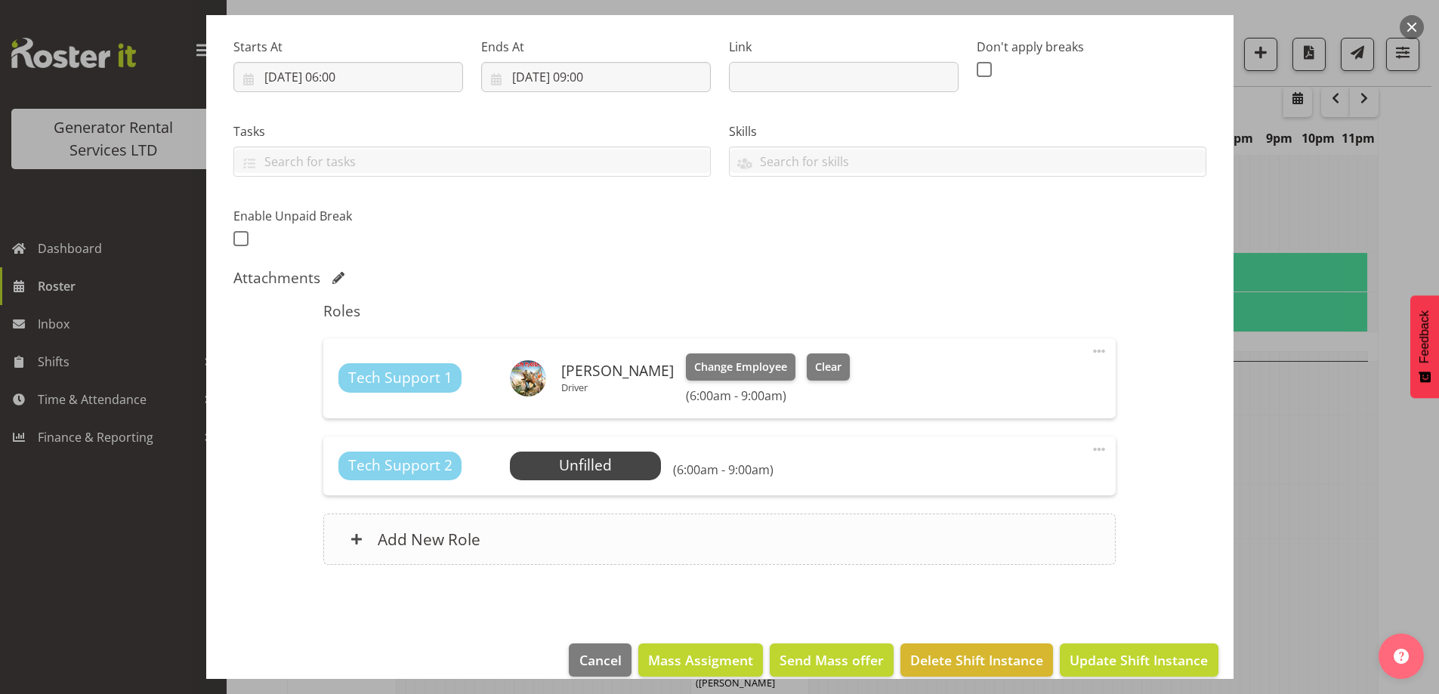
click at [757, 536] on div "Add New Role" at bounding box center [719, 539] width 792 height 51
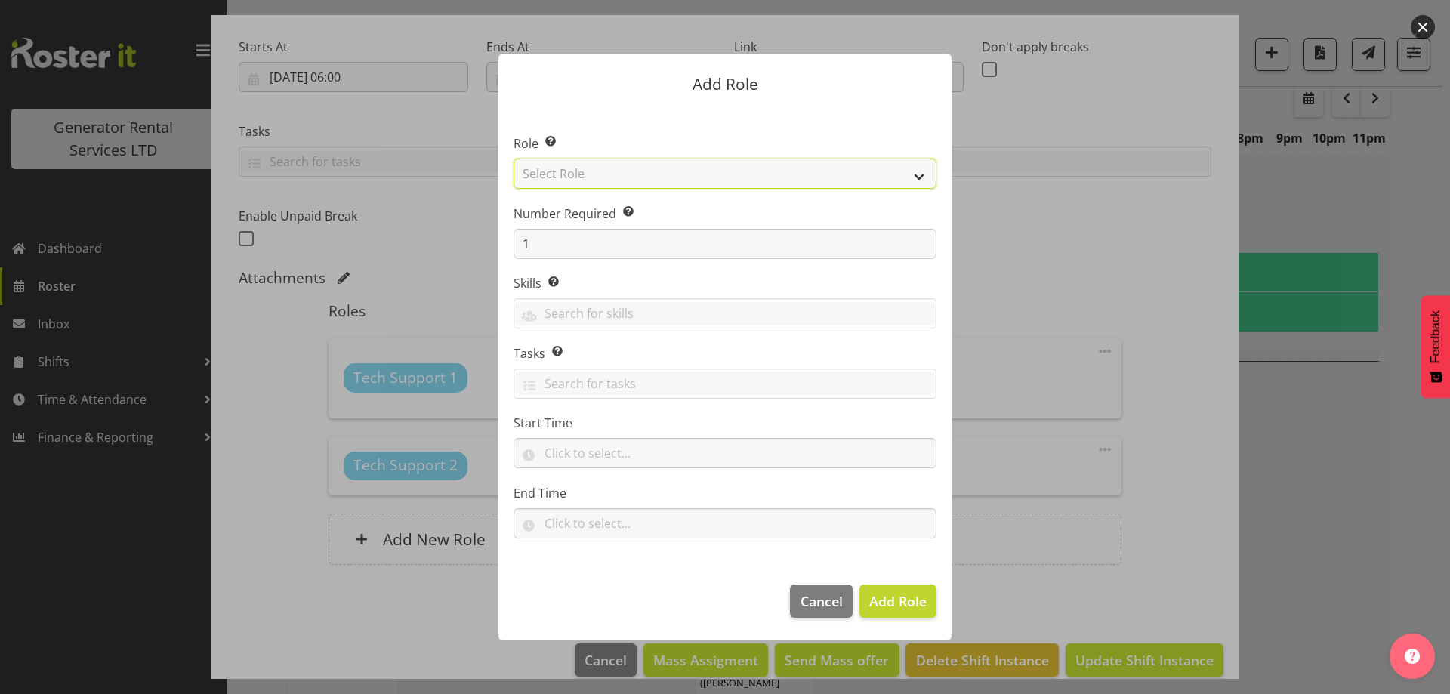
drag, startPoint x: 619, startPoint y: 175, endPoint x: 619, endPoint y: 185, distance: 9.8
click at [619, 175] on select "Select Role Account Manager Electrician Engineering GM HSEQ manager MECH Mechan…" at bounding box center [725, 174] width 423 height 30
select select "21"
click at [514, 159] on select "Select Role Account Manager Electrician Engineering GM HSEQ manager MECH Mechan…" at bounding box center [725, 174] width 423 height 30
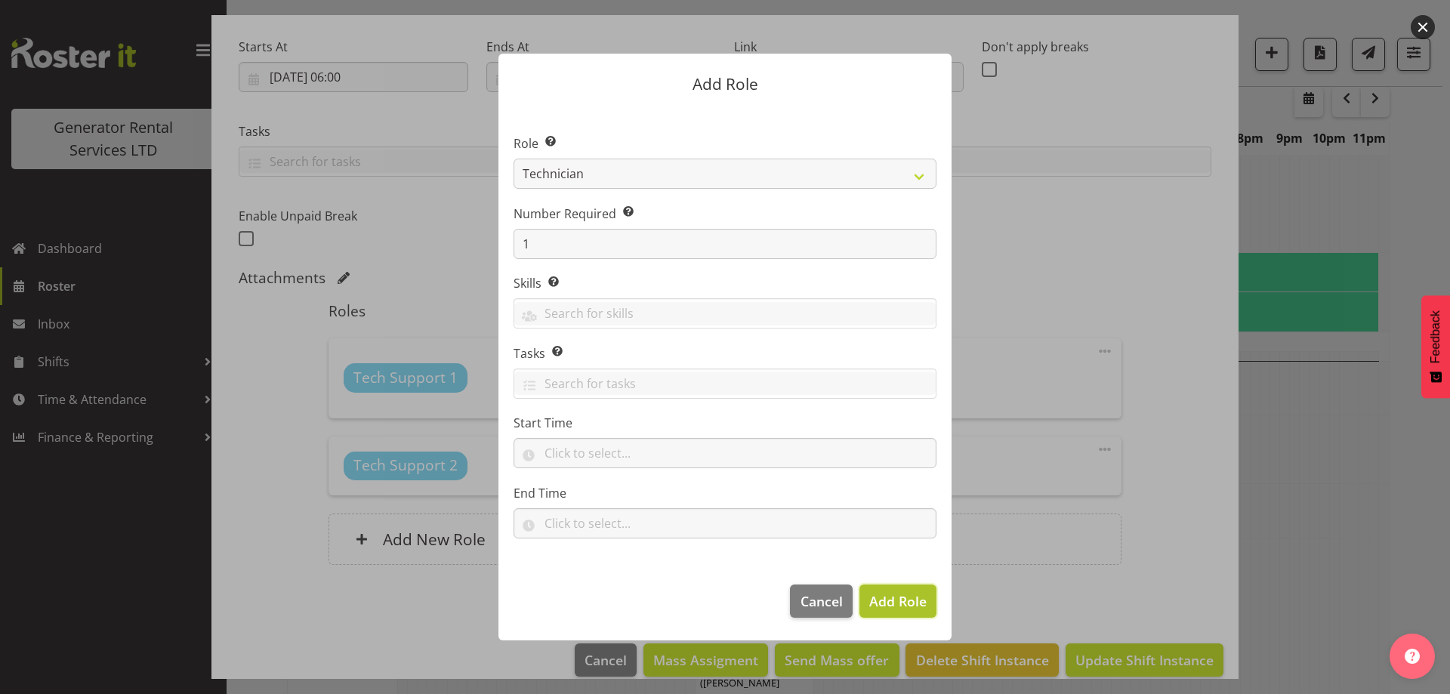
click at [915, 605] on span "Add Role" at bounding box center [897, 601] width 57 height 18
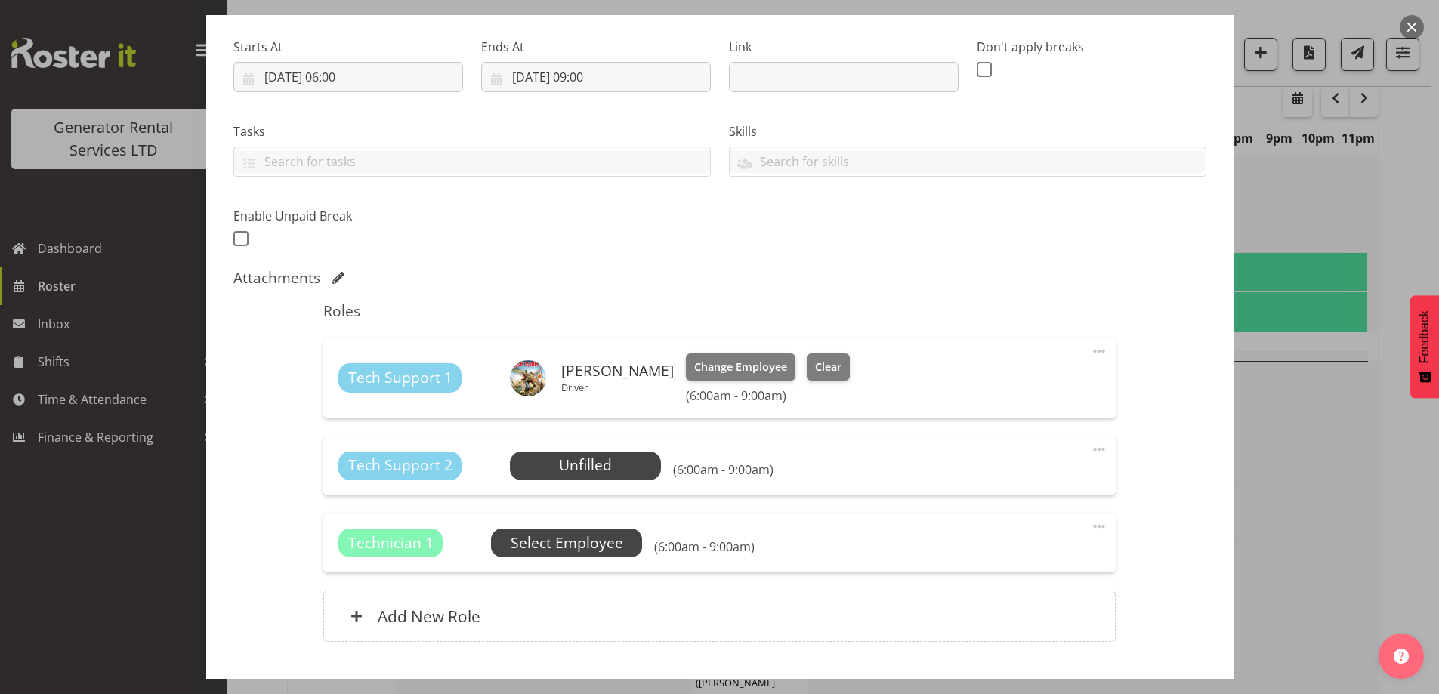
click at [576, 551] on span "Select Employee" at bounding box center [567, 544] width 113 height 22
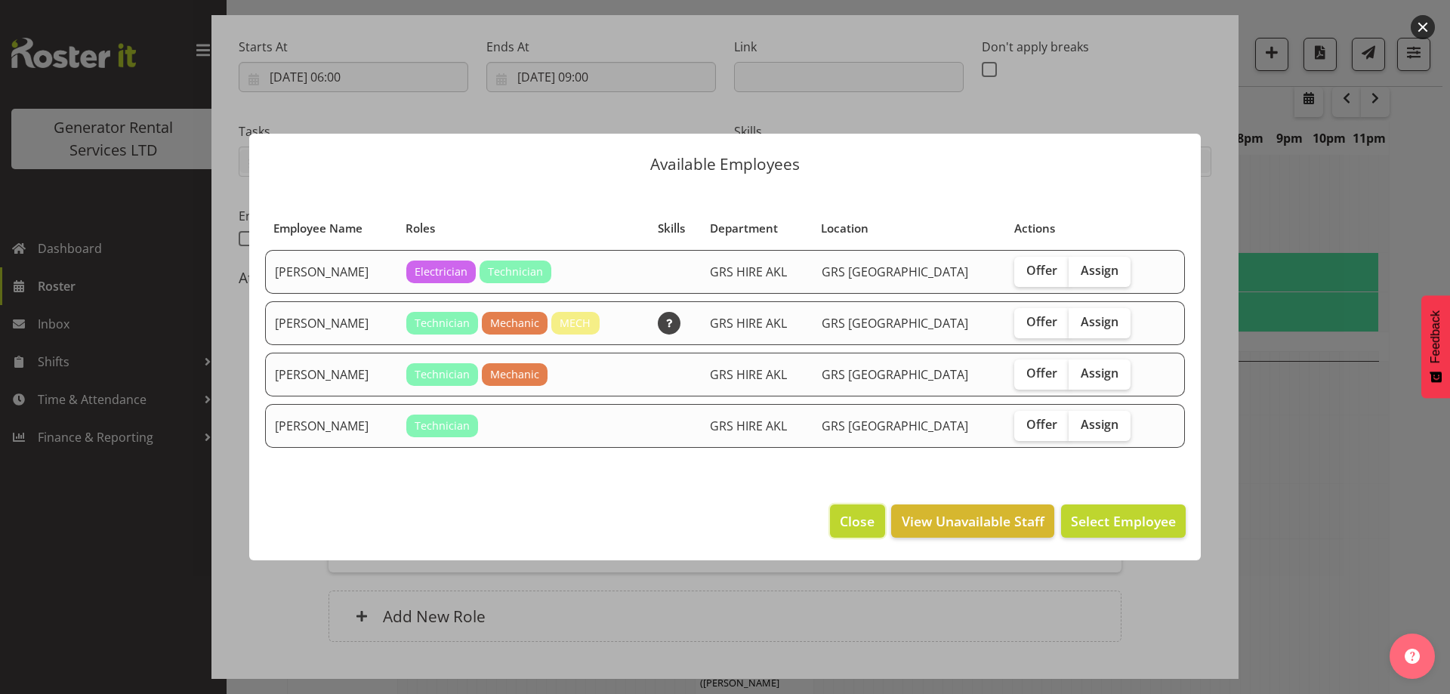
click at [869, 520] on span "Close" at bounding box center [857, 521] width 35 height 20
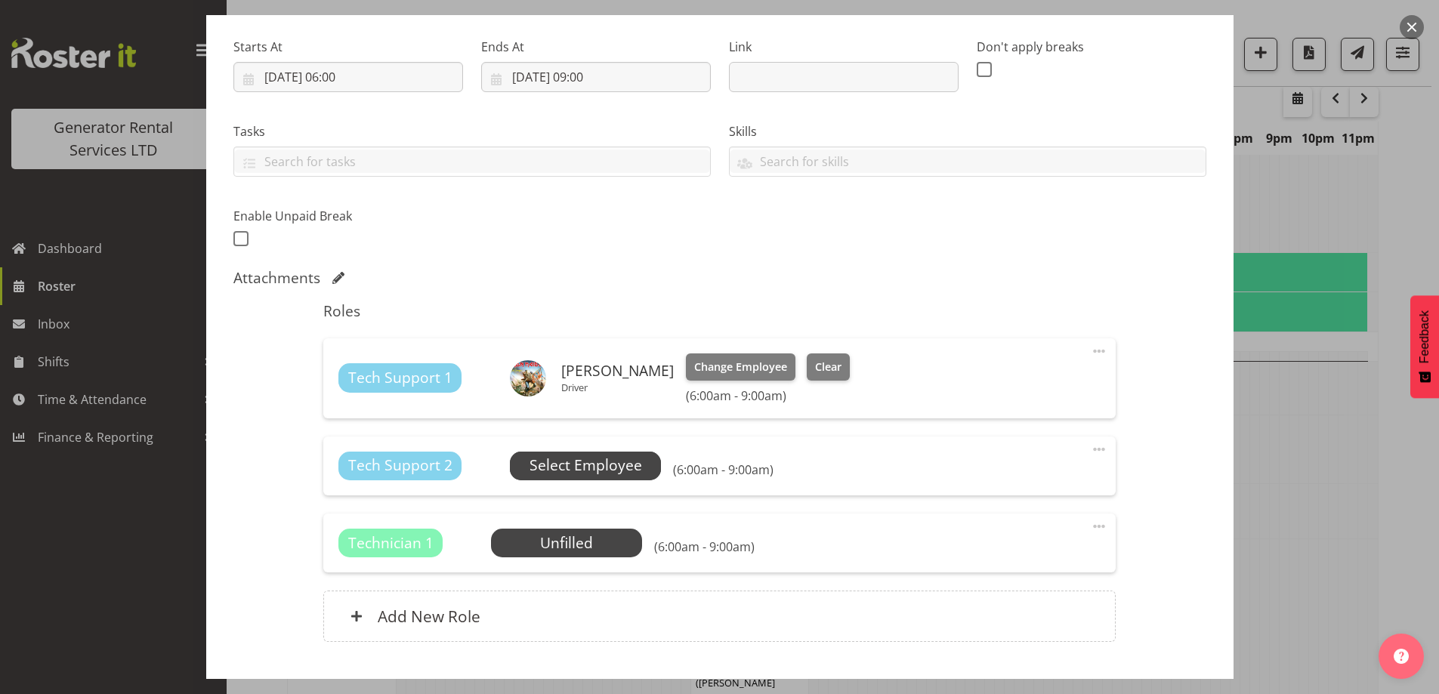
click at [578, 471] on span "Select Employee" at bounding box center [585, 466] width 113 height 22
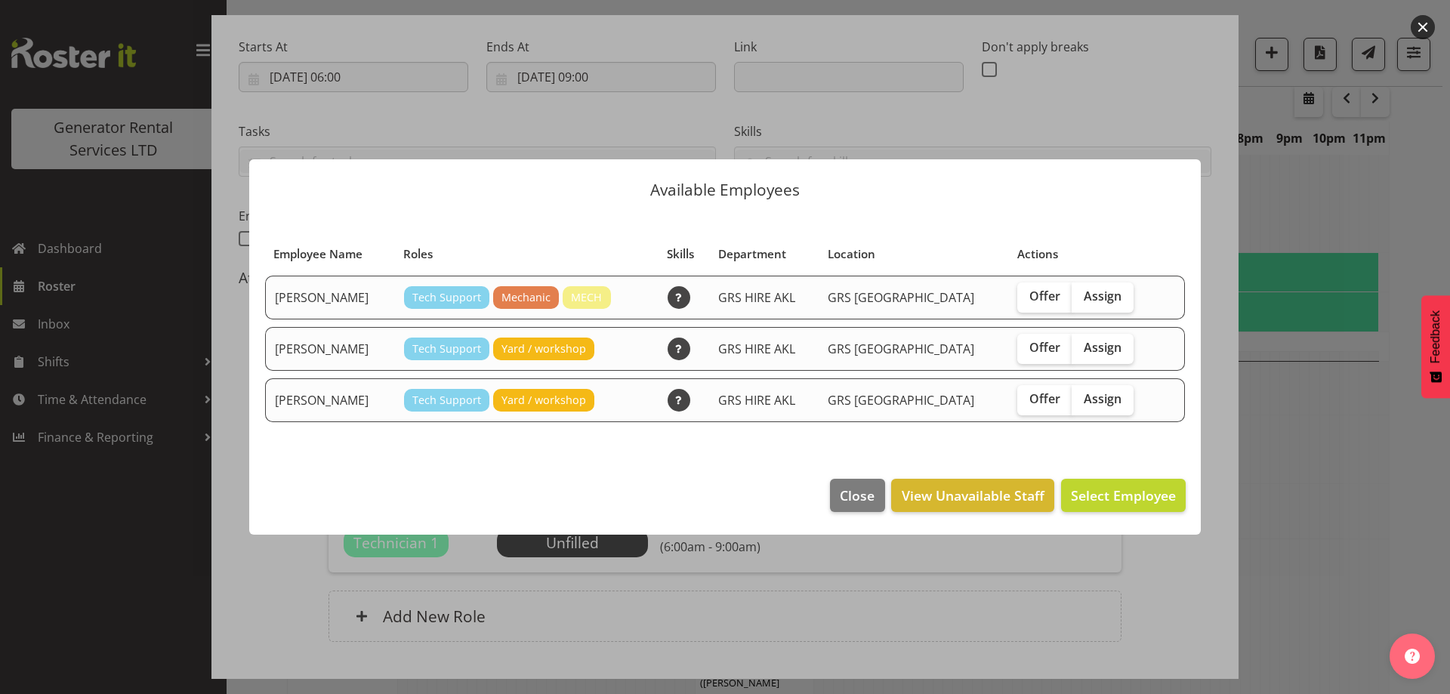
click at [923, 570] on div "Available Employees Employee Name Roles Skills Department Location Actions Carl…" at bounding box center [725, 347] width 982 height 451
click at [914, 580] on div at bounding box center [725, 347] width 1450 height 694
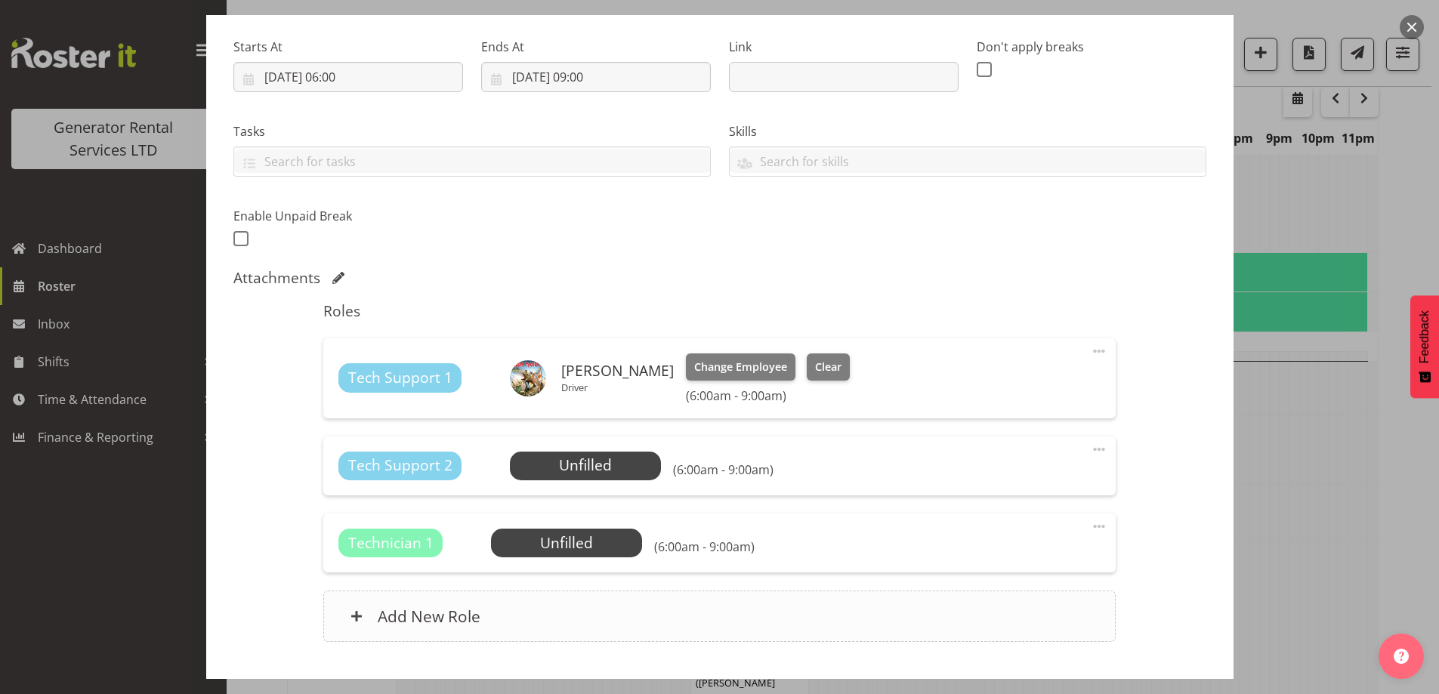
click at [590, 629] on div "Add New Role" at bounding box center [719, 616] width 792 height 51
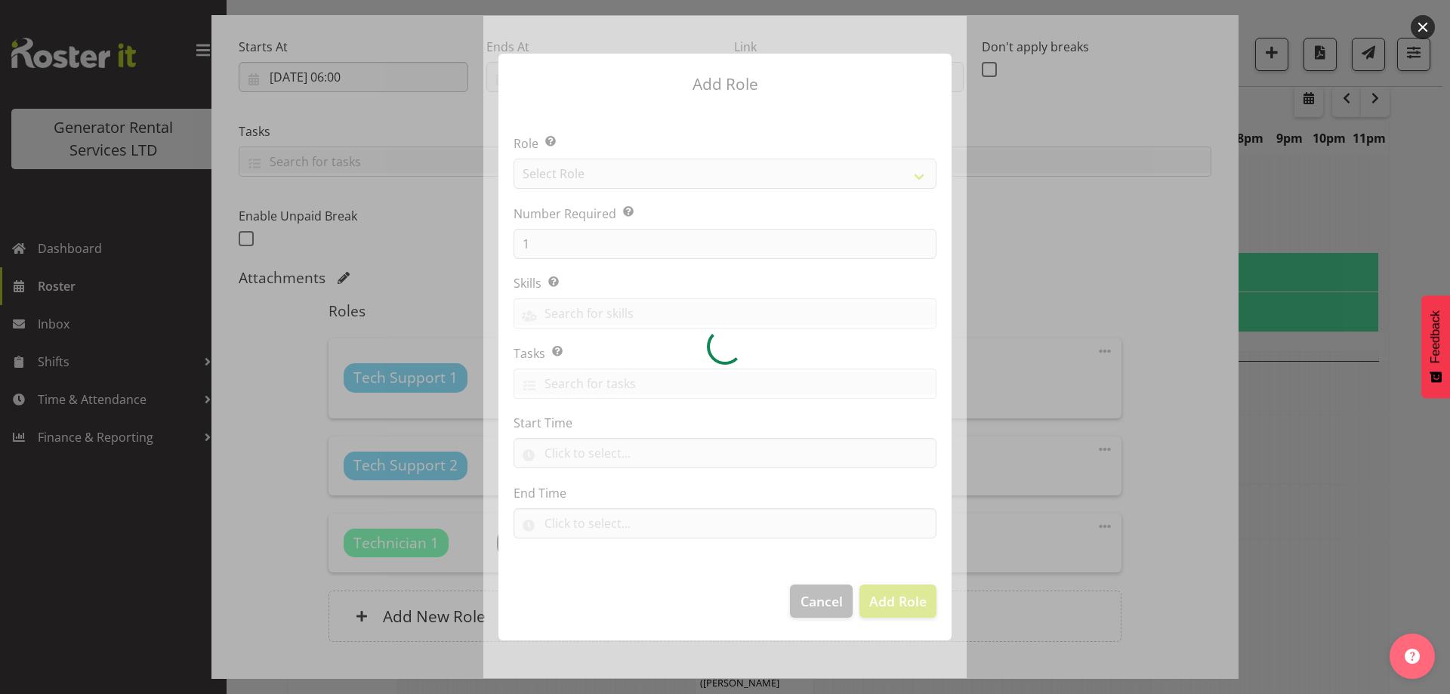
click at [683, 176] on div at bounding box center [724, 347] width 483 height 662
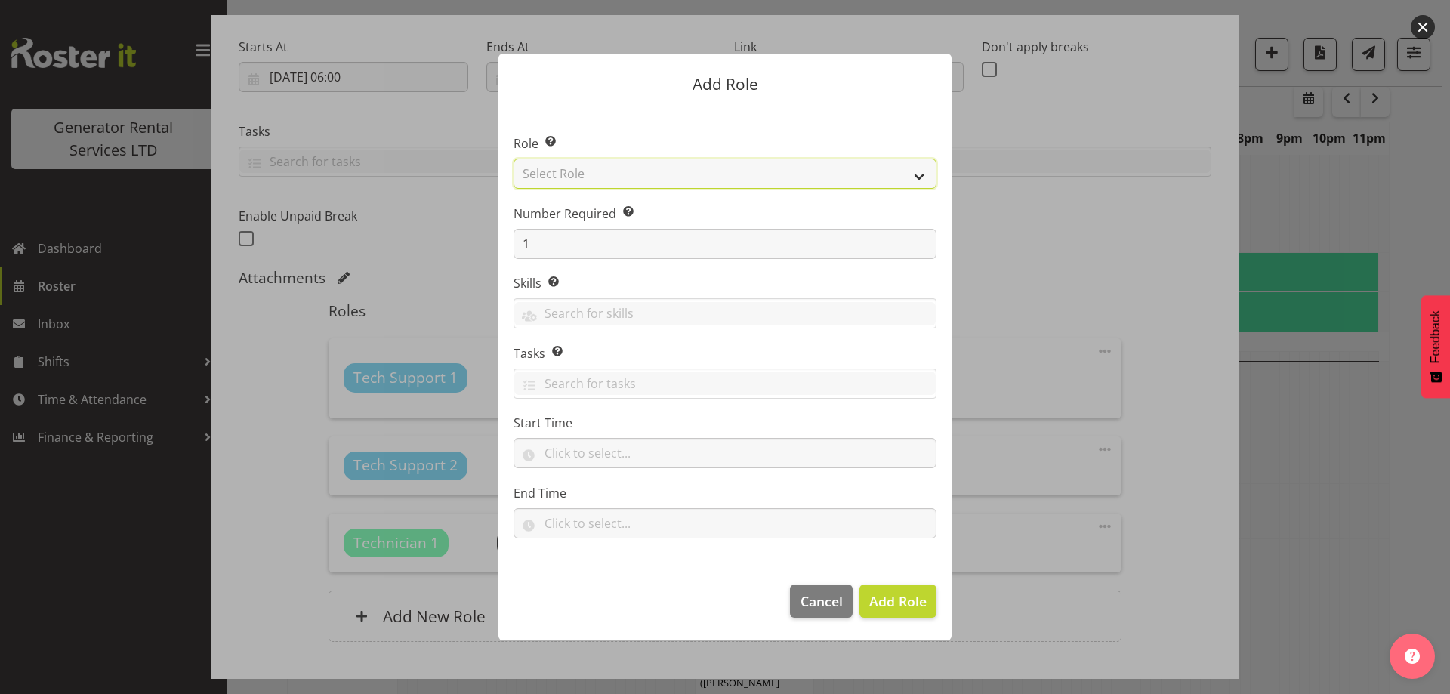
click at [681, 171] on select "Select Role Account Manager Electrician Engineering GM HSEQ manager MECH Mechan…" at bounding box center [725, 174] width 423 height 30
select select "24"
click at [514, 159] on select "Select Role Account Manager Electrician Engineering GM HSEQ manager MECH Mechan…" at bounding box center [725, 174] width 423 height 30
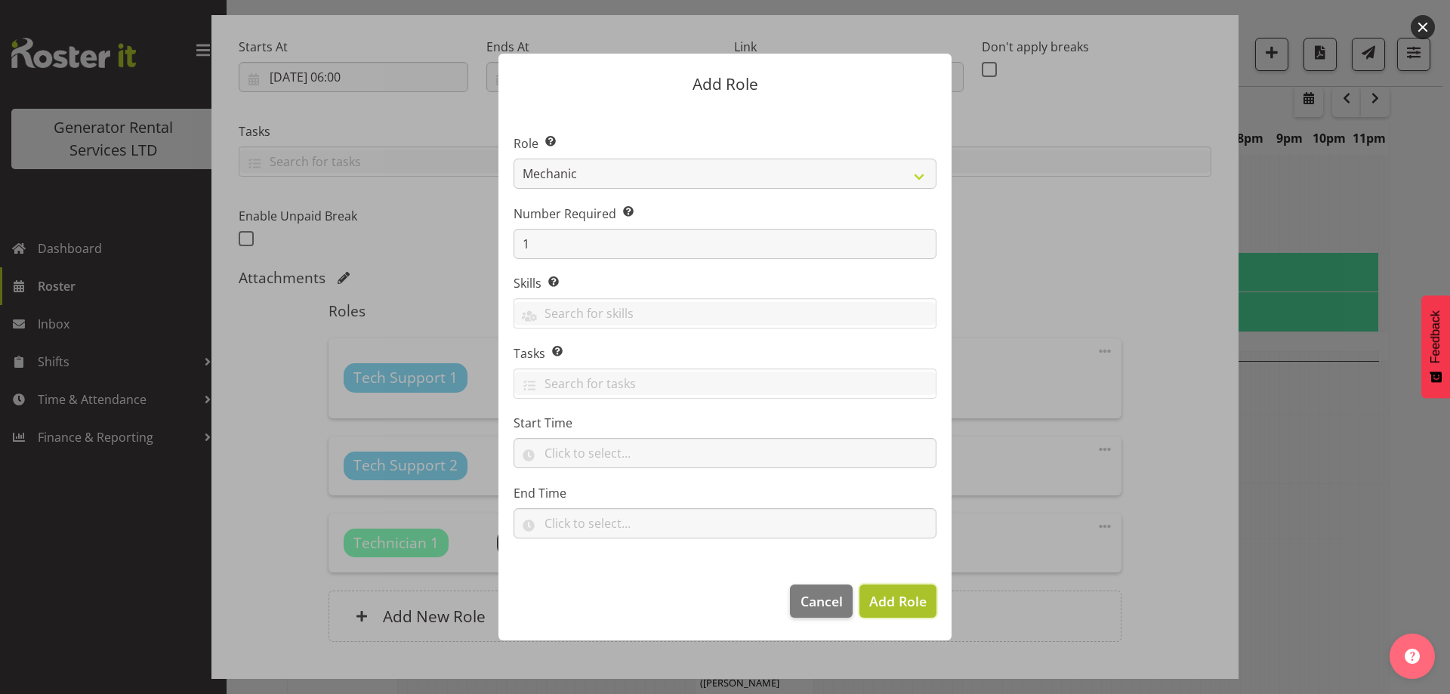
click at [896, 593] on span "Add Role" at bounding box center [897, 601] width 57 height 18
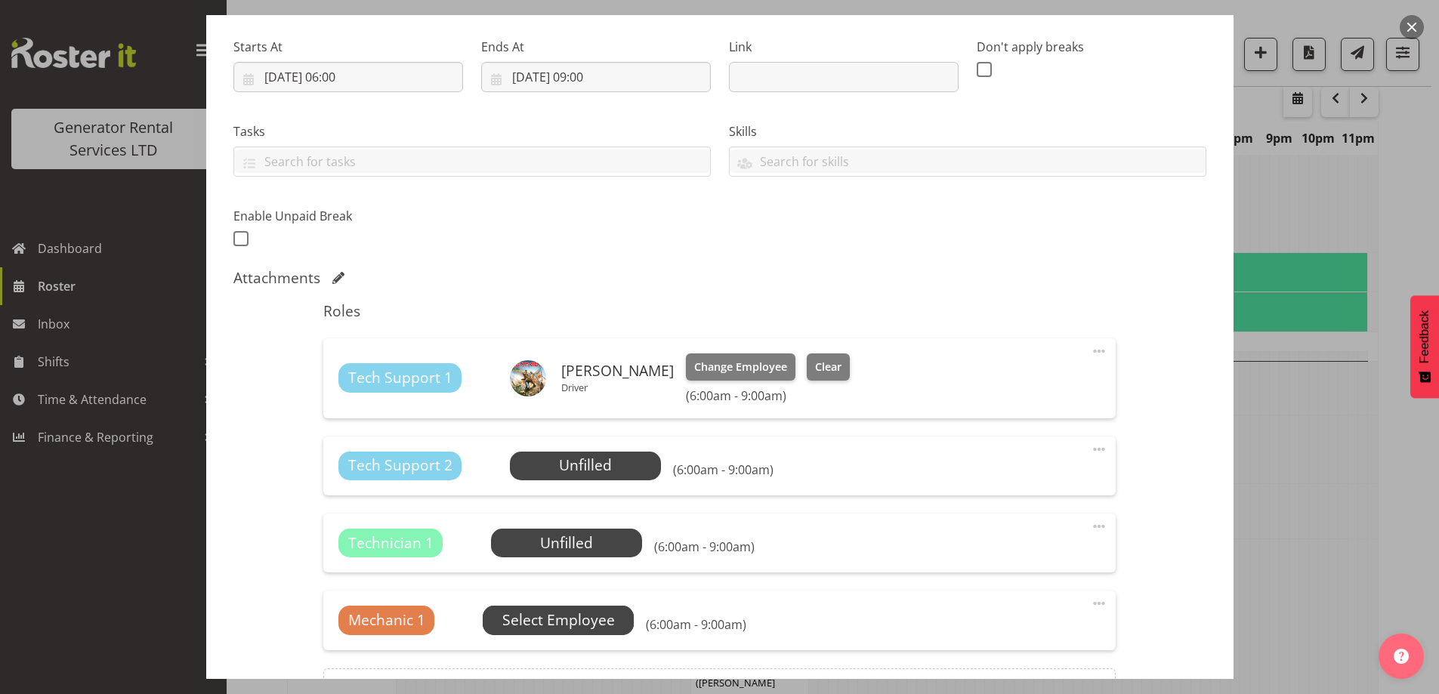
click at [581, 624] on span "Select Employee" at bounding box center [558, 621] width 113 height 22
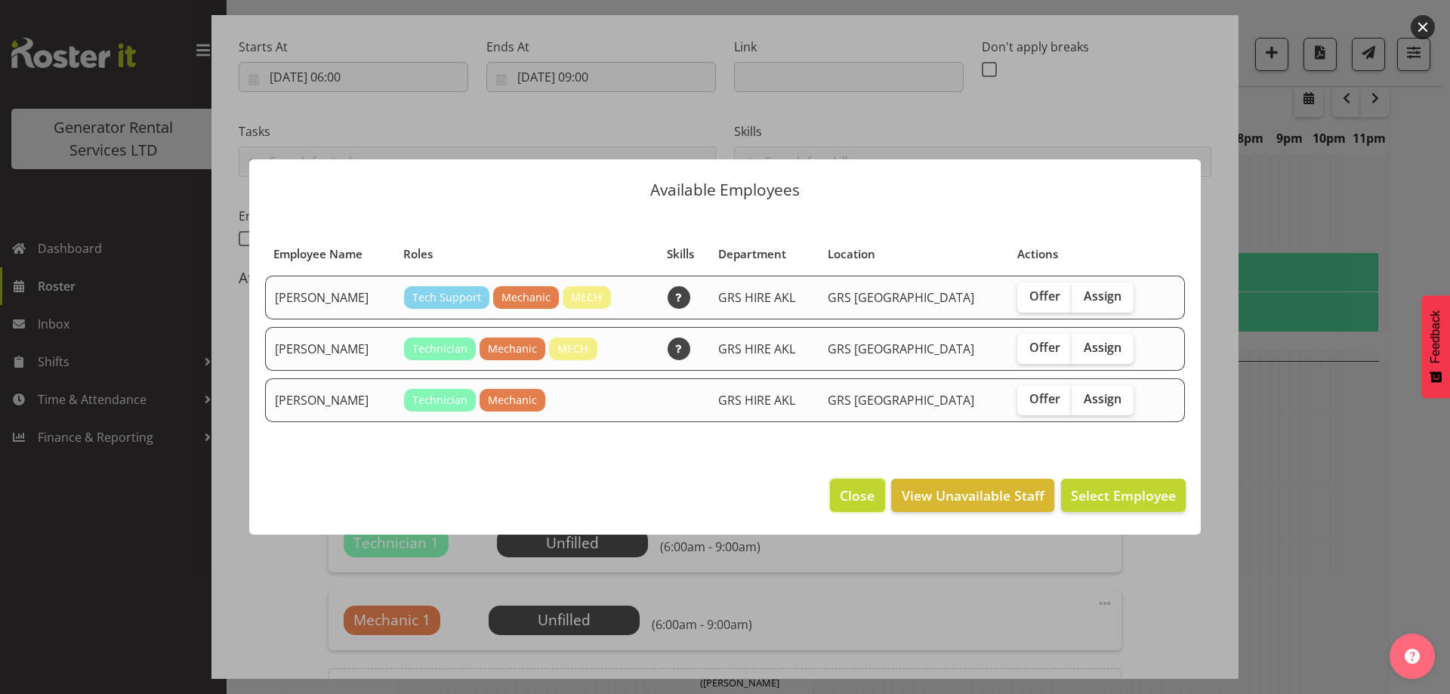
click at [866, 498] on span "Close" at bounding box center [857, 496] width 35 height 20
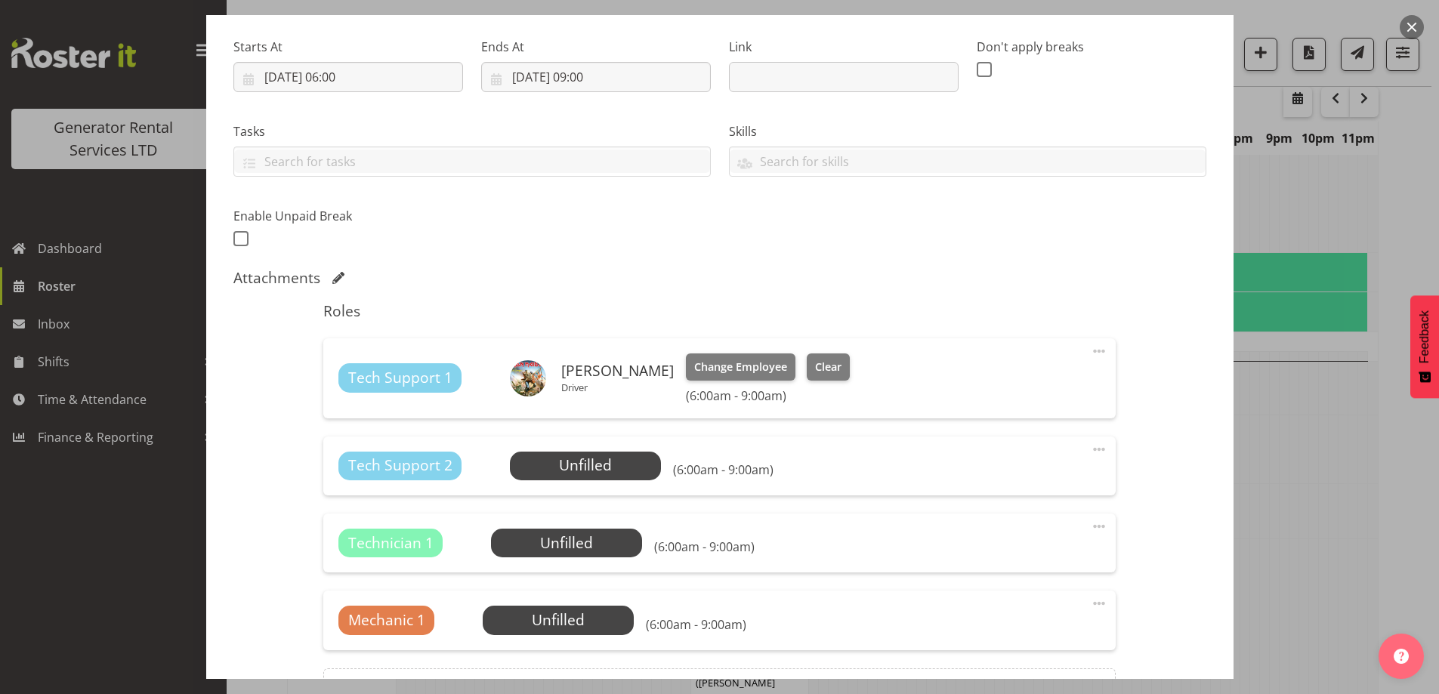
click at [1269, 502] on div at bounding box center [719, 347] width 1439 height 694
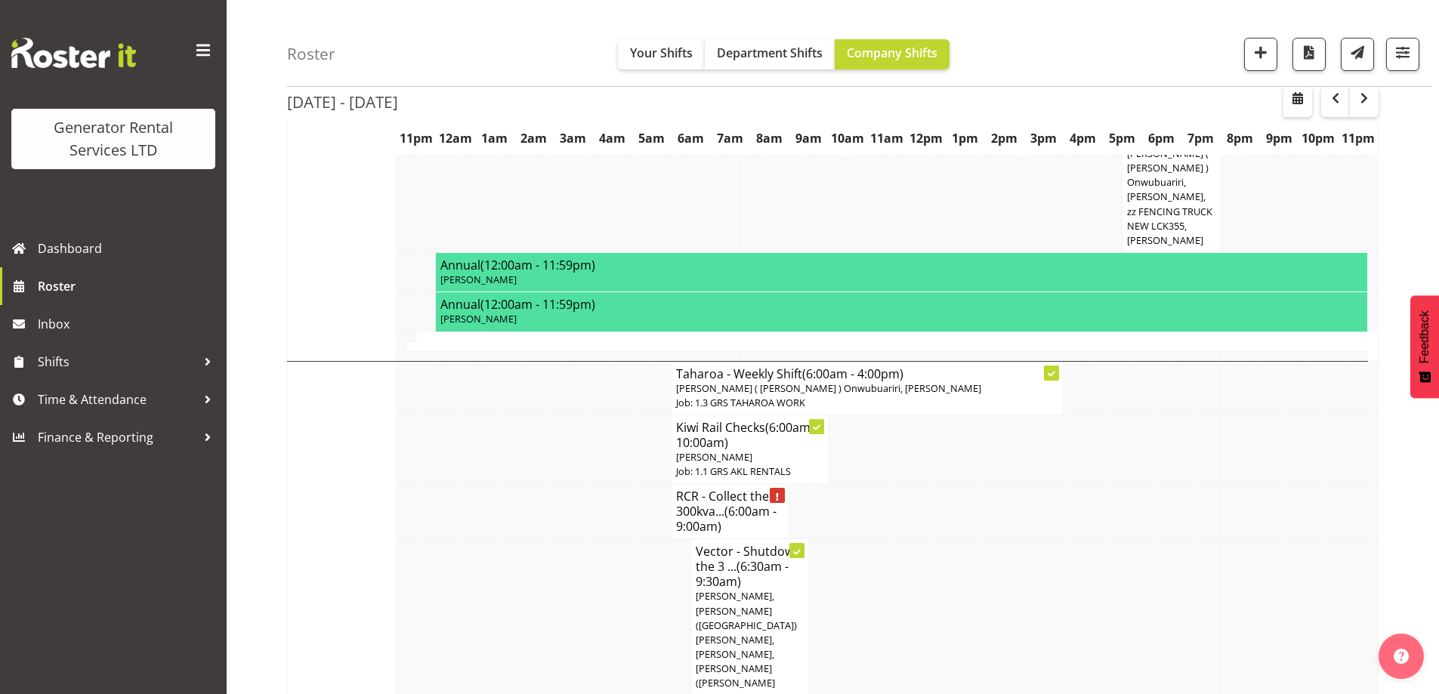
click at [489, 539] on td at bounding box center [490, 617] width 10 height 156
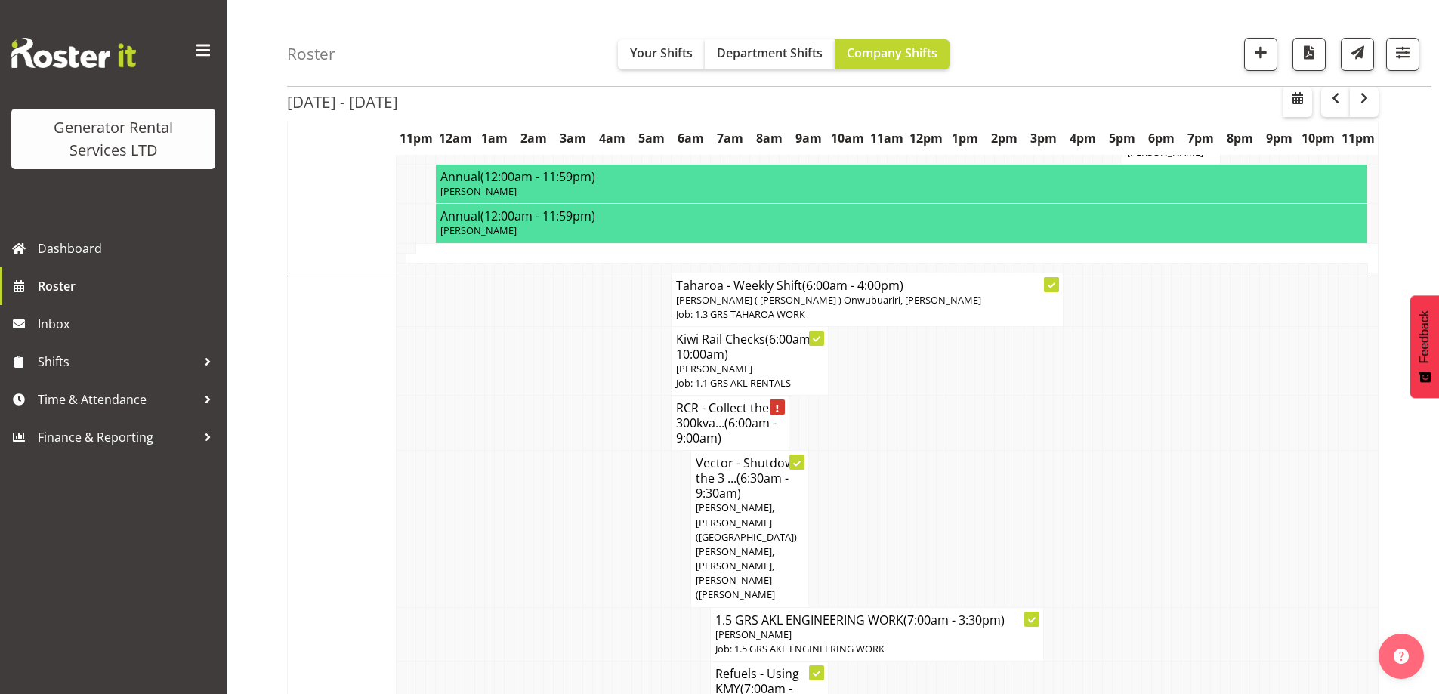
scroll to position [1284, 0]
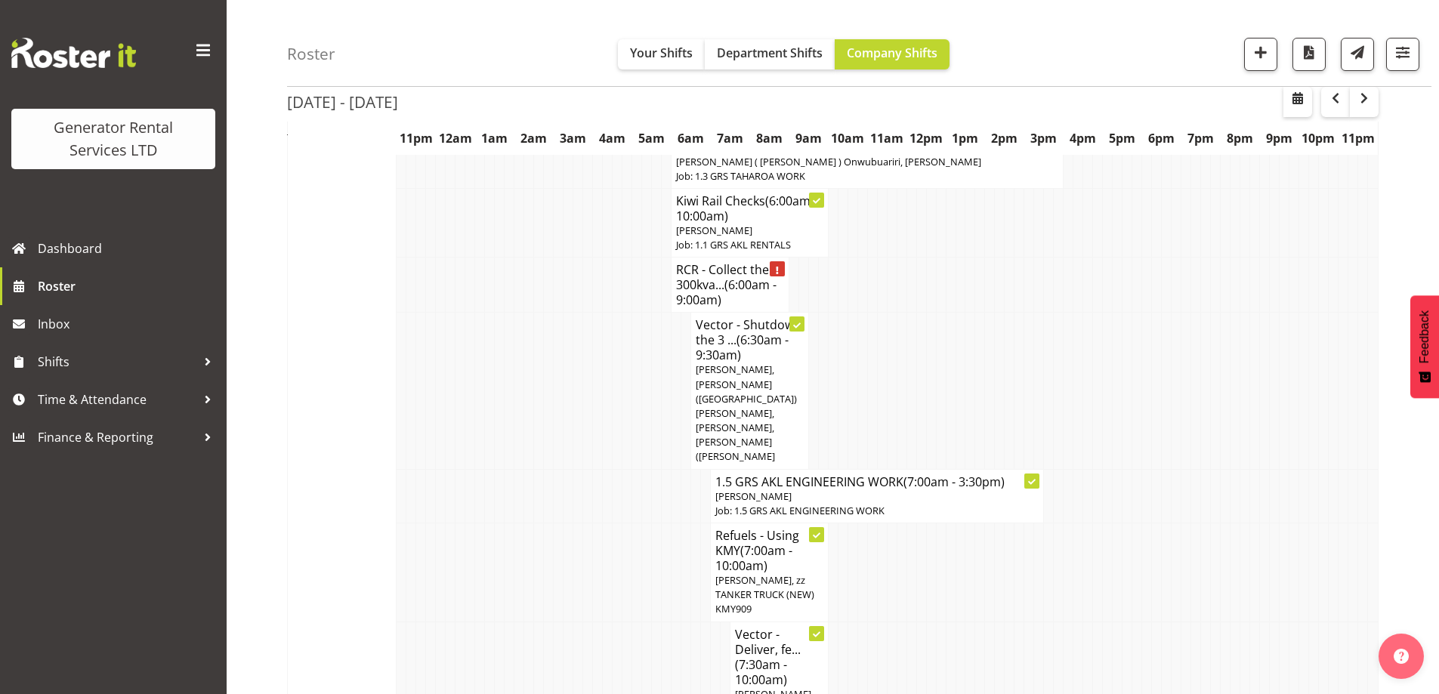
click at [530, 523] on td at bounding box center [529, 572] width 10 height 99
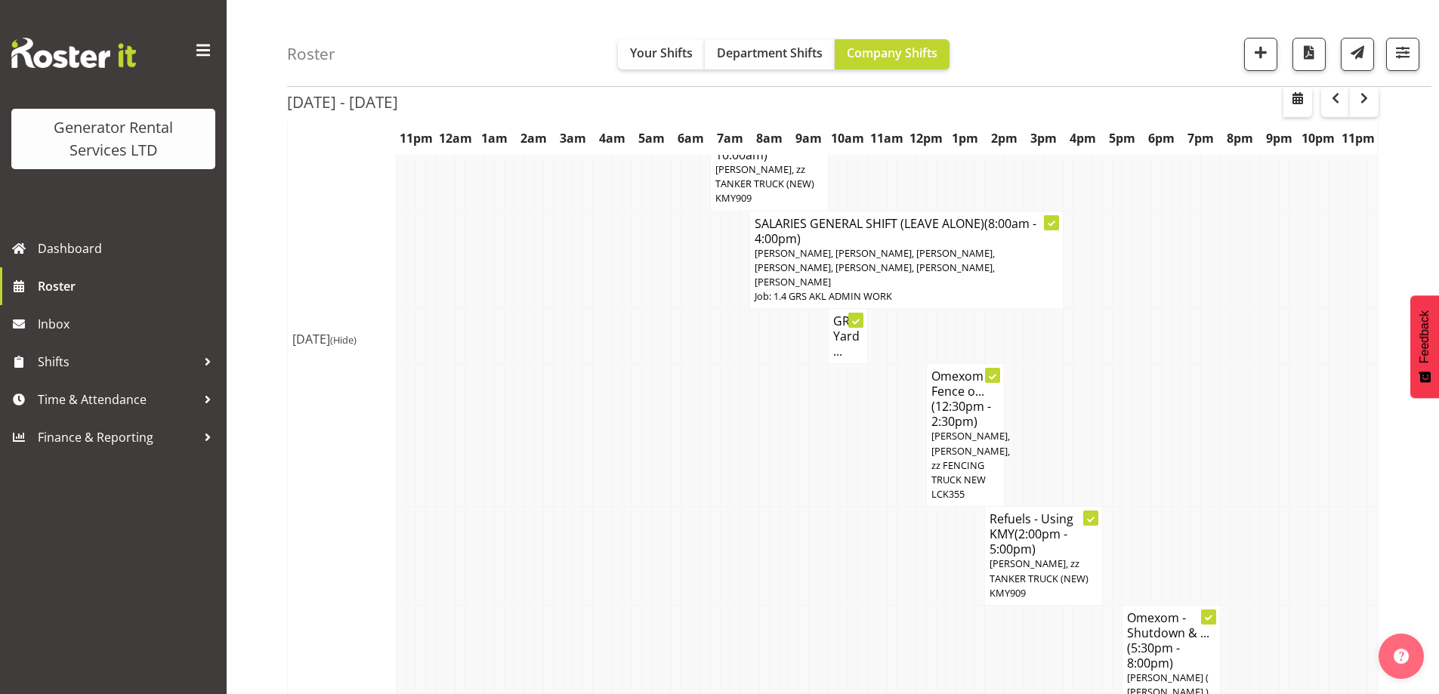
scroll to position [529, 0]
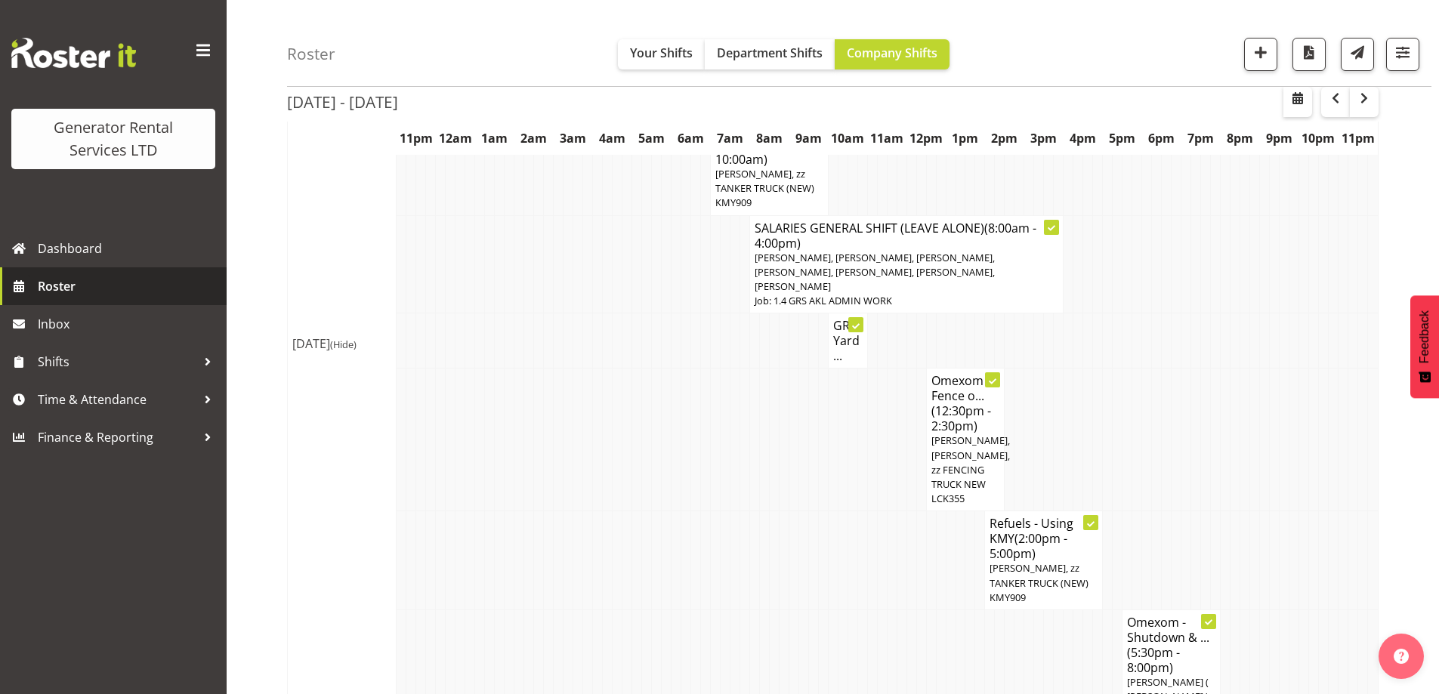
click at [108, 292] on span "Roster" at bounding box center [128, 286] width 181 height 23
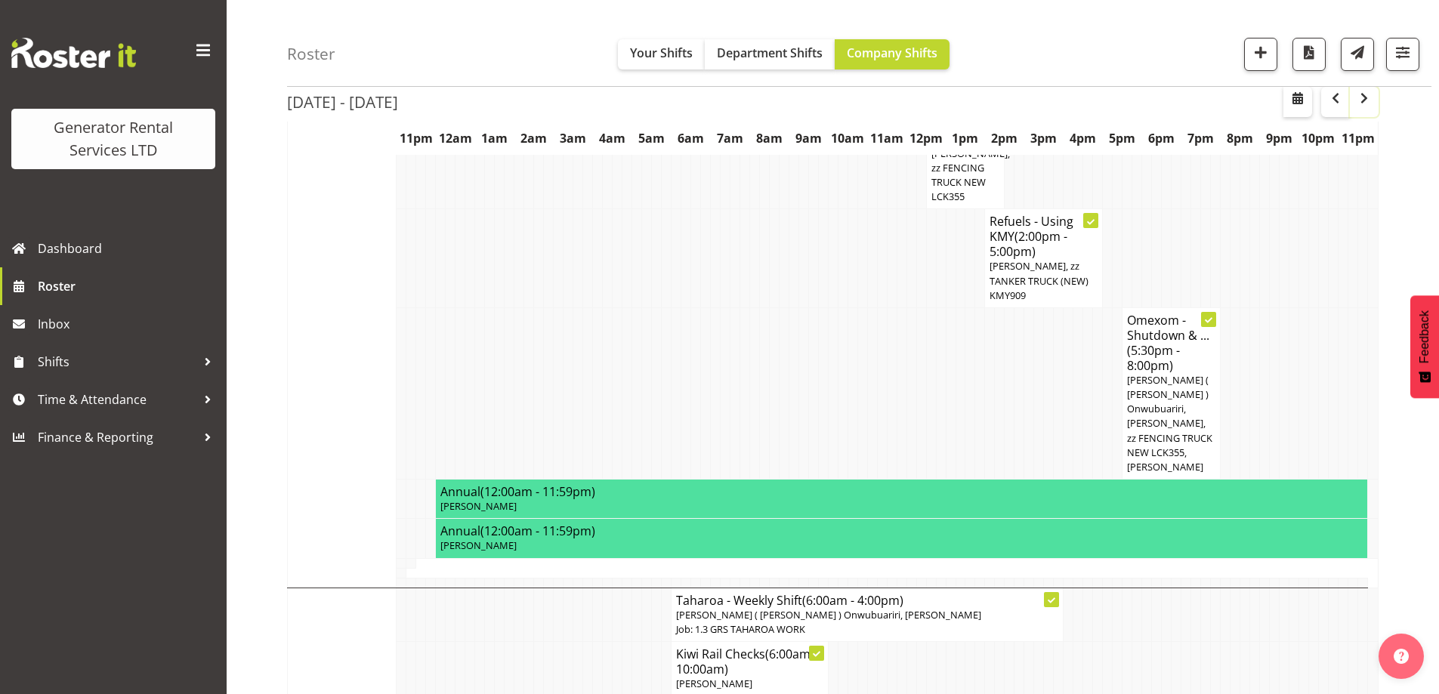
click at [1368, 102] on span "button" at bounding box center [1364, 98] width 18 height 18
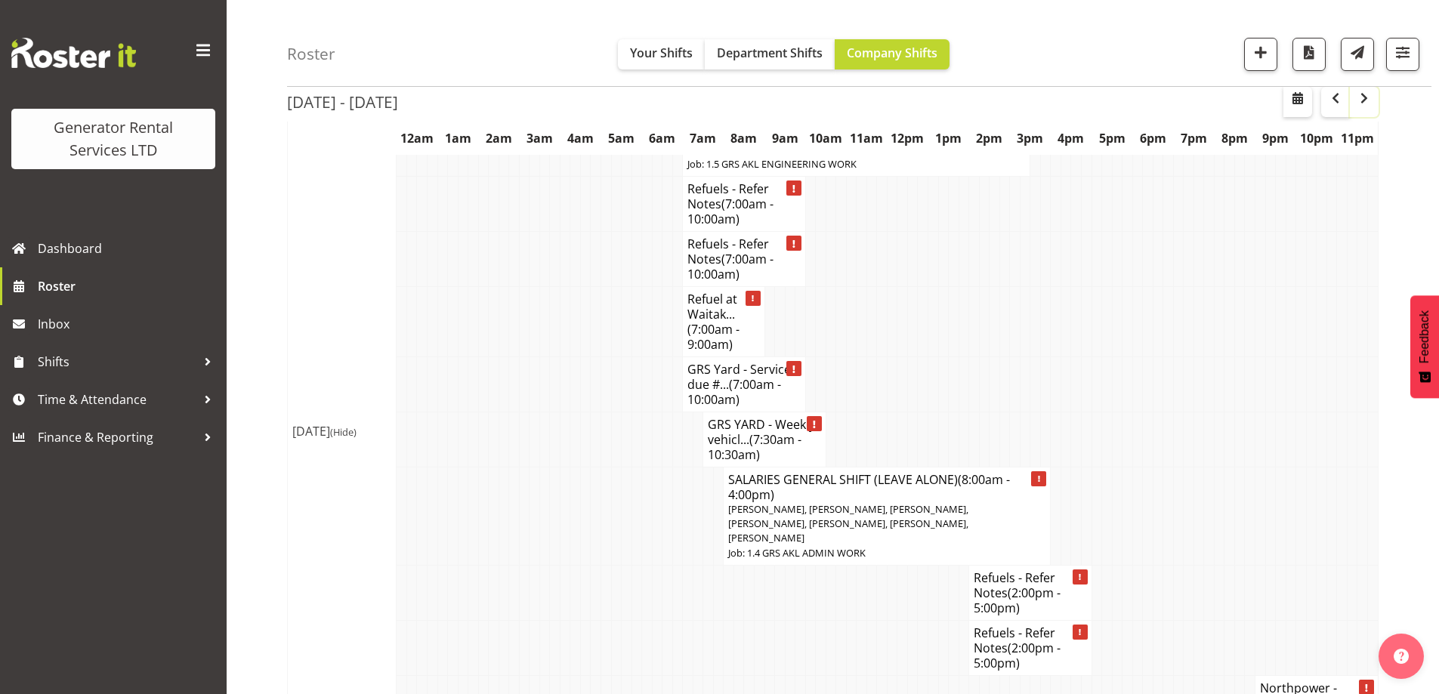
scroll to position [227, 0]
click at [100, 293] on span "Roster" at bounding box center [128, 286] width 181 height 23
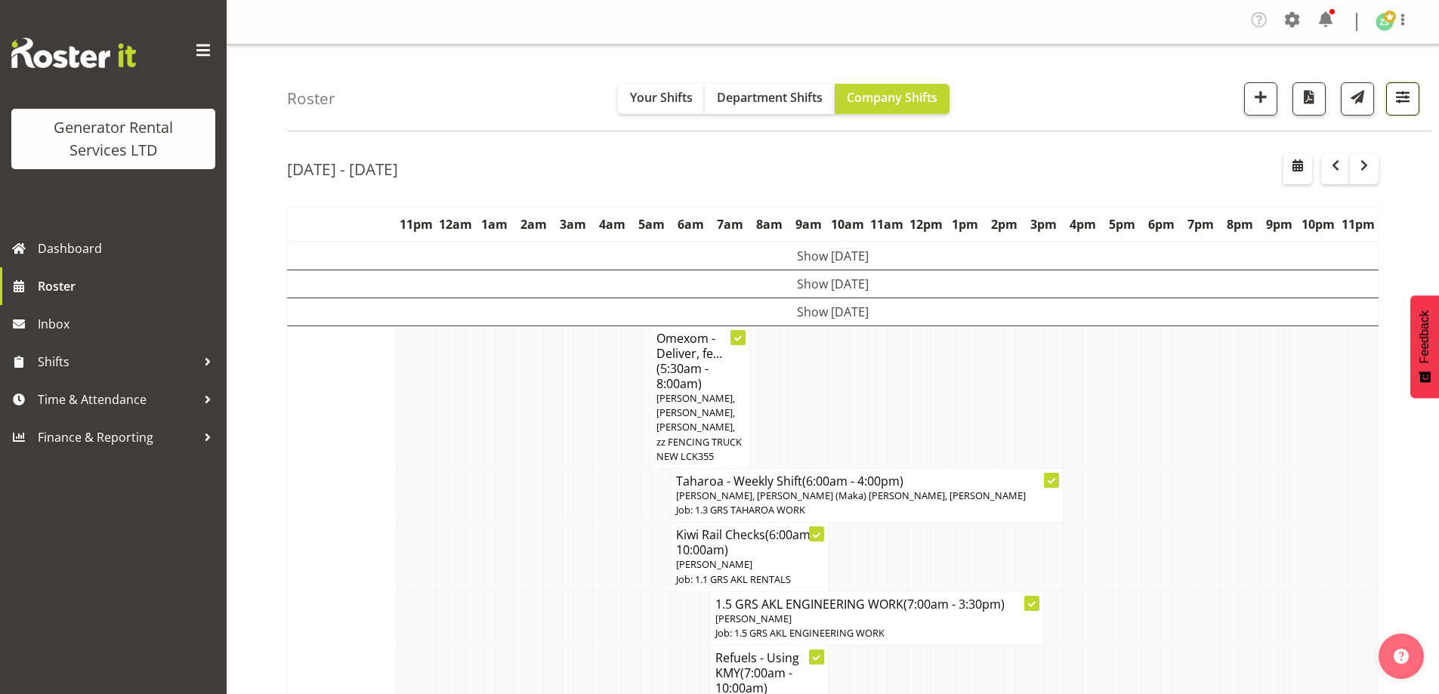
click at [1403, 102] on span "button" at bounding box center [1403, 97] width 20 height 20
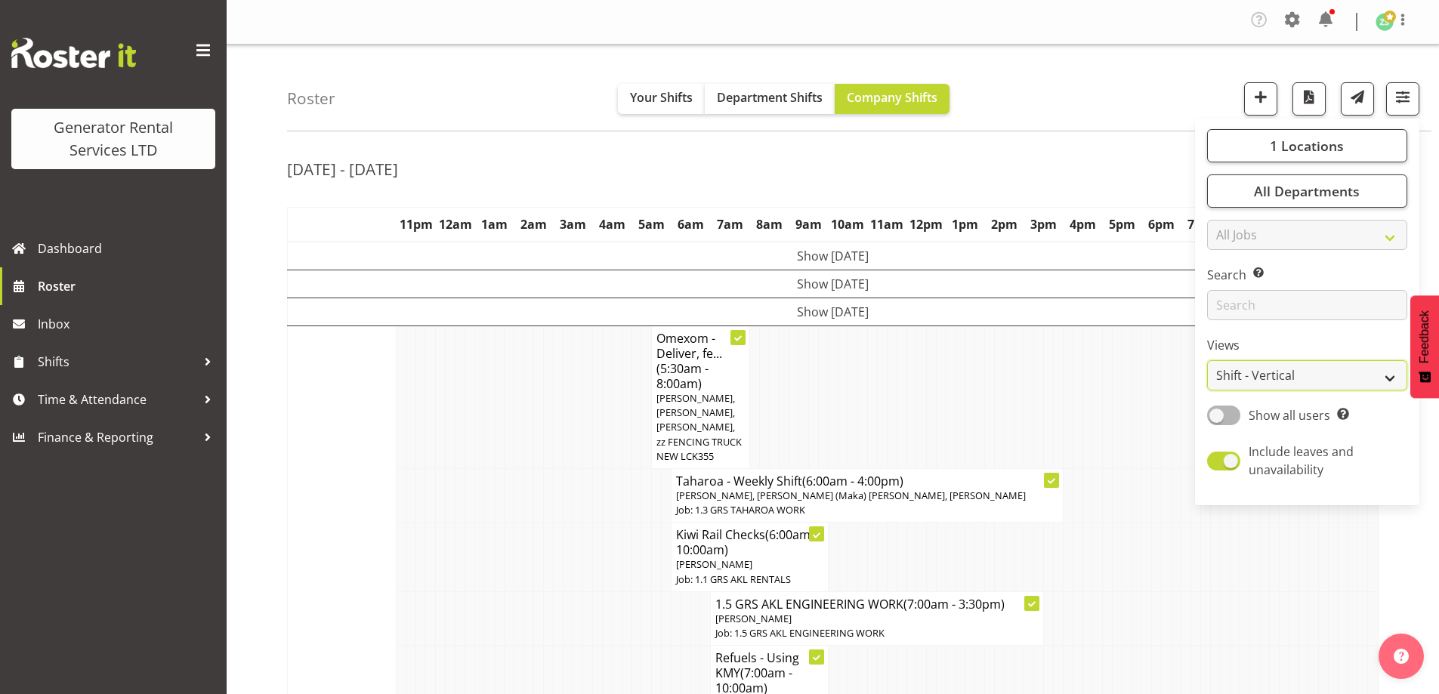
click at [1314, 374] on select "Staff Role Shift - Horizontal Shift - Vertical Staff - Location" at bounding box center [1307, 375] width 200 height 30
select select "role"
click at [1208, 360] on select "Staff Role Shift - Horizontal Shift - Vertical Staff - Location" at bounding box center [1307, 375] width 200 height 30
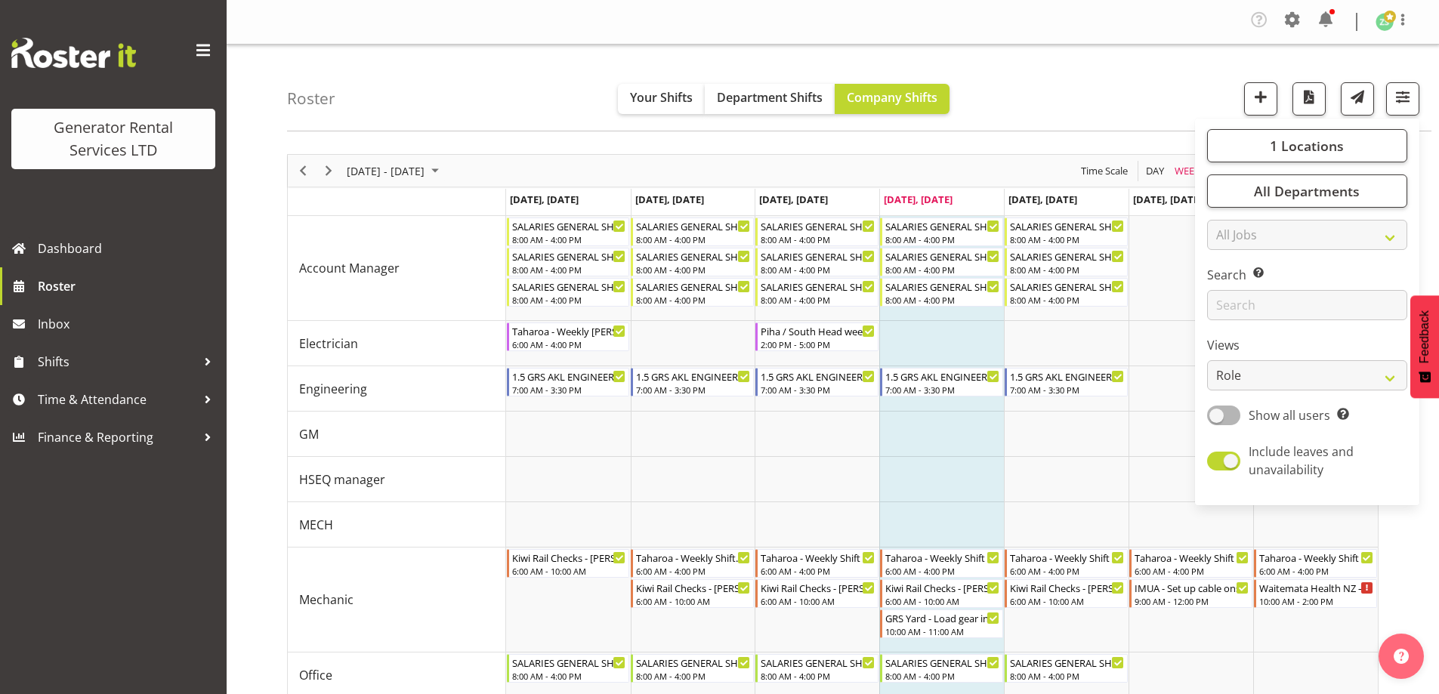
click at [1100, 127] on div "Roster Your Shifts Department Shifts Company Shifts 1 Locations Clear GRS Auckl…" at bounding box center [859, 88] width 1144 height 87
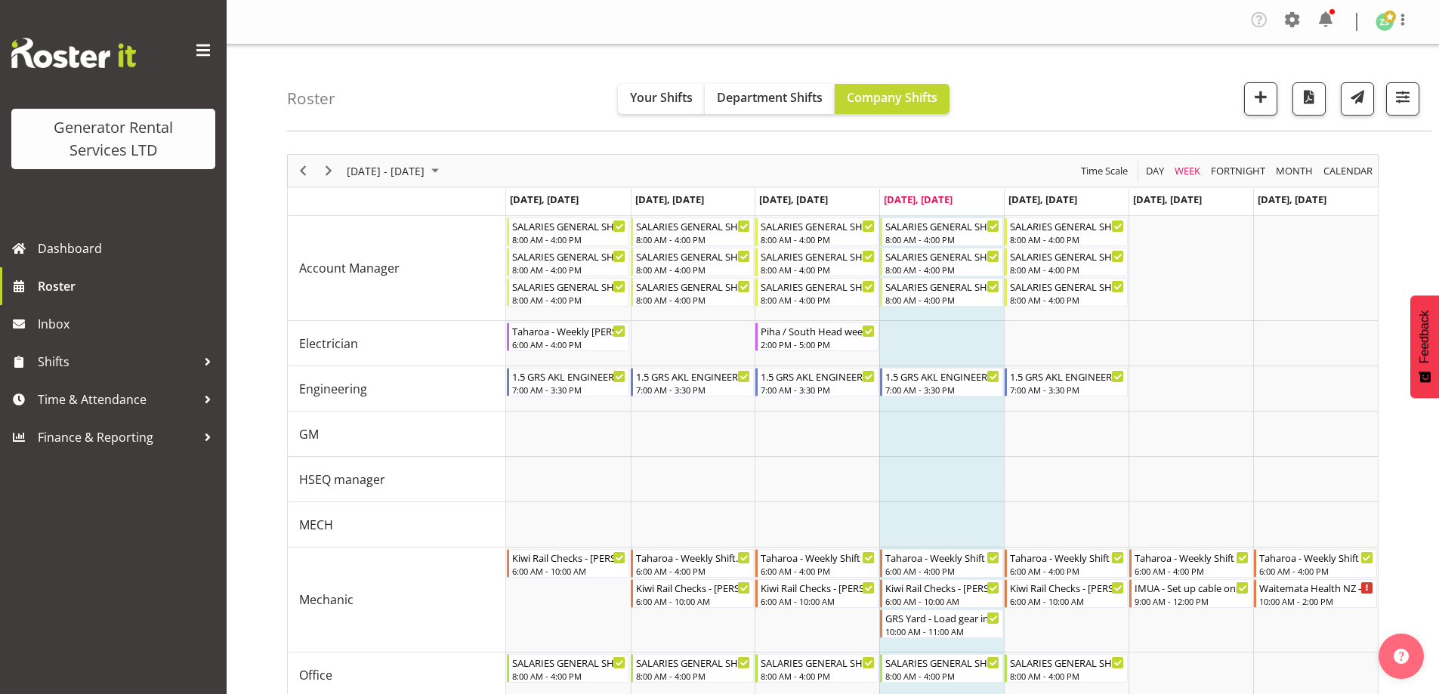
click at [1159, 159] on div "Day" at bounding box center [1155, 171] width 29 height 32
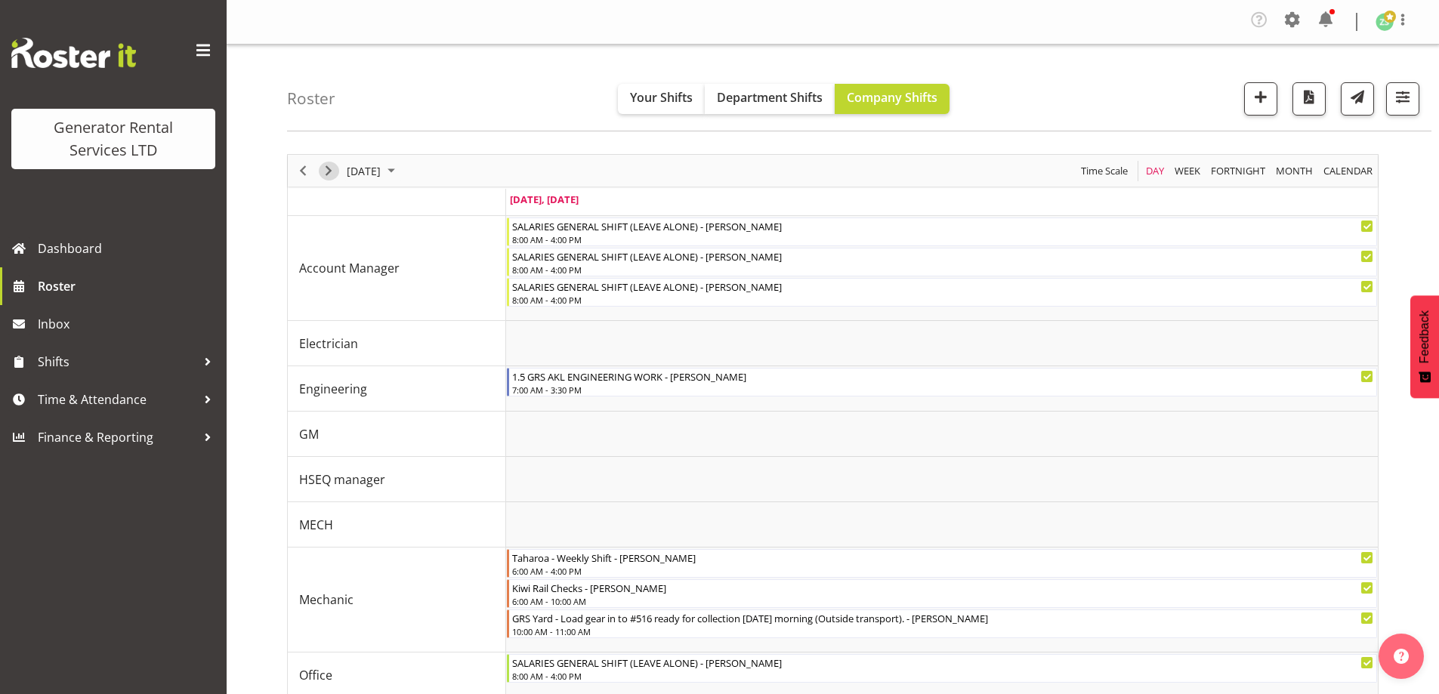
click at [325, 171] on span "Next" at bounding box center [329, 171] width 18 height 19
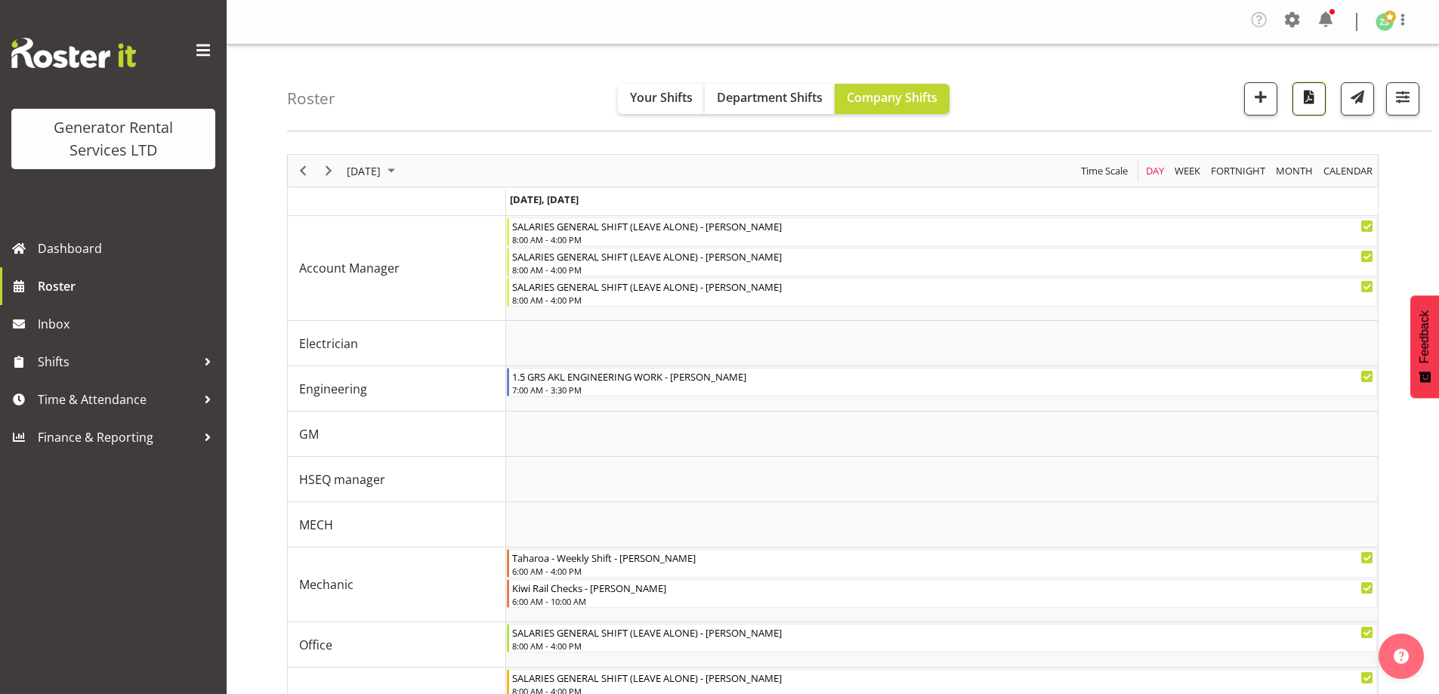
click at [1308, 103] on span "button" at bounding box center [1309, 97] width 20 height 20
click at [103, 289] on span "Roster" at bounding box center [128, 286] width 181 height 23
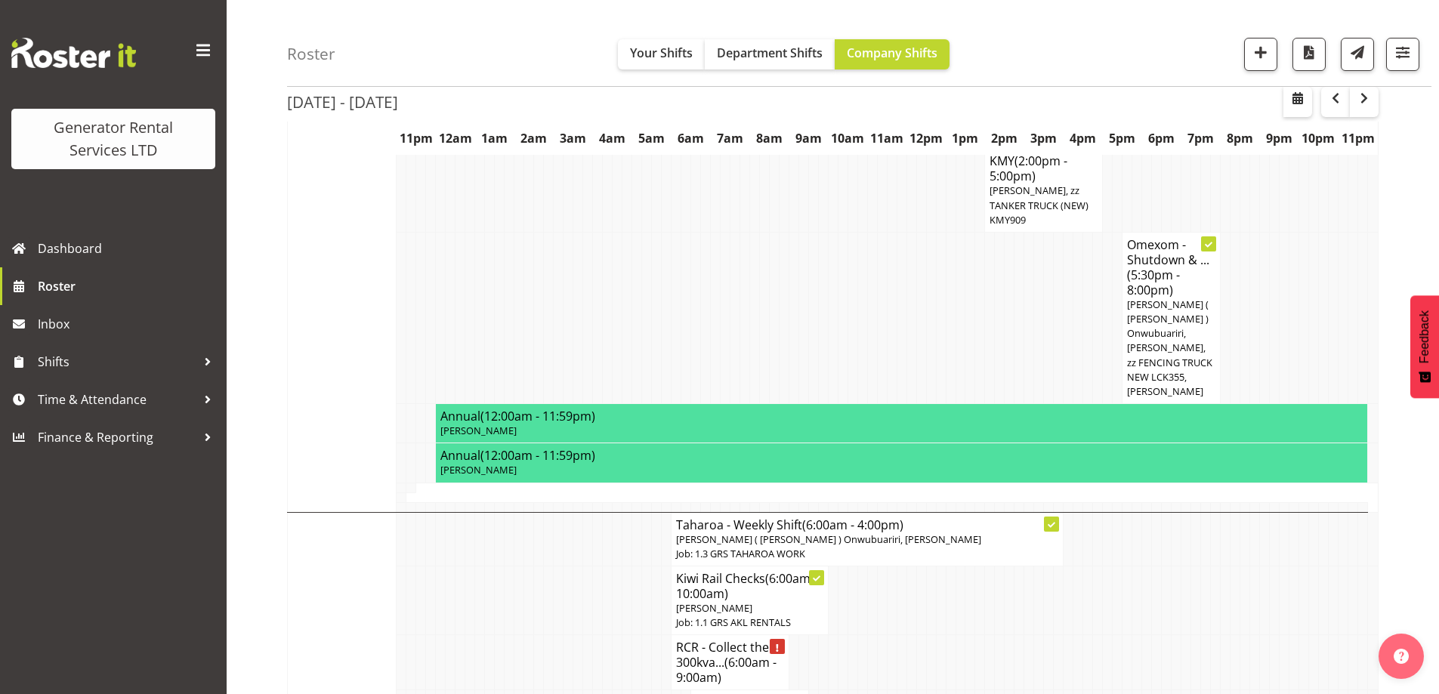
scroll to position [1284, 0]
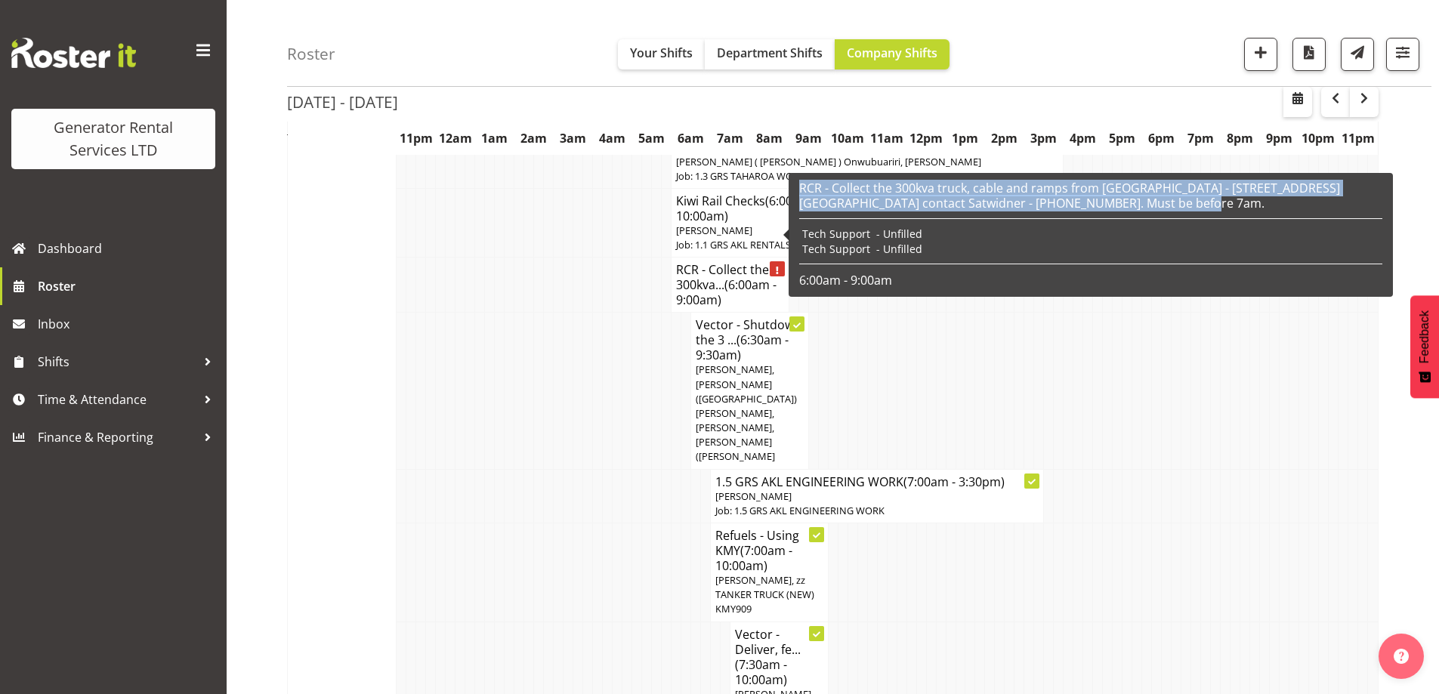
drag, startPoint x: 1150, startPoint y: 207, endPoint x: 798, endPoint y: 189, distance: 352.5
click at [798, 189] on div "RCR - Collect the 300kva truck, cable and ramps from [GEOGRAPHIC_DATA] - [STREE…" at bounding box center [1090, 235] width 591 height 116
copy h6 "RCR - Collect the 300kva truck, cable and ramps from [GEOGRAPHIC_DATA] - [STREE…"
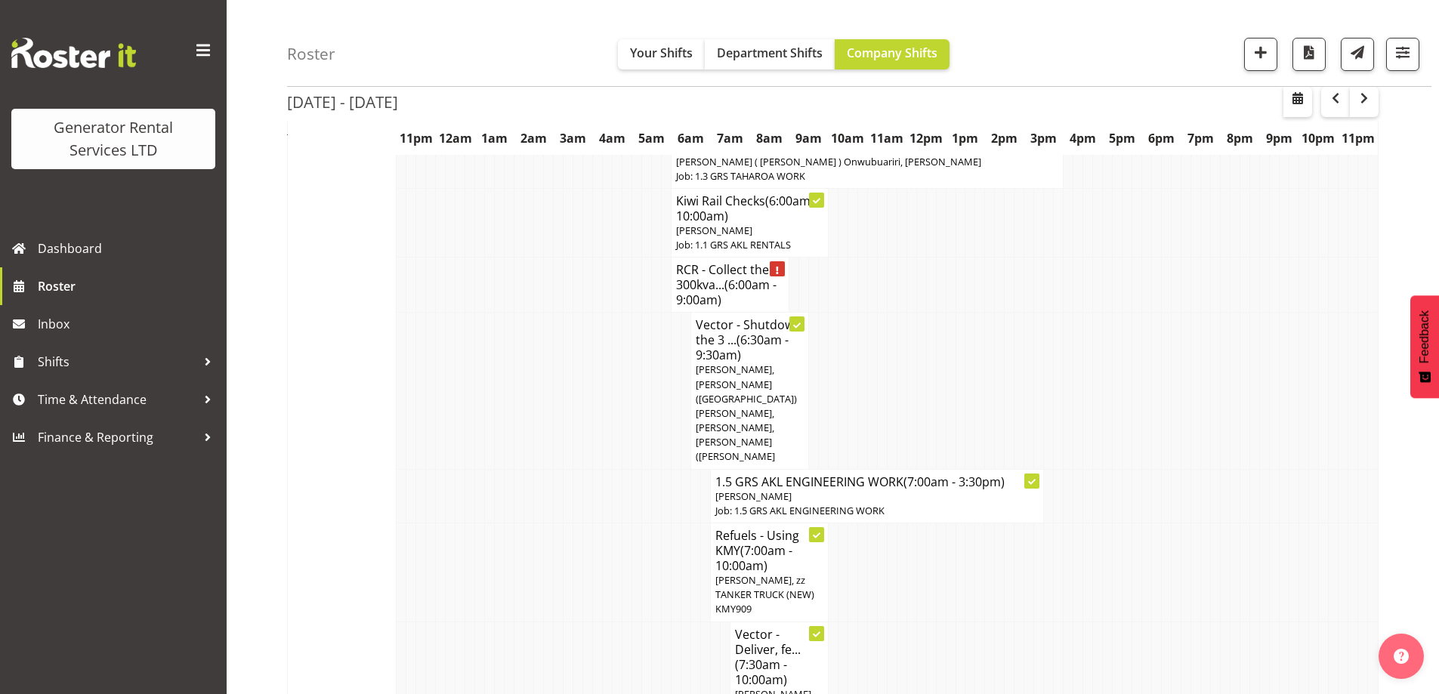
click at [542, 523] on td at bounding box center [539, 572] width 10 height 99
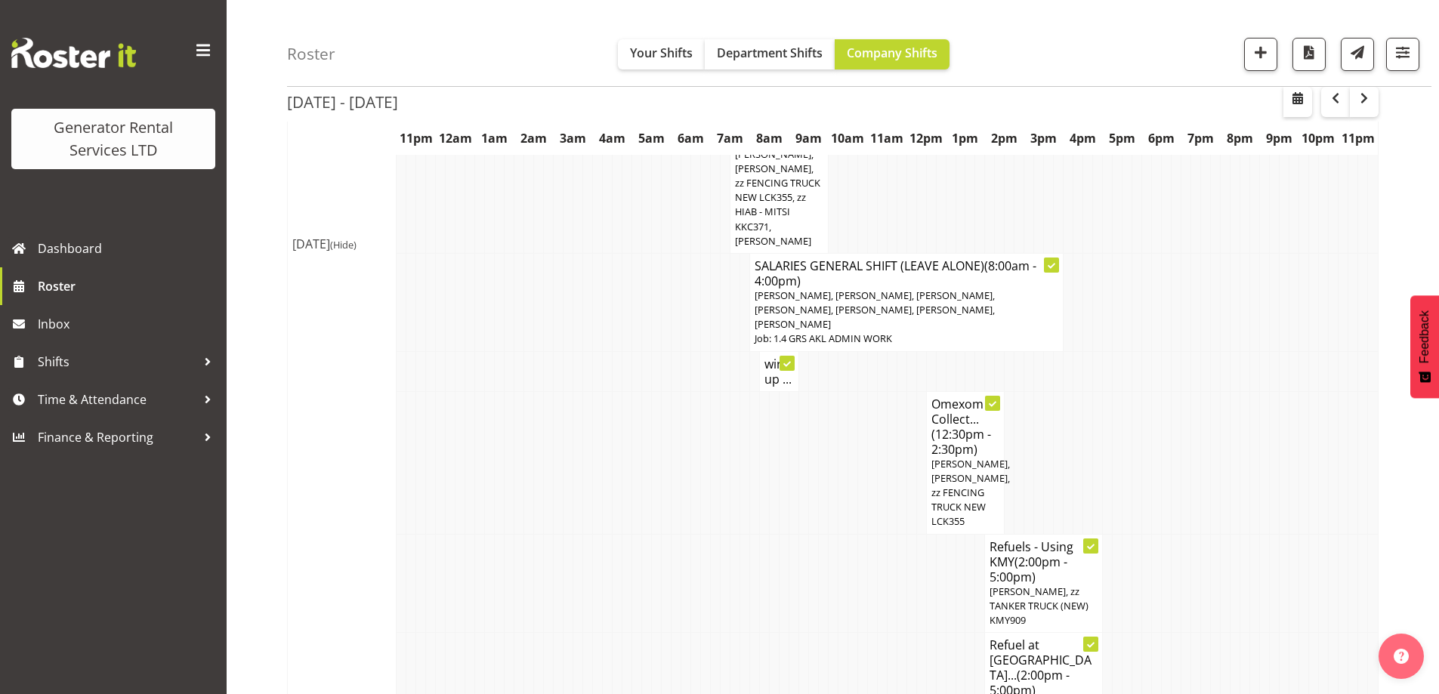
scroll to position [1888, 0]
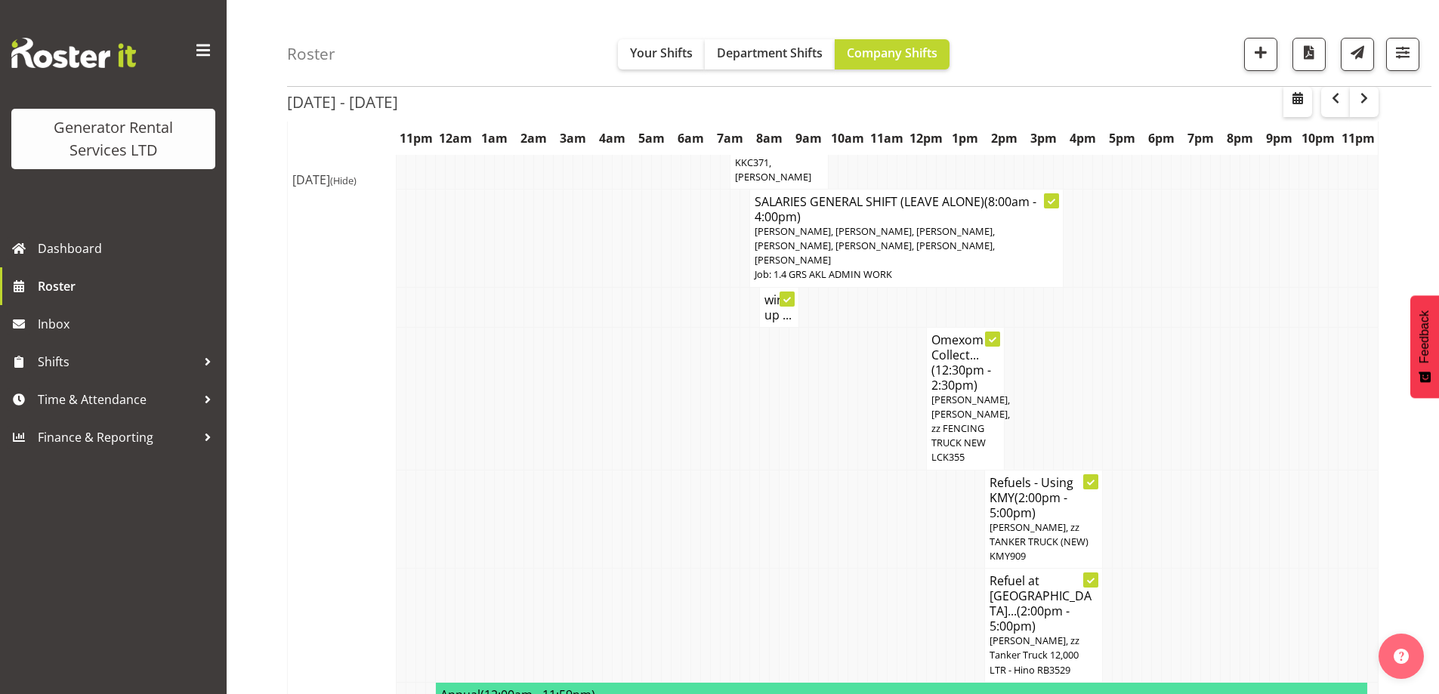
click at [663, 470] on td at bounding box center [666, 519] width 10 height 99
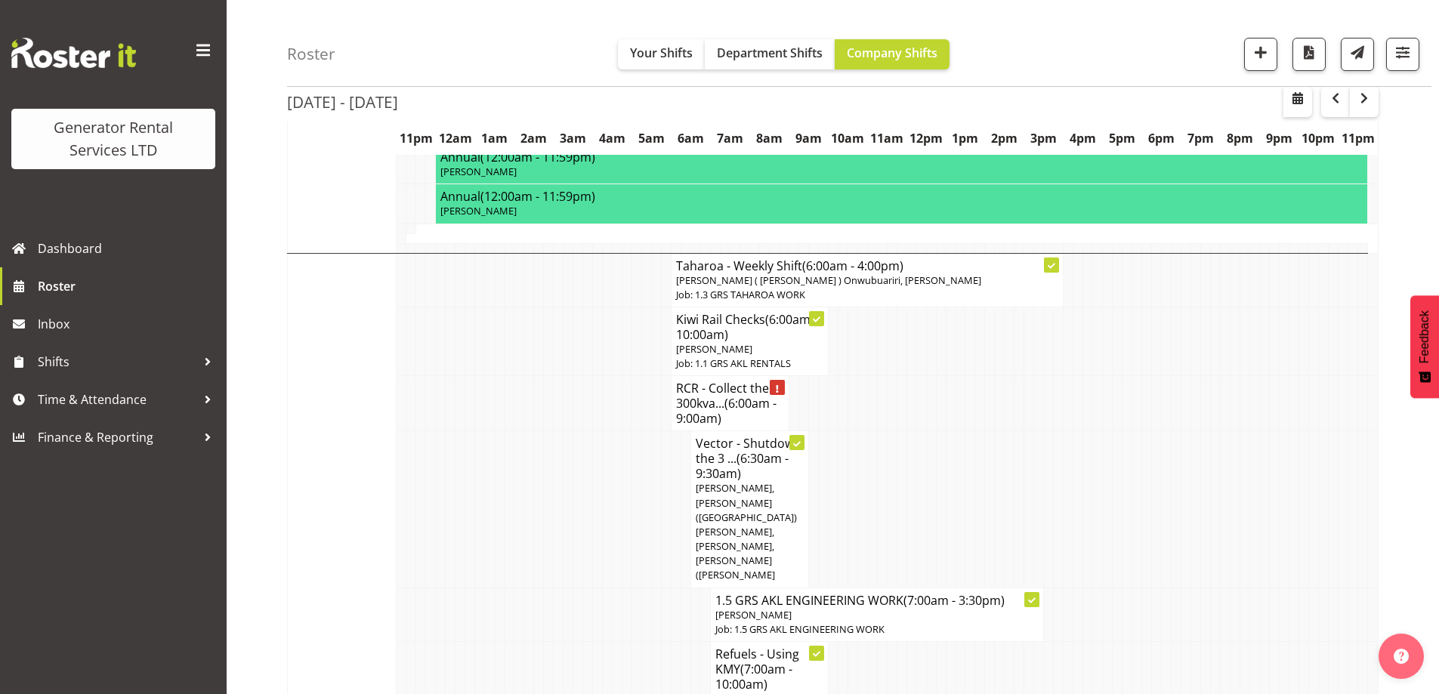
scroll to position [1133, 0]
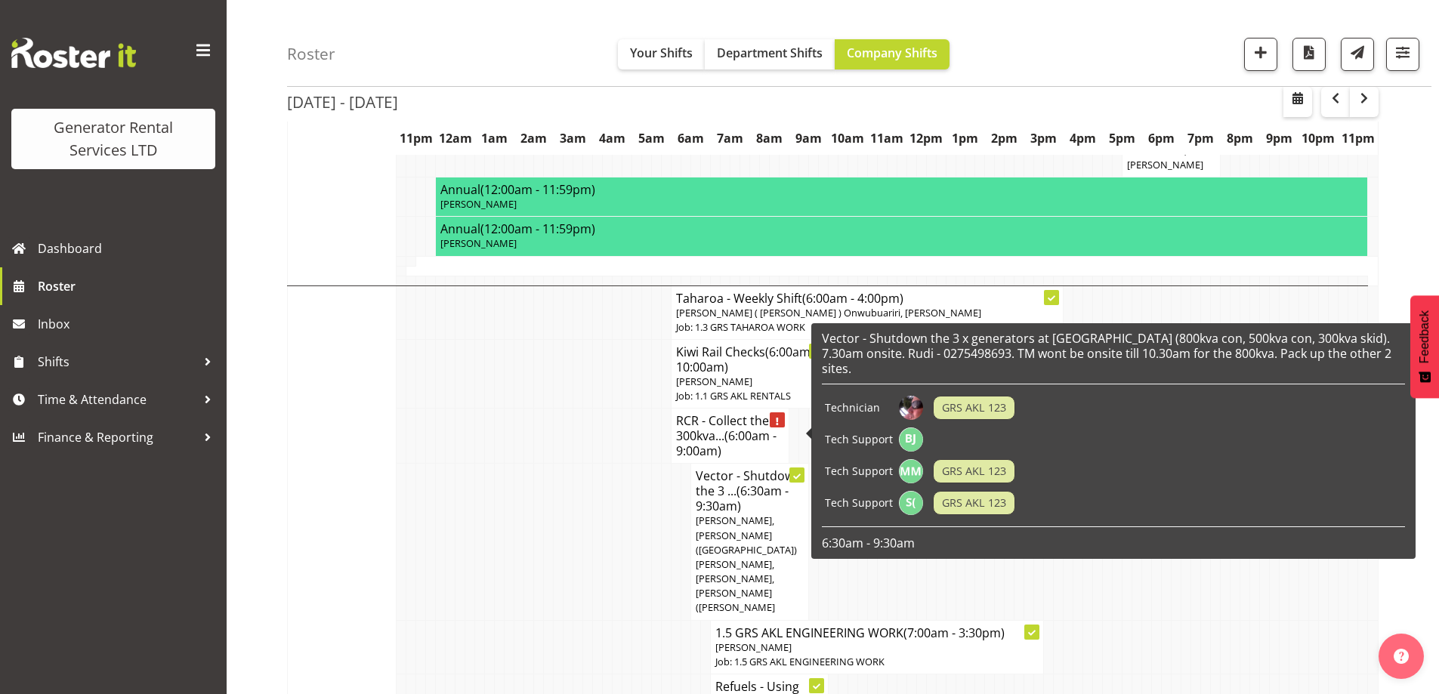
click at [569, 502] on td at bounding box center [568, 542] width 10 height 156
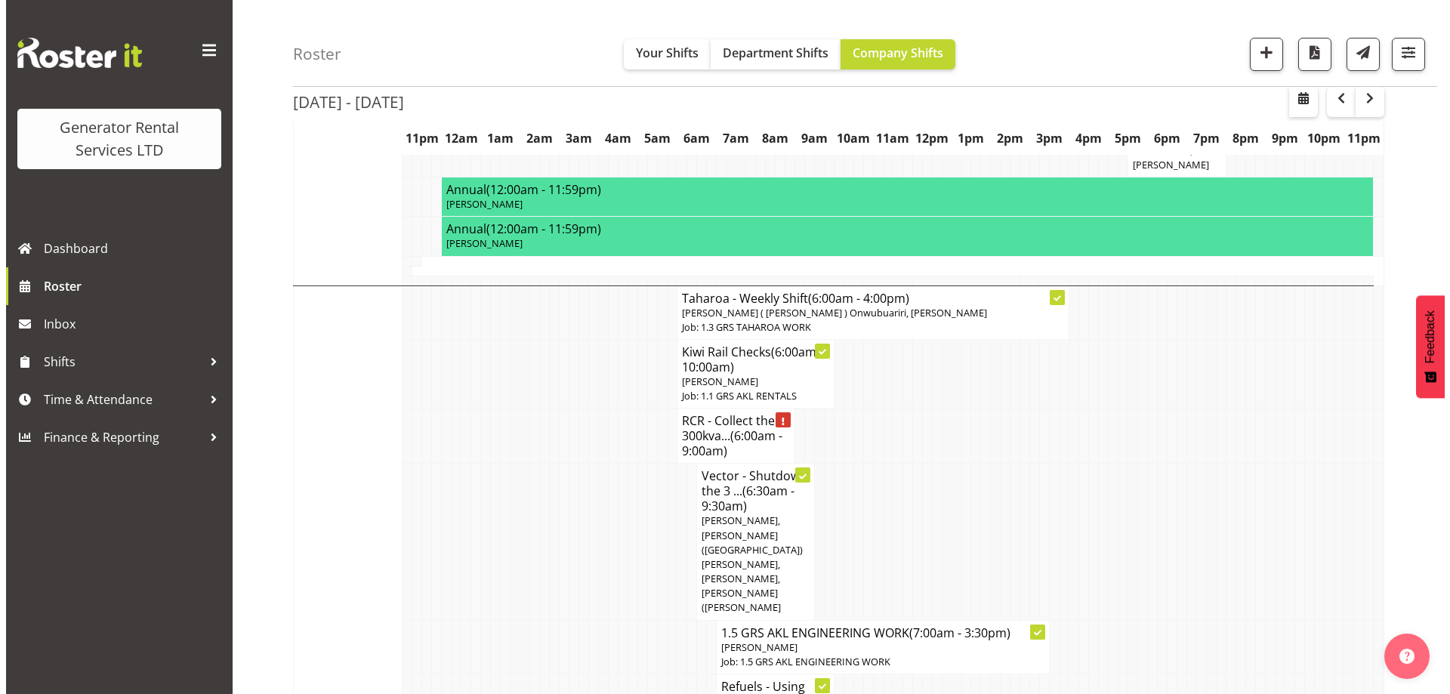
scroll to position [1360, 0]
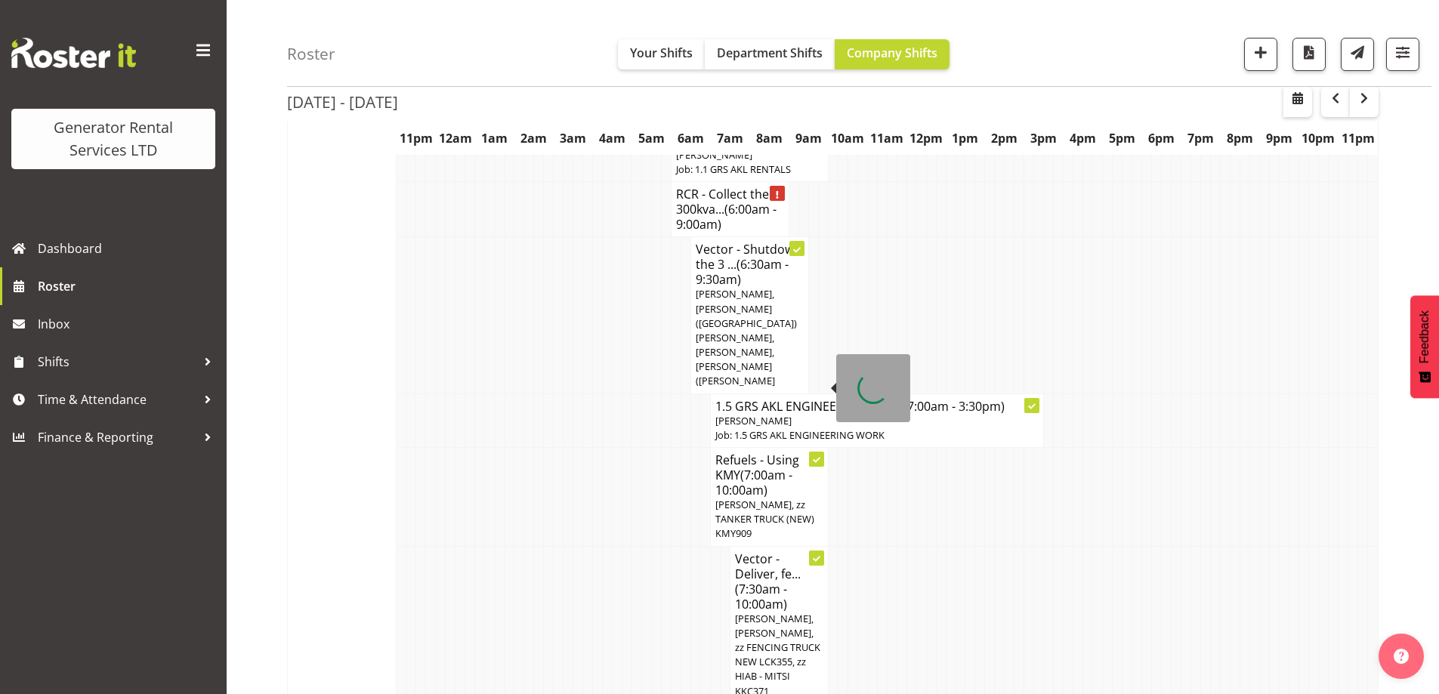
click at [737, 467] on span "(7:00am - 10:00am)" at bounding box center [753, 483] width 77 height 32
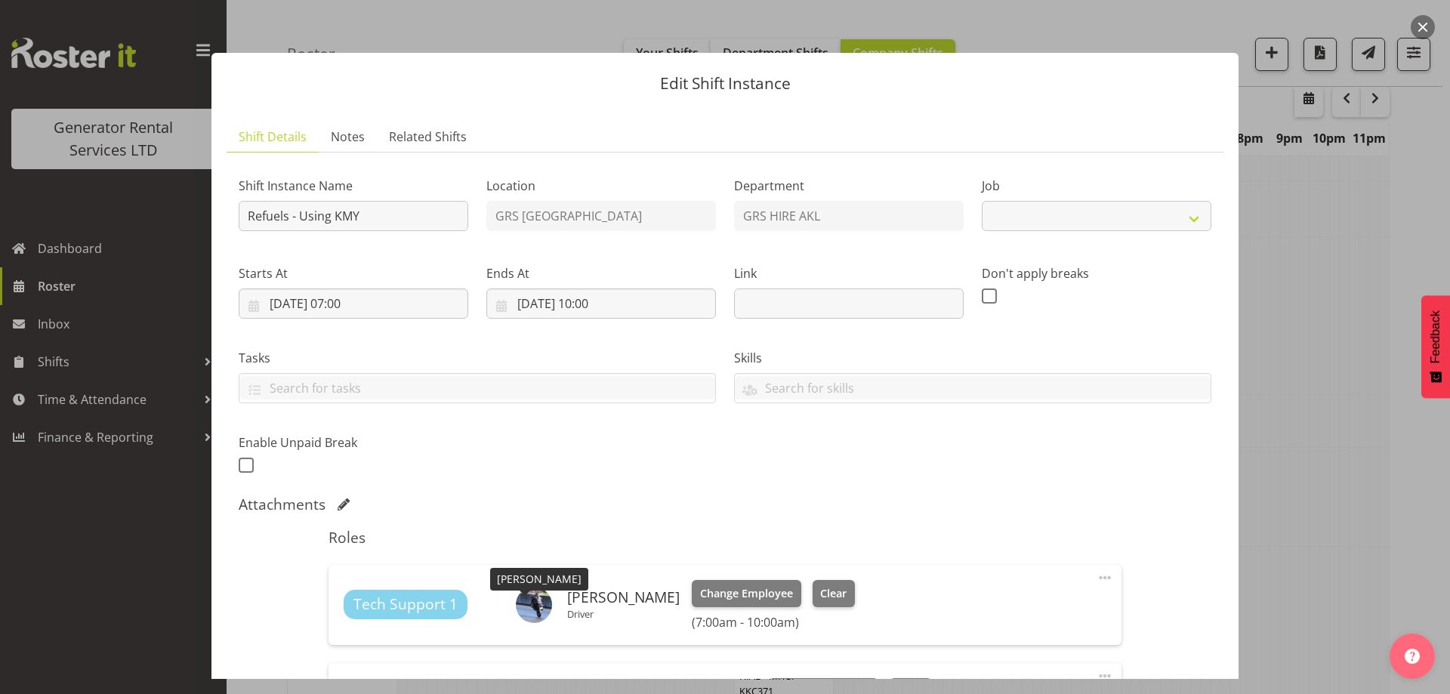
select select "9"
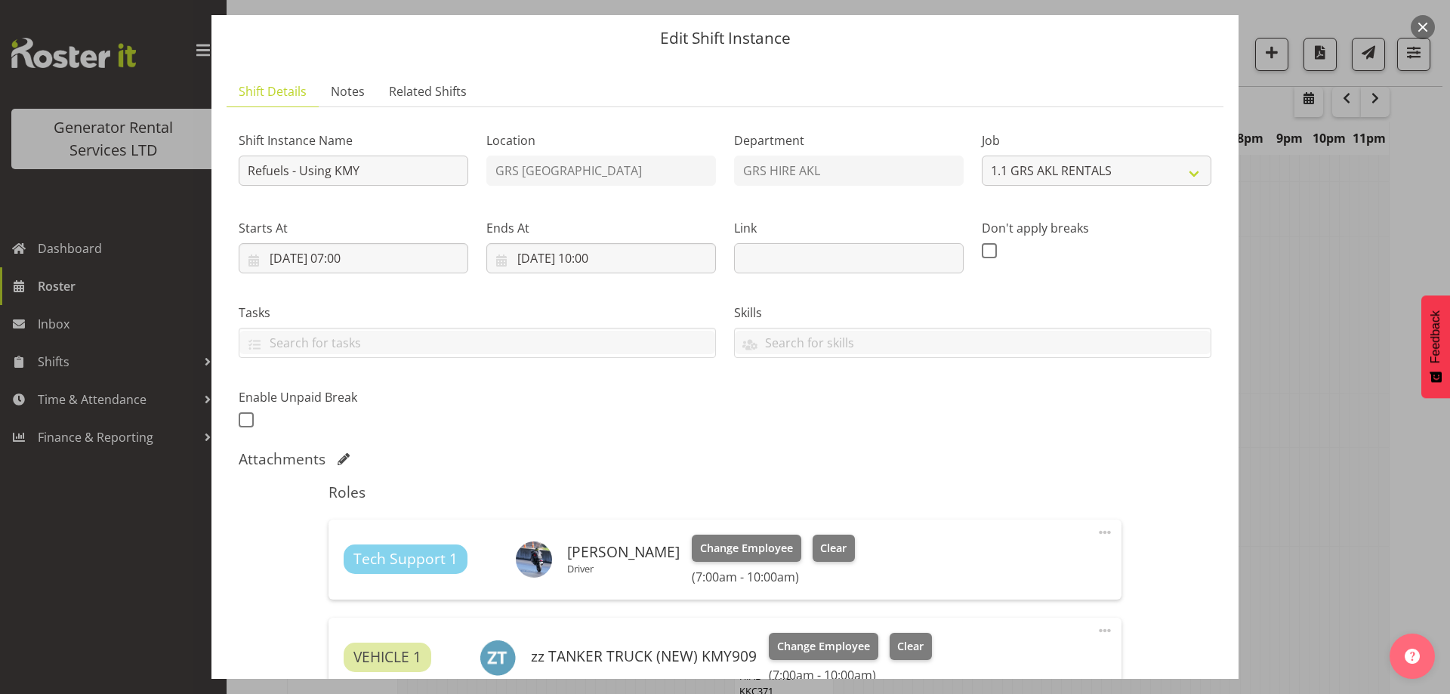
scroll to position [42, 0]
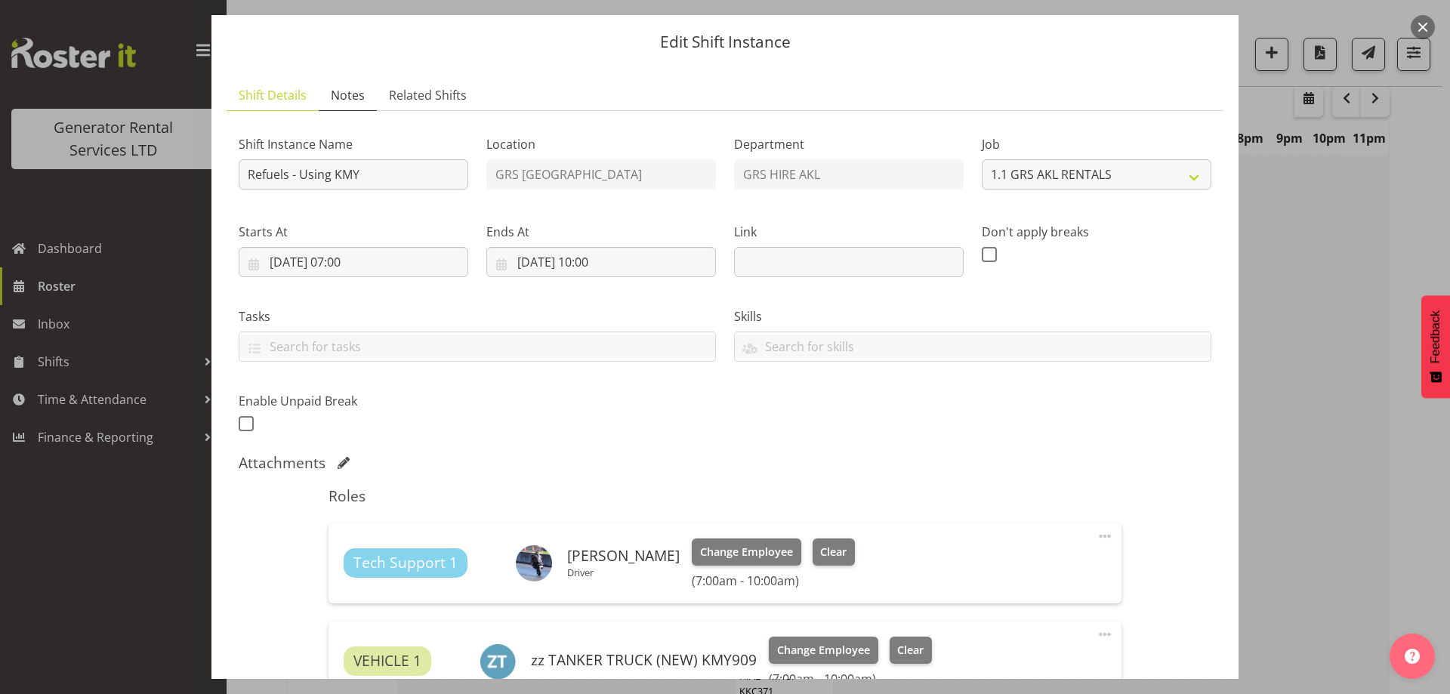
click at [365, 105] on link "Notes" at bounding box center [348, 95] width 58 height 31
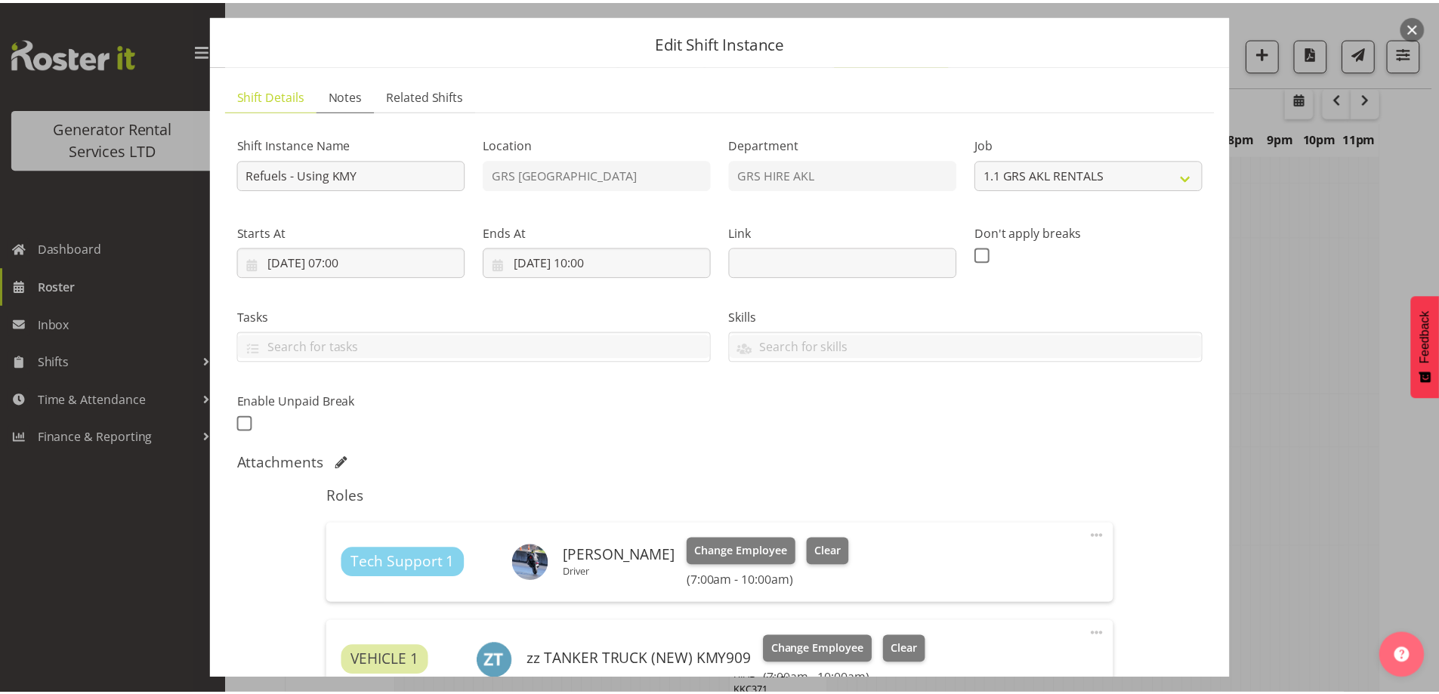
scroll to position [0, 0]
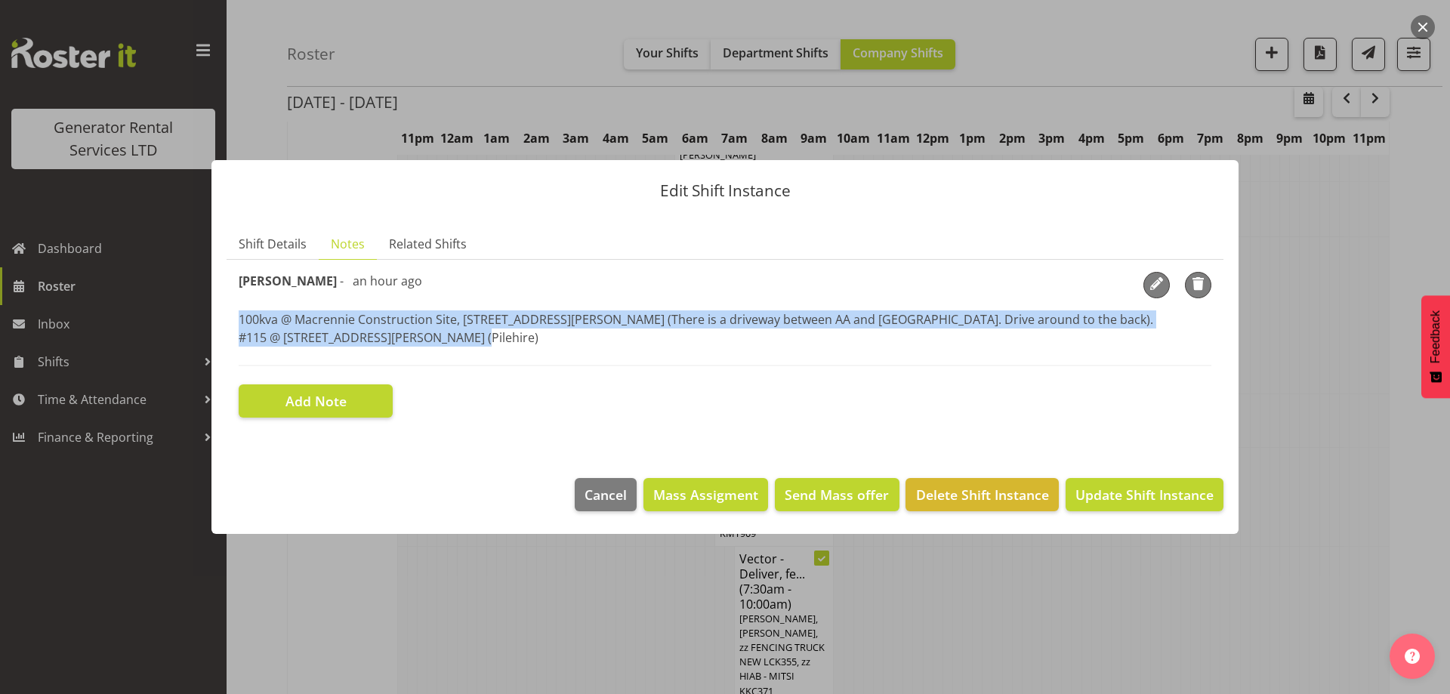
drag, startPoint x: 459, startPoint y: 344, endPoint x: 211, endPoint y: 318, distance: 249.1
click at [211, 318] on section "Shift Details Notes Related Shifts Shift Instance Name Refuels - Using KMY Loca…" at bounding box center [724, 338] width 1027 height 249
copy p "100kva @ Macrennie Construction Site, [STREET_ADDRESS][PERSON_NAME] (There is a…"
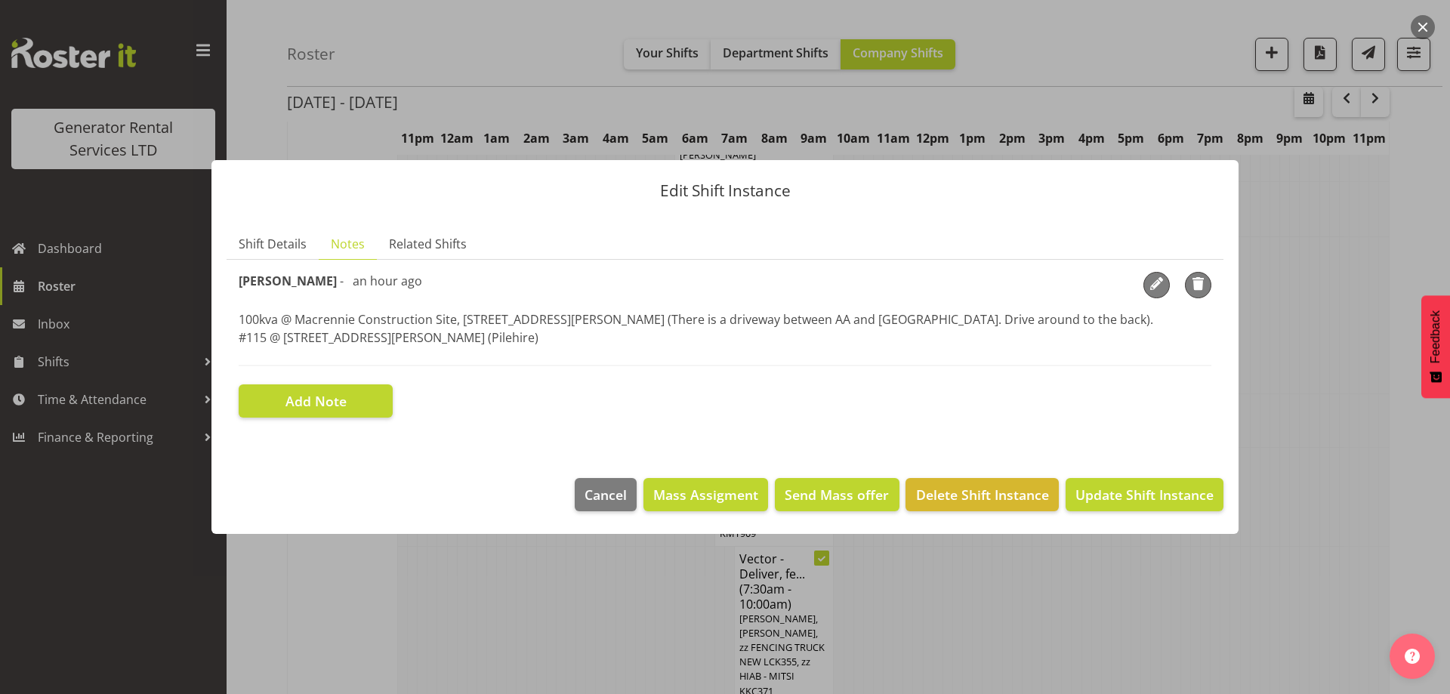
click at [523, 616] on div at bounding box center [725, 347] width 1450 height 694
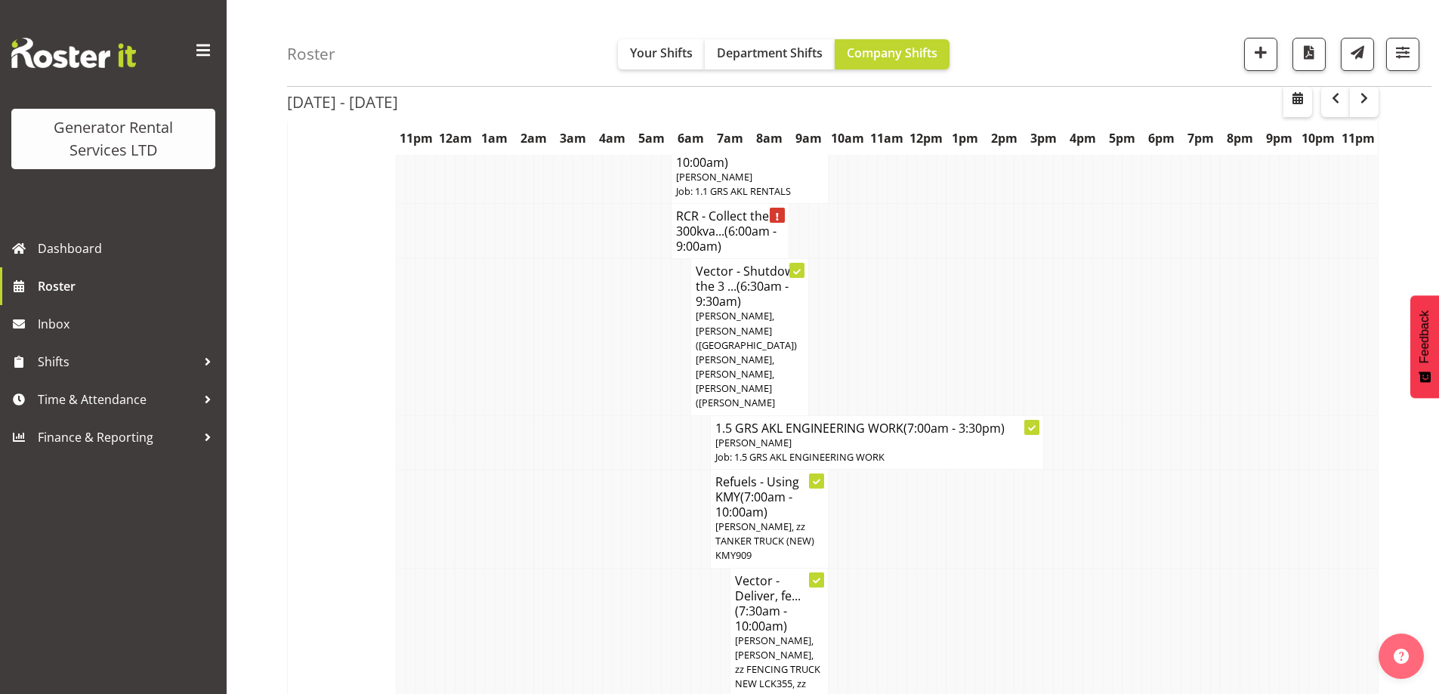
scroll to position [1133, 0]
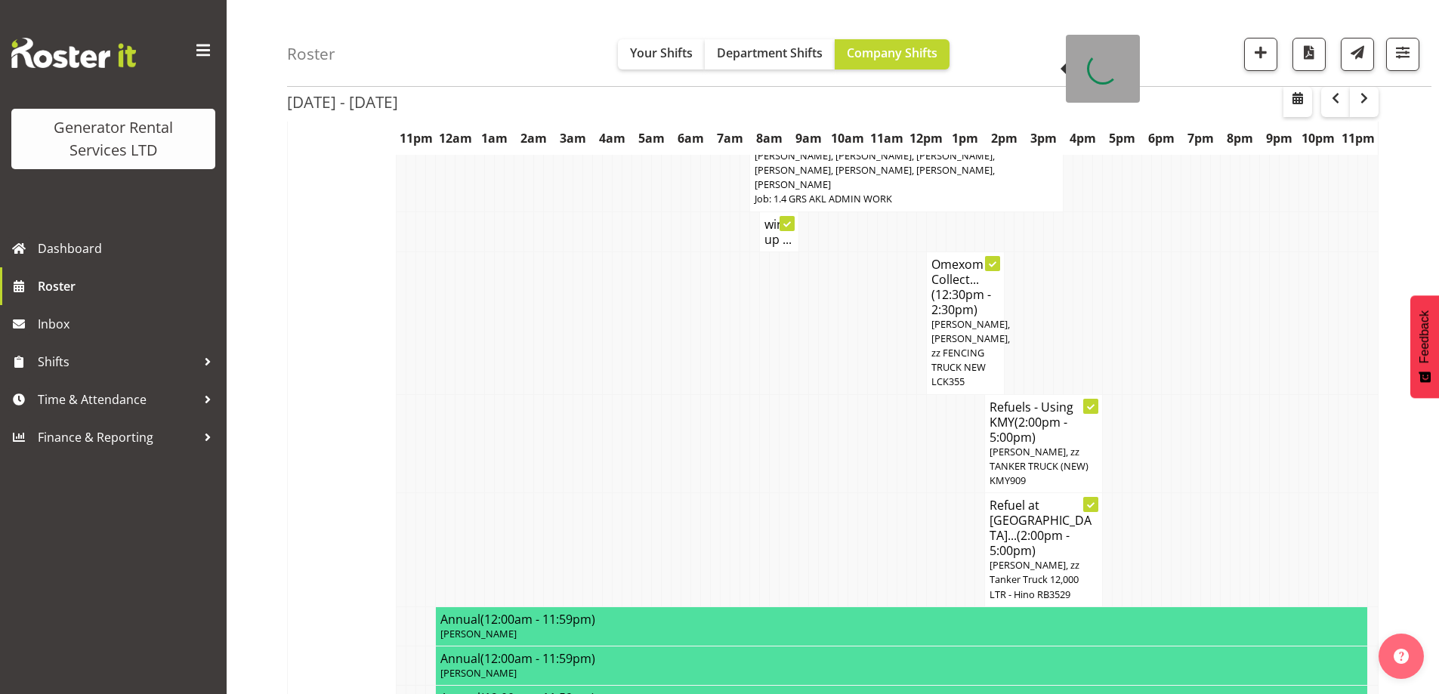
scroll to position [2493, 0]
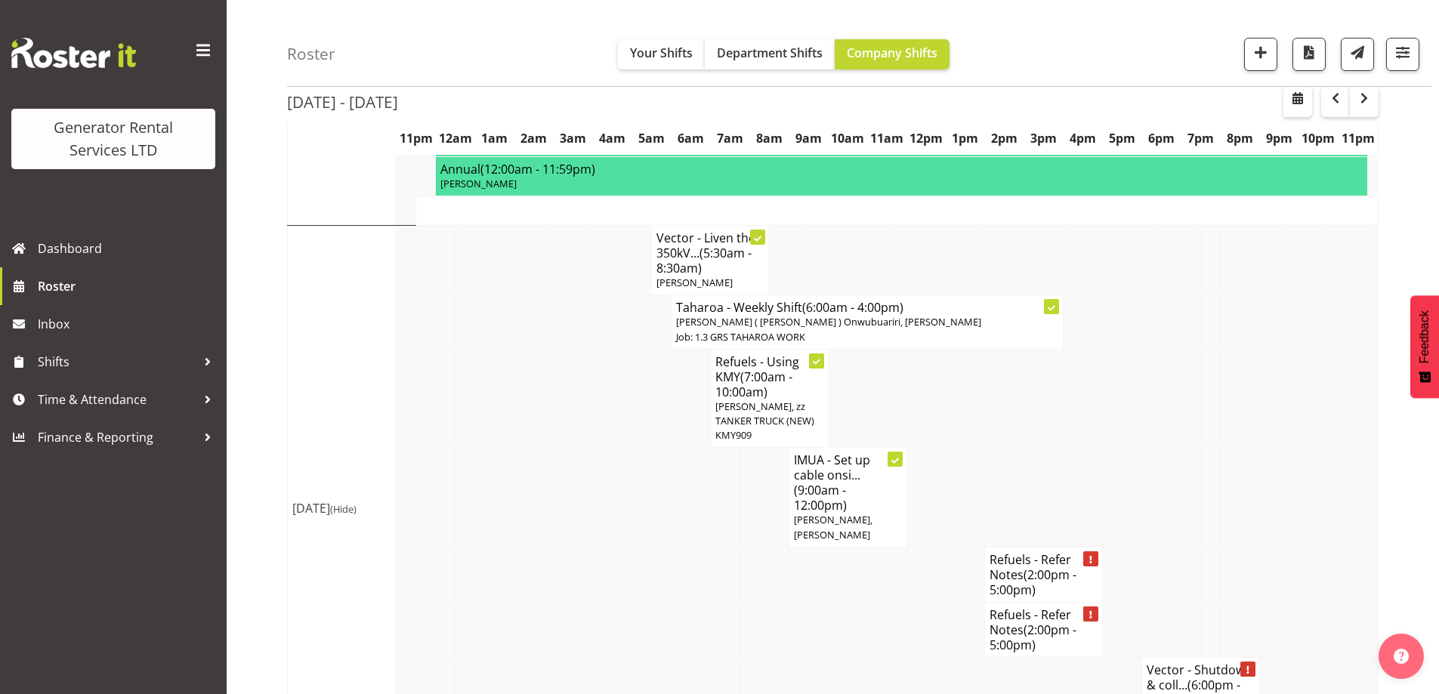
click at [820, 602] on td at bounding box center [823, 629] width 10 height 55
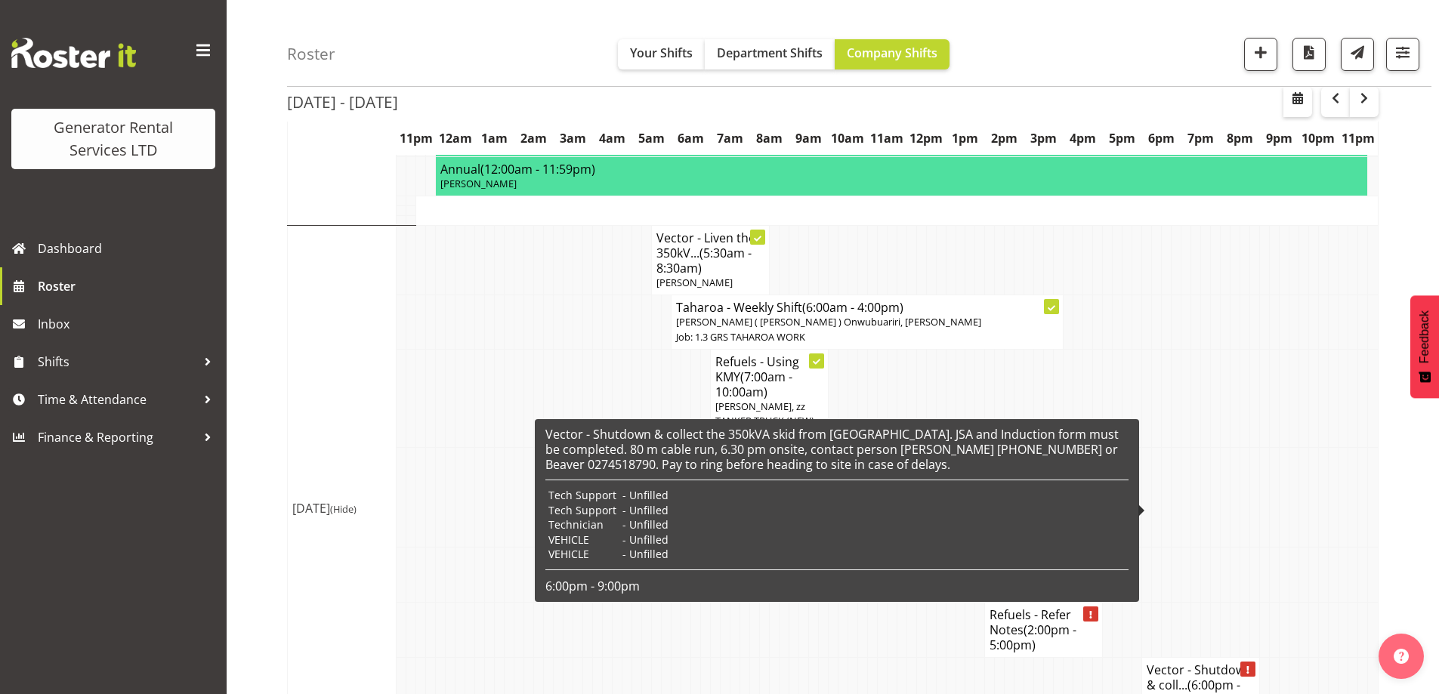
click at [1180, 448] on td at bounding box center [1177, 497] width 10 height 99
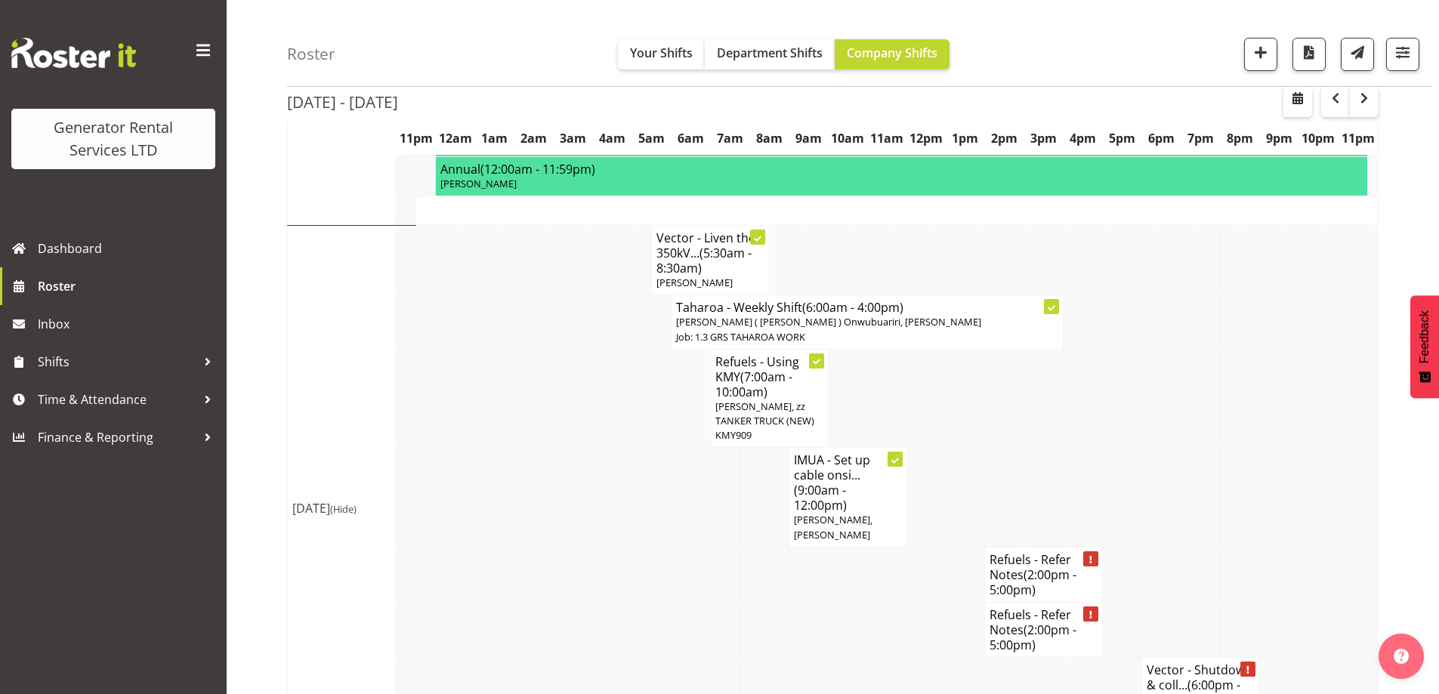
click at [1193, 448] on td at bounding box center [1196, 497] width 10 height 99
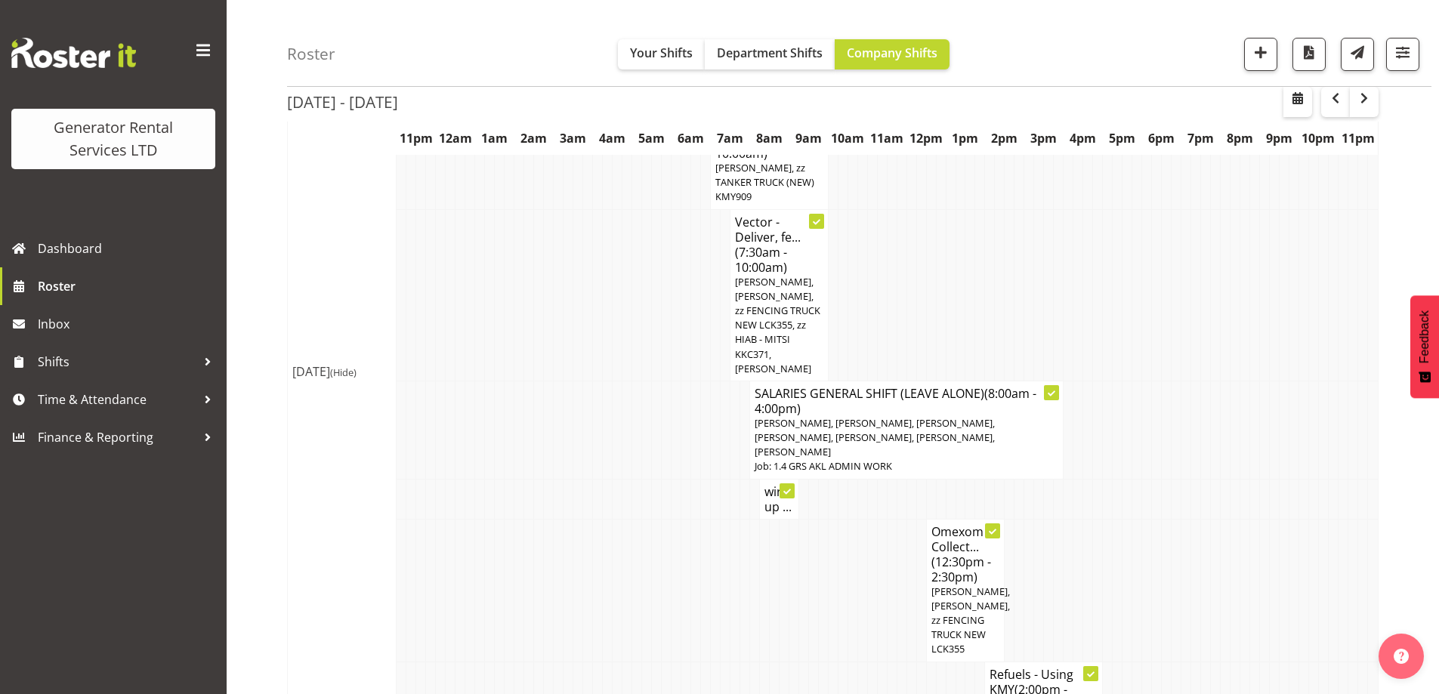
scroll to position [1662, 0]
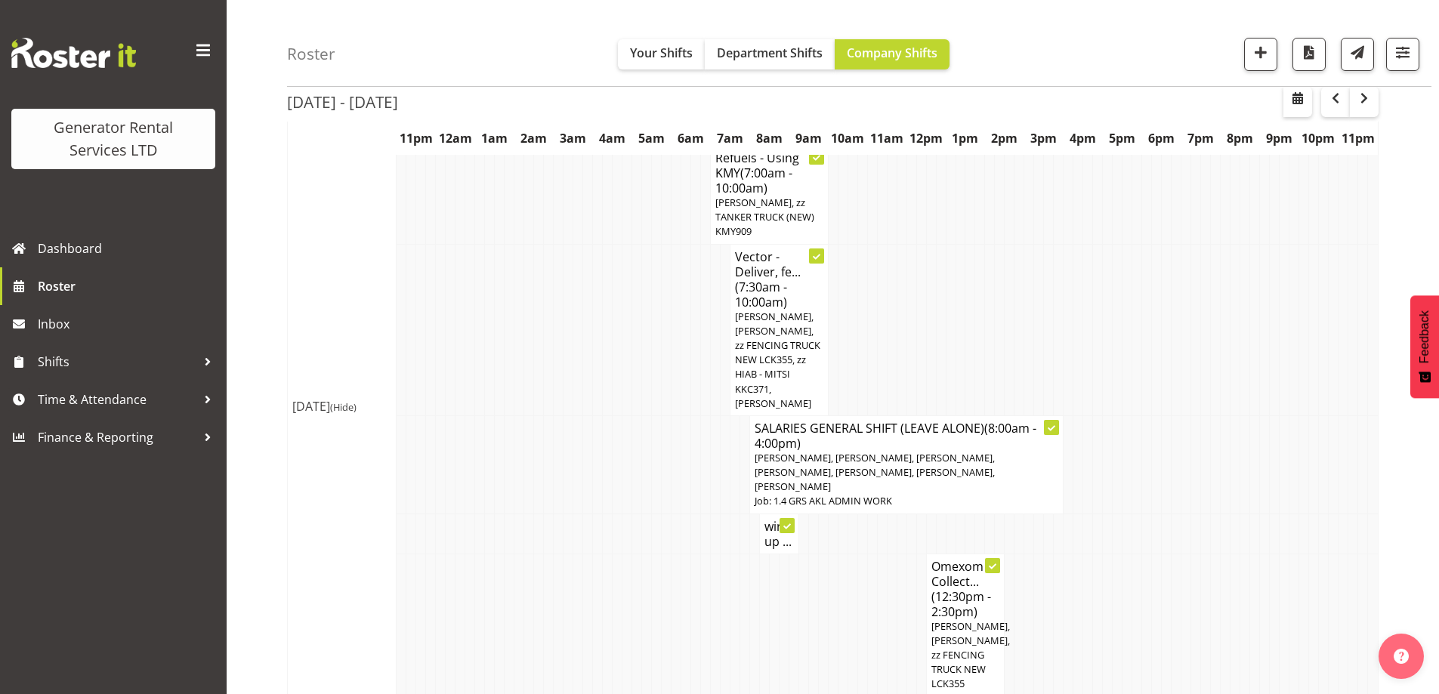
click at [683, 554] on td at bounding box center [686, 625] width 10 height 143
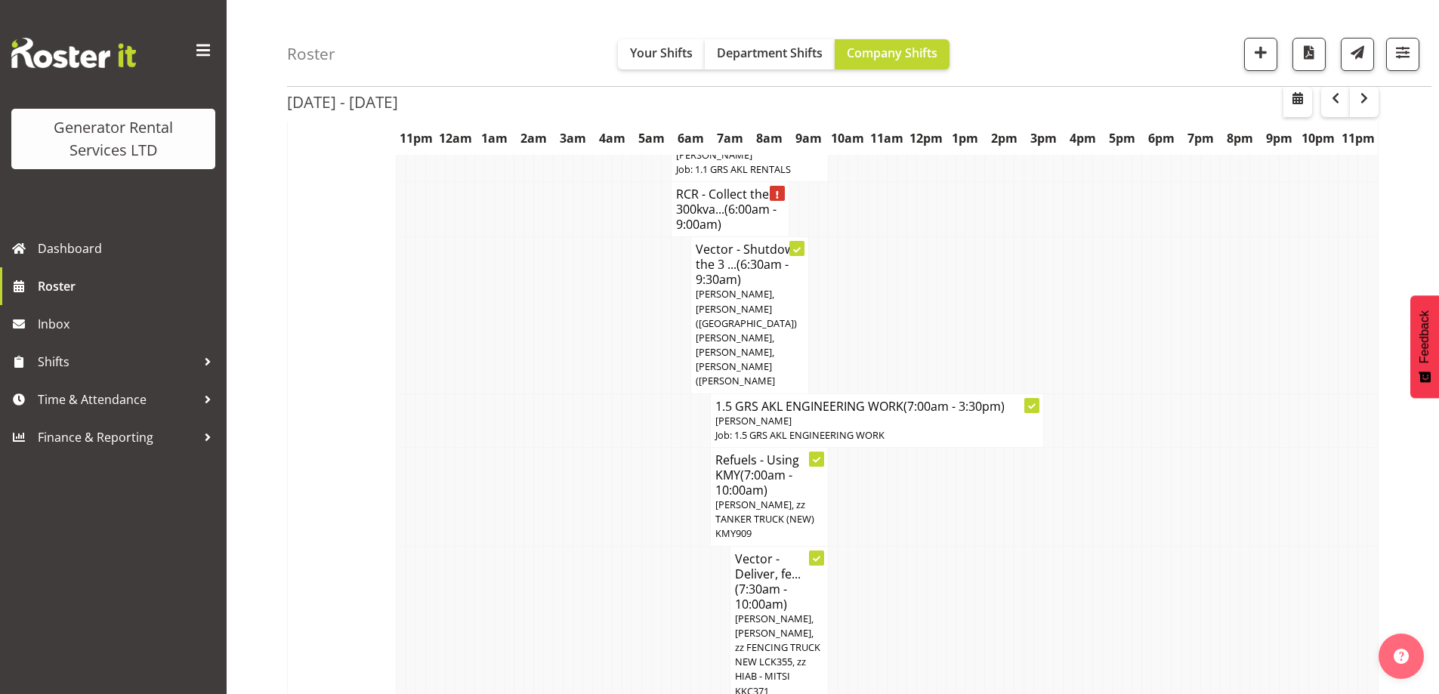
click at [891, 546] on td at bounding box center [892, 631] width 10 height 171
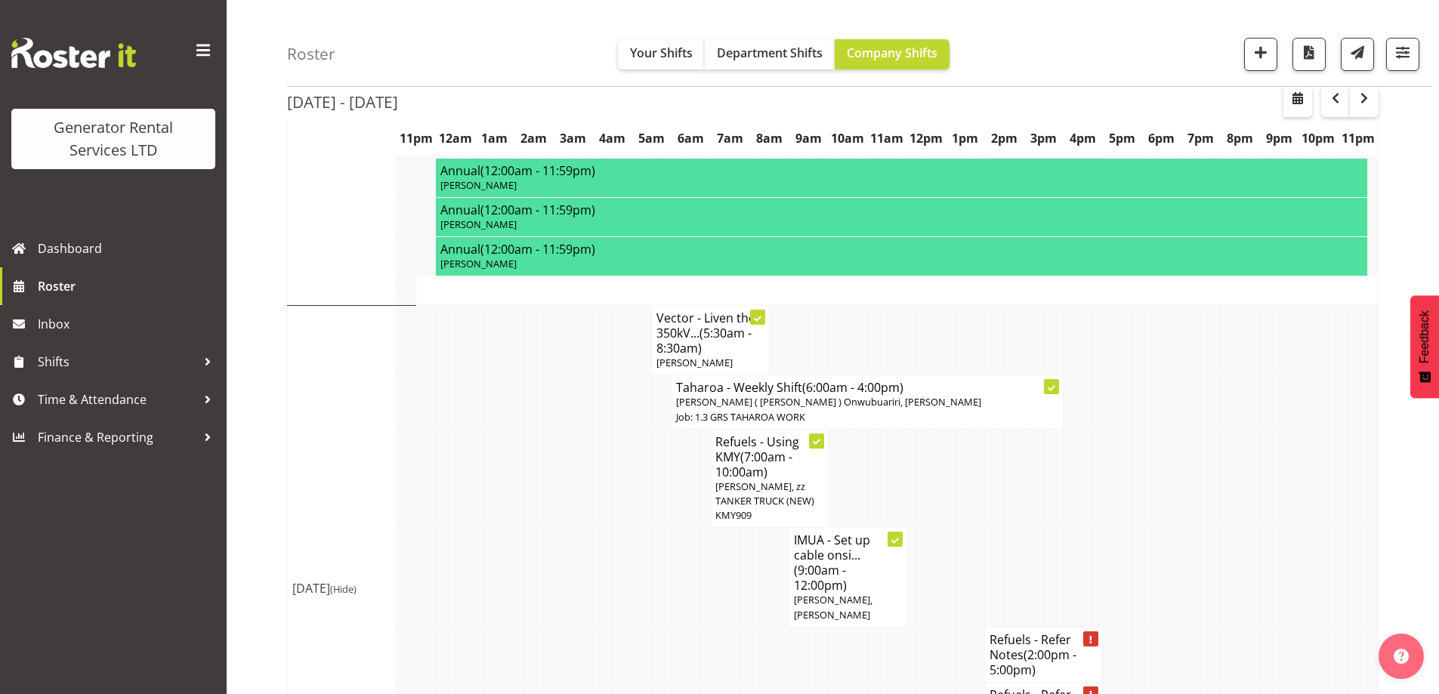
scroll to position [2417, 0]
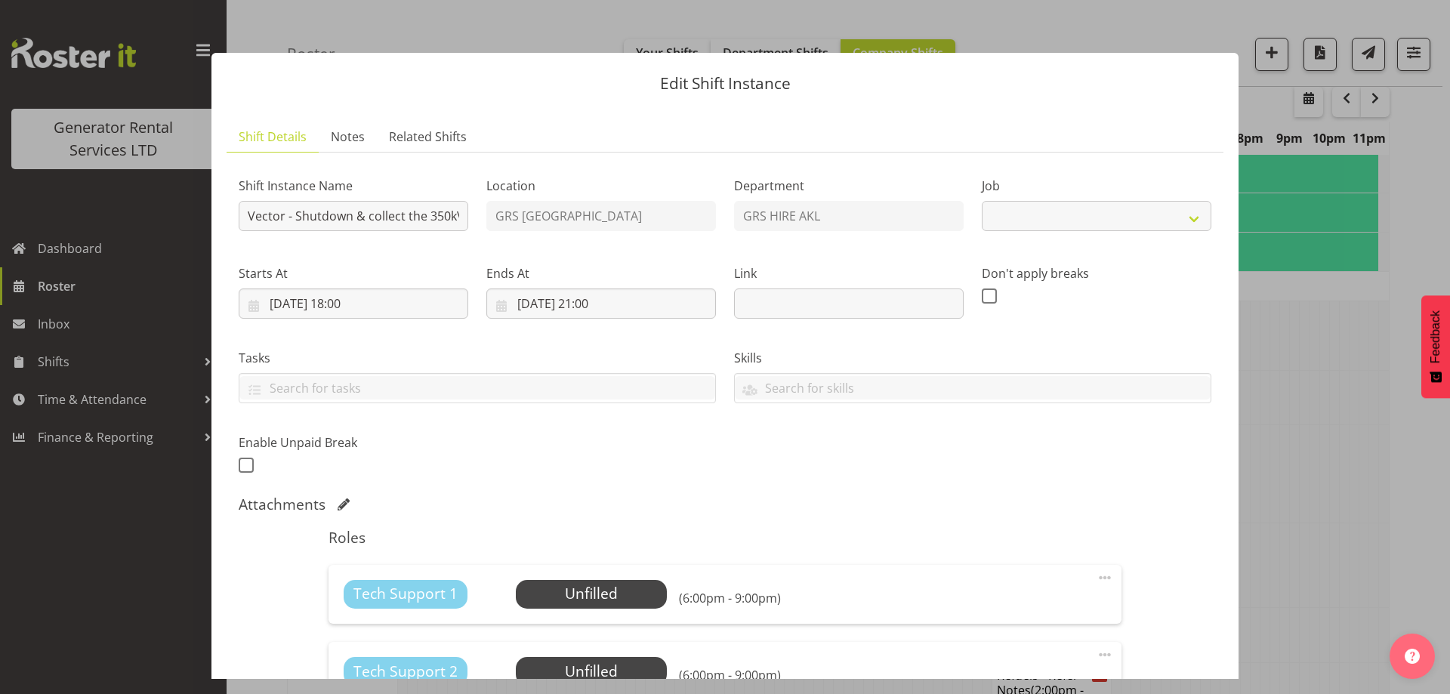
select select "7504"
click at [1296, 445] on div at bounding box center [725, 347] width 1450 height 694
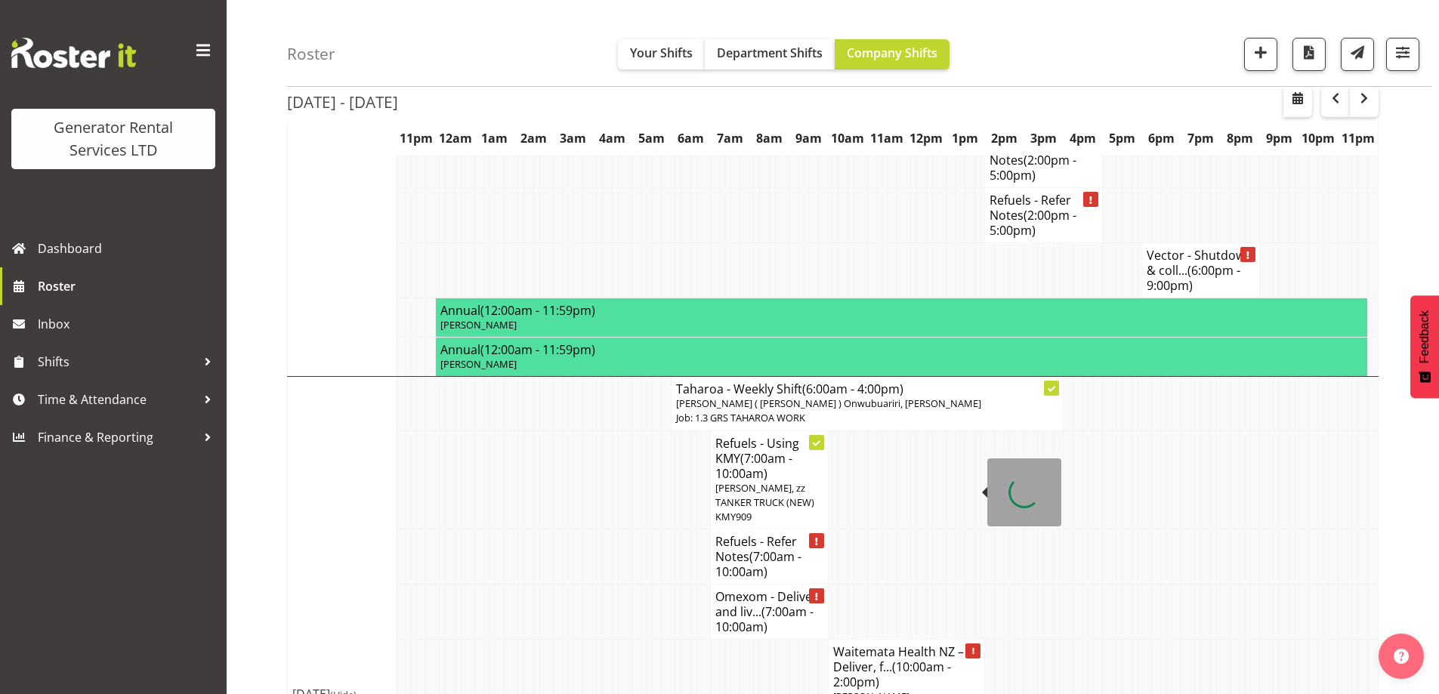
scroll to position [3033, 0]
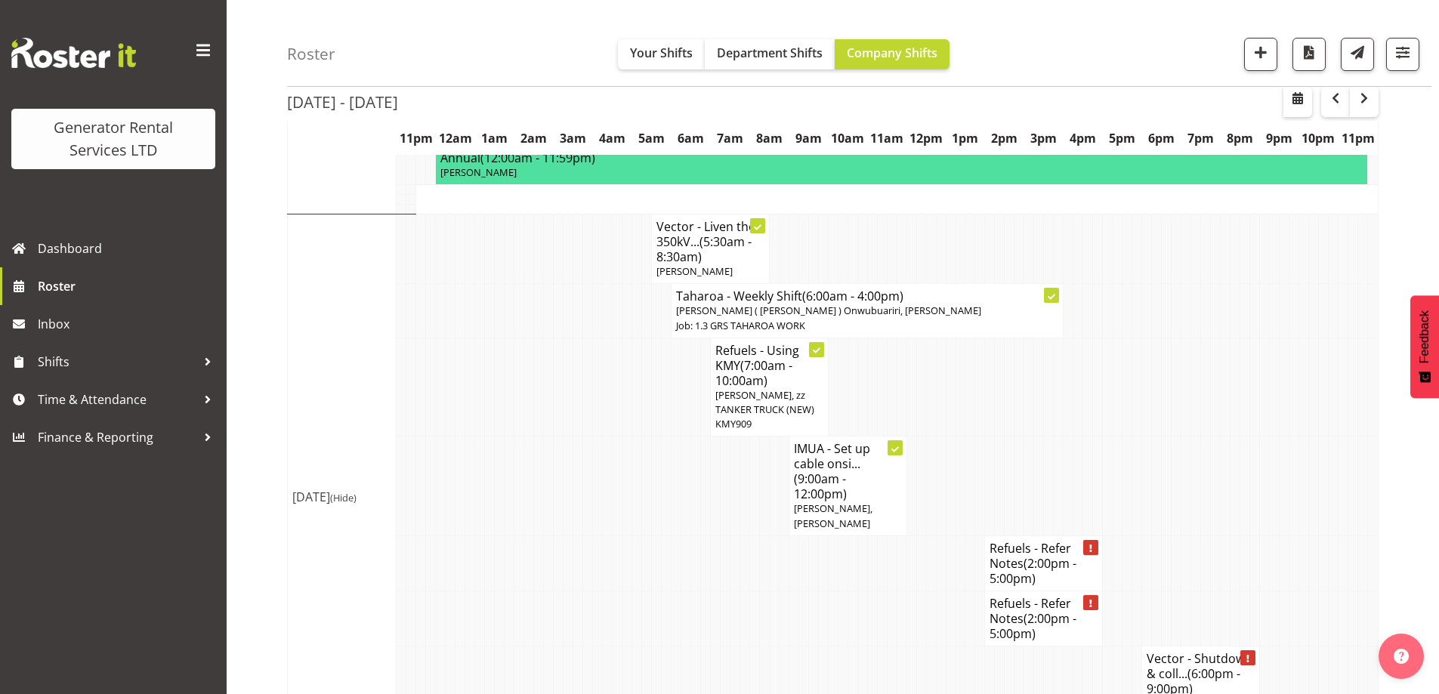
scroll to position [2428, 0]
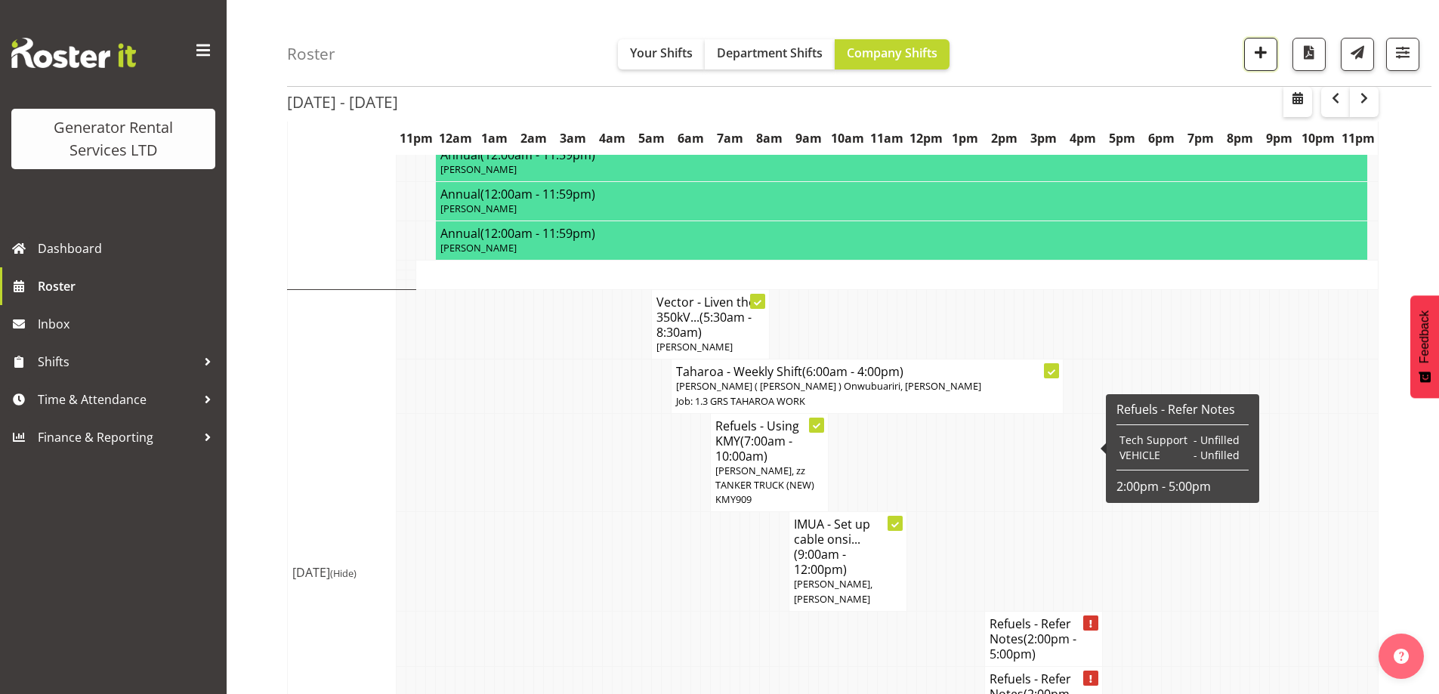
click at [1266, 57] on span "button" at bounding box center [1261, 52] width 20 height 20
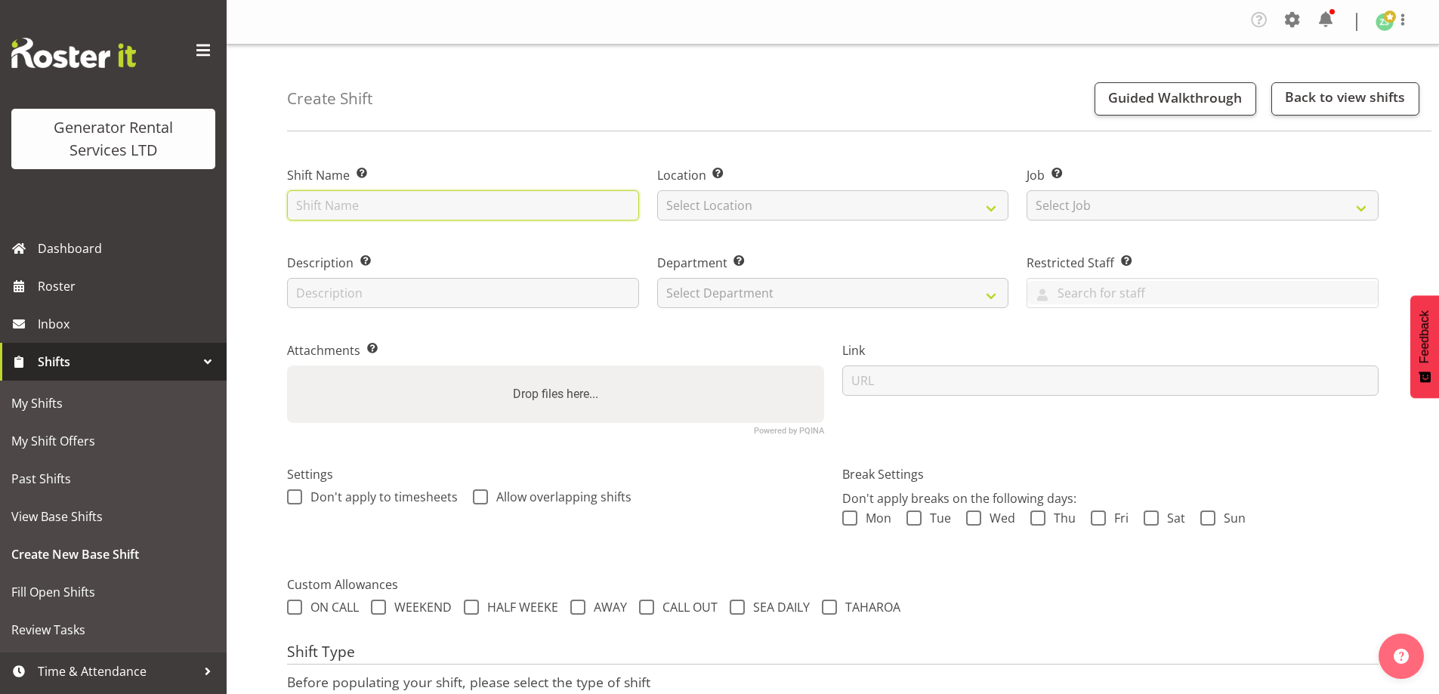
click at [363, 217] on input "text" at bounding box center [463, 205] width 352 height 30
click at [442, 206] on input "text" at bounding box center [463, 205] width 352 height 30
click at [321, 205] on input "text" at bounding box center [463, 205] width 352 height 30
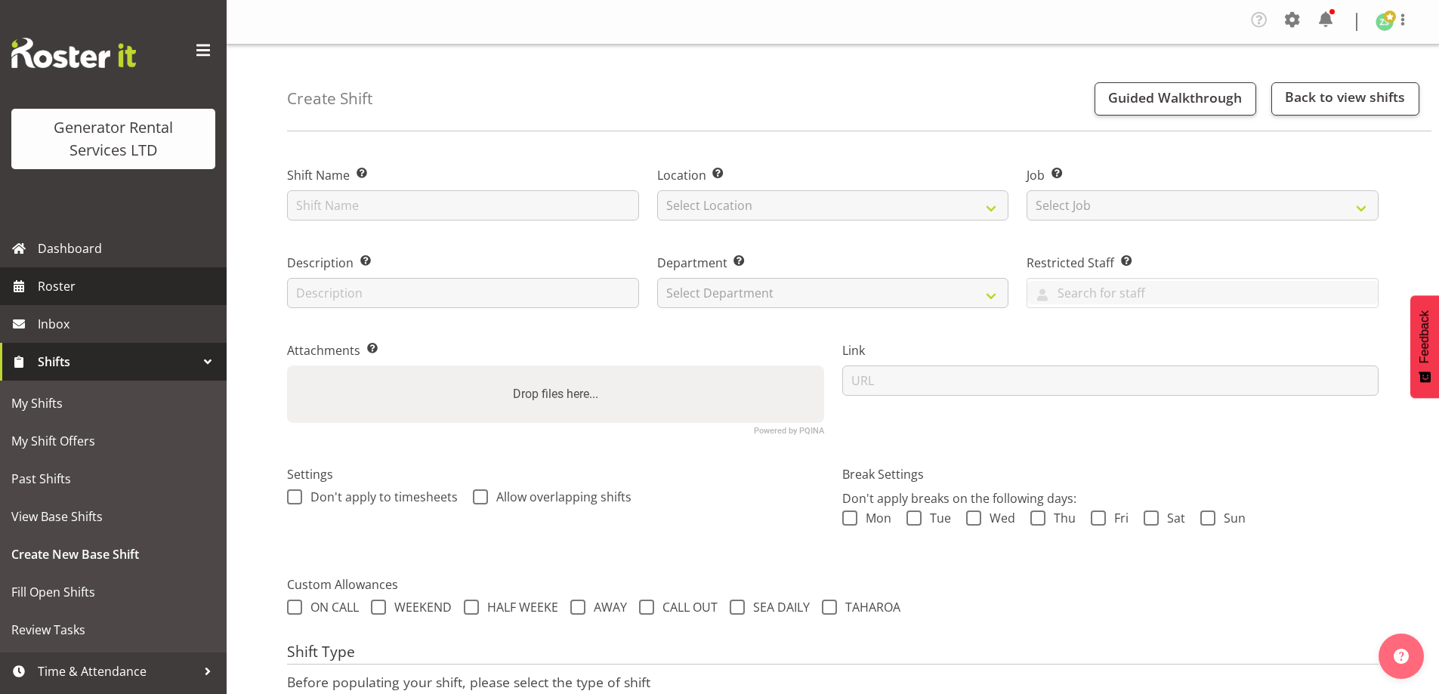
click at [83, 288] on span "Roster" at bounding box center [128, 286] width 181 height 23
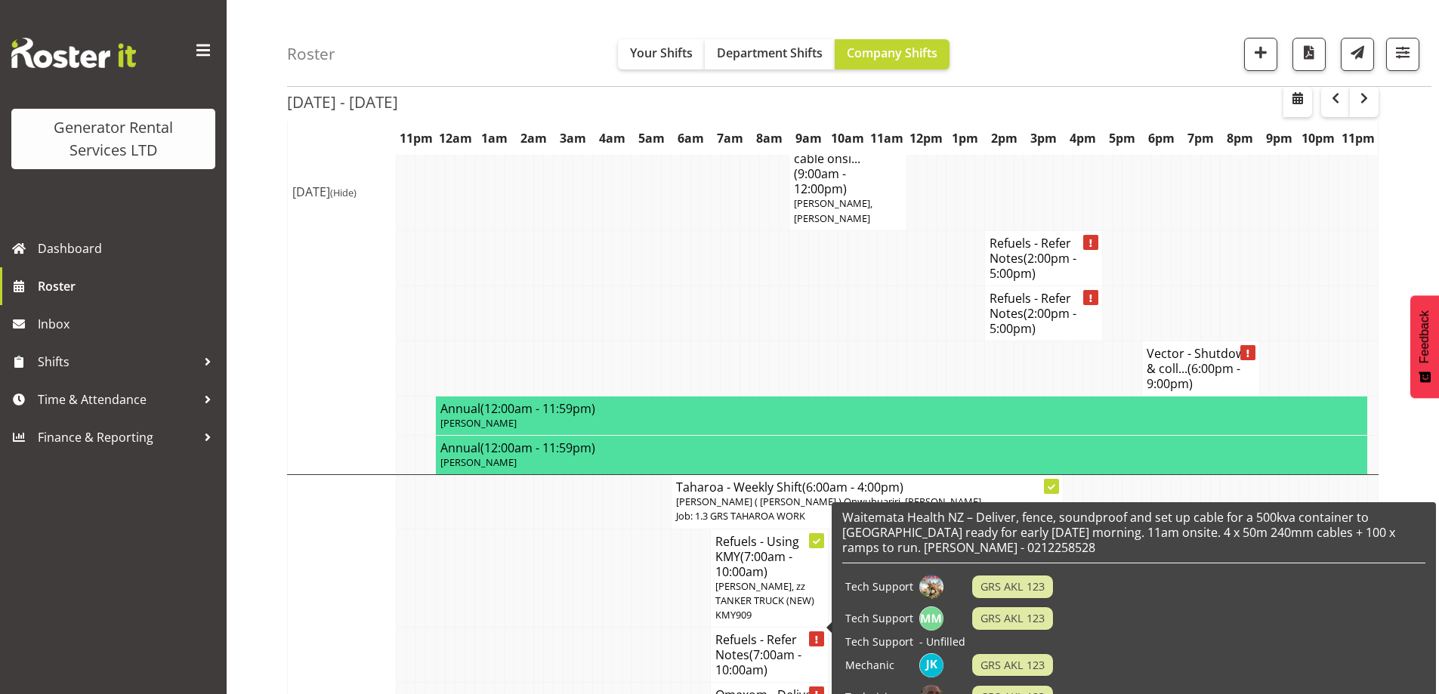
scroll to position [2655, 0]
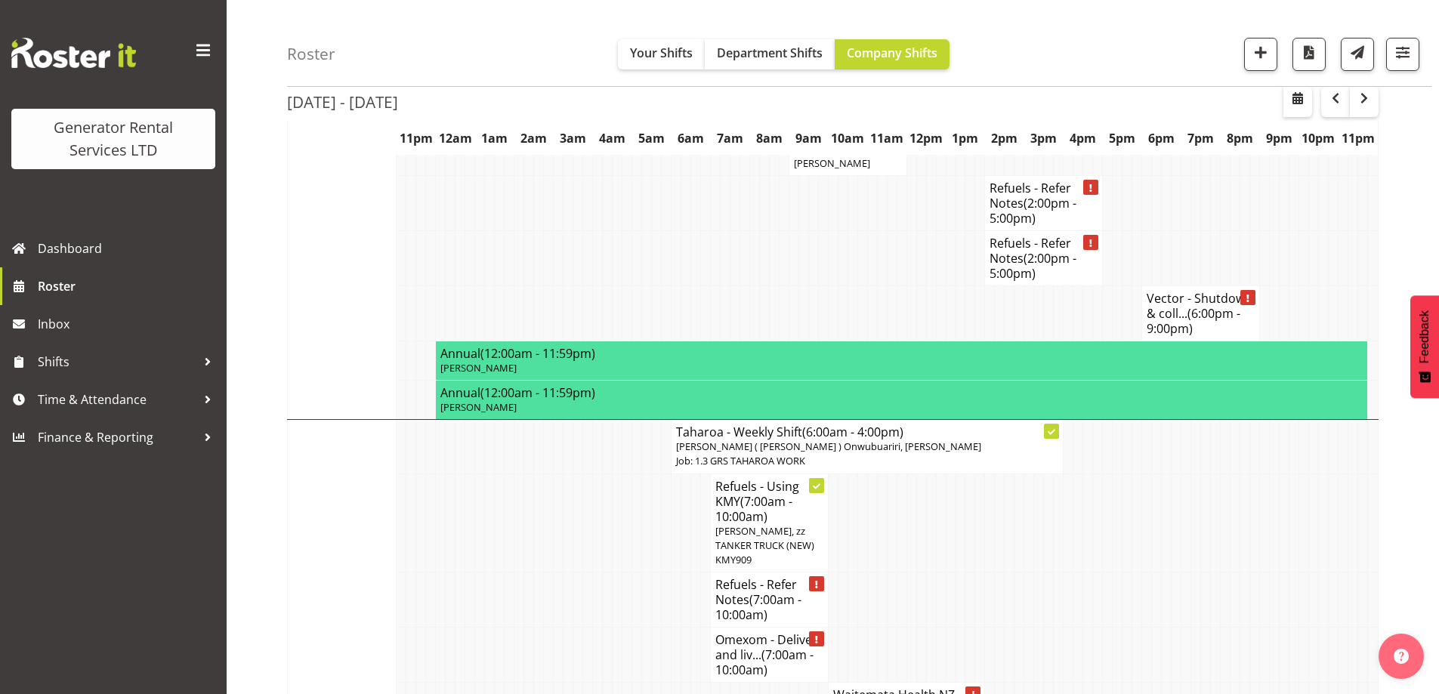
scroll to position [2882, 0]
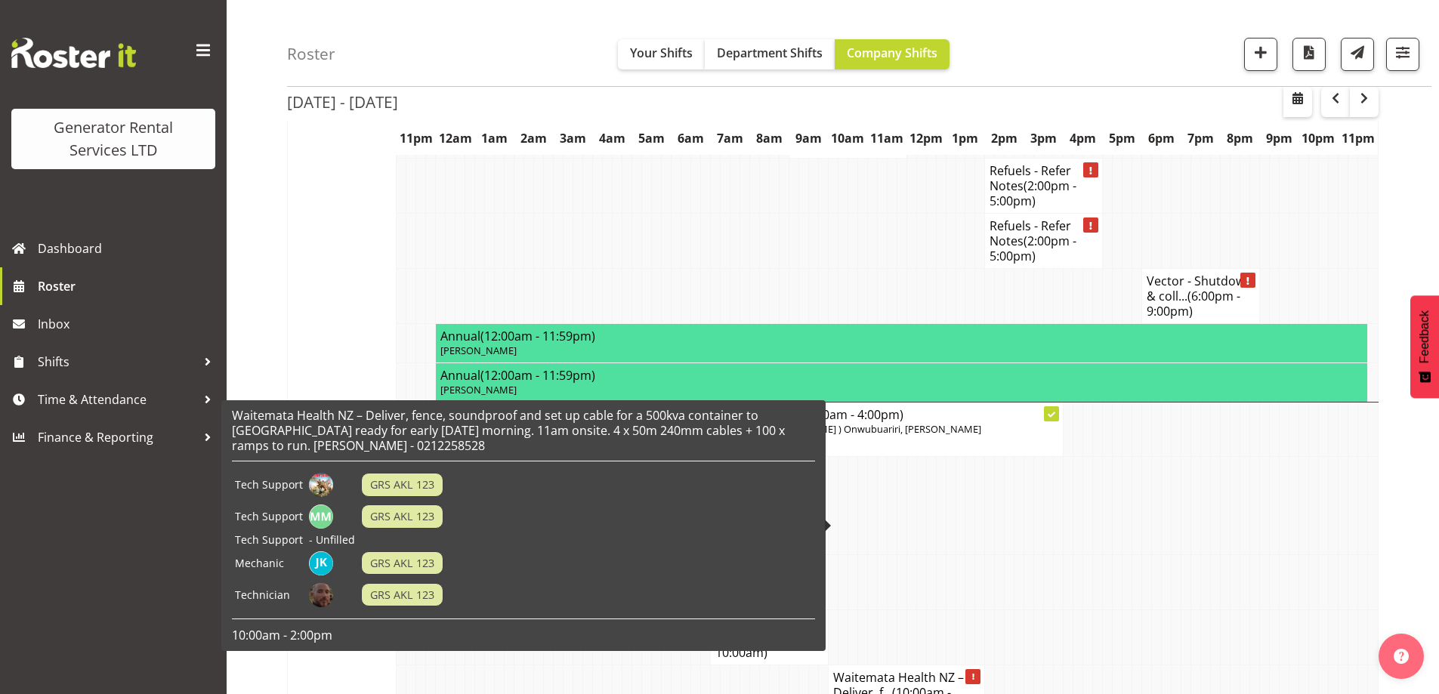
click at [1012, 555] on td at bounding box center [1010, 582] width 10 height 55
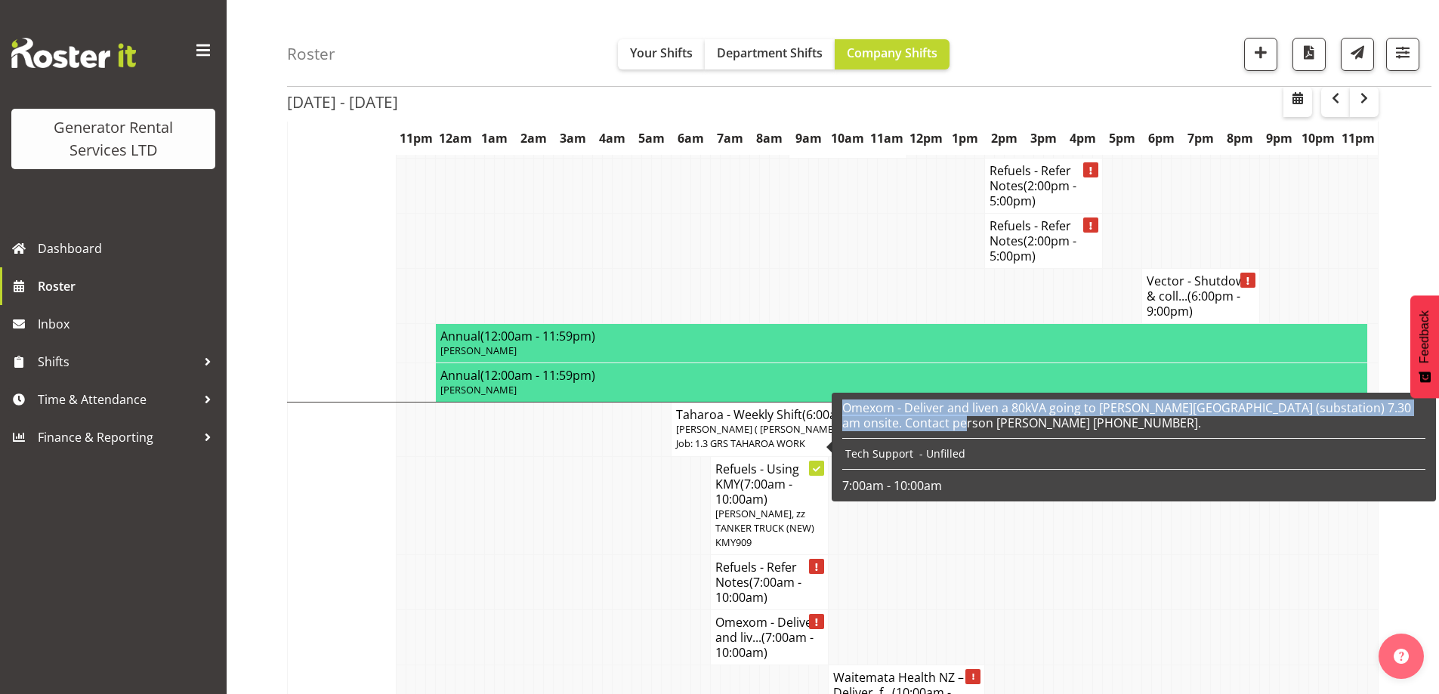
drag, startPoint x: 960, startPoint y: 425, endPoint x: 844, endPoint y: 412, distance: 116.3
click at [844, 412] on h6 "Omexom - Deliver and liven a 80kVA going to [PERSON_NAME][GEOGRAPHIC_DATA] (sub…" at bounding box center [1133, 415] width 583 height 30
copy h6 "Omexom - Deliver and liven a 80kVA going to [PERSON_NAME][GEOGRAPHIC_DATA] (sub…"
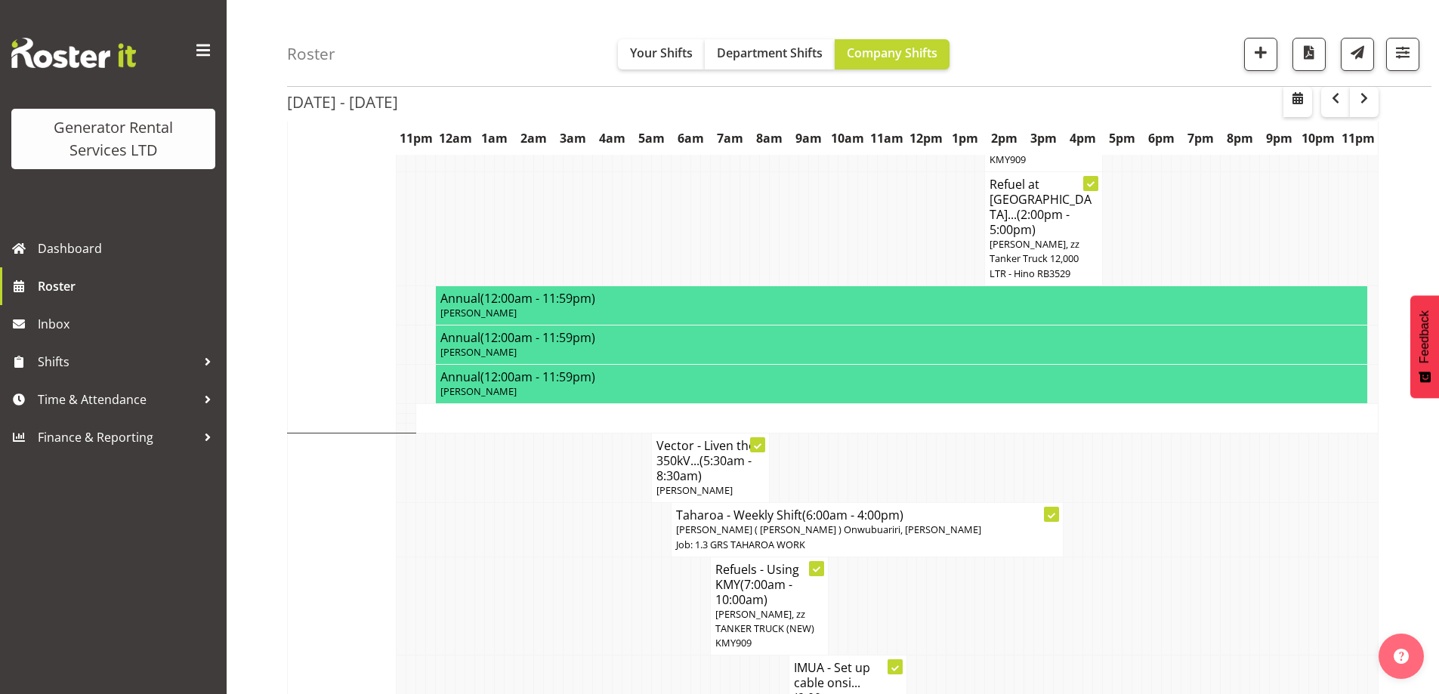
scroll to position [2277, 0]
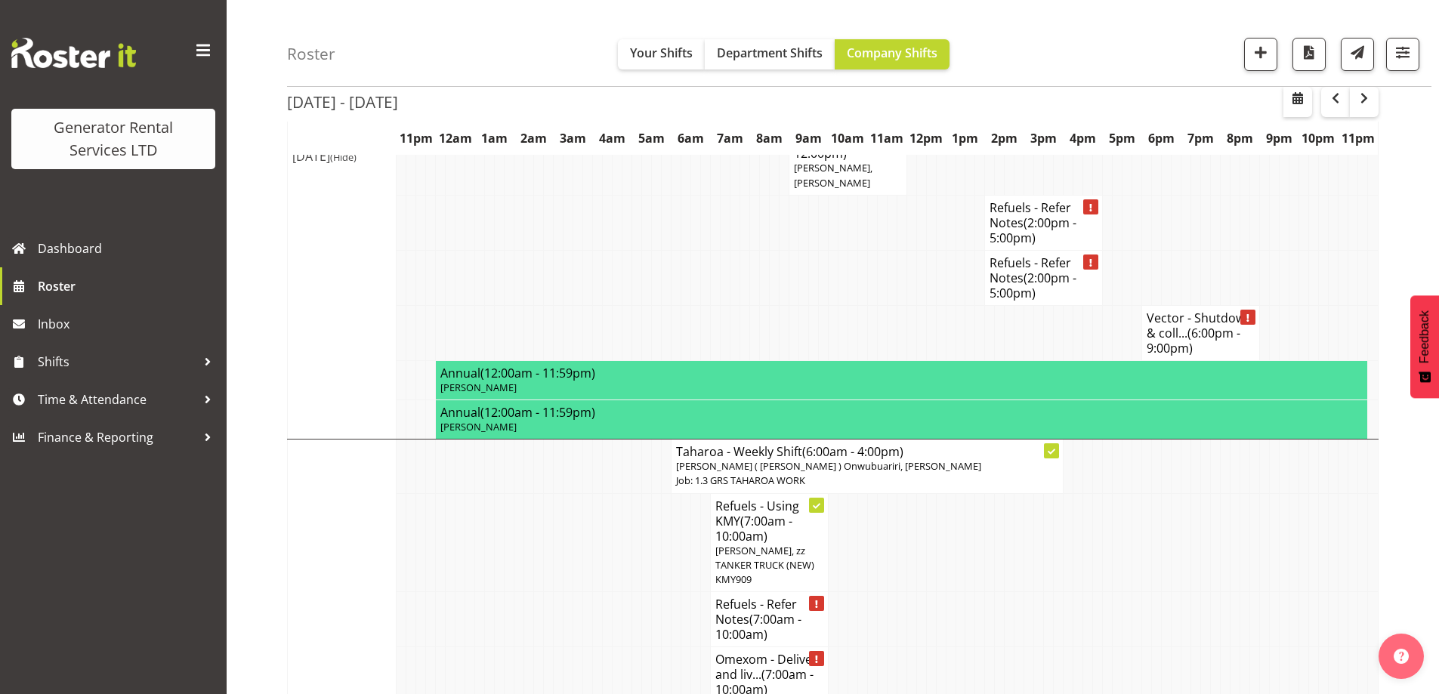
scroll to position [2882, 0]
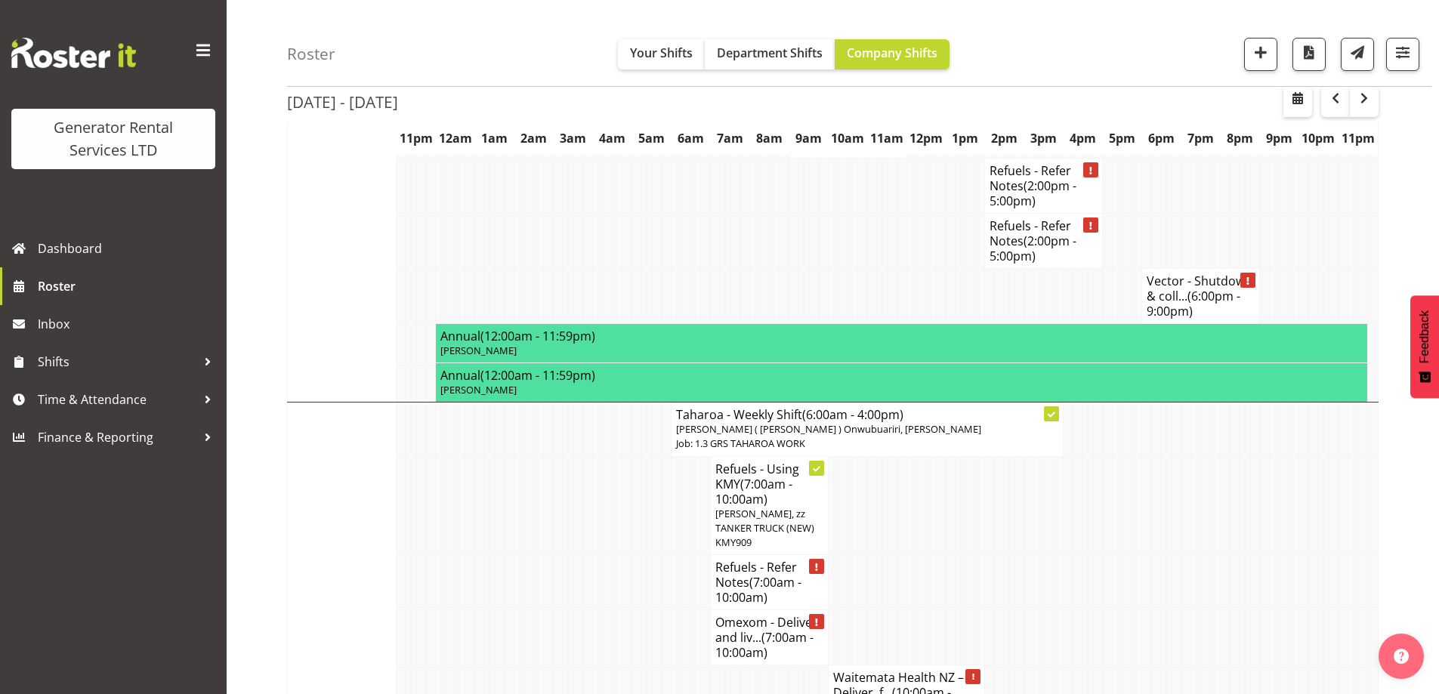
click at [1073, 610] on td at bounding box center [1078, 637] width 10 height 55
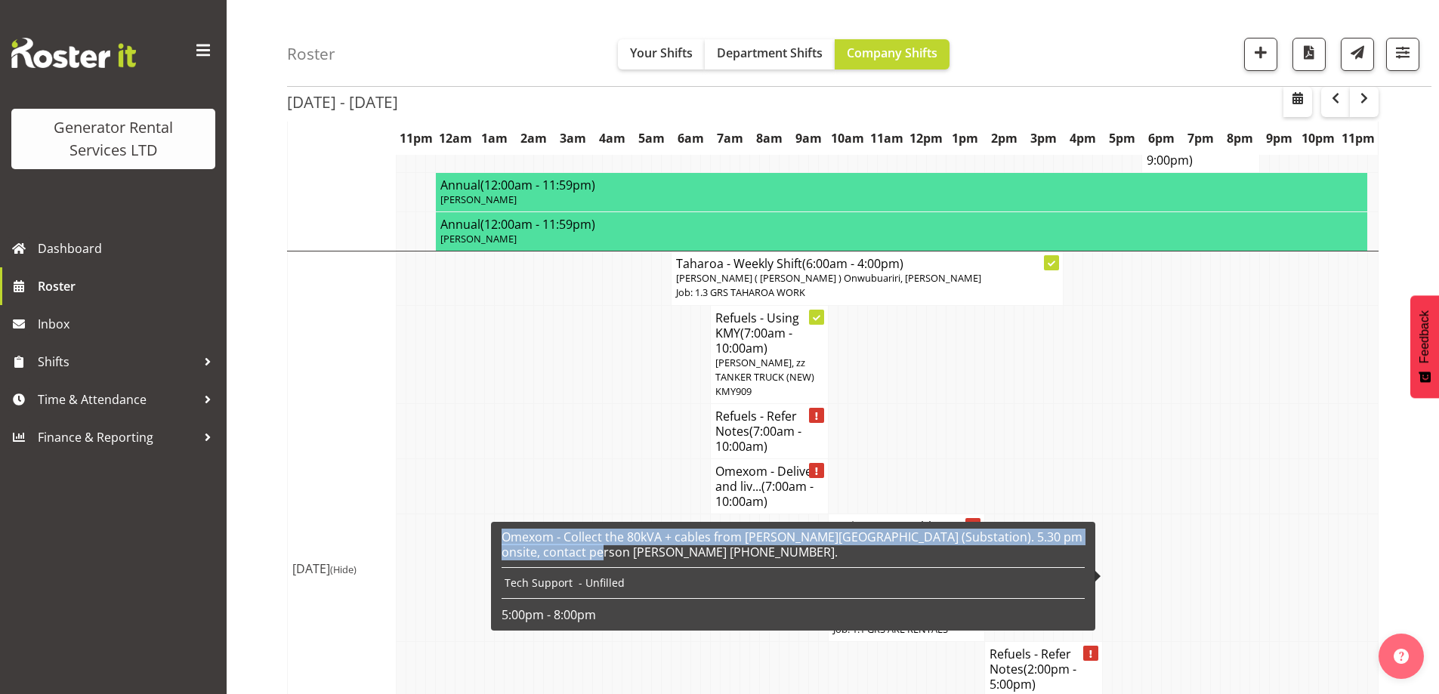
drag, startPoint x: 629, startPoint y: 559, endPoint x: 496, endPoint y: 541, distance: 134.9
click at [496, 541] on div "Omexom - Collect the 80kVA + cables from [PERSON_NAME][GEOGRAPHIC_DATA] (Substa…" at bounding box center [793, 576] width 604 height 109
copy h6 "Omexom - Collect the 80kVA + cables from [PERSON_NAME][GEOGRAPHIC_DATA] (Substa…"
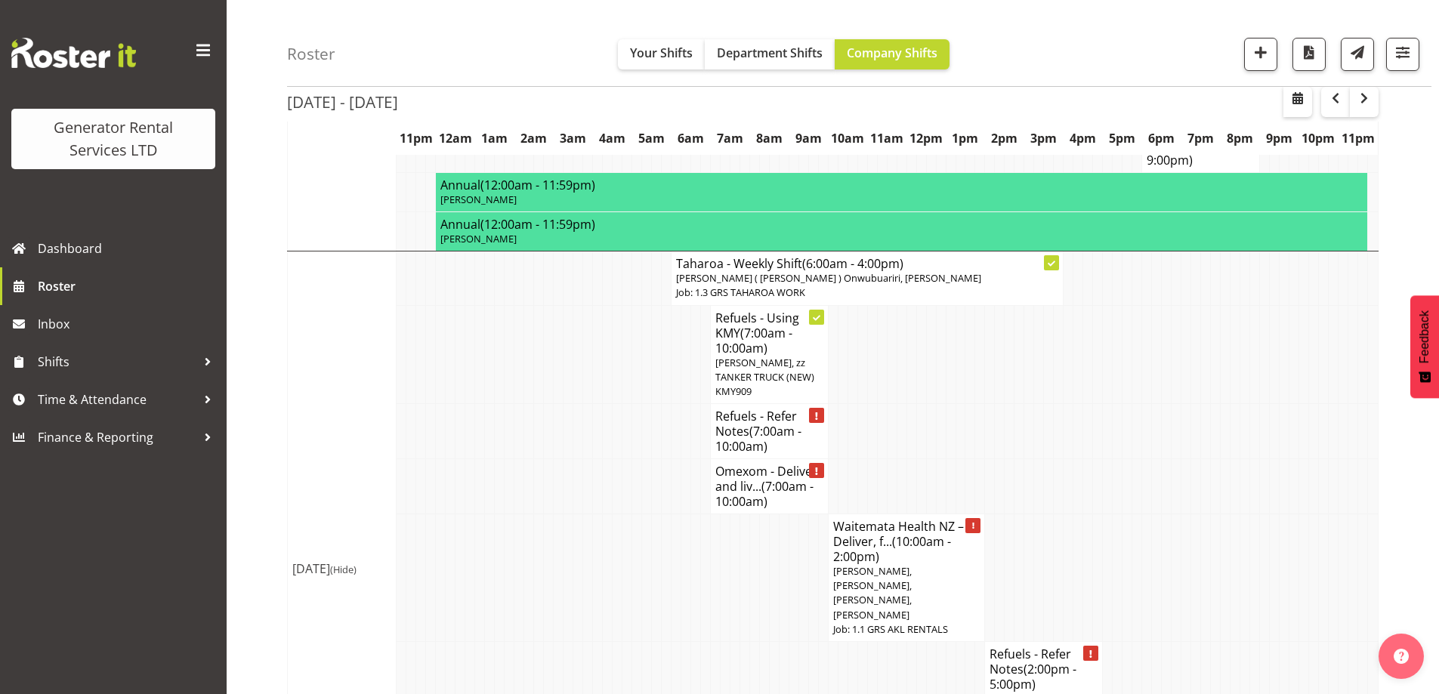
click at [650, 642] on td at bounding box center [647, 669] width 10 height 55
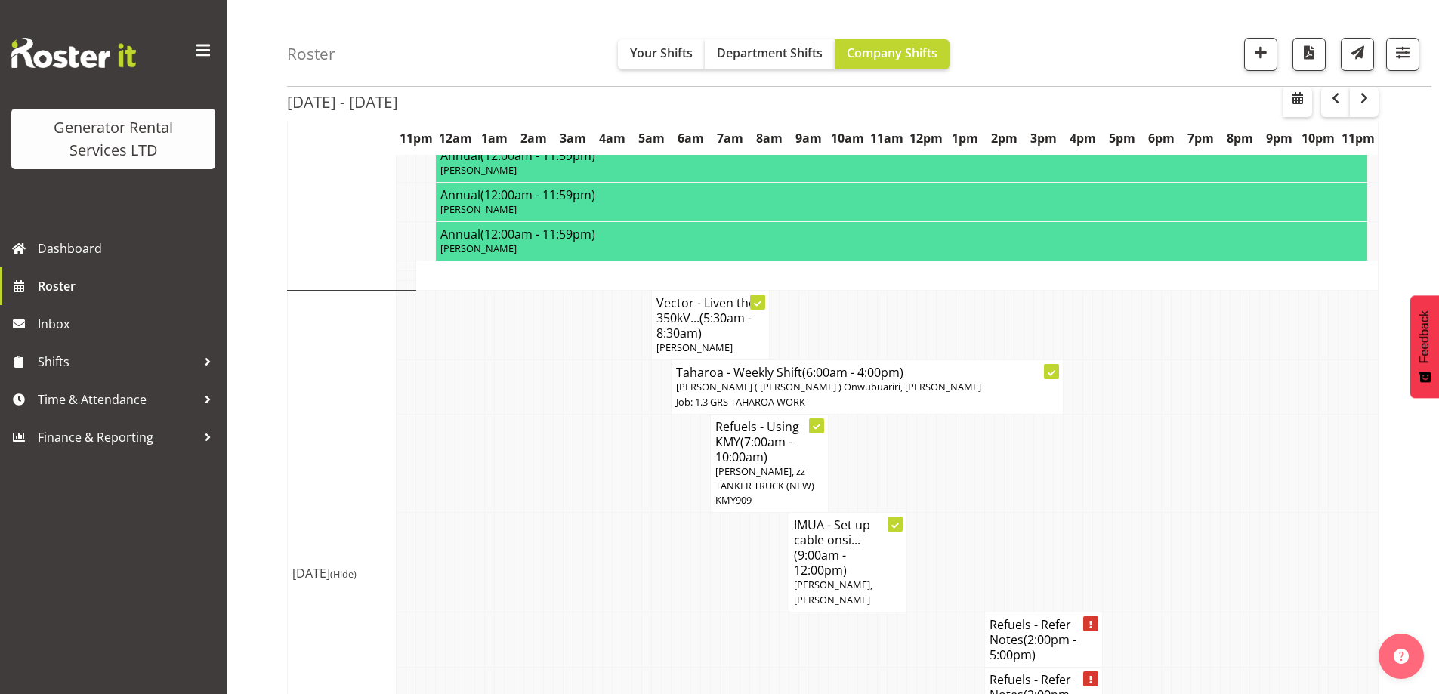
scroll to position [2202, 0]
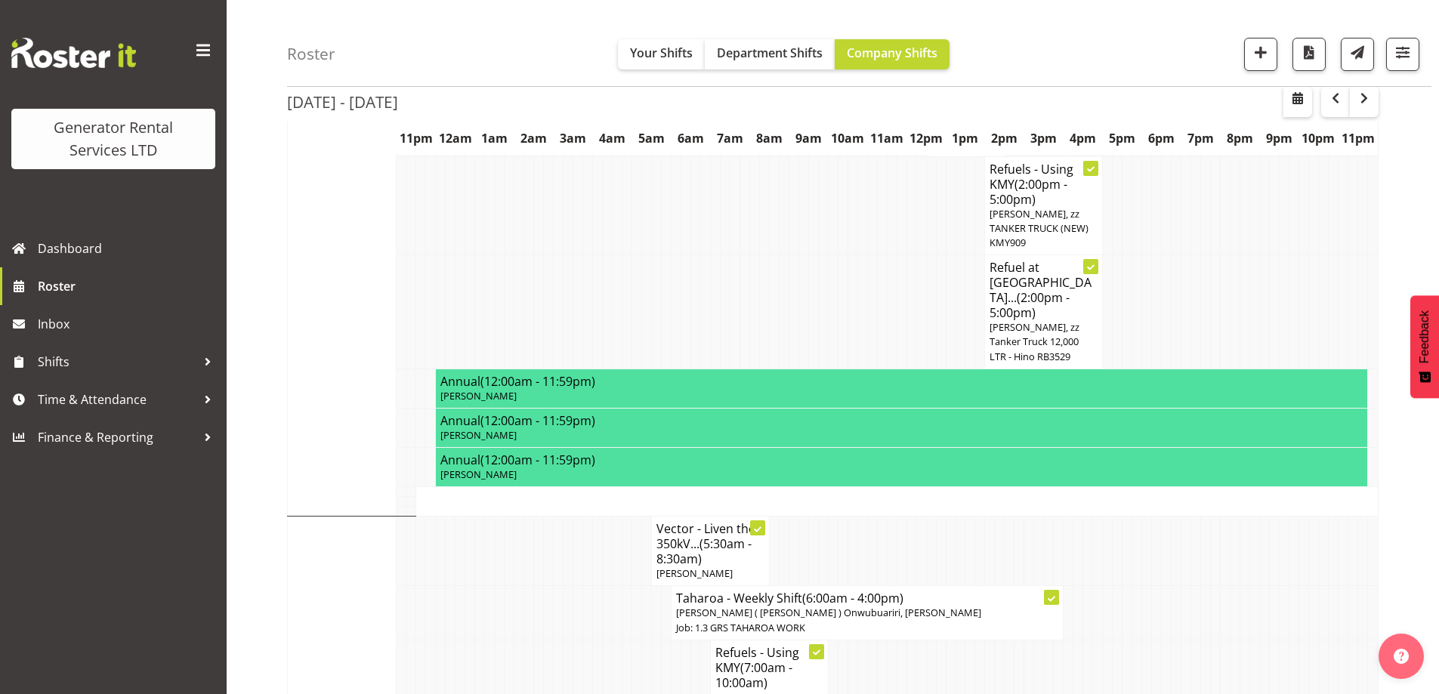
click at [1209, 640] on td at bounding box center [1206, 689] width 10 height 99
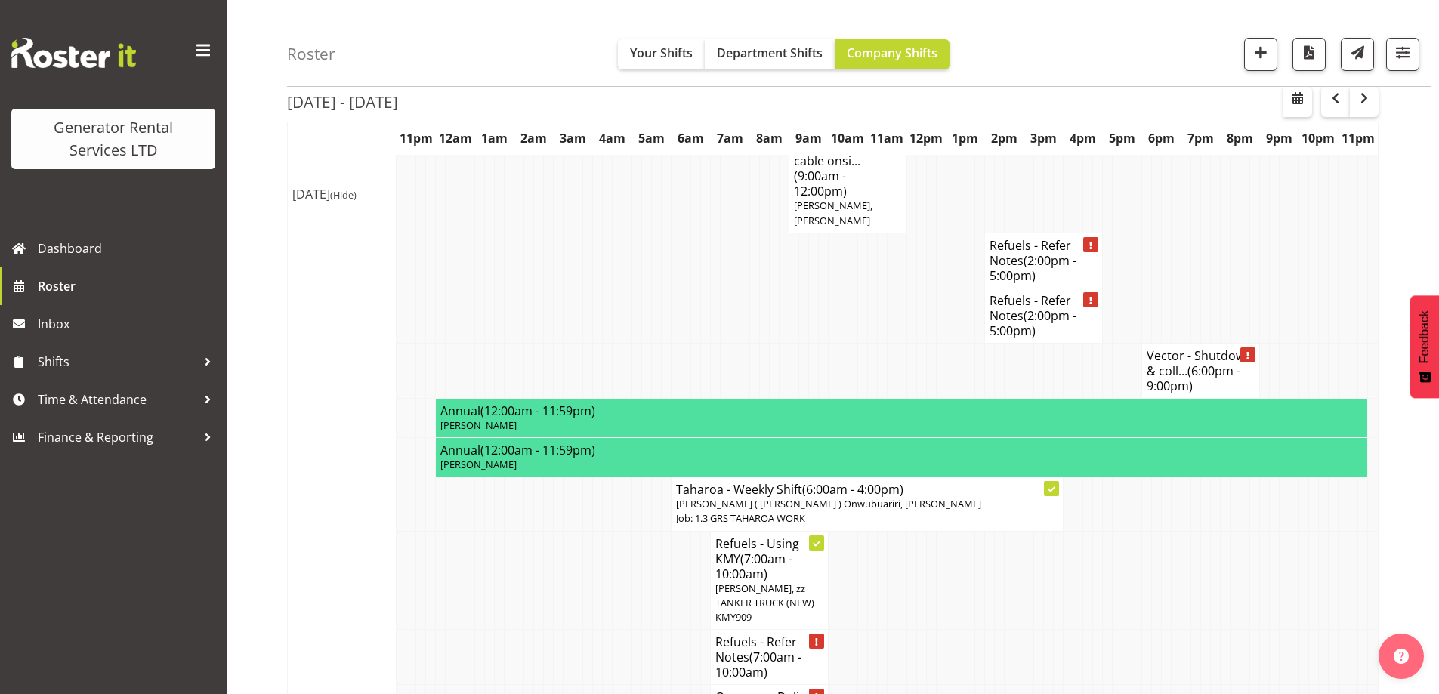
scroll to position [2806, 0]
